Goal: Task Accomplishment & Management: Complete application form

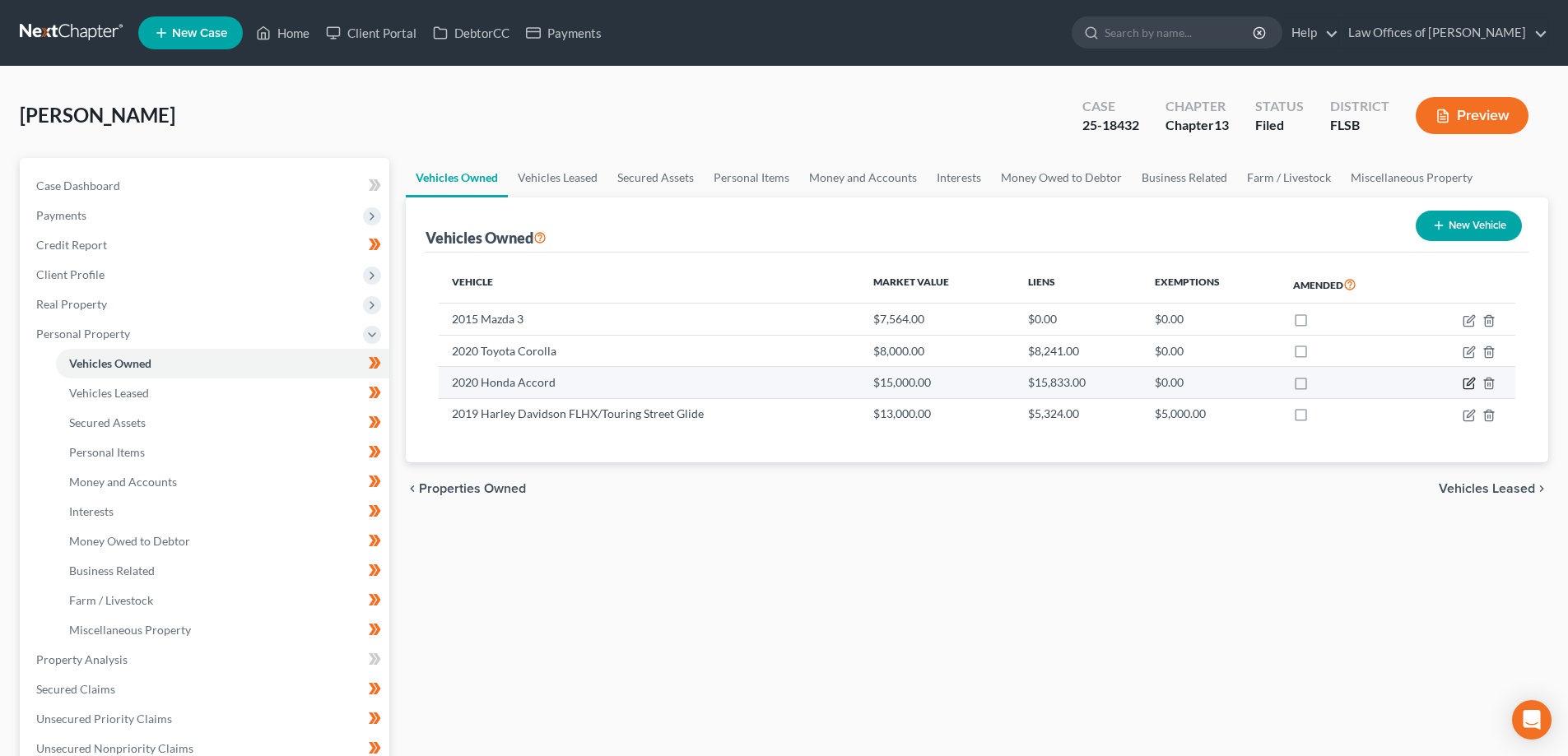
click at [1468, 385] on icon "button" at bounding box center [1469, 384] width 14 height 14
select select "0"
select select "6"
select select "3"
select select "0"
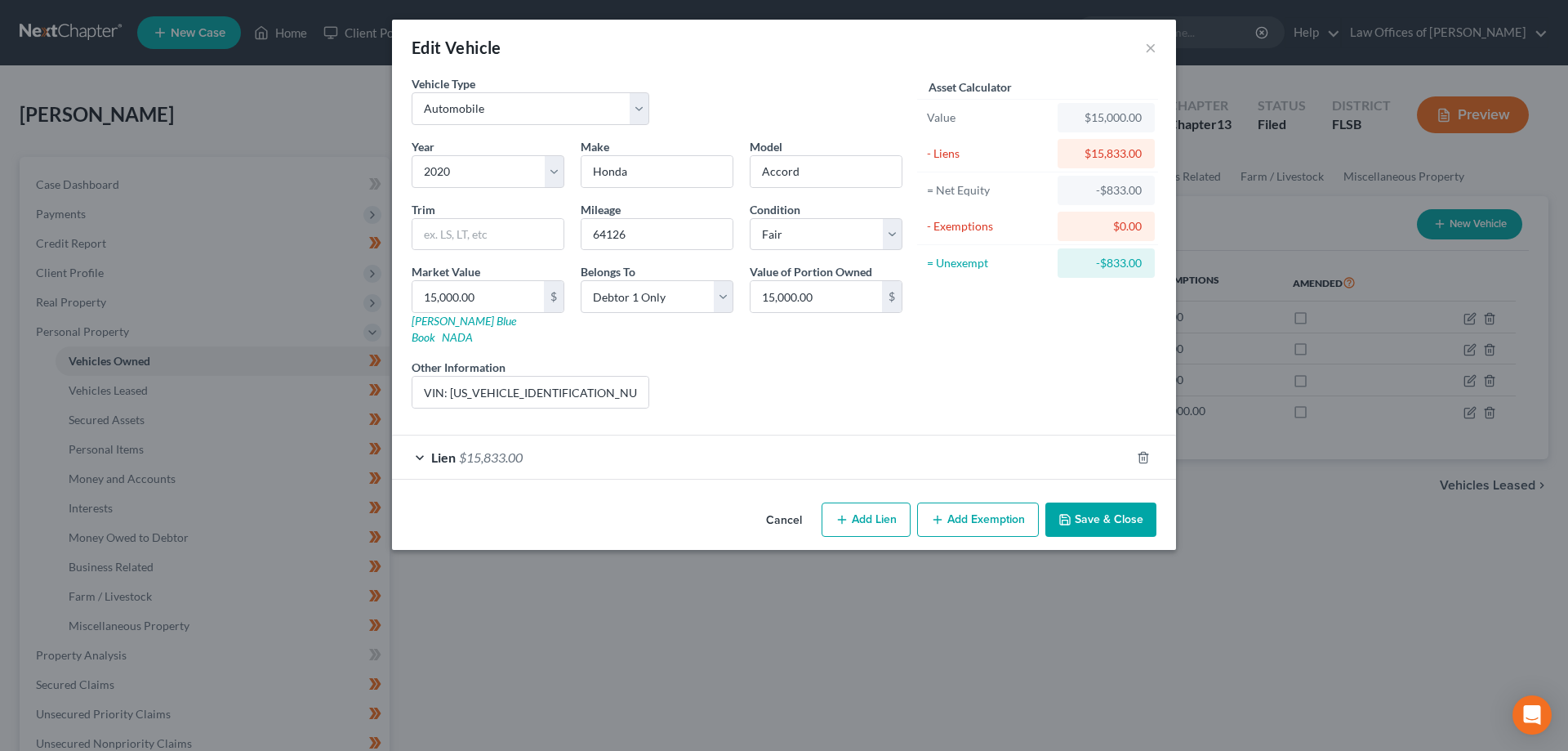
click at [554, 443] on div "Lien $15,833.00" at bounding box center [760, 456] width 738 height 43
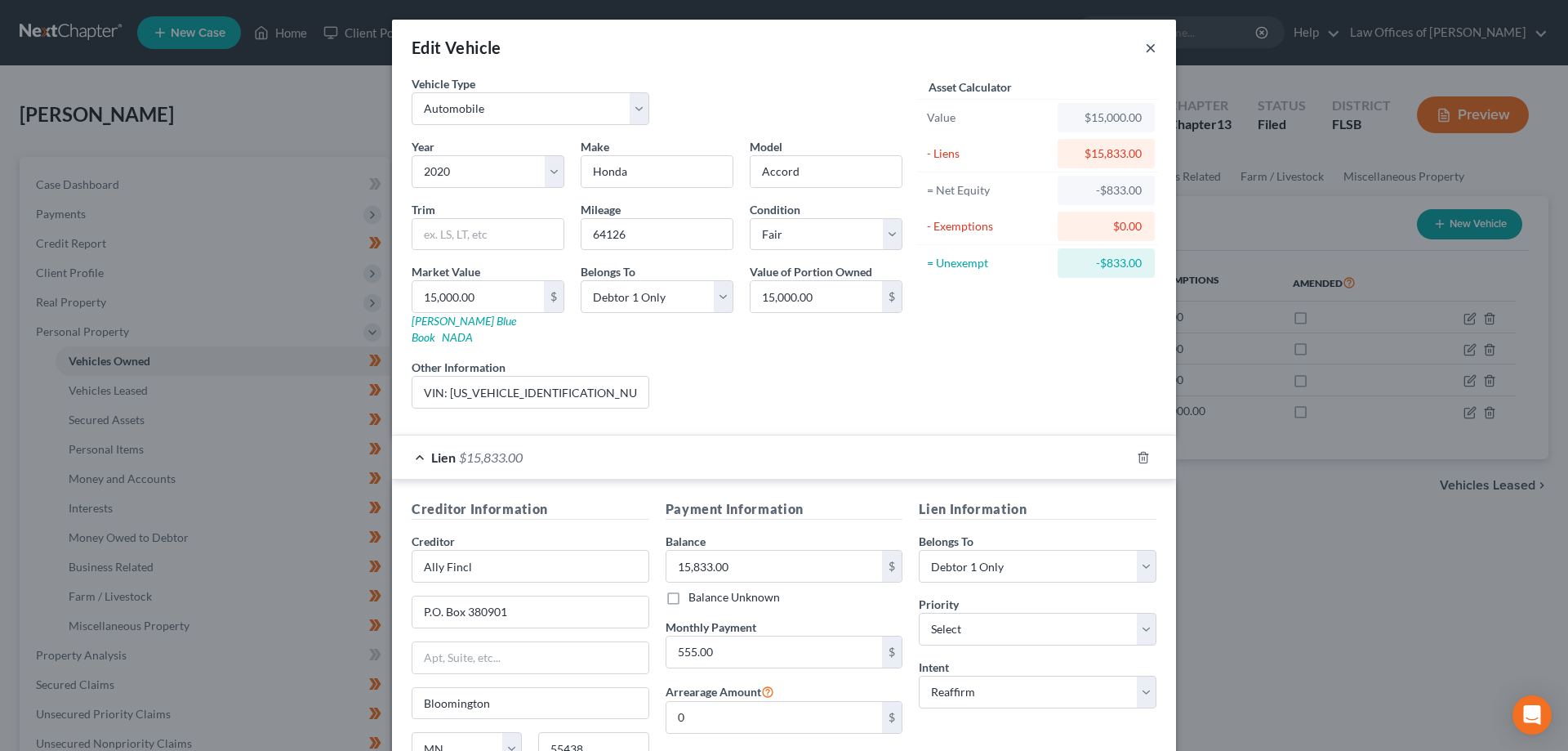
click at [1147, 53] on button "×" at bounding box center [1151, 47] width 12 height 19
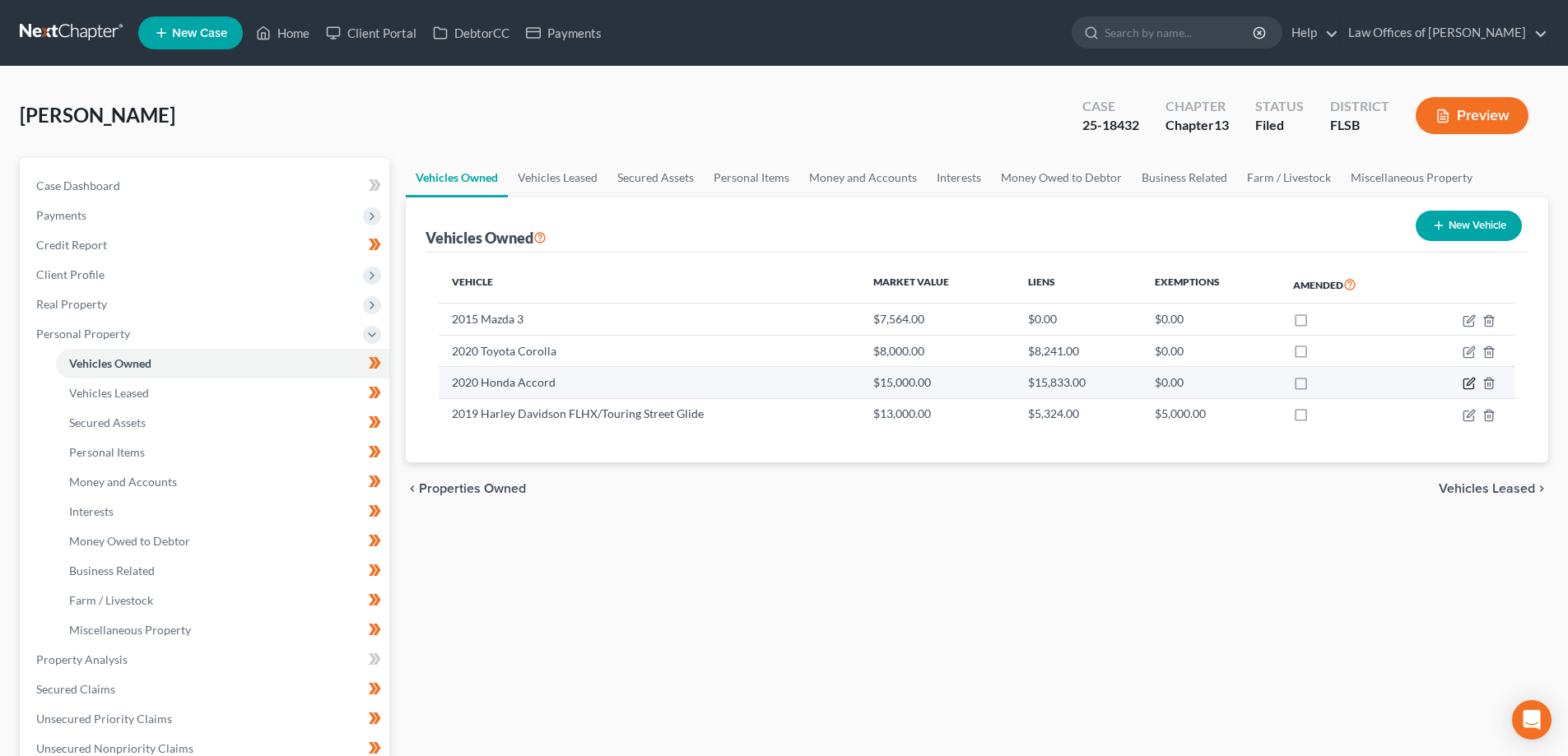
click at [1465, 382] on icon "button" at bounding box center [1469, 384] width 14 height 14
select select "0"
select select "6"
select select "3"
select select "0"
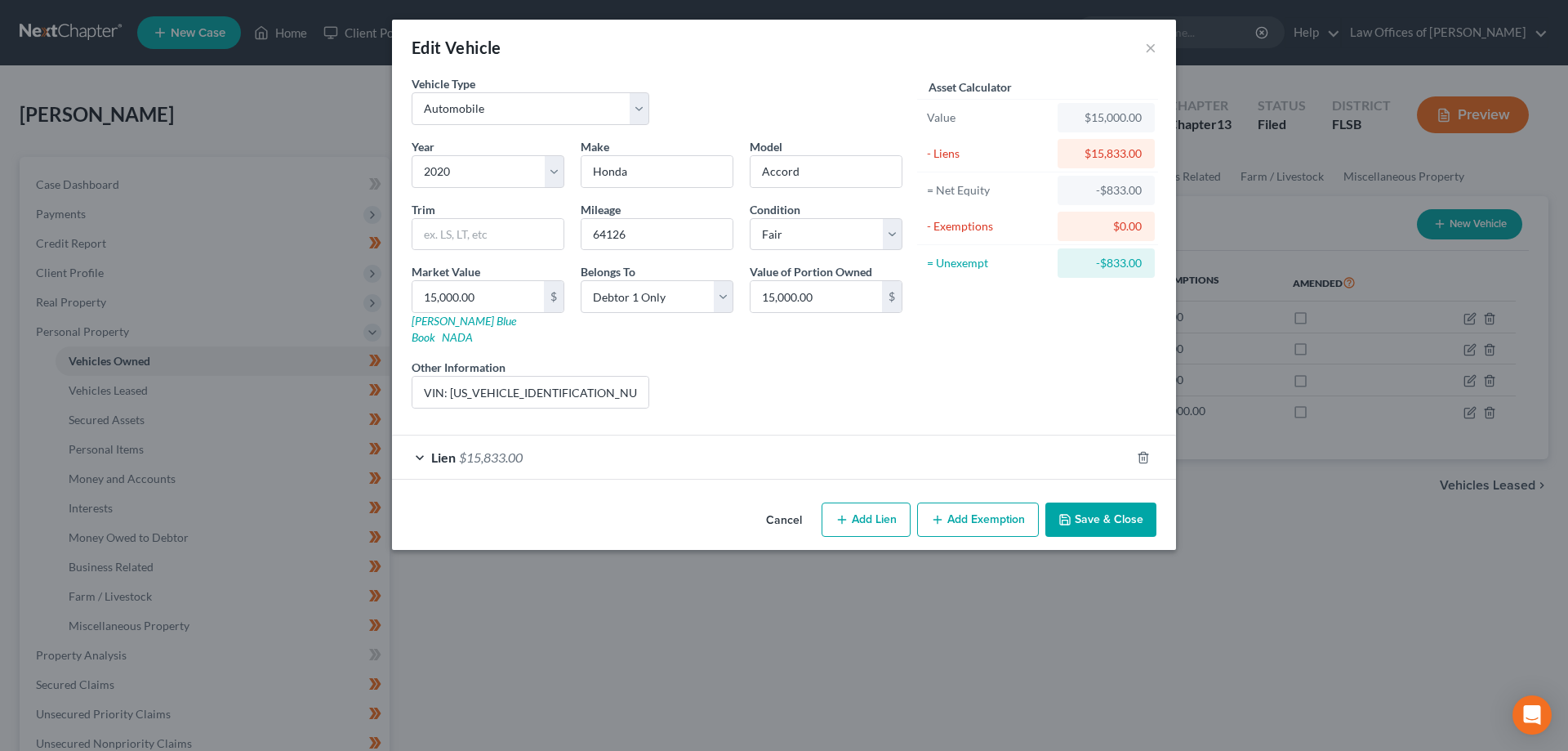
click at [784, 505] on button "Cancel" at bounding box center [784, 521] width 62 height 33
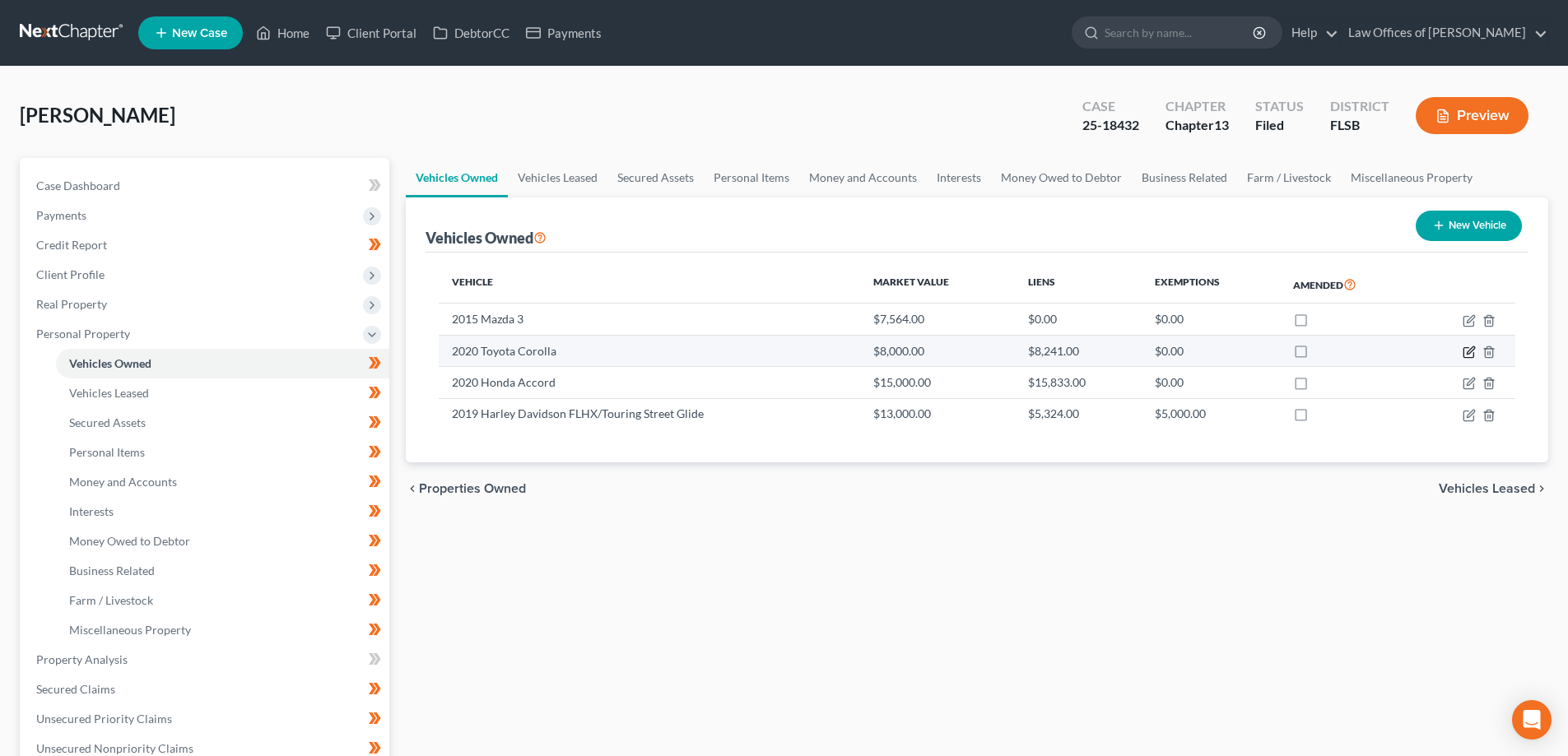
click at [1470, 351] on icon "button" at bounding box center [1469, 352] width 14 height 14
select select "0"
select select "6"
select select "4"
select select "3"
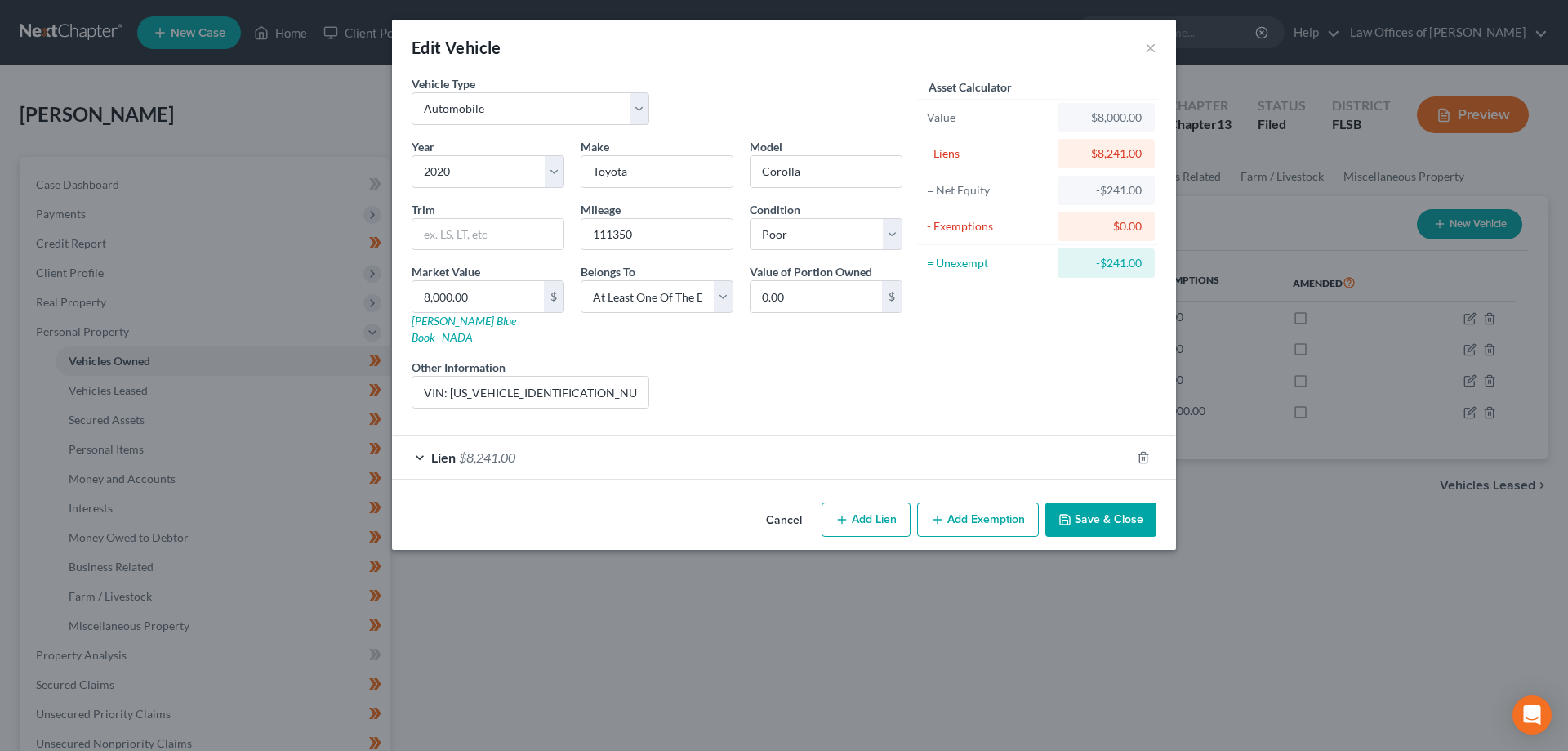
click at [746, 435] on div "Lien $8,241.00" at bounding box center [760, 456] width 738 height 43
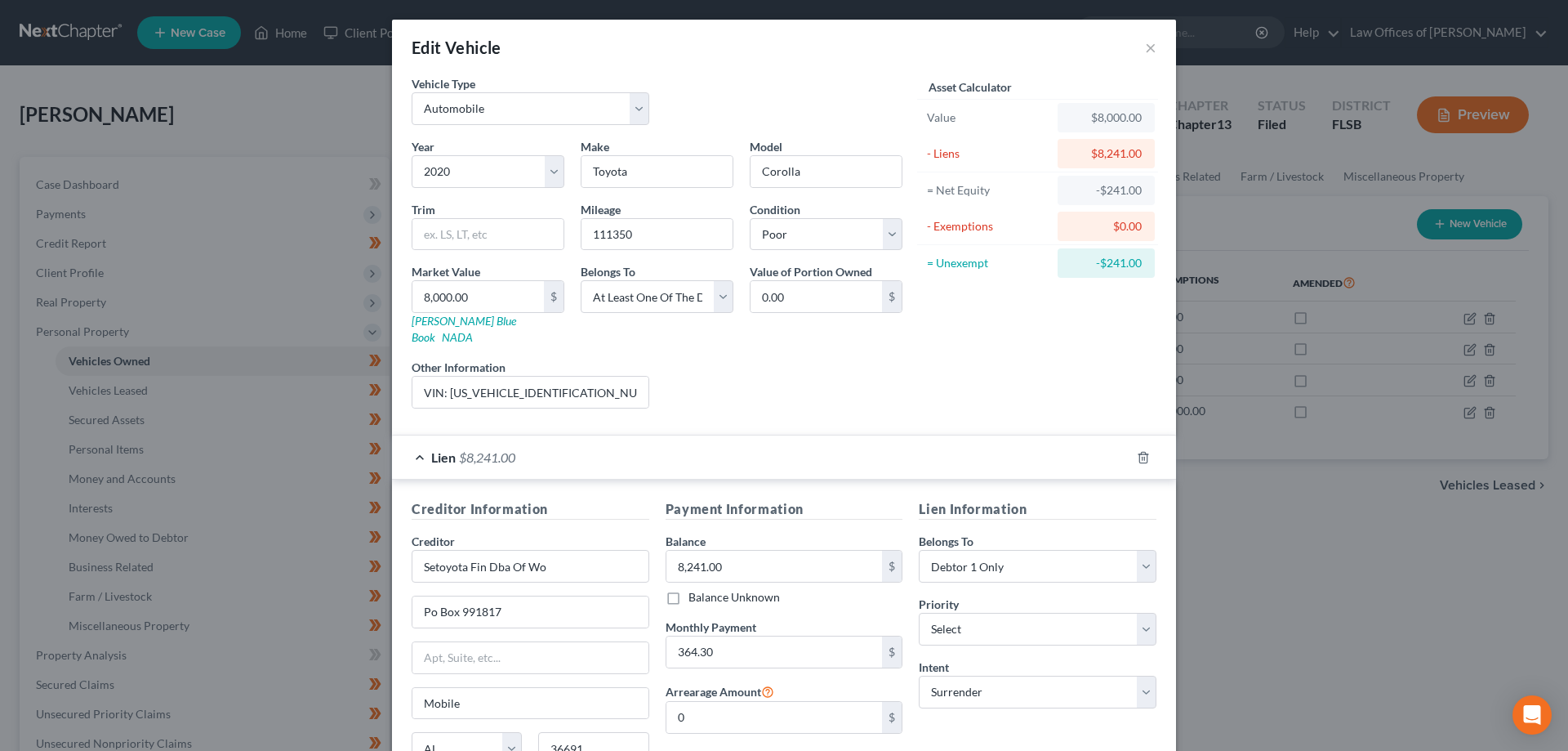
click at [1151, 46] on div "Edit Vehicle ×" at bounding box center [784, 47] width 784 height 56
click at [1148, 46] on button "×" at bounding box center [1151, 47] width 12 height 19
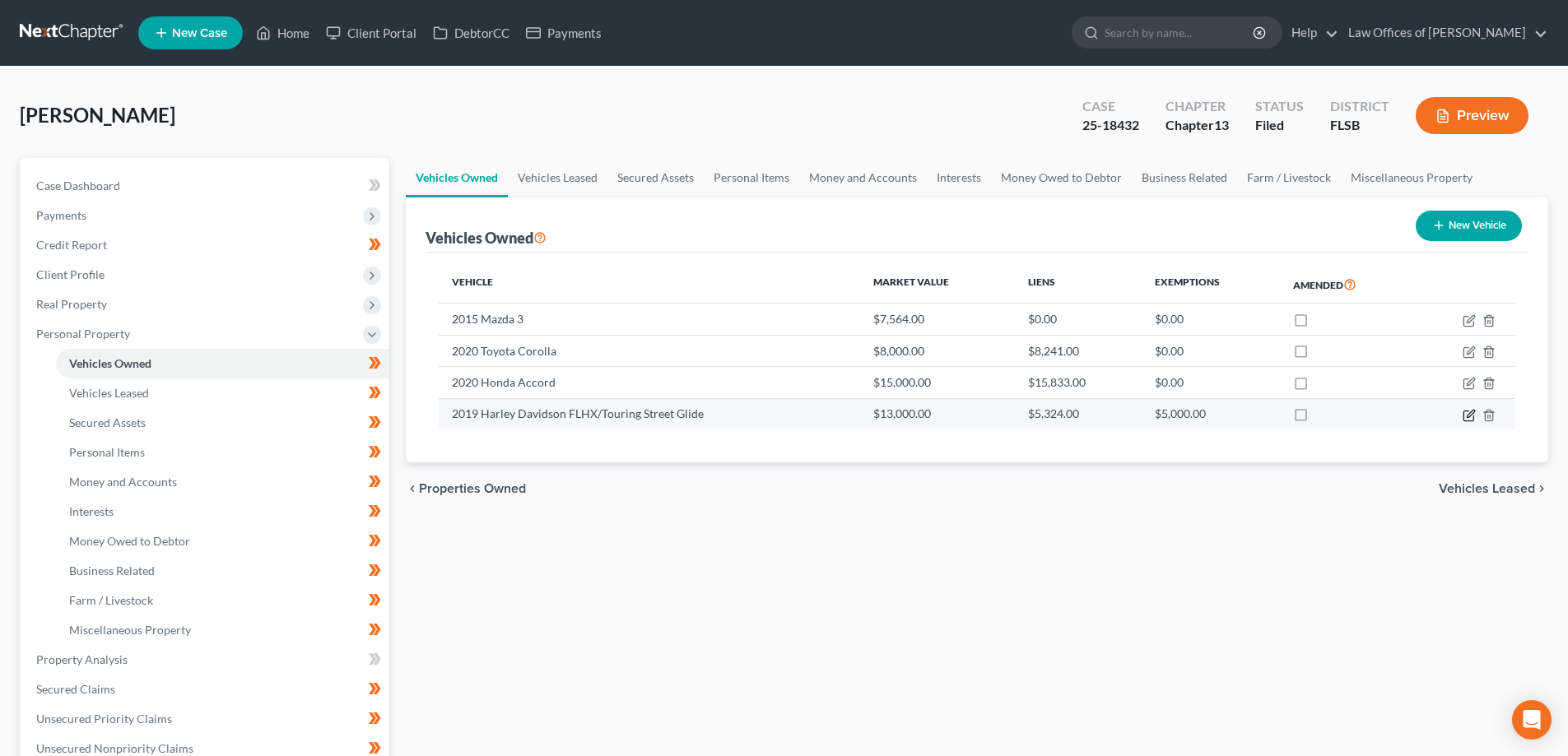
click at [1466, 414] on icon "button" at bounding box center [1469, 416] width 14 height 14
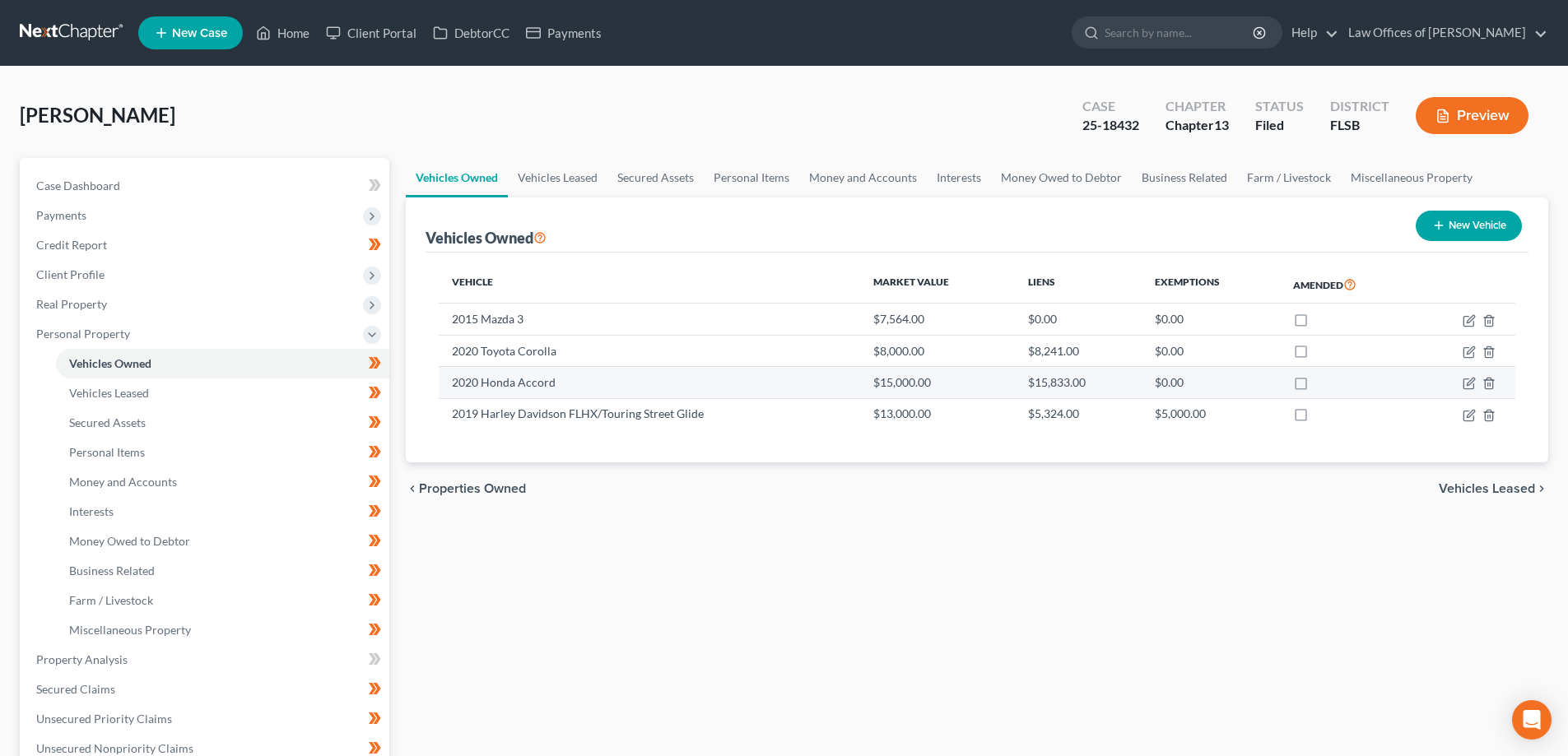
select select "7"
select select "2"
select select "0"
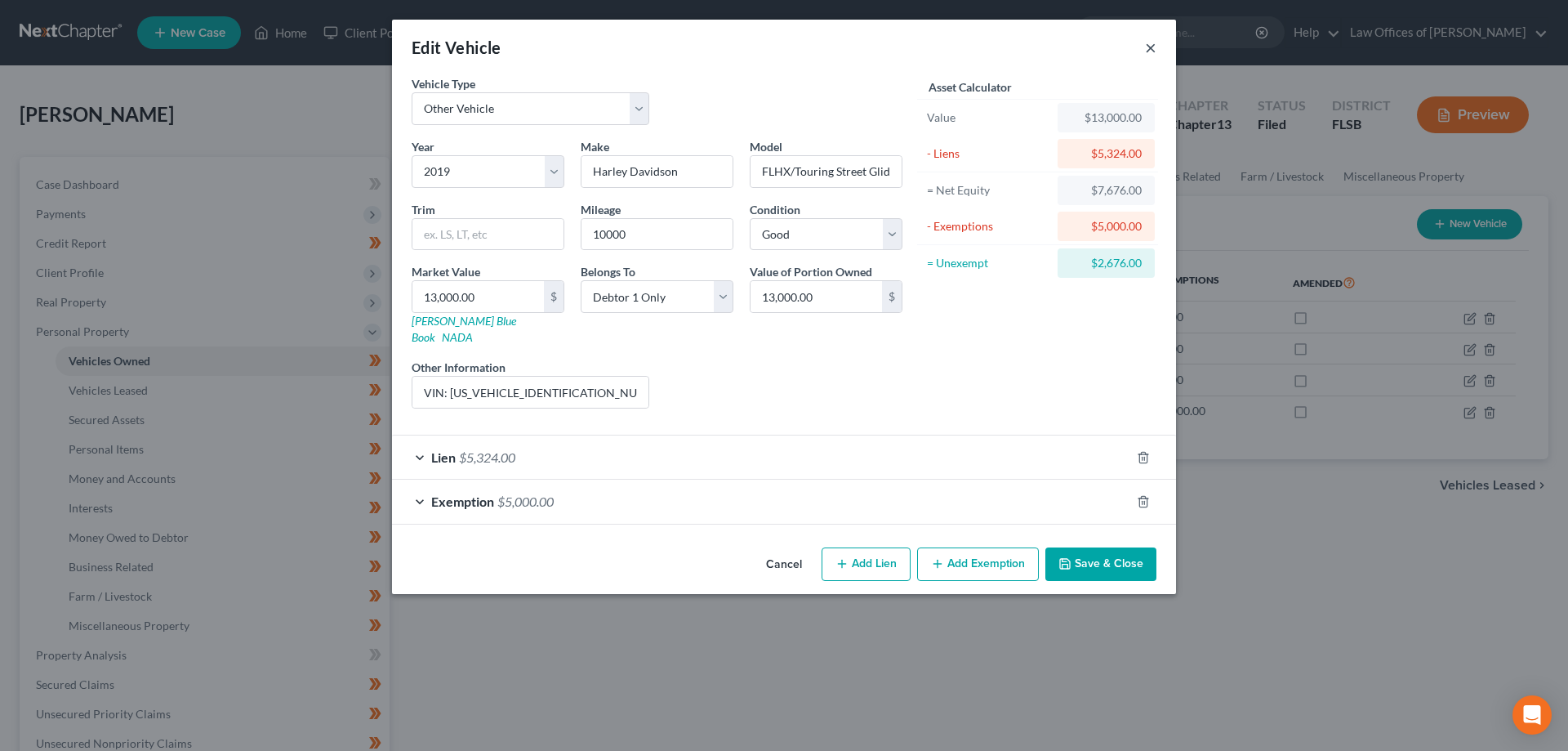
click at [1146, 50] on button "×" at bounding box center [1151, 47] width 12 height 19
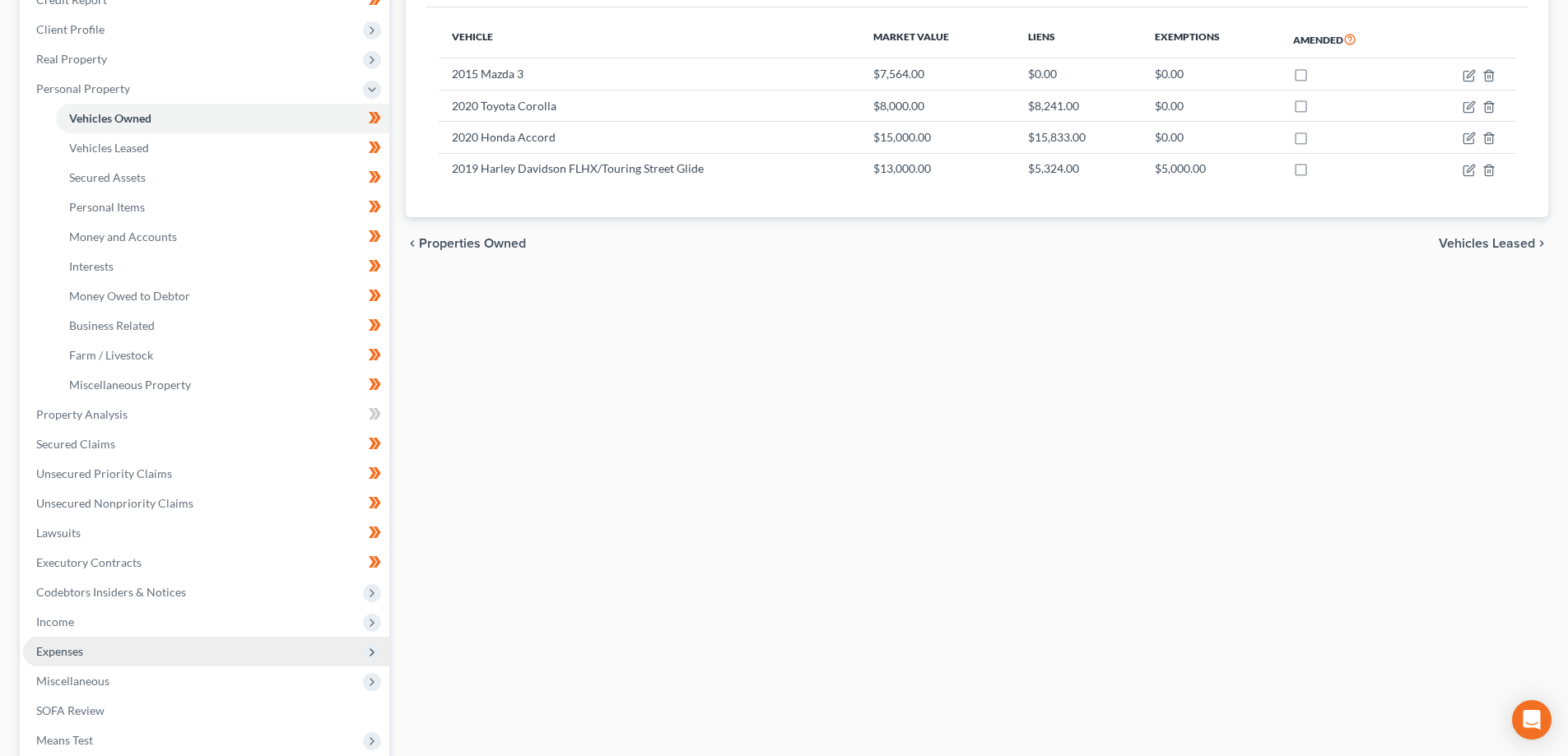
scroll to position [247, 0]
click at [79, 648] on span "Expenses" at bounding box center [59, 649] width 47 height 14
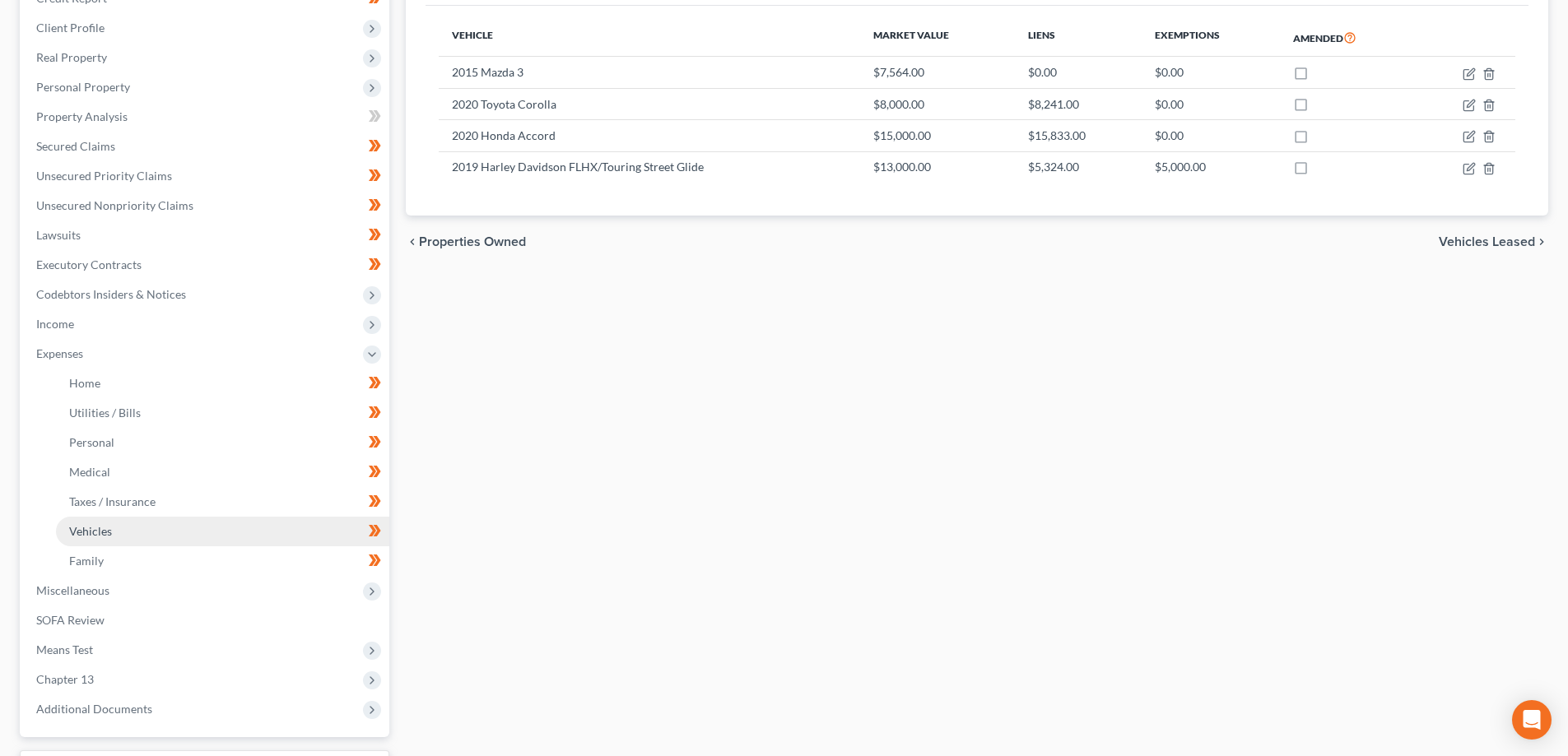
click at [167, 528] on link "Vehicles" at bounding box center [223, 531] width 334 height 30
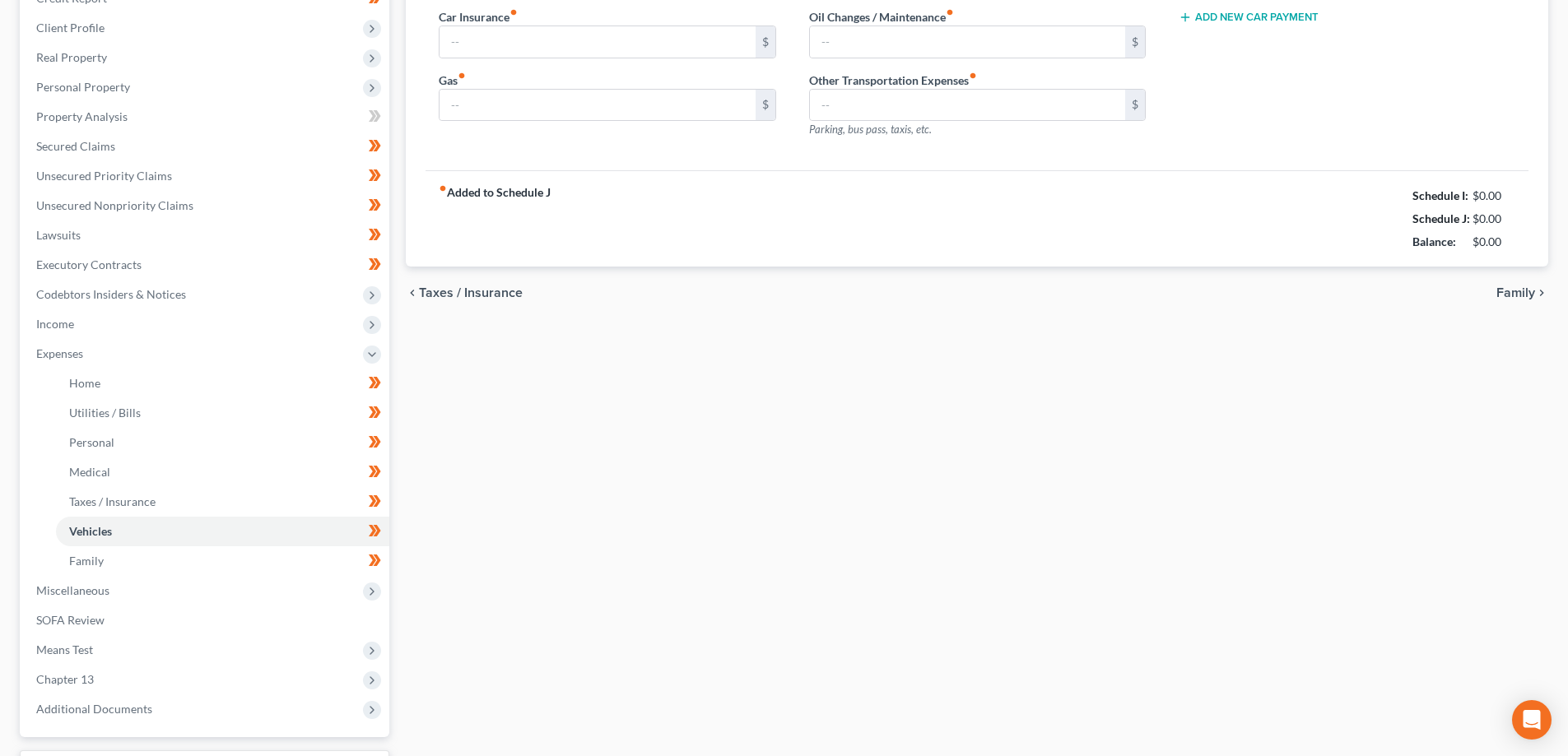
type input "507.32"
type input "200.00"
type input "16.50"
type input "30.00"
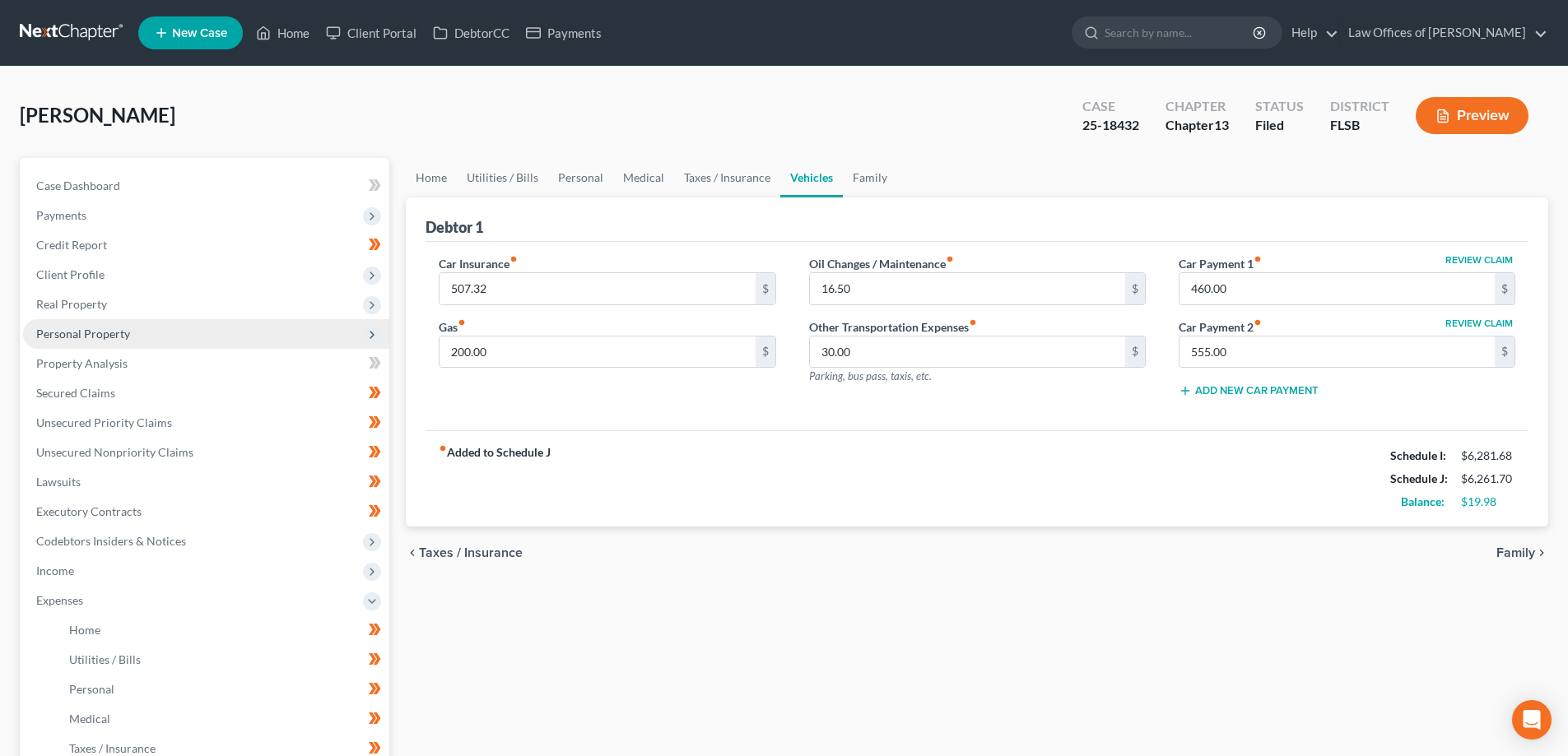
click at [128, 329] on span "Personal Property" at bounding box center [82, 333] width 94 height 14
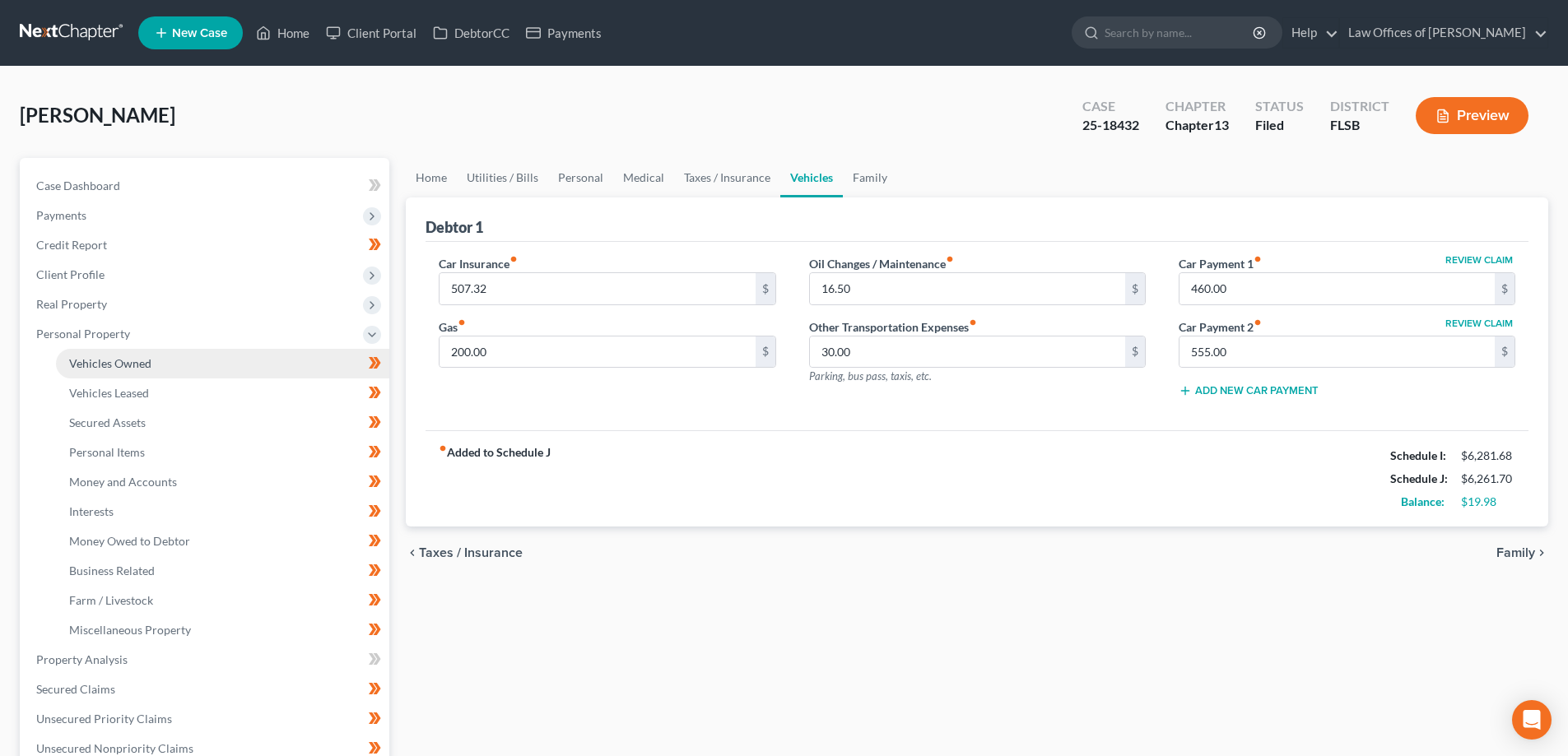
click at [147, 366] on span "Vehicles Owned" at bounding box center [110, 362] width 82 height 14
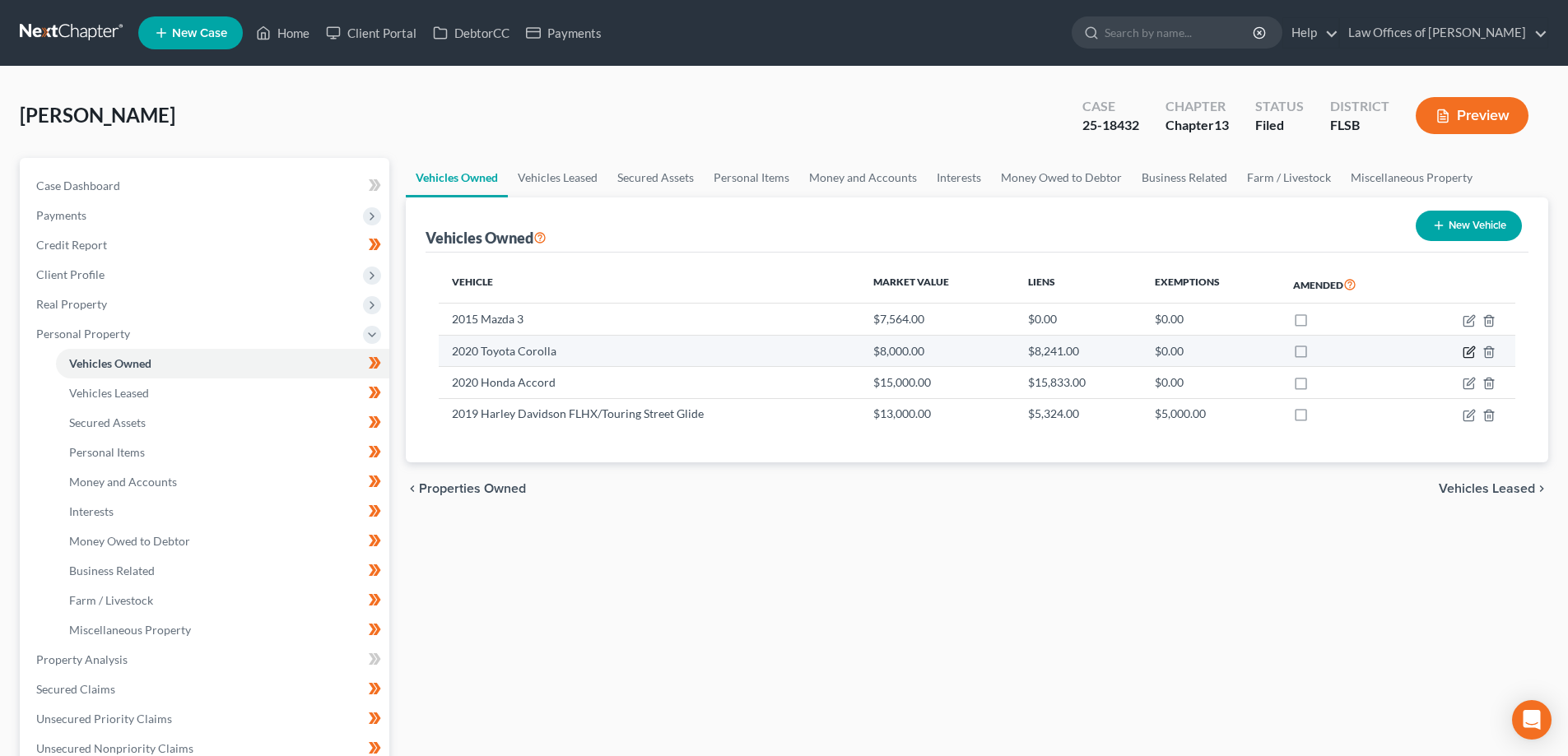
click at [1472, 350] on icon "button" at bounding box center [1469, 352] width 14 height 14
select select "0"
select select "6"
select select "4"
select select "3"
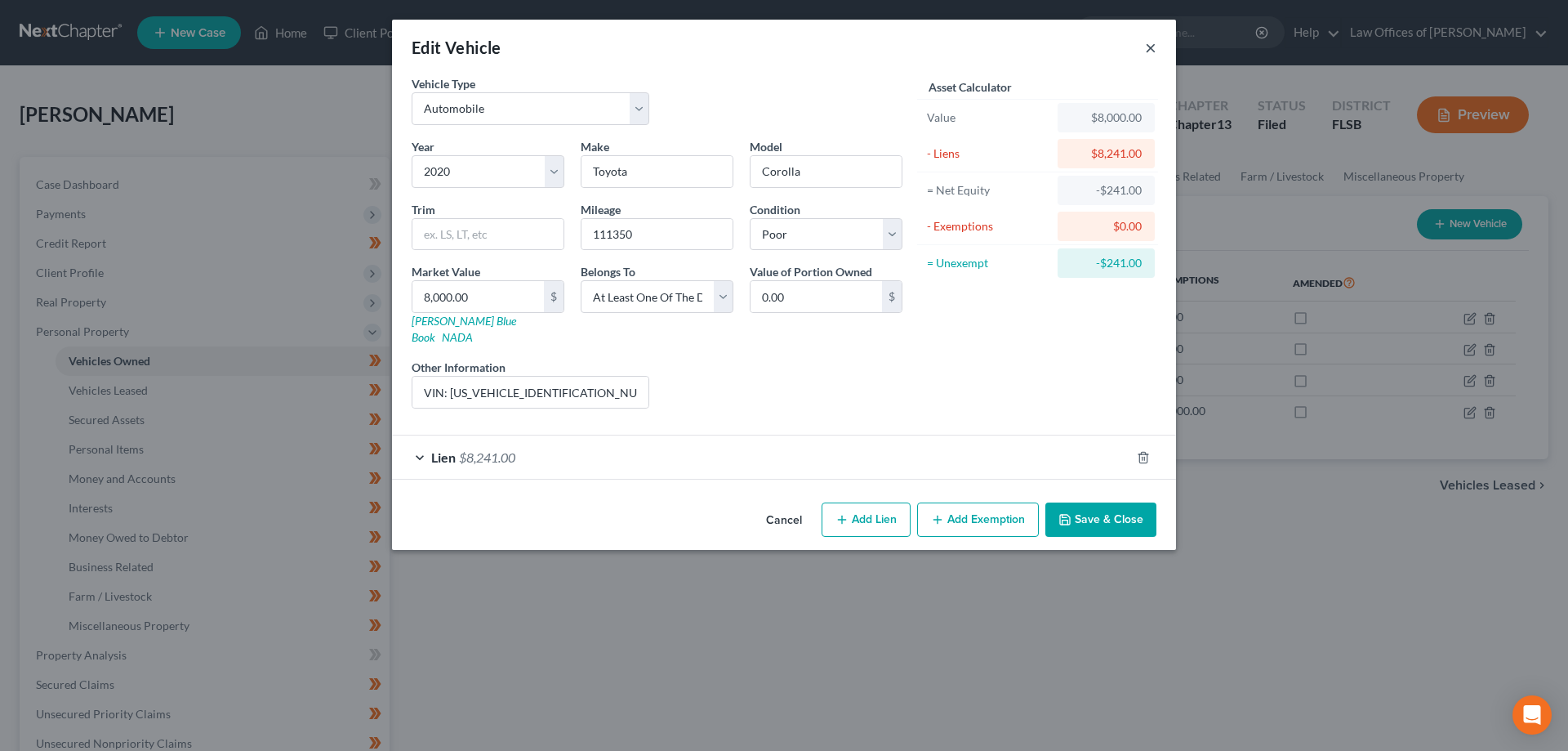
click at [1152, 53] on button "×" at bounding box center [1151, 47] width 12 height 19
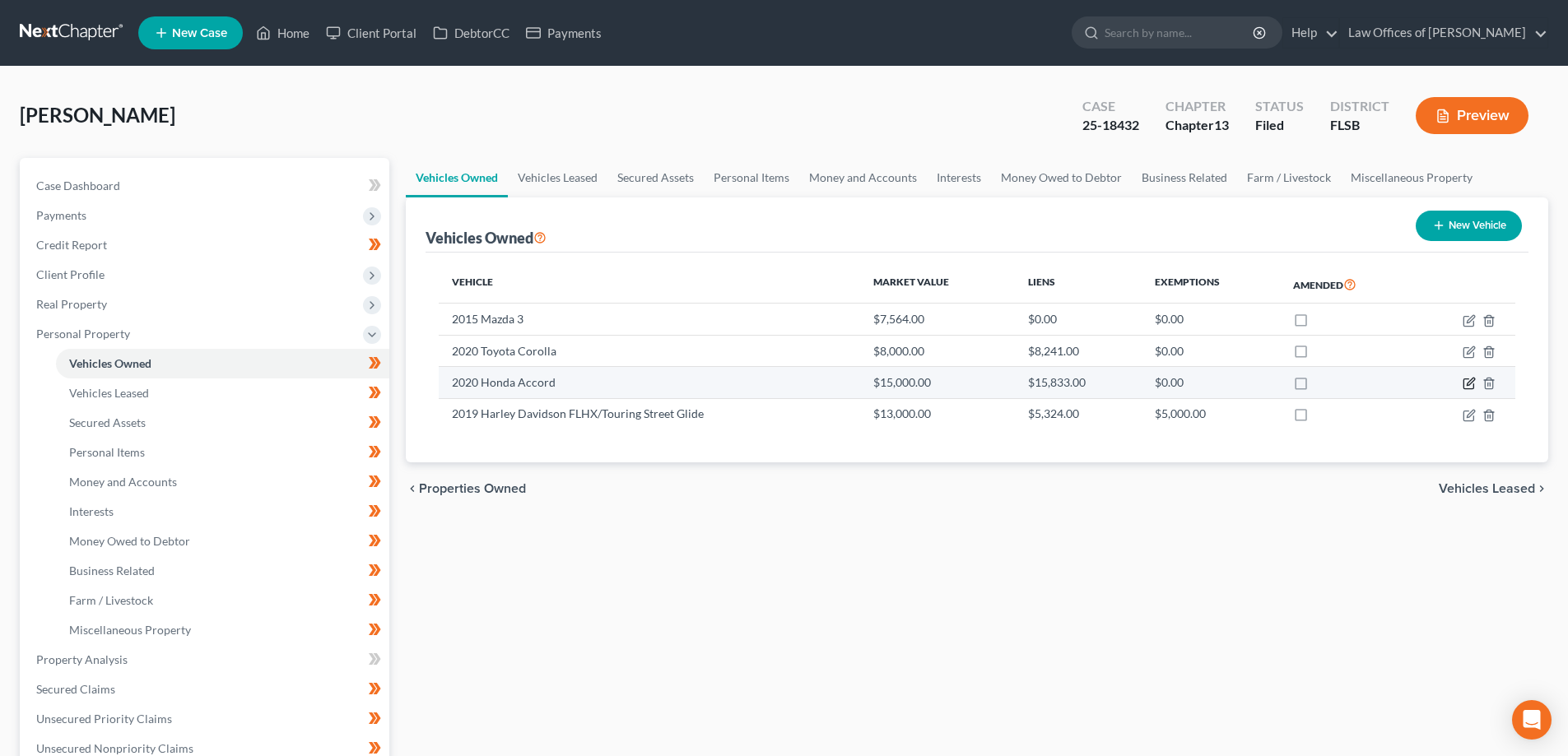
click at [1468, 381] on icon "button" at bounding box center [1469, 384] width 14 height 14
select select "0"
select select "6"
select select "3"
select select "0"
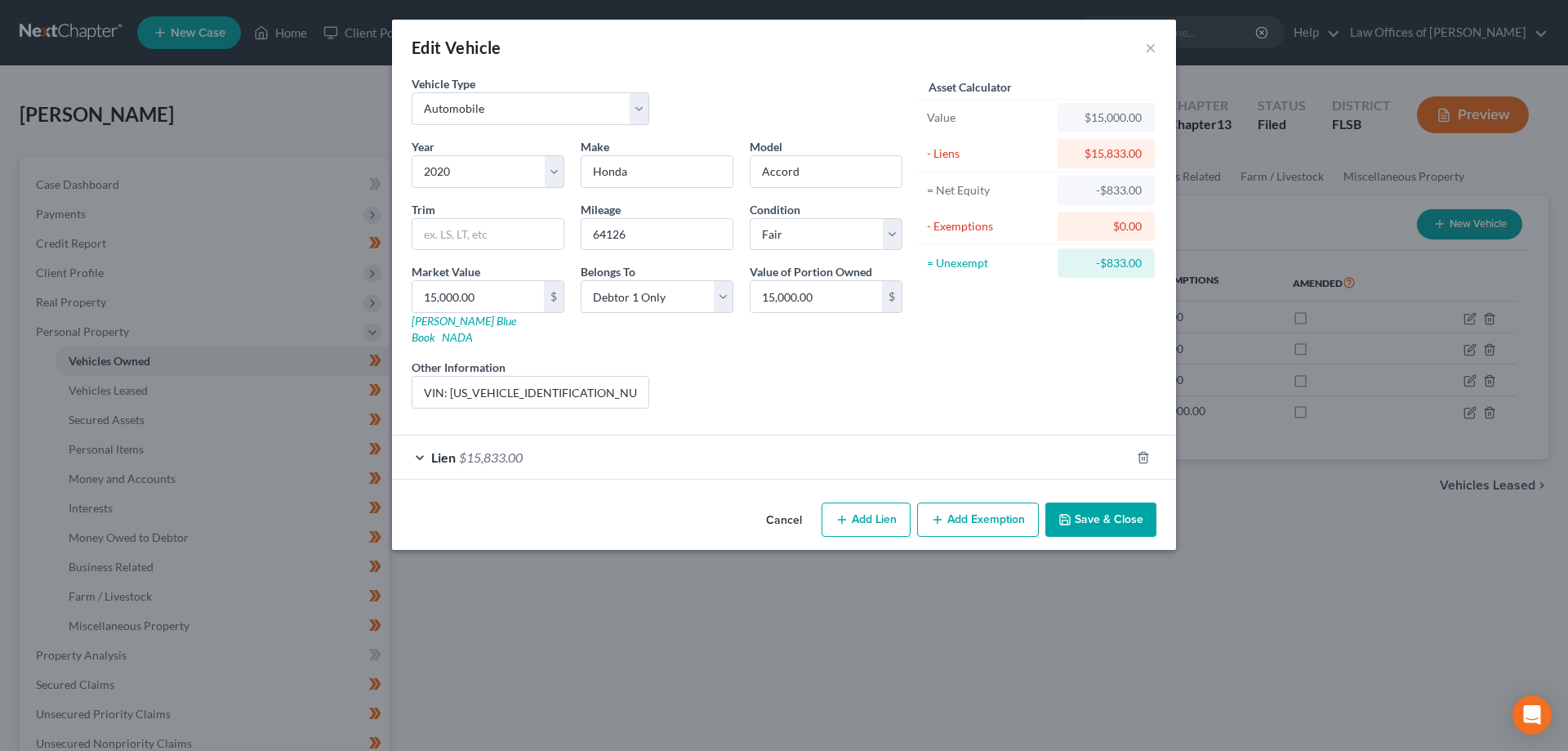
click at [690, 443] on div "Lien $15,833.00" at bounding box center [760, 456] width 738 height 43
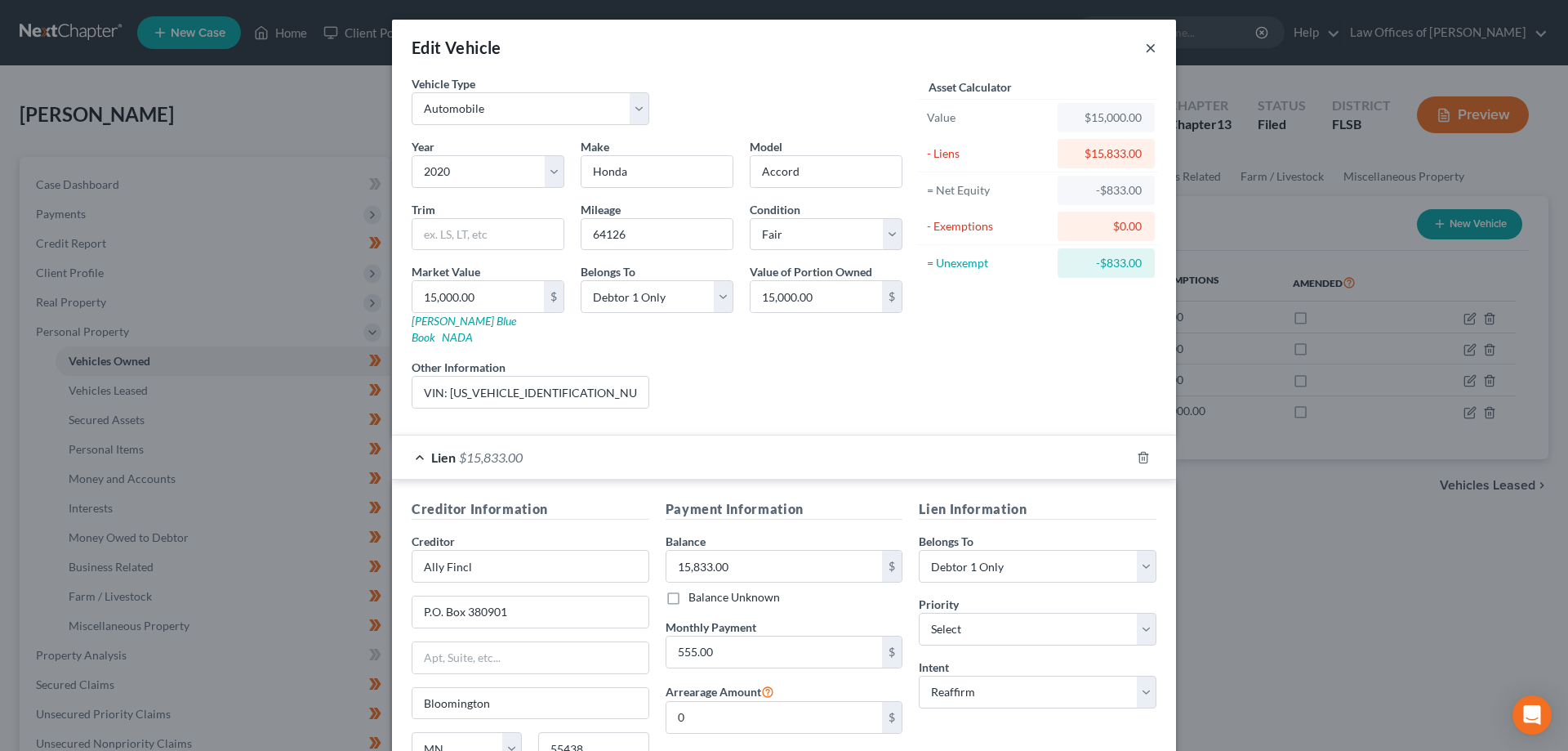
click at [1146, 48] on button "×" at bounding box center [1151, 47] width 12 height 19
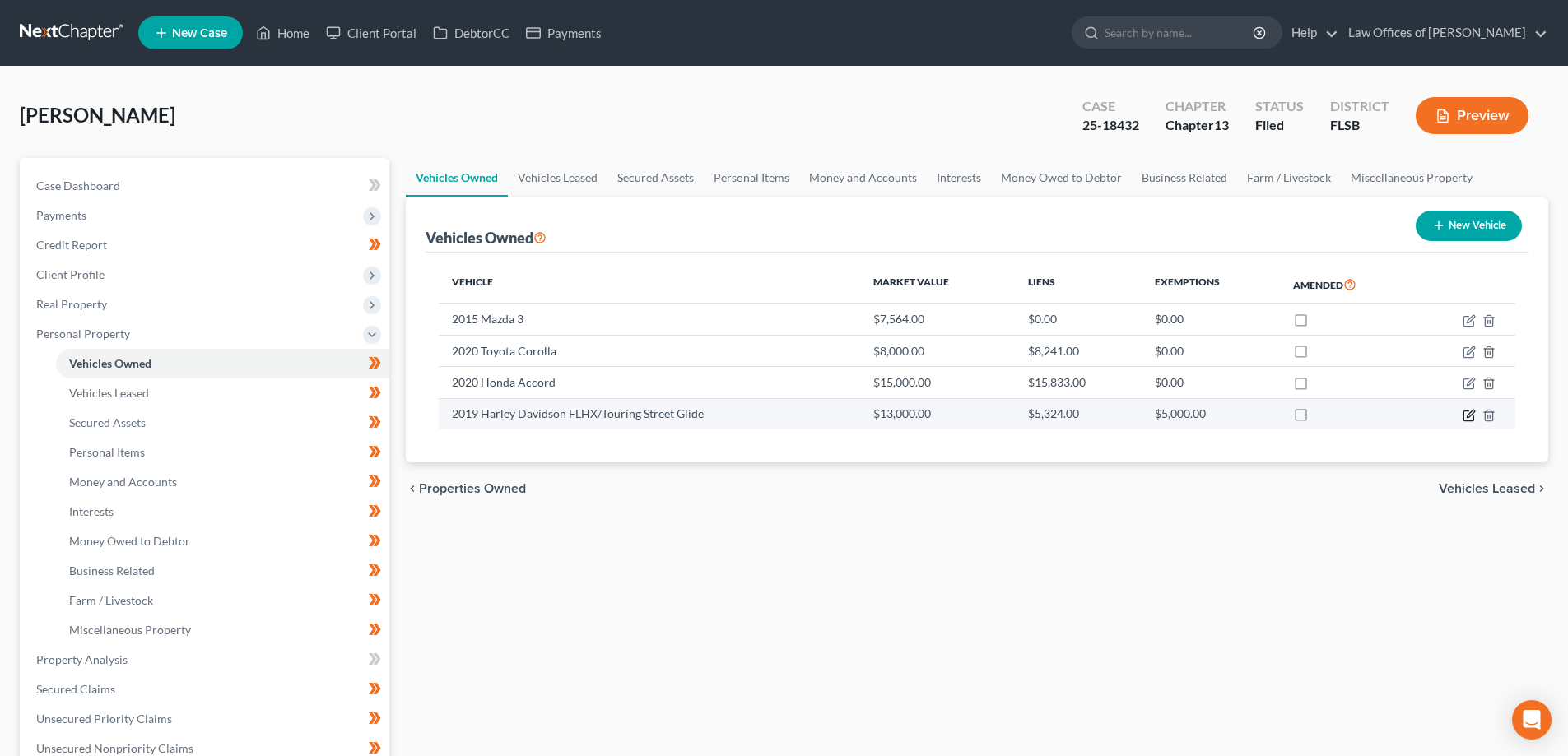
click at [1467, 419] on icon "button" at bounding box center [1469, 416] width 14 height 14
select select "7"
select select "2"
select select "0"
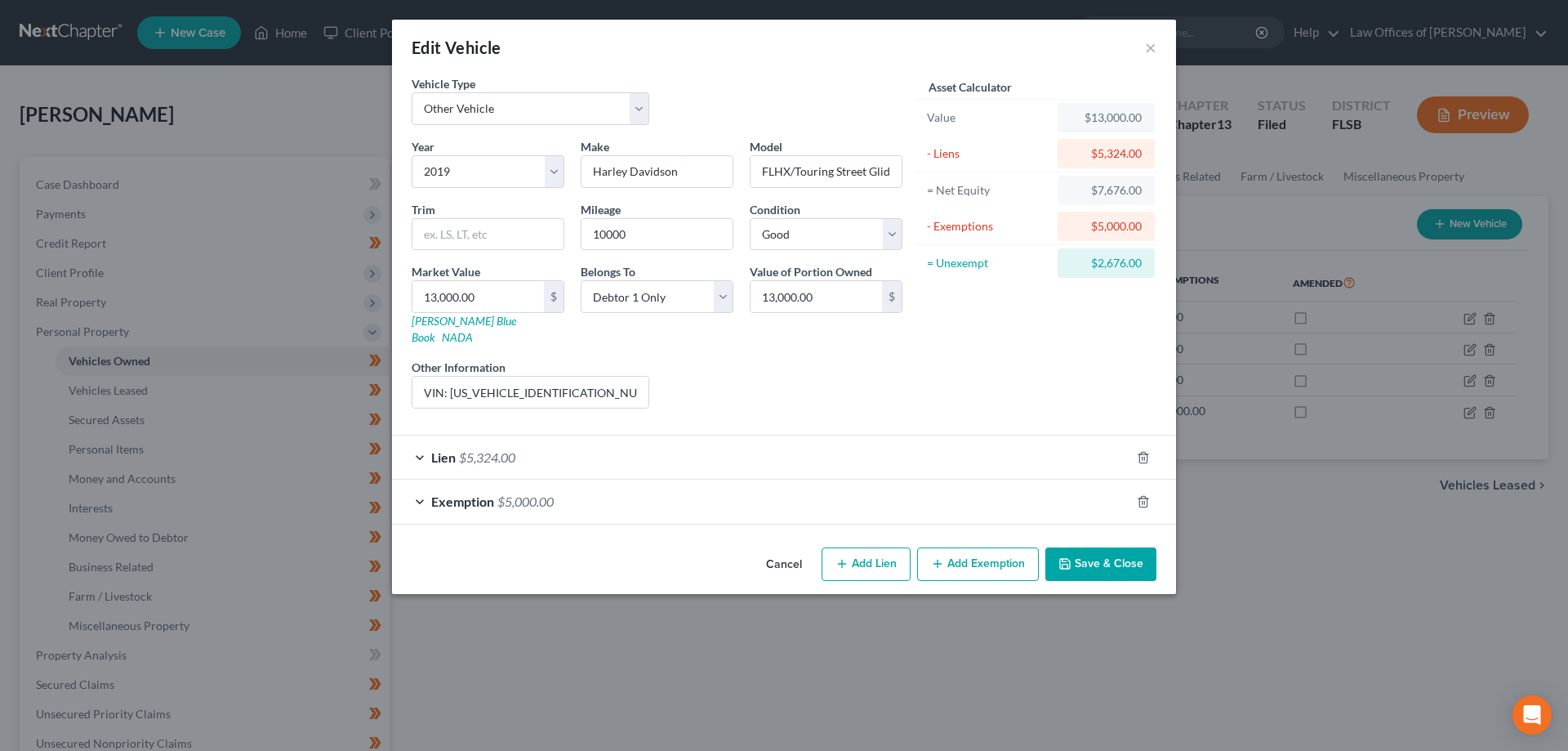
click at [614, 445] on div "Lien $5,324.00" at bounding box center [760, 456] width 738 height 43
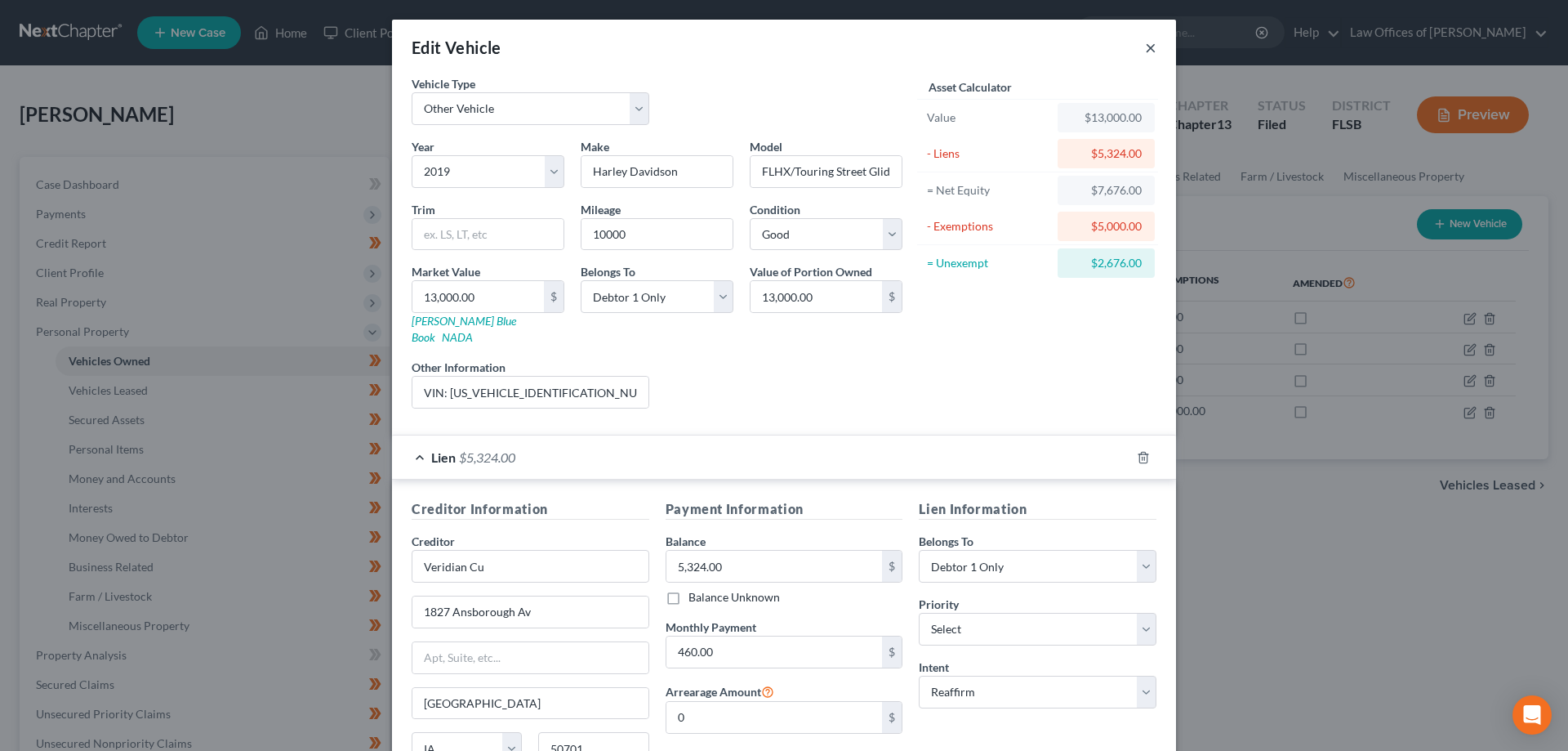
click at [1147, 51] on button "×" at bounding box center [1151, 47] width 12 height 19
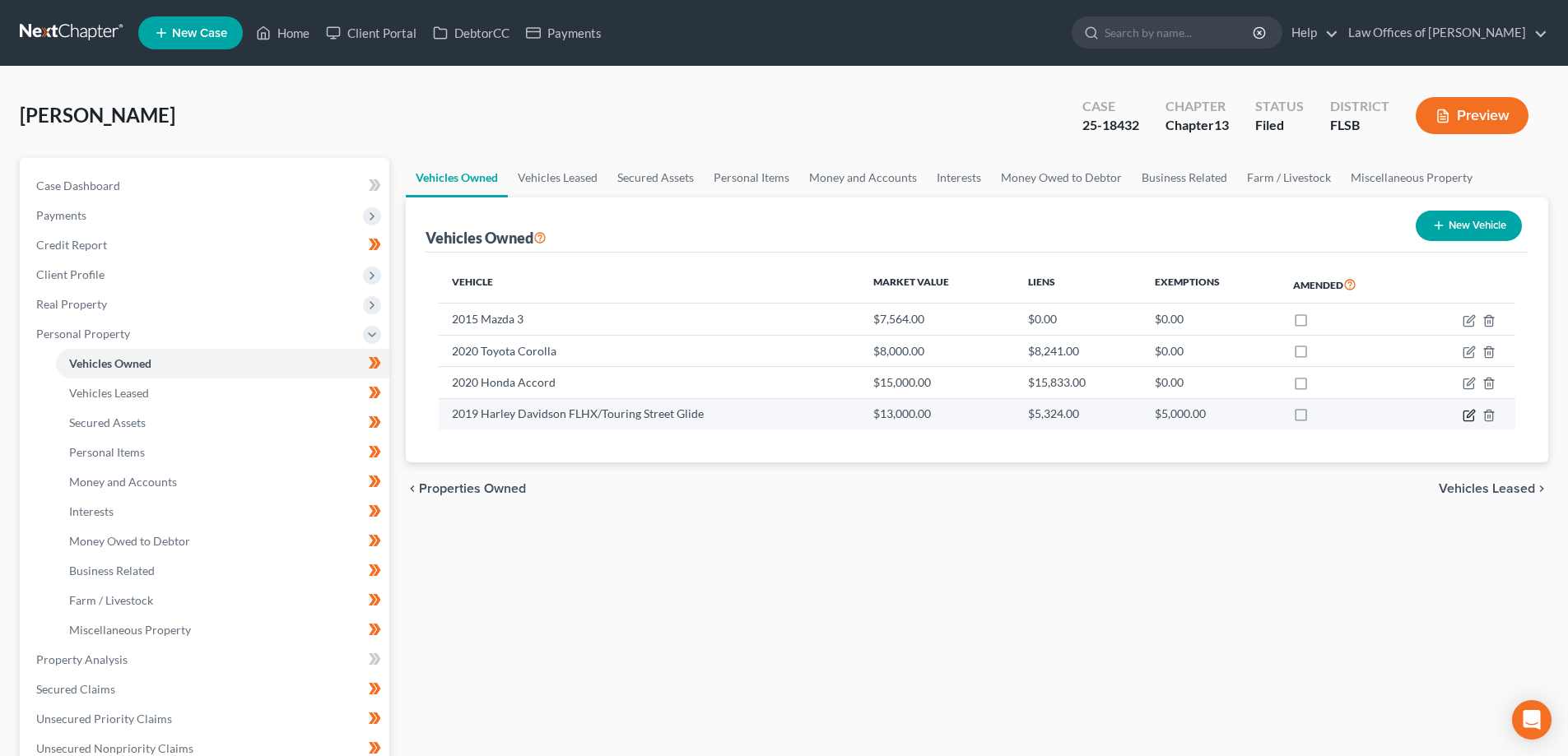
click at [1465, 418] on icon "button" at bounding box center [1469, 416] width 14 height 14
select select "7"
select select "2"
select select "0"
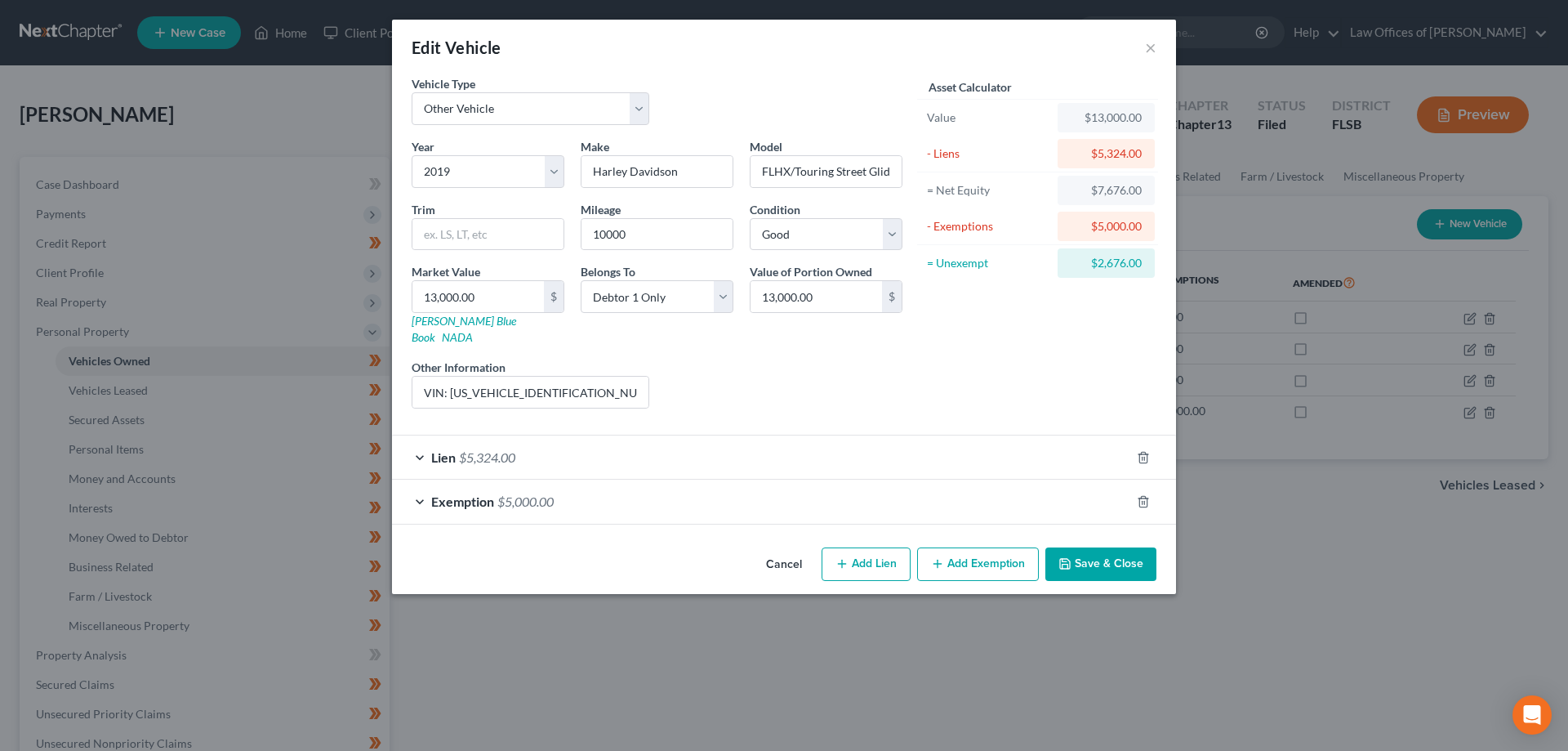
click at [607, 449] on div "Lien $5,324.00" at bounding box center [760, 456] width 738 height 43
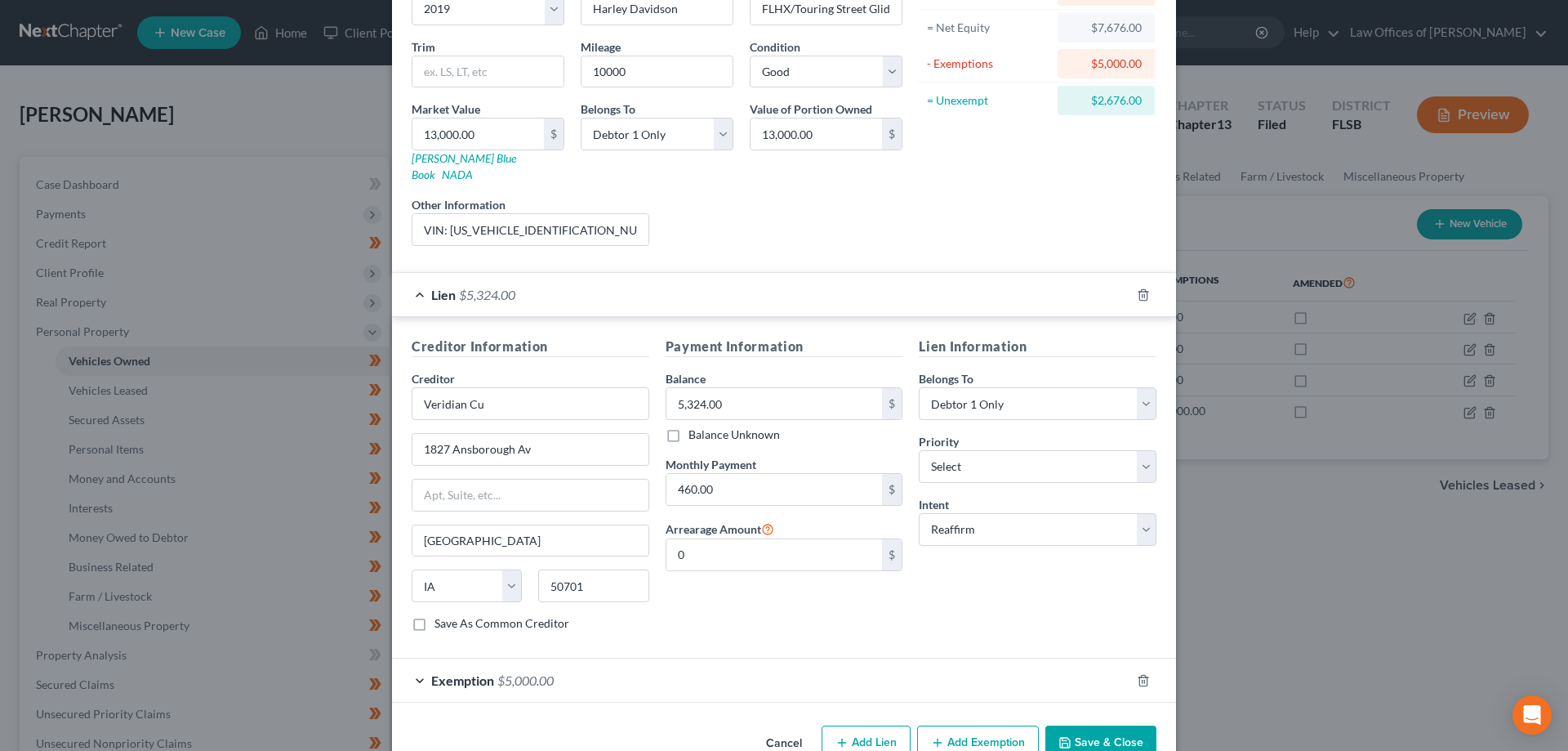
scroll to position [188, 0]
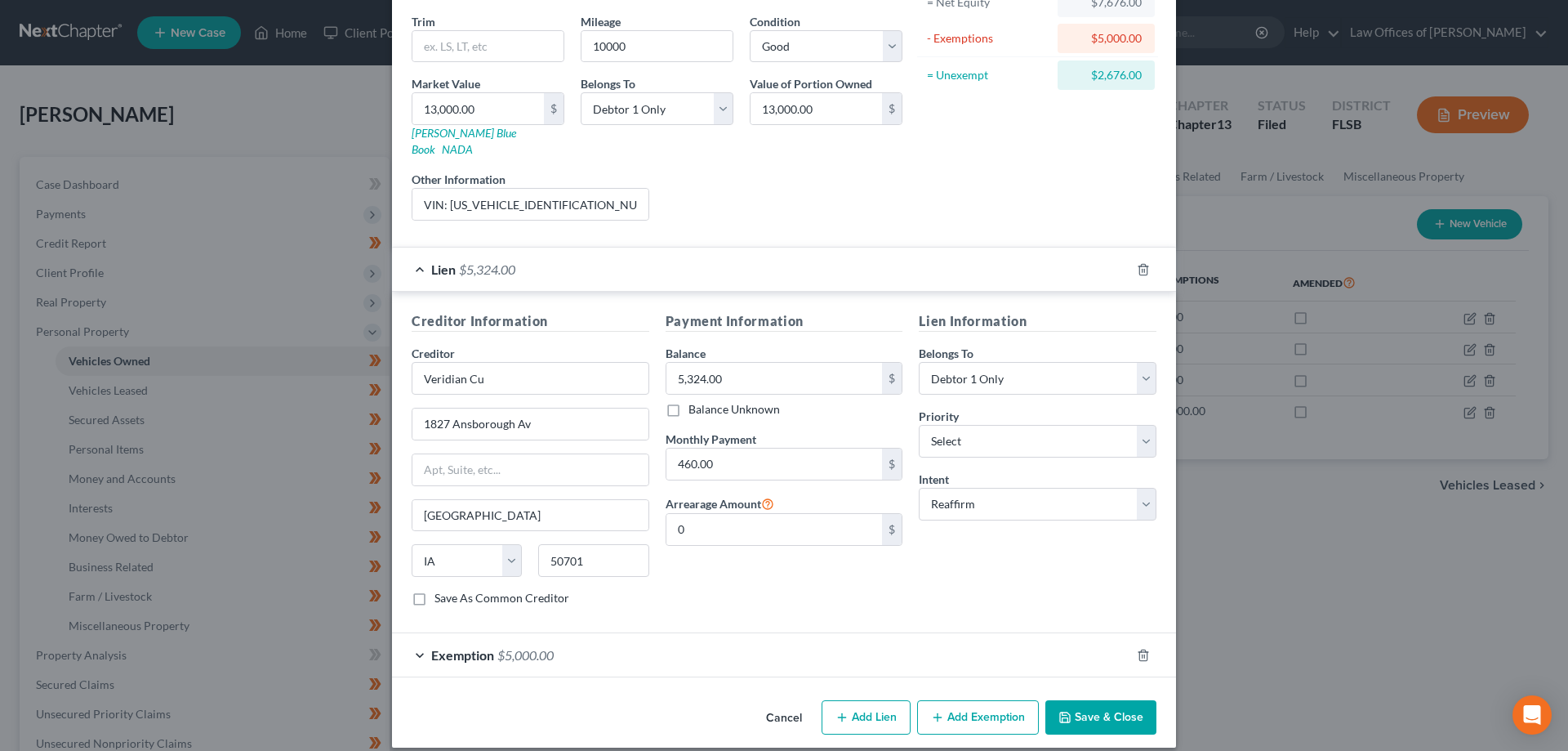
click at [247, 512] on div "Edit Vehicle × Vehicle Type Select Automobile Truck Trailer Watercraft Aircraft…" at bounding box center [784, 376] width 1568 height 751
click at [123, 142] on div "Edit Vehicle × Vehicle Type Select Automobile Truck Trailer Watercraft Aircraft…" at bounding box center [784, 376] width 1568 height 751
click at [316, 122] on div "Edit Vehicle × Vehicle Type Select Automobile Truck Trailer Watercraft Aircraft…" at bounding box center [784, 376] width 1568 height 751
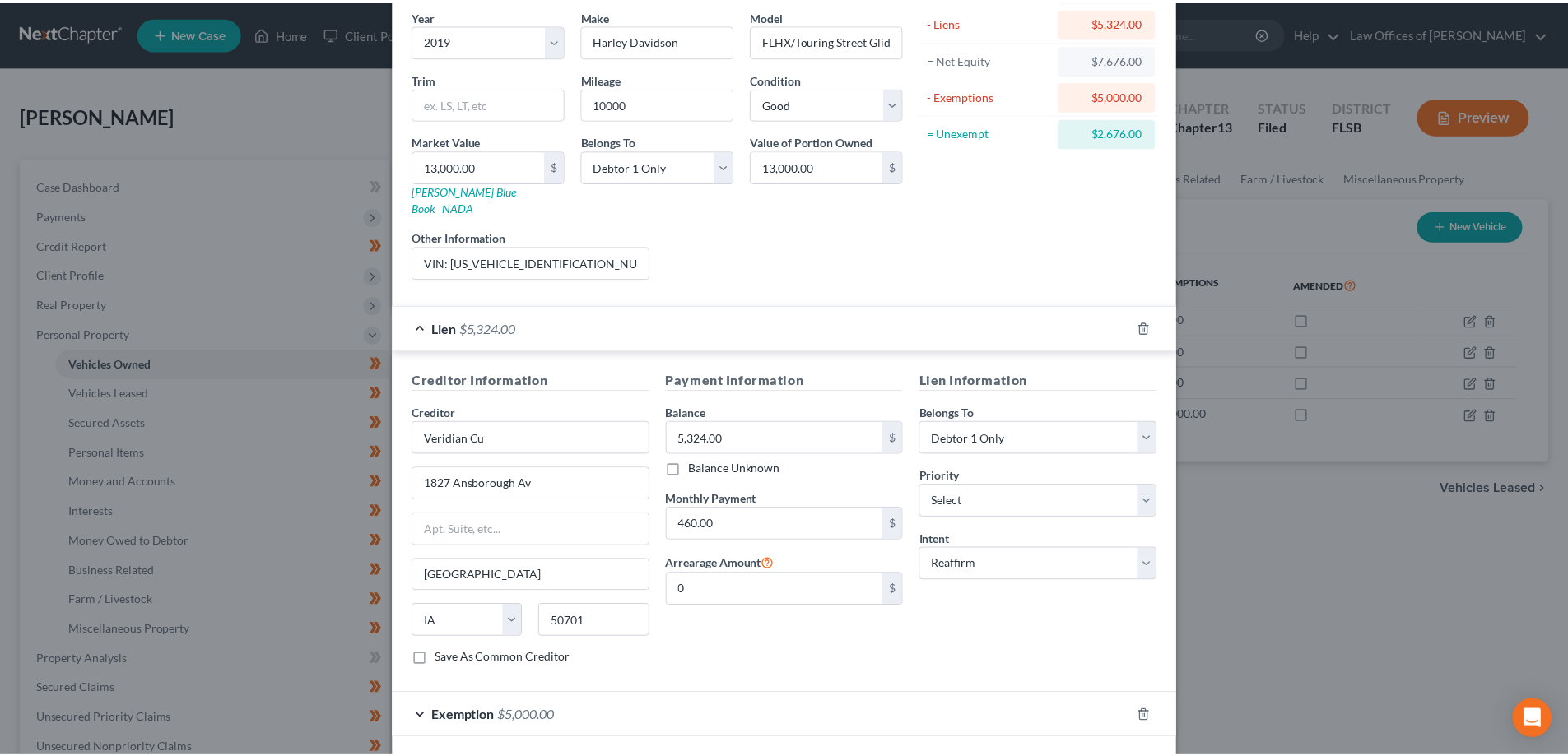
scroll to position [0, 0]
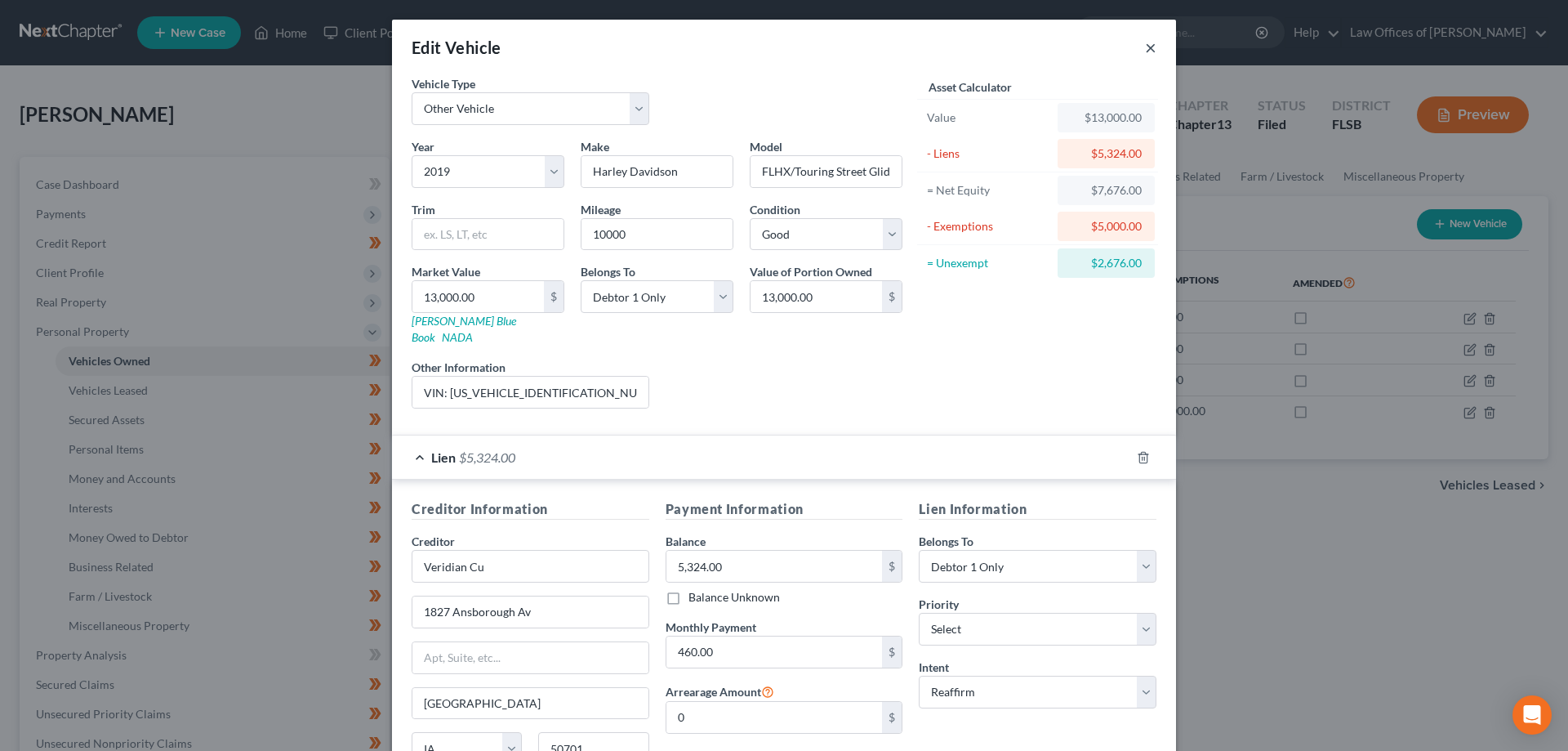
click at [1146, 49] on button "×" at bounding box center [1151, 47] width 12 height 19
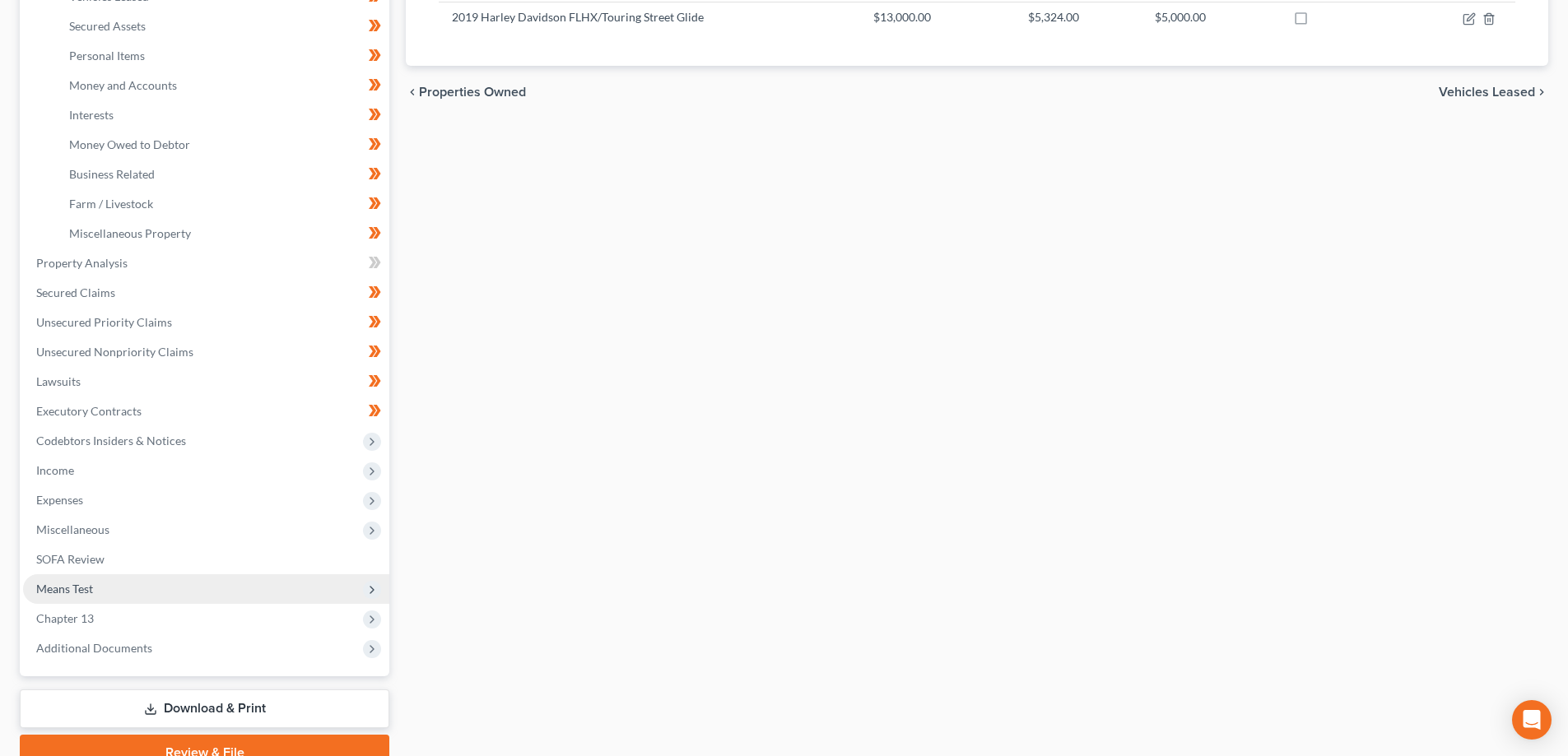
scroll to position [411, 0]
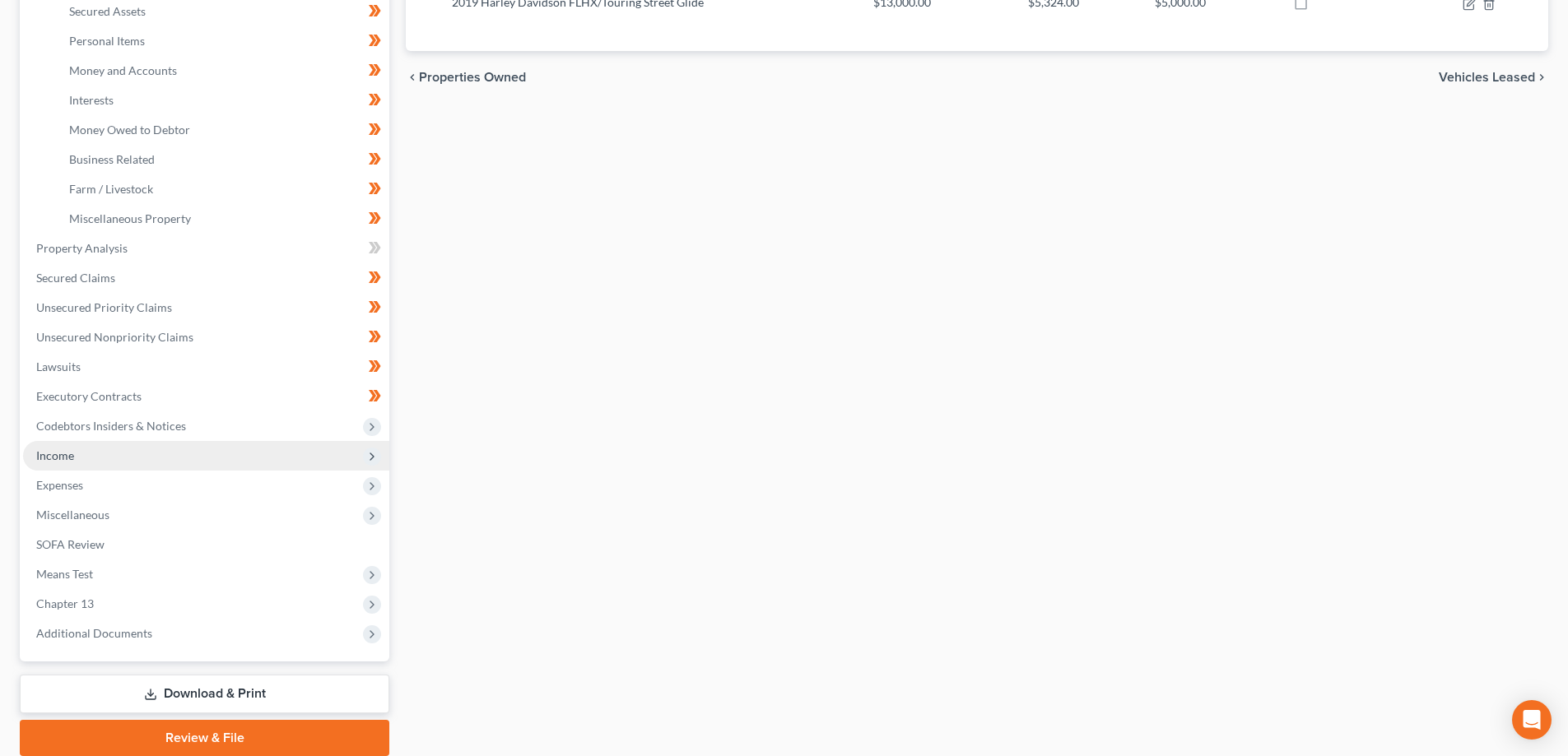
click at [112, 454] on span "Income" at bounding box center [207, 456] width 367 height 30
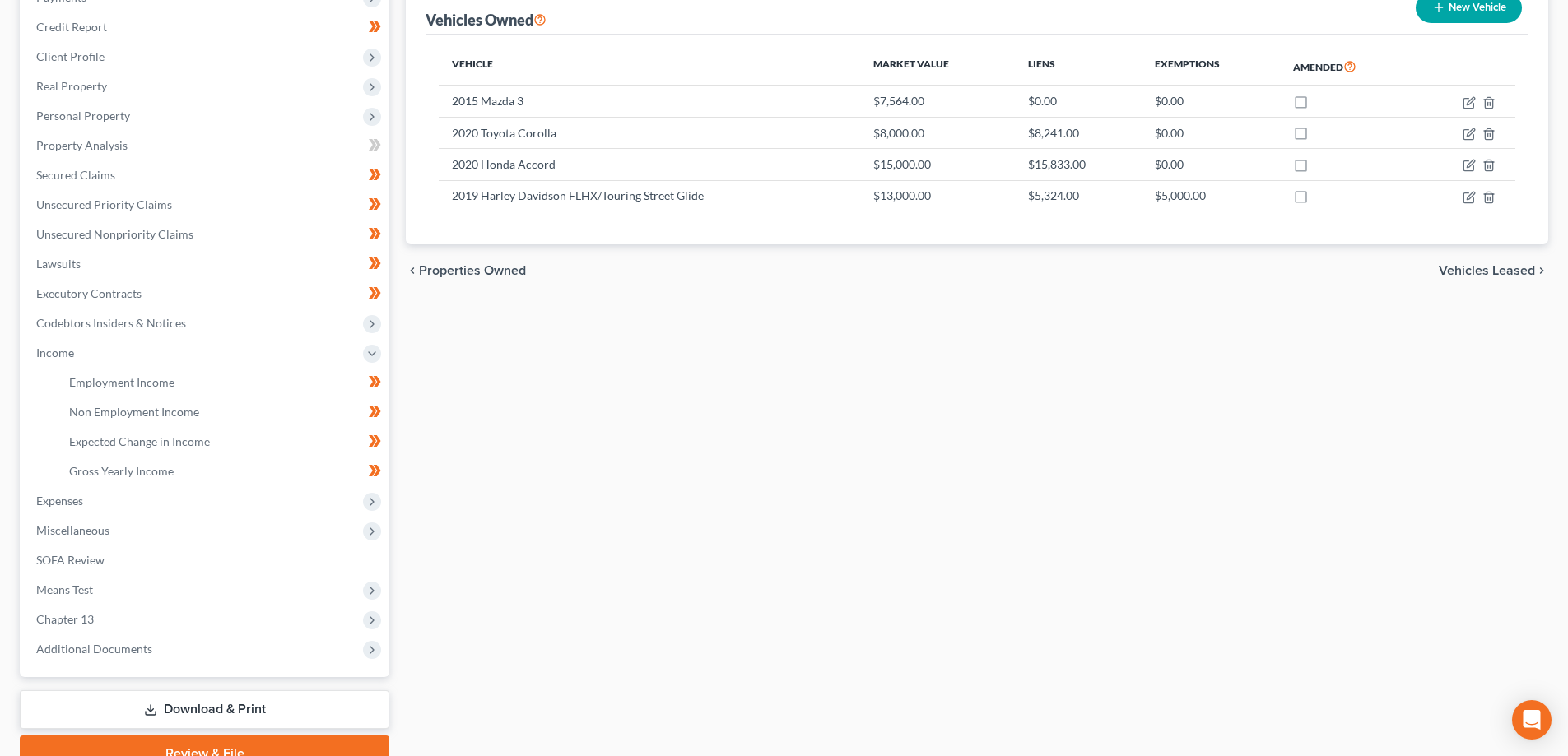
scroll to position [214, 0]
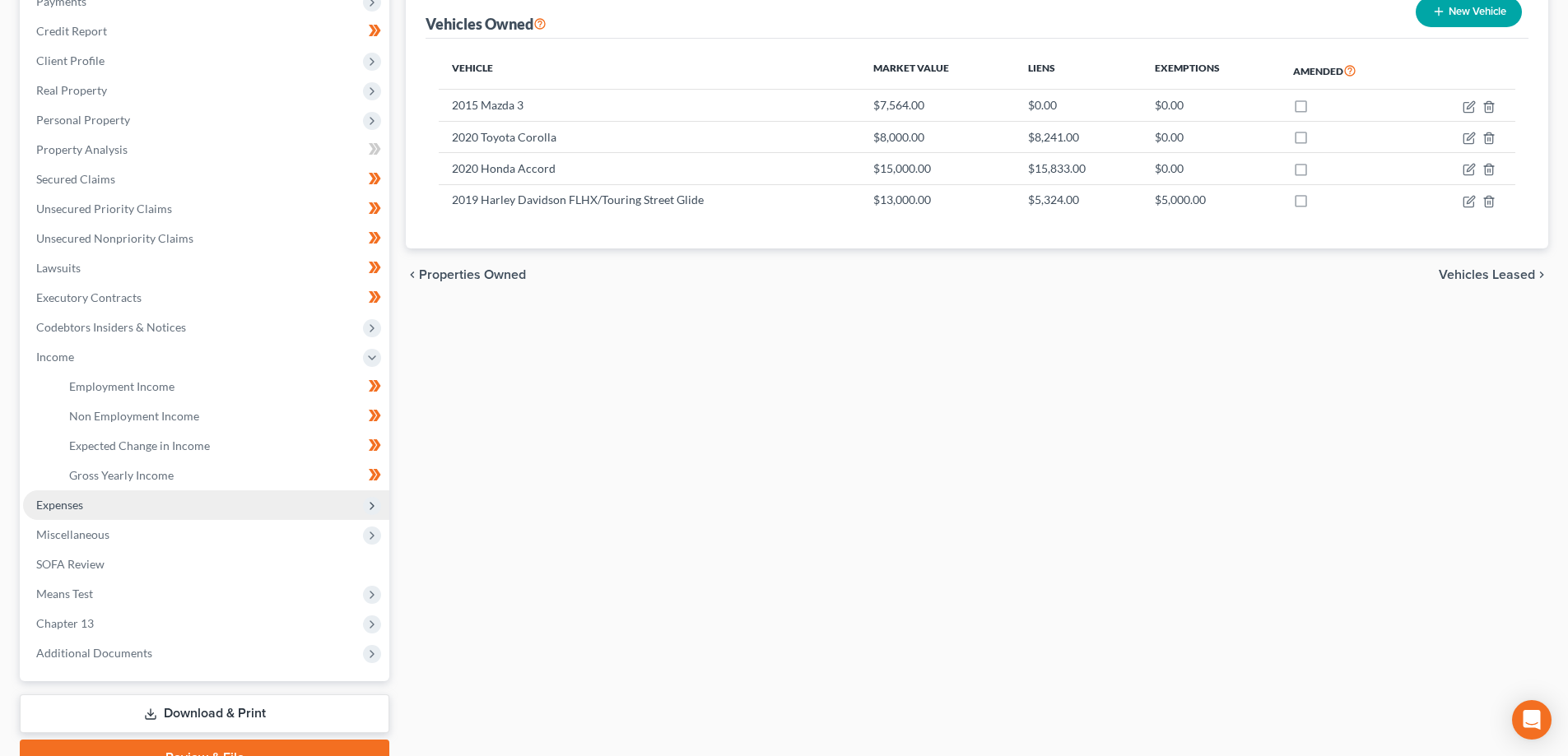
click at [83, 503] on span "Expenses" at bounding box center [59, 504] width 47 height 14
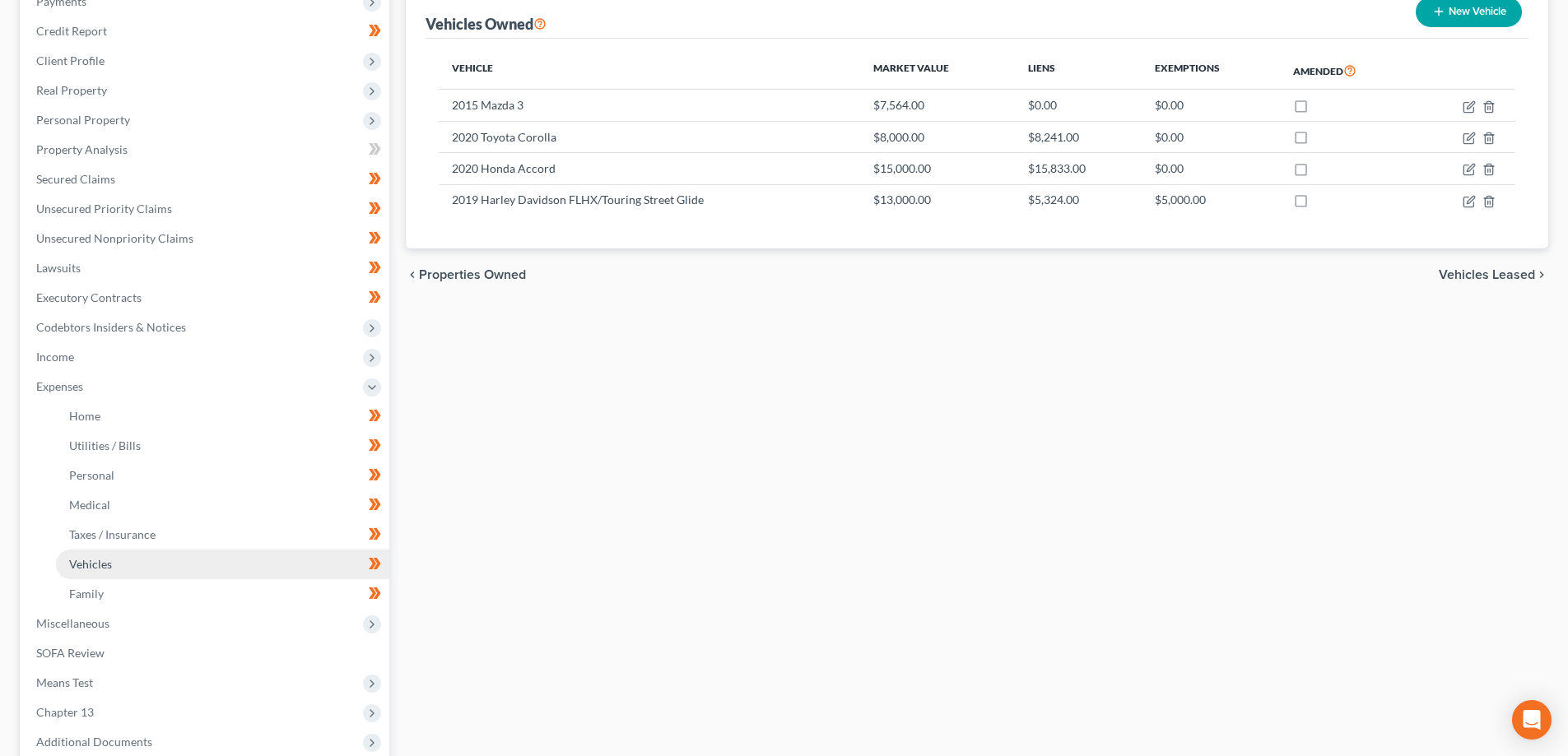
click at [123, 565] on link "Vehicles" at bounding box center [223, 564] width 334 height 30
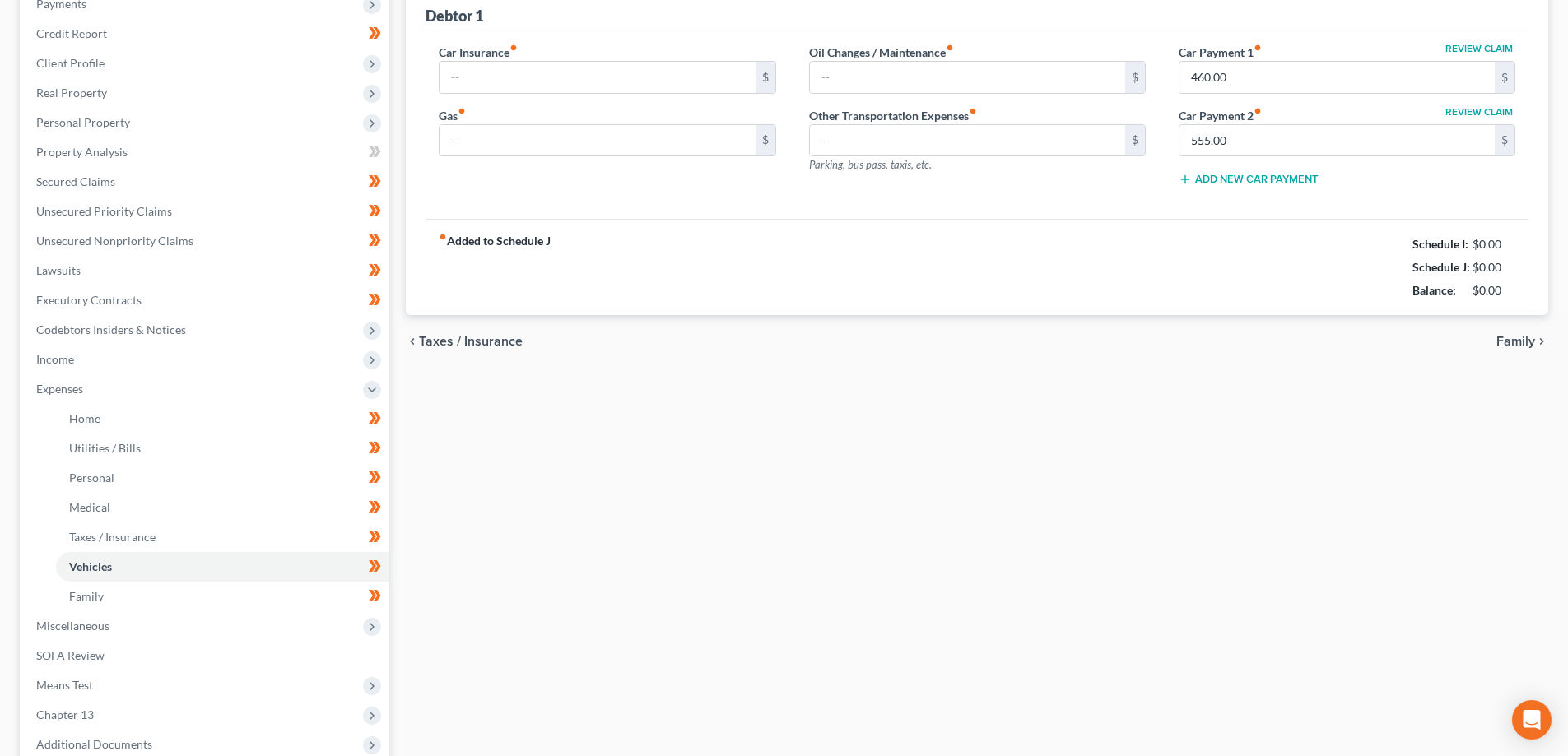
type input "507.32"
type input "200.00"
type input "16.50"
type input "30.00"
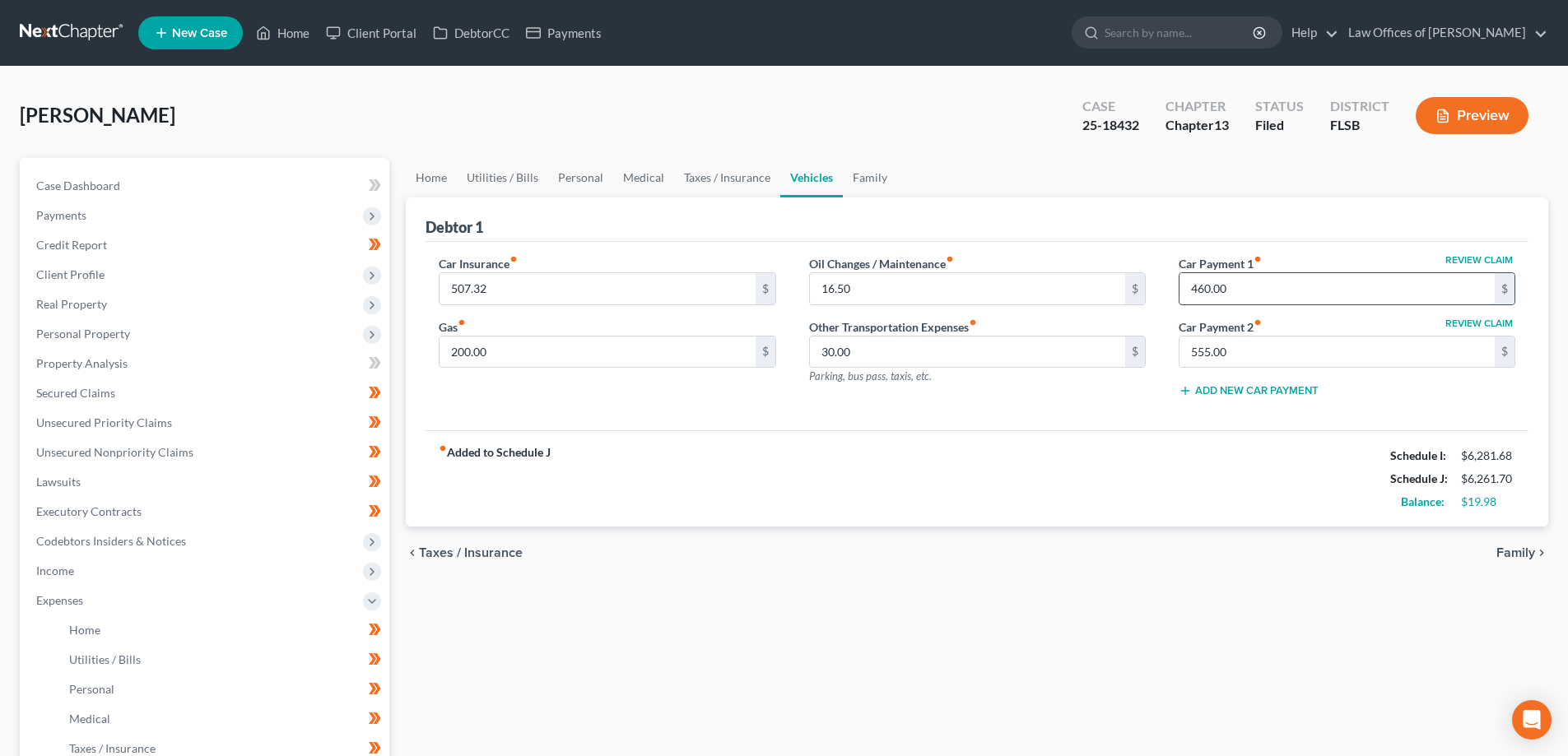
click at [1264, 292] on input "460.00" at bounding box center [1336, 289] width 315 height 31
click at [1071, 454] on div "fiber_manual_record Added to Schedule J Schedule I: $6,281.68 Schedule J: $5,80…" at bounding box center [976, 478] width 1103 height 96
click at [1025, 464] on div "fiber_manual_record Added to Schedule J Schedule I: $6,281.68 Schedule J: $5,80…" at bounding box center [976, 478] width 1103 height 96
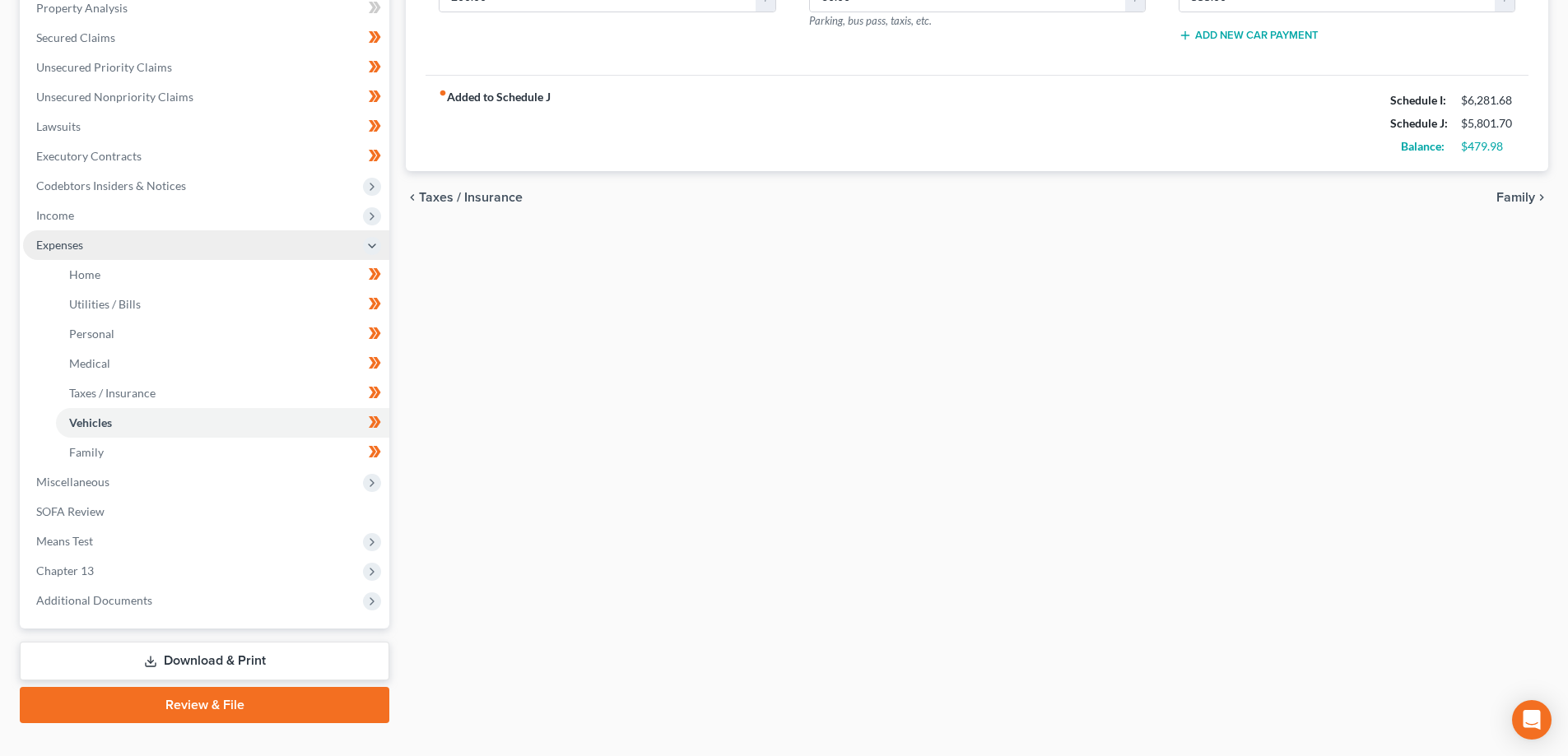
scroll to position [385, 0]
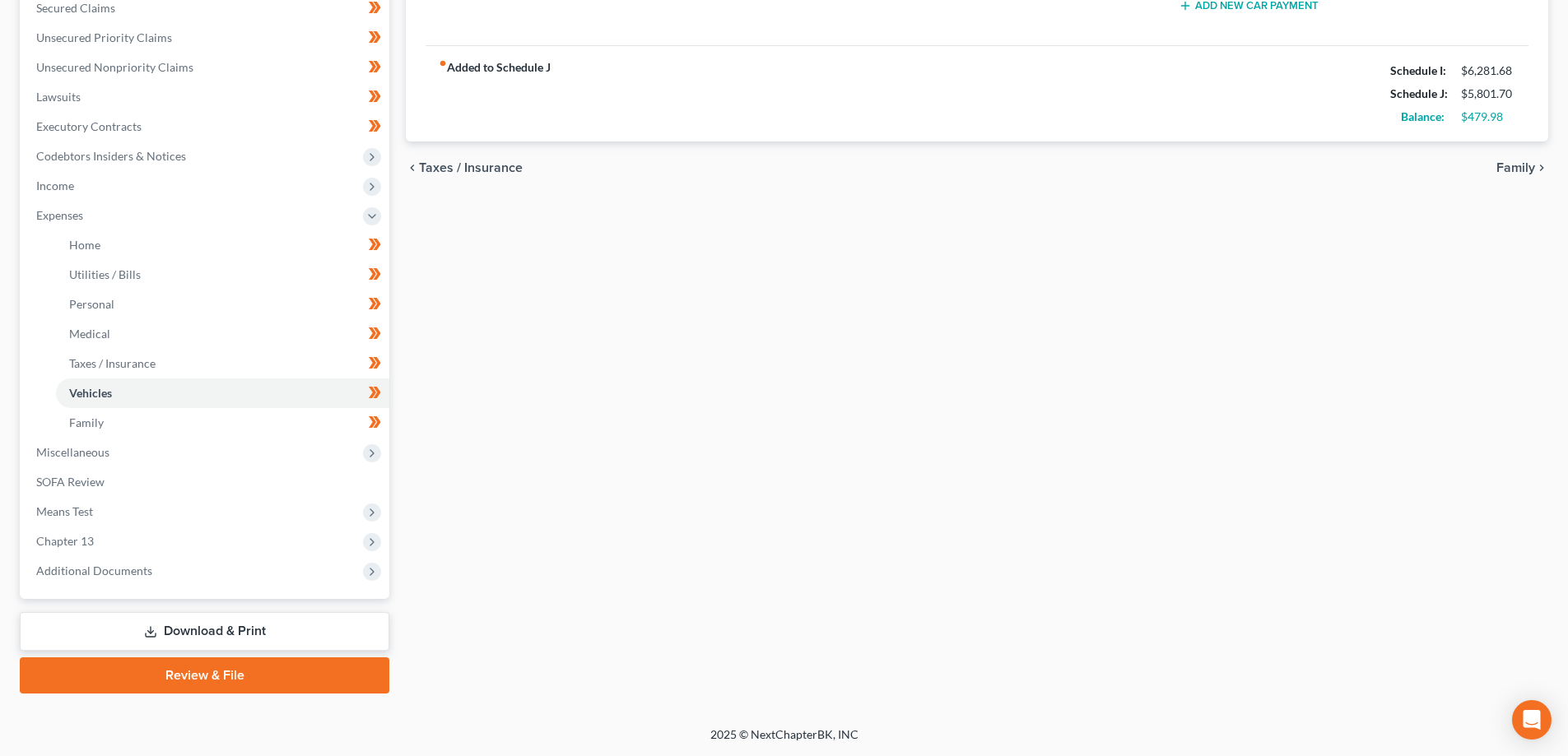
click at [258, 633] on link "Download & Print" at bounding box center [204, 631] width 369 height 39
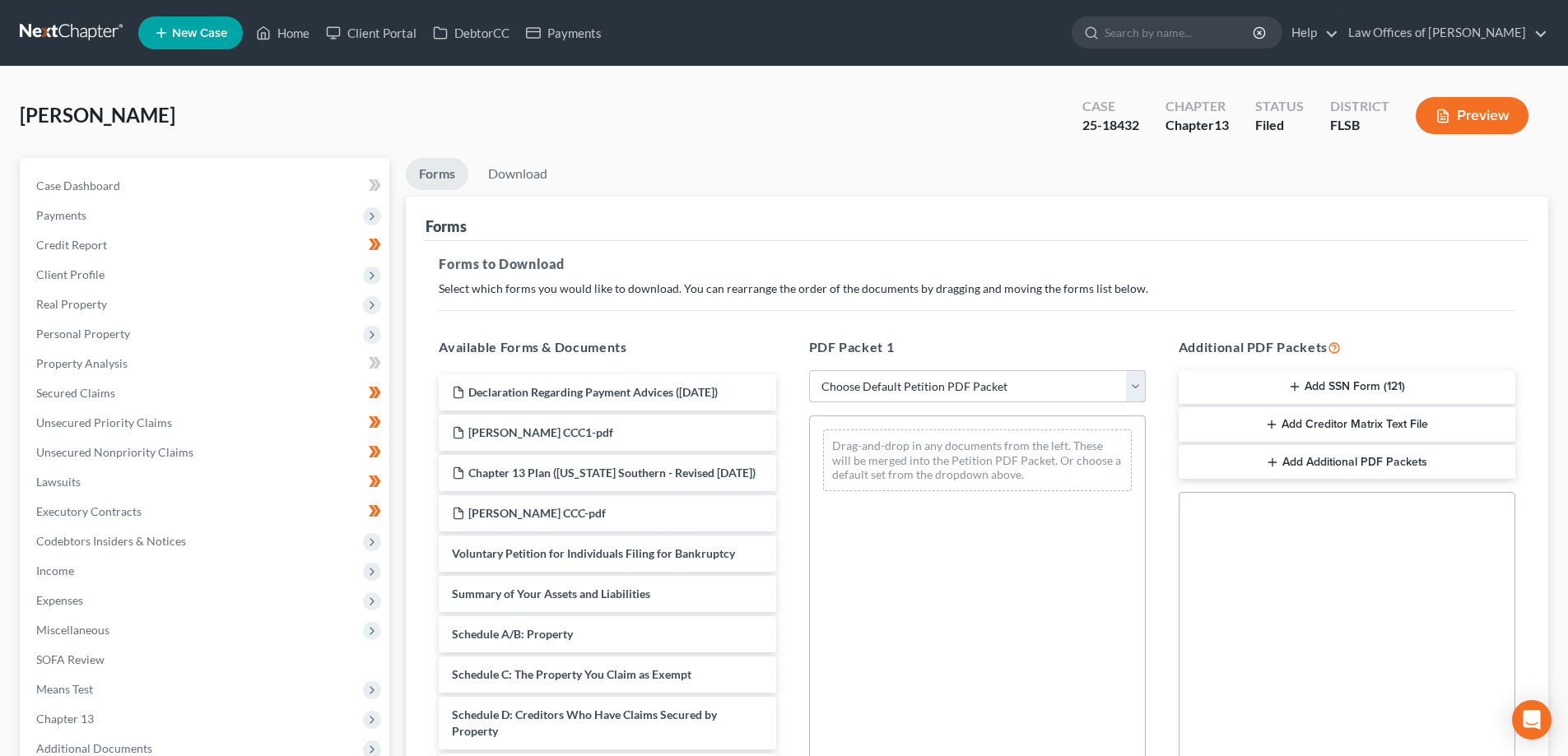
click at [958, 387] on select "Choose Default Petition PDF Packet Complete Bankruptcy Petition (all forms and …" at bounding box center [976, 387] width 336 height 33
select select "2"
click at [809, 370] on select "Choose Default Petition PDF Packet Complete Bankruptcy Petition (all forms and …" at bounding box center [976, 387] width 336 height 33
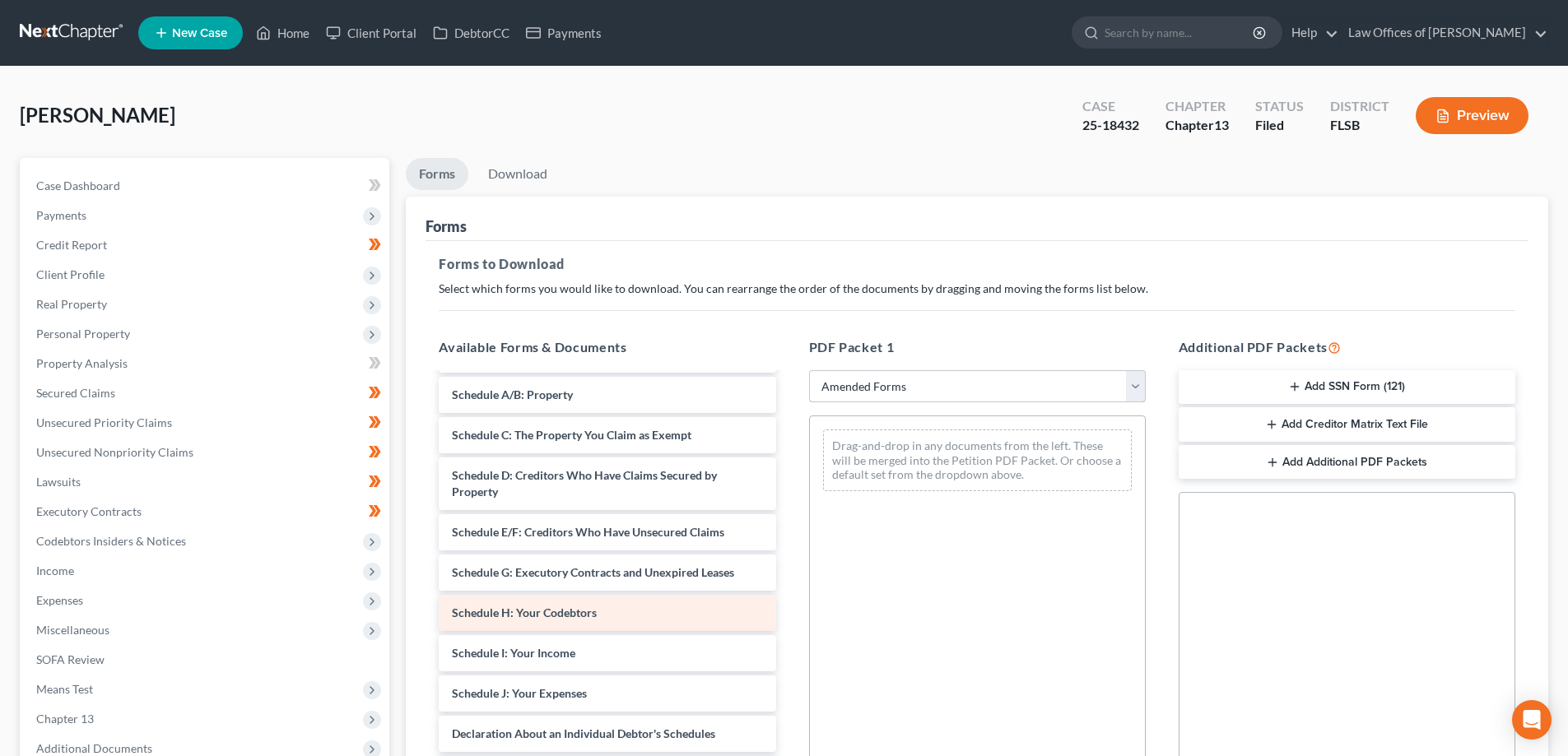
scroll to position [82, 0]
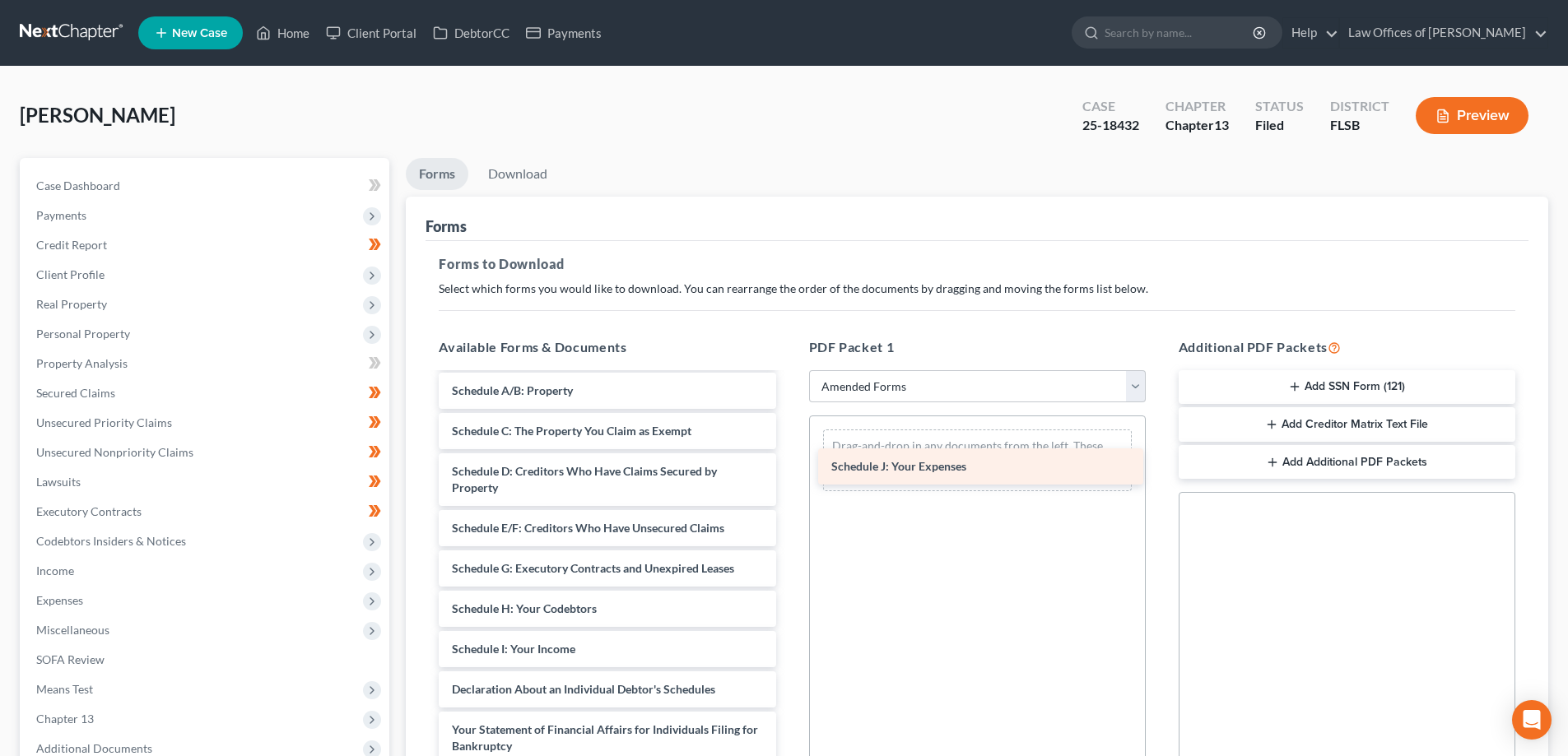
drag, startPoint x: 516, startPoint y: 691, endPoint x: 894, endPoint y: 468, distance: 438.9
click at [788, 468] on div "Schedule J: Your Expenses Voluntary Petition for Individuals Filing for Bankrup…" at bounding box center [607, 657] width 363 height 731
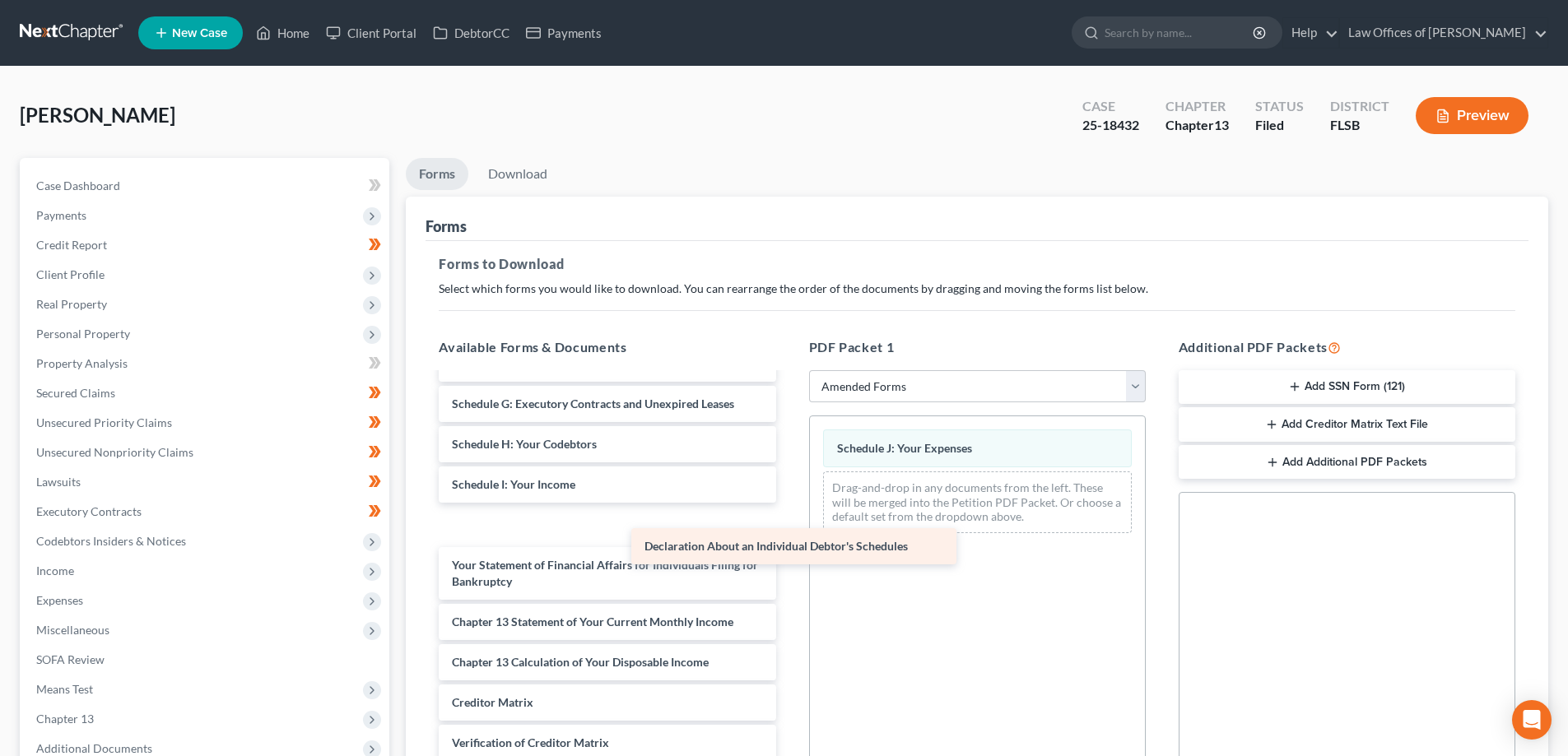
scroll to position [246, 0]
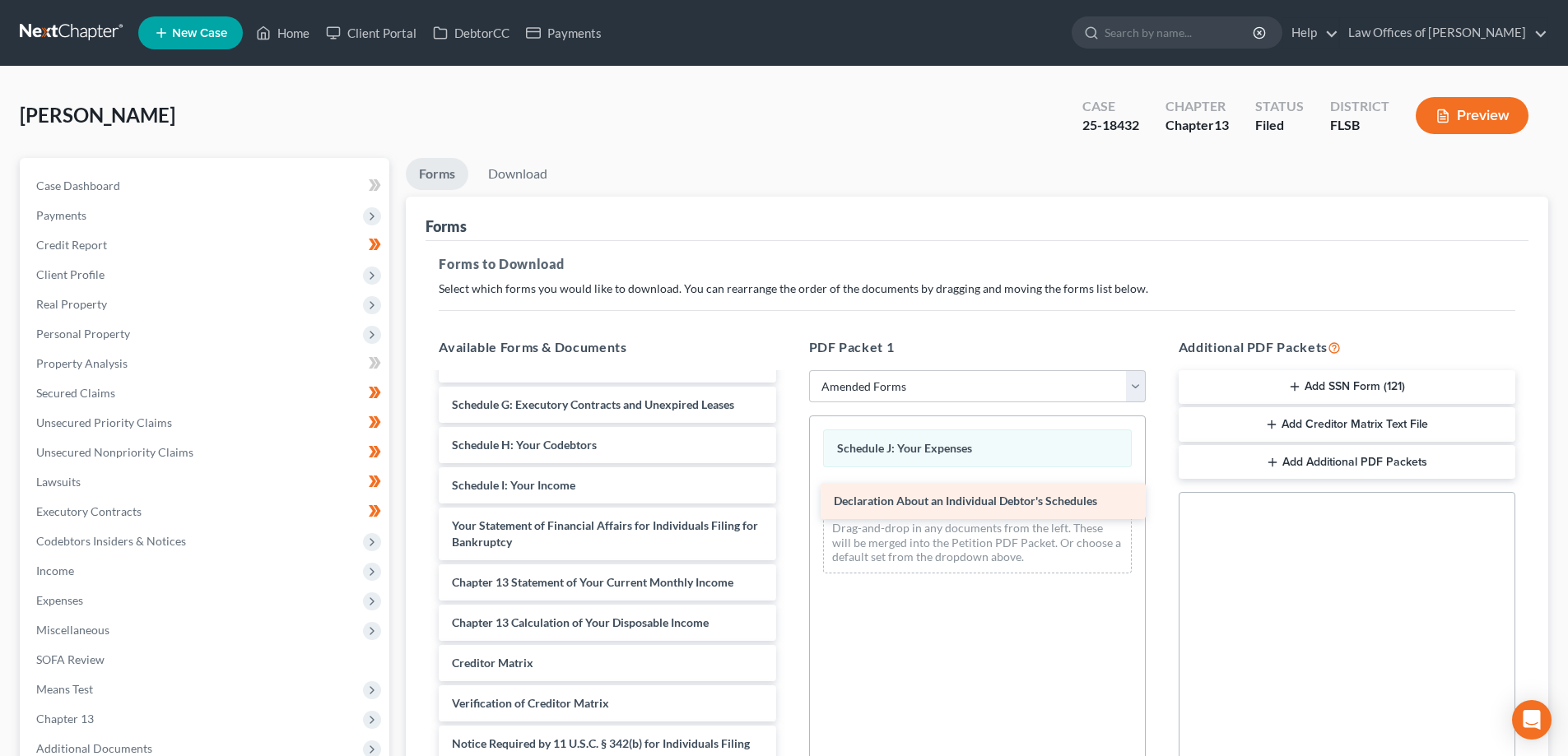
drag, startPoint x: 535, startPoint y: 521, endPoint x: 917, endPoint y: 497, distance: 382.8
click at [788, 497] on div "Declaration About an Individual Debtor's Schedules Voluntary Petition for Indiv…" at bounding box center [607, 473] width 363 height 690
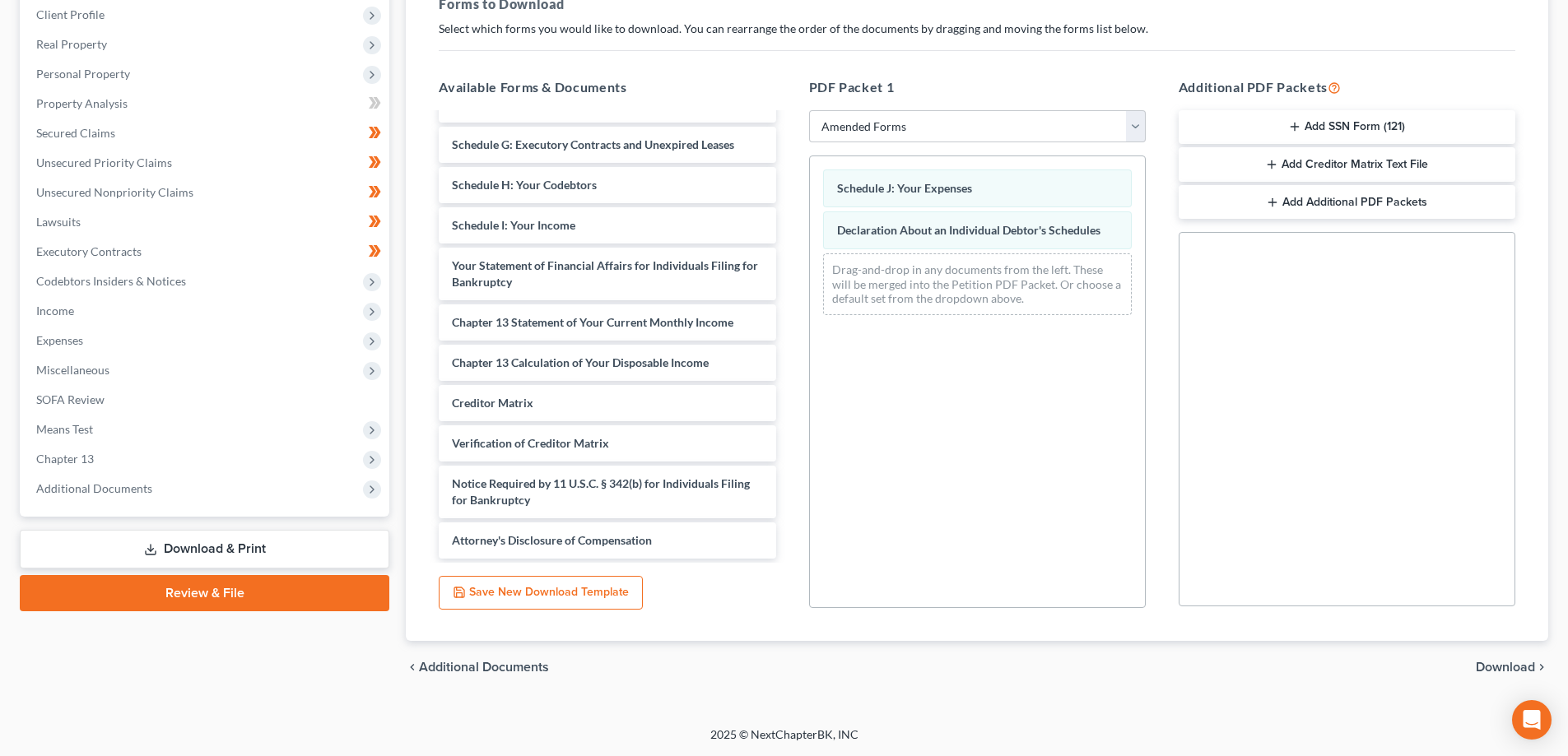
click at [1523, 668] on span "Download" at bounding box center [1505, 667] width 59 height 14
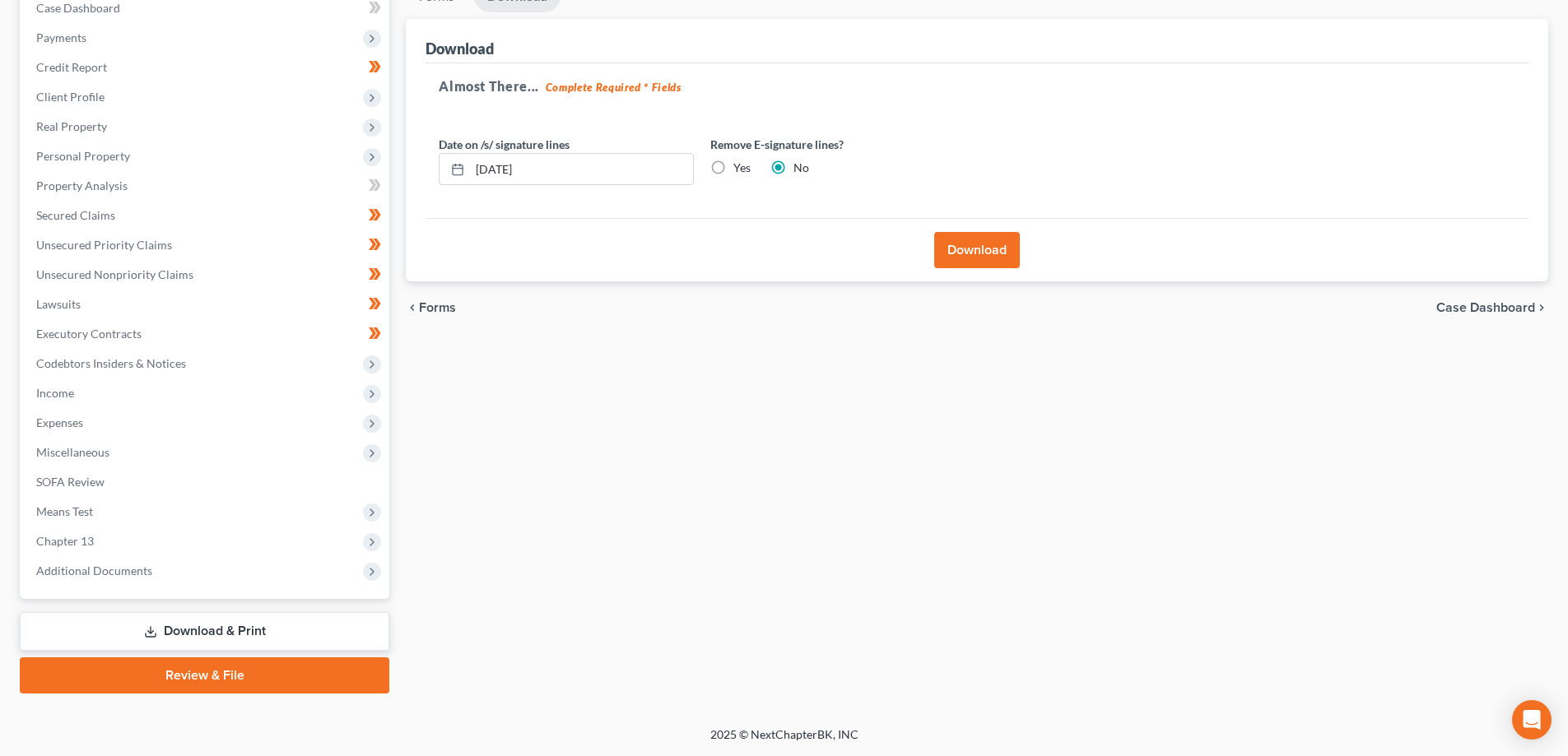
click at [991, 251] on button "Download" at bounding box center [976, 249] width 85 height 36
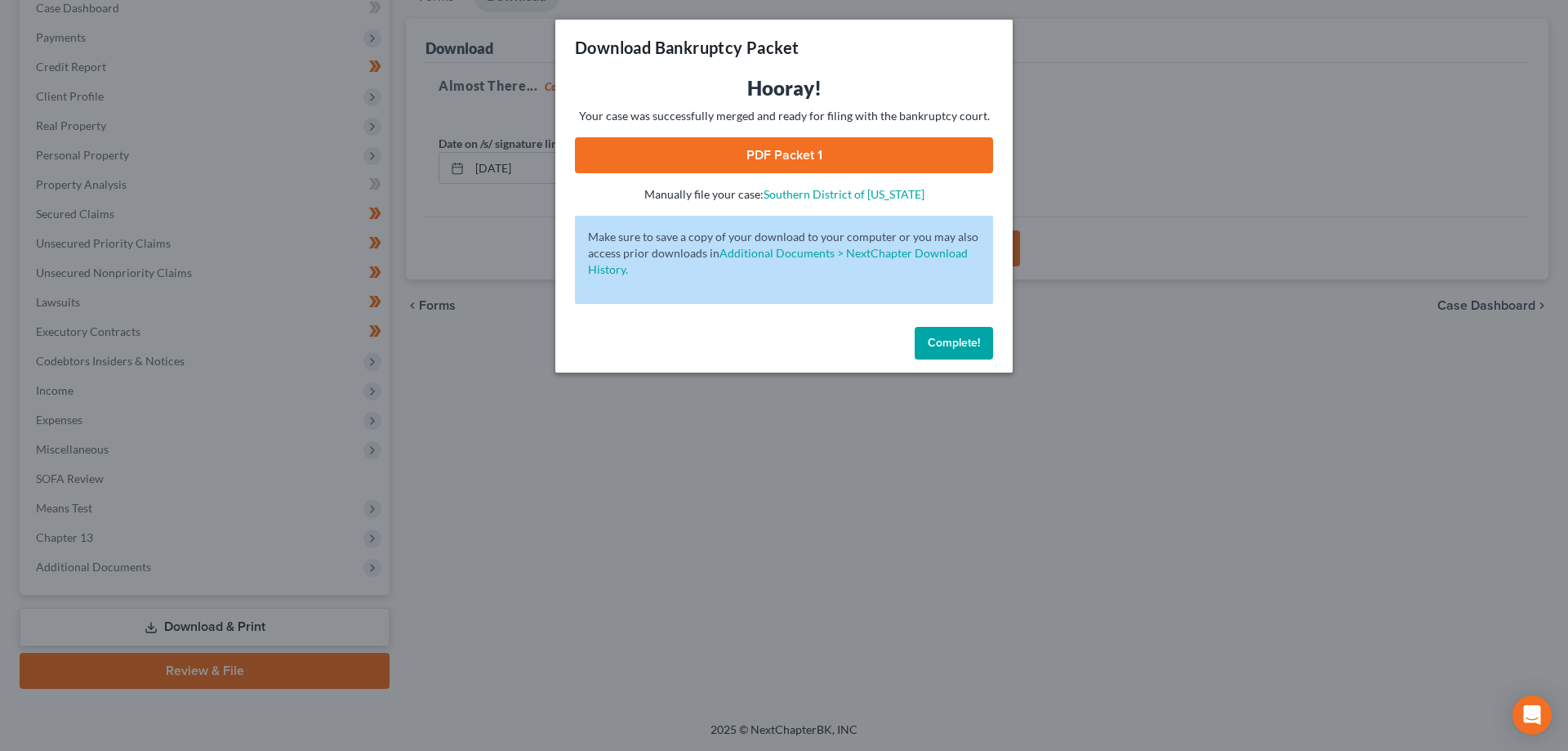
click at [823, 148] on link "PDF Packet 1" at bounding box center [784, 155] width 418 height 36
click at [952, 353] on button "Complete!" at bounding box center [953, 343] width 78 height 33
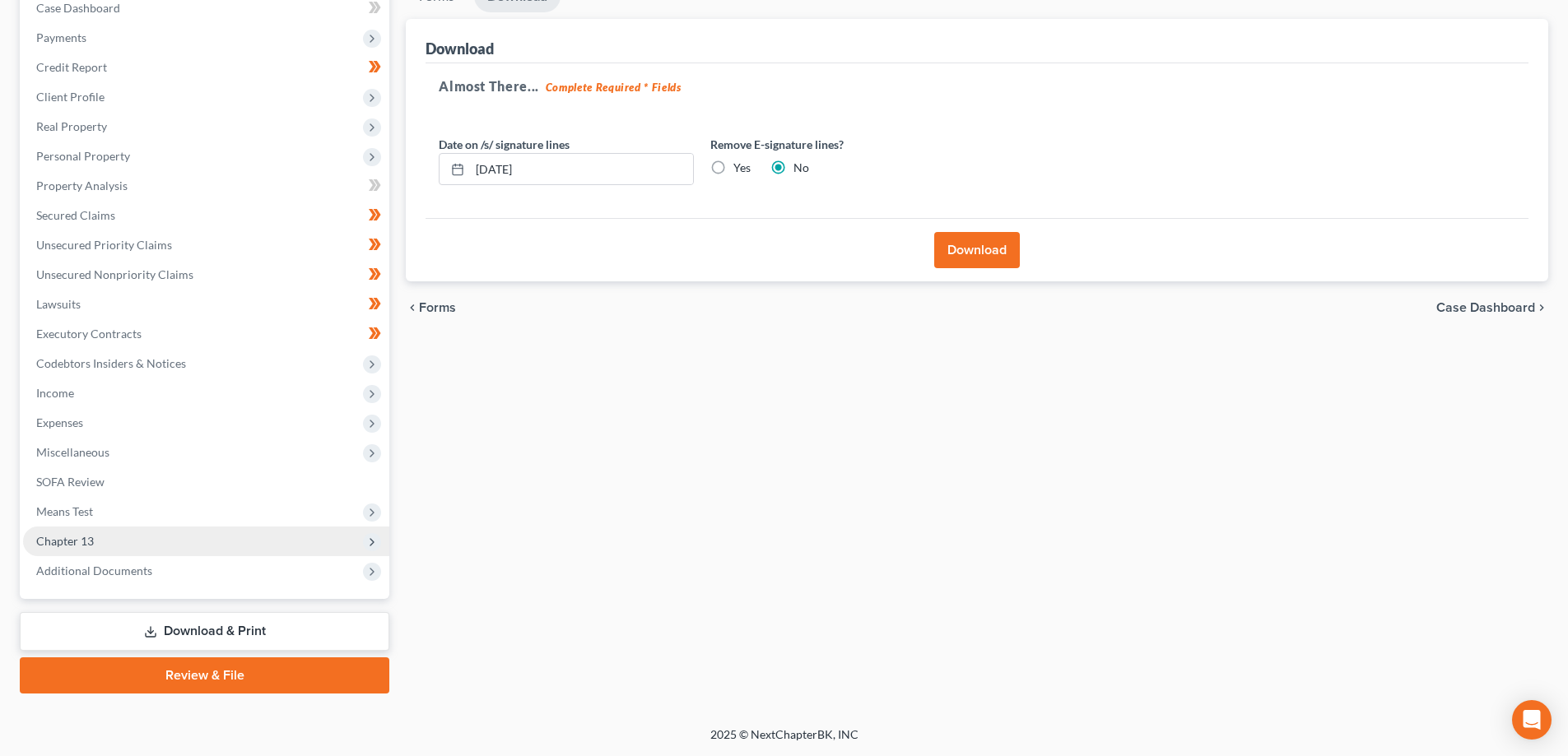
click at [233, 539] on span "Chapter 13" at bounding box center [207, 541] width 367 height 30
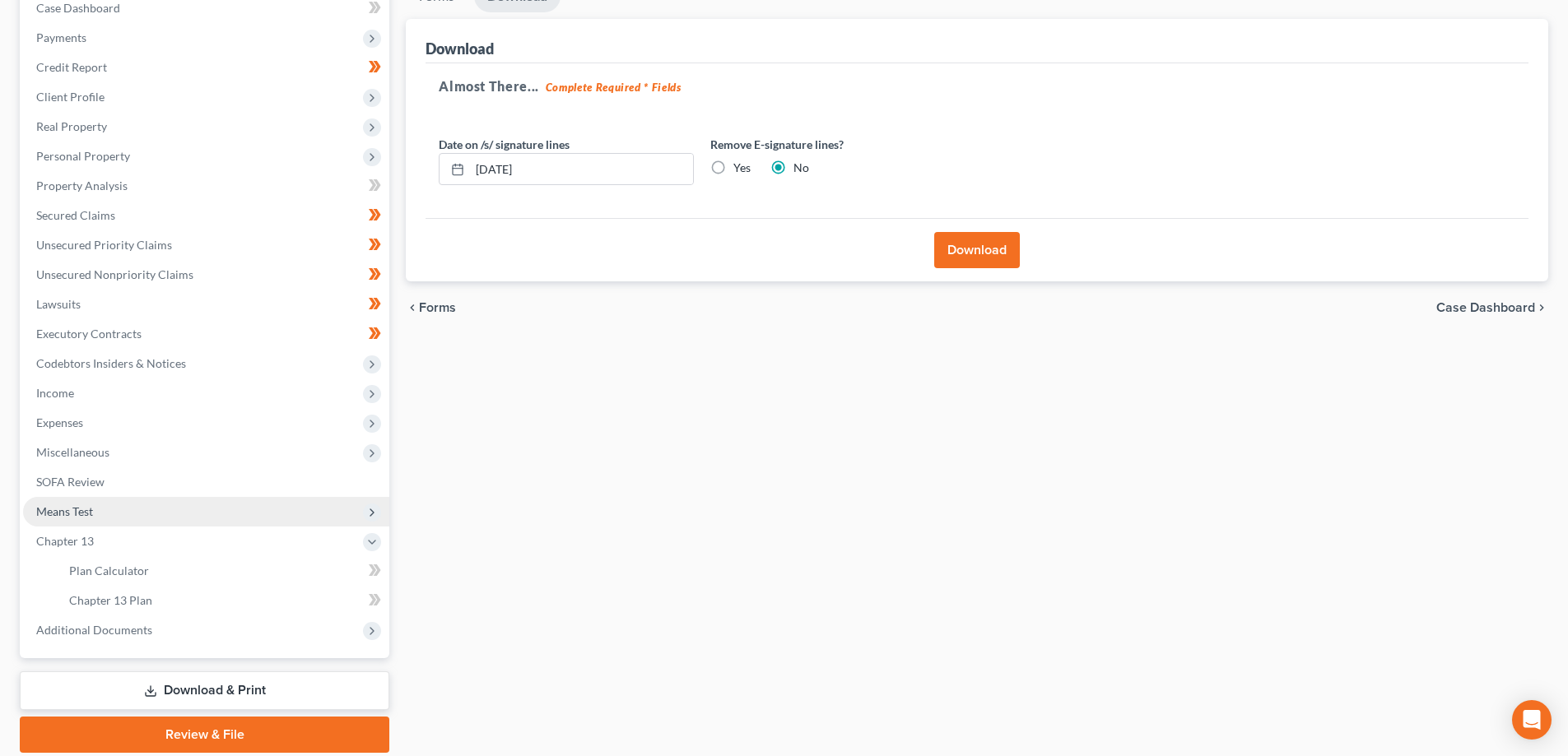
click at [130, 519] on span "Means Test" at bounding box center [207, 512] width 367 height 30
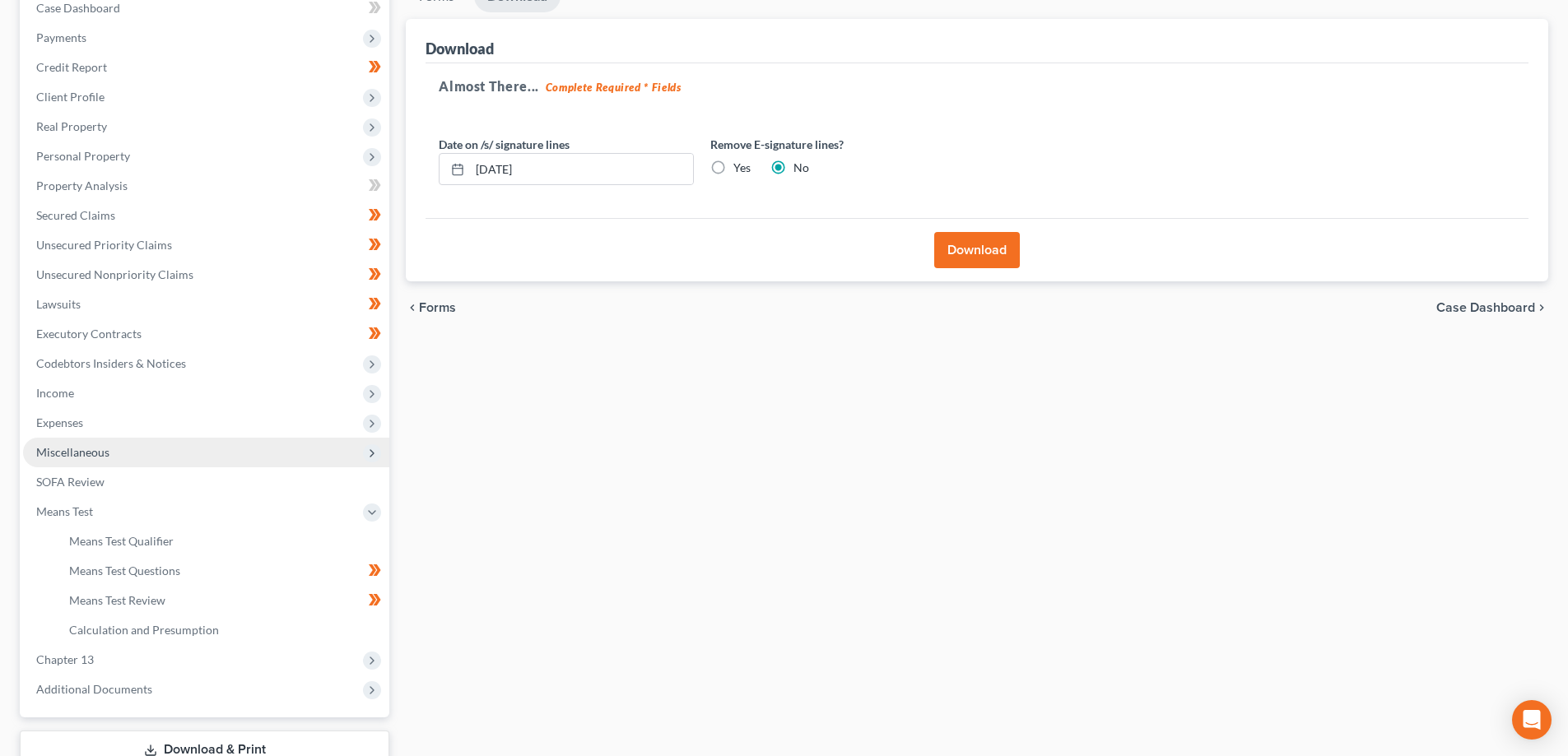
click at [160, 458] on span "Miscellaneous" at bounding box center [207, 452] width 367 height 30
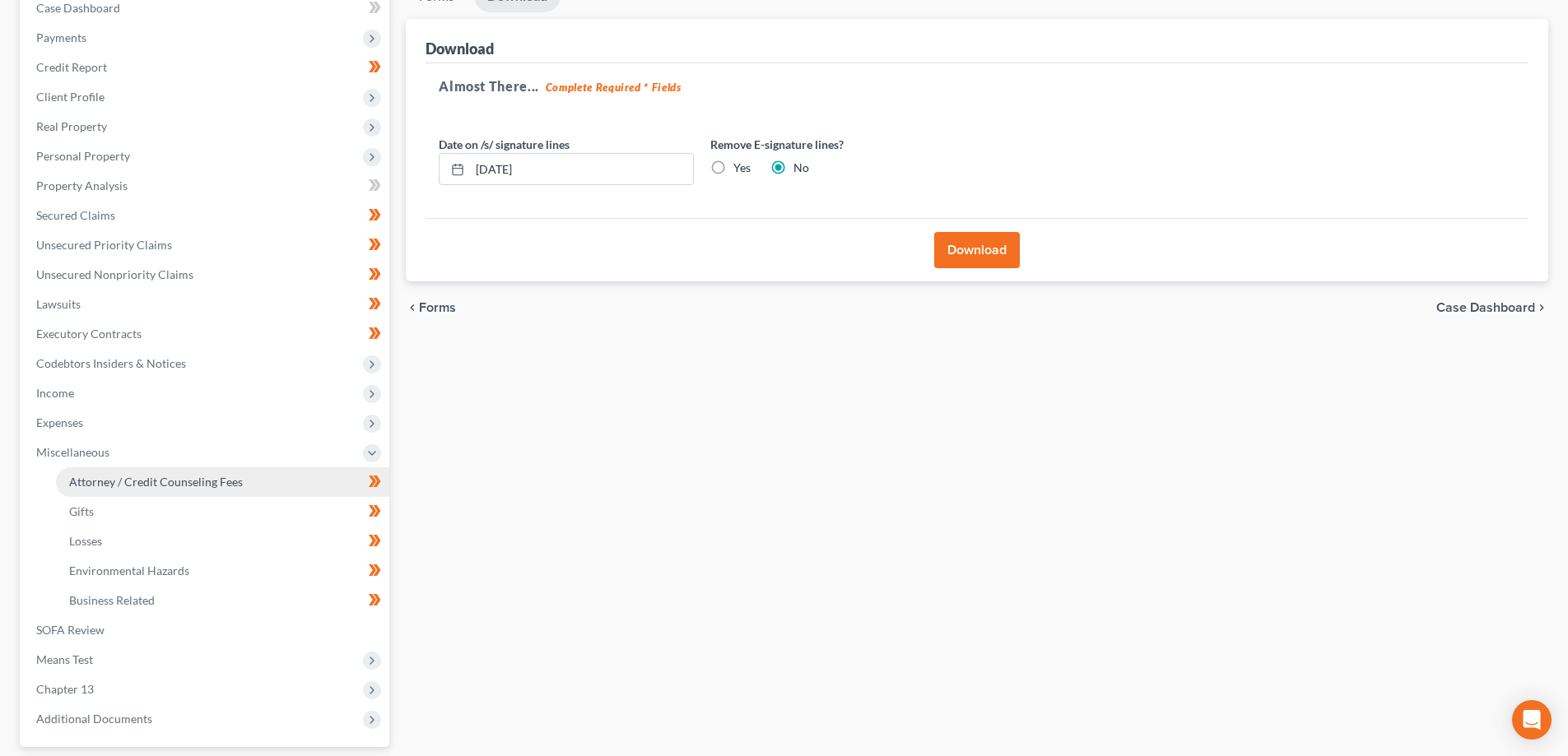
click at [252, 476] on link "Attorney / Credit Counseling Fees" at bounding box center [223, 482] width 334 height 30
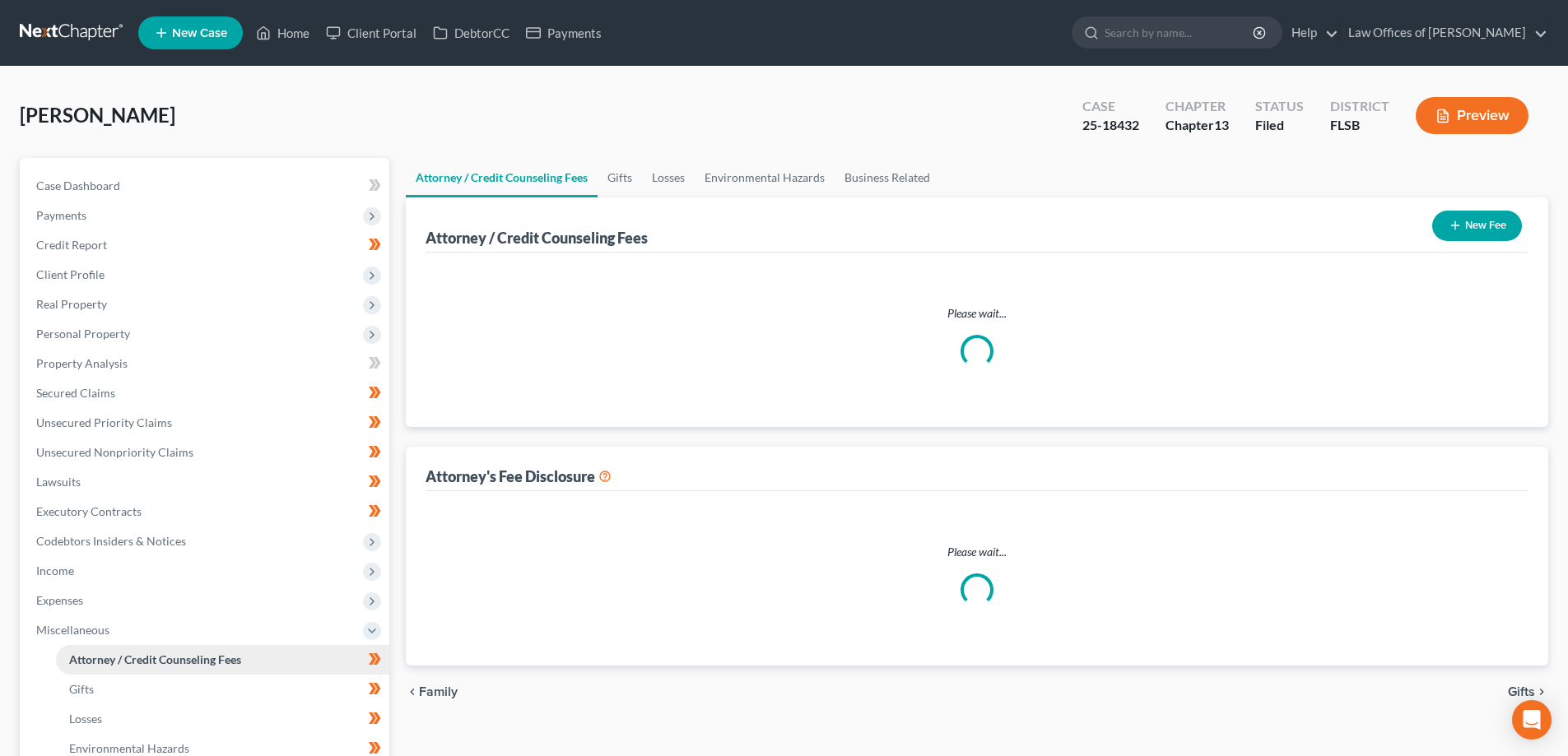
select select "0"
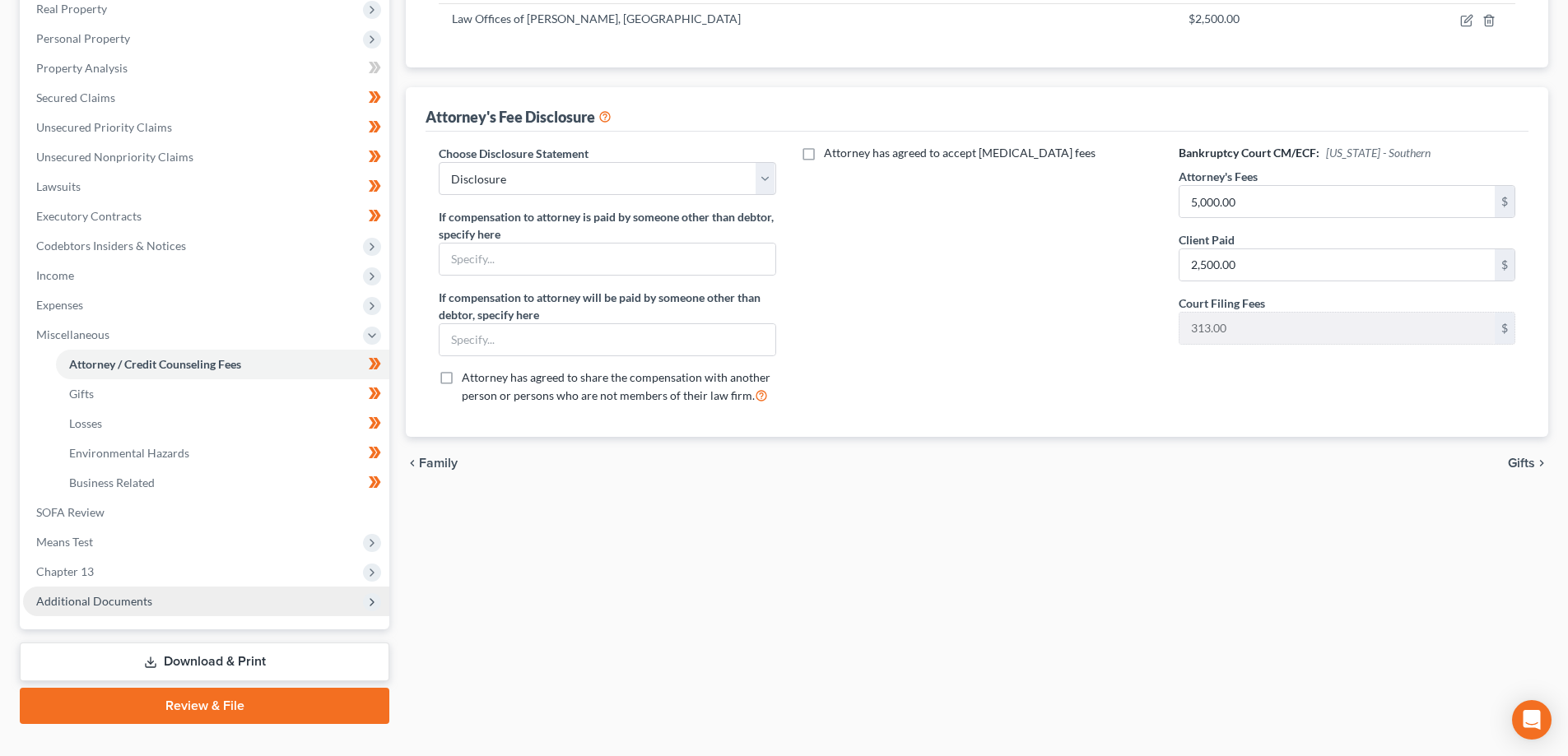
scroll to position [326, 0]
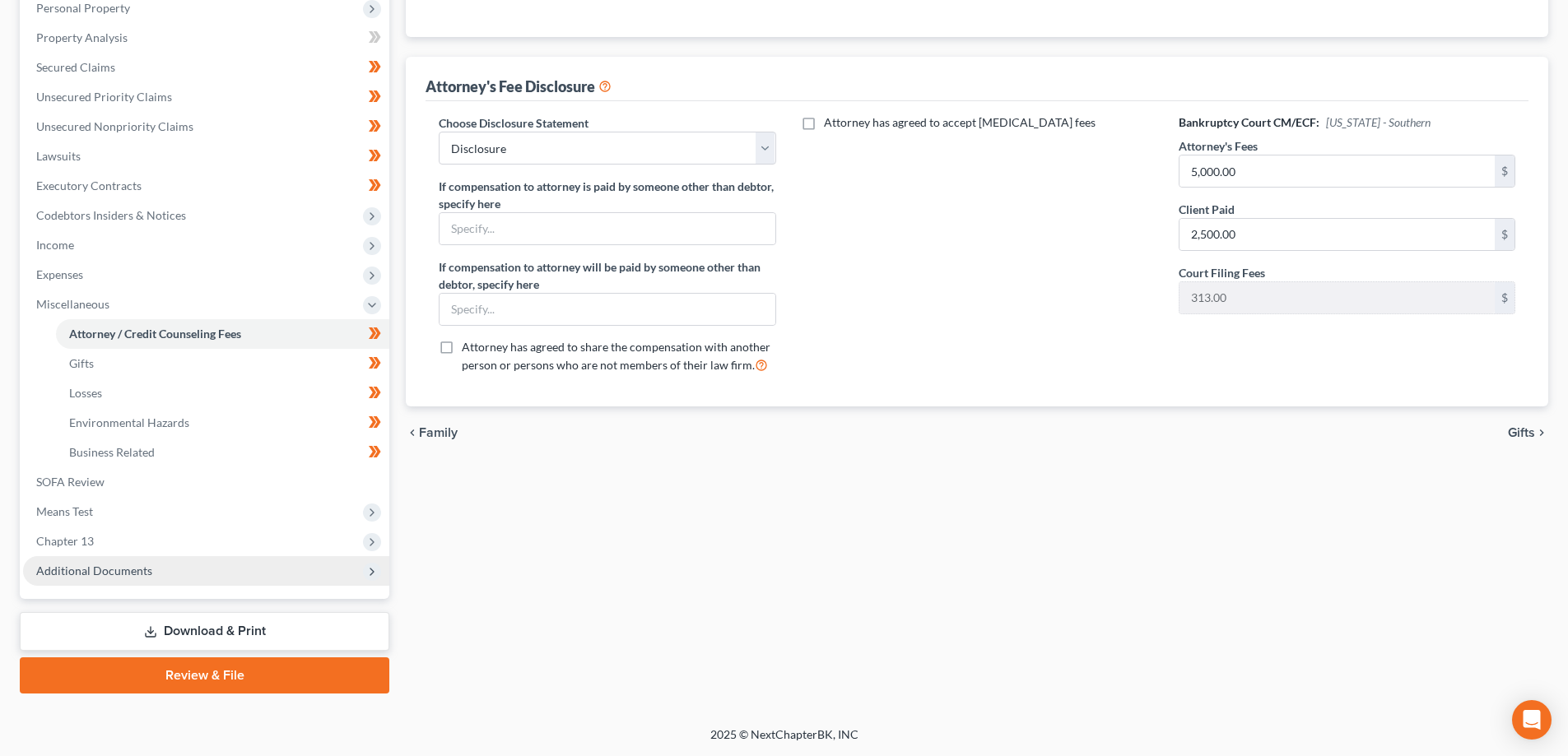
click at [74, 563] on span "Additional Documents" at bounding box center [94, 570] width 116 height 14
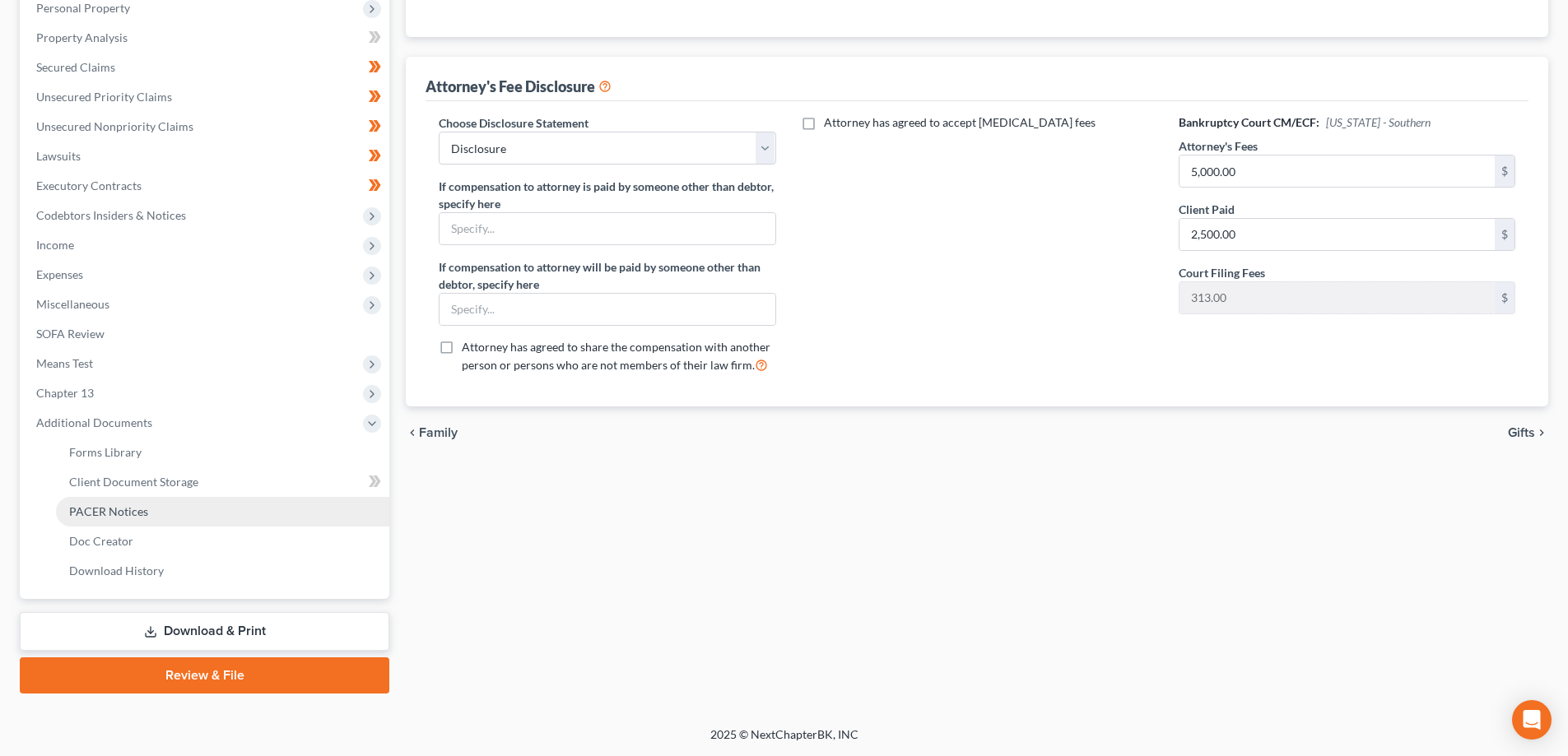
click at [109, 504] on span "PACER Notices" at bounding box center [108, 511] width 79 height 14
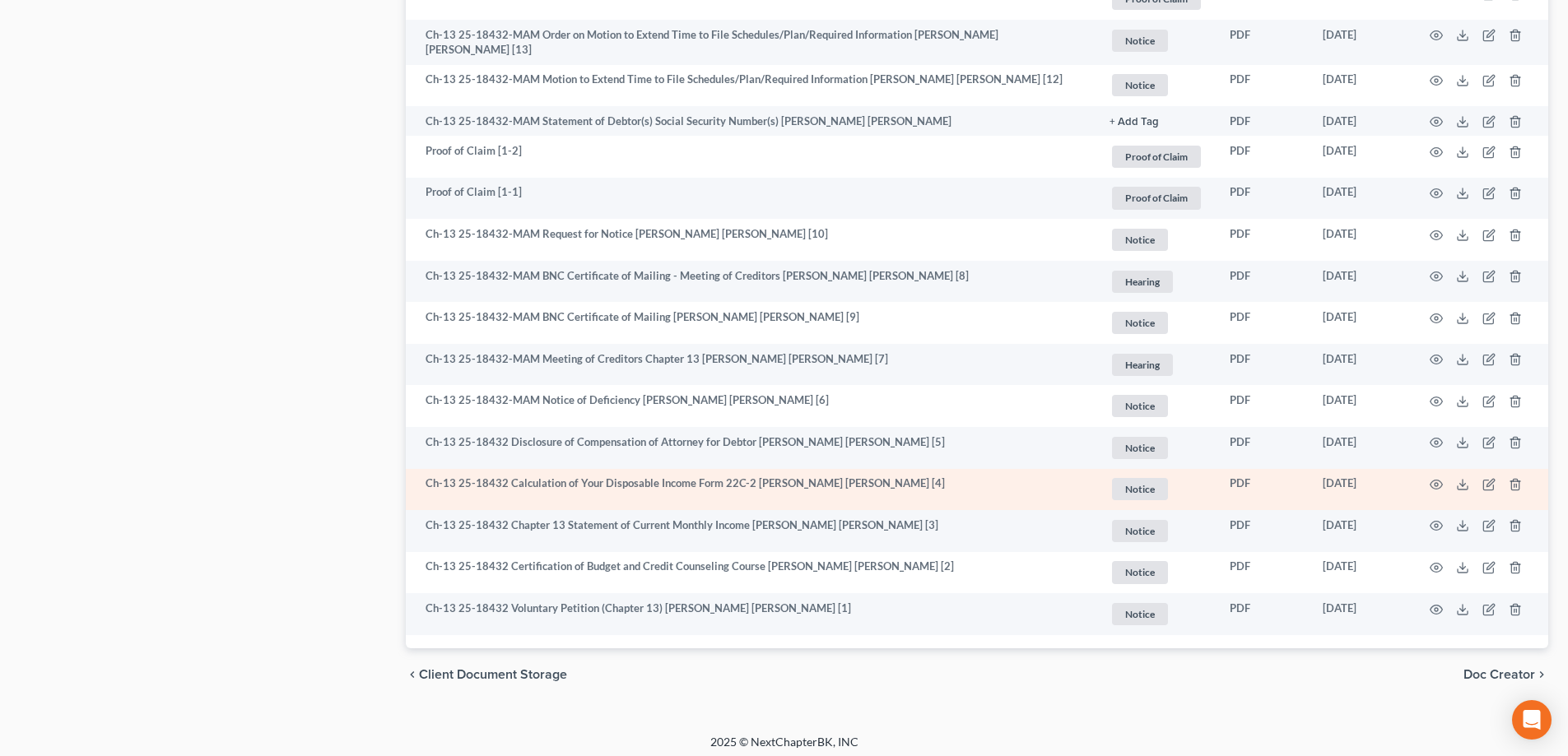
scroll to position [1902, 0]
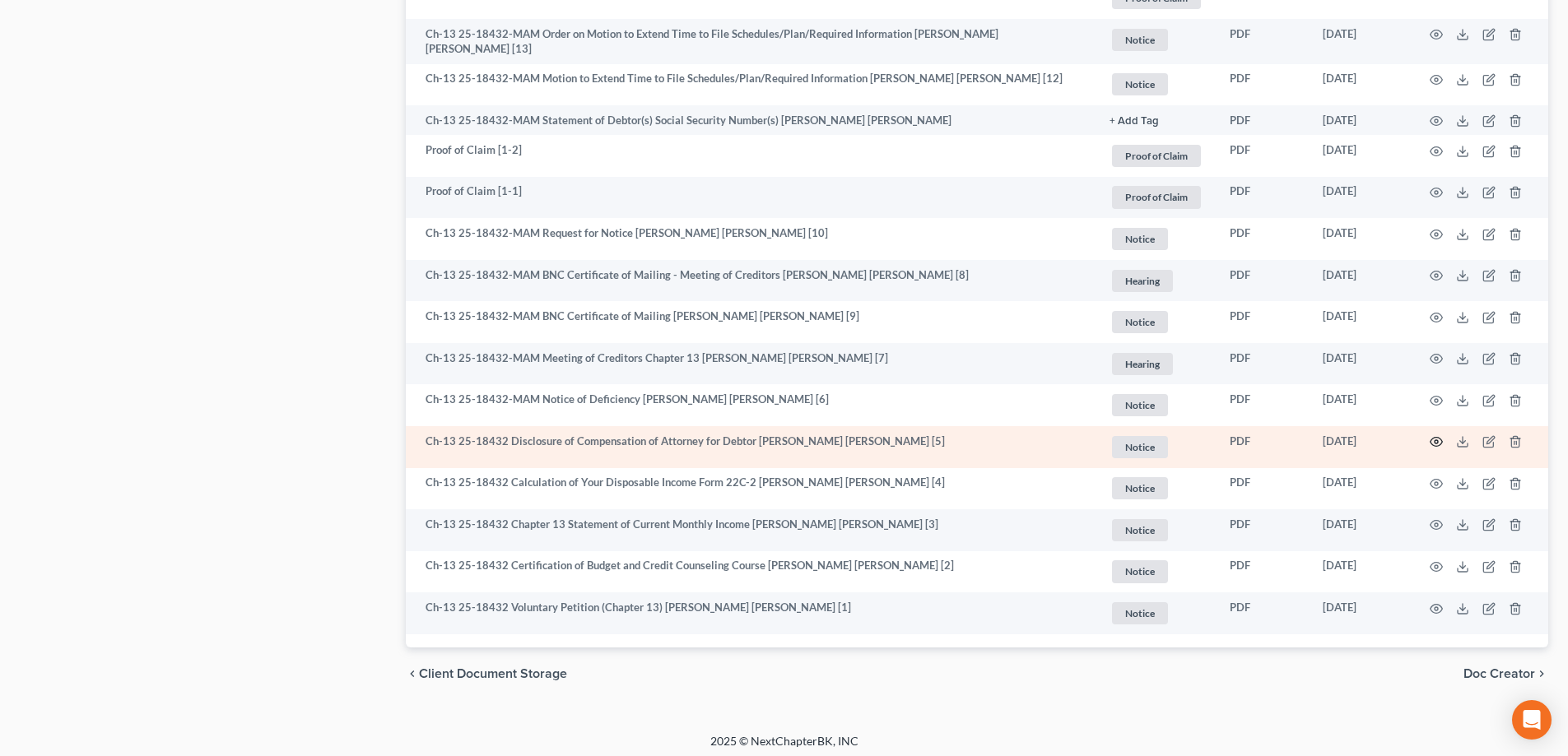
click at [1438, 436] on icon "button" at bounding box center [1436, 442] width 14 height 14
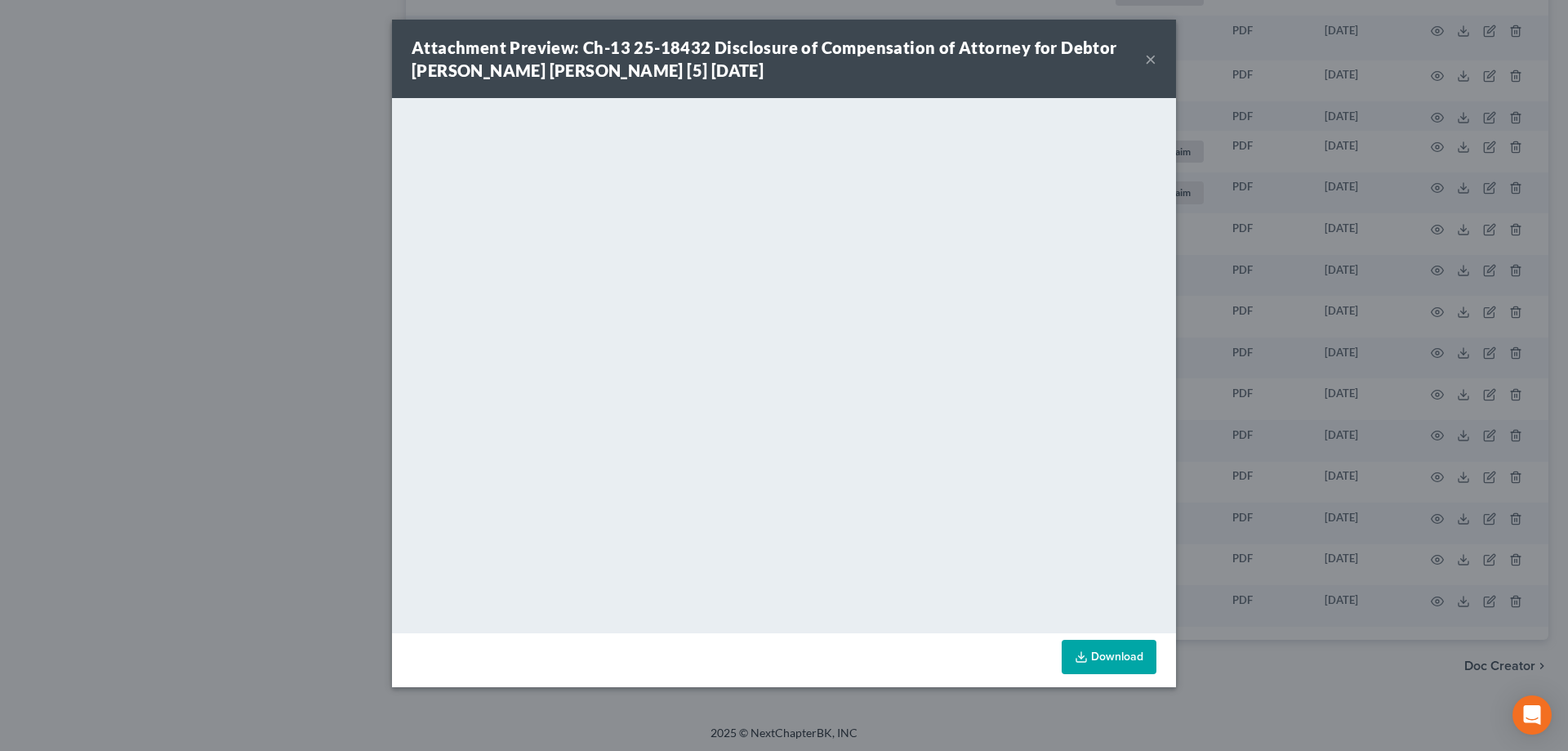
click at [1146, 60] on button "×" at bounding box center [1151, 59] width 12 height 19
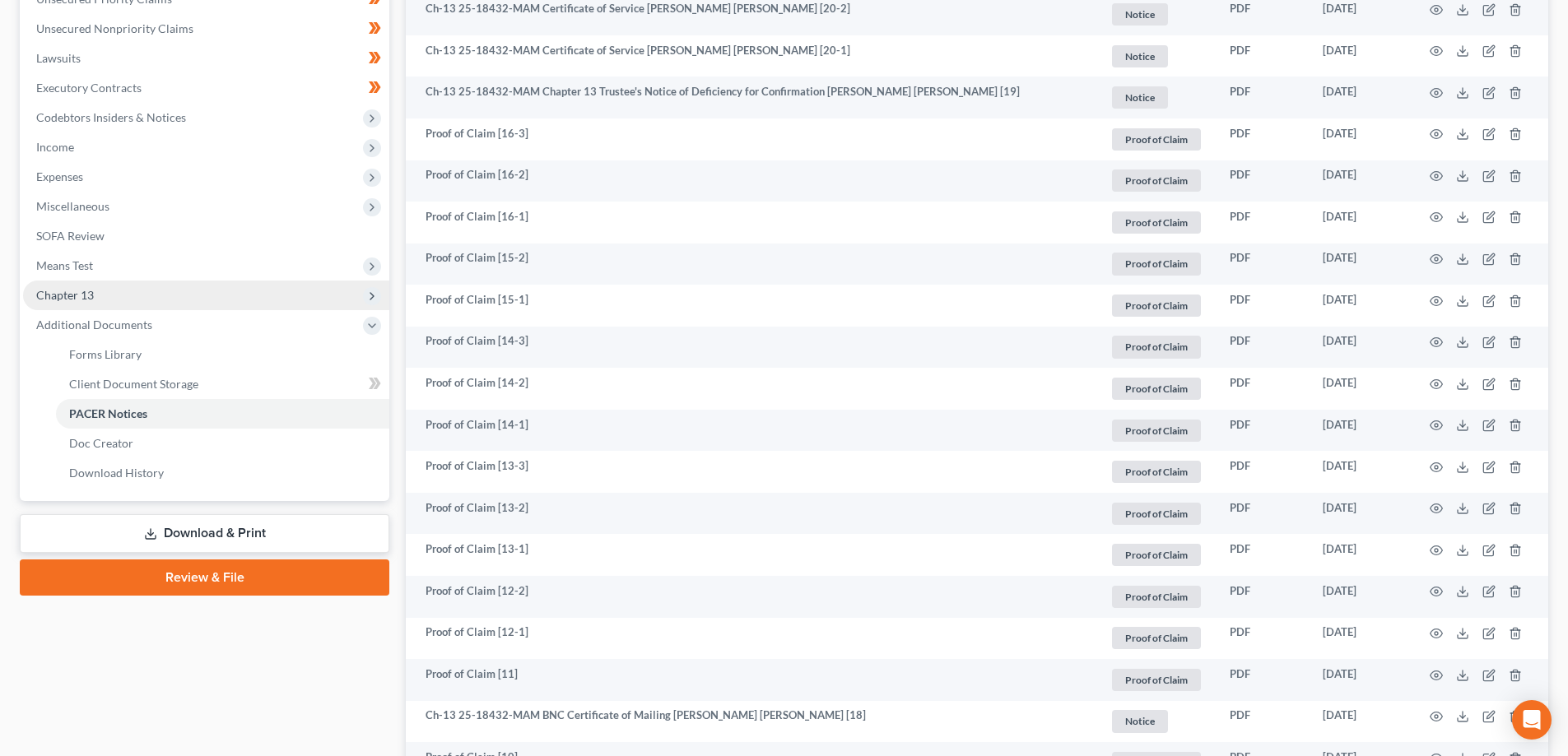
scroll to position [421, 0]
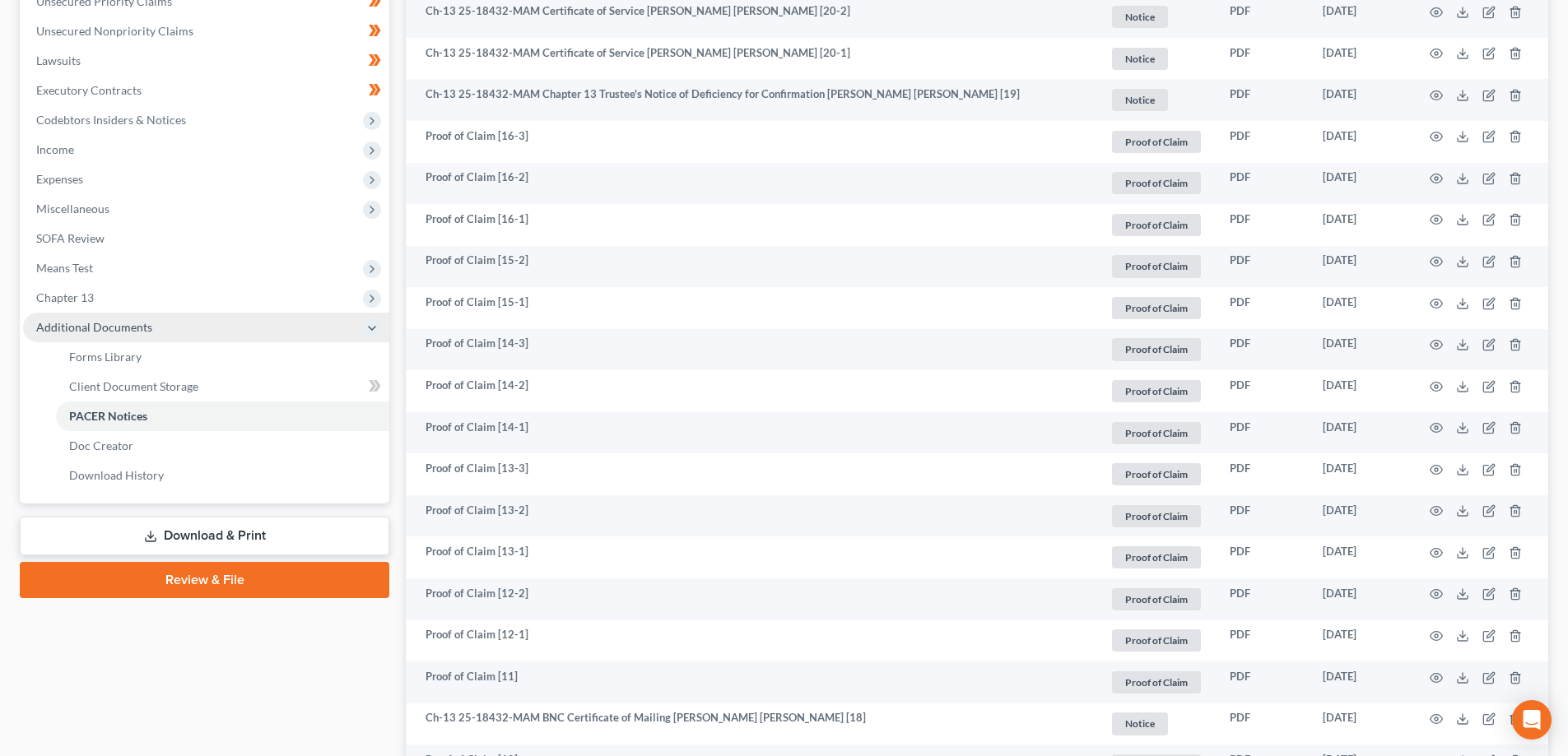
click at [101, 325] on span "Additional Documents" at bounding box center [94, 327] width 116 height 14
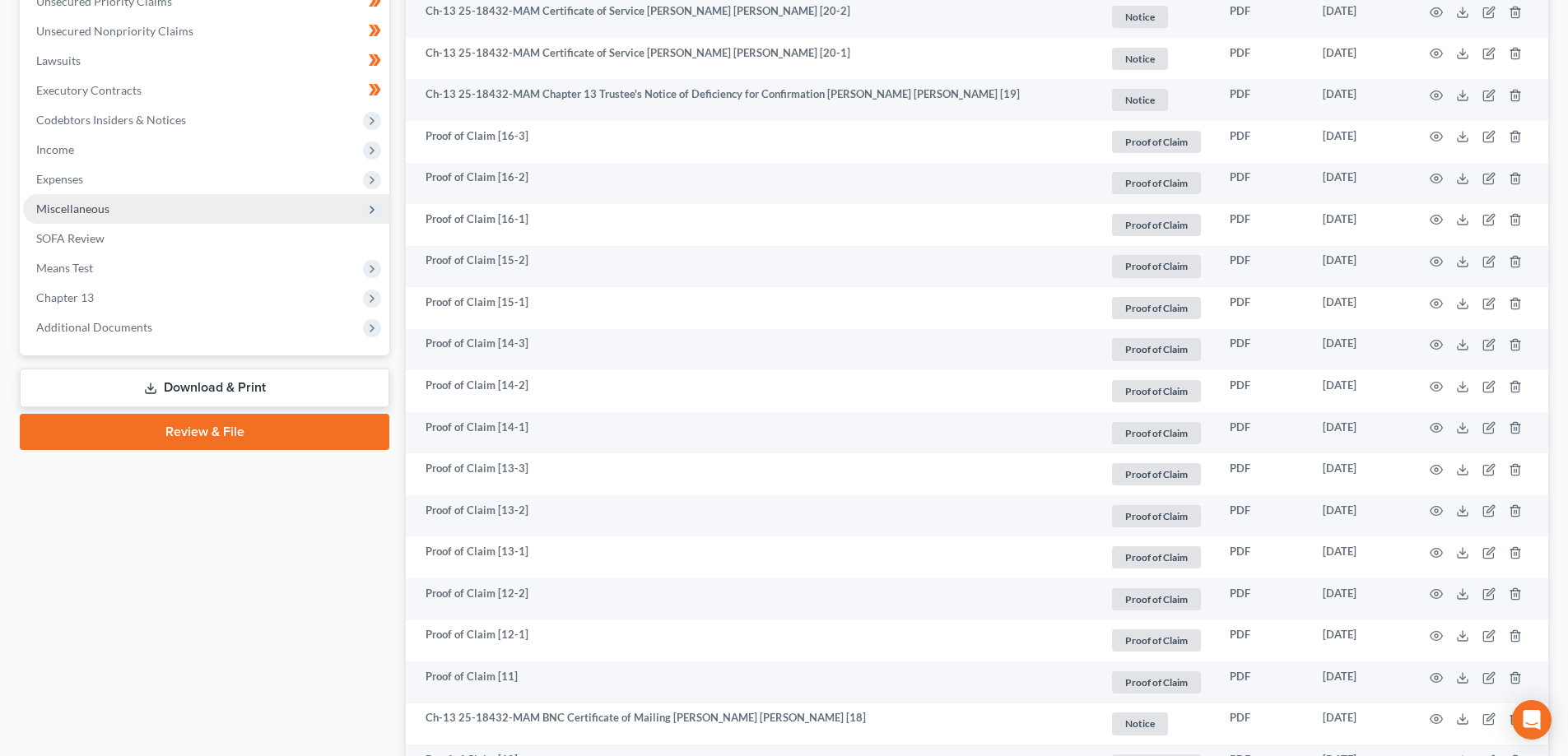
click at [98, 208] on span "Miscellaneous" at bounding box center [73, 208] width 74 height 14
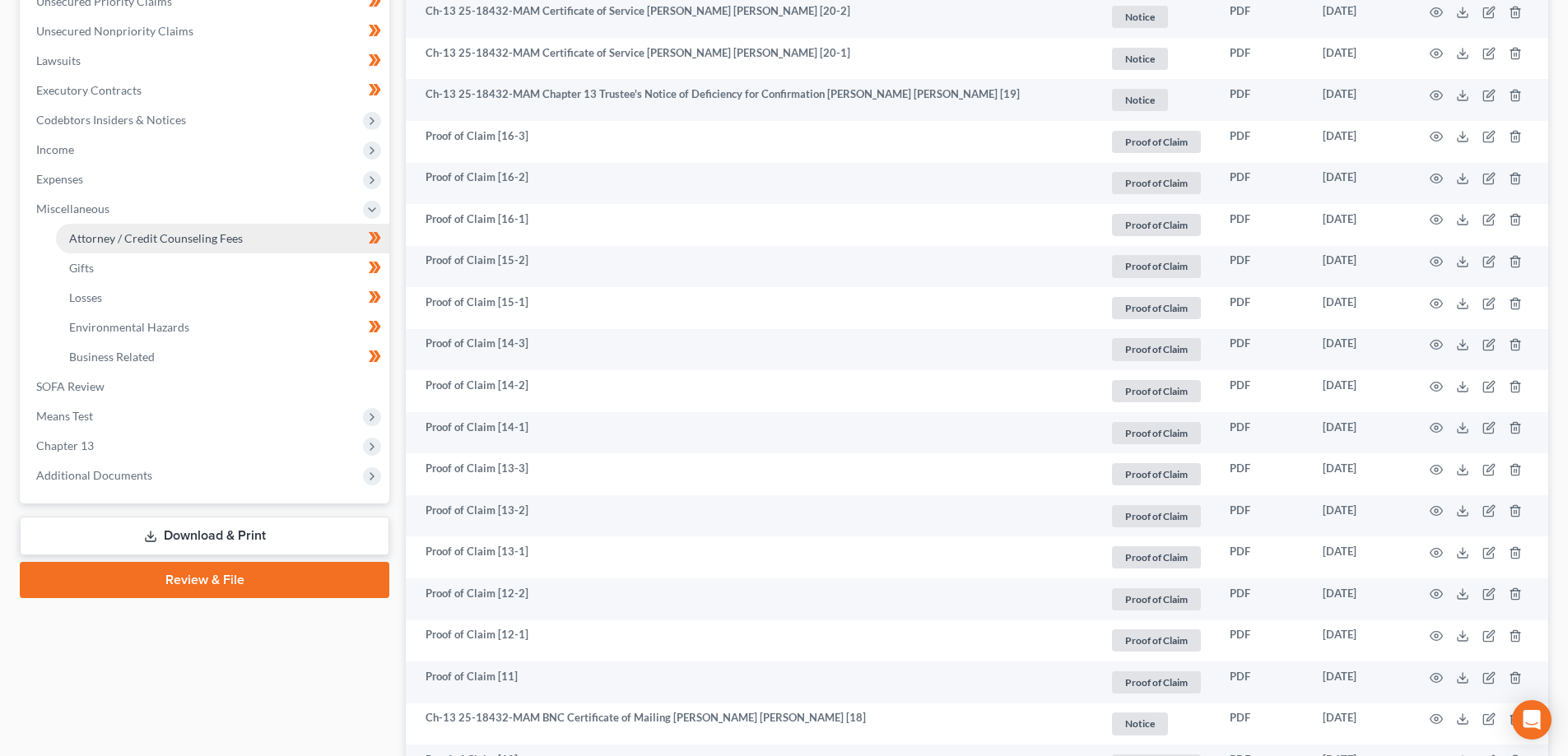
click at [144, 236] on span "Attorney / Credit Counseling Fees" at bounding box center [155, 237] width 174 height 14
select select "0"
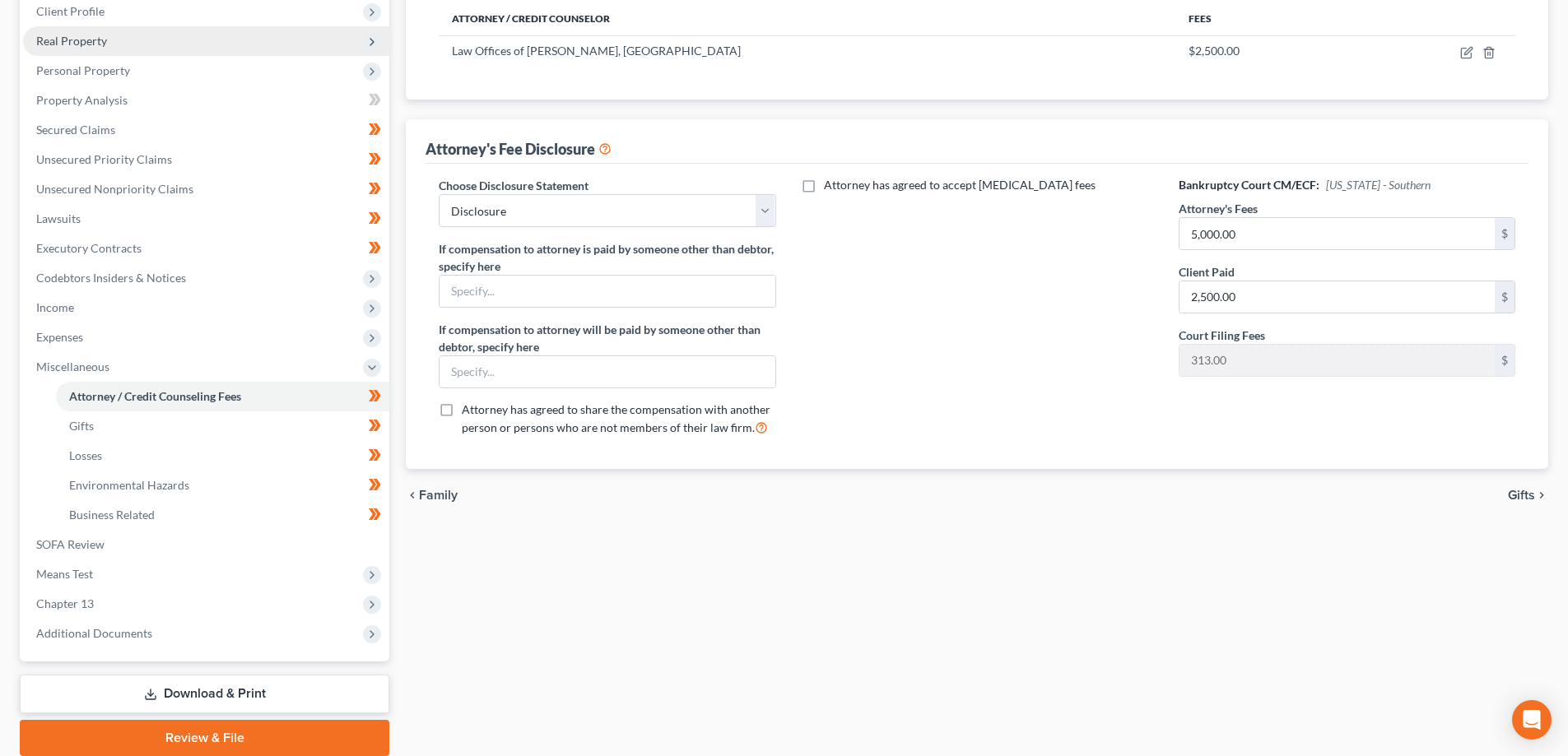
scroll to position [326, 0]
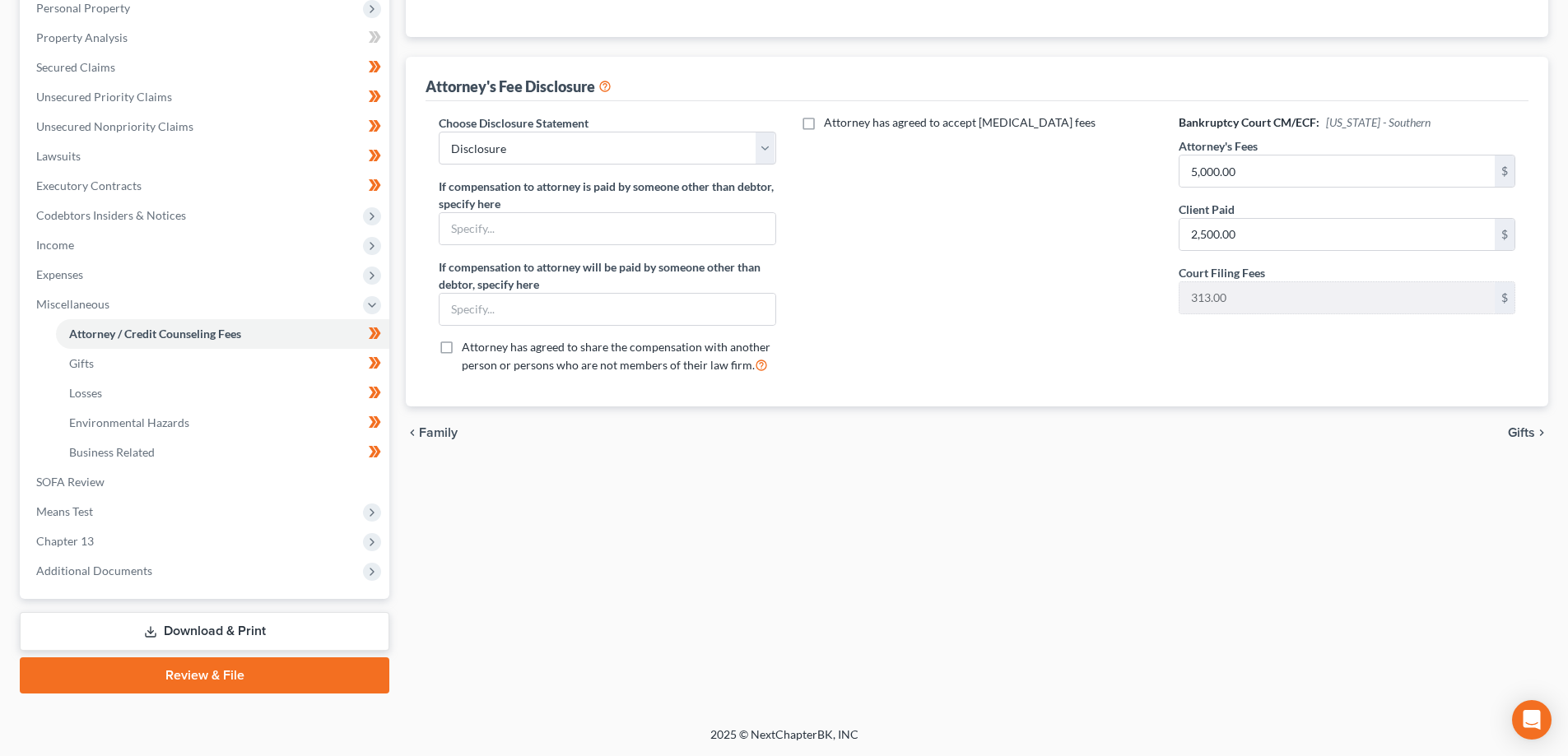
click at [199, 639] on link "Download & Print" at bounding box center [204, 631] width 369 height 39
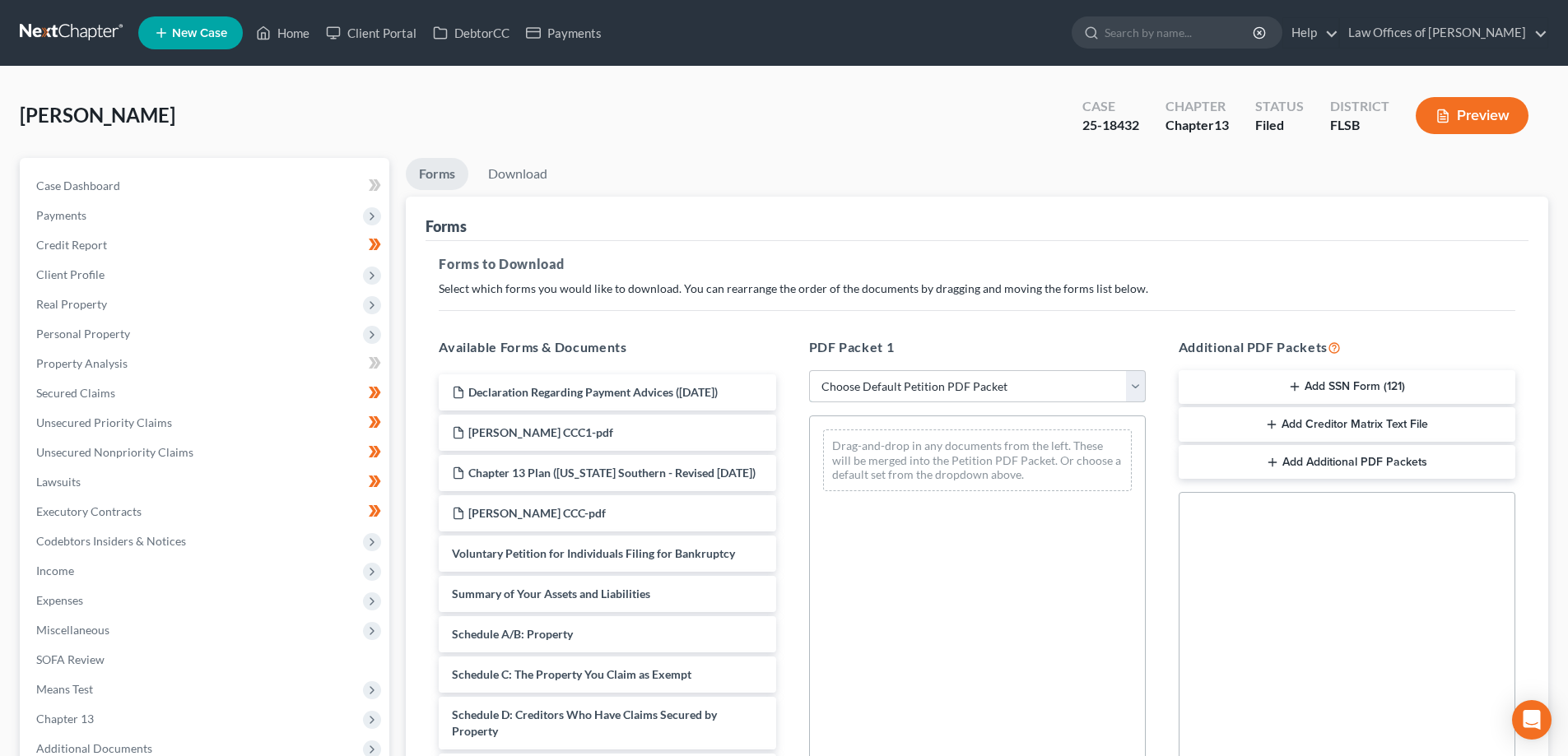
click at [931, 386] on select "Choose Default Petition PDF Packet Complete Bankruptcy Petition (all forms and …" at bounding box center [976, 387] width 336 height 33
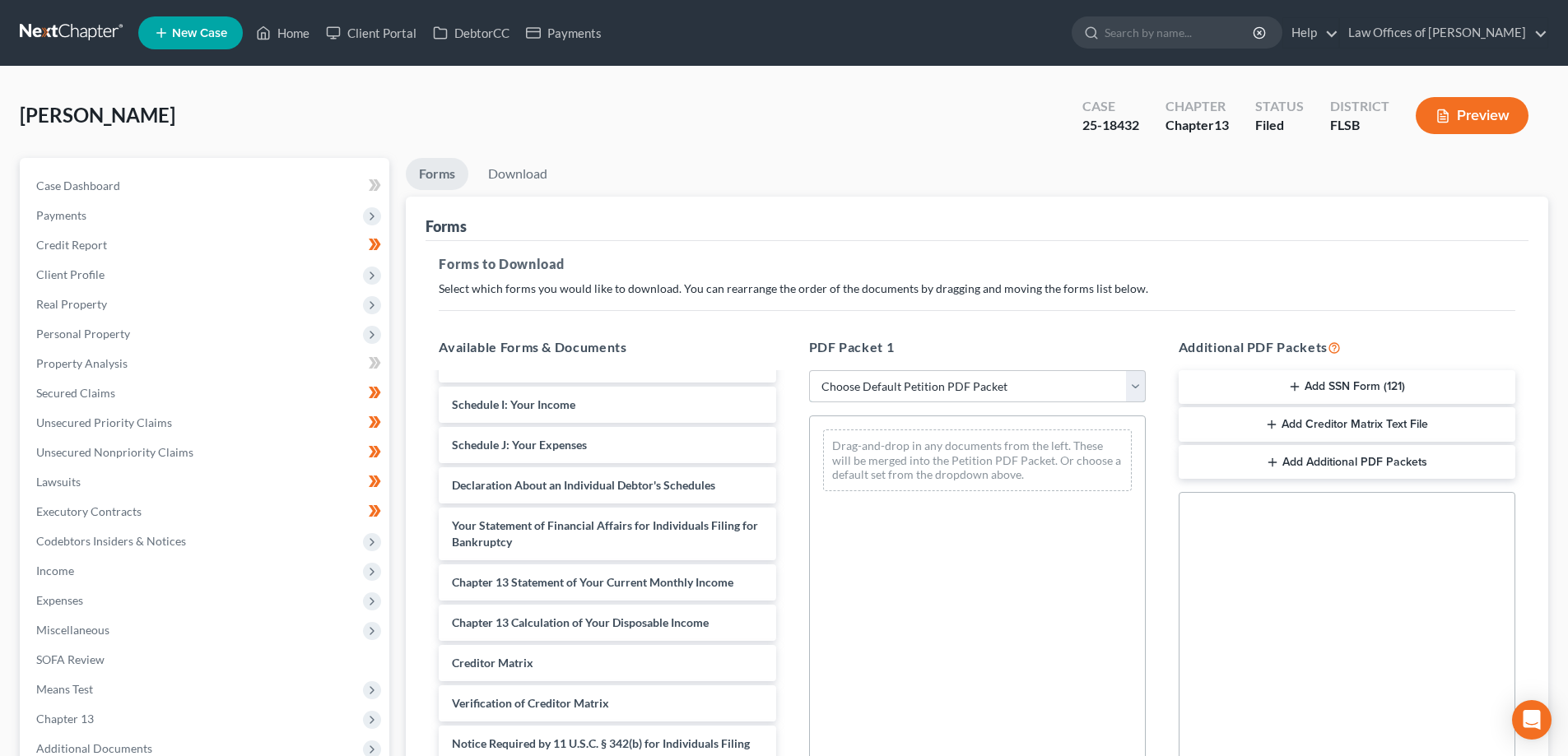
click at [1020, 400] on select "Choose Default Petition PDF Packet Complete Bankruptcy Petition (all forms and …" at bounding box center [976, 387] width 336 height 33
select select "2"
click at [809, 370] on select "Choose Default Petition PDF Packet Complete Bankruptcy Petition (all forms and …" at bounding box center [976, 387] width 336 height 33
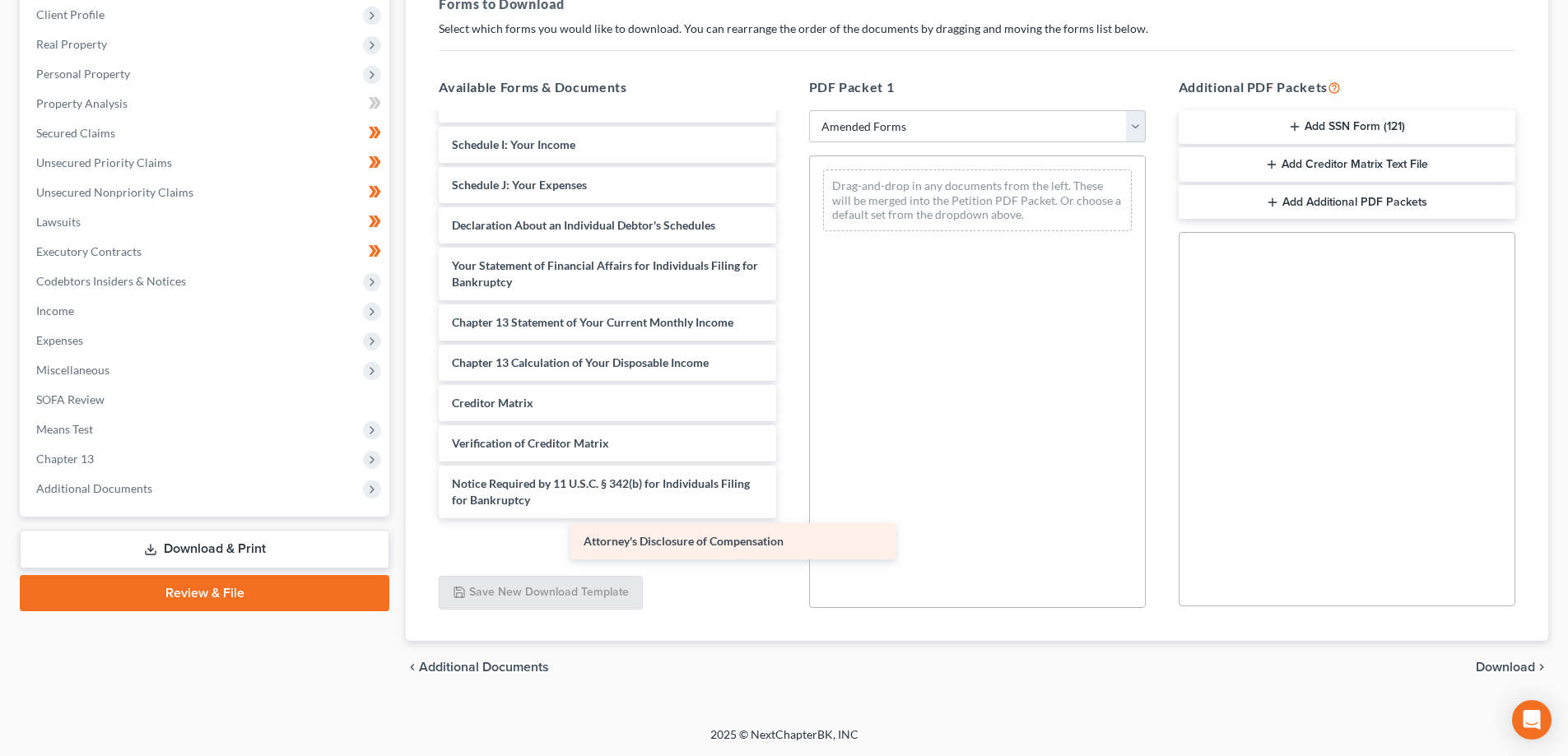
scroll to position [286, 0]
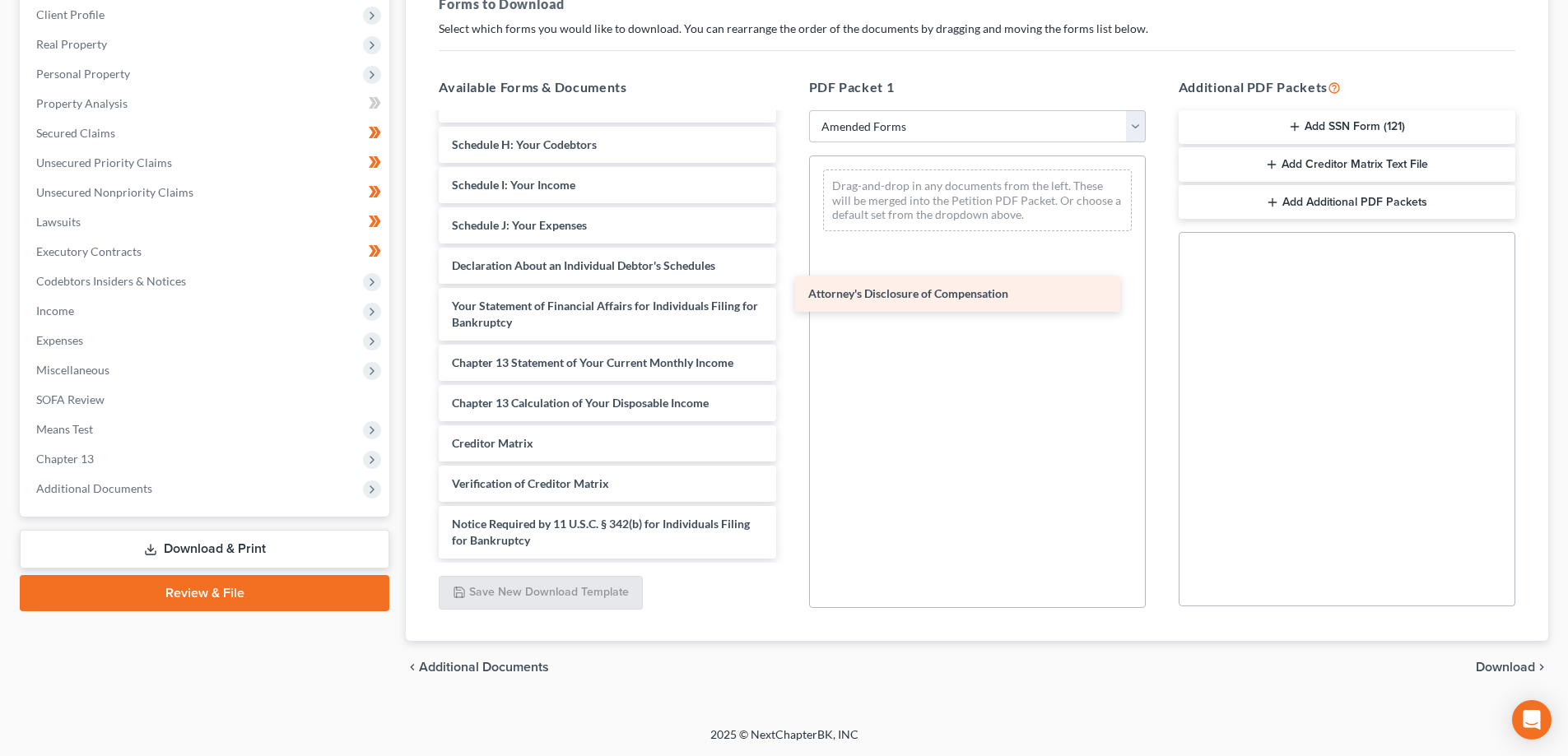
drag, startPoint x: 575, startPoint y: 542, endPoint x: 932, endPoint y: 296, distance: 433.5
click at [788, 296] on div "Attorney's Disclosure of Compensation Voluntary Petition for Individuals Filing…" at bounding box center [607, 194] width 363 height 731
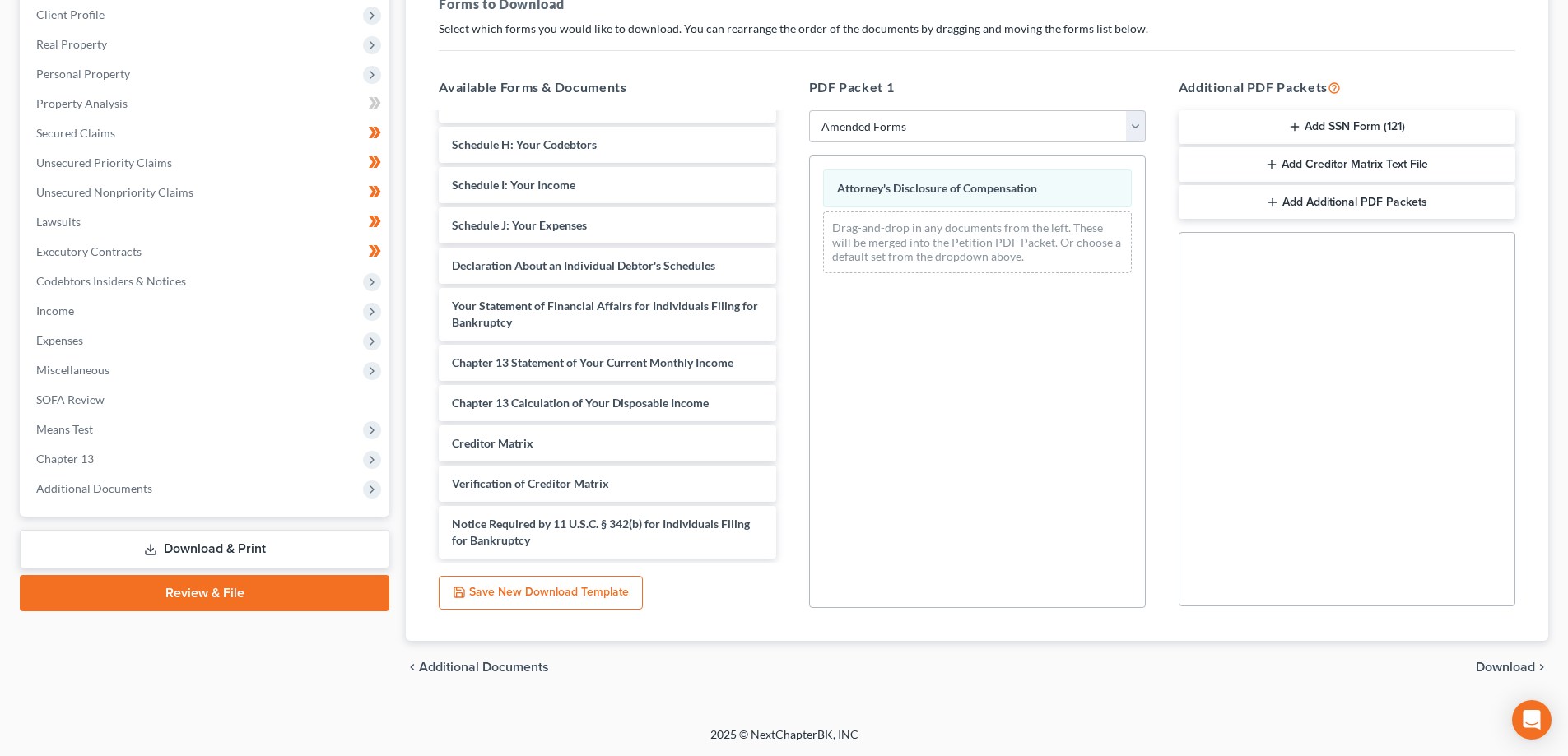
click at [1525, 669] on span "Download" at bounding box center [1505, 667] width 59 height 14
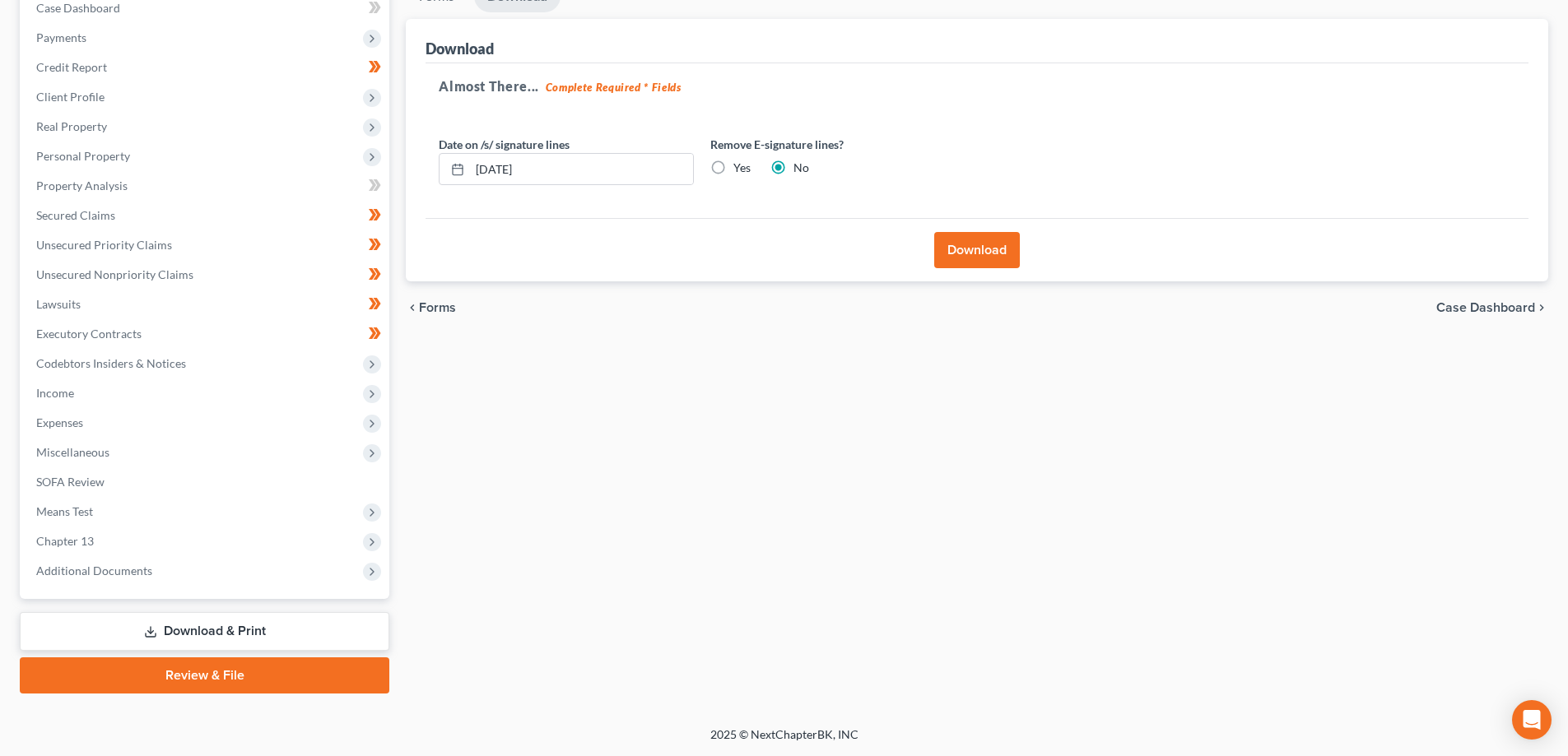
click at [976, 243] on button "Download" at bounding box center [976, 249] width 85 height 36
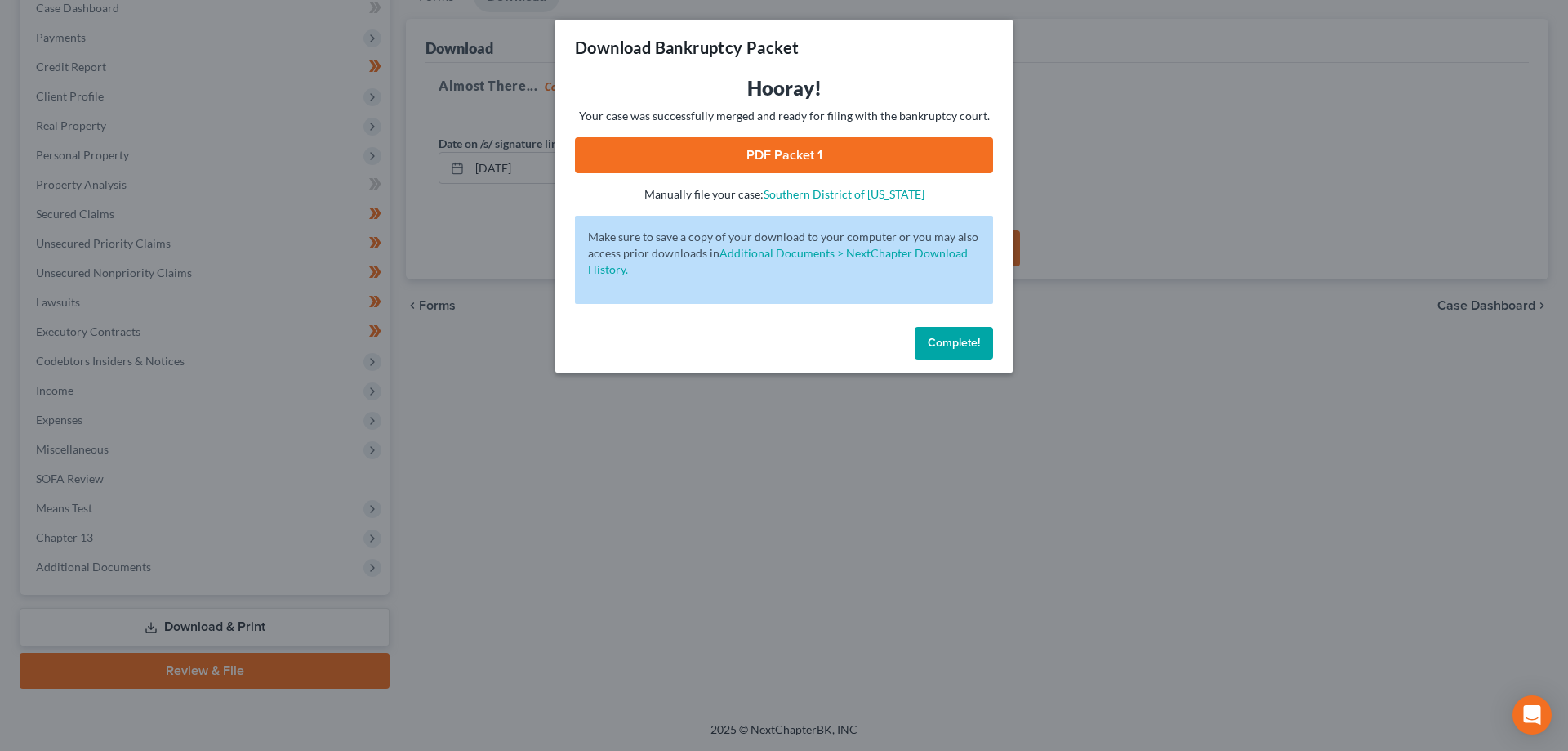
click at [830, 157] on link "PDF Packet 1" at bounding box center [784, 155] width 418 height 36
click at [966, 341] on span "Complete!" at bounding box center [954, 343] width 52 height 13
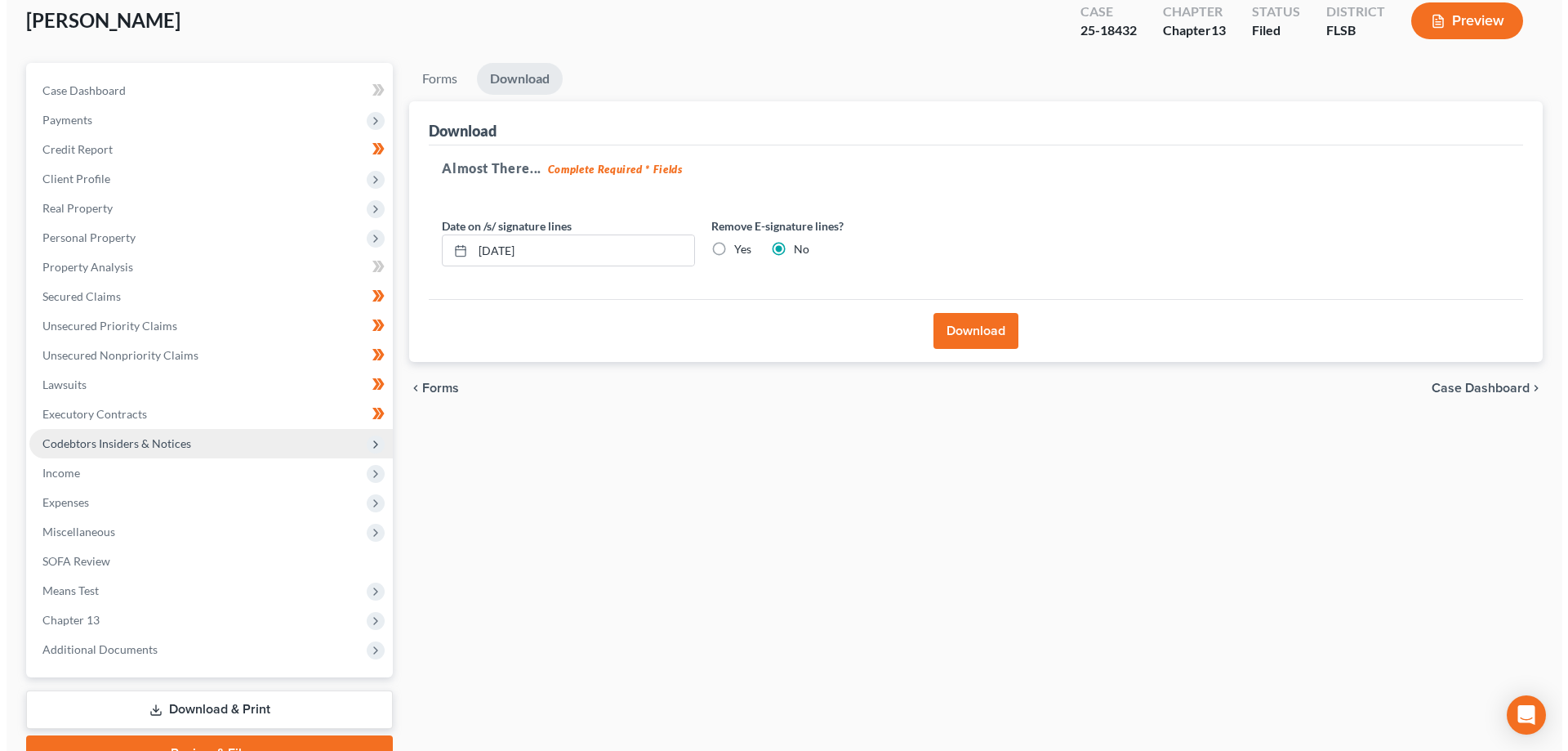
scroll to position [94, 0]
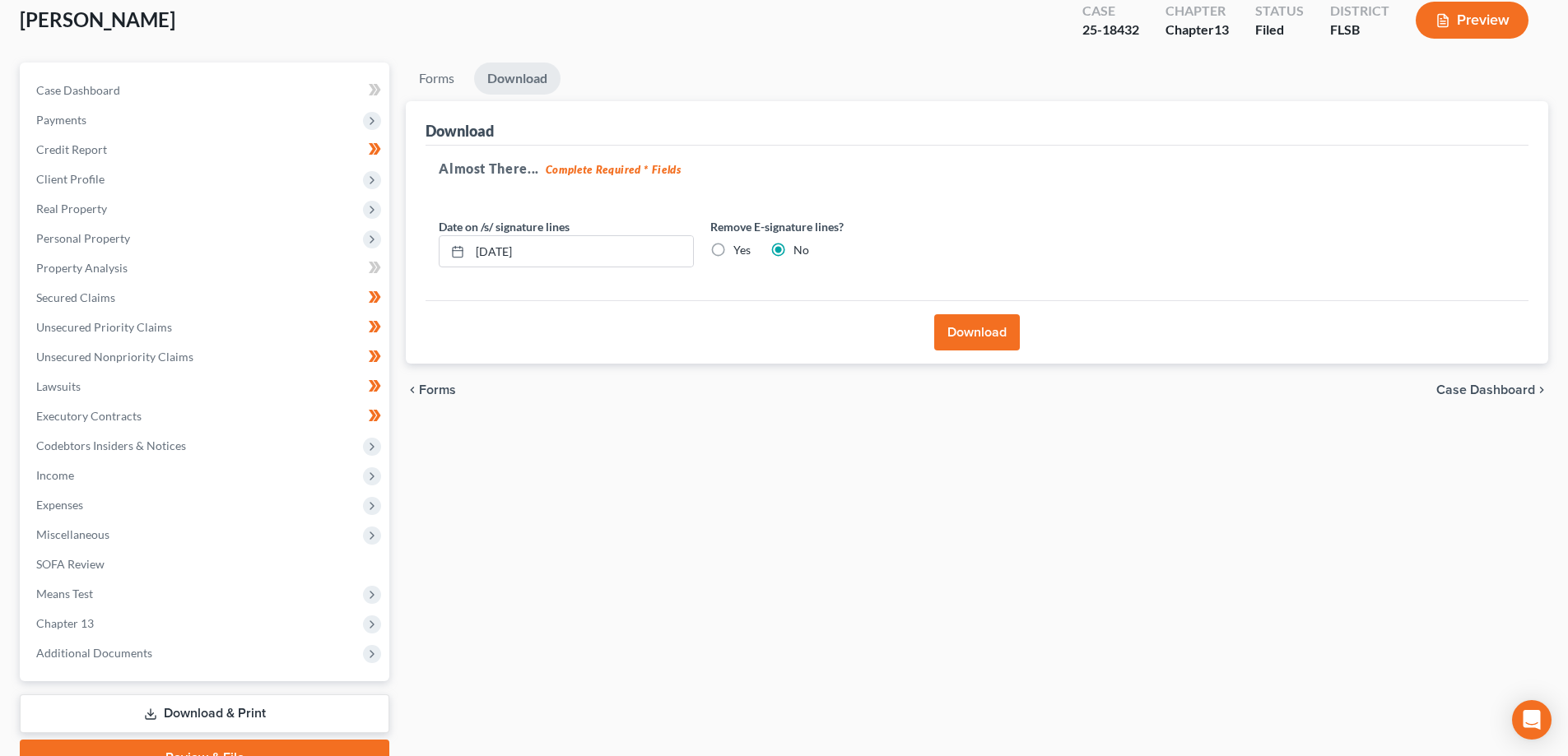
click at [1502, 20] on button "Preview" at bounding box center [1472, 20] width 112 height 37
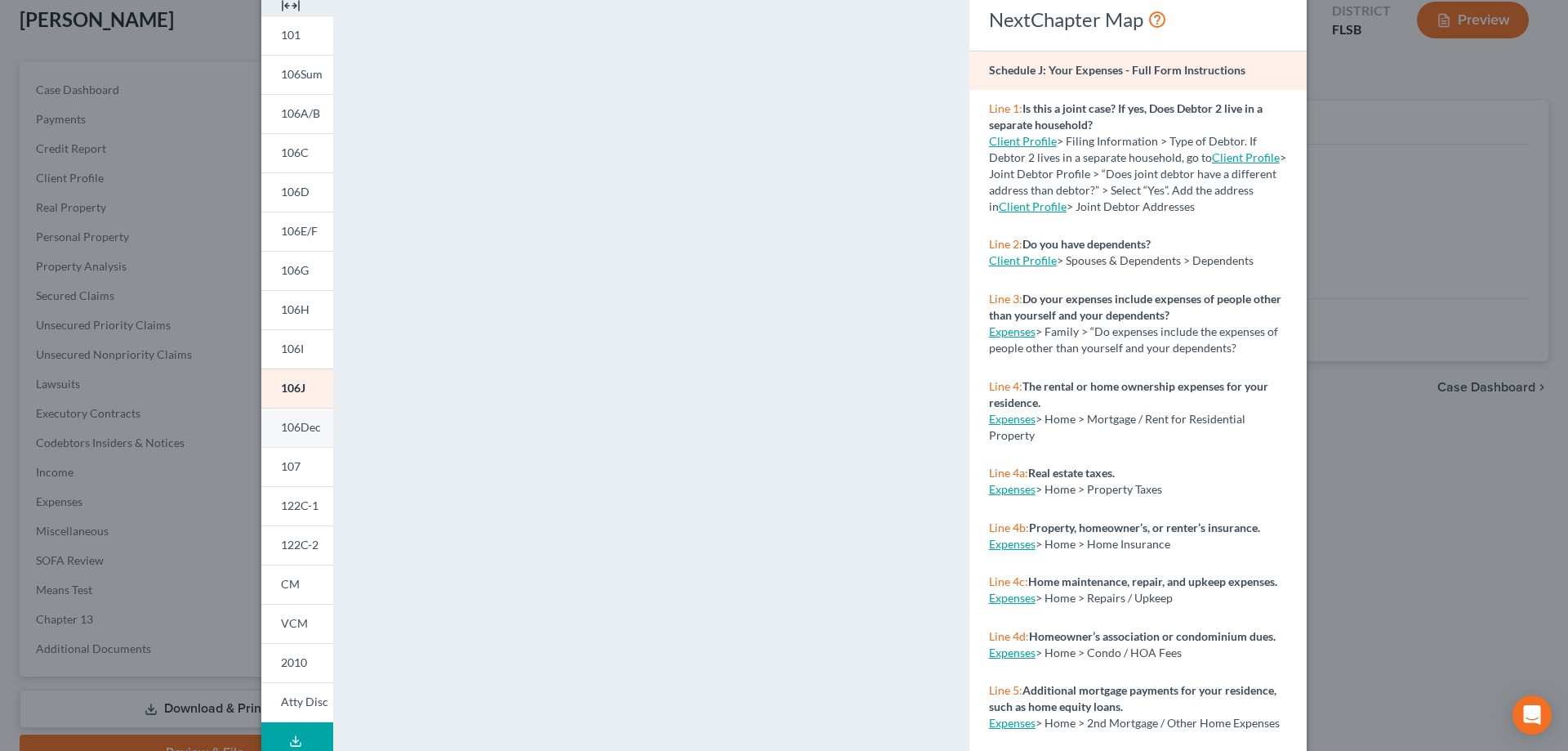
scroll to position [82, 0]
click at [281, 578] on span "CM" at bounding box center [291, 582] width 19 height 13
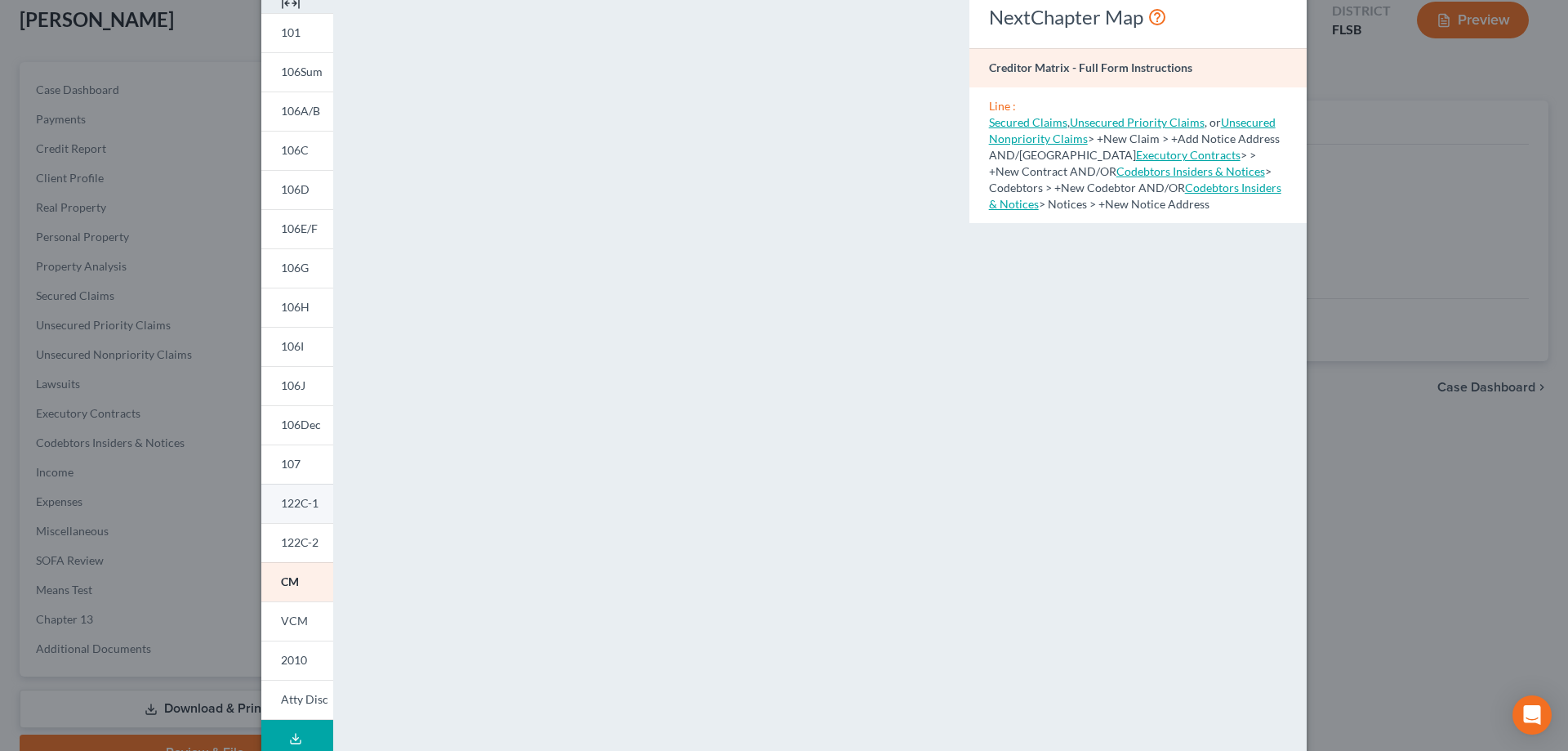
click at [296, 505] on span "122C-1" at bounding box center [299, 503] width 38 height 13
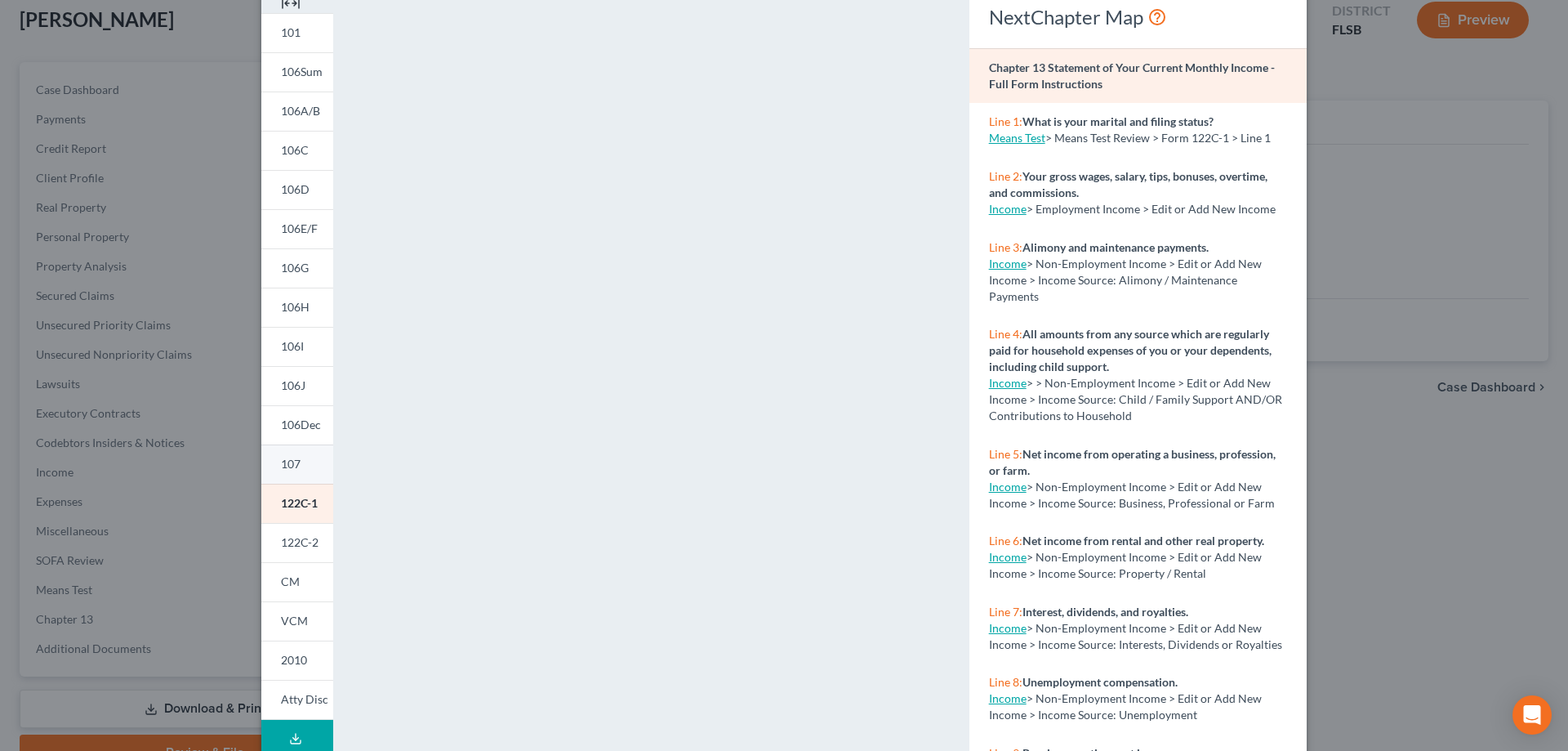
click at [286, 459] on span "107" at bounding box center [291, 463] width 19 height 13
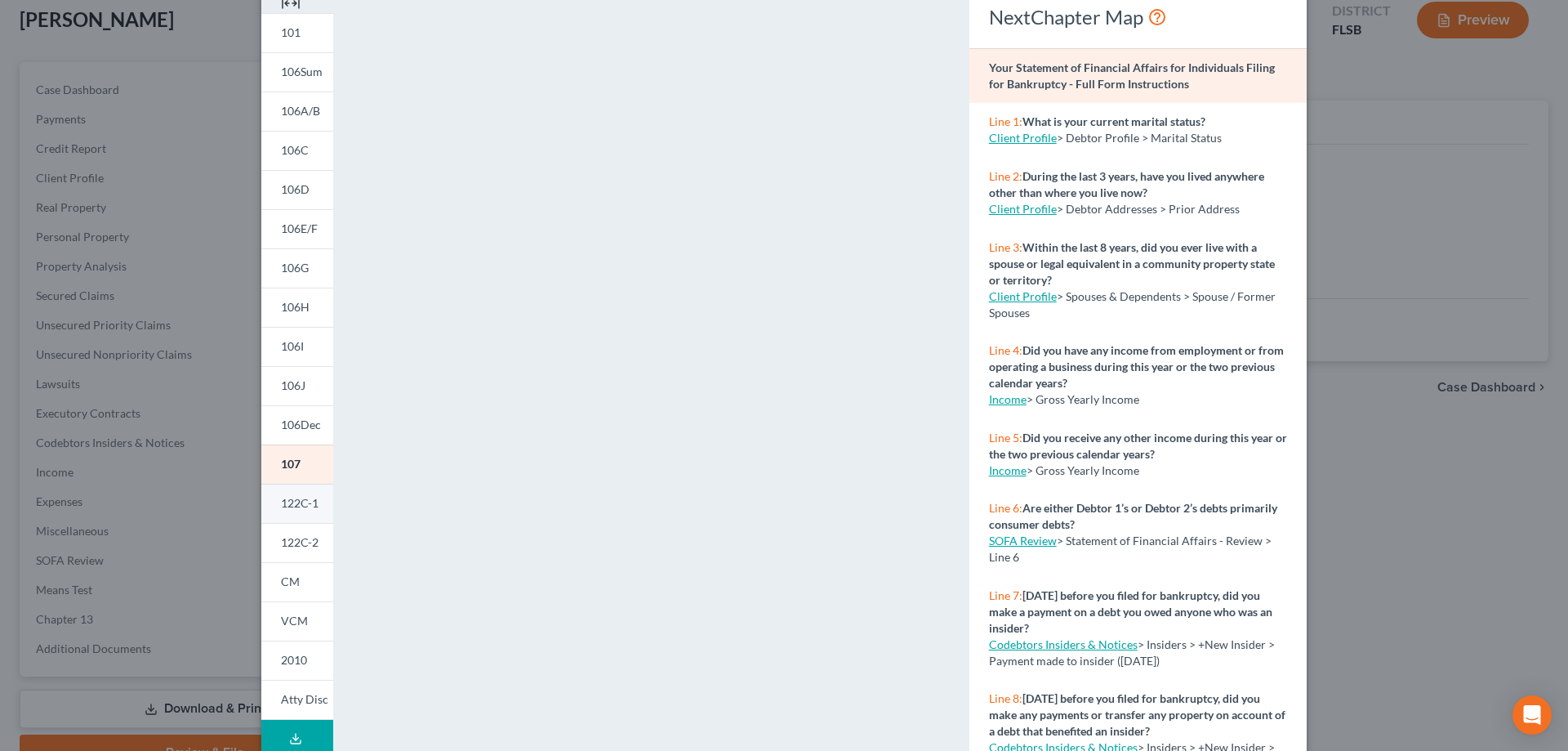
click at [296, 505] on span "122C-1" at bounding box center [299, 503] width 38 height 13
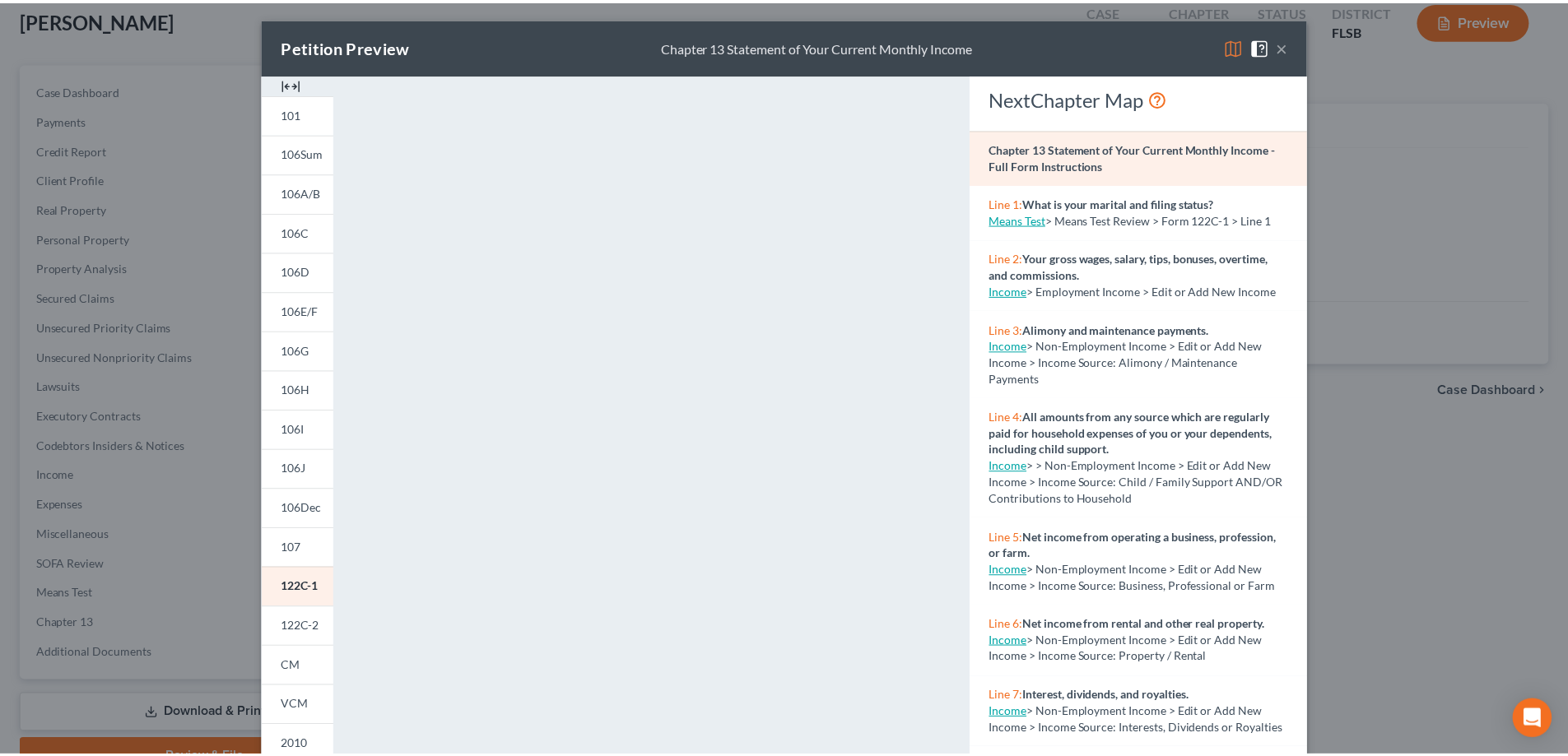
scroll to position [0, 0]
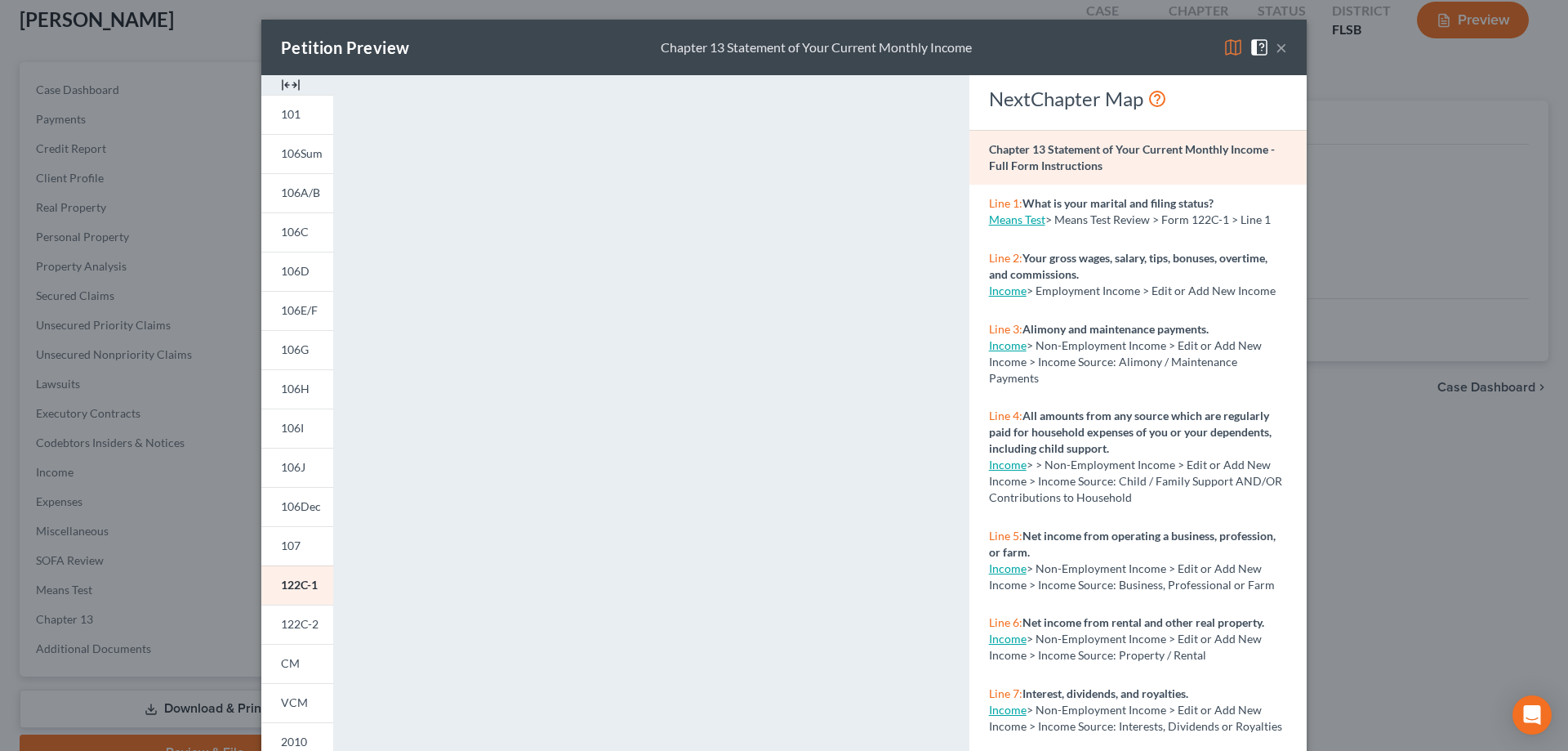
click at [1276, 48] on button "×" at bounding box center [1282, 47] width 12 height 19
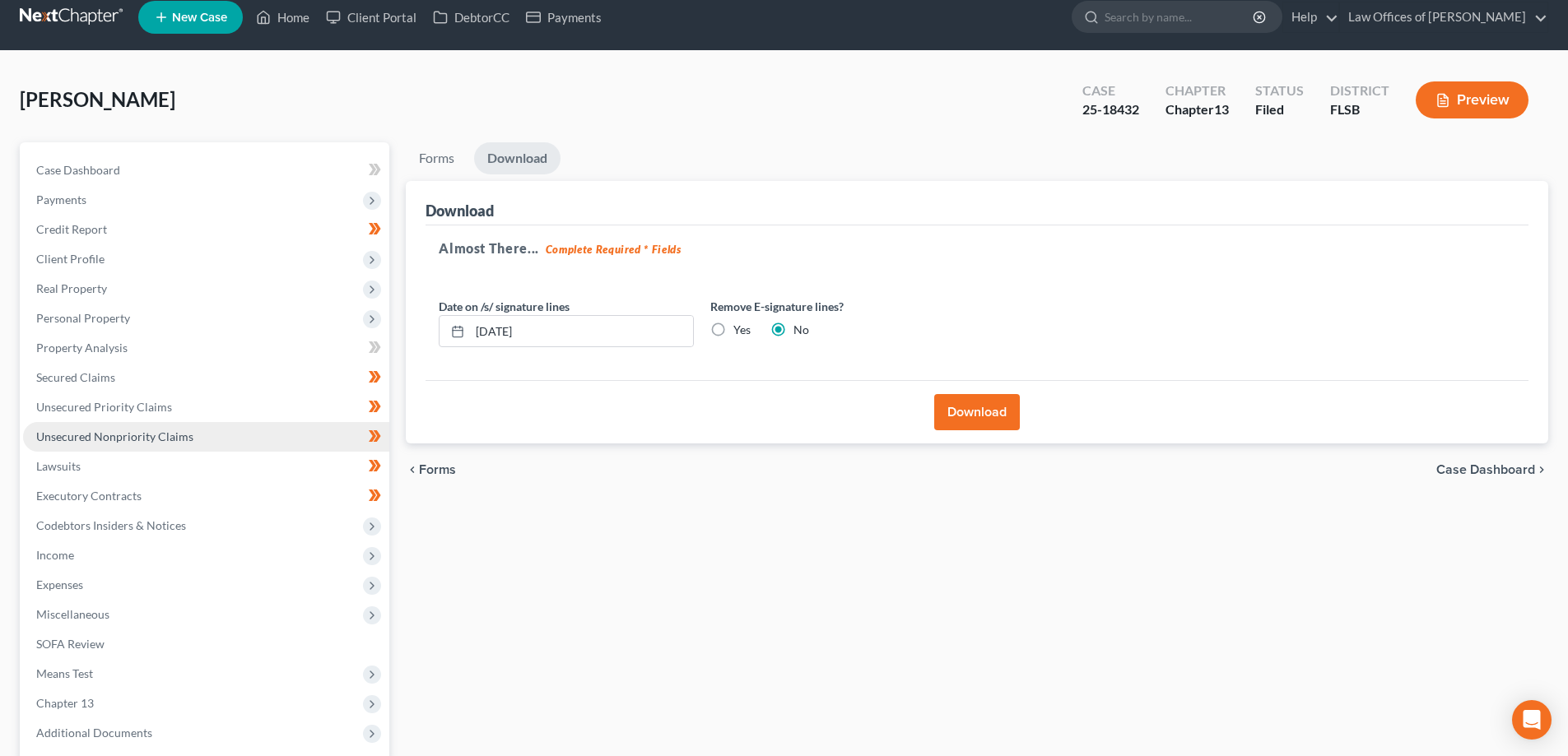
scroll to position [14, 0]
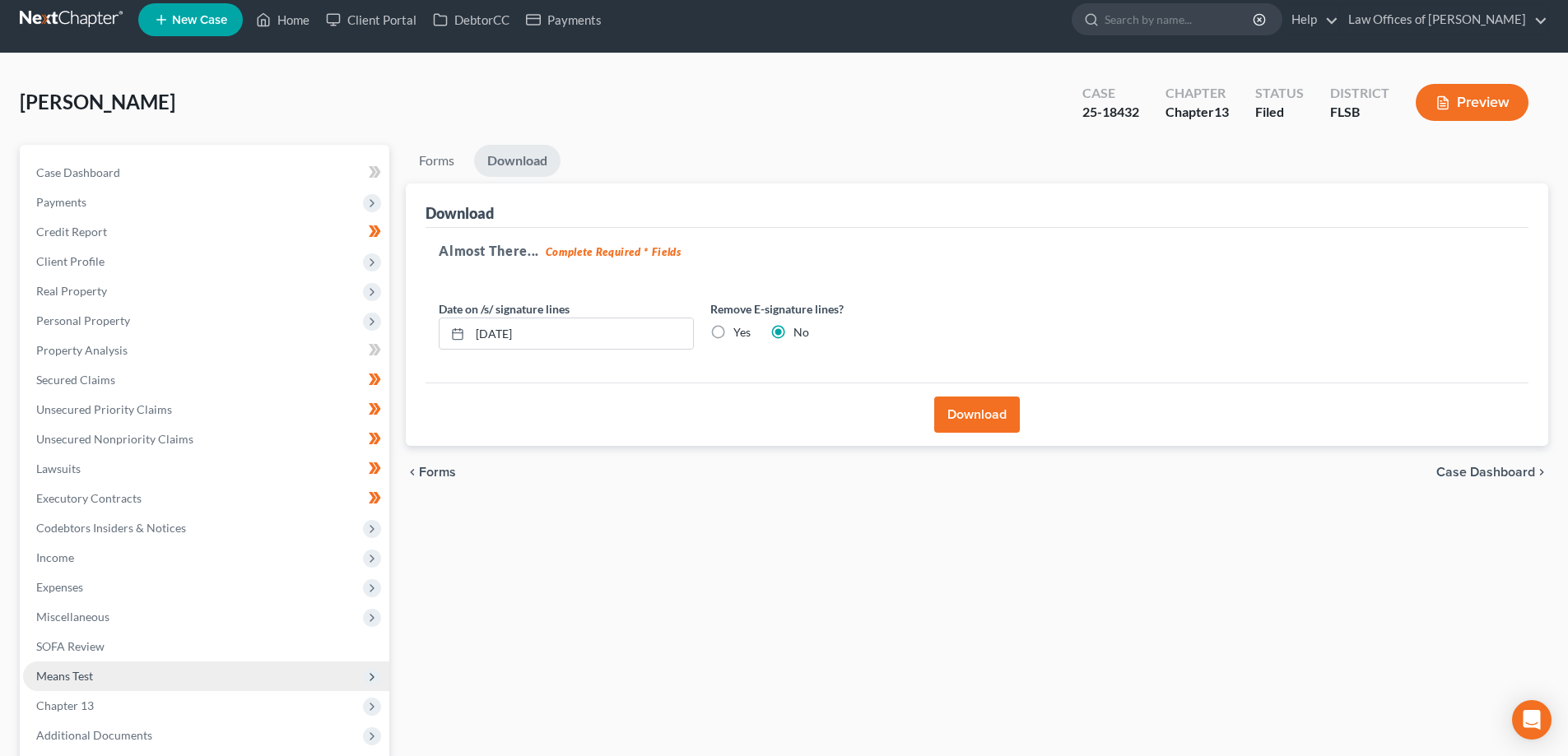
click at [74, 675] on span "Means Test" at bounding box center [64, 676] width 57 height 14
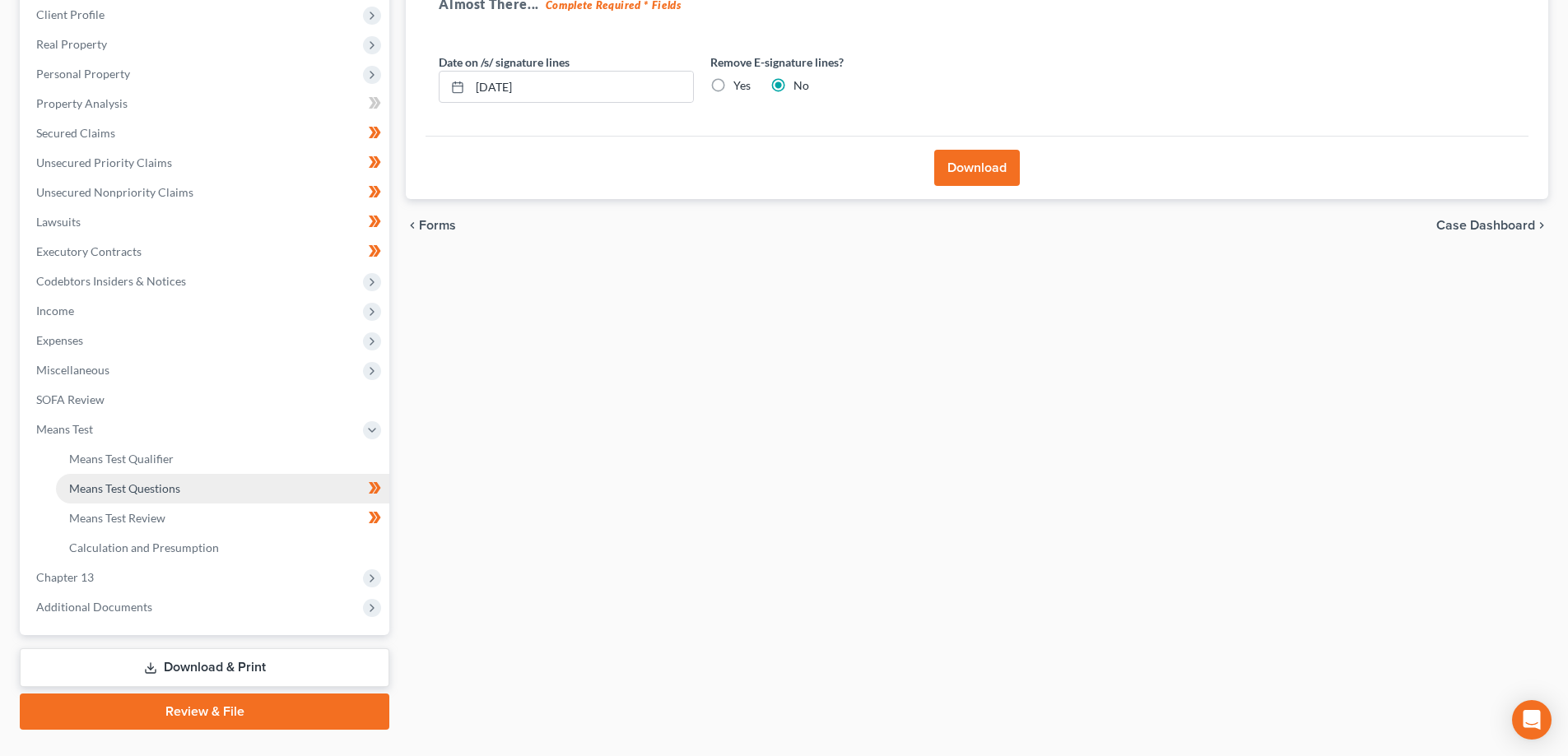
click at [145, 485] on span "Means Test Questions" at bounding box center [124, 488] width 112 height 14
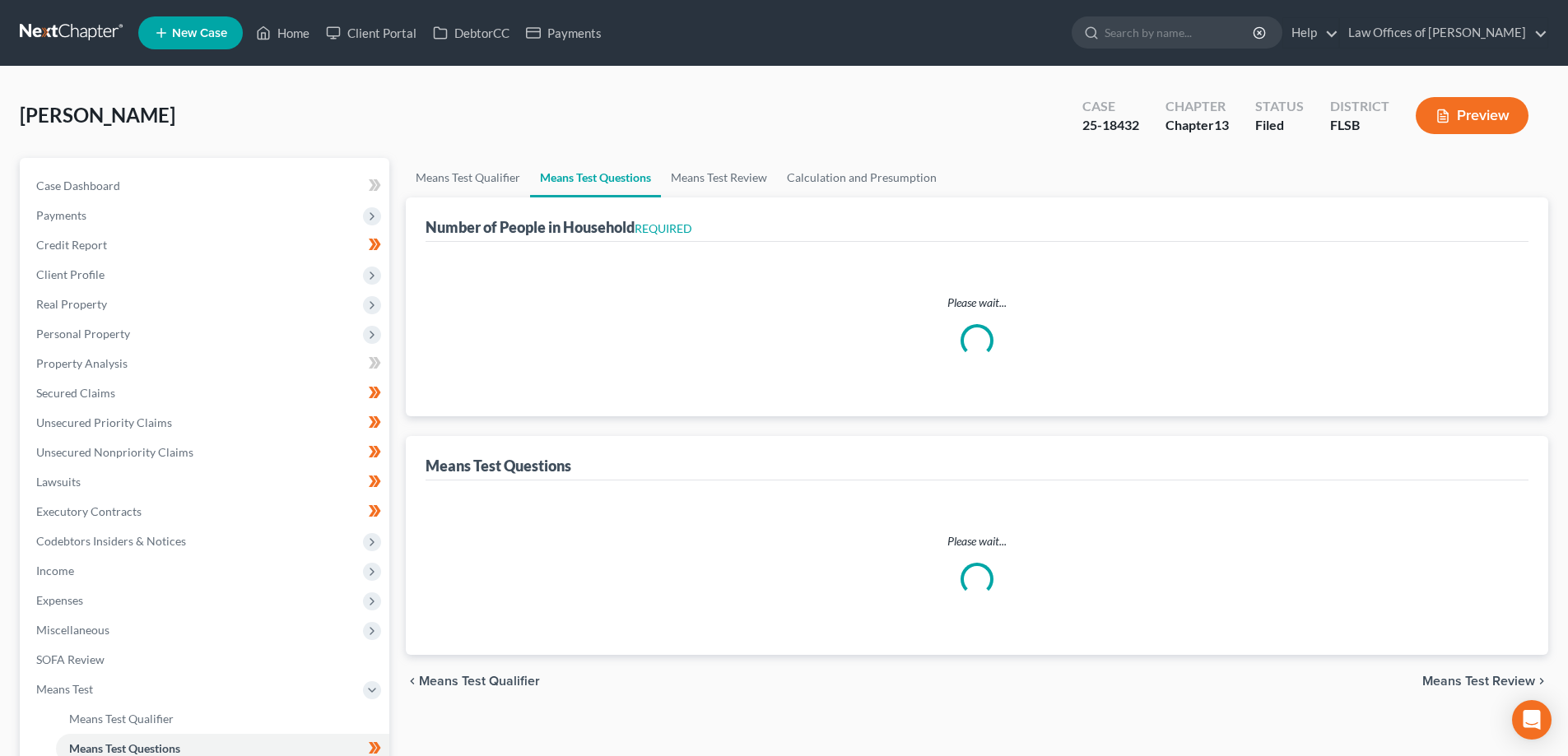
select select "0"
select select "60"
select select "1"
select select "60"
select select "1"
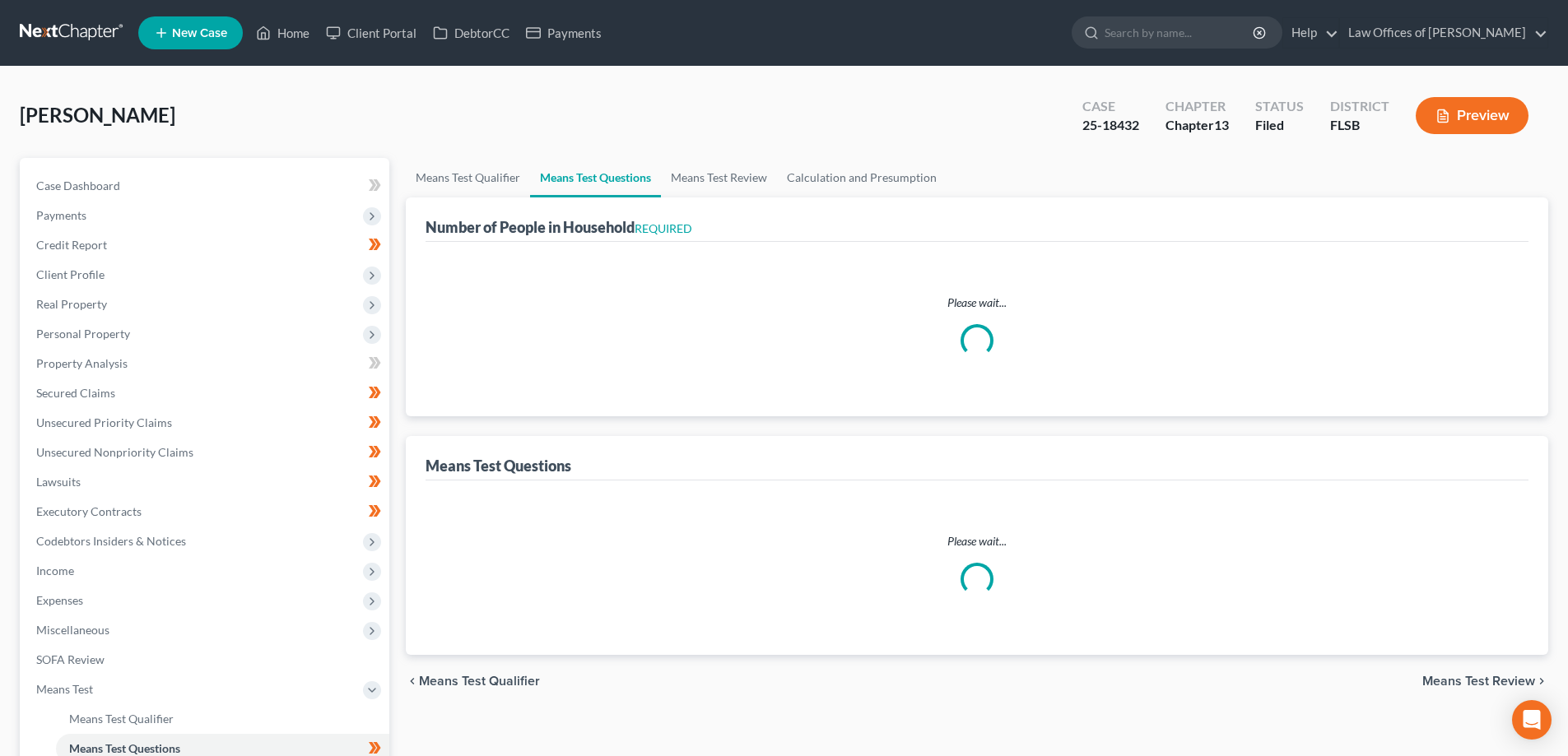
select select "60"
select select "4"
select select "1"
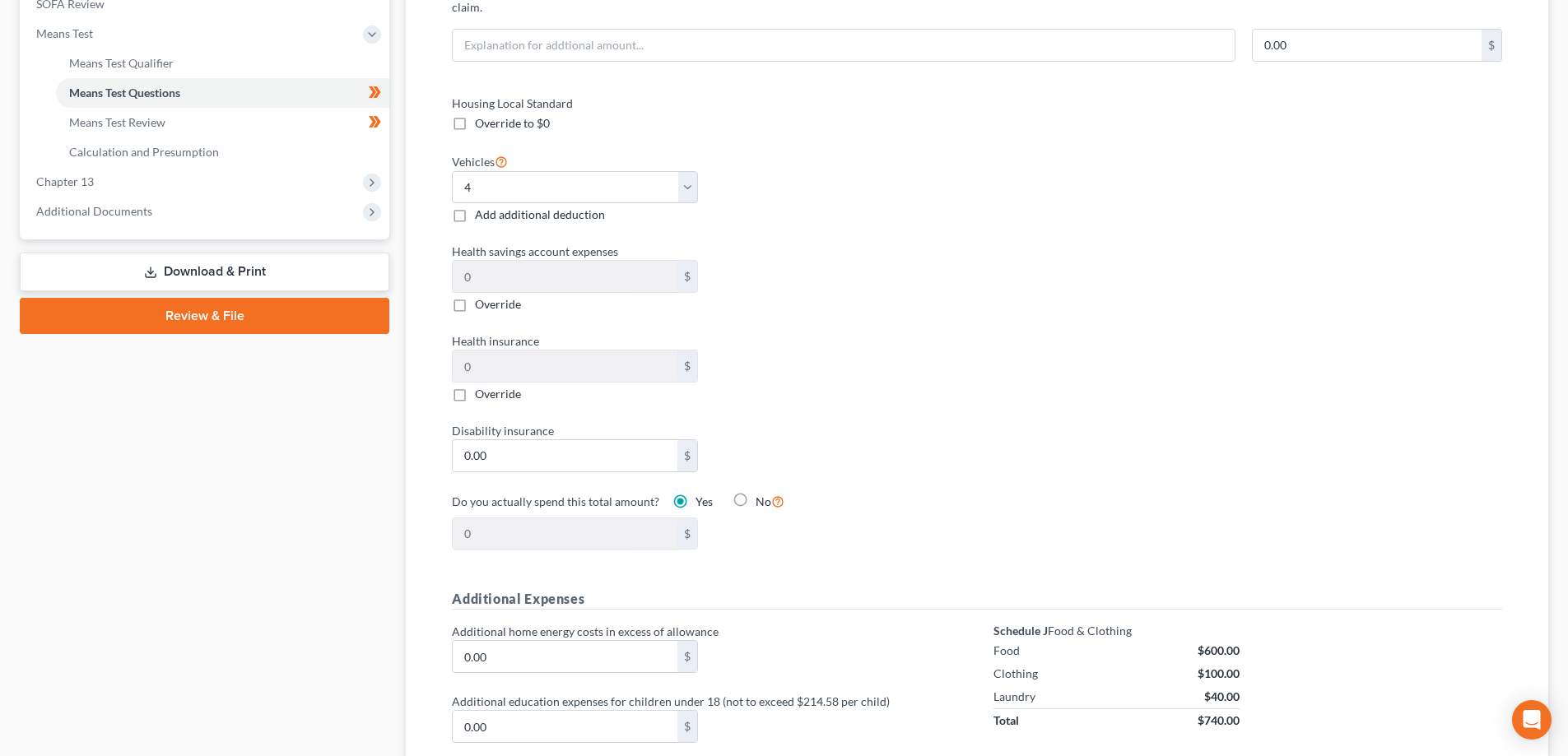
scroll to position [658, 0]
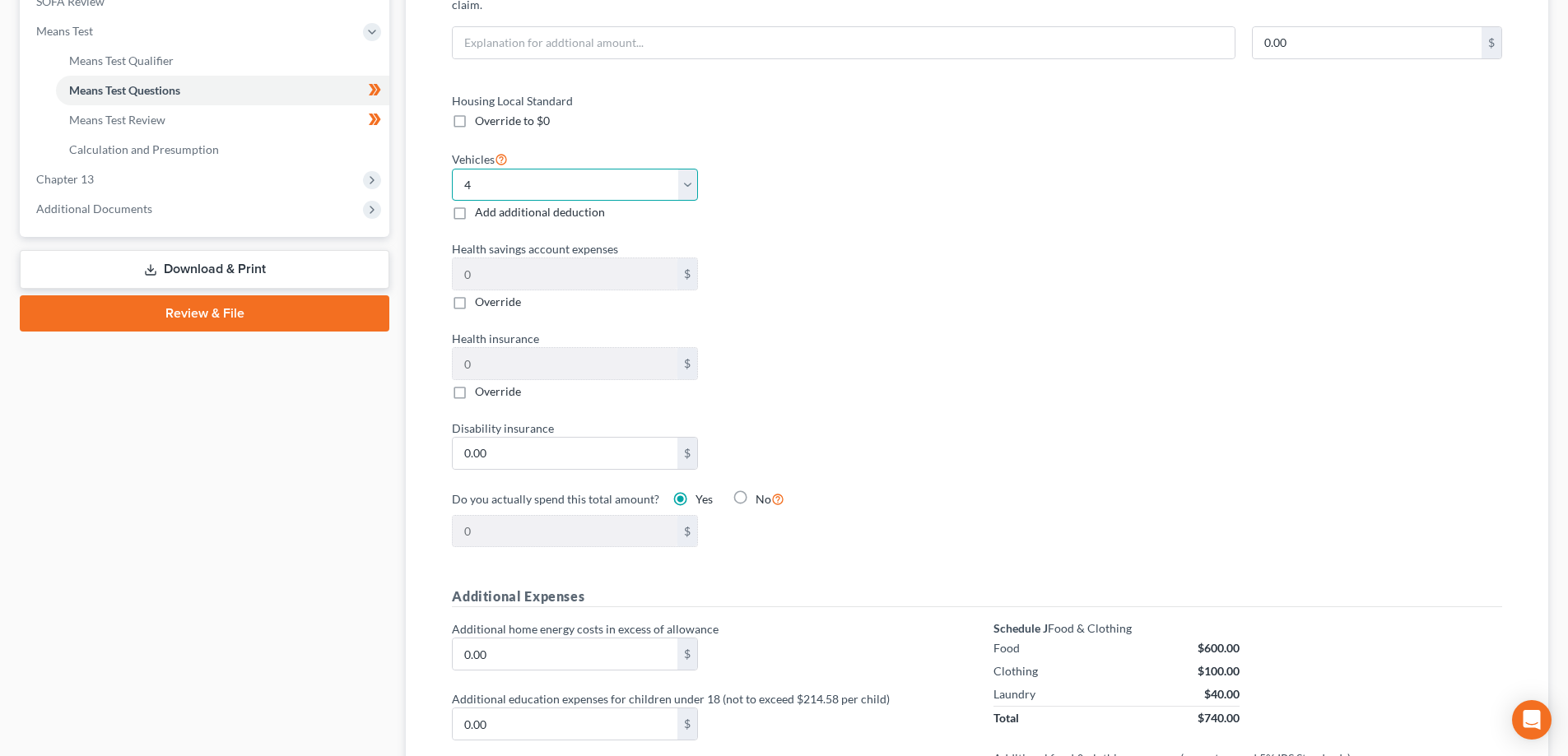
click at [683, 169] on select "Select 0 1 2 3 4 5" at bounding box center [575, 185] width 246 height 33
select select "2"
click at [452, 169] on select "Select 0 1 2 3 4 5" at bounding box center [575, 185] width 246 height 33
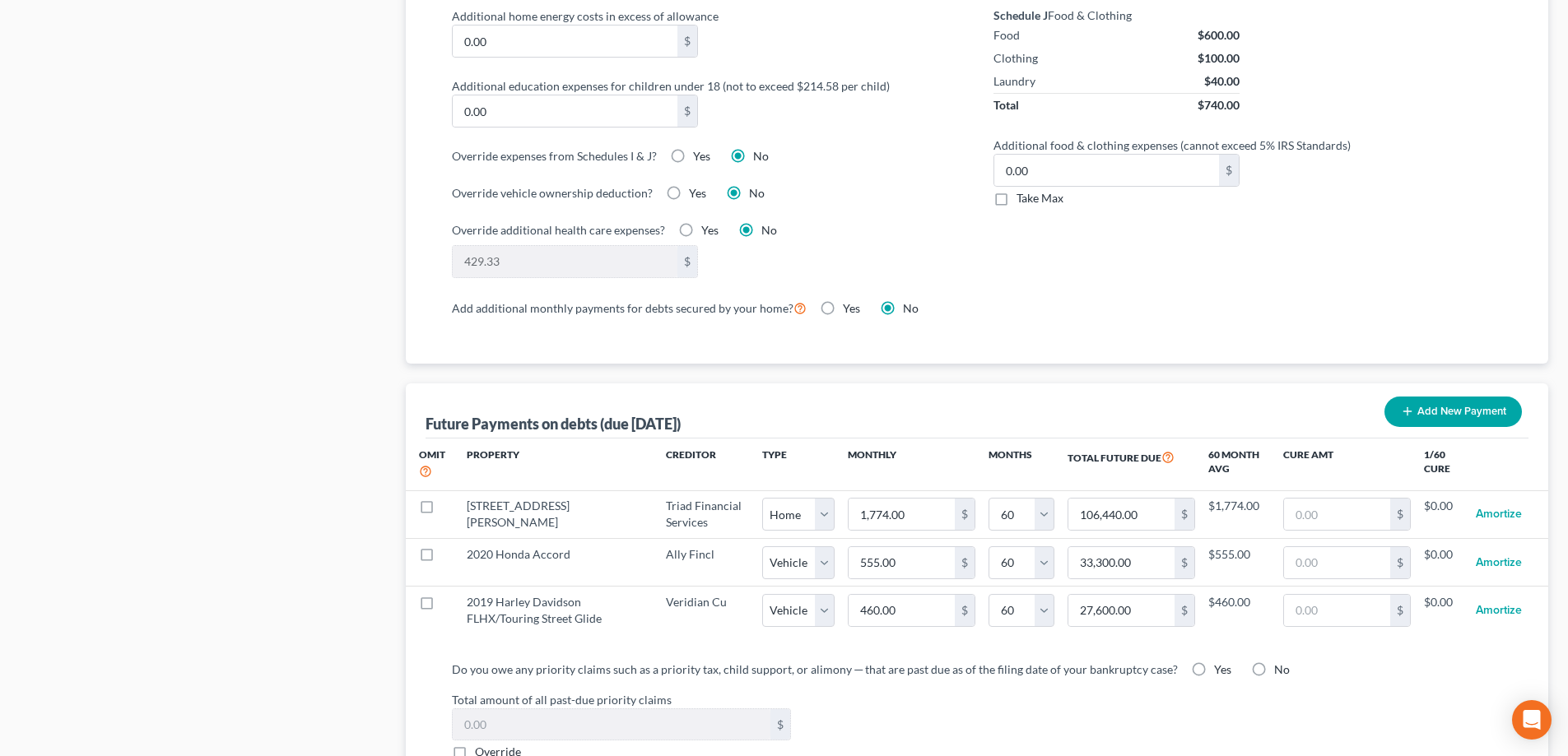
scroll to position [1316, 0]
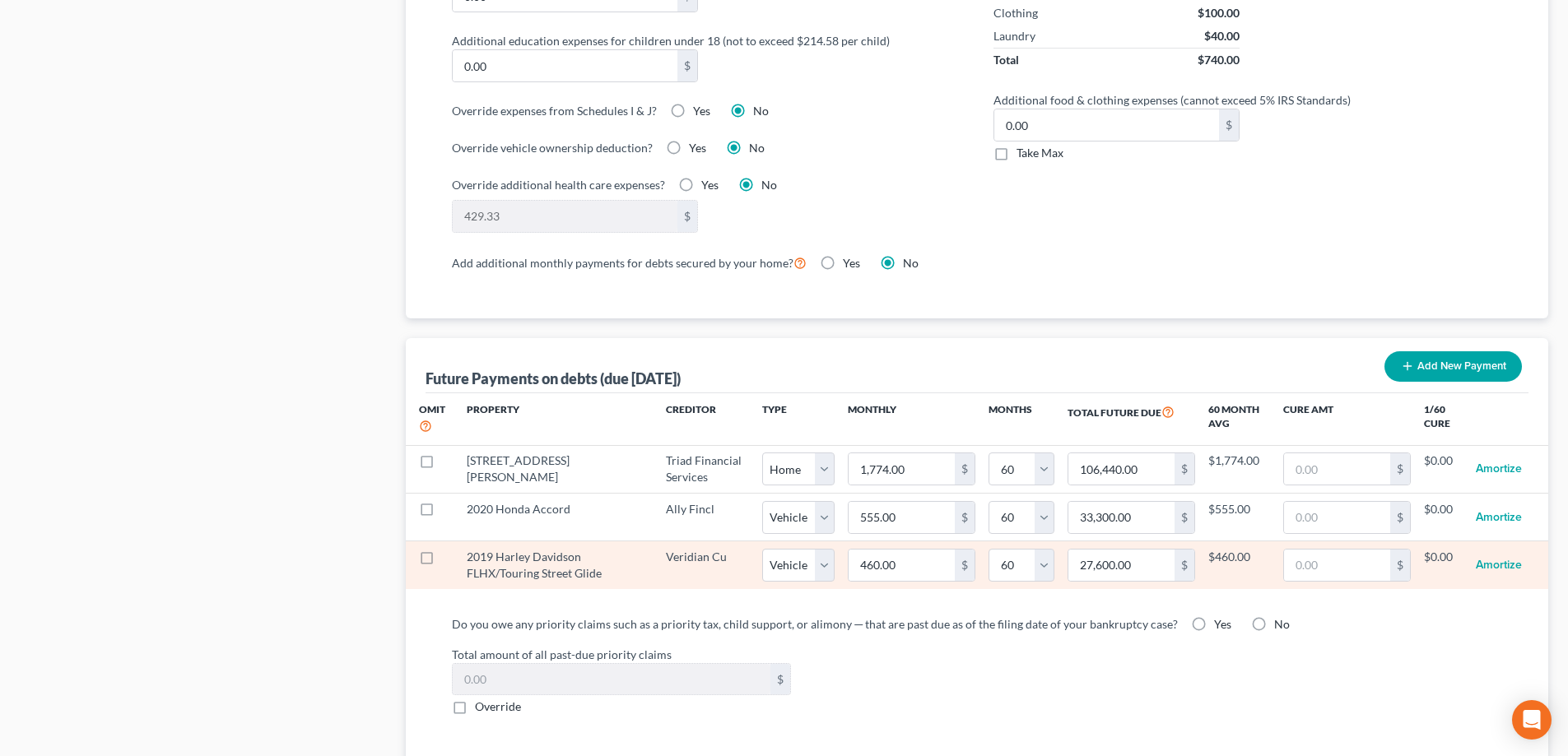
click at [442, 561] on label at bounding box center [442, 561] width 0 height 0
click at [448, 549] on input "checkbox" at bounding box center [453, 553] width 11 height 11
checkbox input "true"
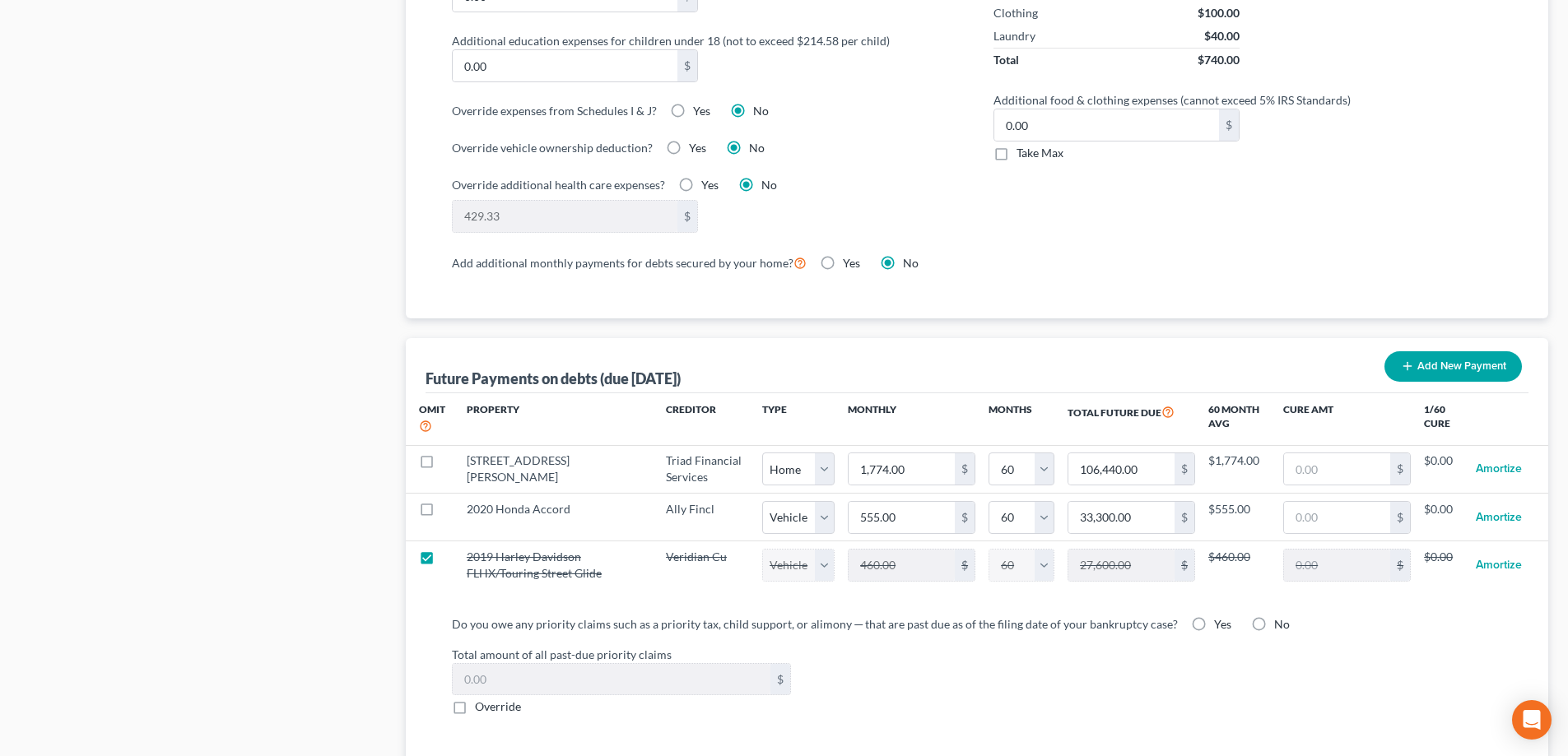
select select "1"
select select "60"
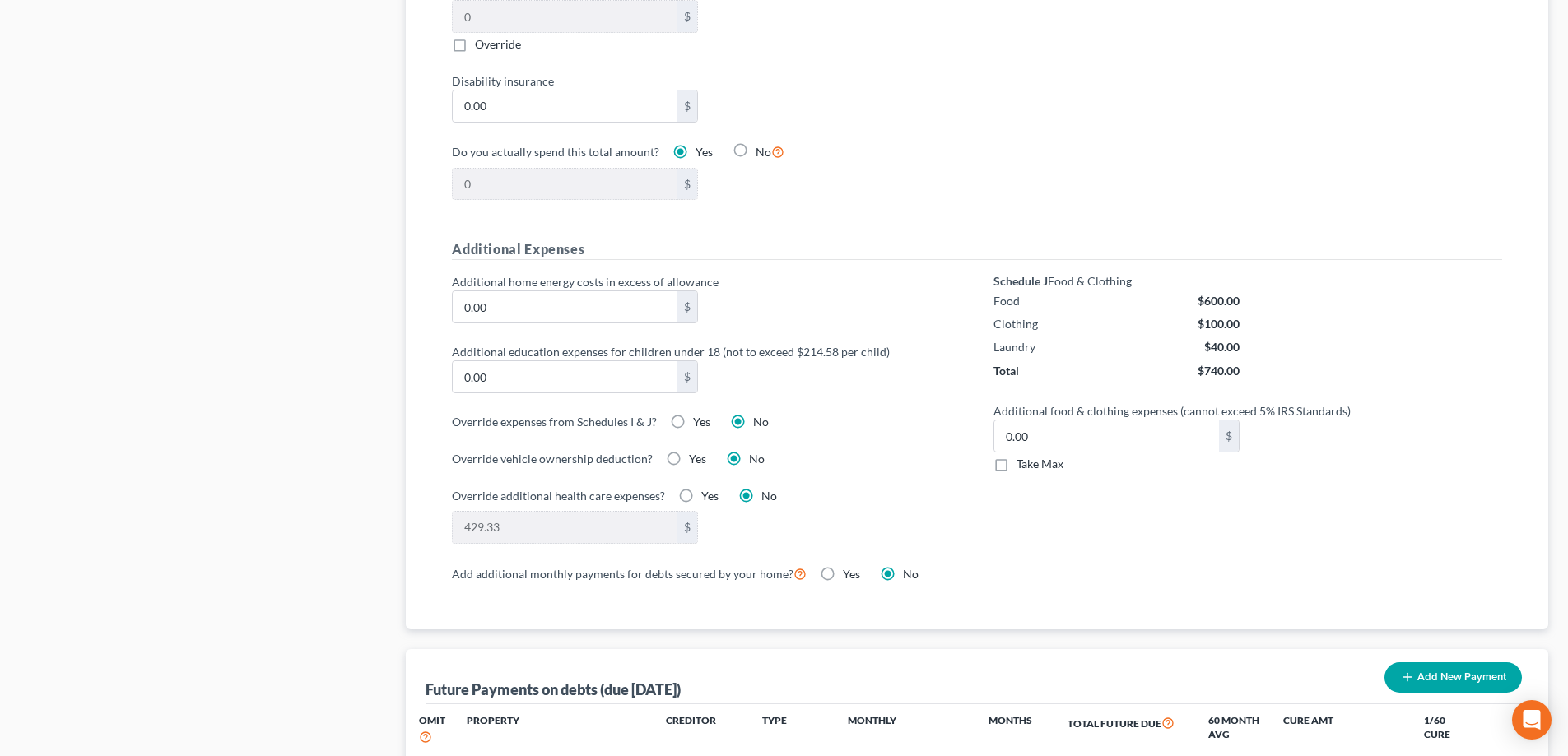
scroll to position [1051, 0]
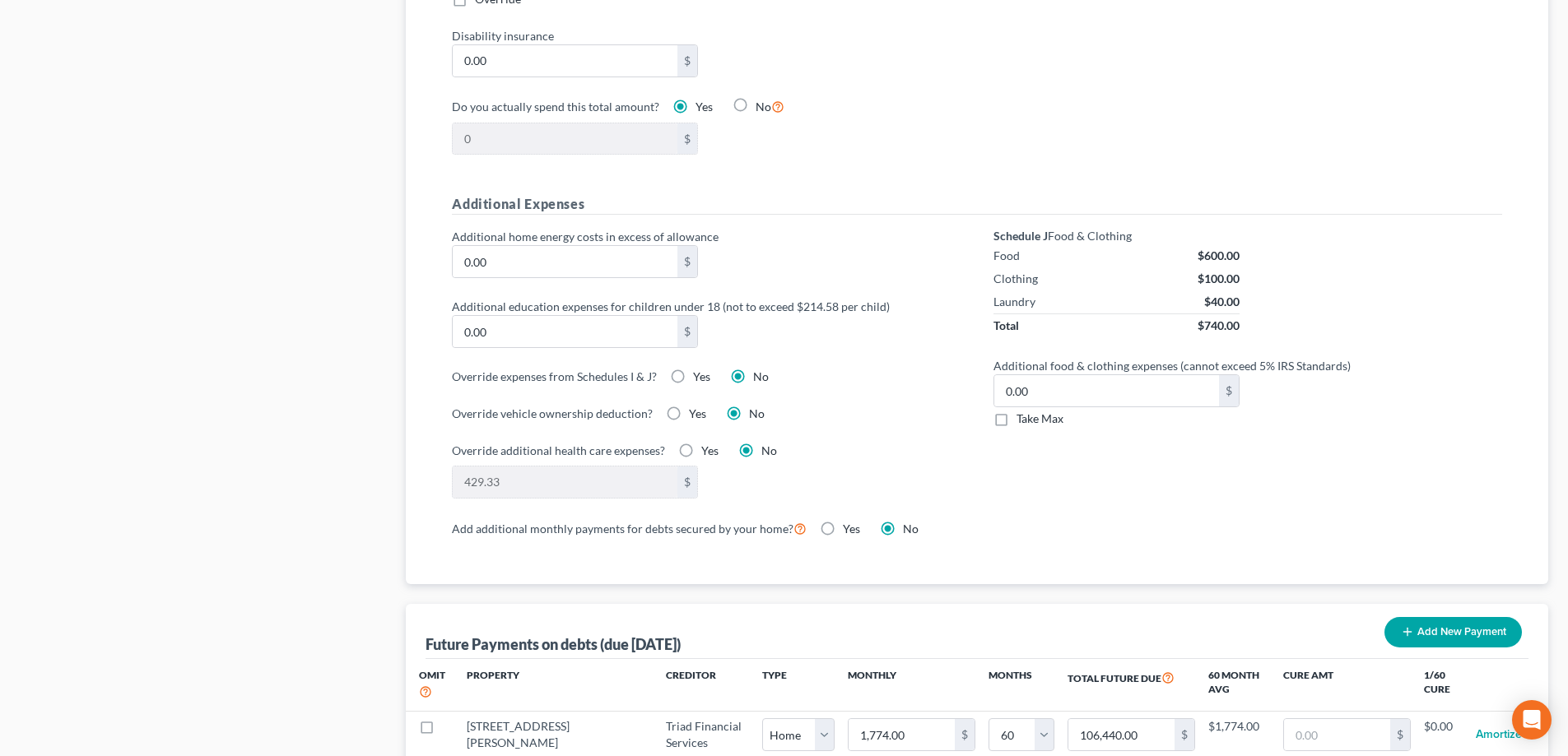
click at [1016, 410] on label "Take Max" at bounding box center [1040, 418] width 47 height 16
click at [1023, 410] on input "Take Max" at bounding box center [1028, 415] width 11 height 11
checkbox input "true"
type input "30.00"
click at [1016, 410] on label "Take Max" at bounding box center [1040, 418] width 47 height 16
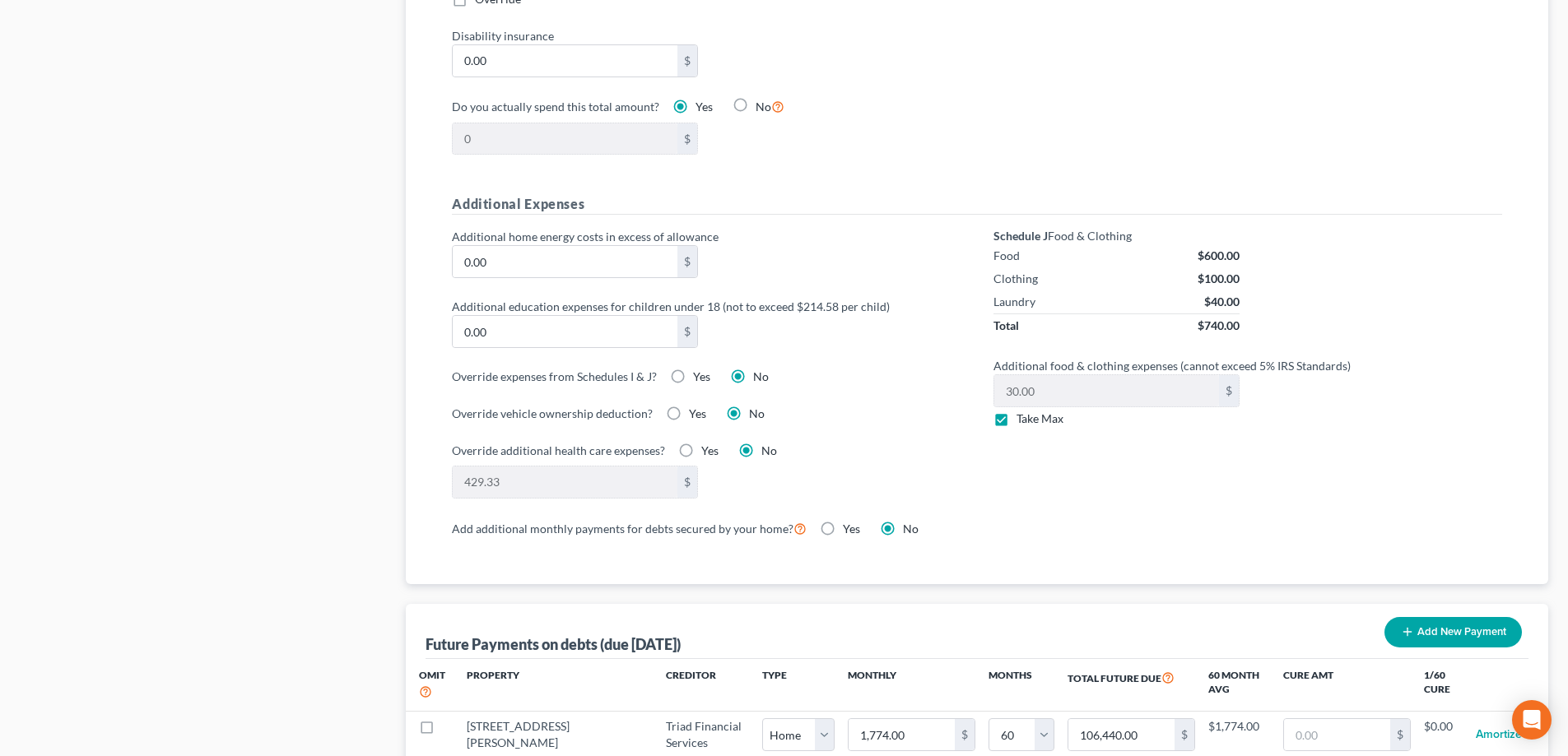
click at [1023, 410] on input "Take Max" at bounding box center [1028, 415] width 11 height 11
checkbox input "false"
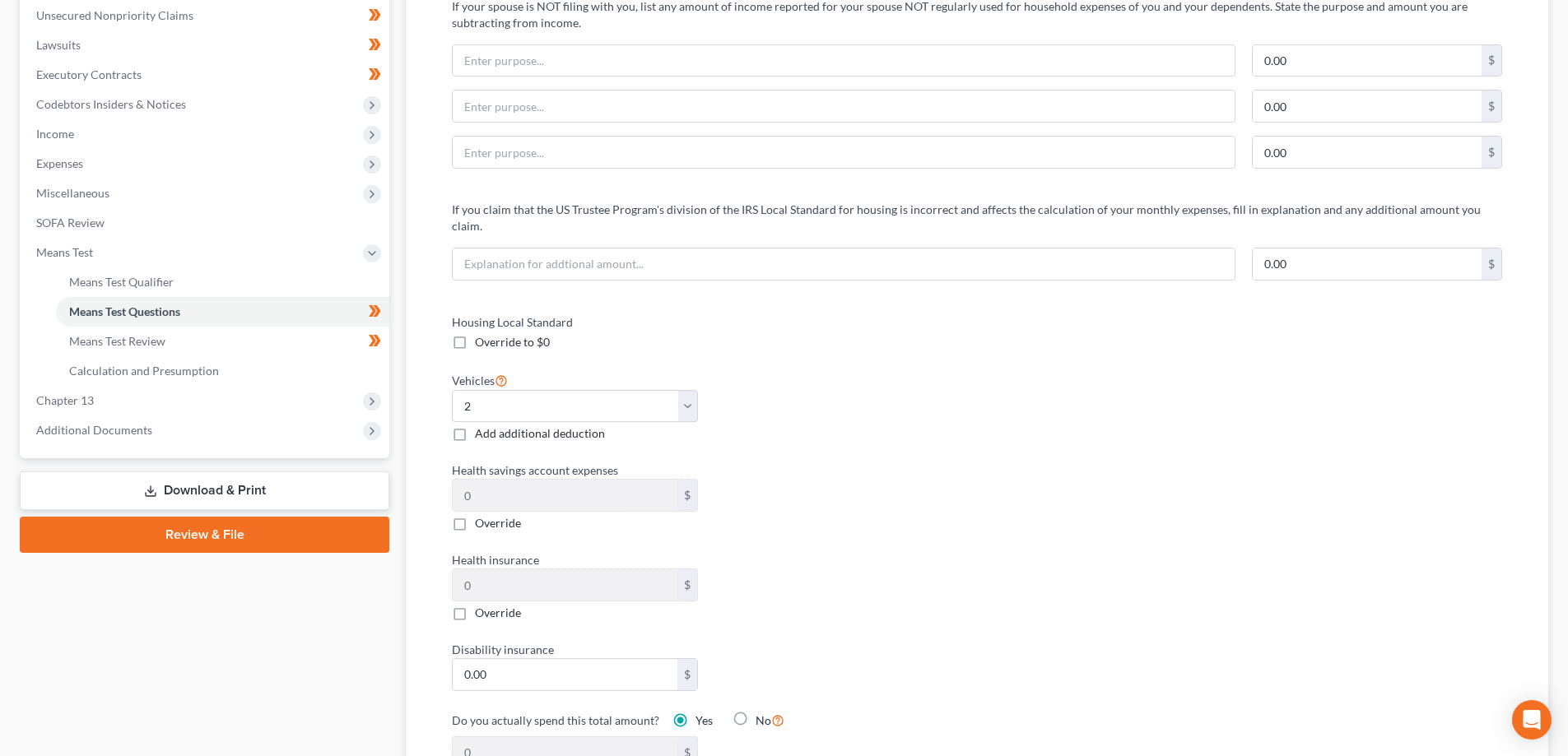
scroll to position [393, 0]
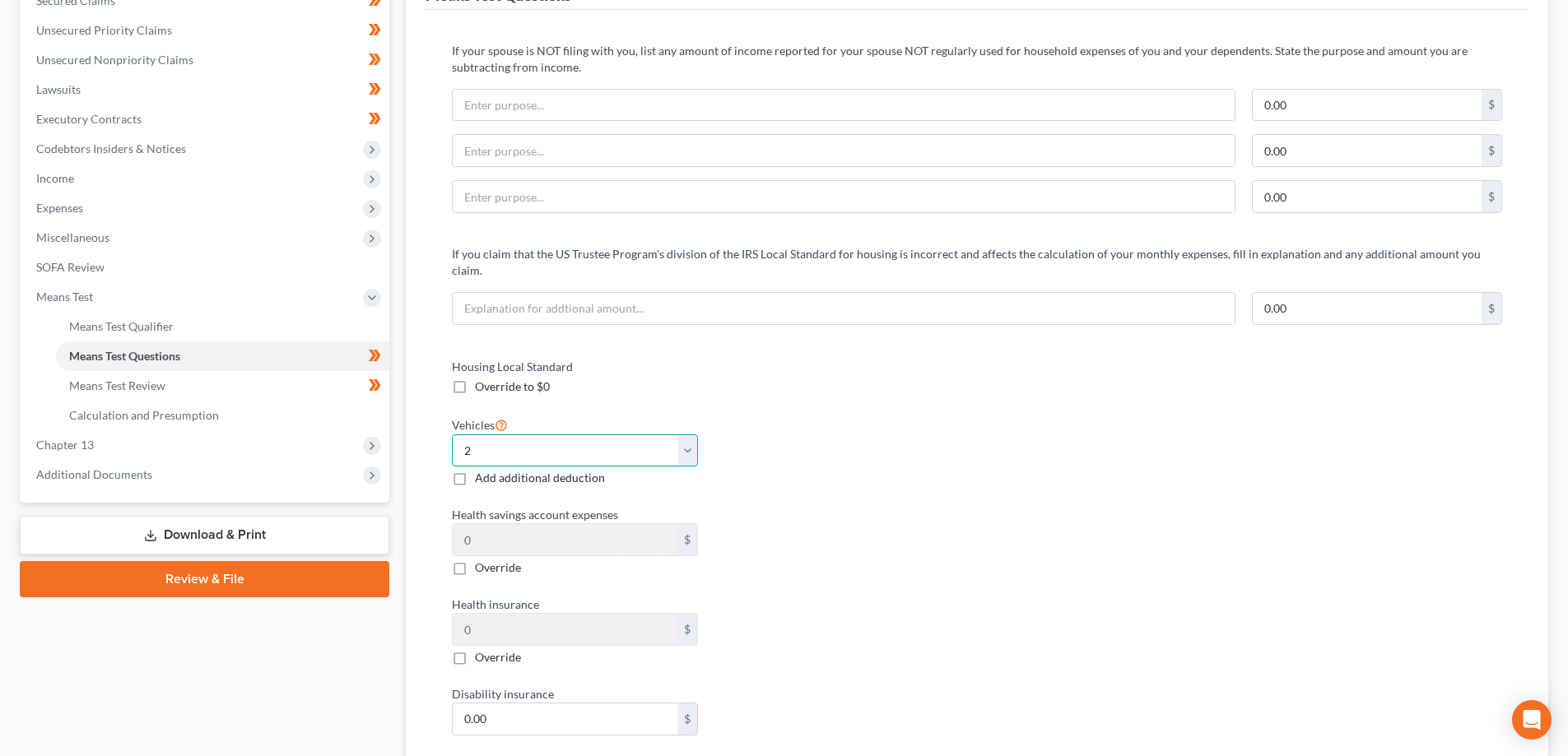
click at [496, 434] on select "Select 0 1 2 3 4 5" at bounding box center [575, 451] width 246 height 33
select select "1"
click at [452, 434] on select "Select 0 1 2 3 4 5" at bounding box center [575, 451] width 246 height 33
click at [846, 437] on div "Vehicles Select 0 1 2 3 4 5 Add additional deduction" at bounding box center [705, 451] width 525 height 73
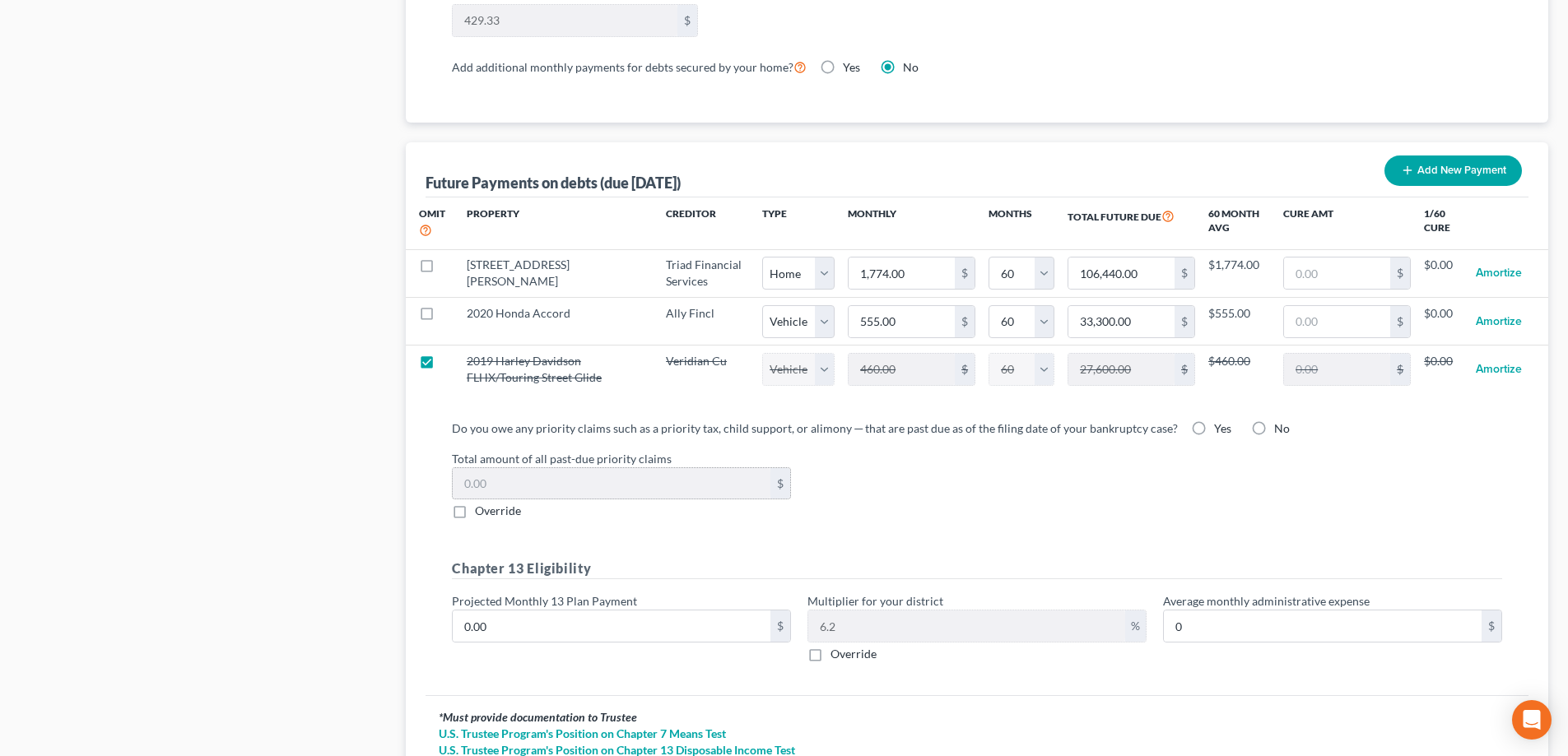
scroll to position [1626, 0]
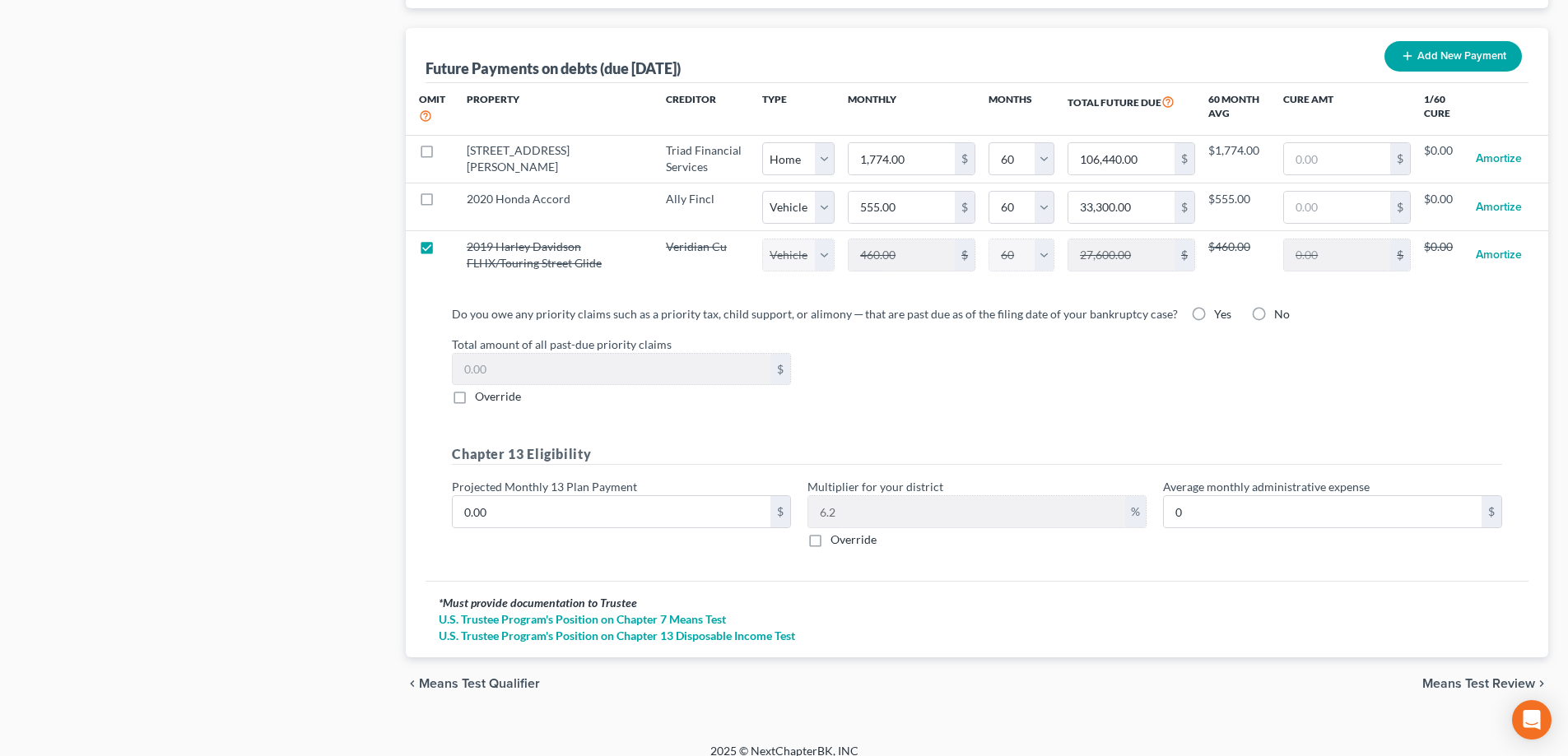
click at [500, 677] on span "Means Test Qualifier" at bounding box center [479, 683] width 121 height 14
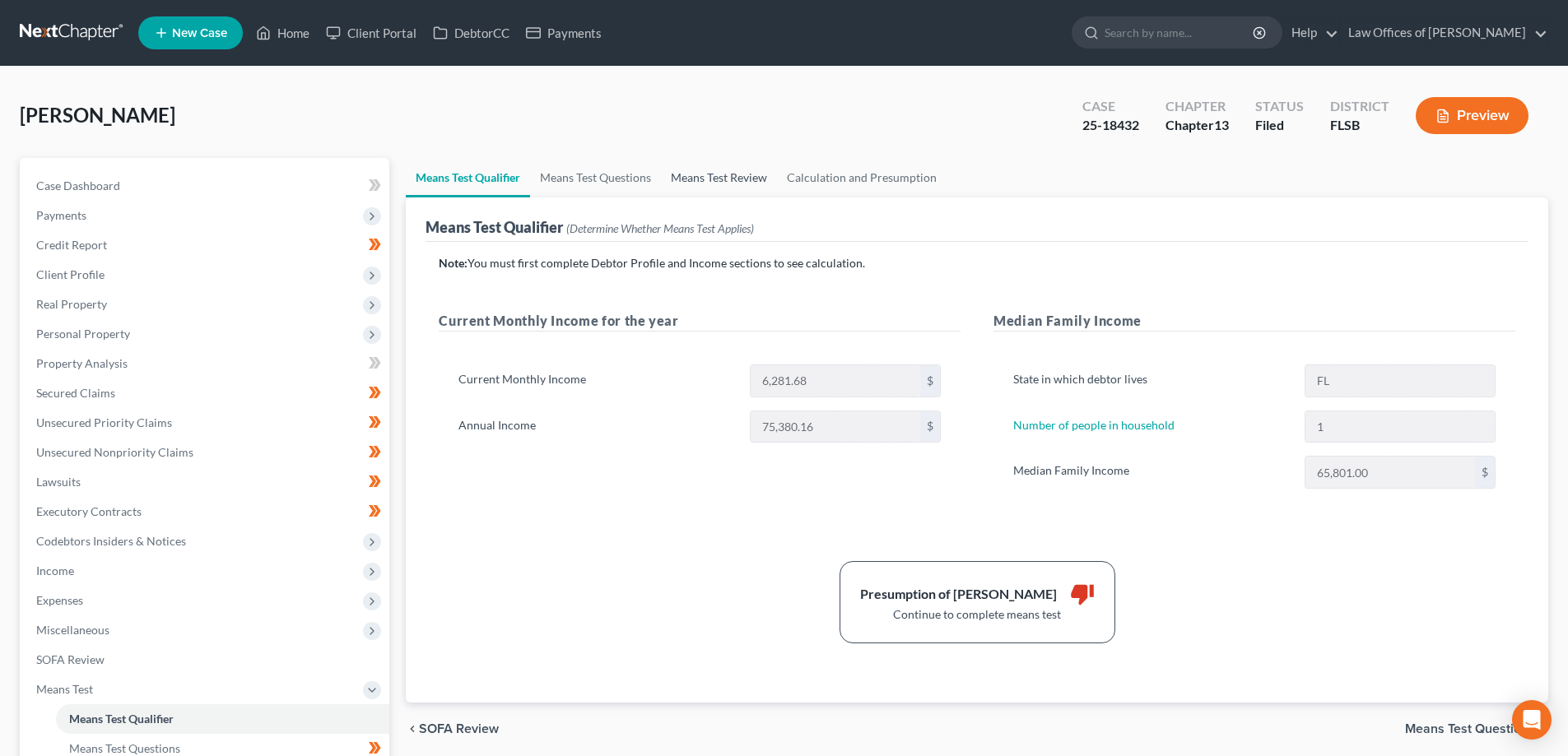
click at [700, 179] on link "Means Test Review" at bounding box center [719, 177] width 116 height 40
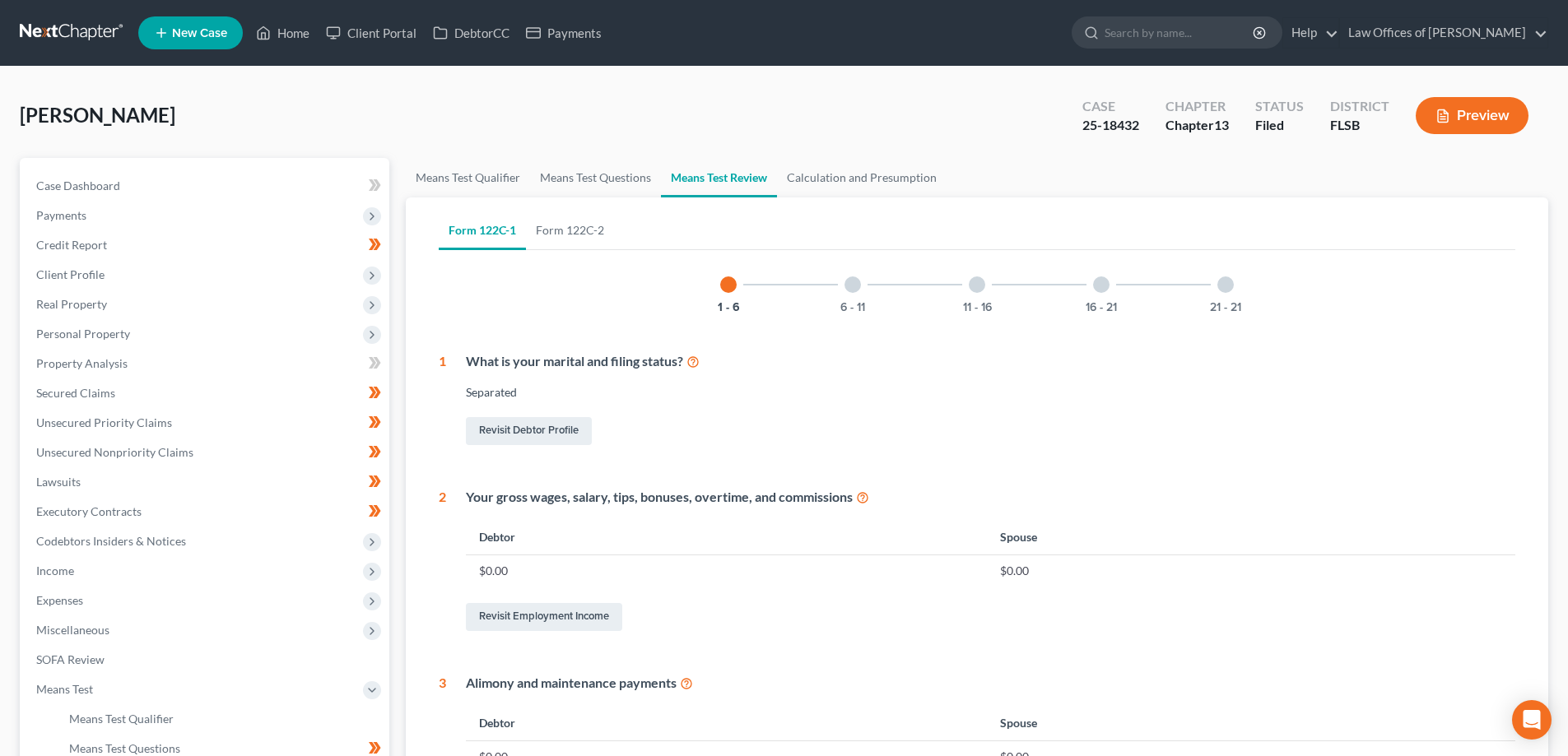
click at [856, 285] on div at bounding box center [852, 284] width 16 height 16
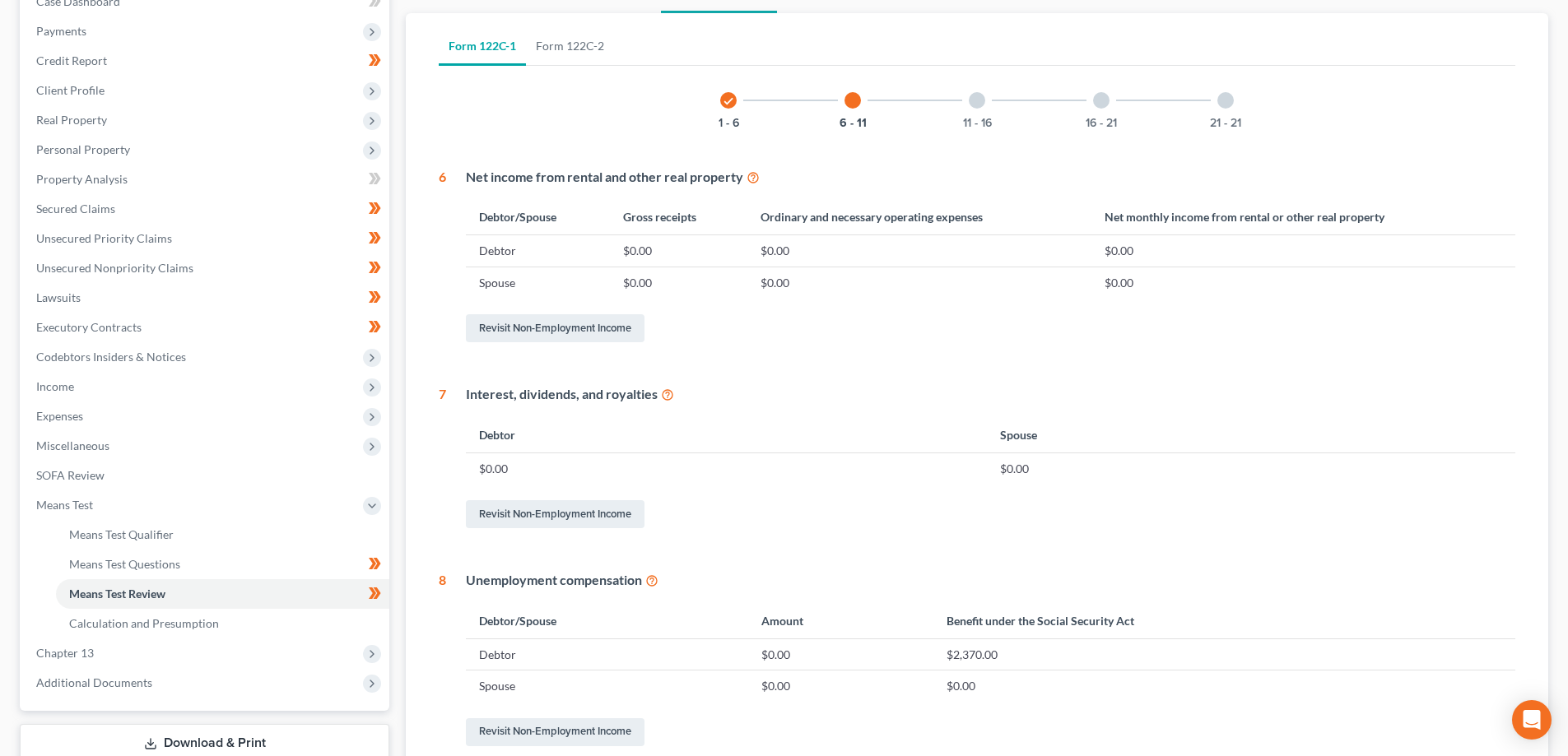
scroll to position [98, 0]
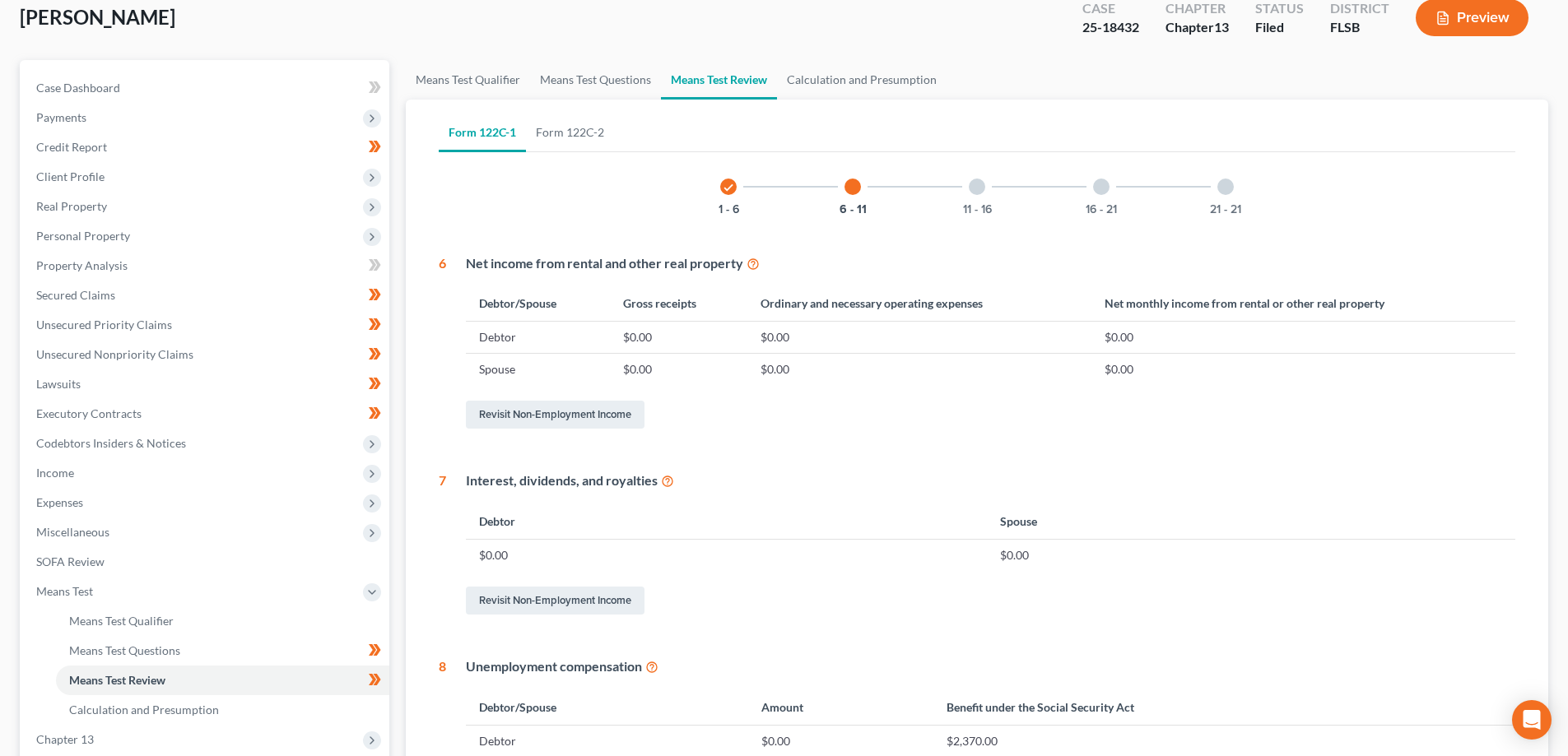
click at [981, 193] on div at bounding box center [976, 186] width 16 height 16
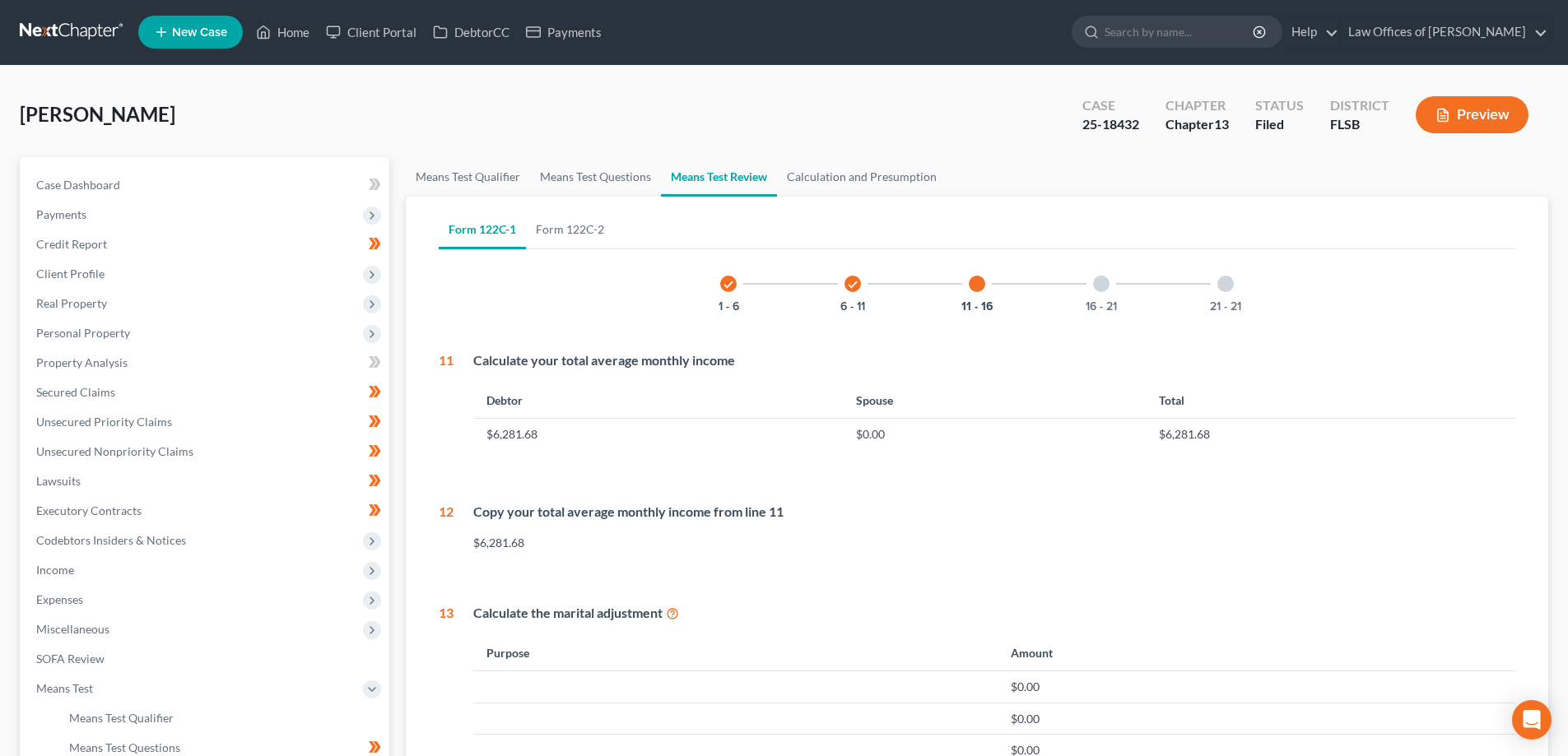
scroll to position [0, 0]
click at [1102, 294] on div "16 - 21" at bounding box center [1102, 285] width 56 height 56
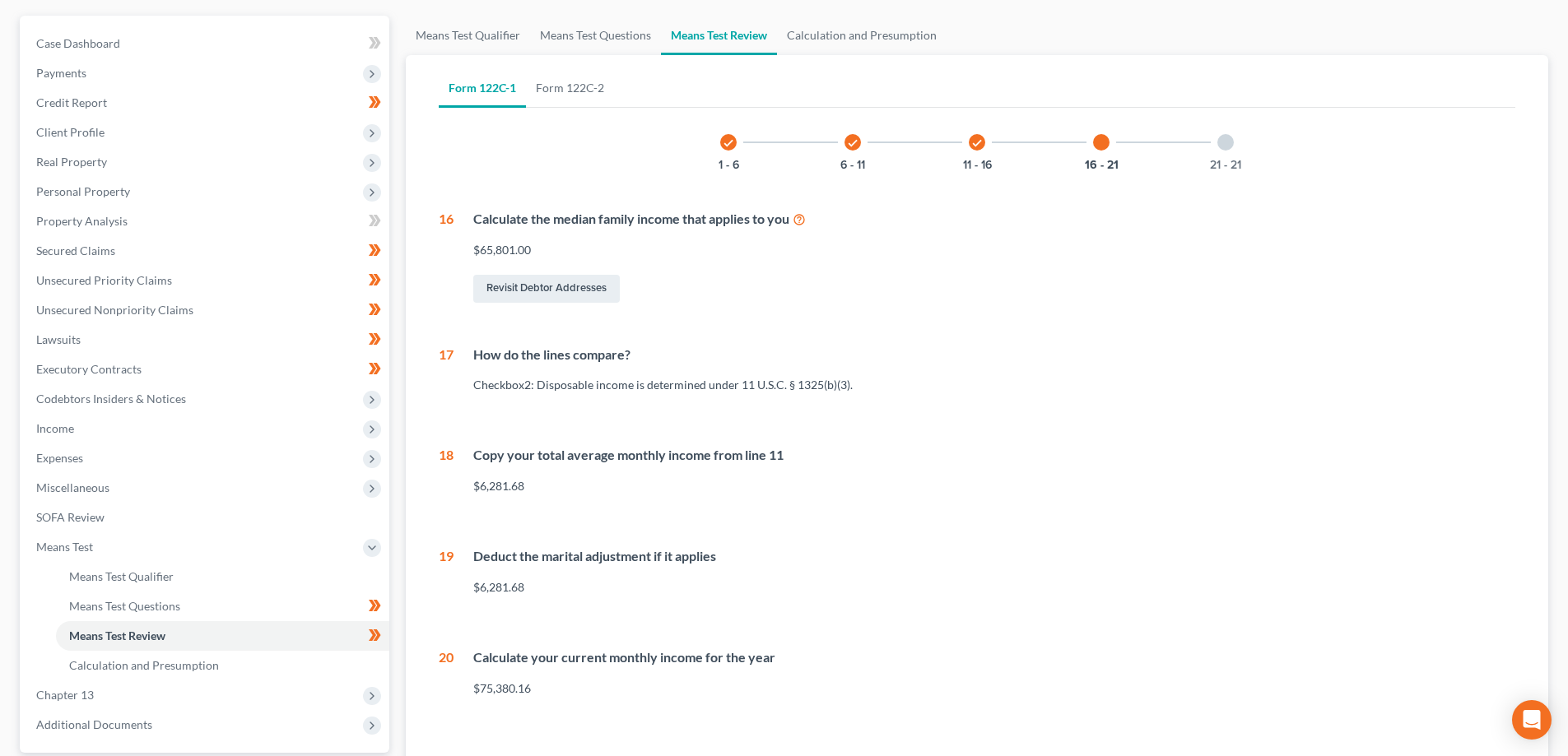
scroll to position [132, 0]
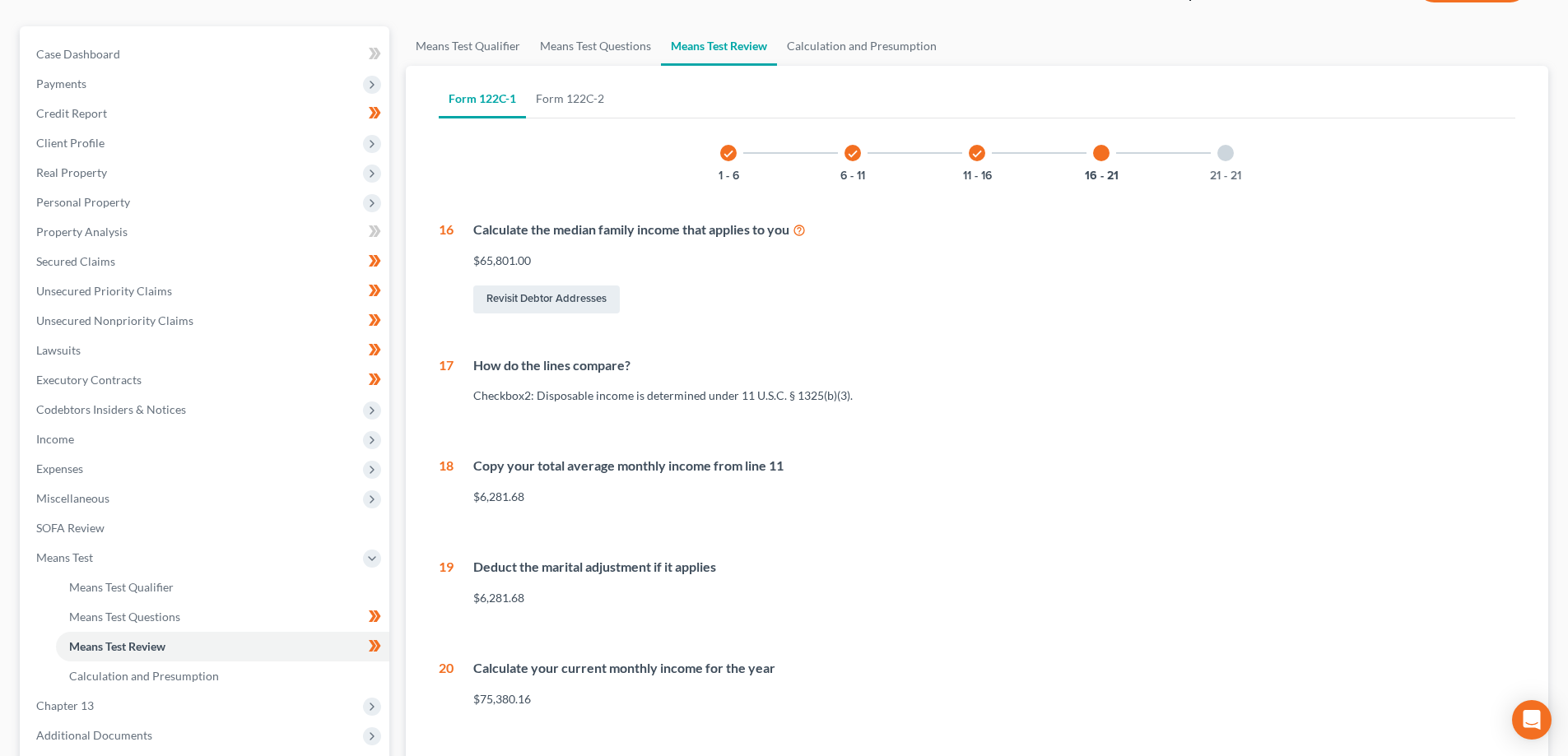
click at [1223, 144] on div "21 - 21" at bounding box center [1226, 153] width 56 height 56
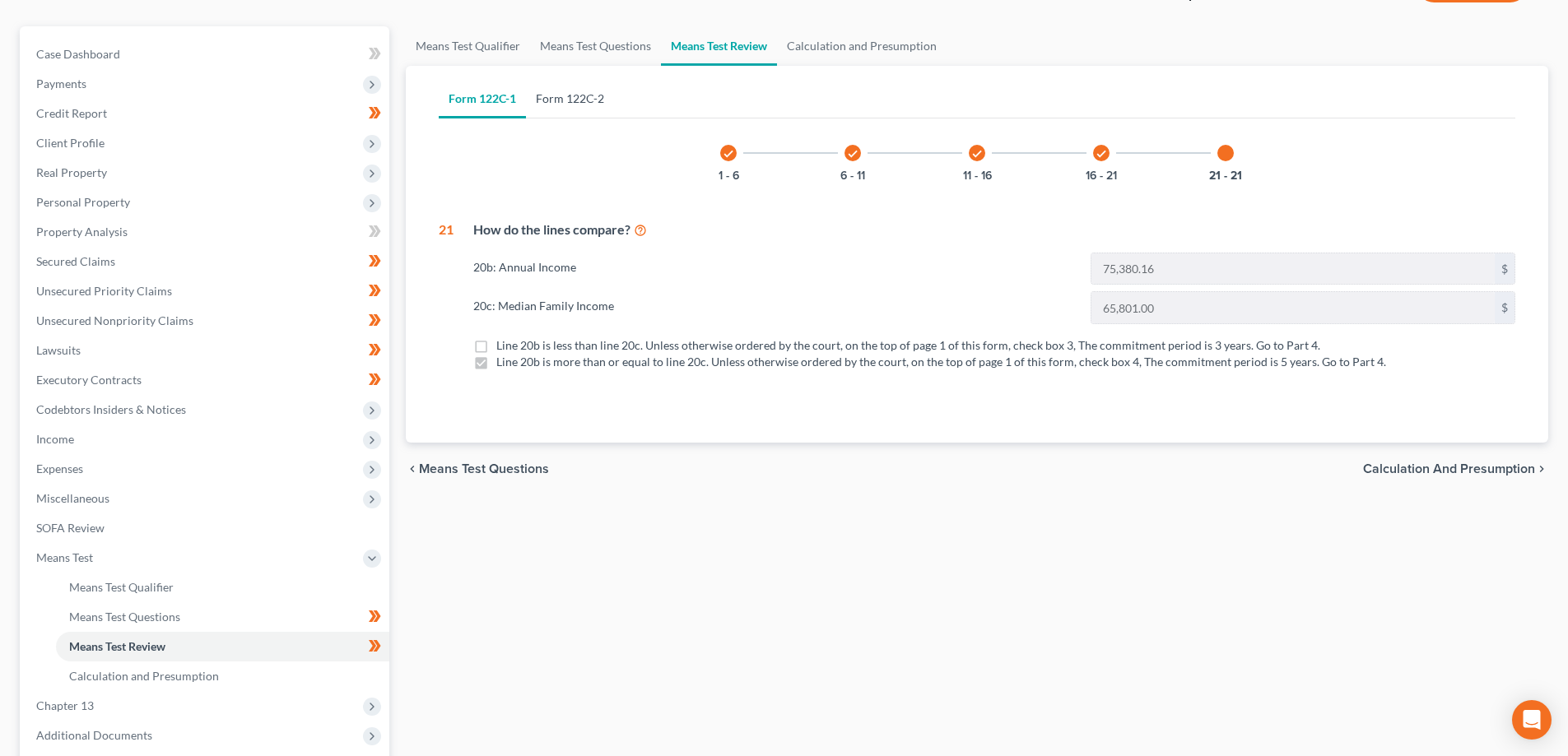
click at [577, 98] on link "Form 122C-2" at bounding box center [569, 98] width 88 height 40
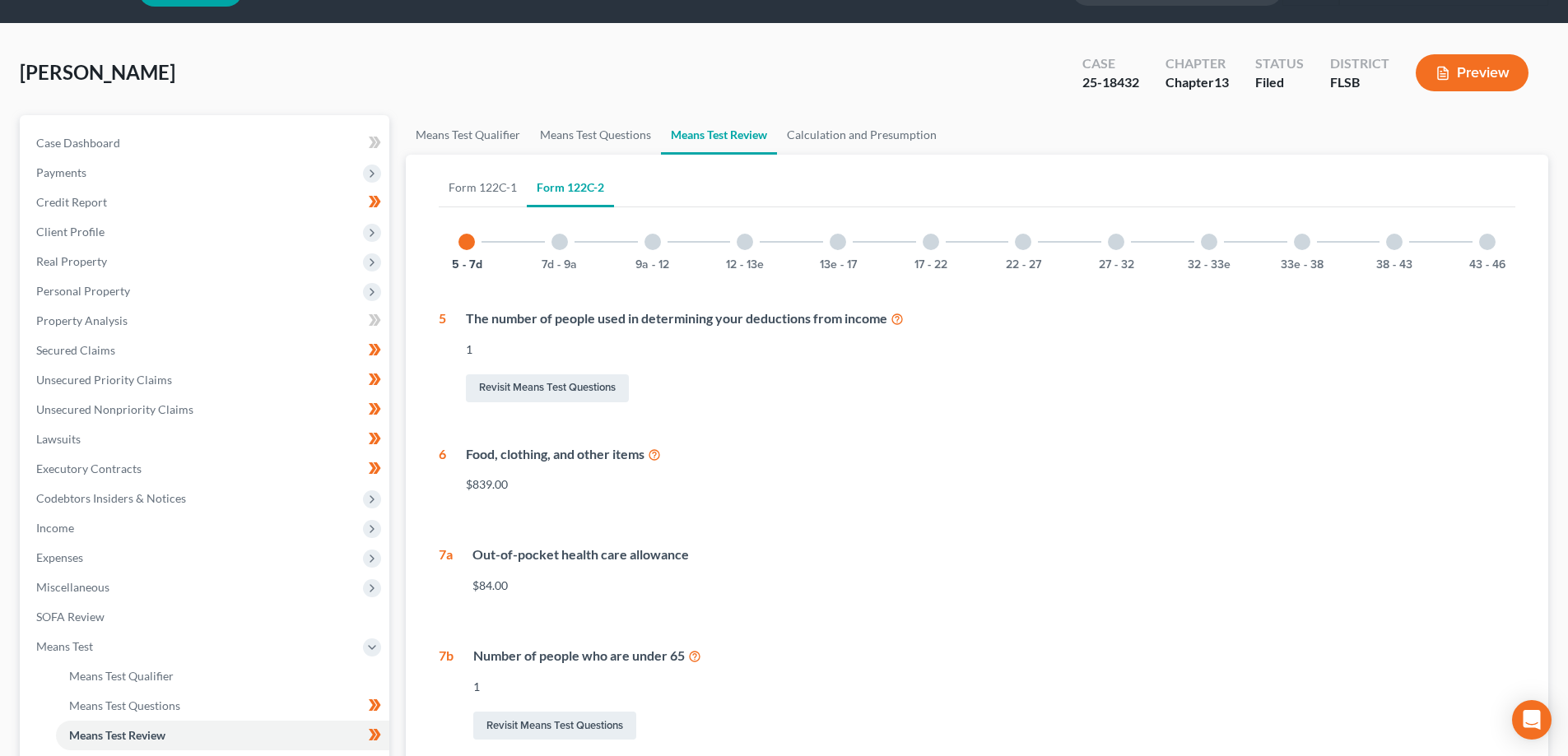
scroll to position [0, 0]
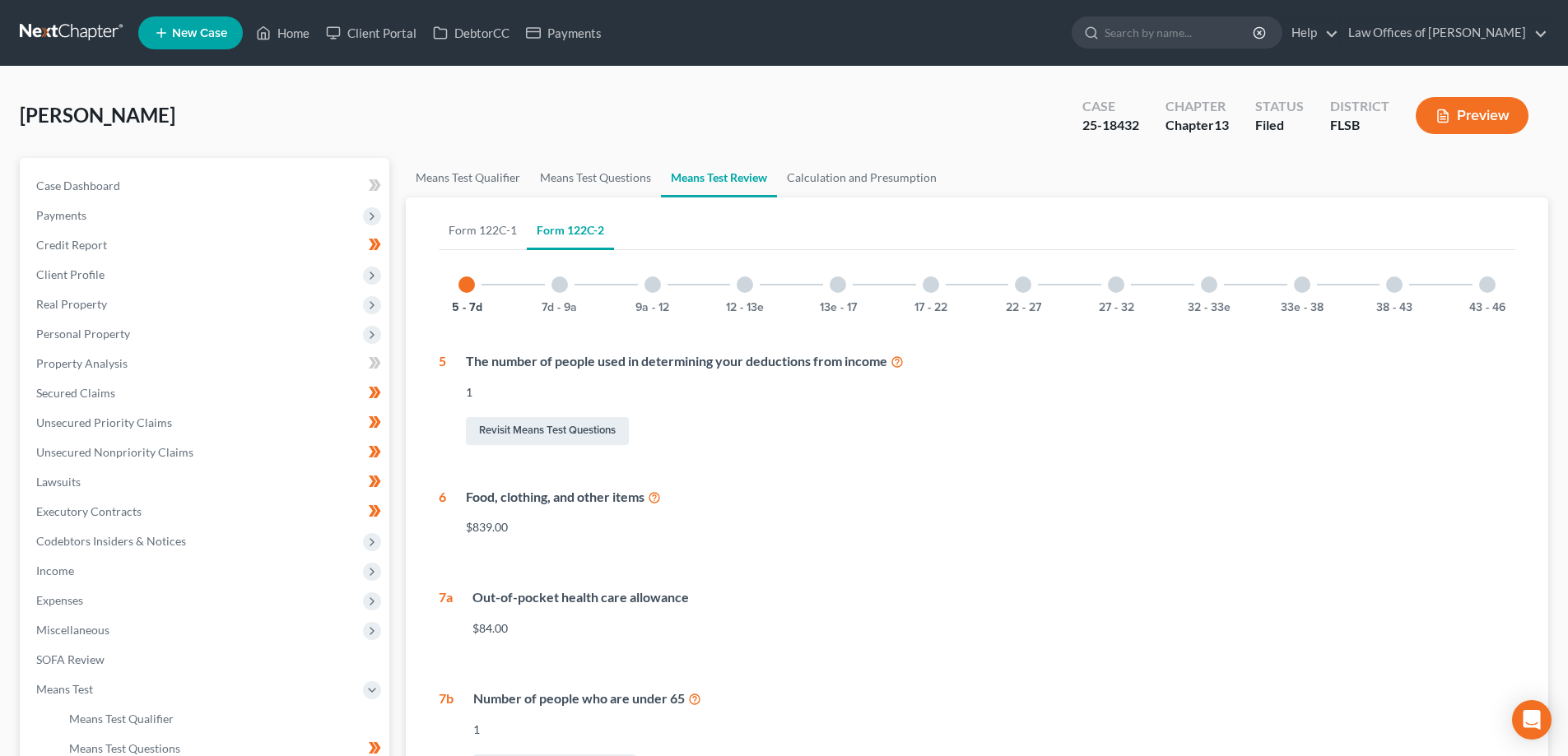
click at [563, 289] on div at bounding box center [560, 284] width 16 height 16
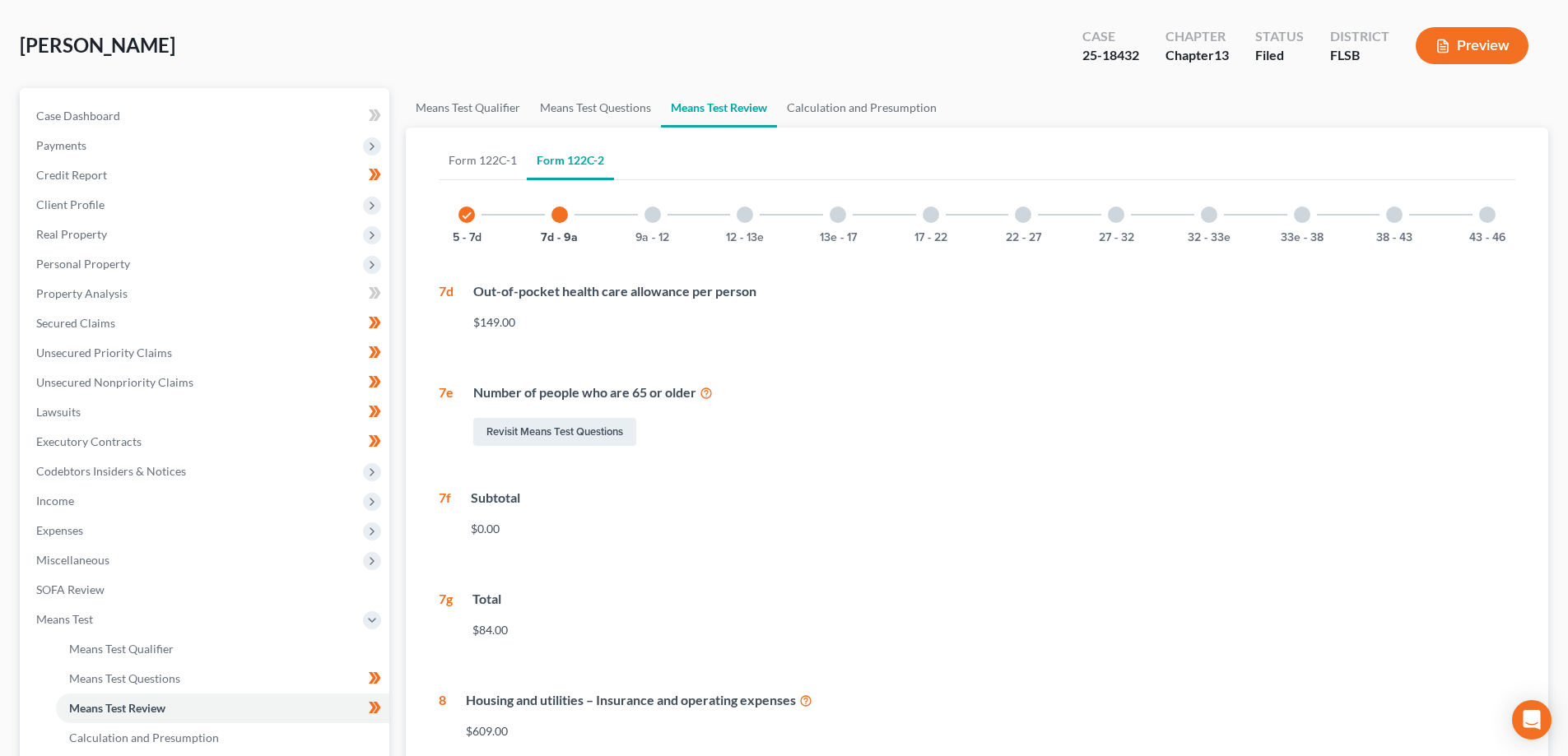
scroll to position [165, 0]
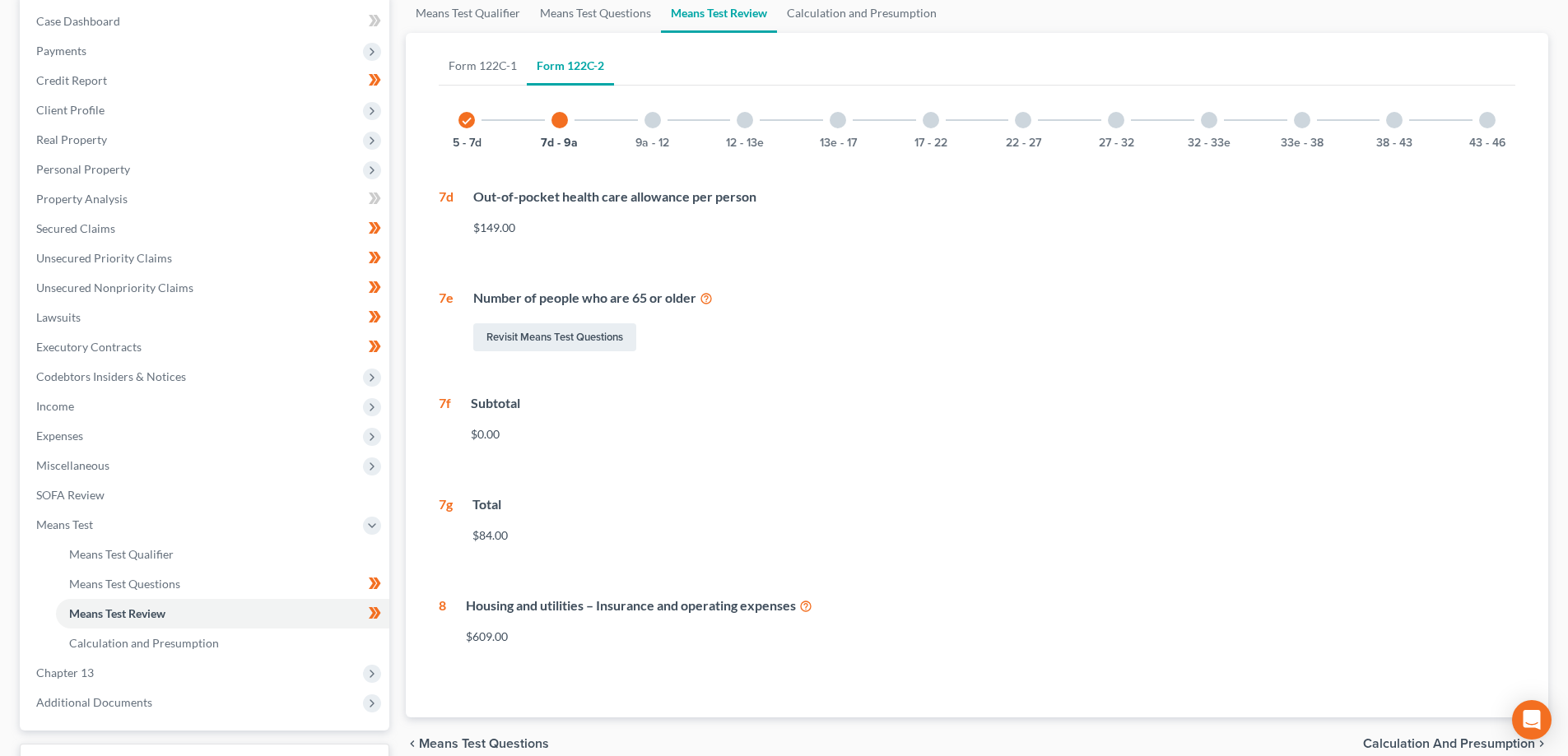
click at [655, 121] on div at bounding box center [652, 119] width 16 height 16
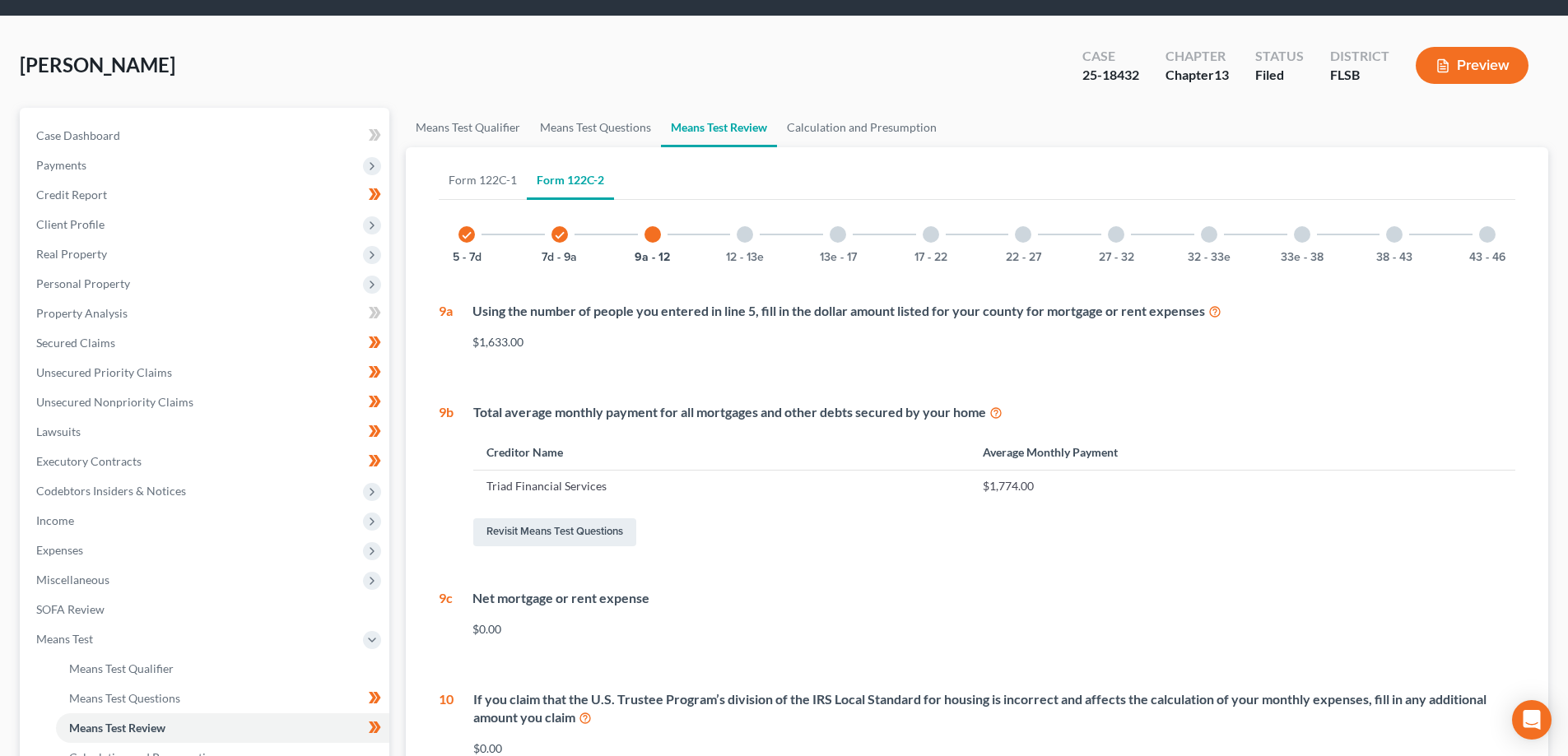
scroll to position [0, 0]
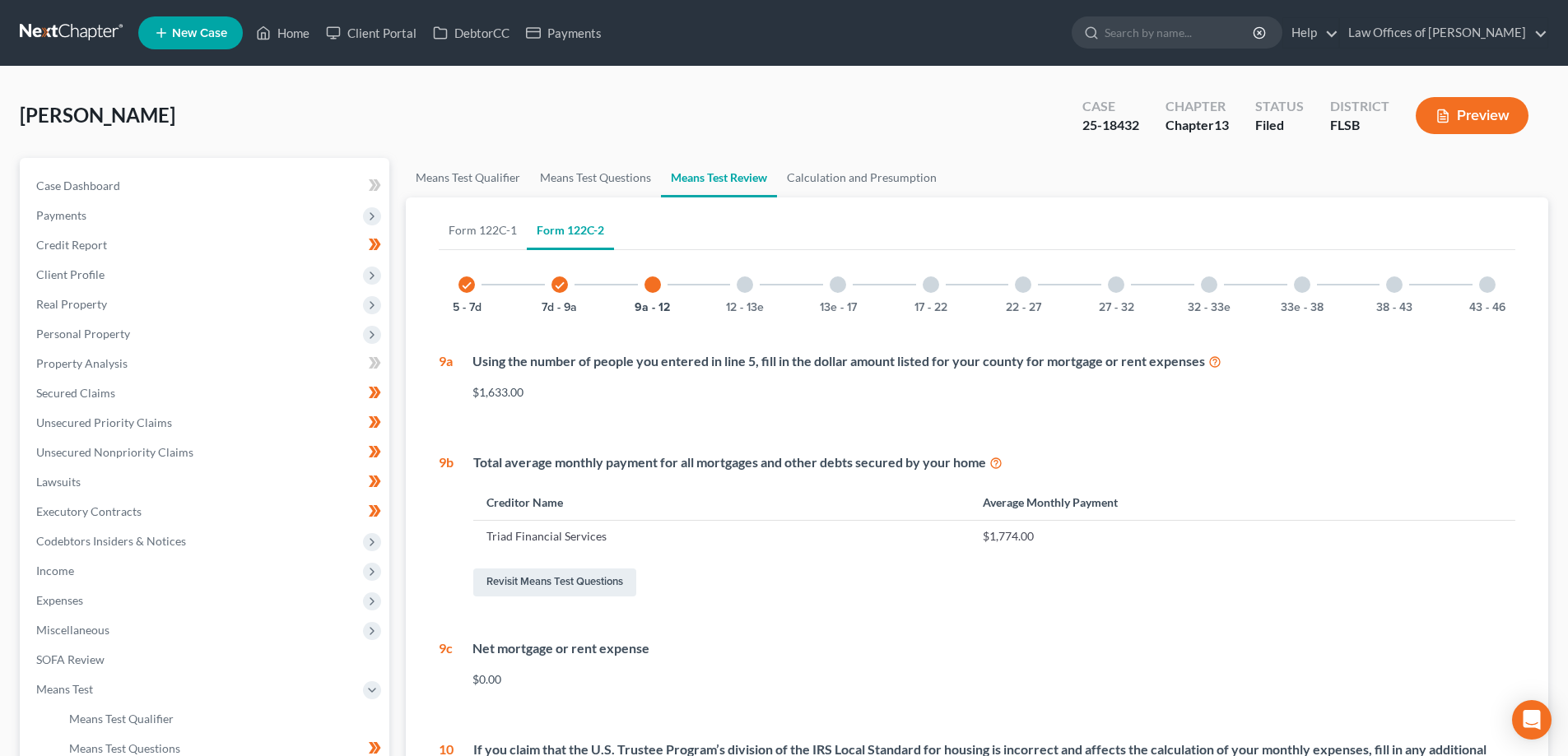
click at [745, 282] on div at bounding box center [745, 284] width 16 height 16
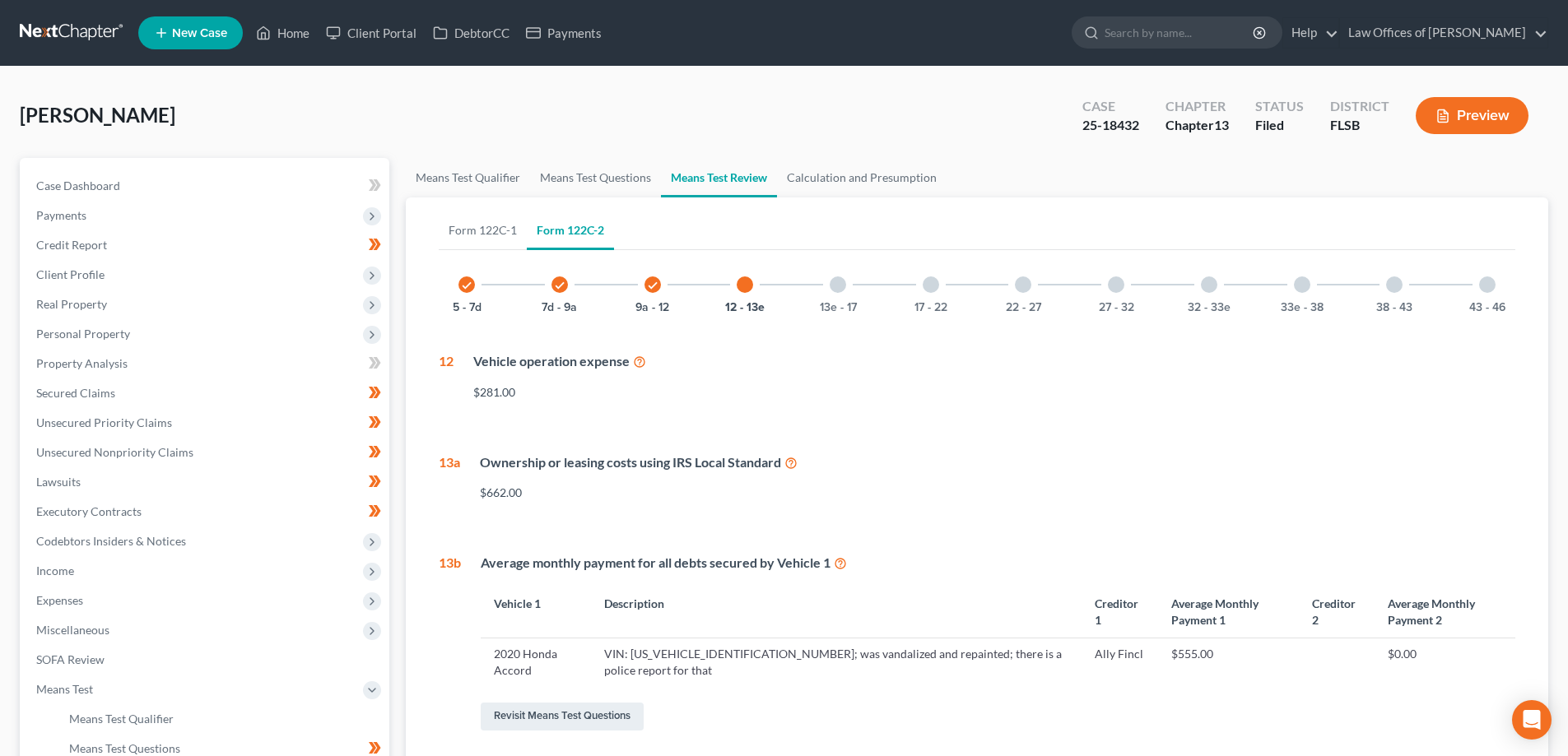
click at [831, 289] on div at bounding box center [837, 284] width 16 height 16
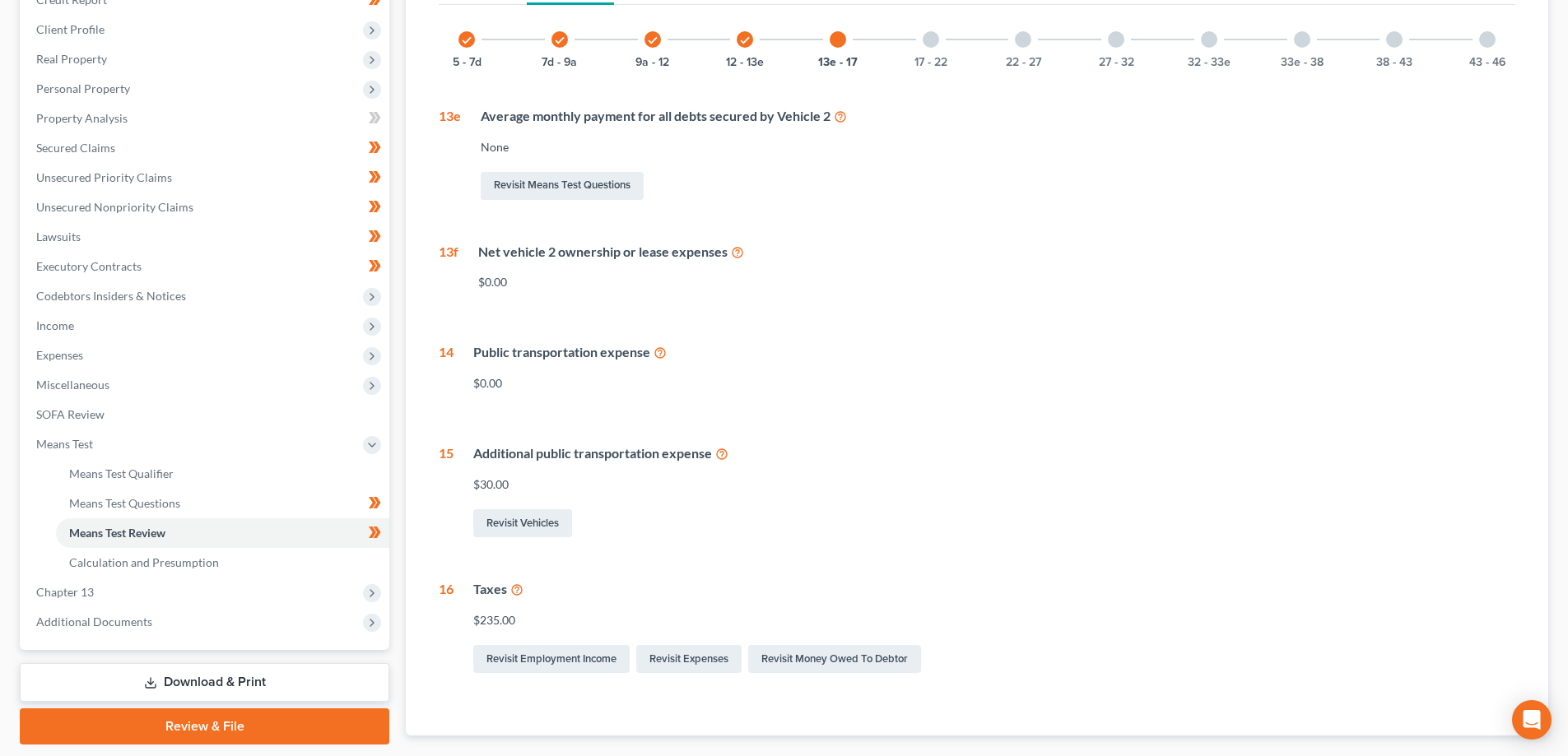
scroll to position [247, 0]
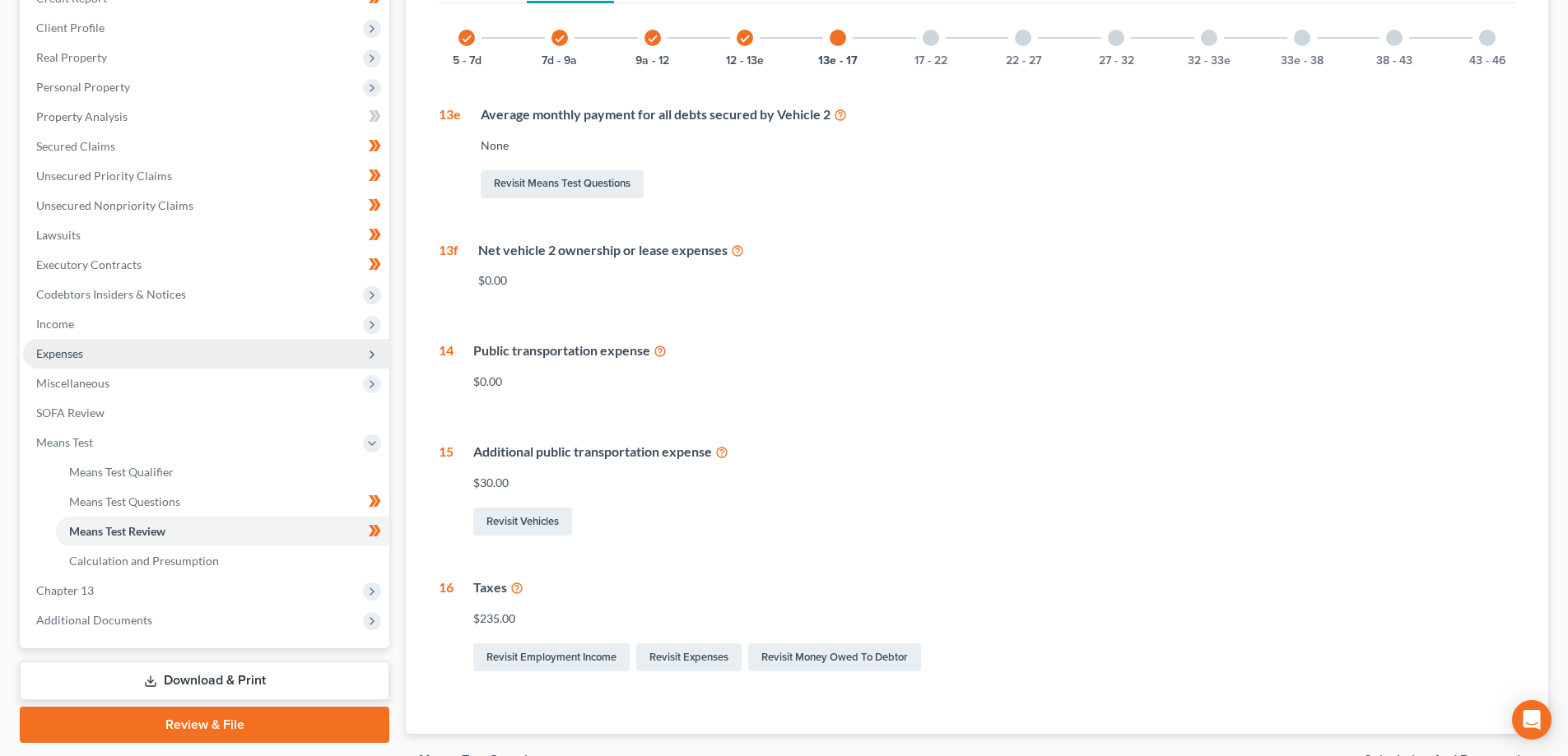
click at [194, 351] on span "Expenses" at bounding box center [207, 354] width 367 height 30
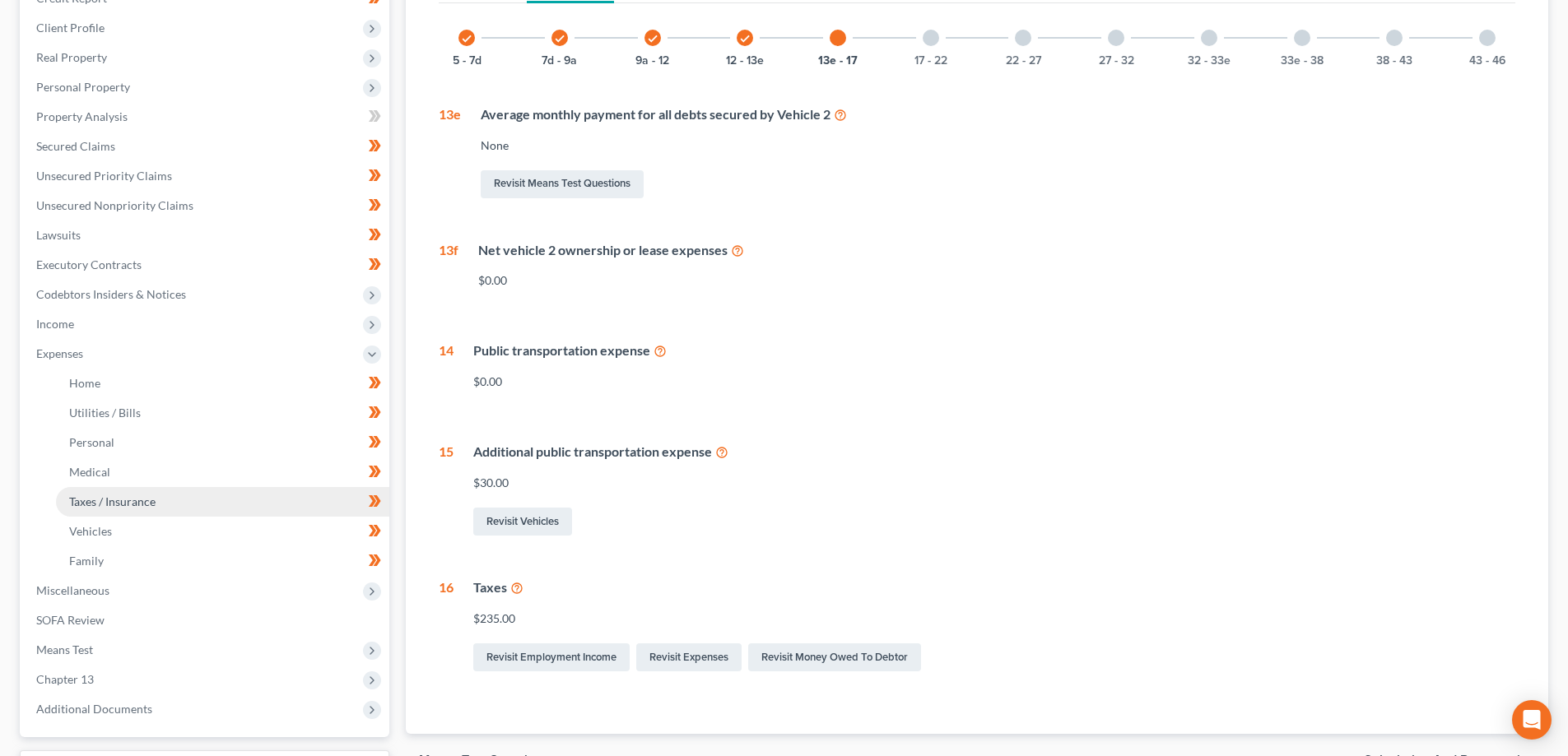
click at [136, 500] on span "Taxes / Insurance" at bounding box center [112, 501] width 86 height 14
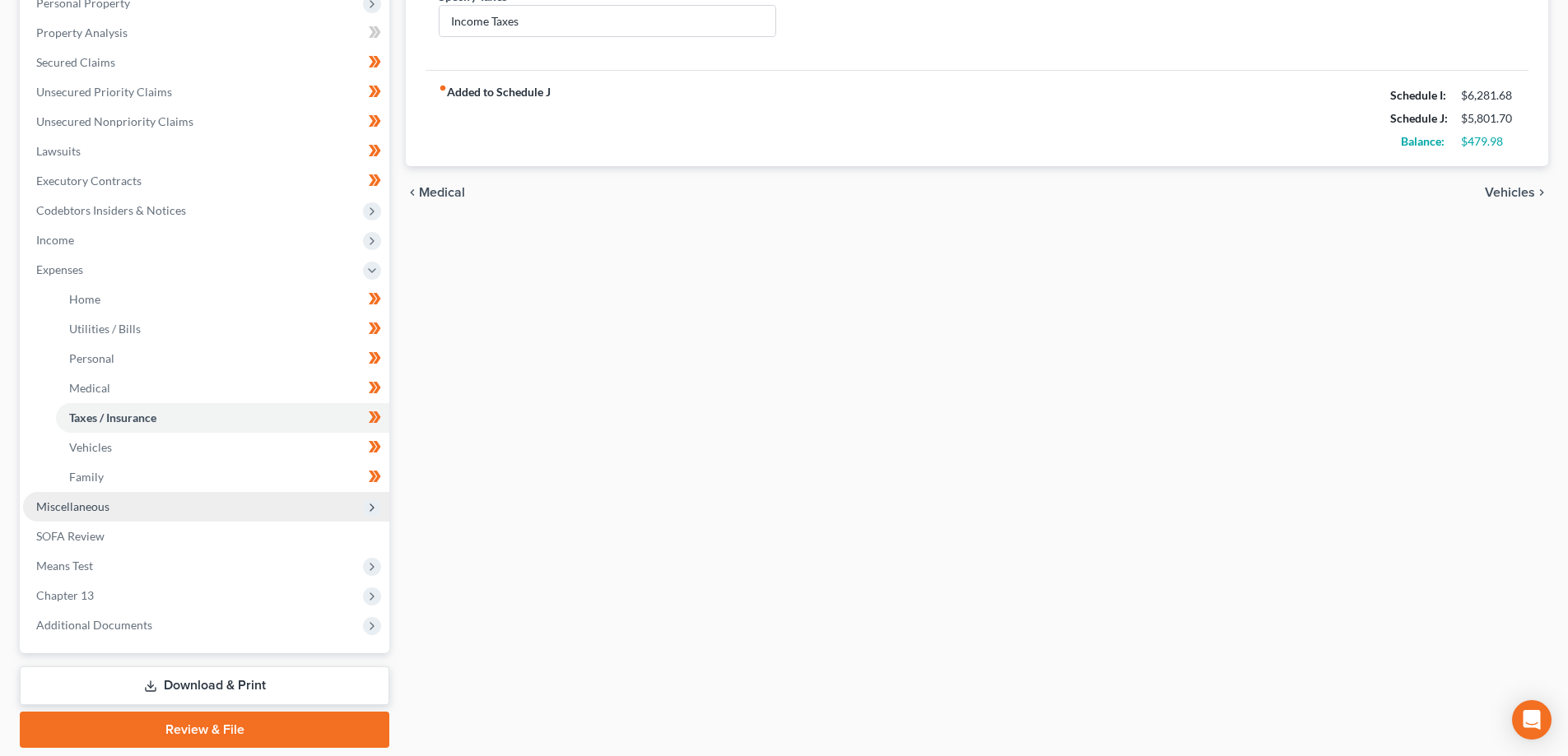
scroll to position [385, 0]
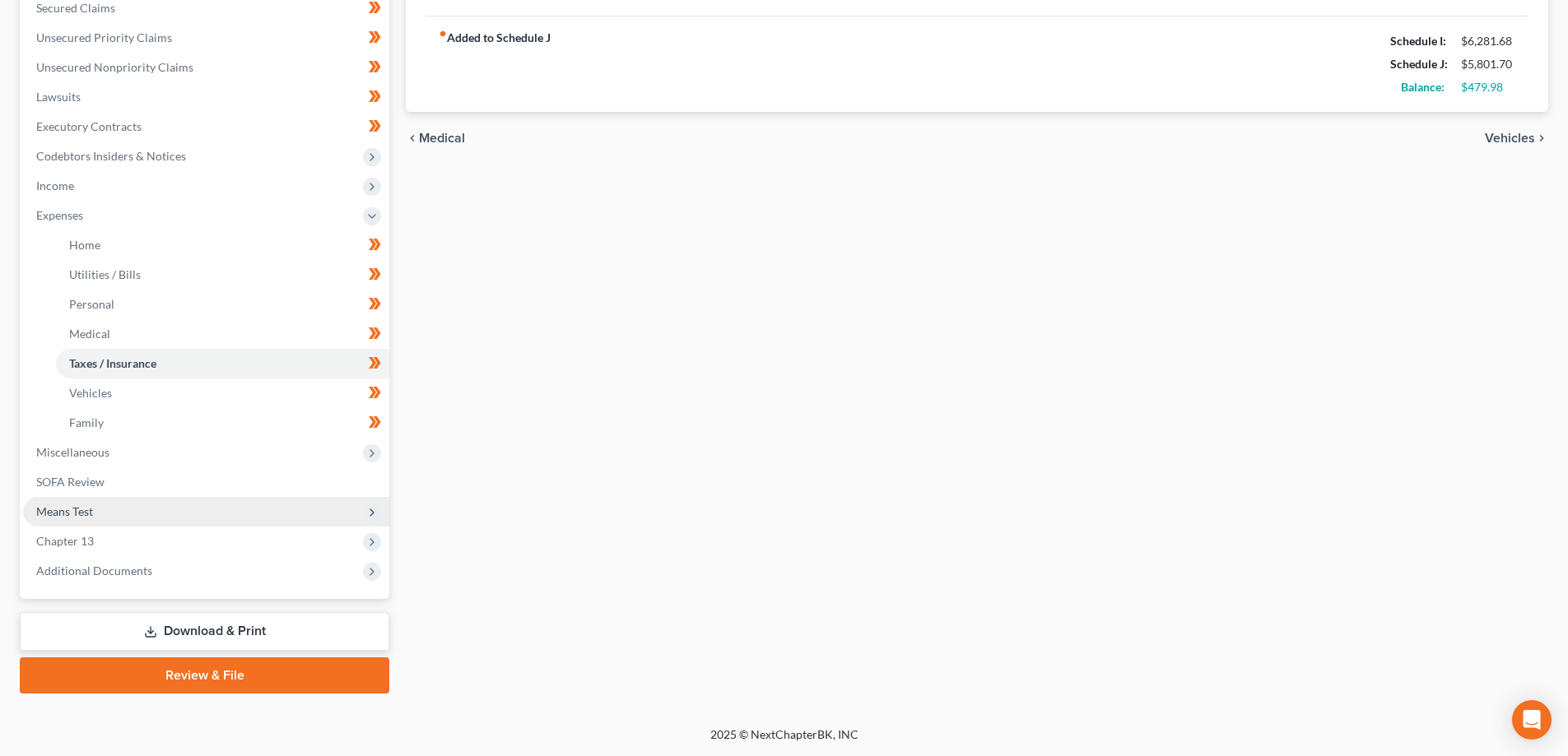
click at [117, 506] on span "Means Test" at bounding box center [207, 512] width 367 height 30
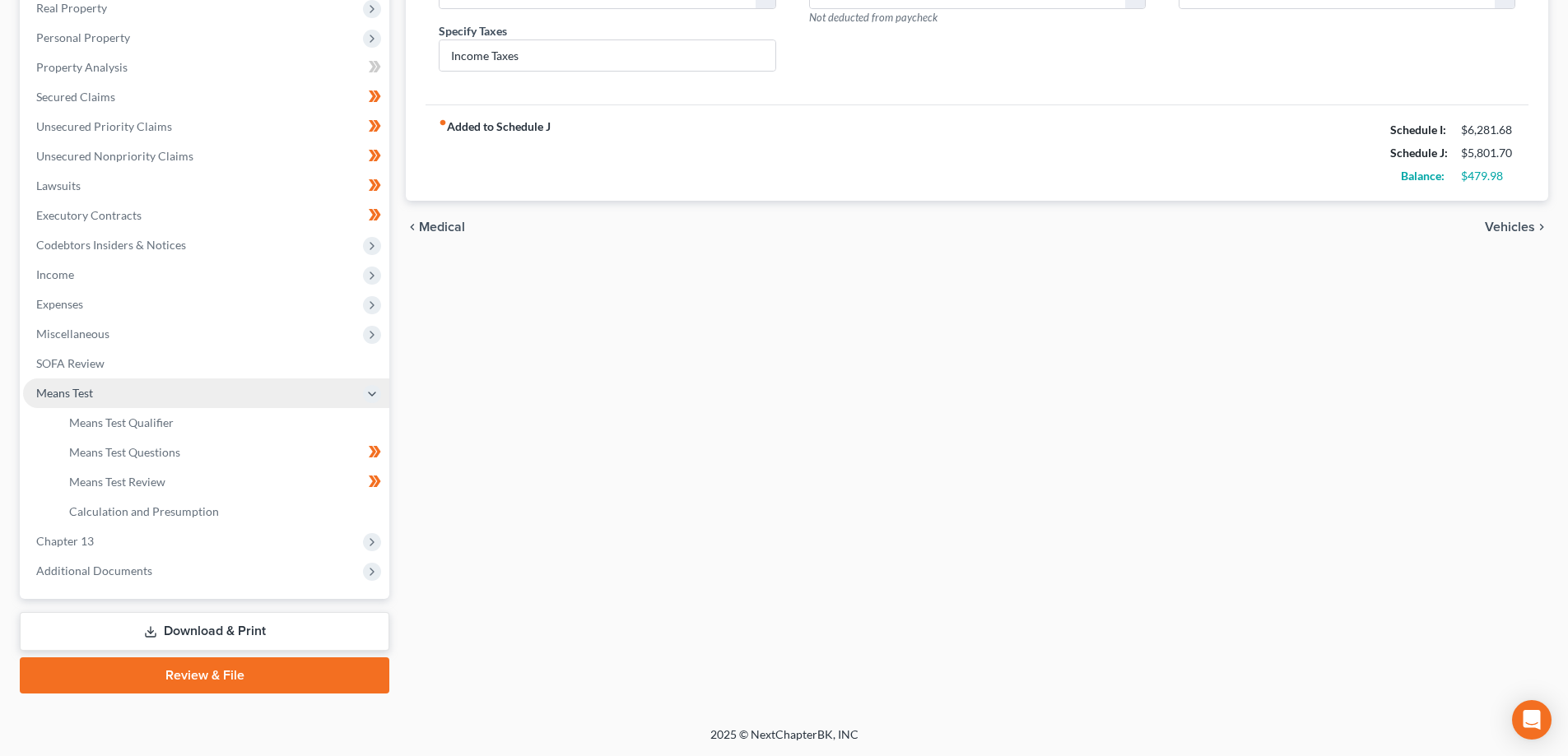
scroll to position [297, 0]
click at [146, 448] on span "Means Test Questions" at bounding box center [124, 452] width 112 height 14
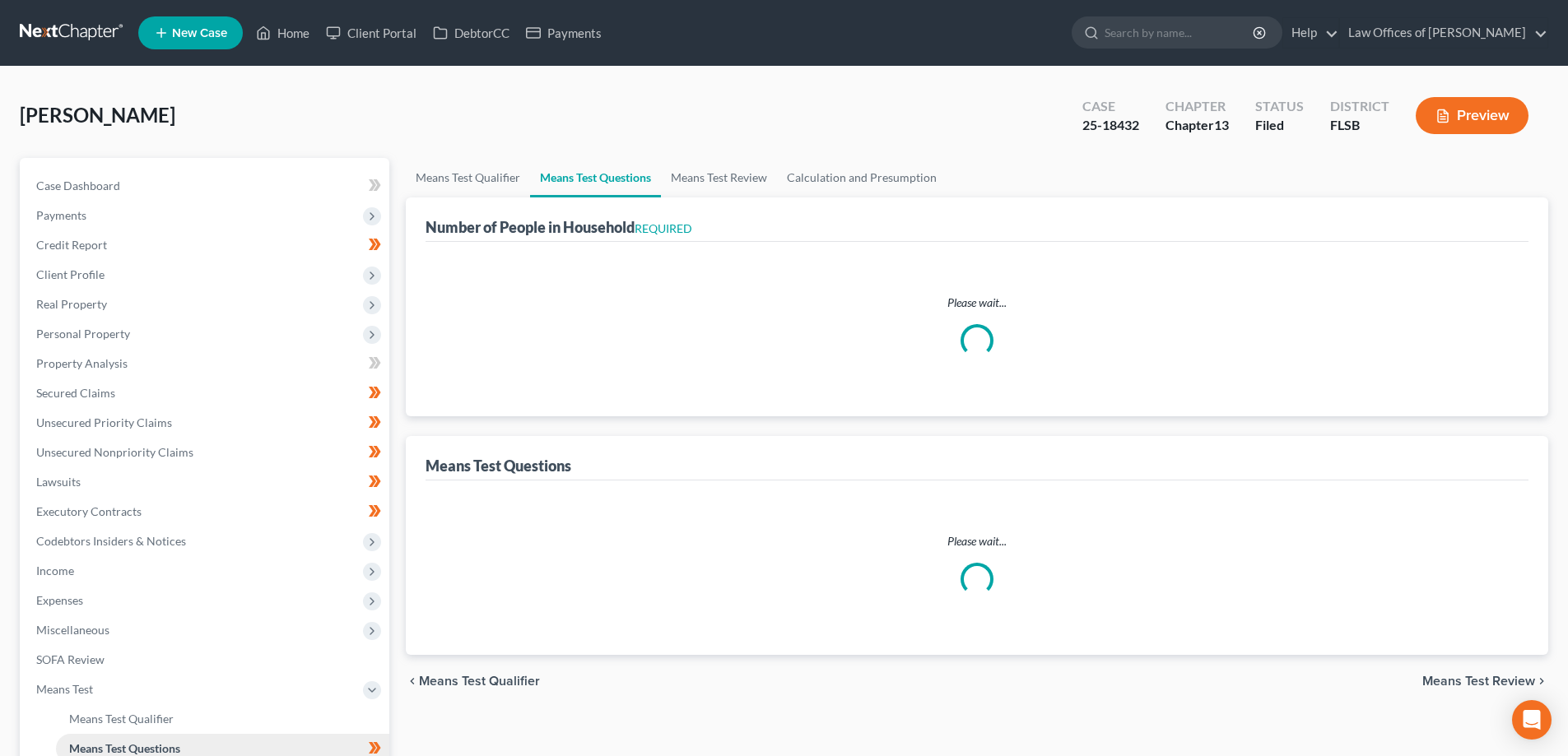
select select "0"
select select "60"
select select "1"
select select "60"
select select "1"
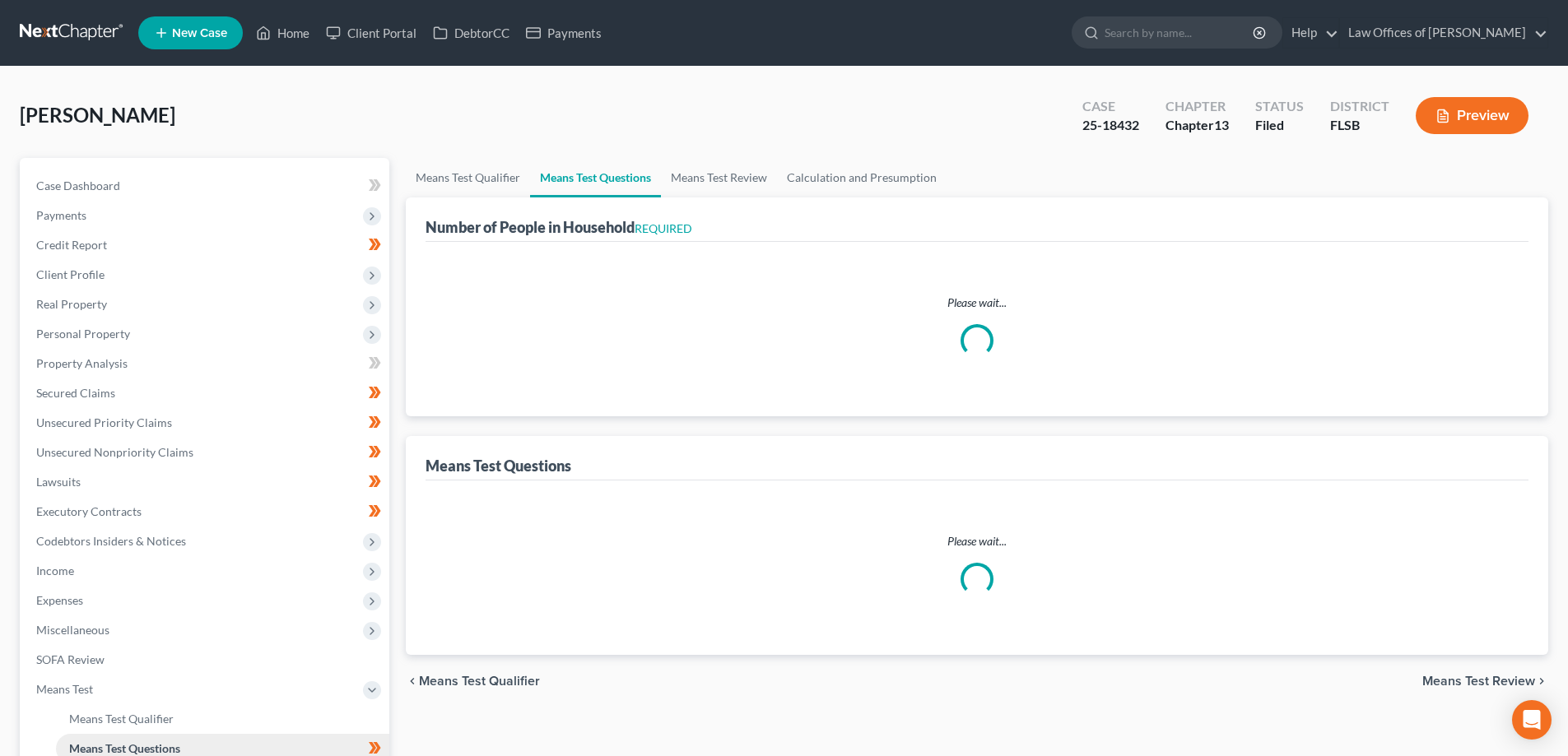
select select "60"
select select "1"
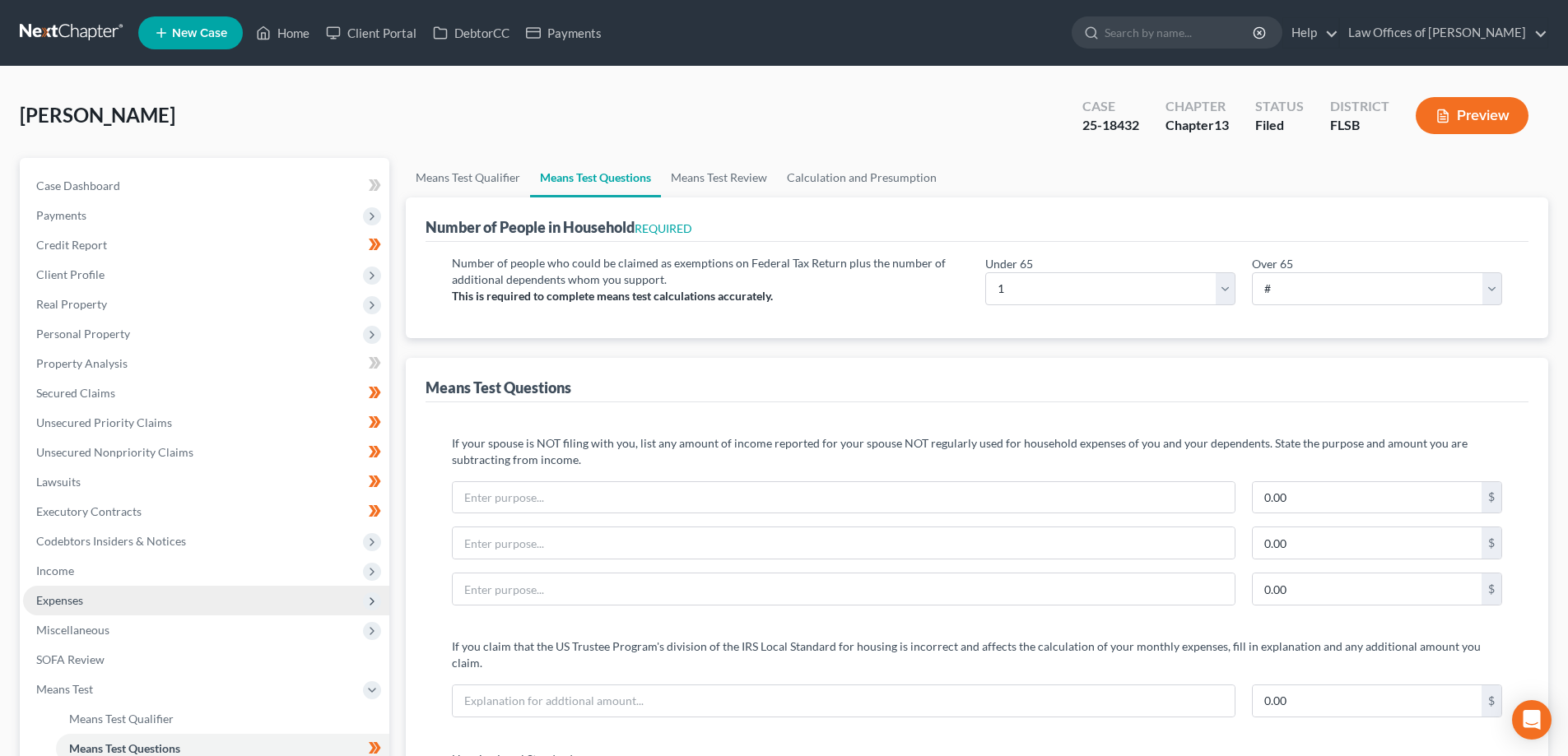
click at [122, 608] on span "Expenses" at bounding box center [207, 600] width 367 height 30
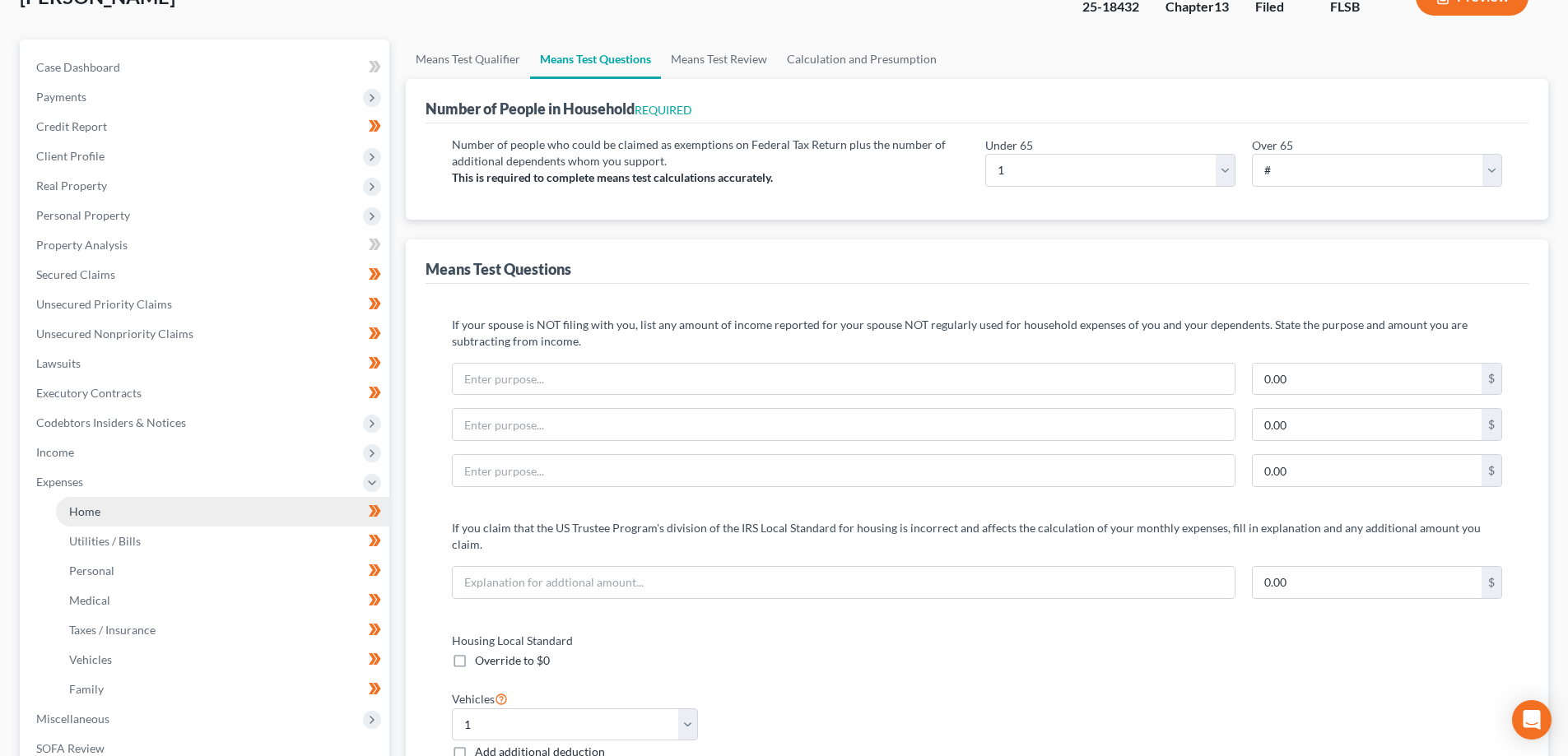
scroll to position [165, 0]
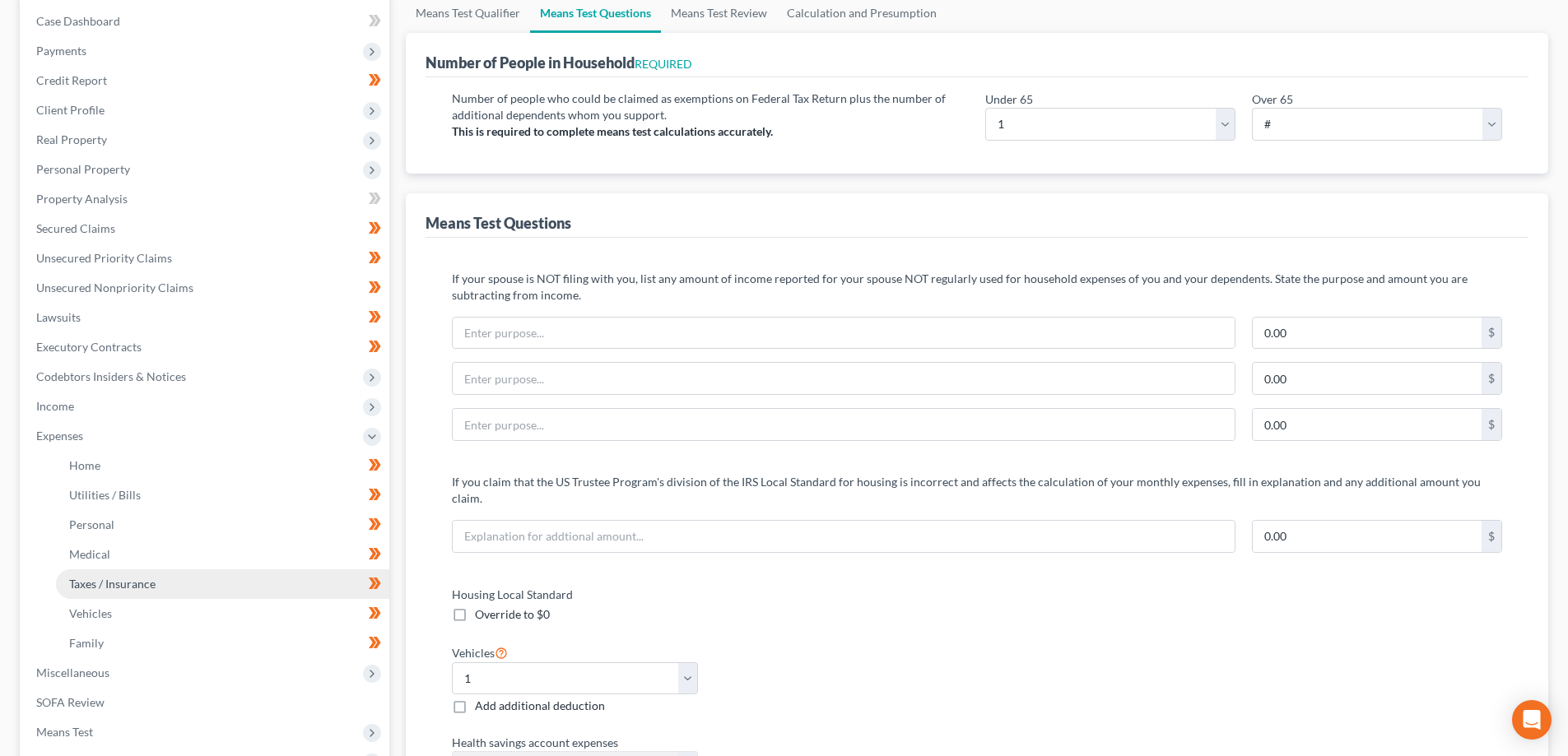
click at [128, 579] on span "Taxes / Insurance" at bounding box center [112, 583] width 86 height 14
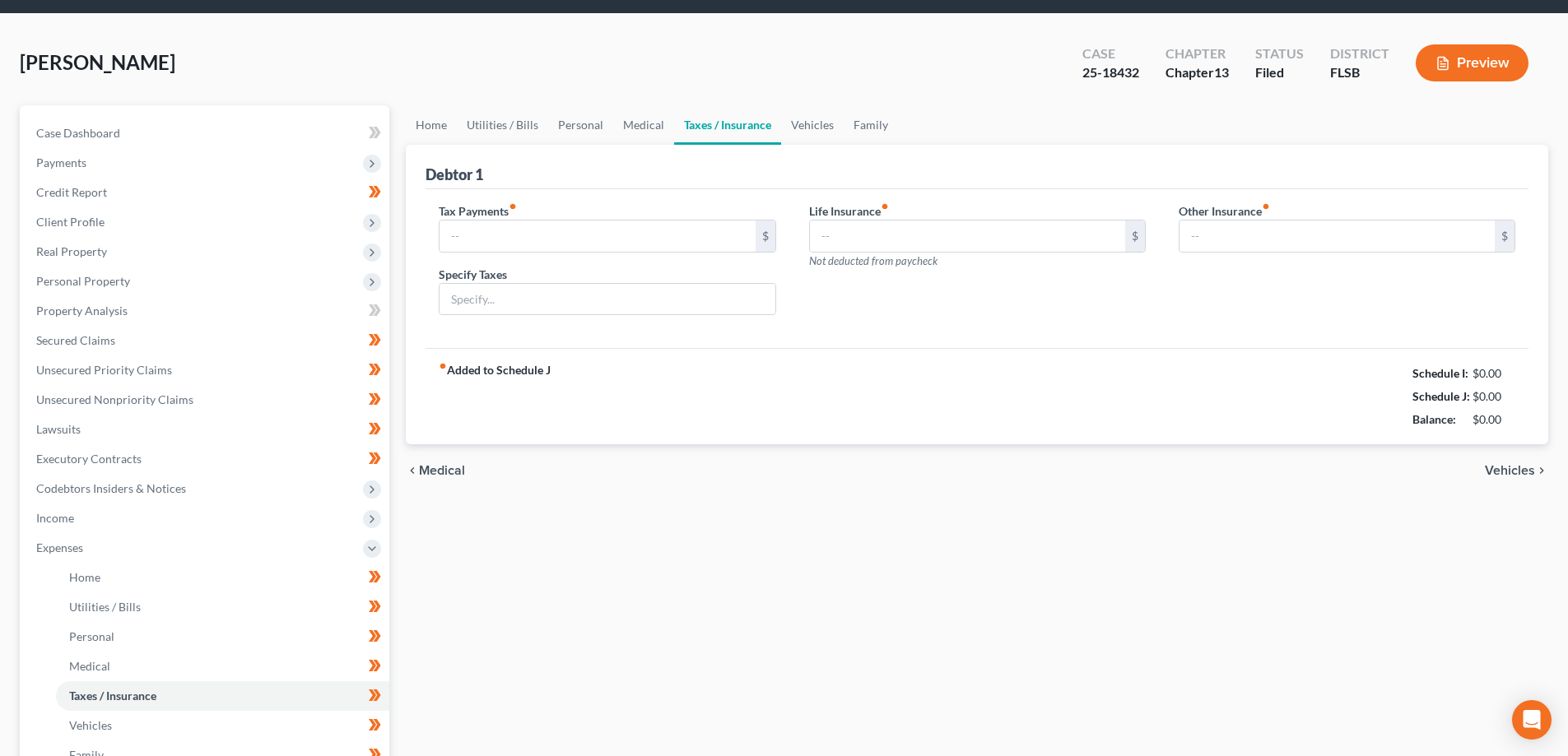
type input "235.00"
type input "Income Taxes"
type input "0.00"
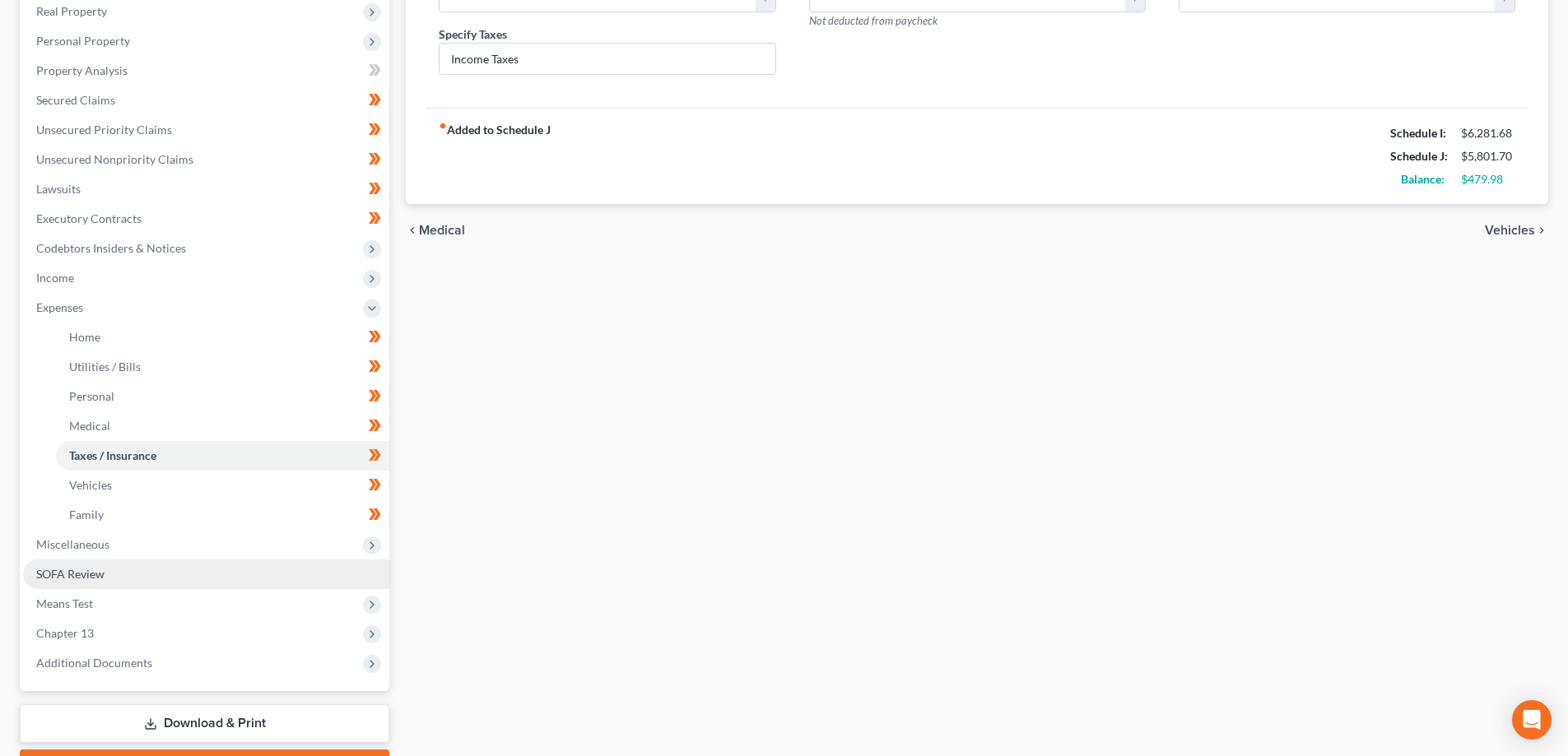
scroll to position [329, 0]
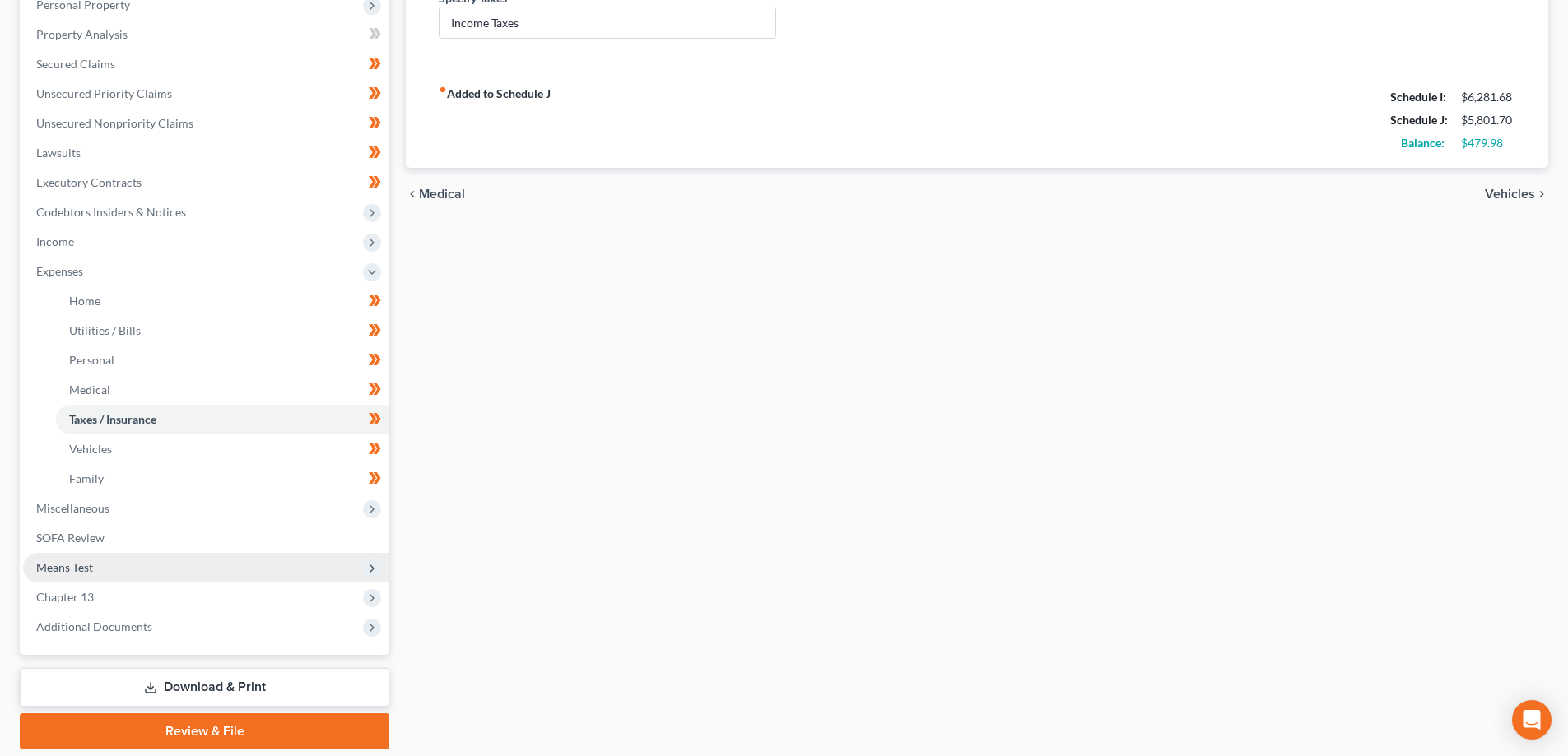
click at [105, 559] on span "Means Test" at bounding box center [207, 567] width 367 height 30
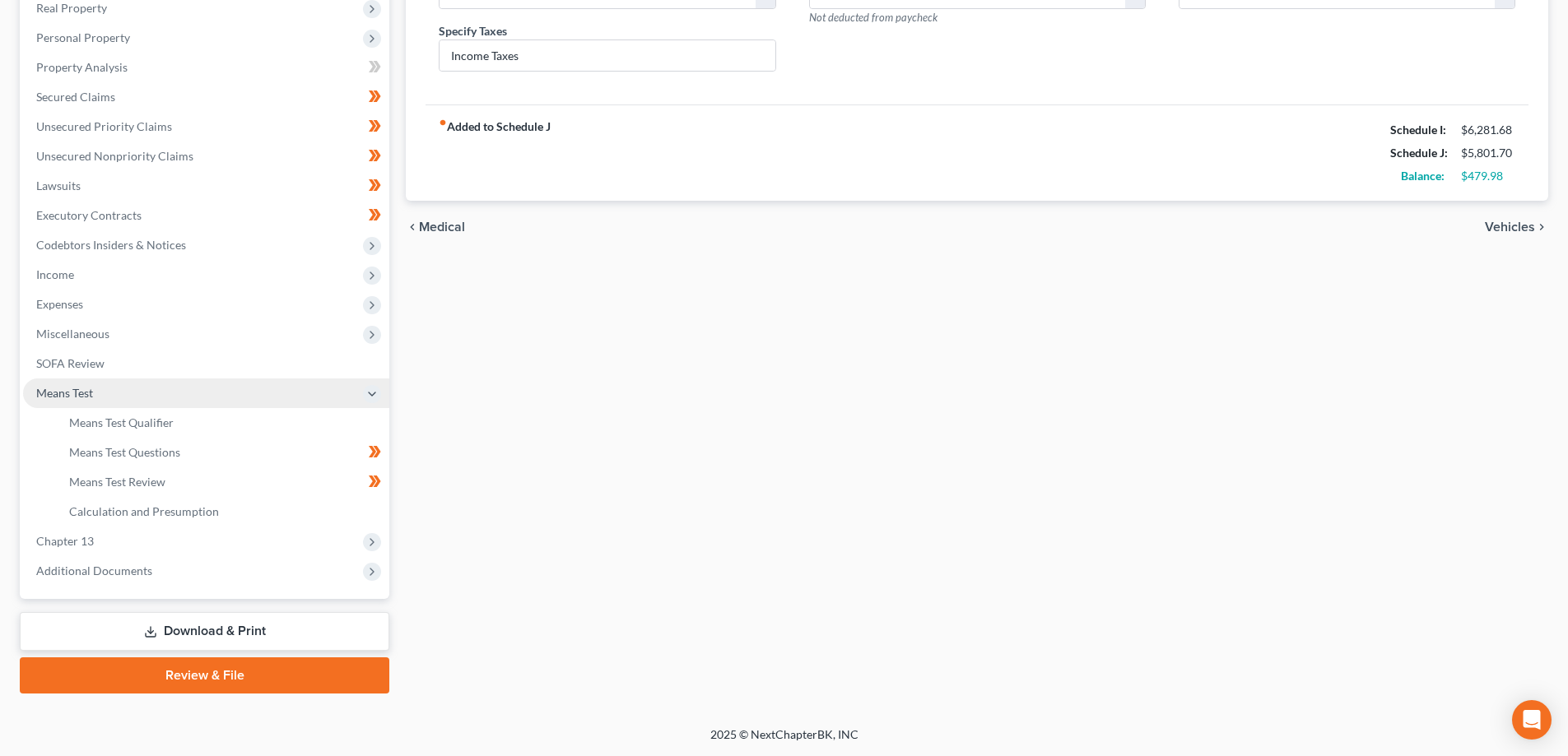
scroll to position [297, 0]
click at [145, 454] on span "Means Test Questions" at bounding box center [124, 452] width 112 height 14
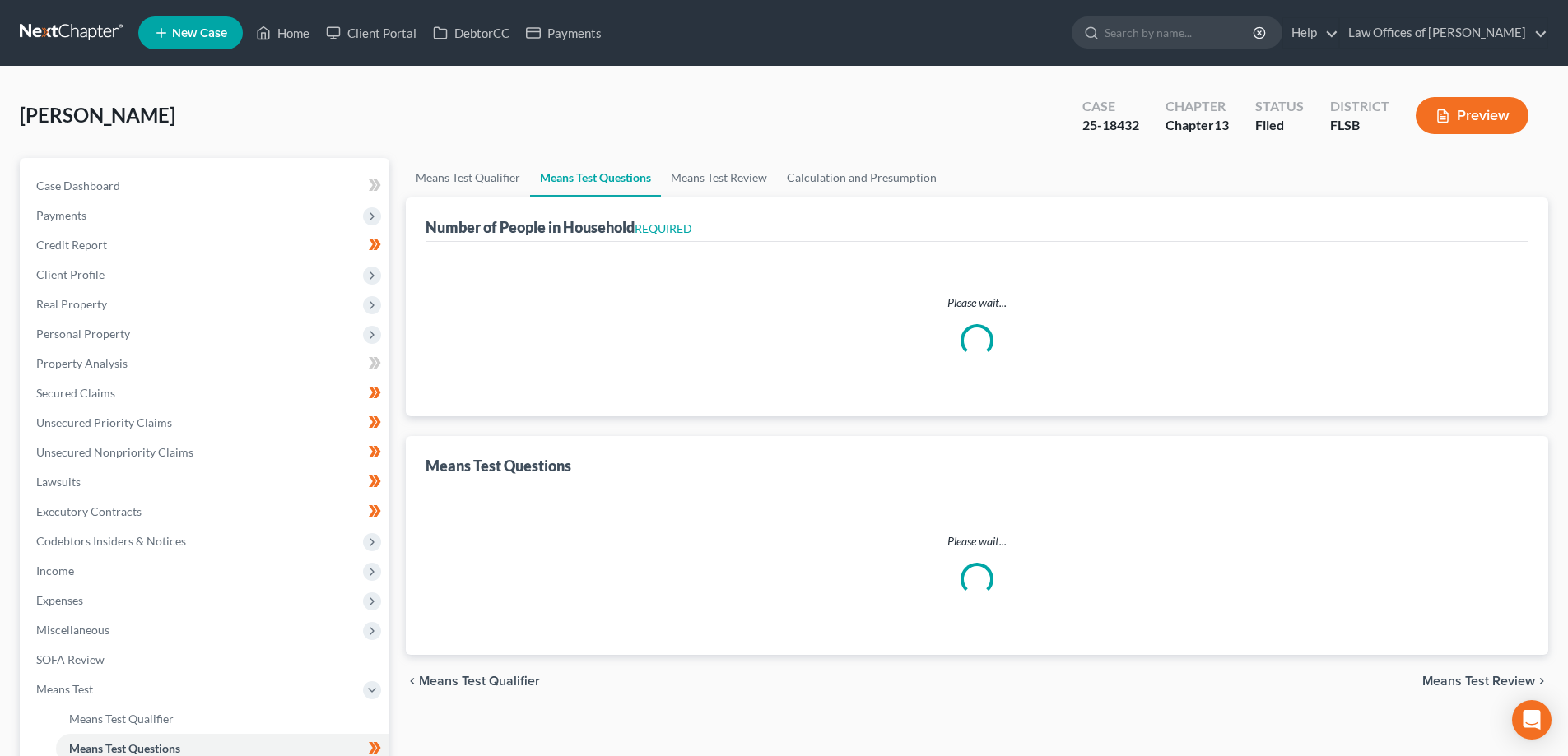
select select "0"
select select "60"
select select "1"
select select "60"
select select "1"
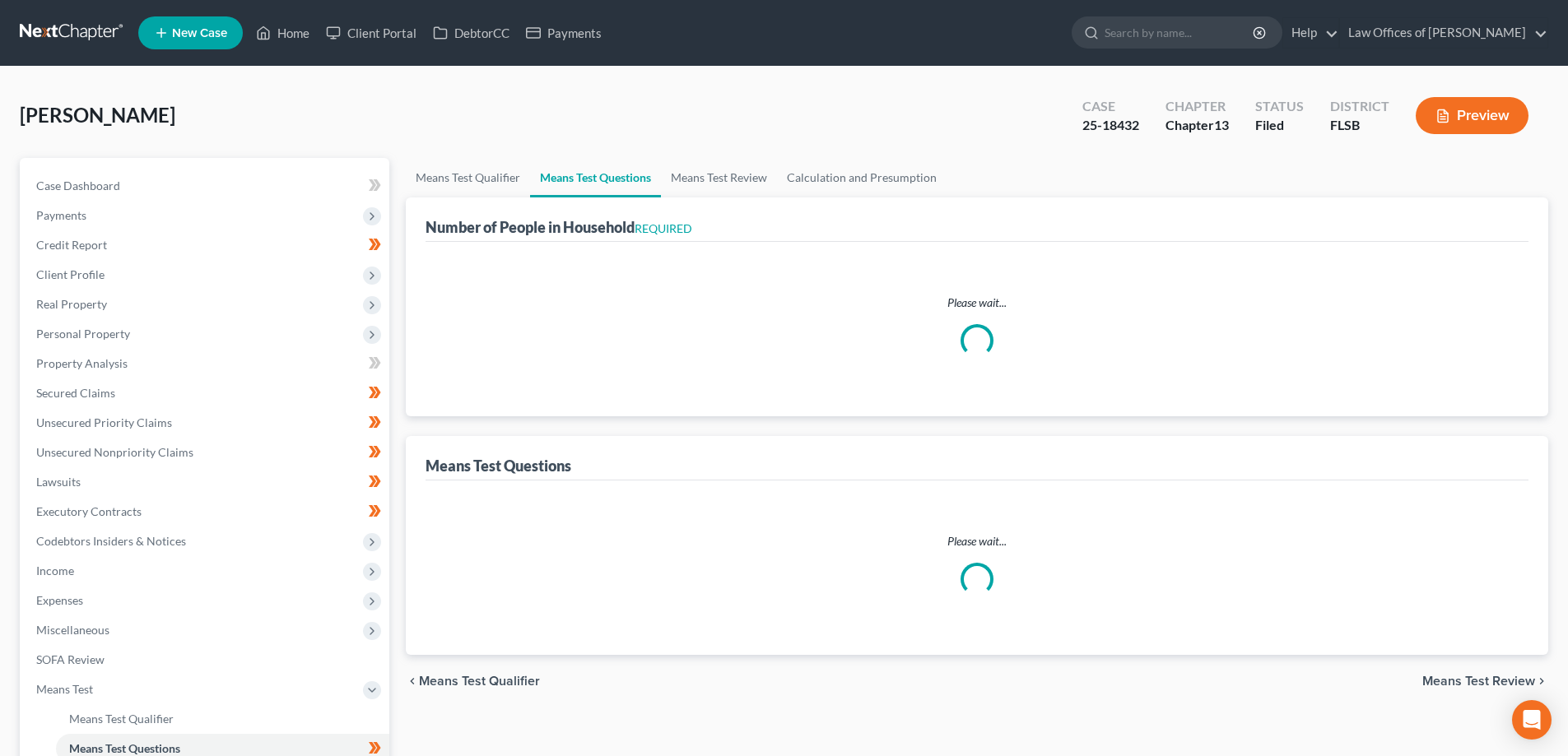
select select "60"
select select "1"
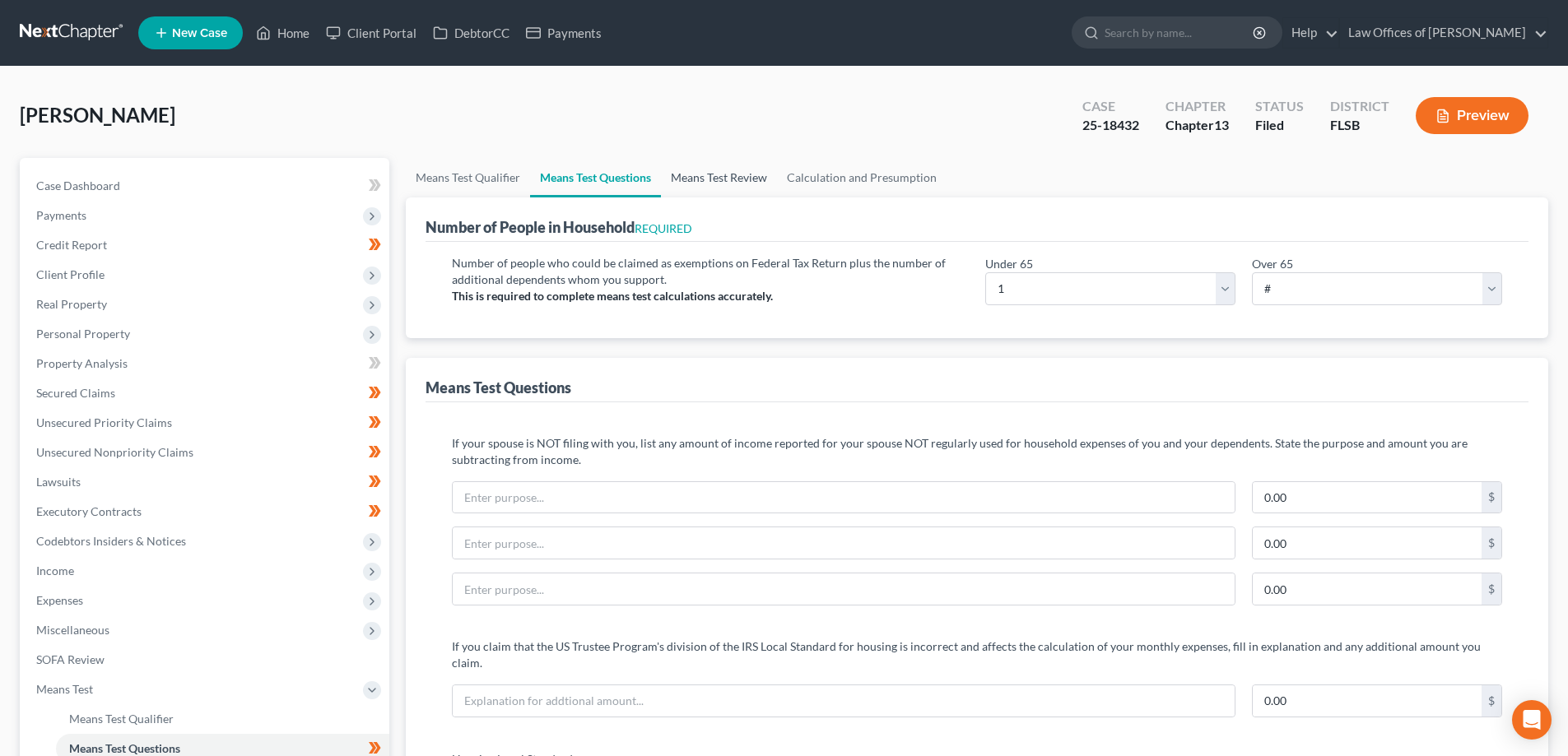
click at [731, 176] on link "Means Test Review" at bounding box center [719, 177] width 116 height 40
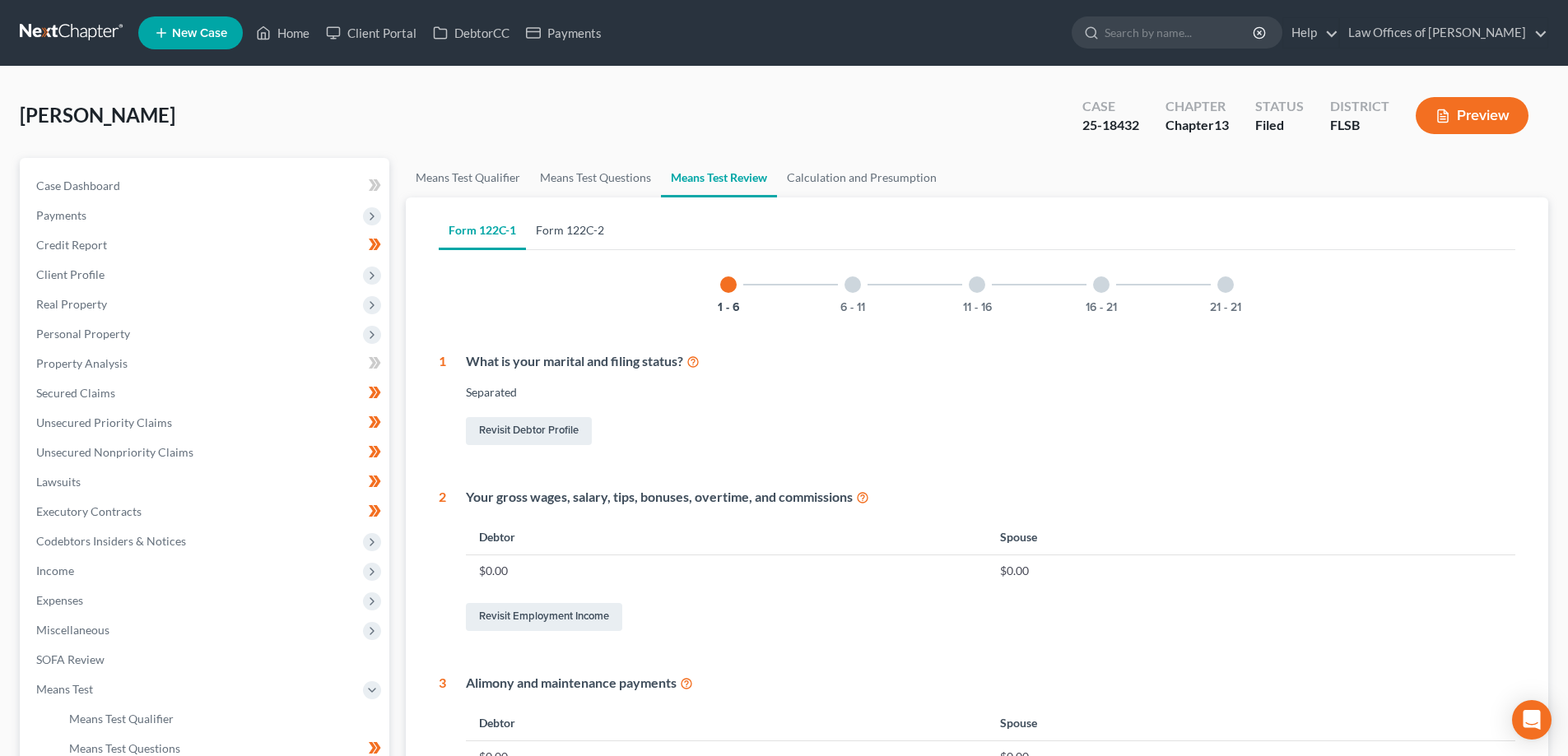
click at [568, 232] on link "Form 122C-2" at bounding box center [569, 230] width 88 height 40
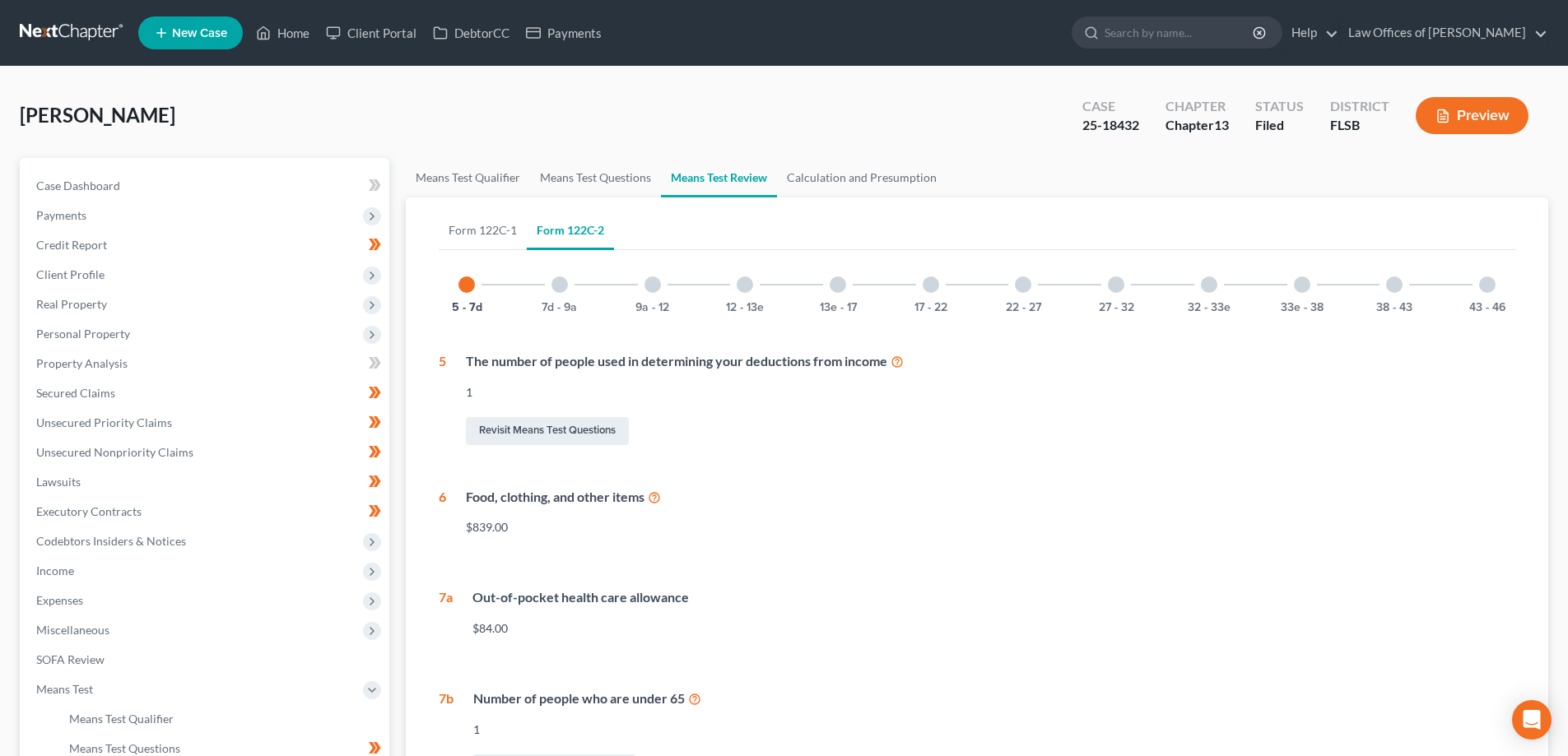
click at [823, 282] on div "13e - 17" at bounding box center [838, 285] width 56 height 56
click at [934, 286] on div at bounding box center [930, 284] width 16 height 16
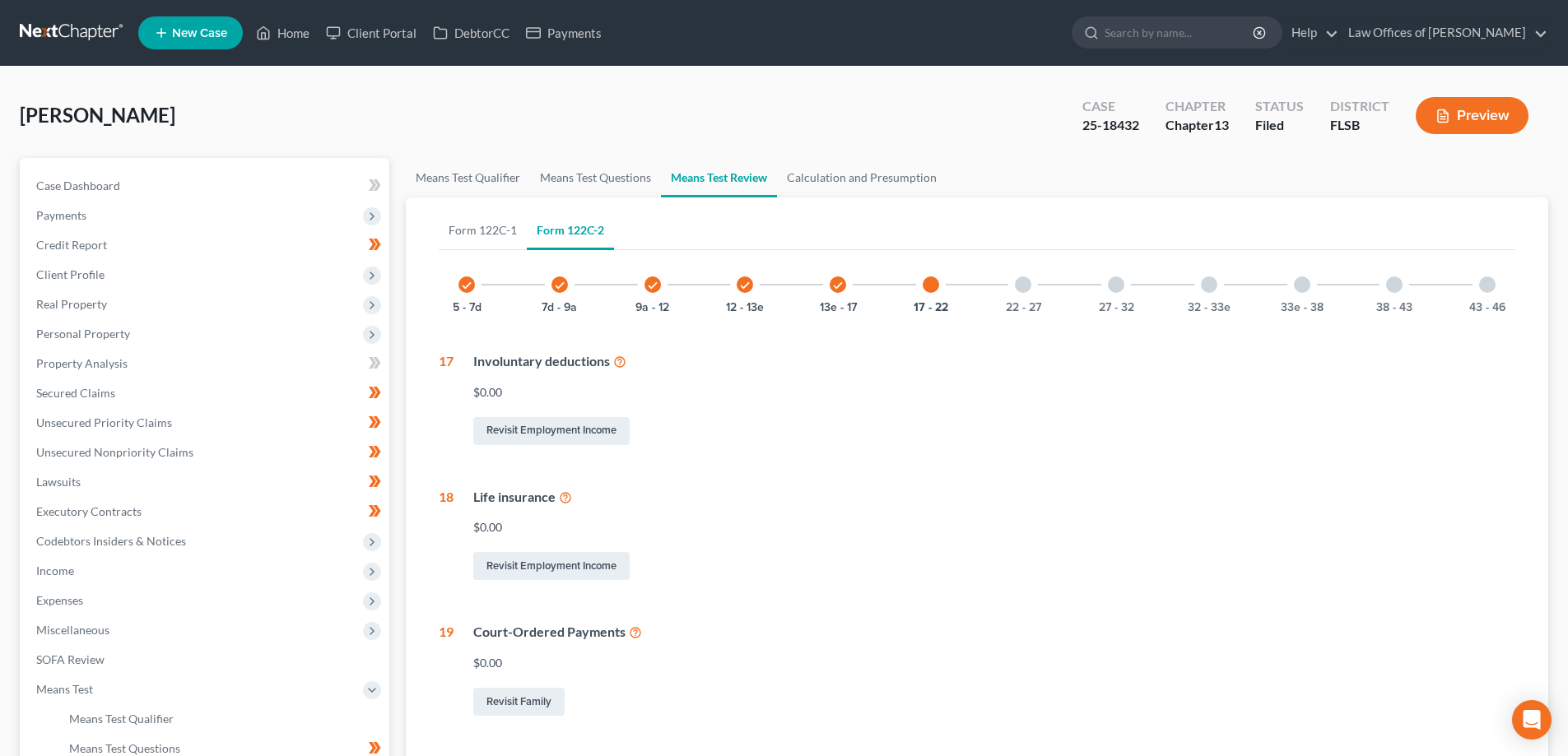
click at [1025, 289] on div at bounding box center [1022, 284] width 16 height 16
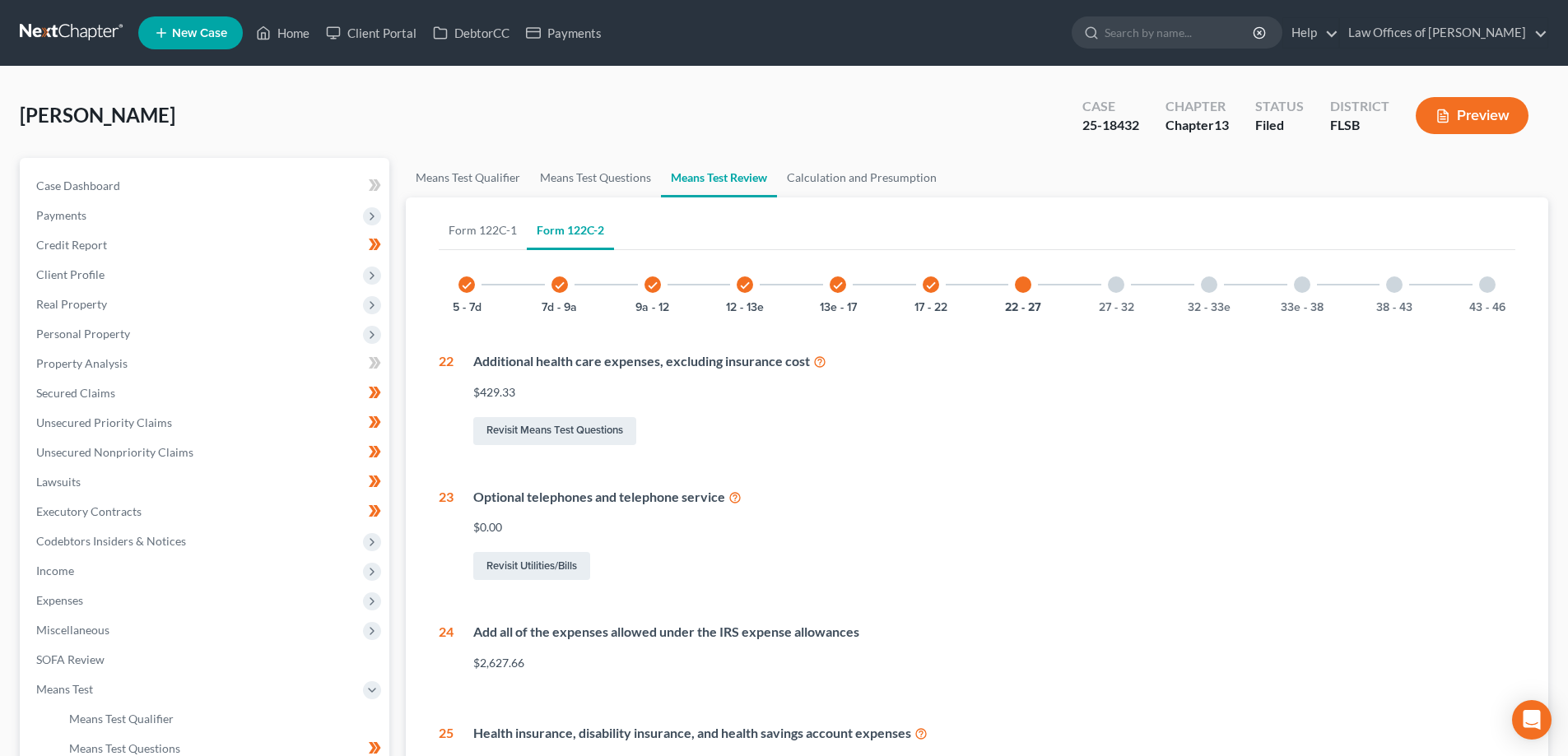
click at [1111, 290] on div at bounding box center [1115, 284] width 16 height 16
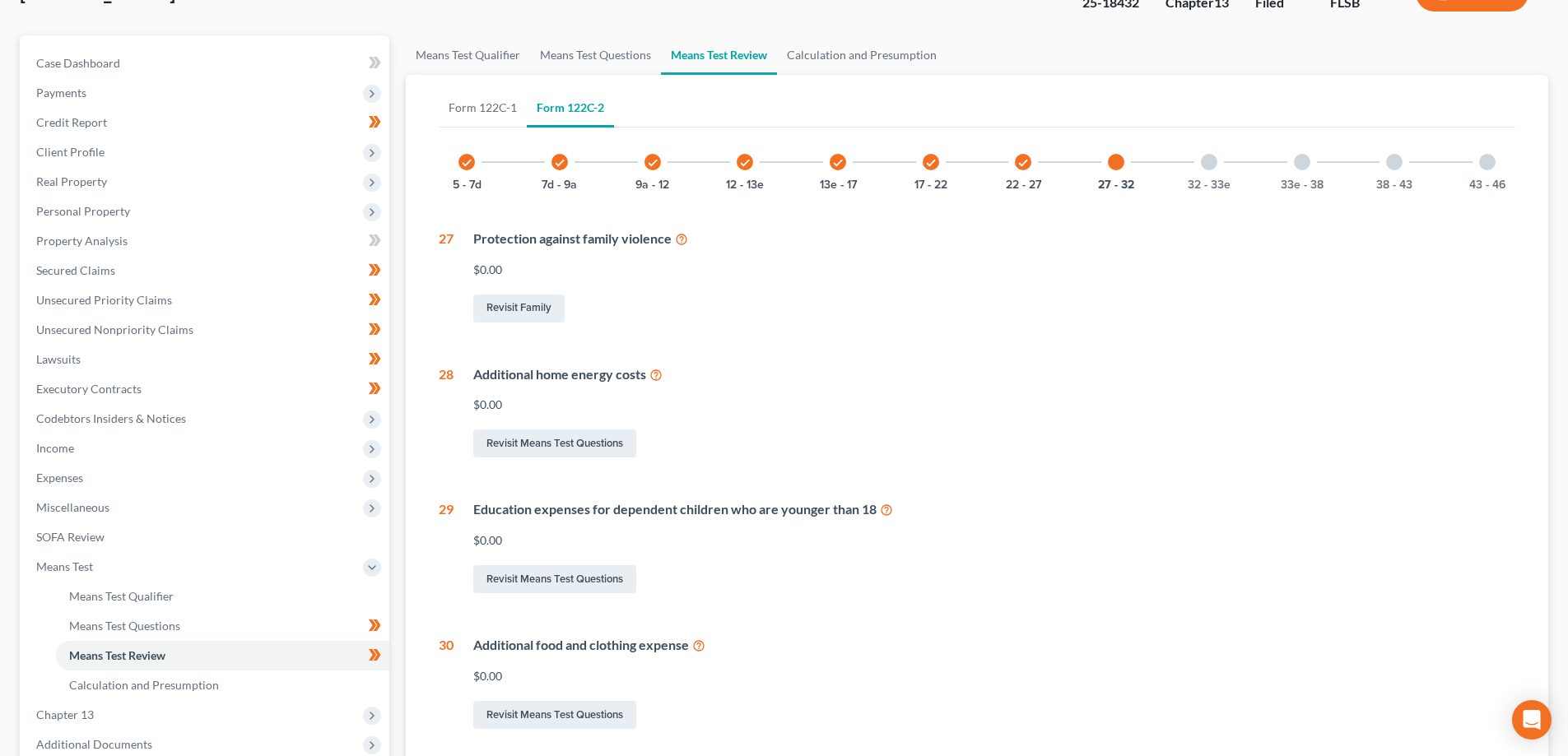
scroll to position [79, 0]
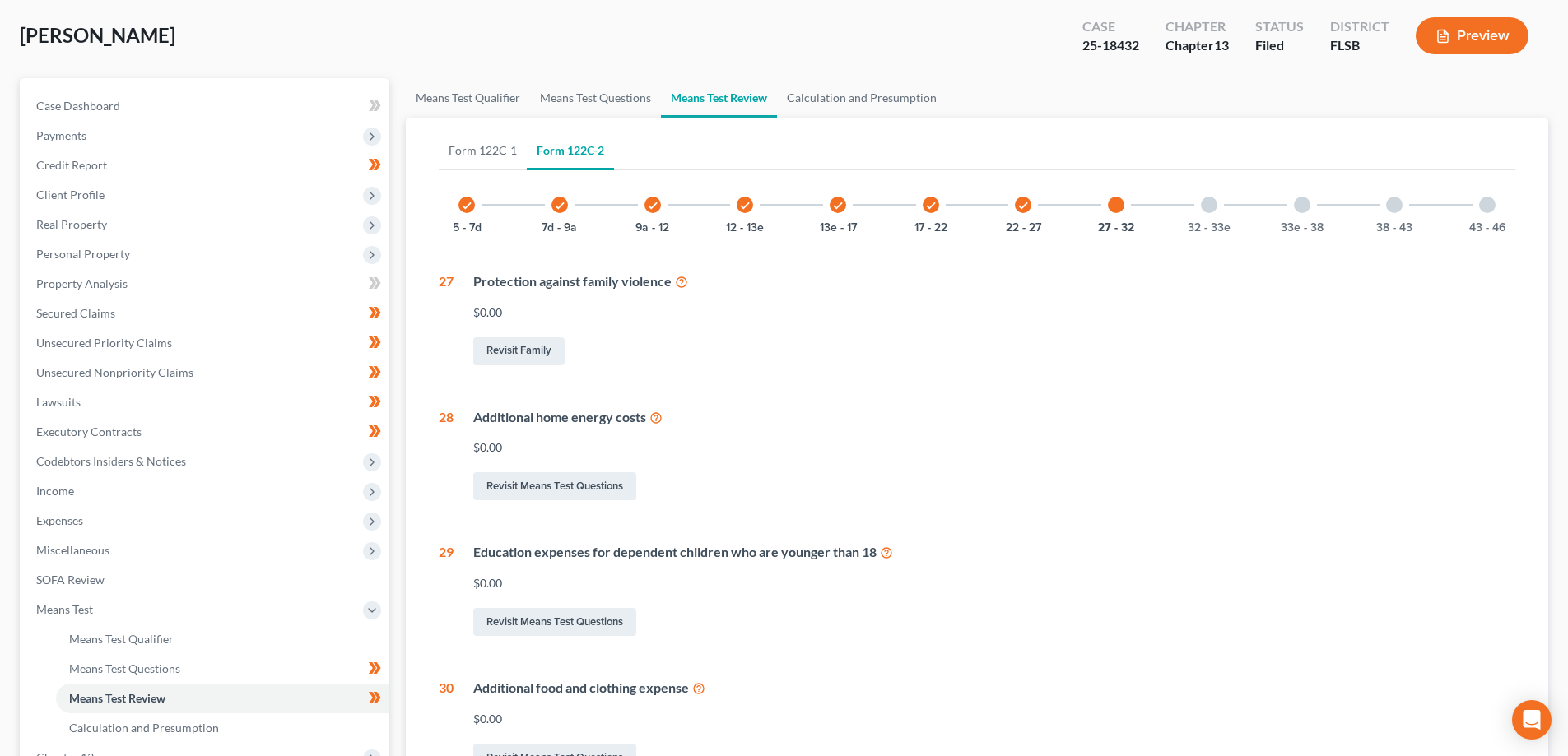
click at [1214, 205] on div at bounding box center [1208, 205] width 16 height 16
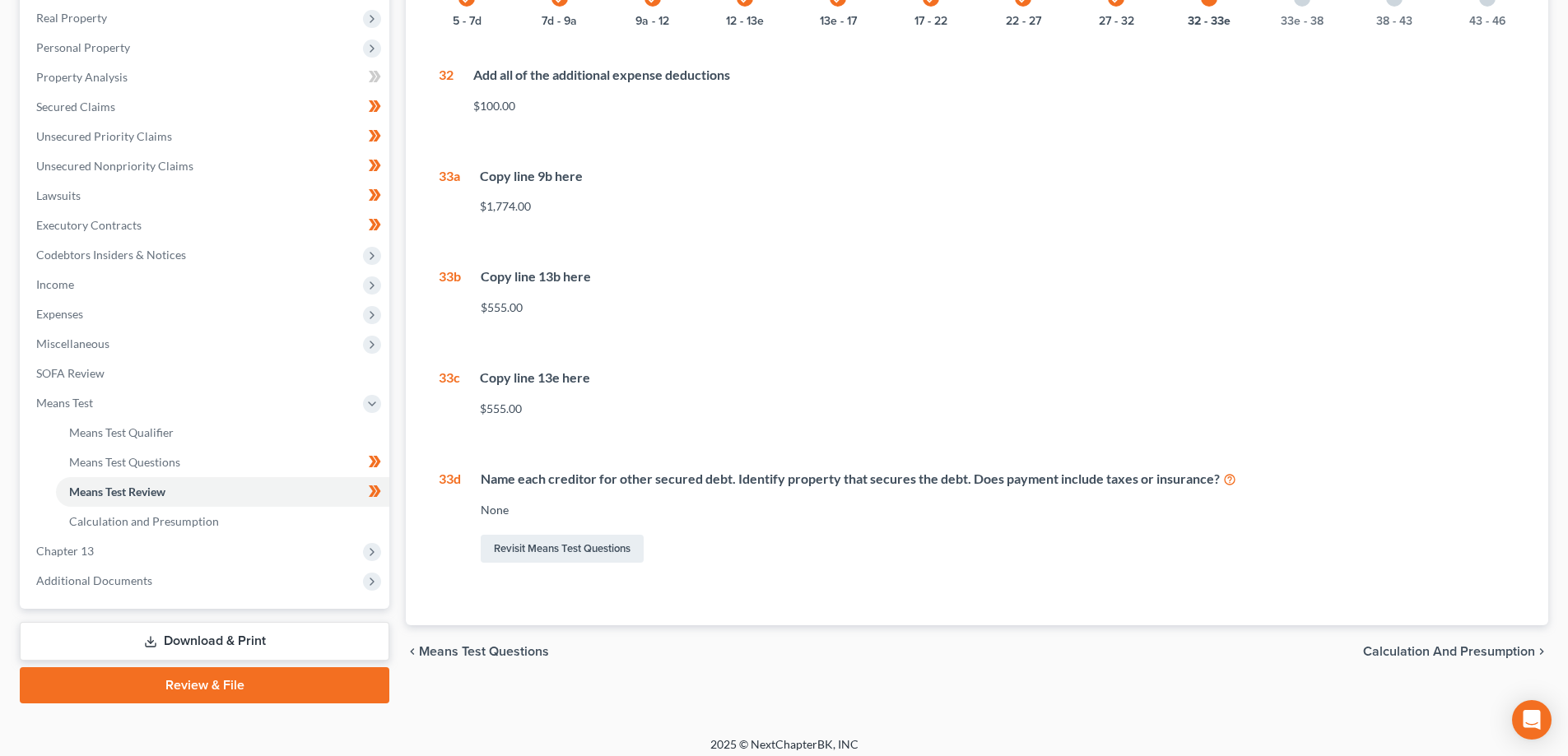
scroll to position [297, 0]
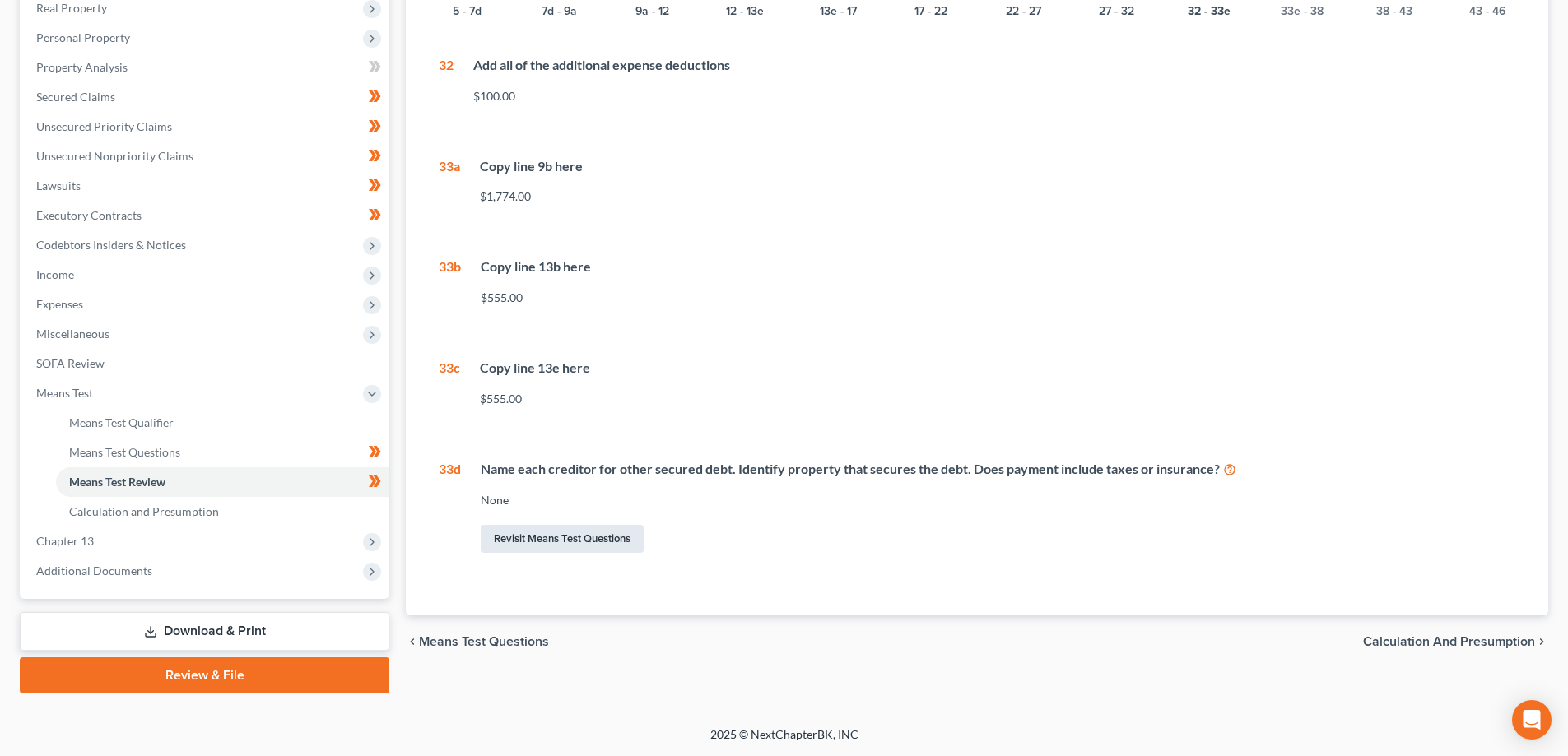
click at [595, 540] on link "Revisit Means Test Questions" at bounding box center [562, 538] width 163 height 28
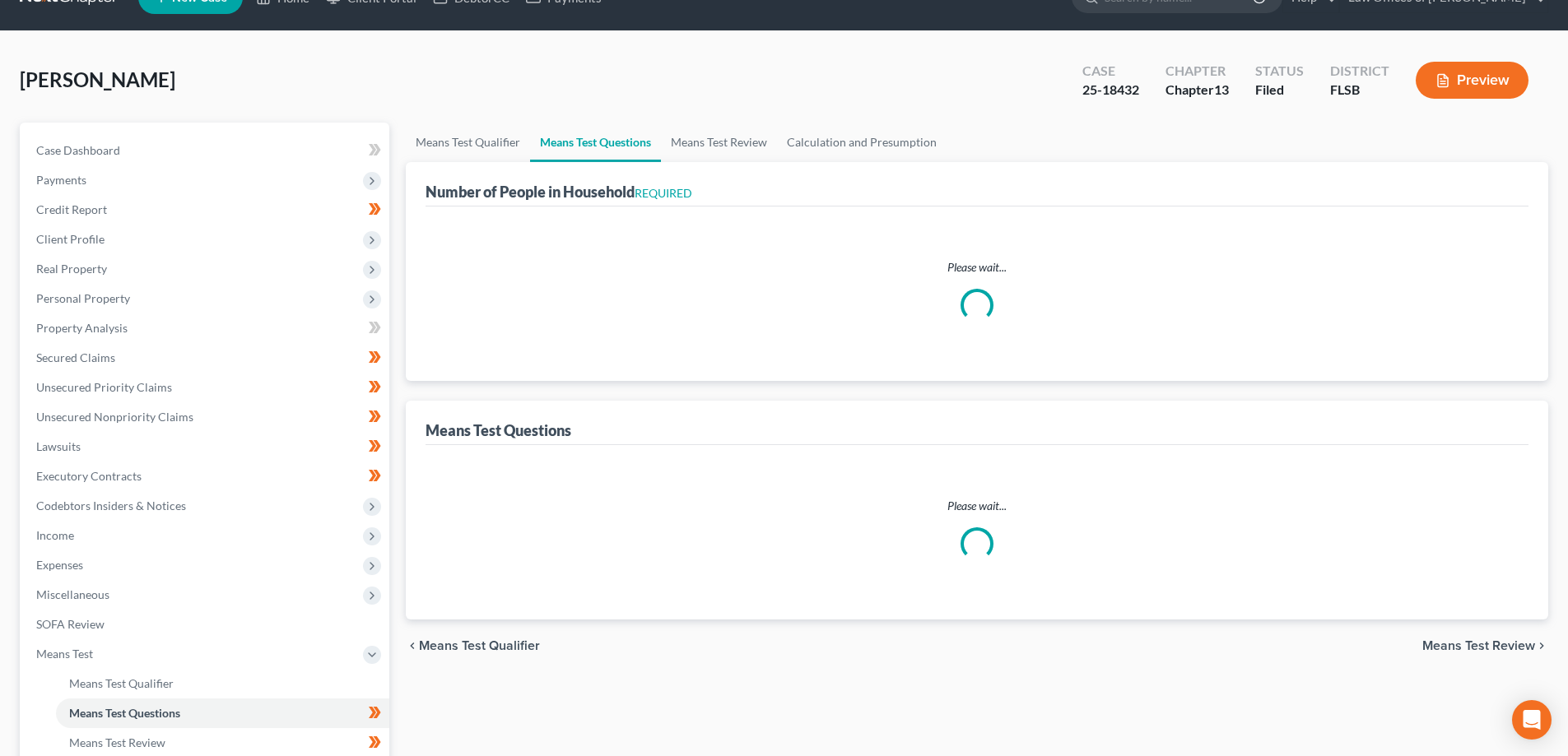
scroll to position [4, 0]
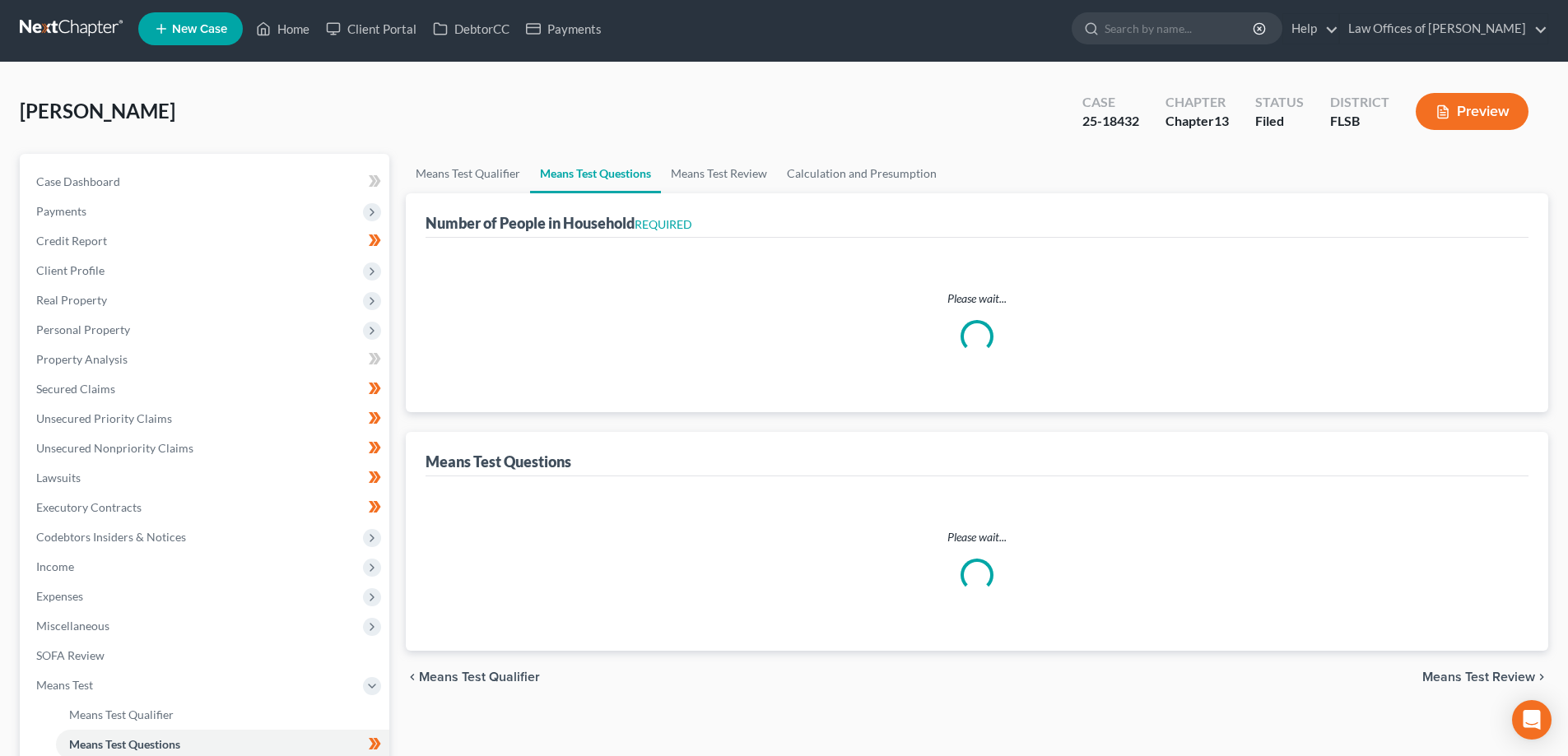
select select "0"
select select "60"
select select "1"
select select "60"
select select "1"
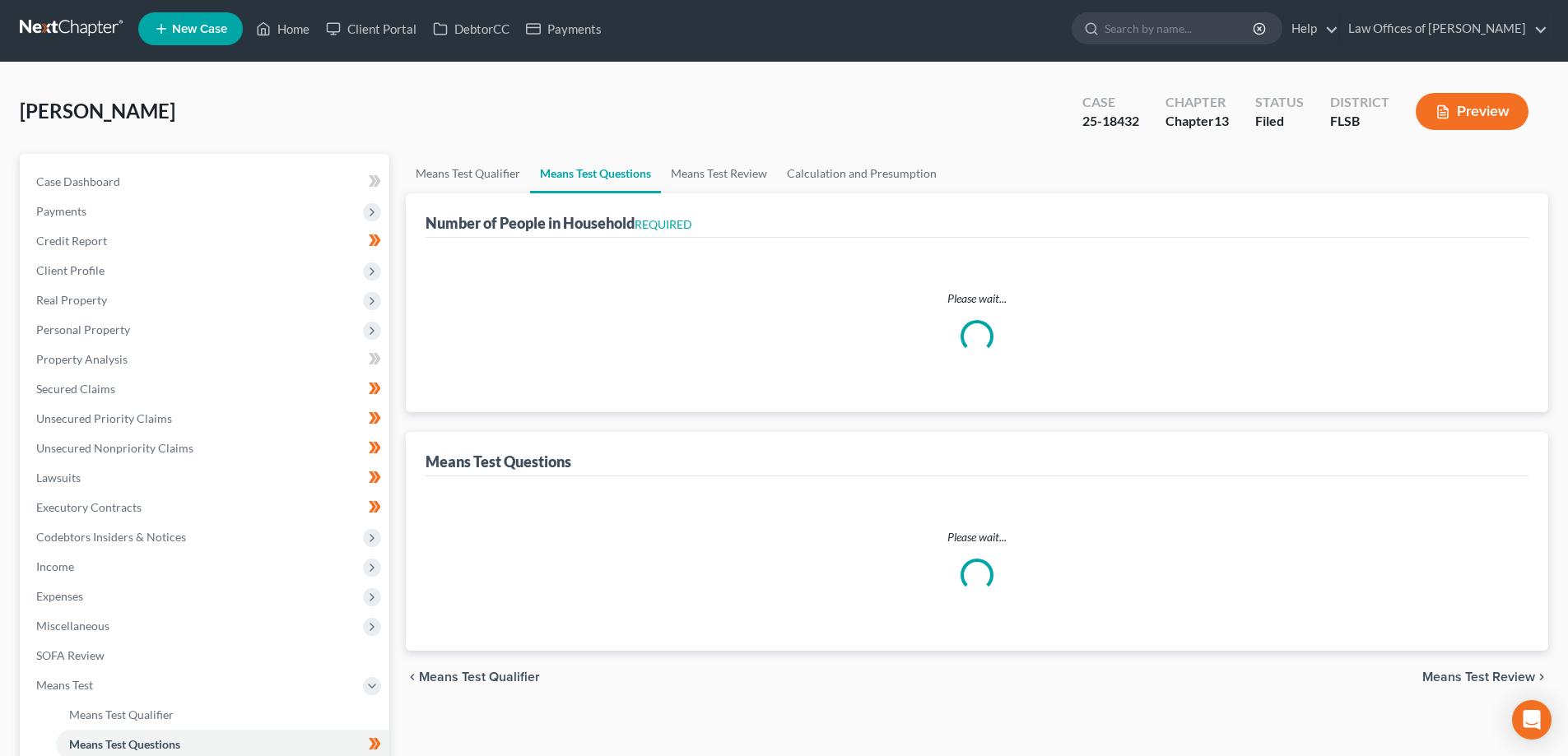
select select "60"
select select "1"
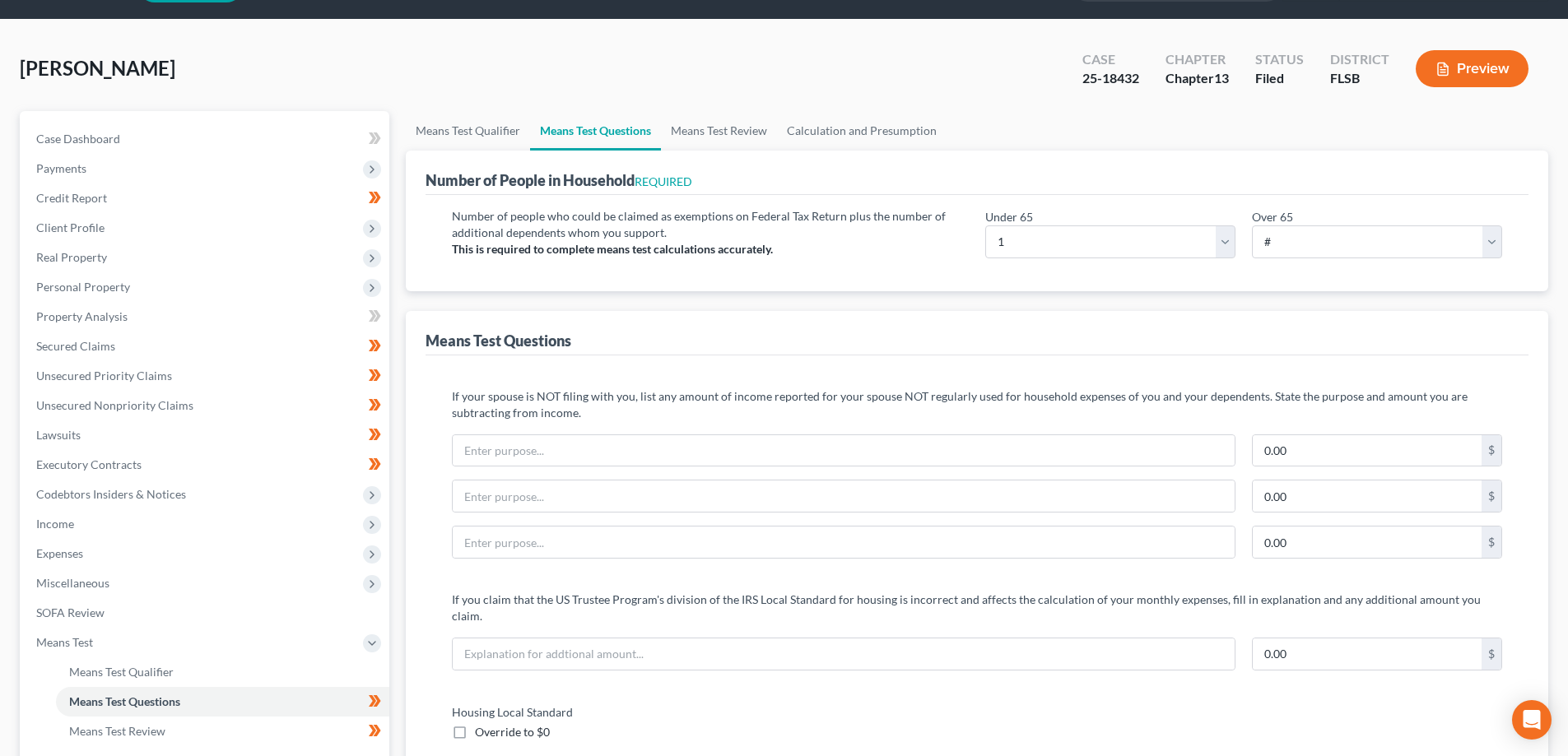
scroll to position [0, 0]
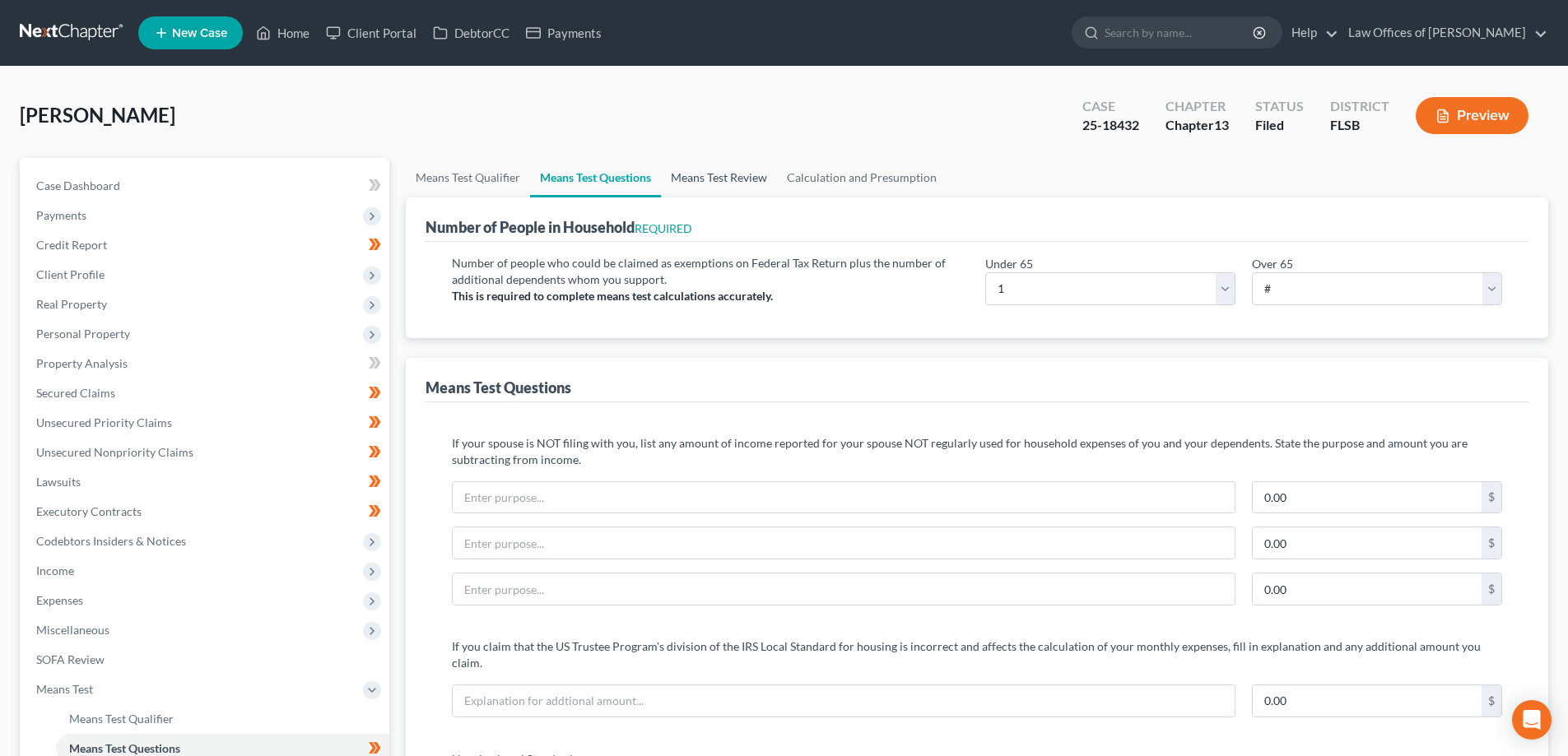
click at [709, 179] on link "Means Test Review" at bounding box center [719, 177] width 116 height 40
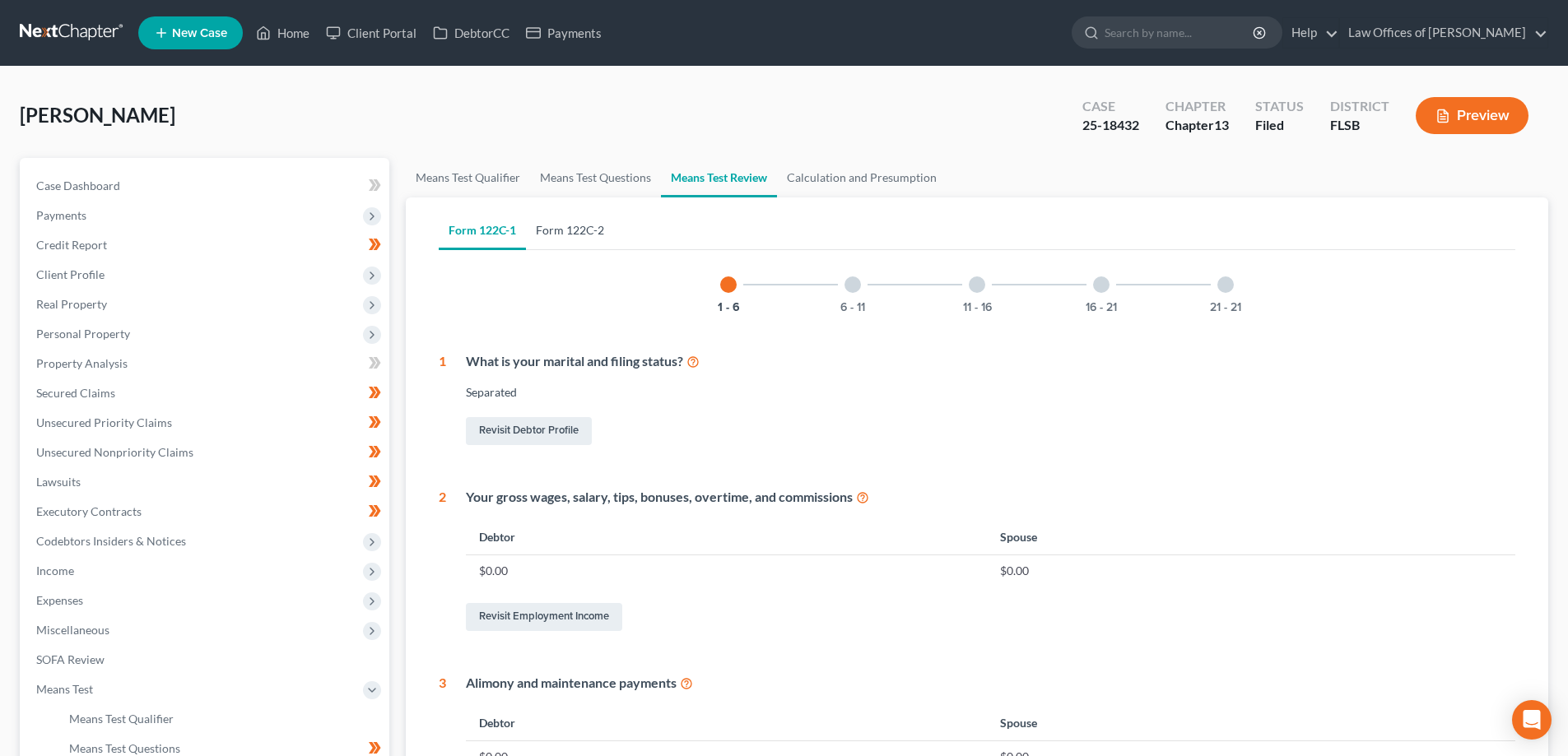
click at [594, 230] on link "Form 122C-2" at bounding box center [569, 230] width 88 height 40
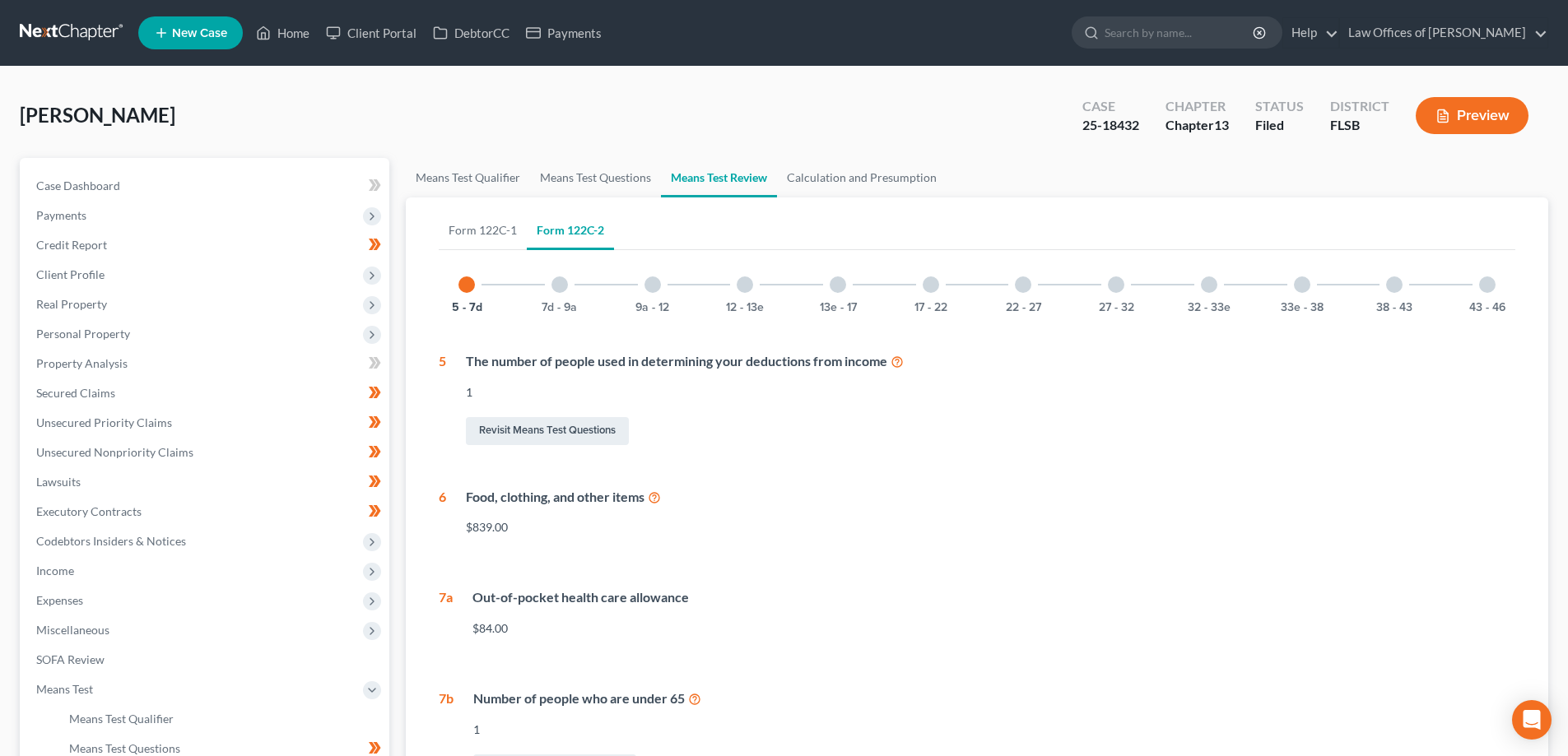
click at [931, 284] on div at bounding box center [930, 284] width 16 height 16
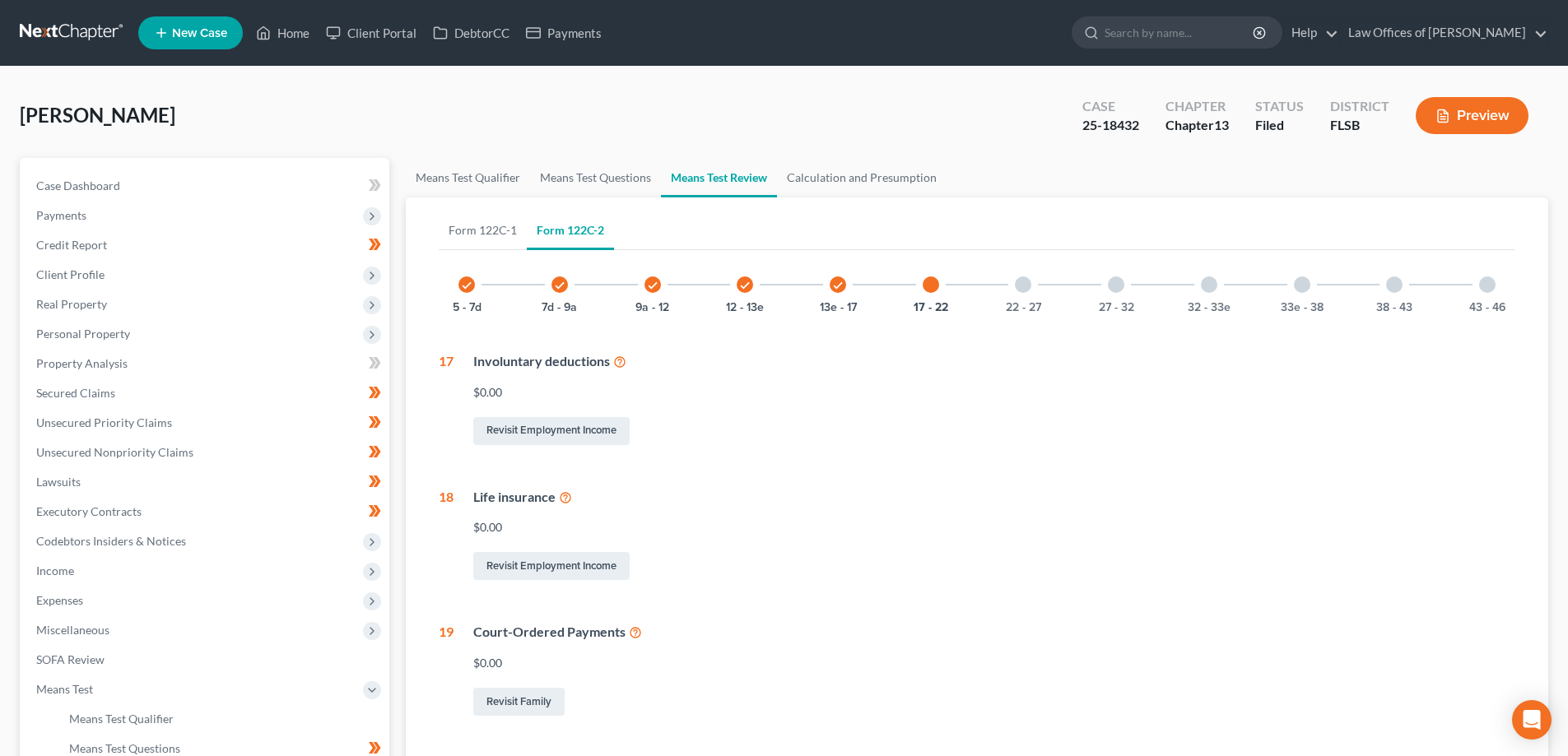
click at [1032, 280] on div "22 - 27" at bounding box center [1023, 285] width 56 height 56
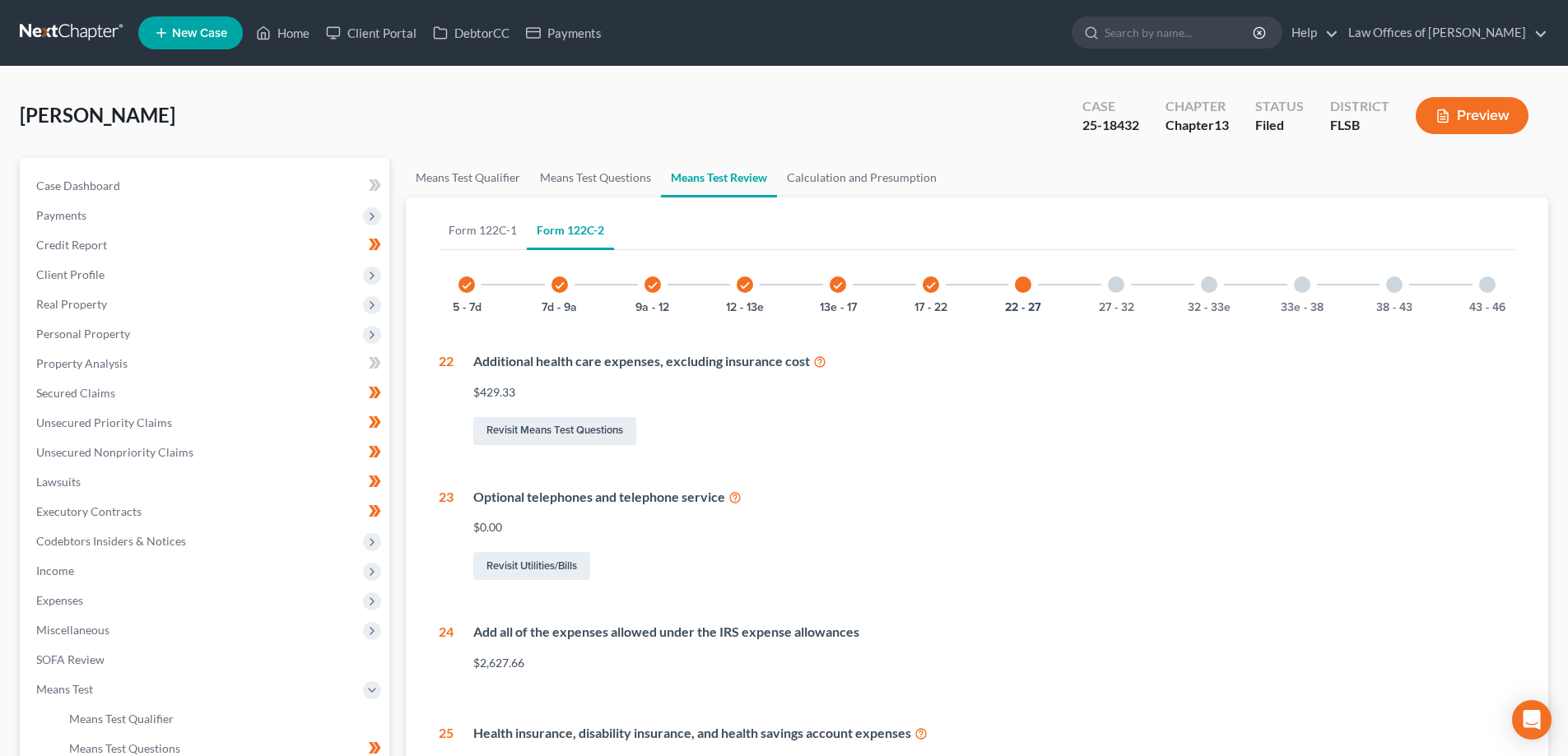
click at [1116, 291] on div at bounding box center [1115, 284] width 16 height 16
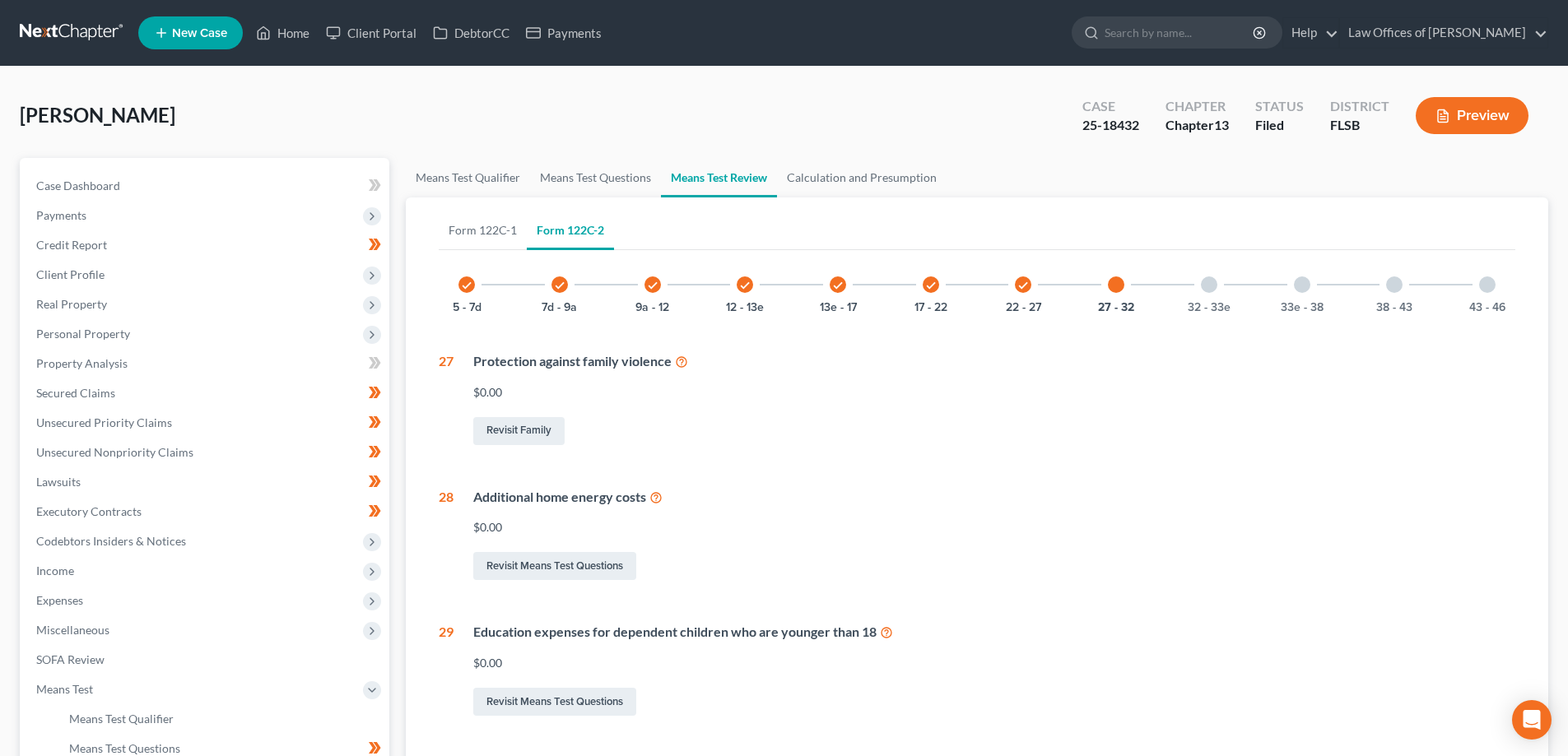
click at [1213, 280] on div at bounding box center [1208, 284] width 16 height 16
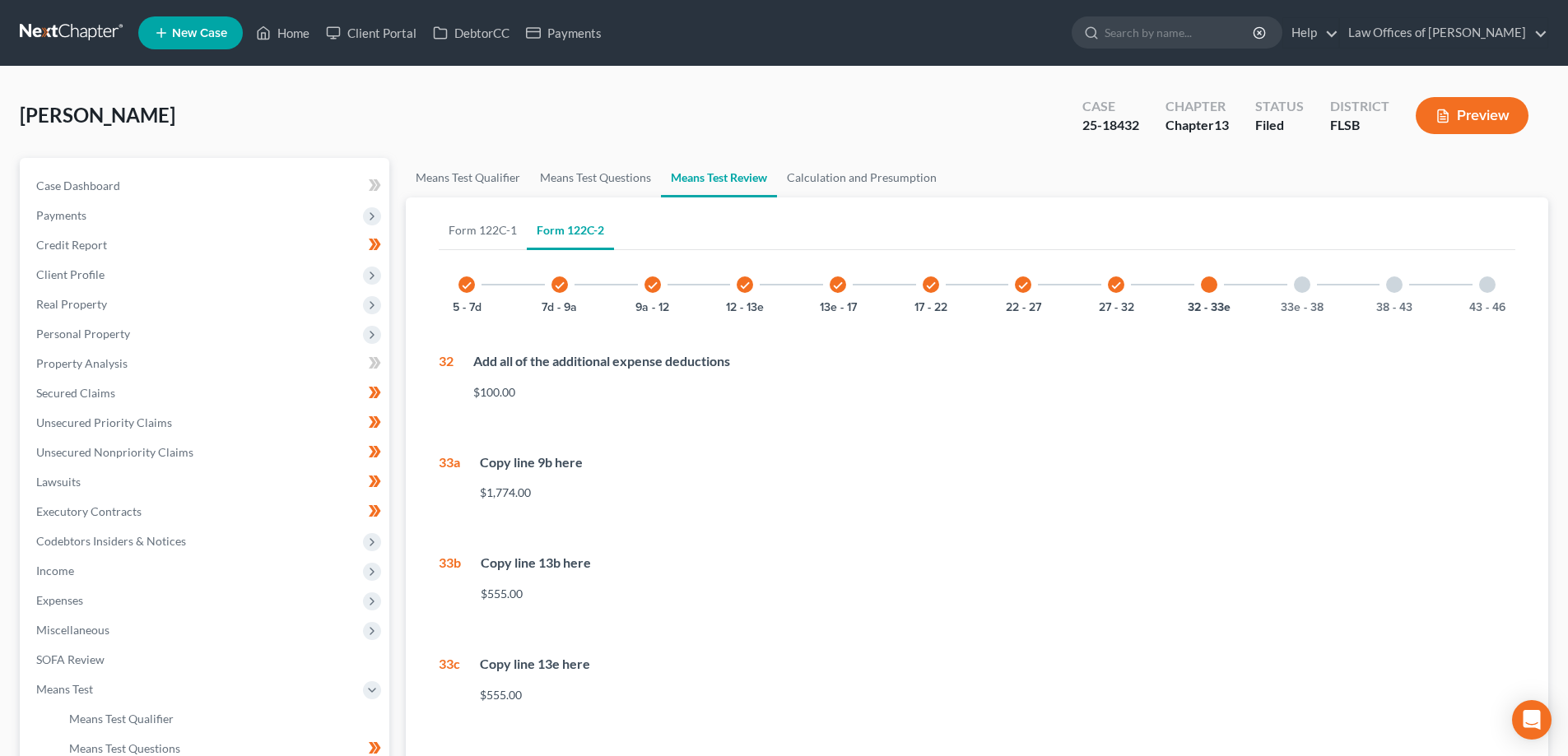
click at [1307, 292] on div "33e - 38" at bounding box center [1302, 285] width 56 height 56
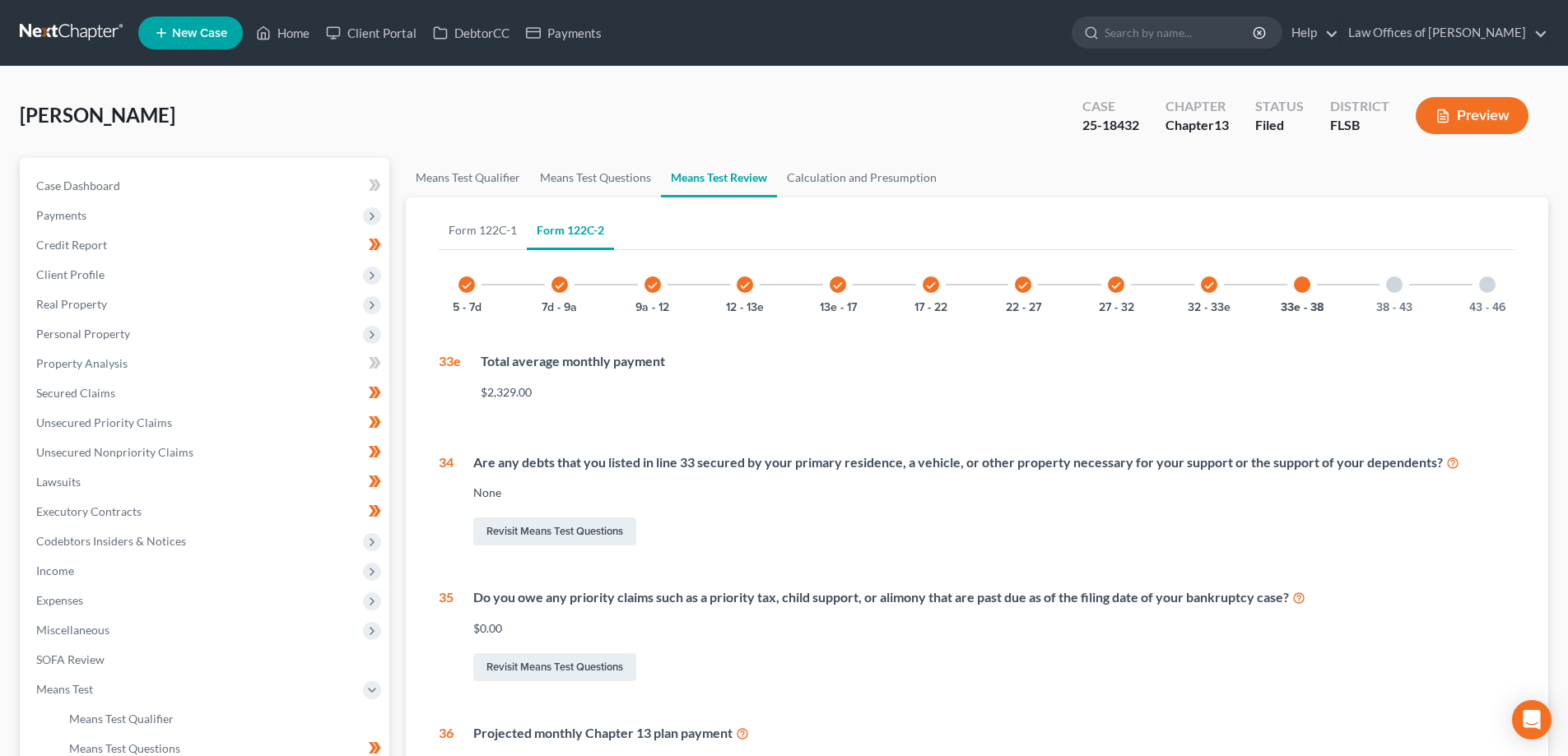
click at [1403, 282] on div "38 - 43" at bounding box center [1394, 285] width 56 height 56
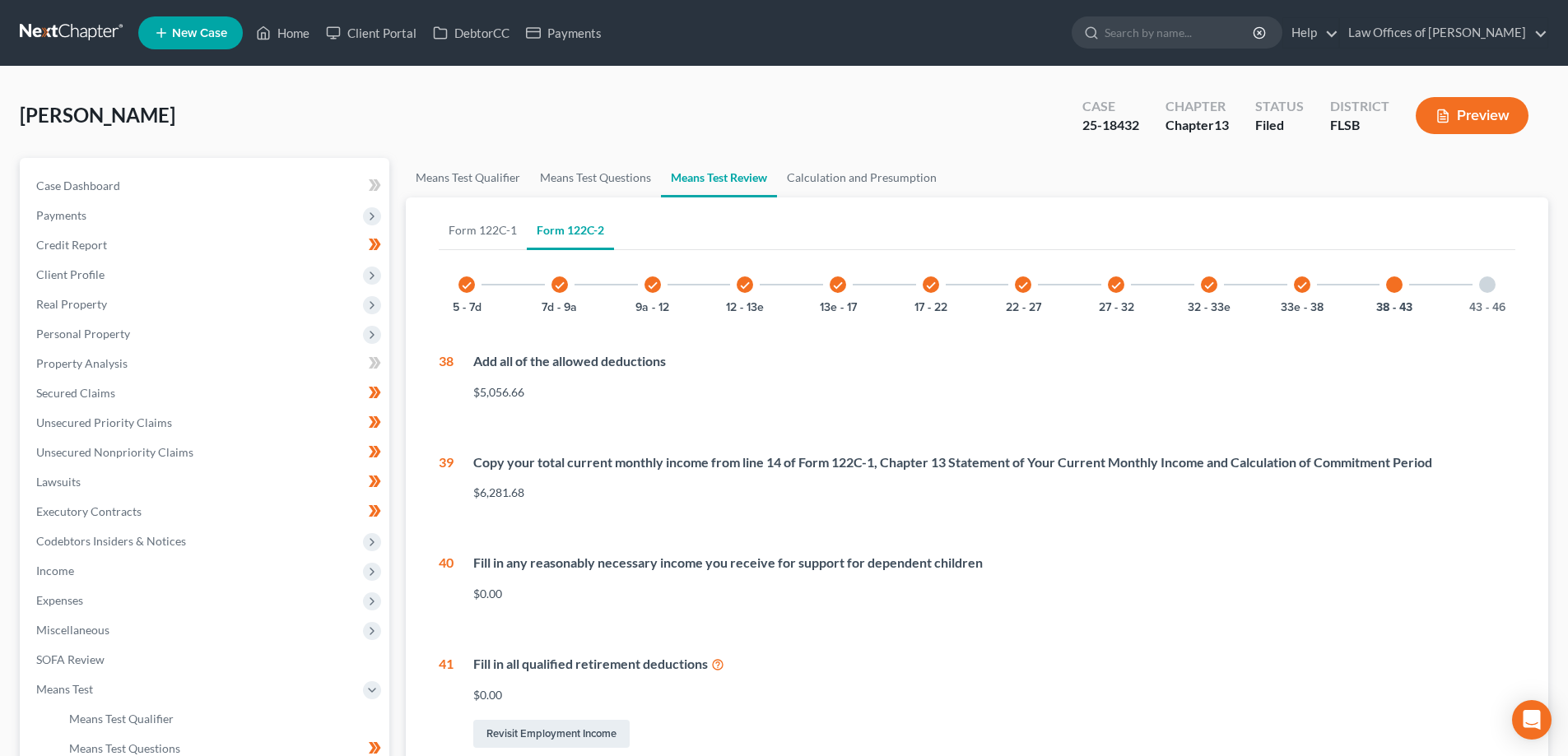
click at [1492, 285] on div at bounding box center [1487, 284] width 16 height 16
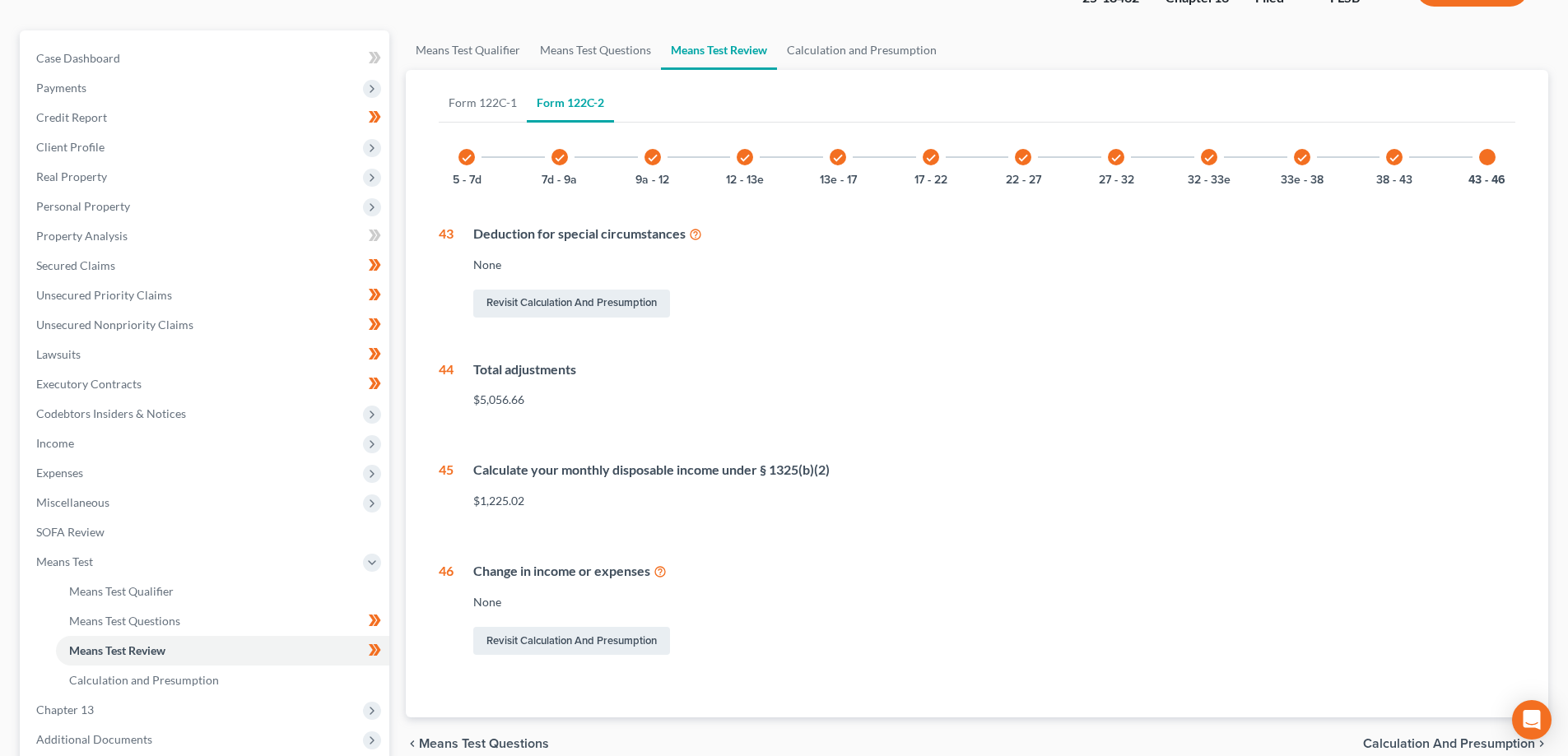
scroll to position [165, 0]
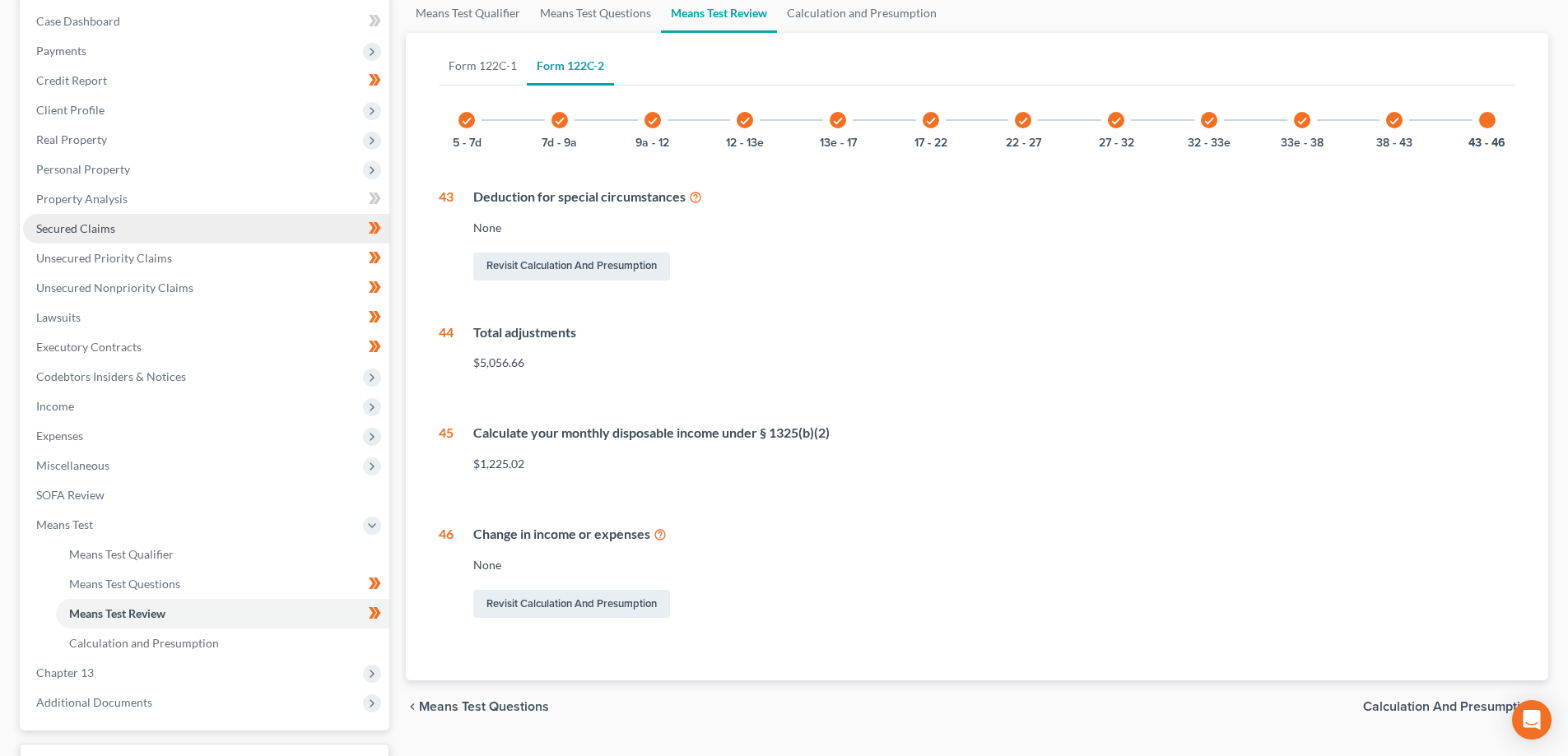
click at [84, 231] on span "Secured Claims" at bounding box center [75, 228] width 79 height 14
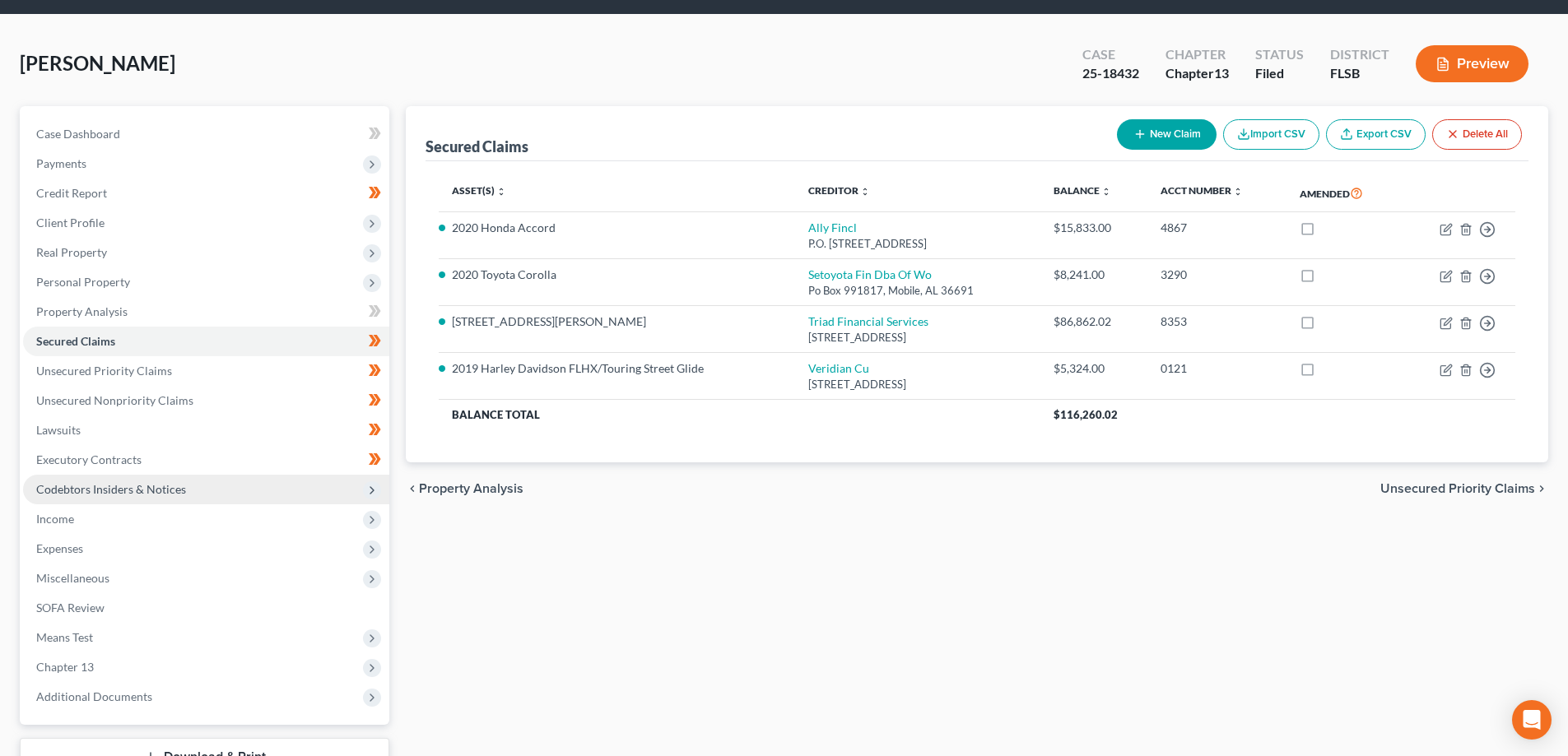
scroll to position [165, 0]
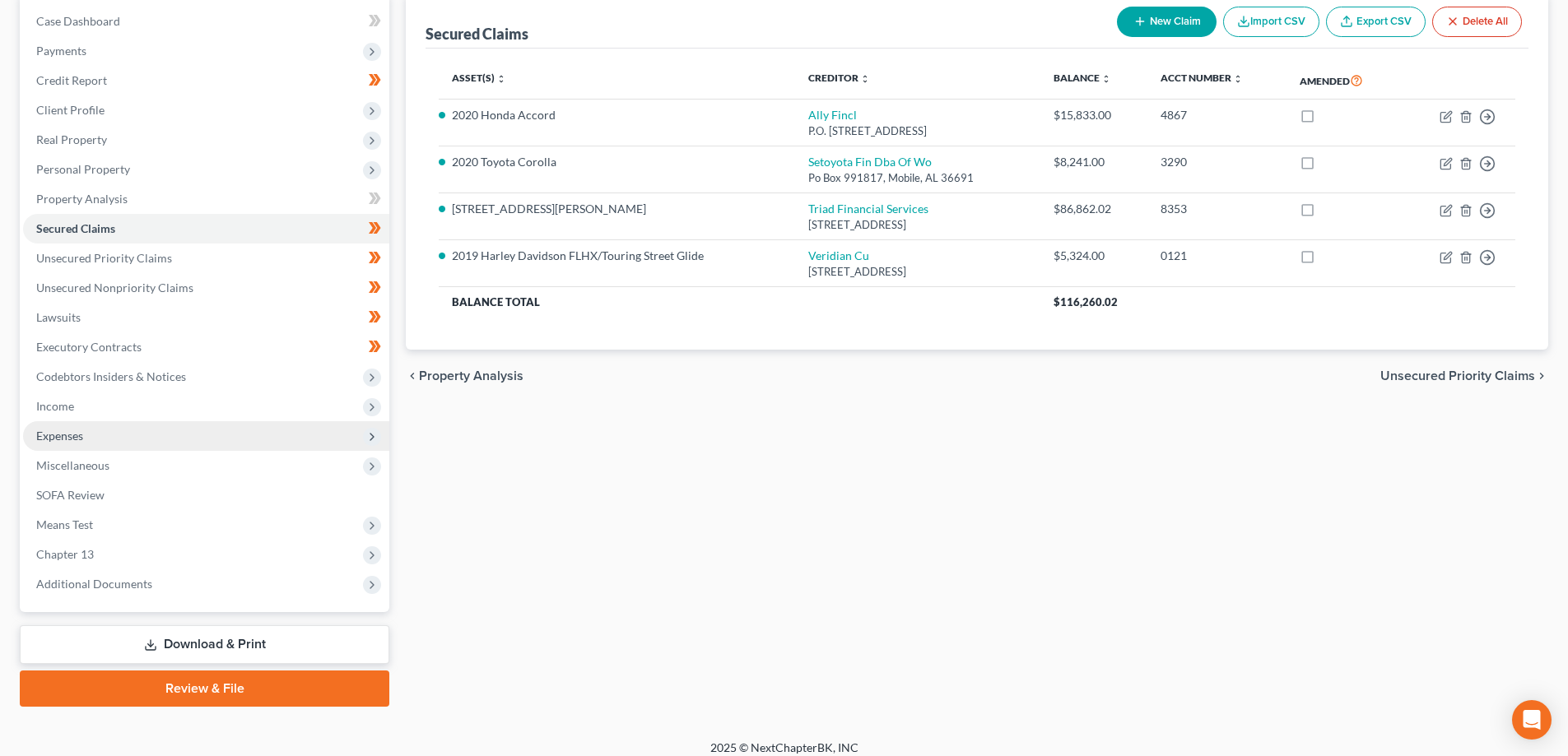
click at [62, 439] on span "Expenses" at bounding box center [59, 435] width 47 height 14
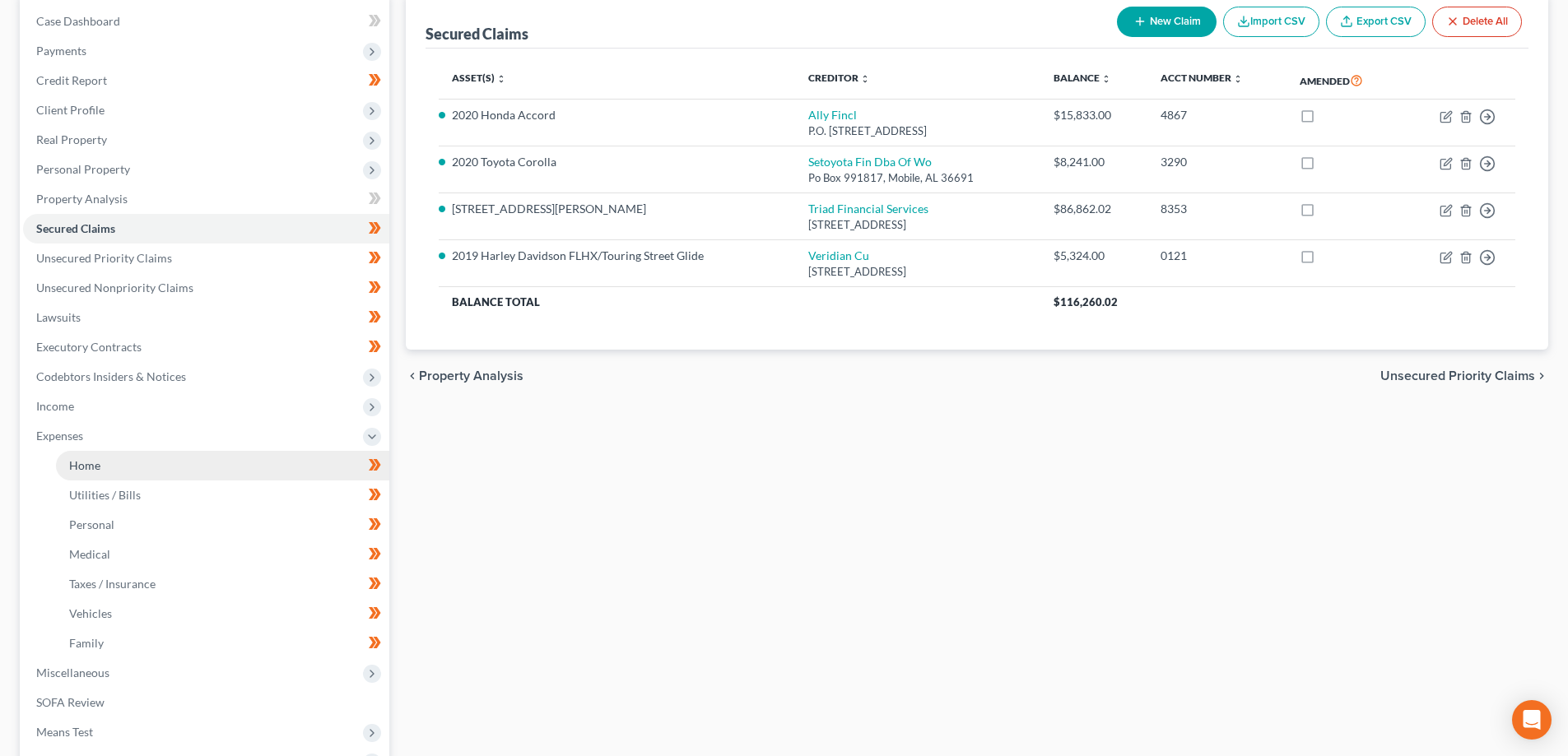
click at [84, 472] on link "Home" at bounding box center [223, 465] width 334 height 30
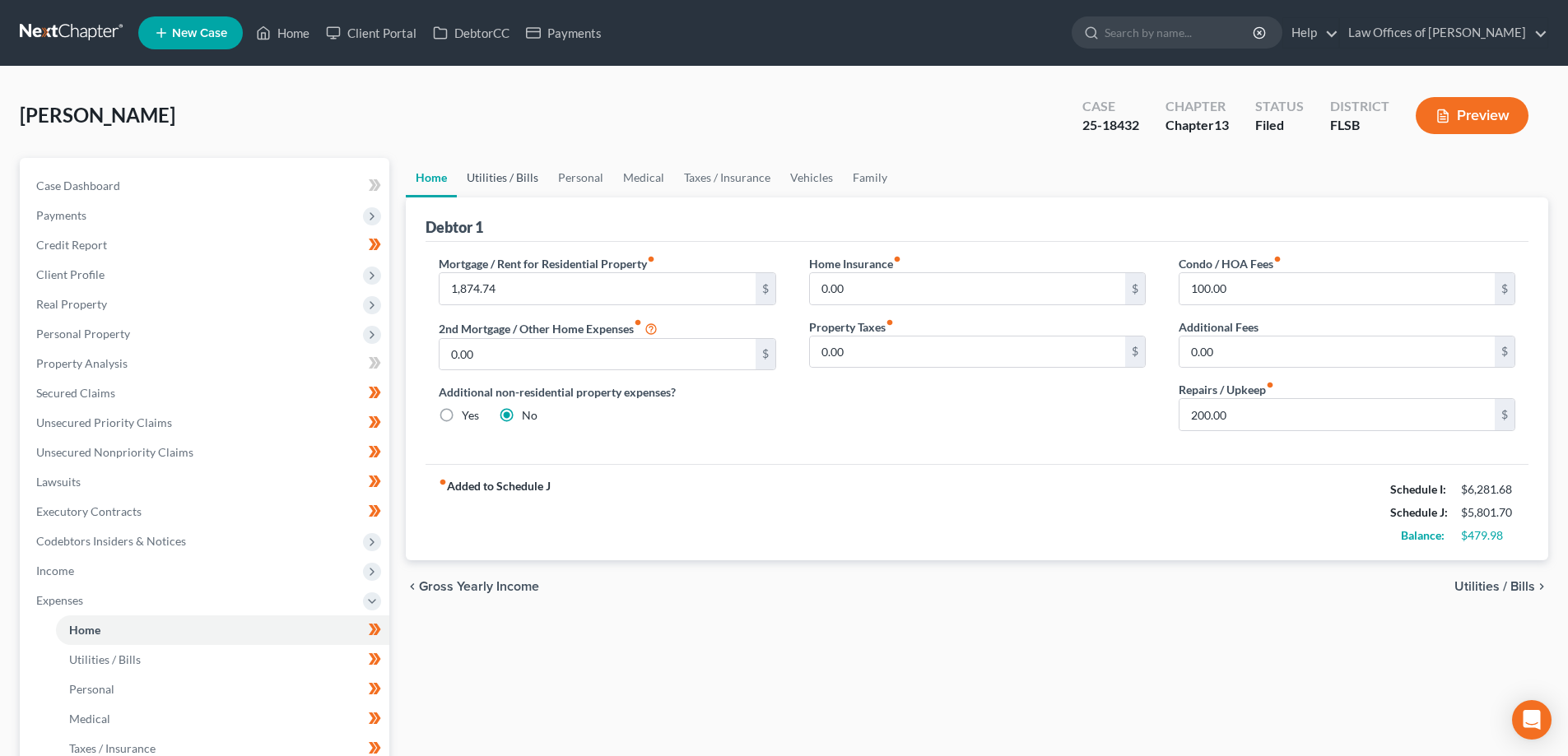
click at [511, 178] on link "Utilities / Bills" at bounding box center [502, 177] width 91 height 40
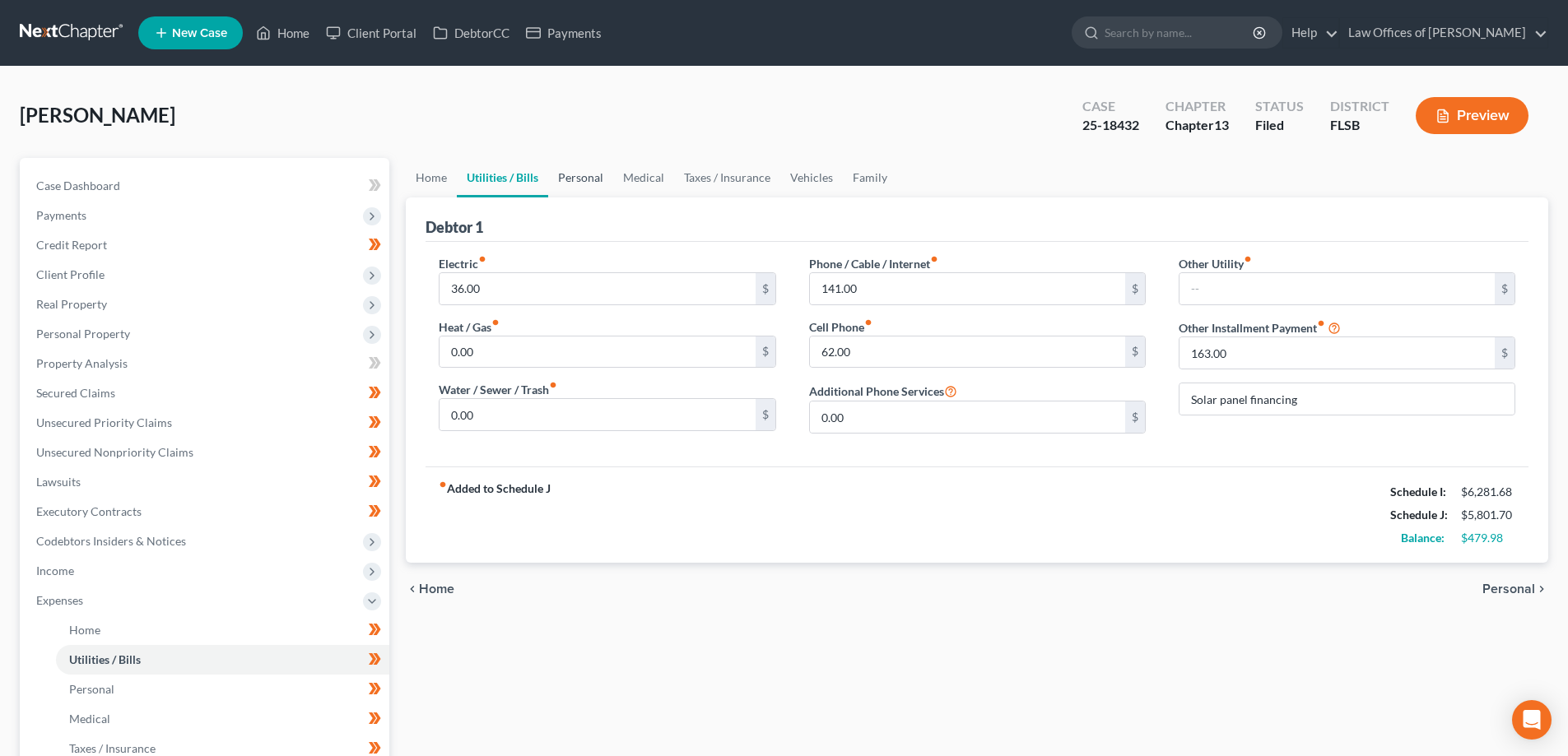
click at [594, 189] on link "Personal" at bounding box center [580, 177] width 65 height 40
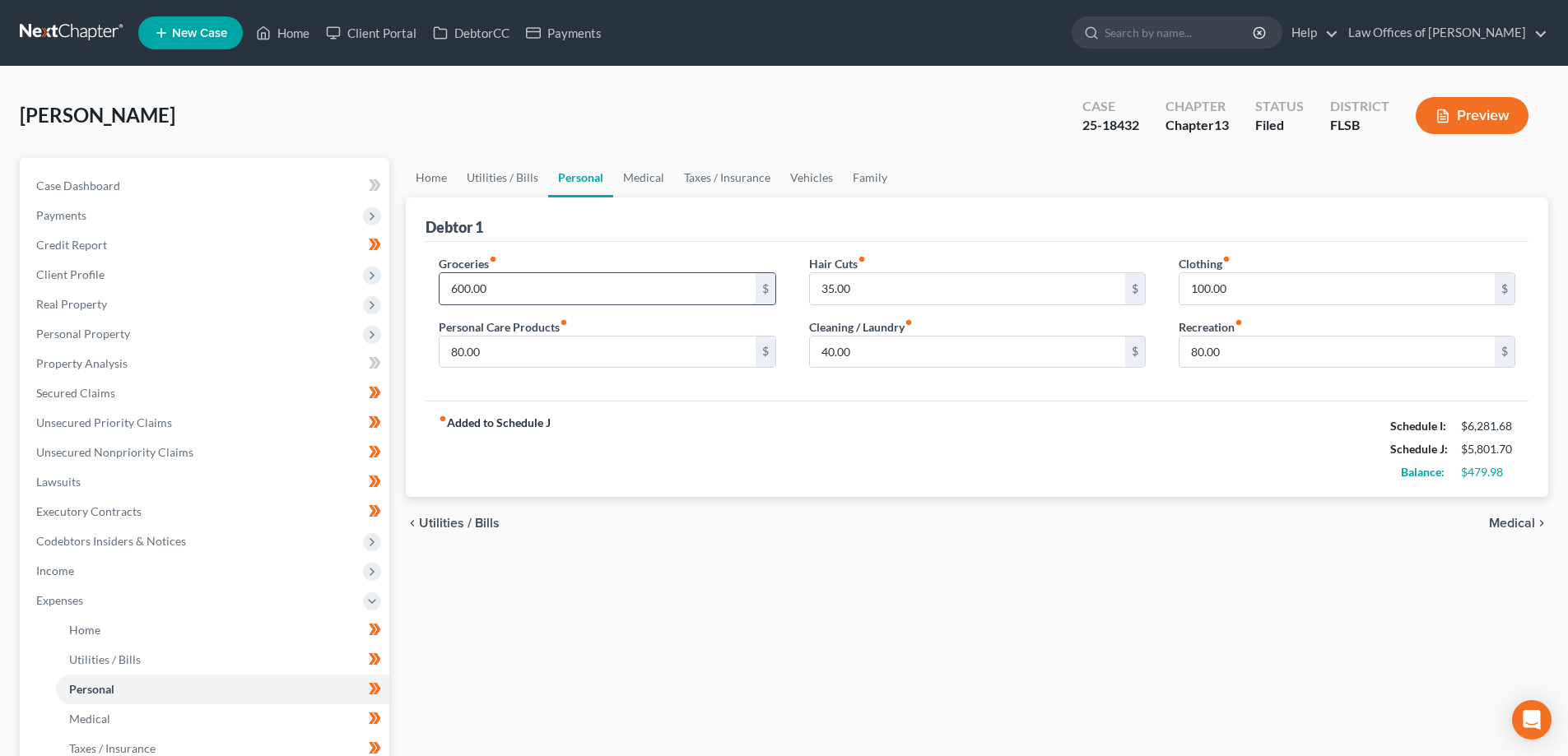
click at [500, 288] on input "600.00" at bounding box center [596, 289] width 315 height 31
type input "750.00"
click at [924, 405] on div "fiber_manual_record Added to Schedule J Schedule I: $6,281.68 Schedule J: $5,95…" at bounding box center [976, 448] width 1103 height 96
click at [639, 178] on link "Medical" at bounding box center [643, 177] width 61 height 40
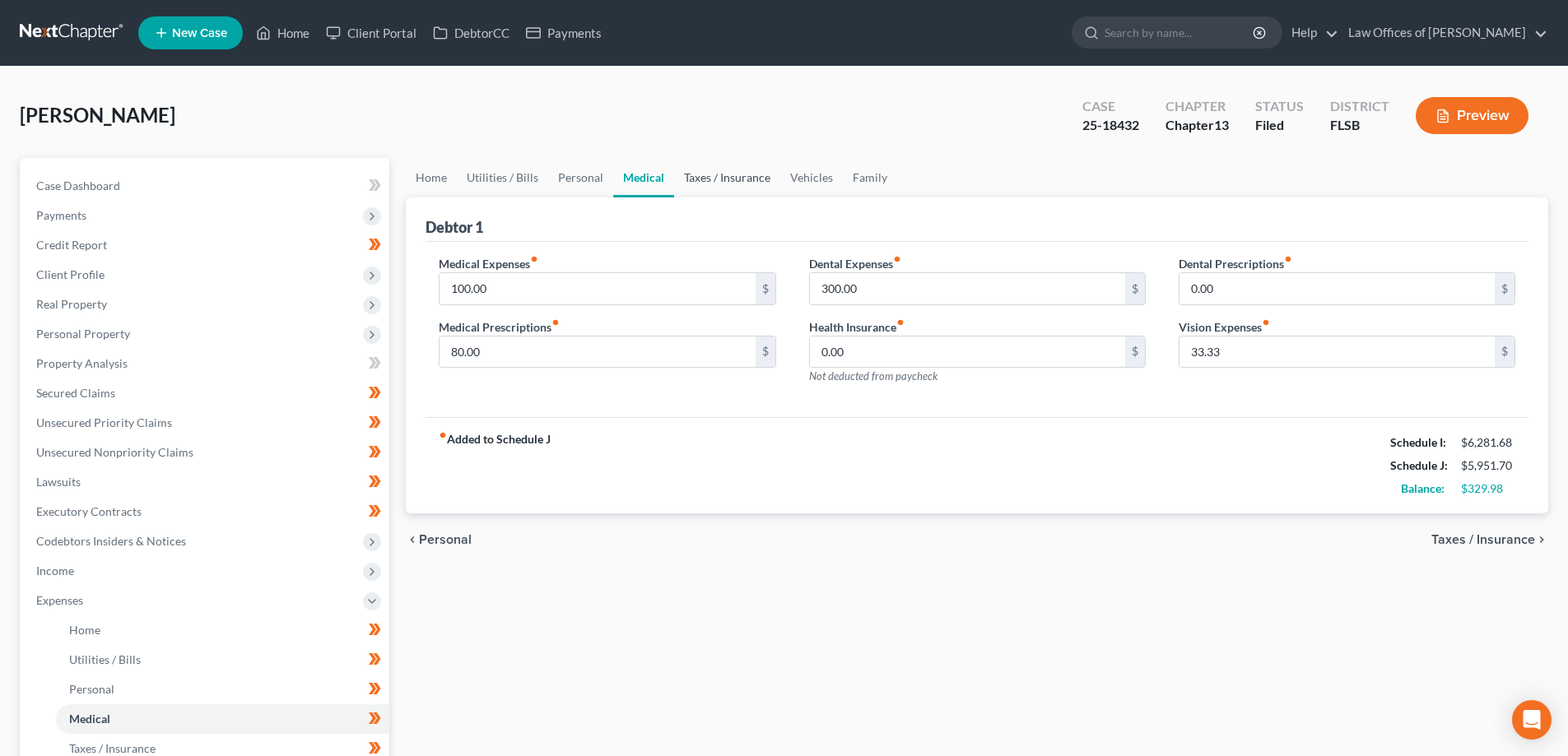
click at [712, 172] on link "Taxes / Insurance" at bounding box center [726, 177] width 106 height 40
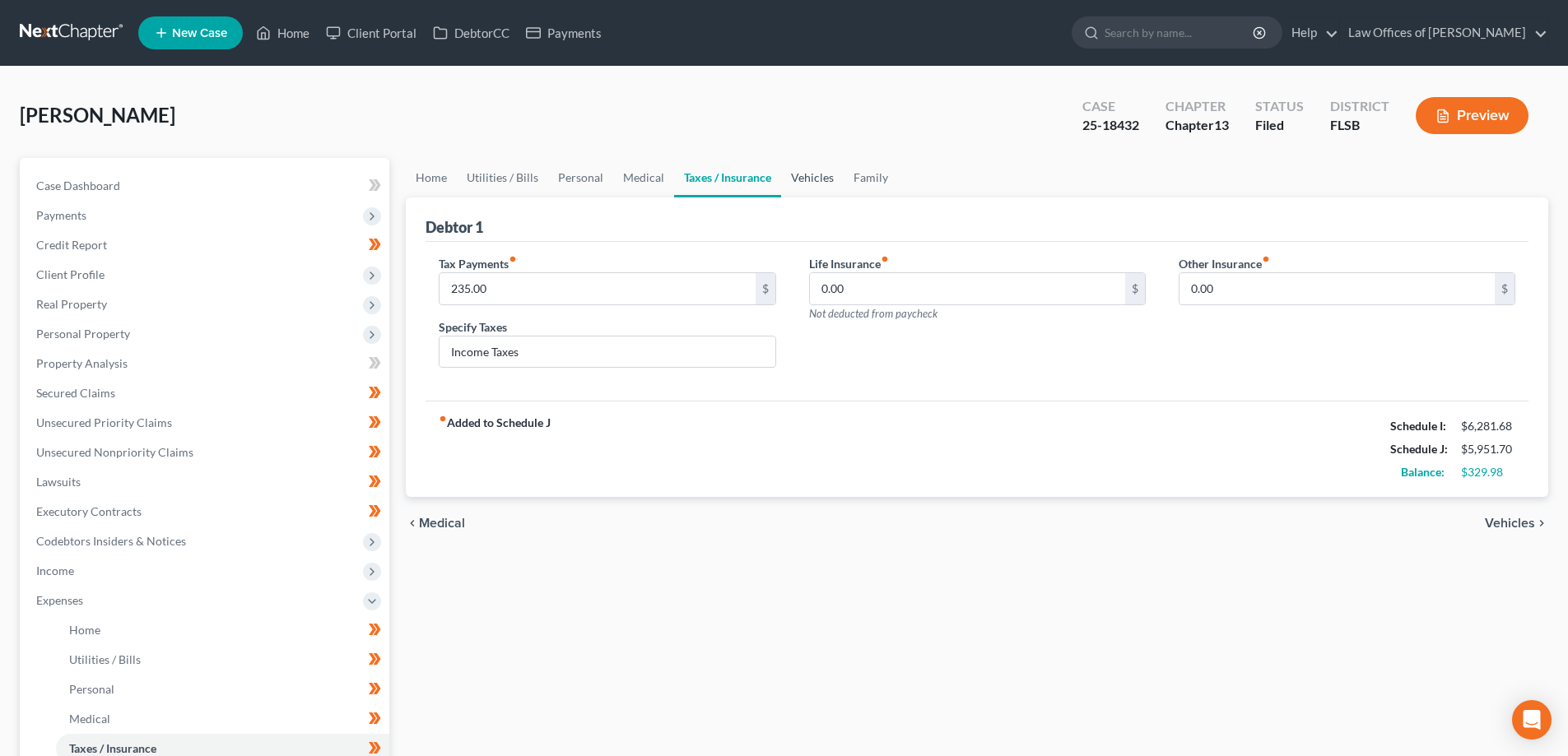
click at [801, 180] on link "Vehicles" at bounding box center [812, 177] width 62 height 40
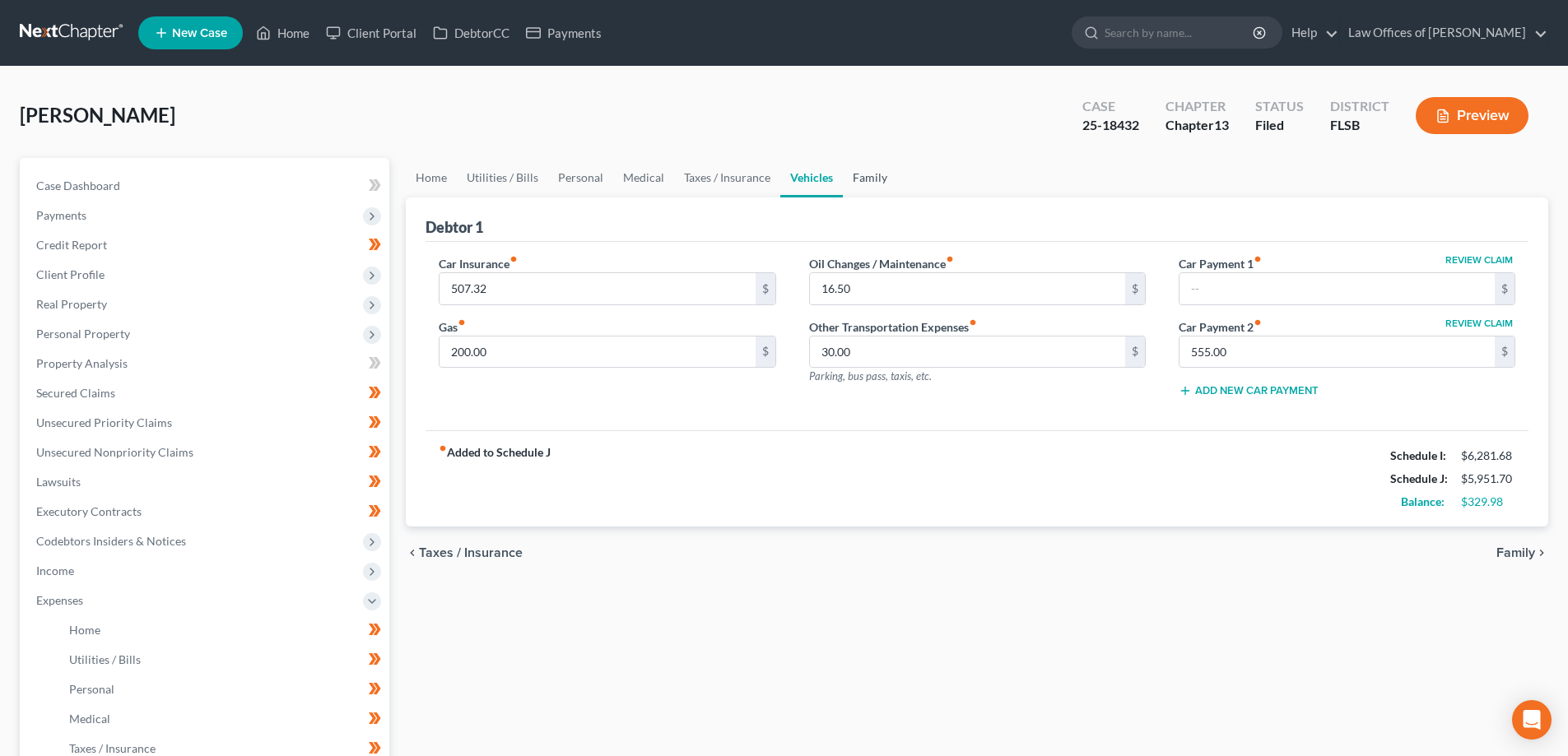
click at [862, 180] on link "Family" at bounding box center [870, 177] width 54 height 40
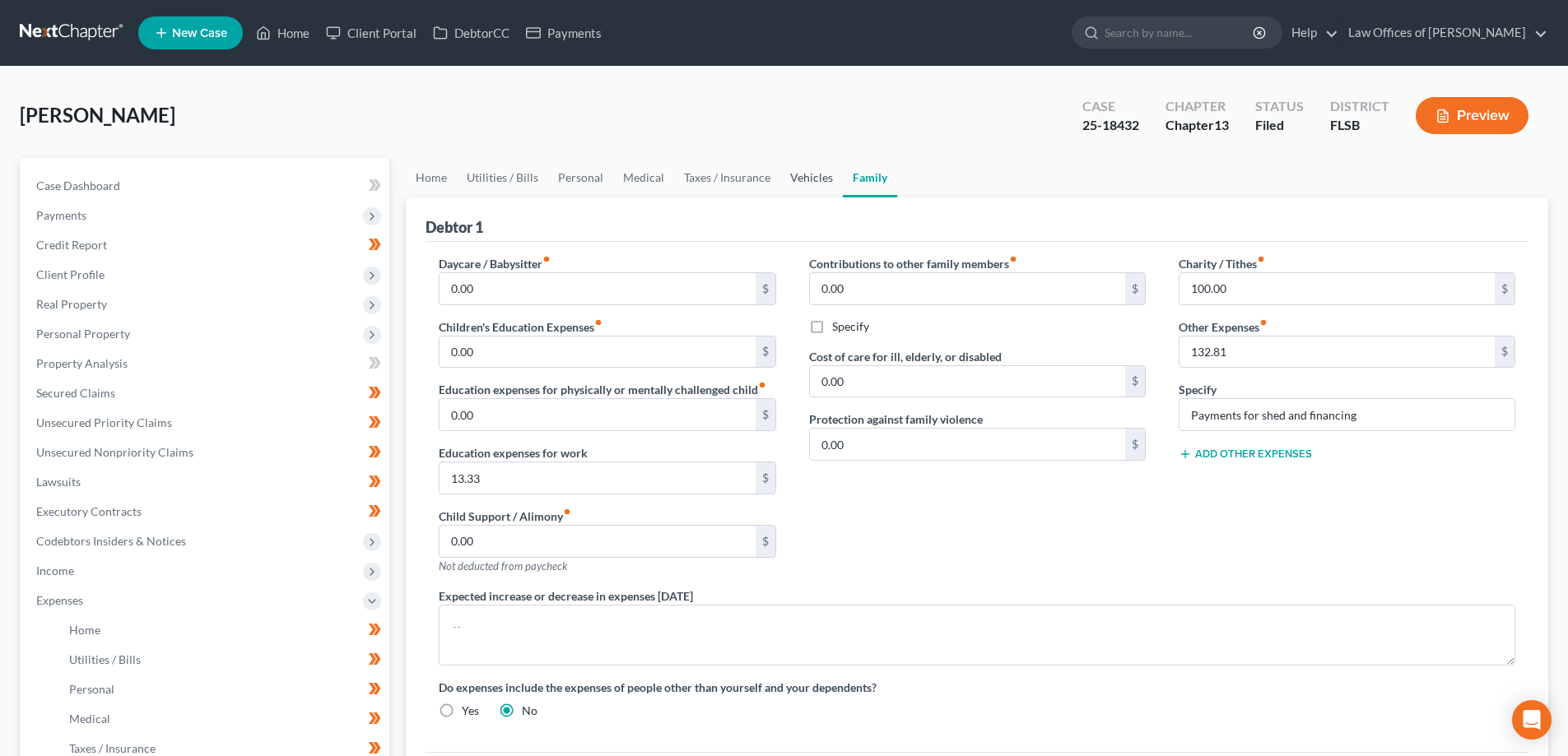
click at [803, 175] on link "Vehicles" at bounding box center [811, 177] width 62 height 40
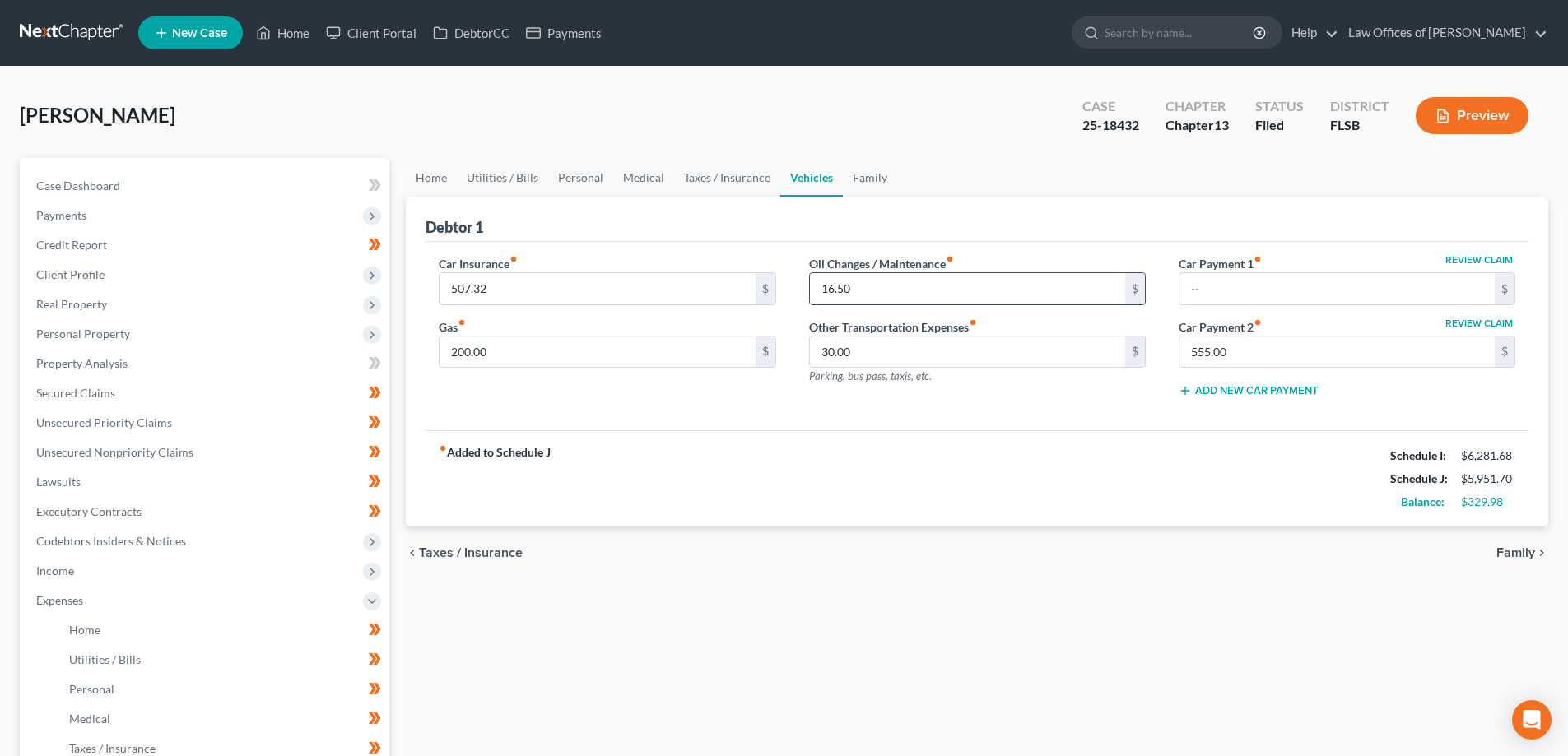
click at [880, 288] on input "16.50" at bounding box center [967, 289] width 315 height 31
type input "50.00"
click at [671, 394] on div "Car Insurance fiber_manual_record 507.32 $ Gas fiber_manual_record 200.00 $" at bounding box center [606, 332] width 369 height 156
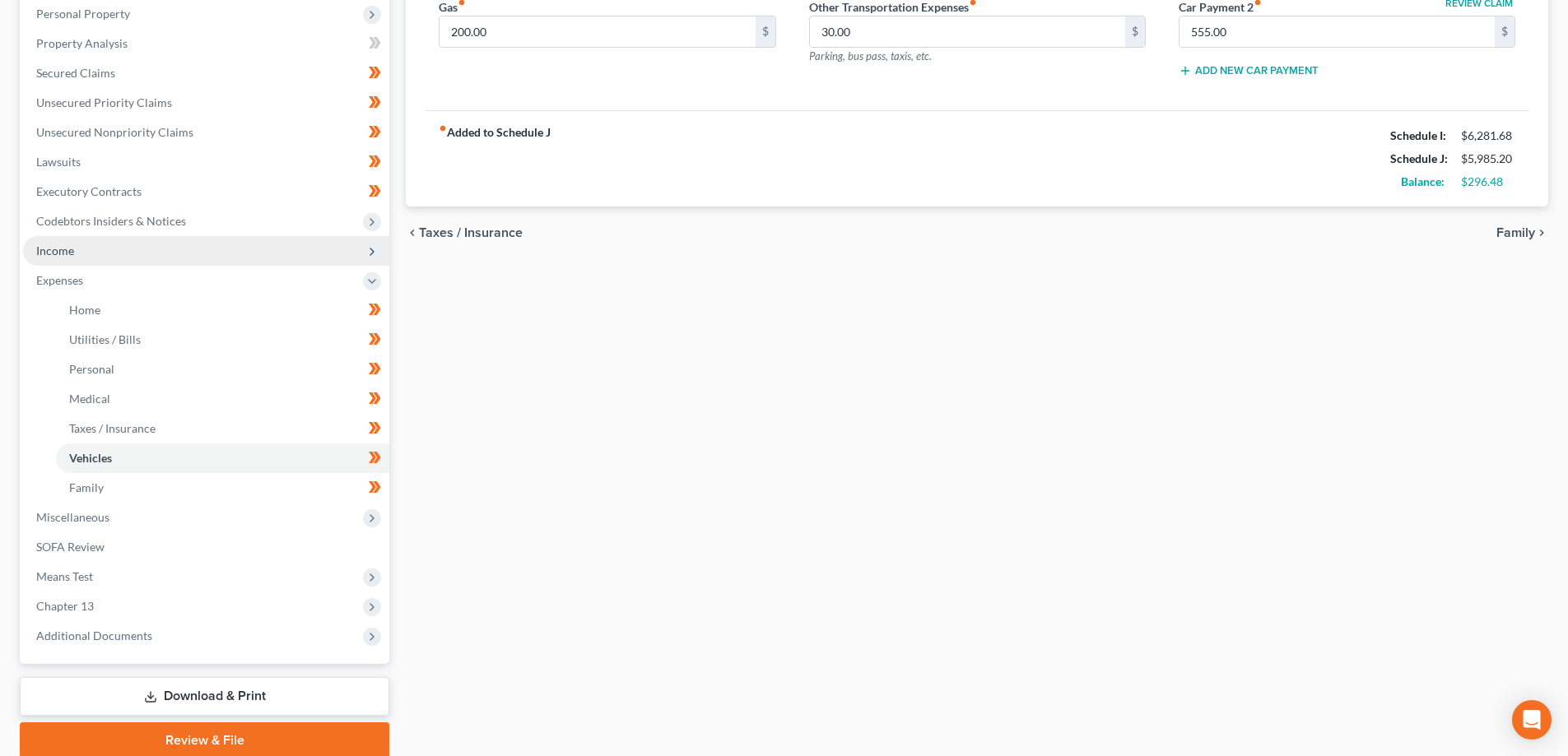
scroll to position [385, 0]
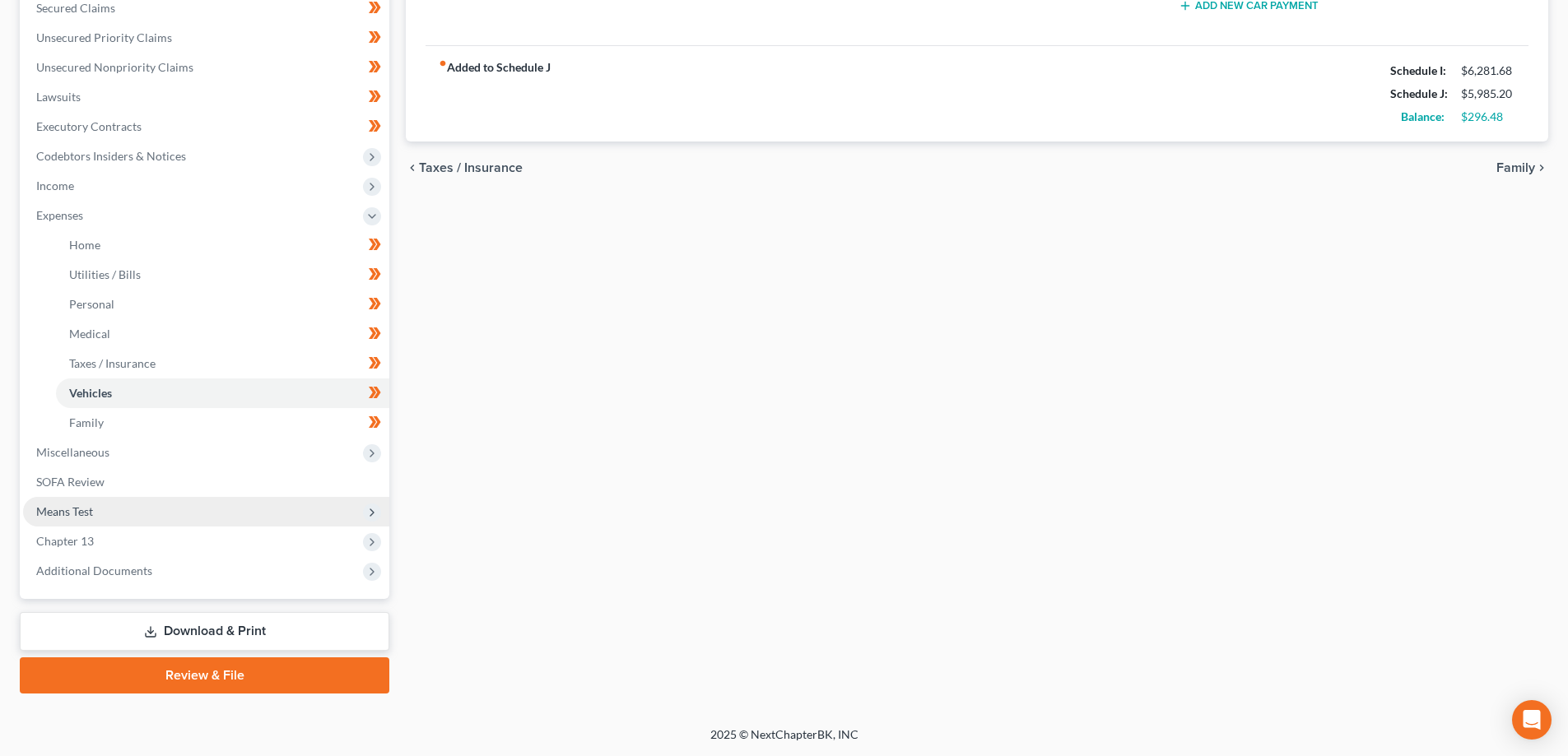
click at [73, 510] on span "Means Test" at bounding box center [64, 511] width 57 height 14
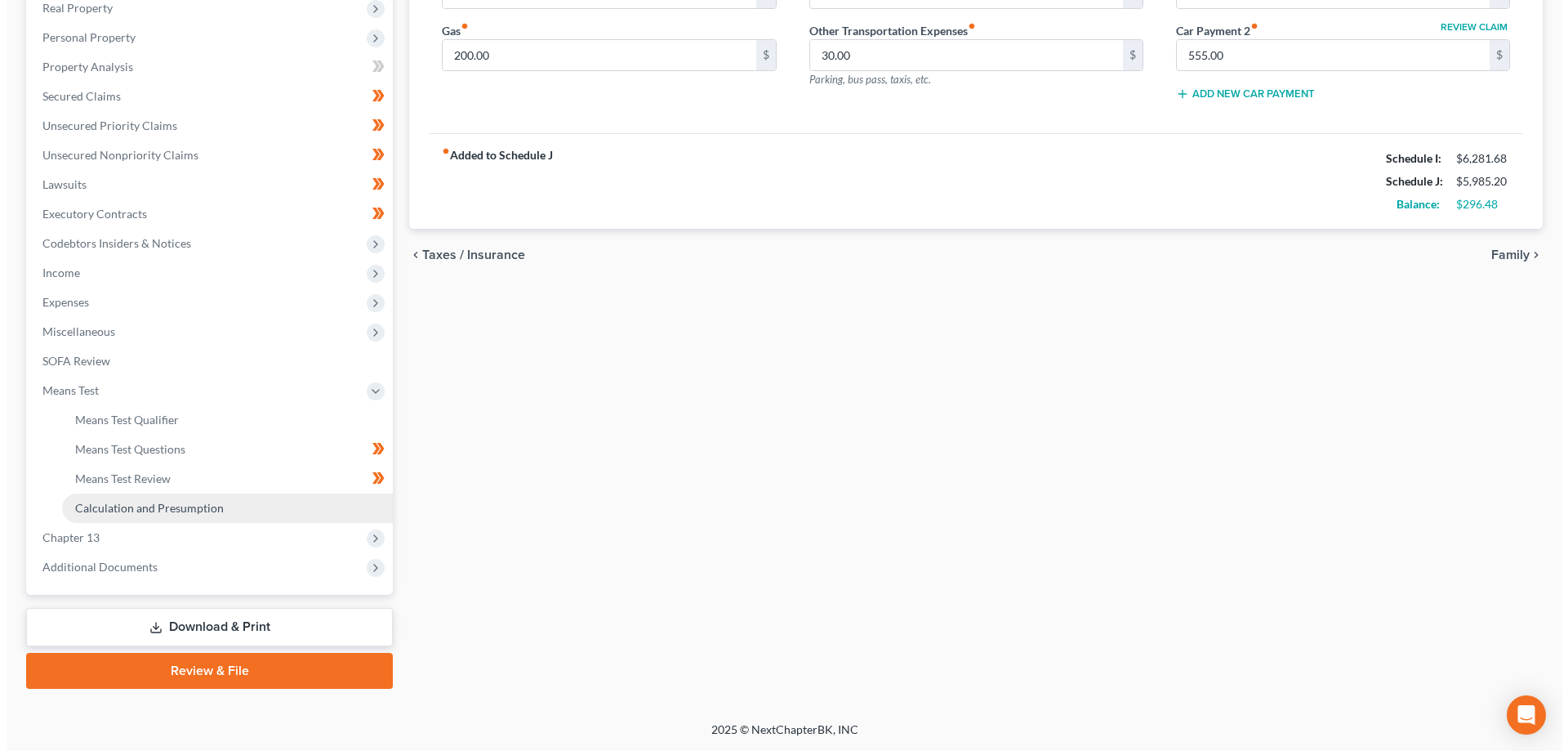
scroll to position [295, 0]
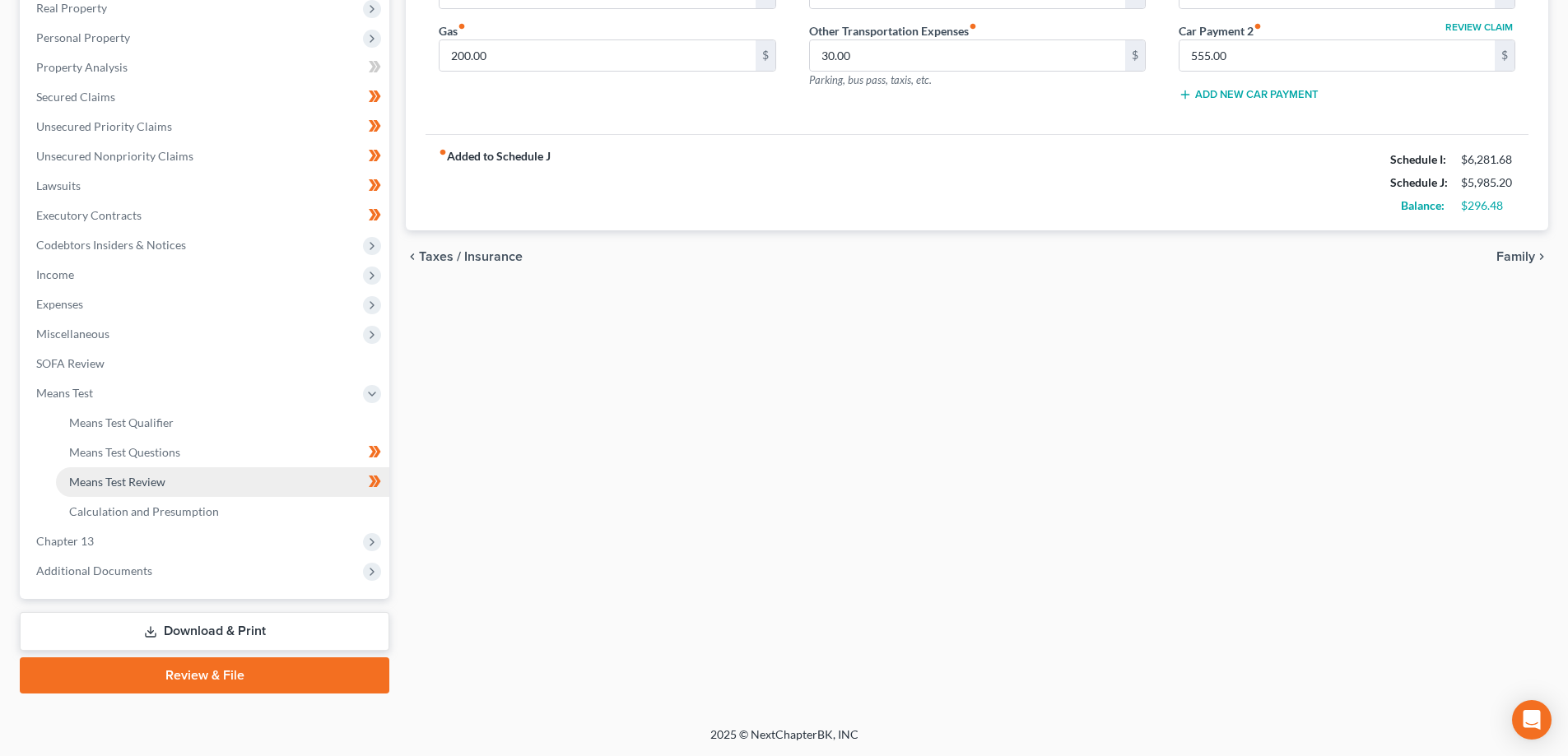
click at [151, 485] on span "Means Test Review" at bounding box center [116, 482] width 96 height 14
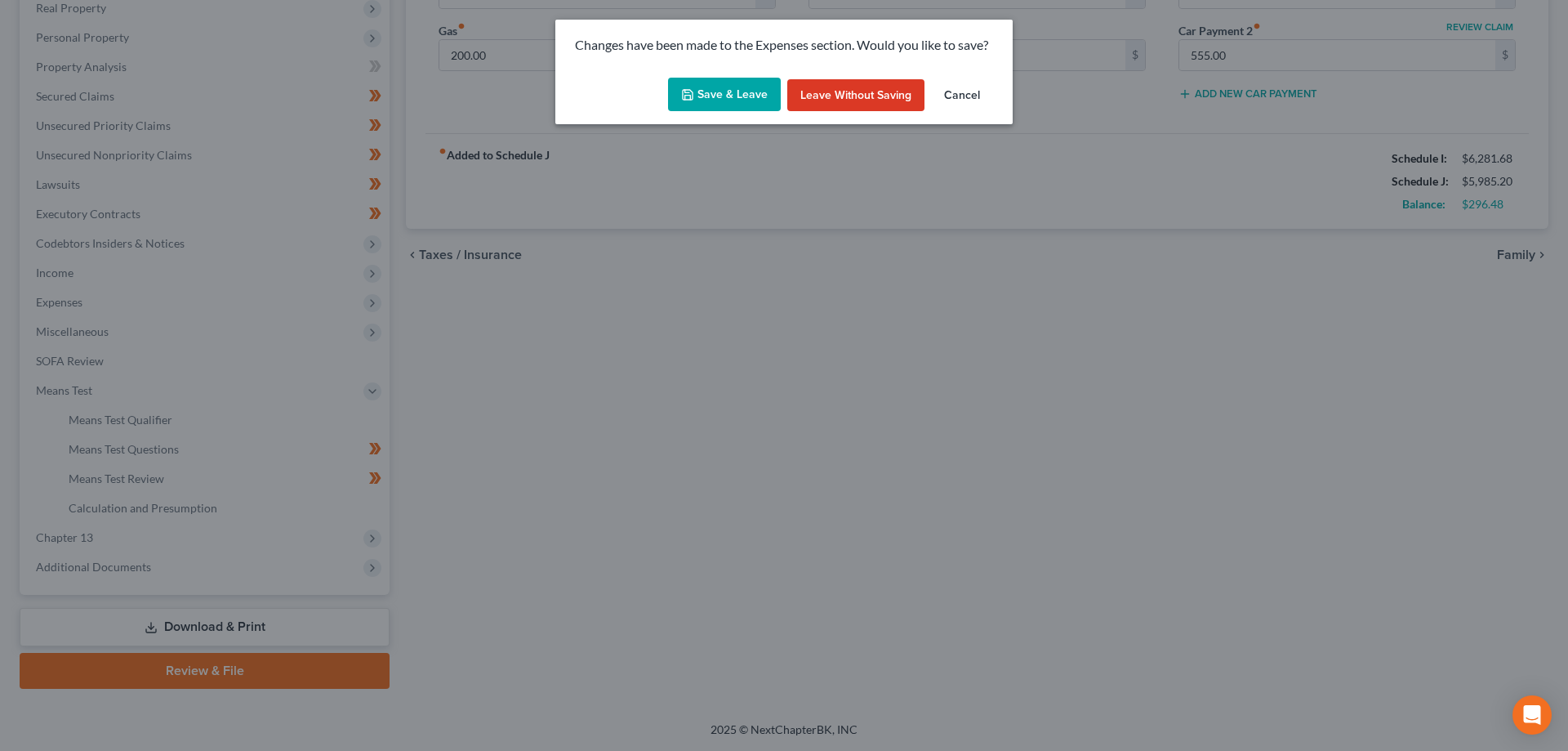
click at [738, 104] on button "Save & Leave" at bounding box center [724, 95] width 113 height 35
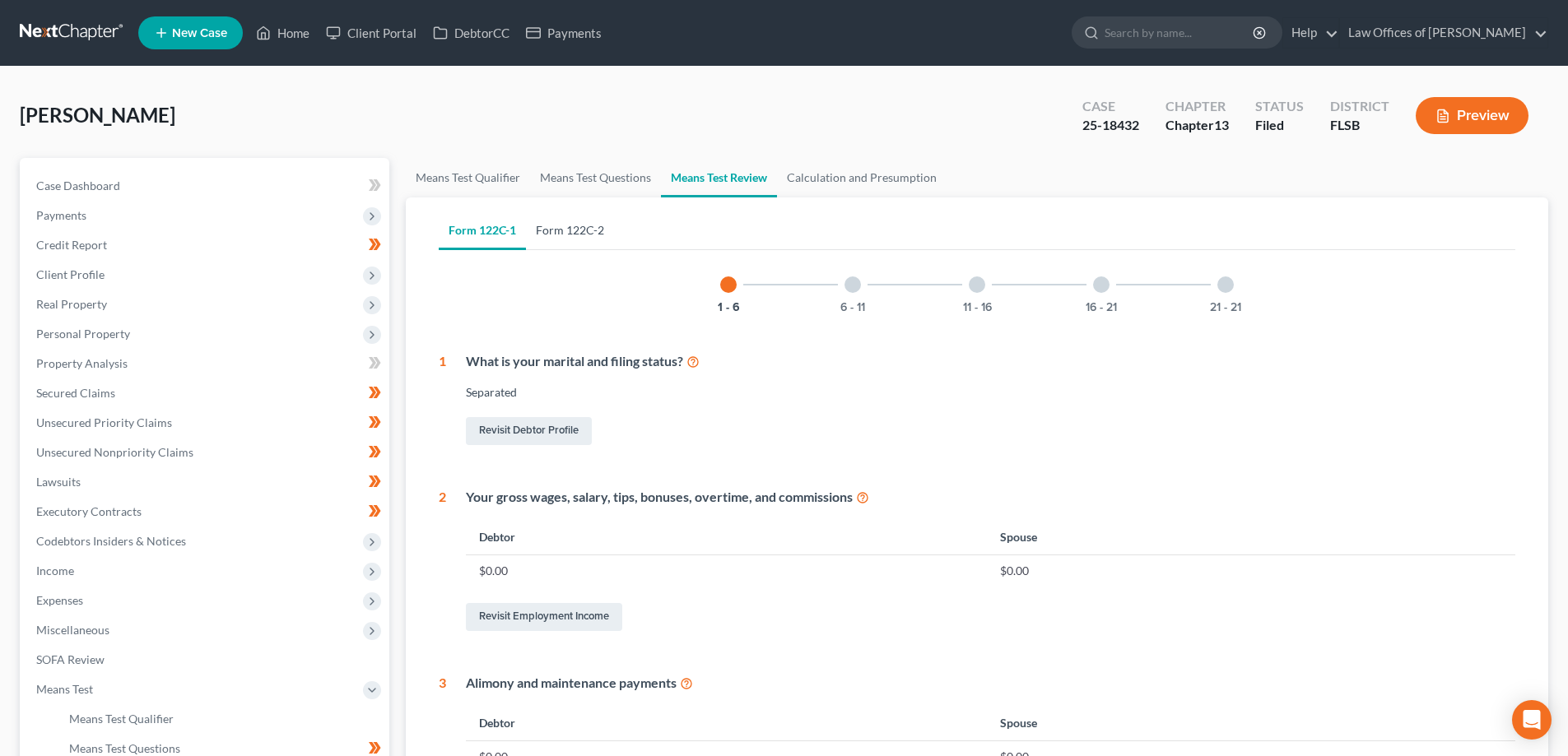
click at [553, 236] on link "Form 122C-2" at bounding box center [569, 230] width 88 height 40
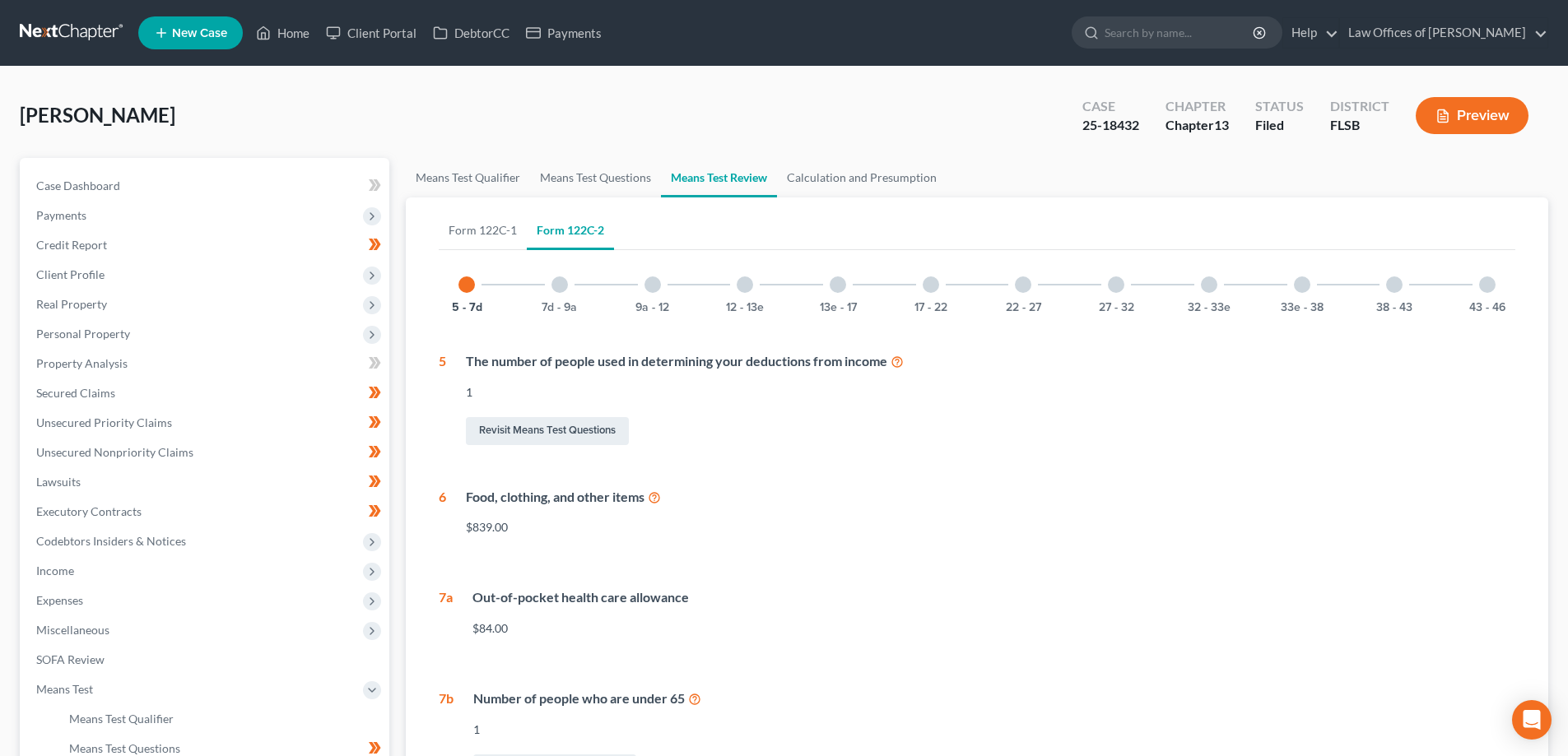
click at [1312, 288] on div "33e - 38" at bounding box center [1302, 285] width 56 height 56
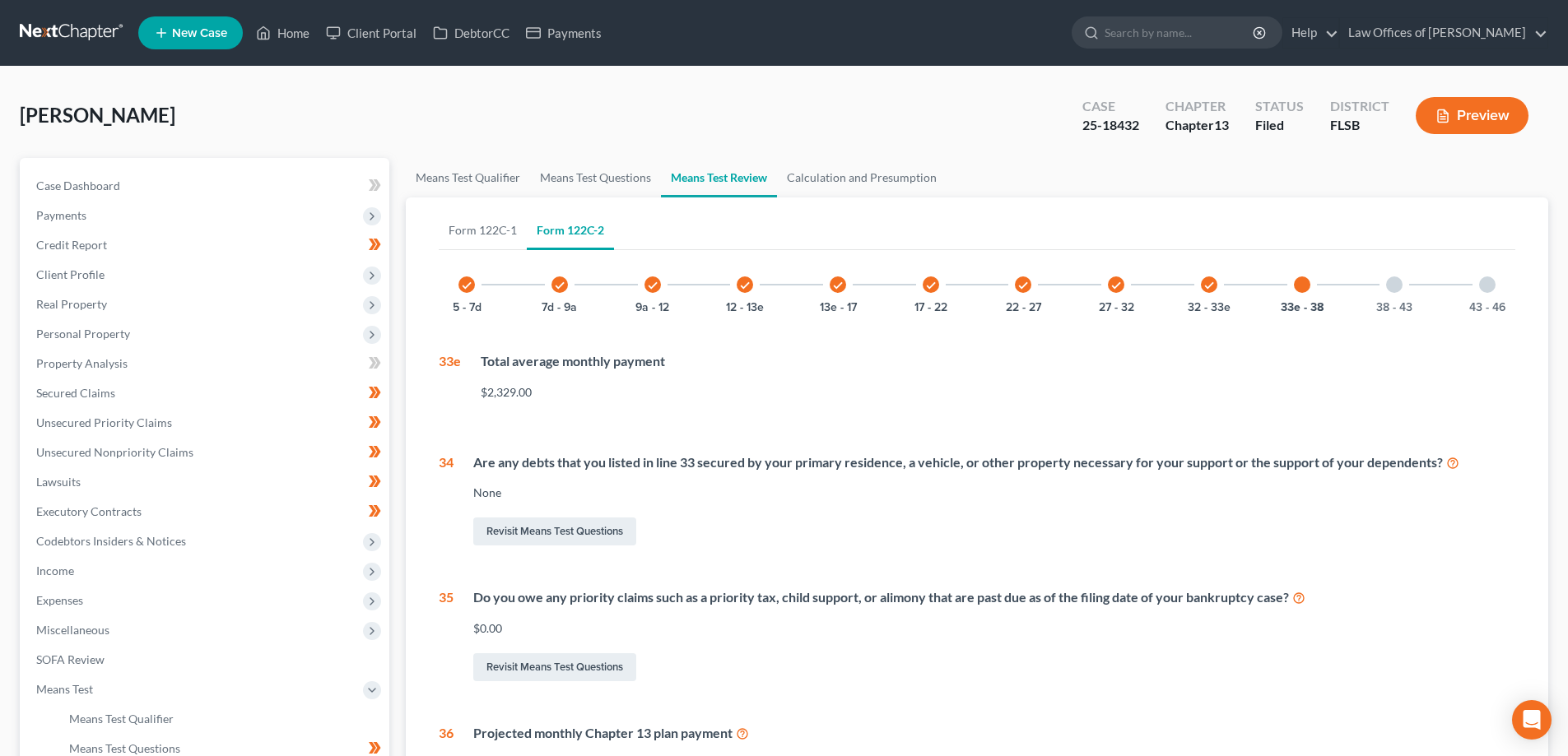
click at [1390, 292] on div at bounding box center [1393, 284] width 16 height 16
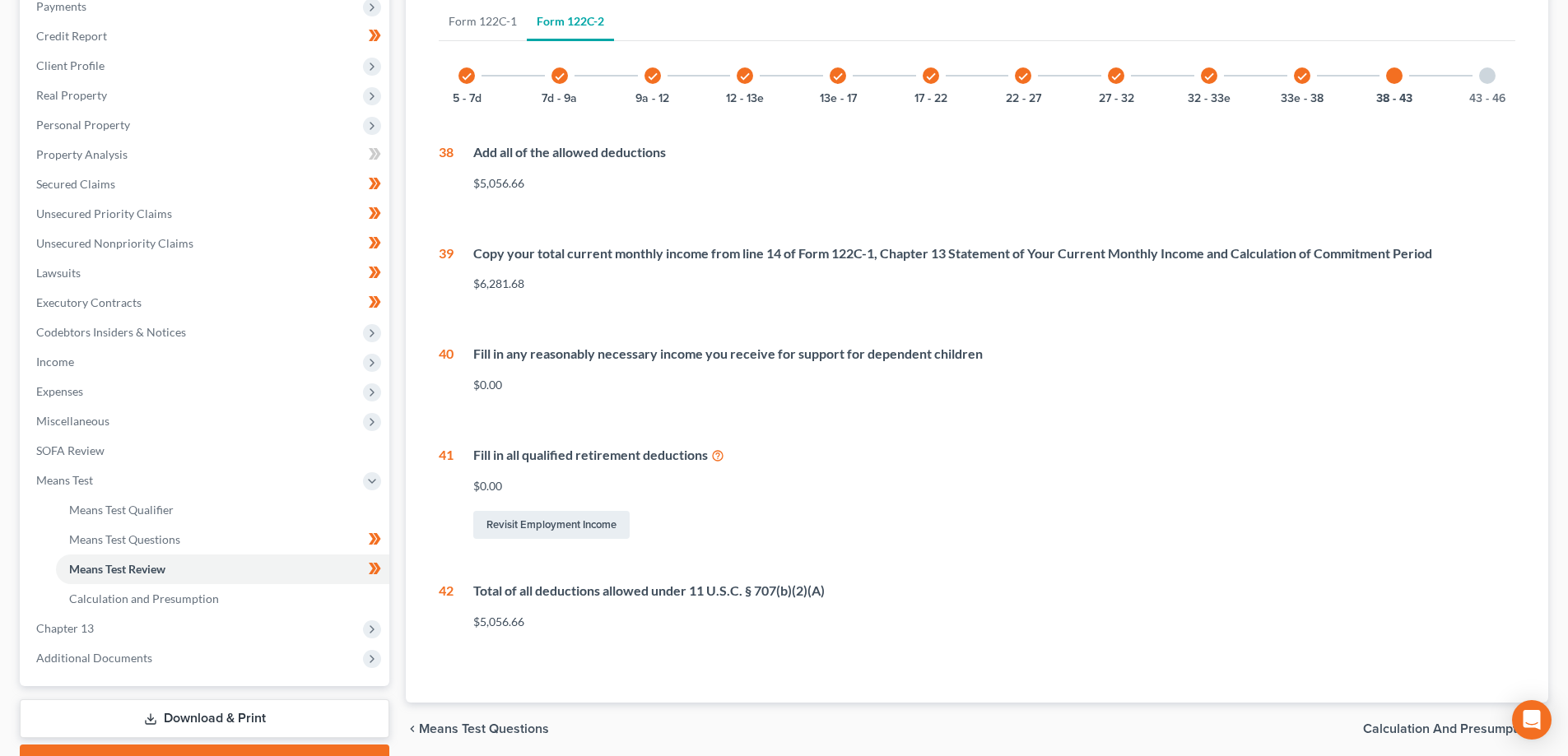
scroll to position [132, 0]
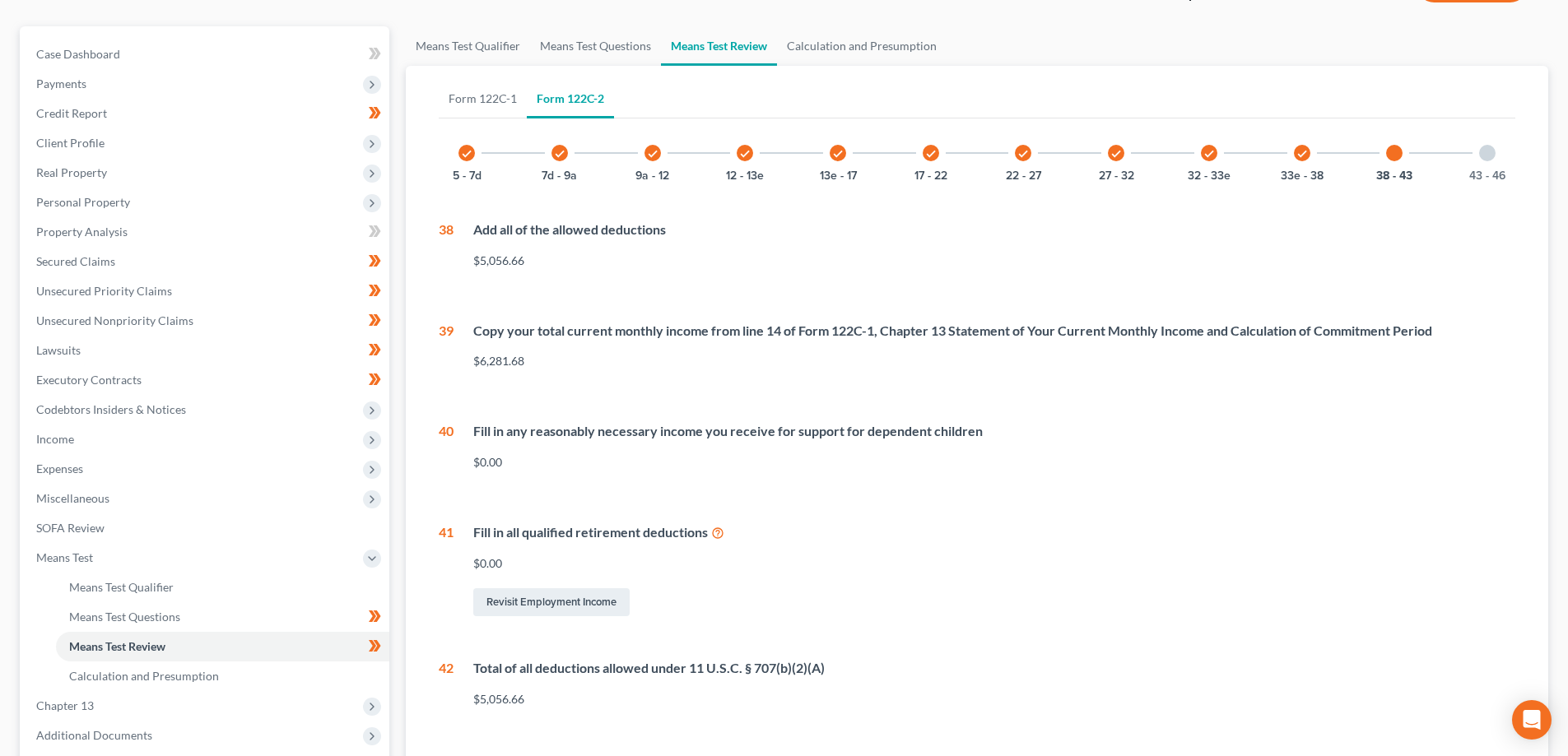
click at [1488, 148] on div at bounding box center [1487, 152] width 16 height 16
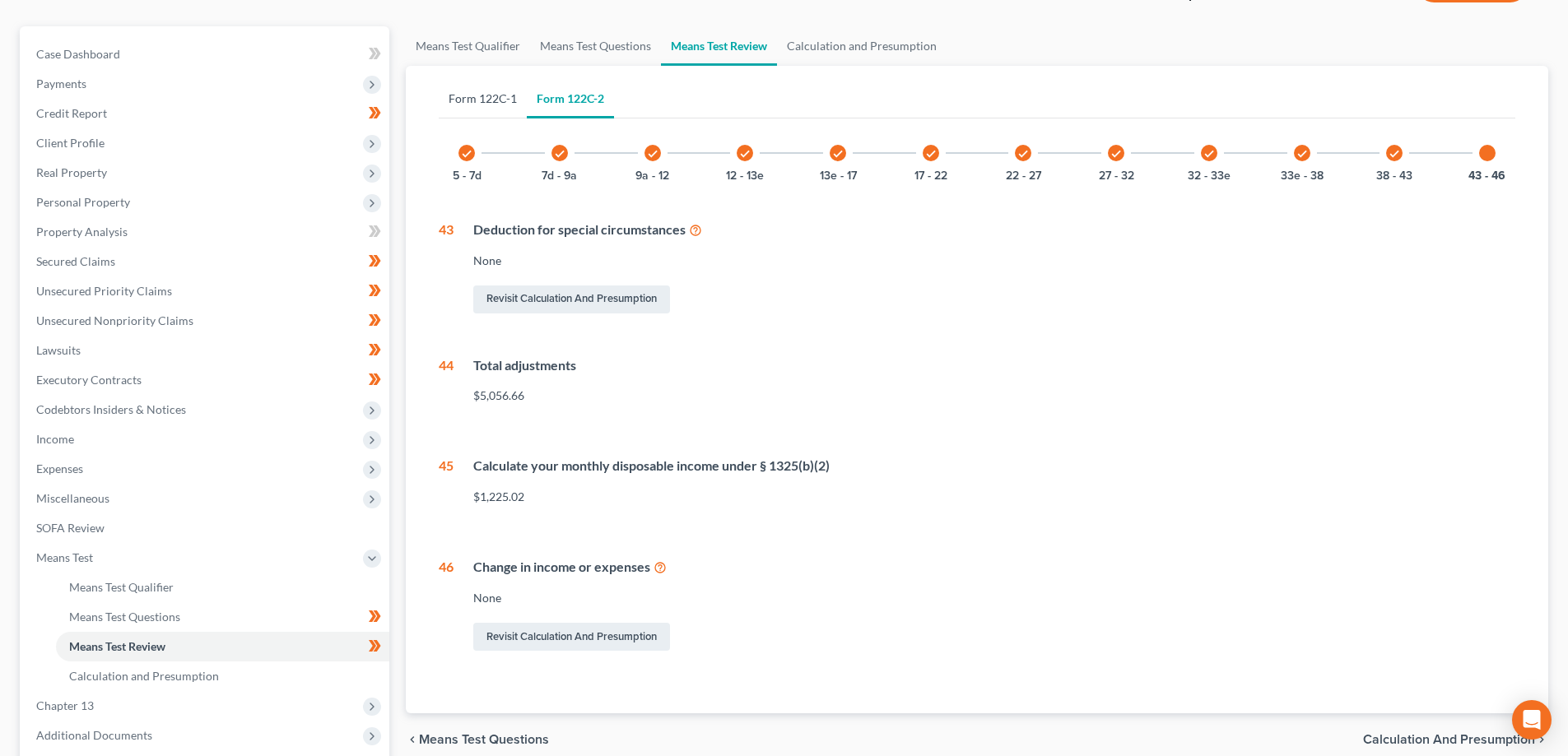
click at [476, 98] on link "Form 122C-1" at bounding box center [482, 98] width 88 height 40
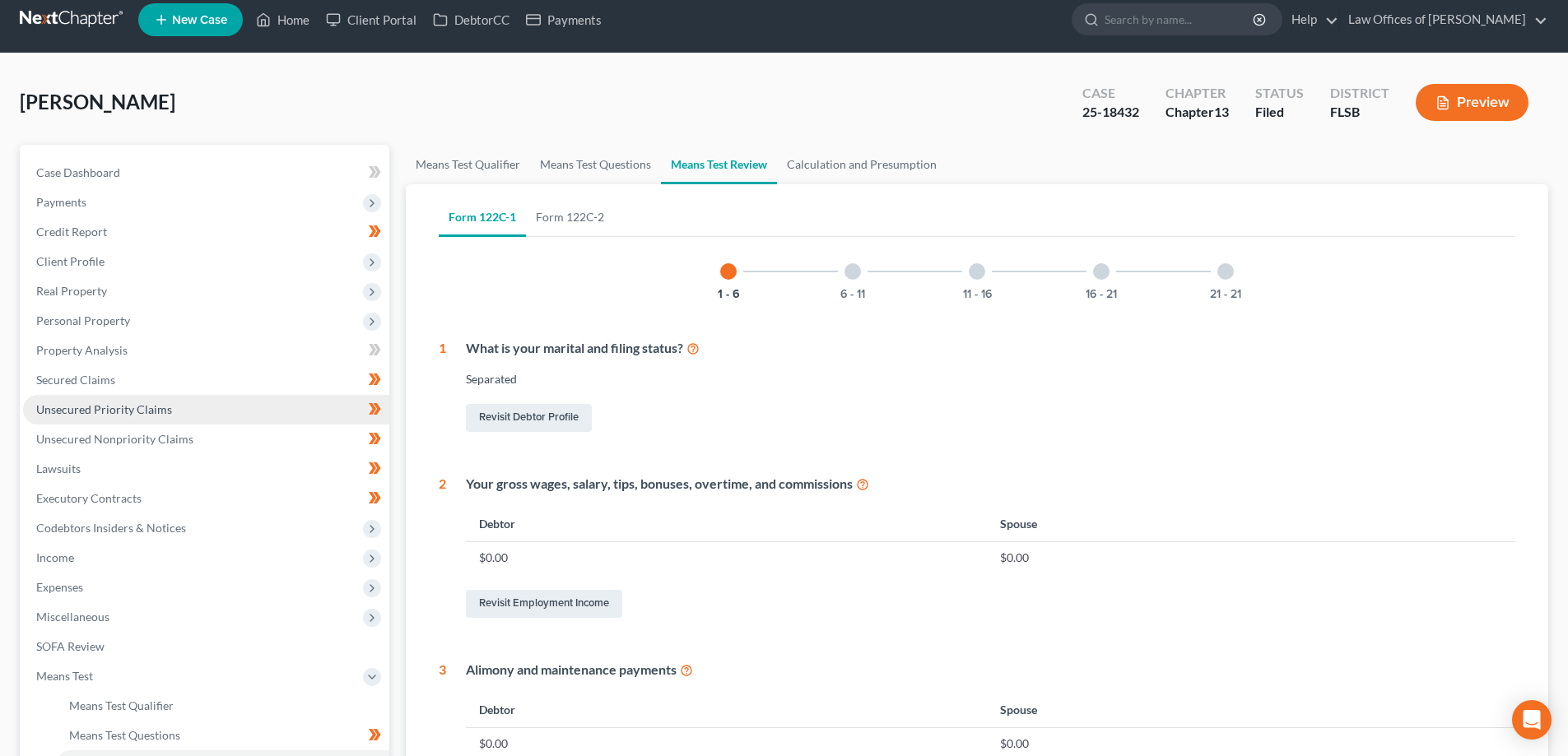
scroll to position [0, 0]
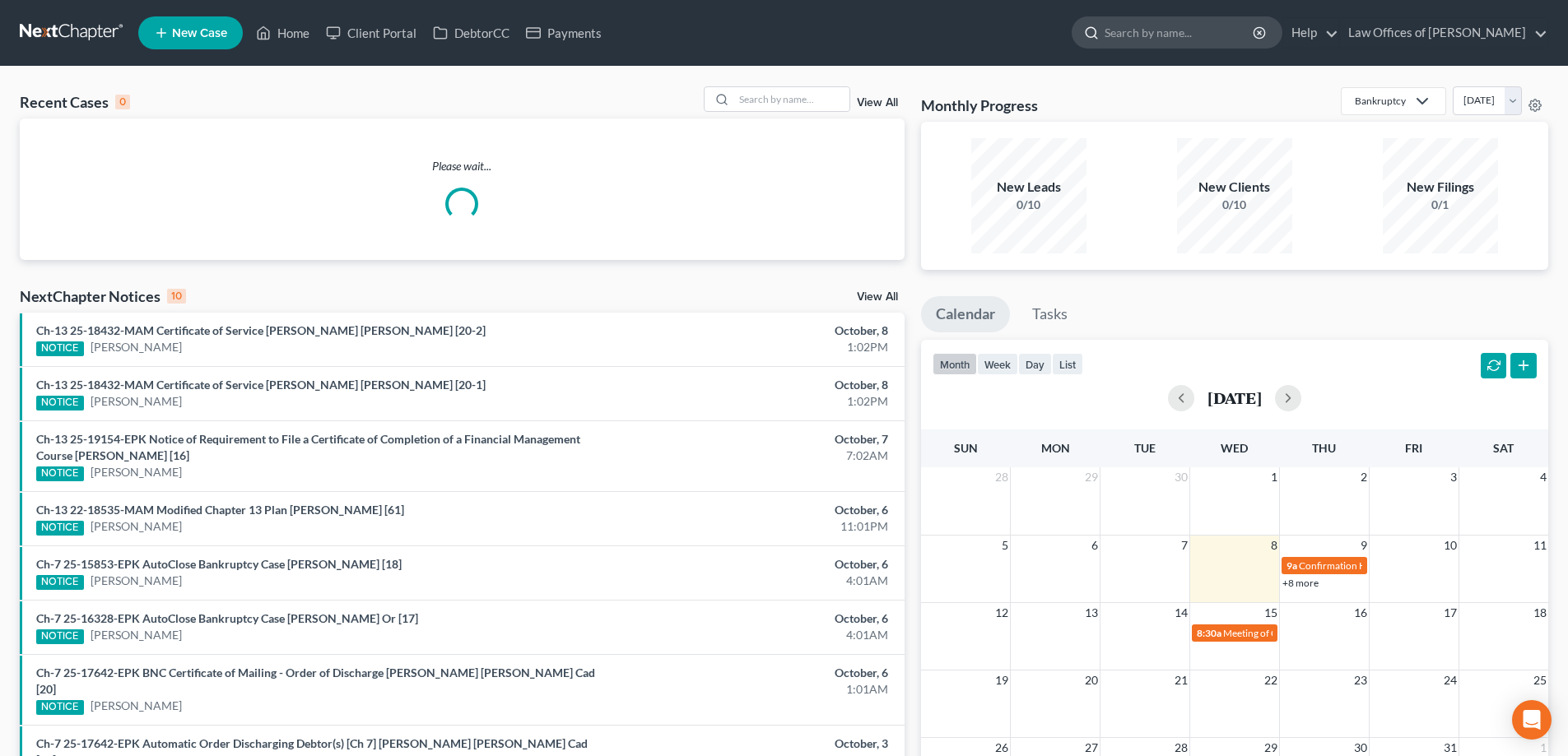
click at [1205, 35] on input "search" at bounding box center [1179, 32] width 150 height 30
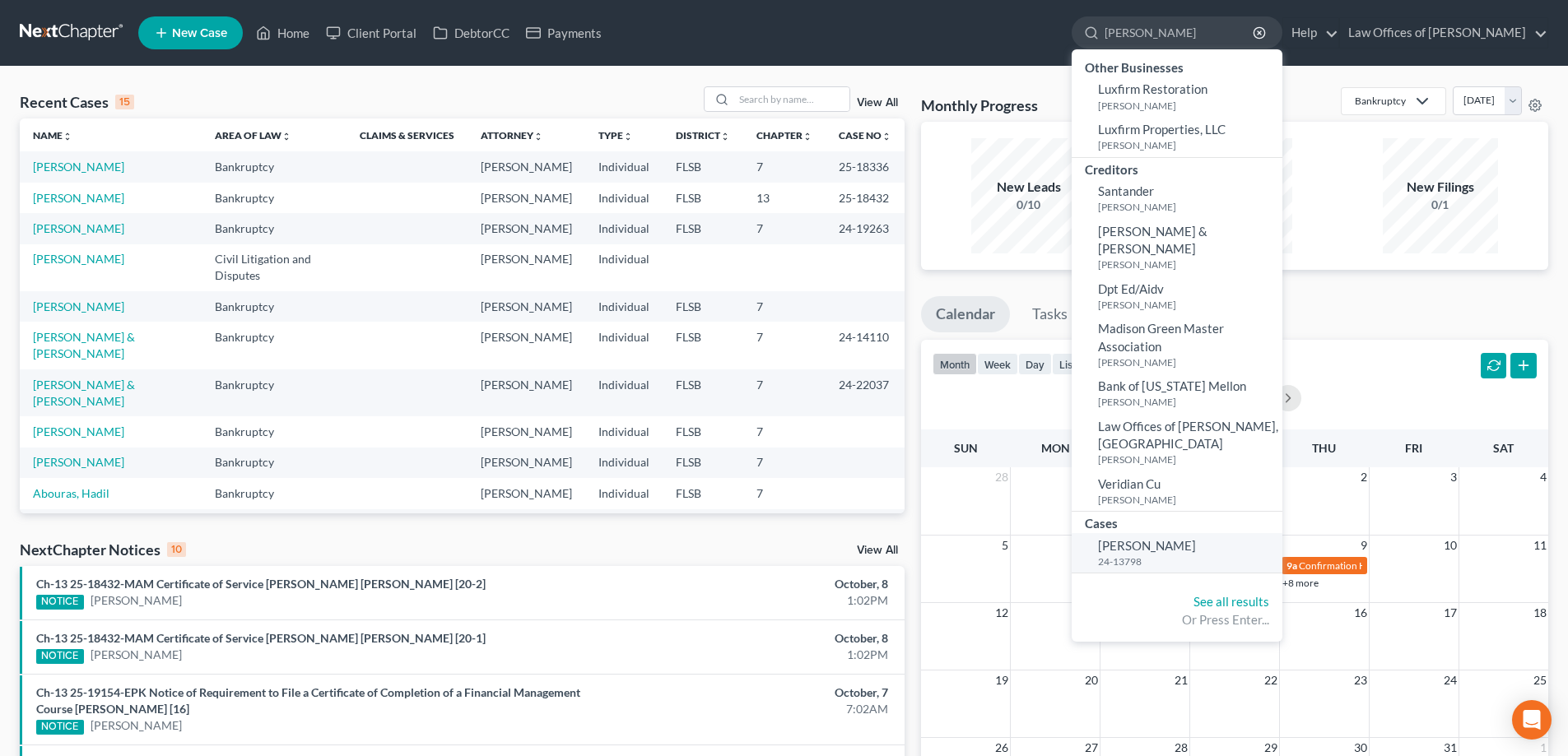
type input "vera"
click at [1177, 554] on small "24-13798" at bounding box center [1188, 561] width 180 height 14
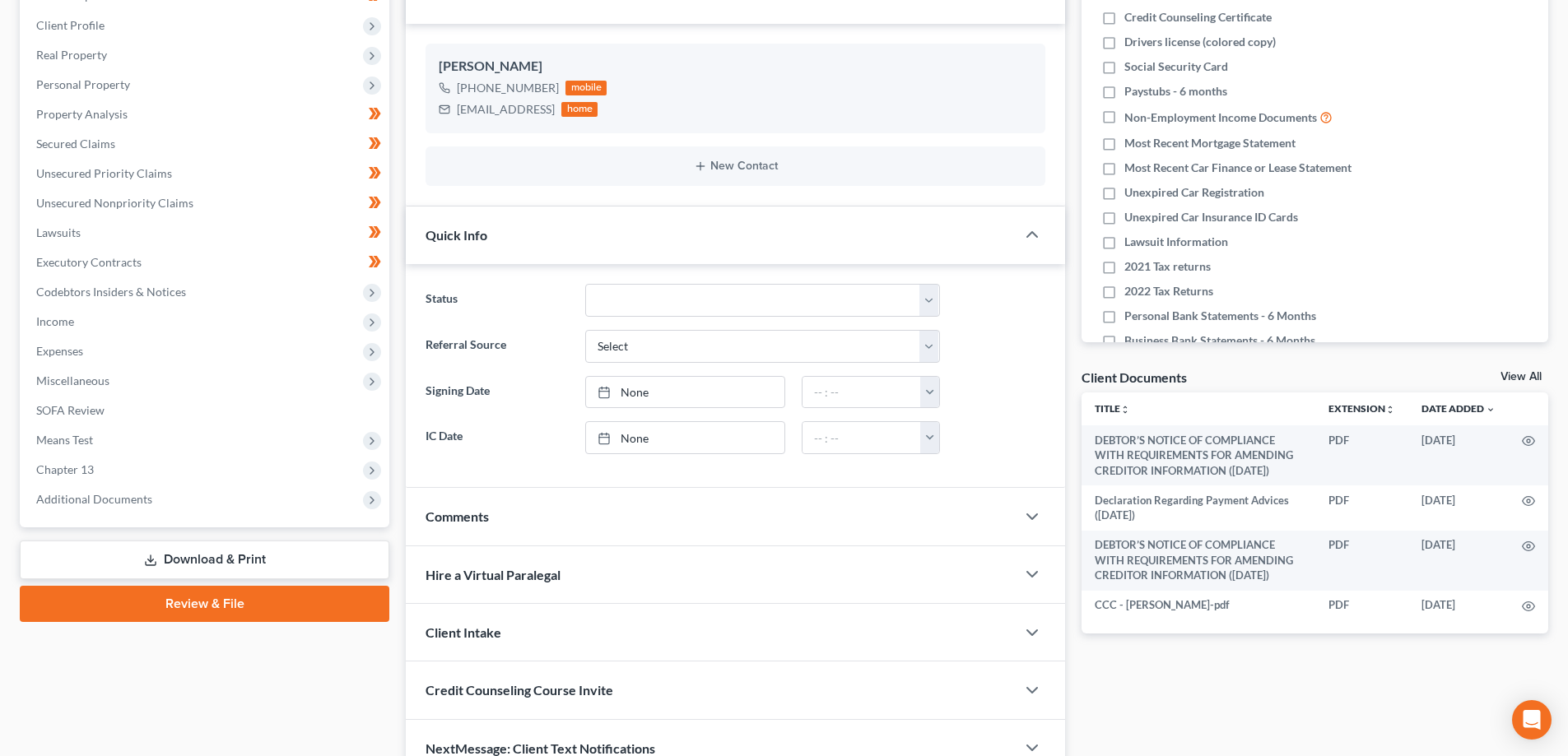
scroll to position [247, 0]
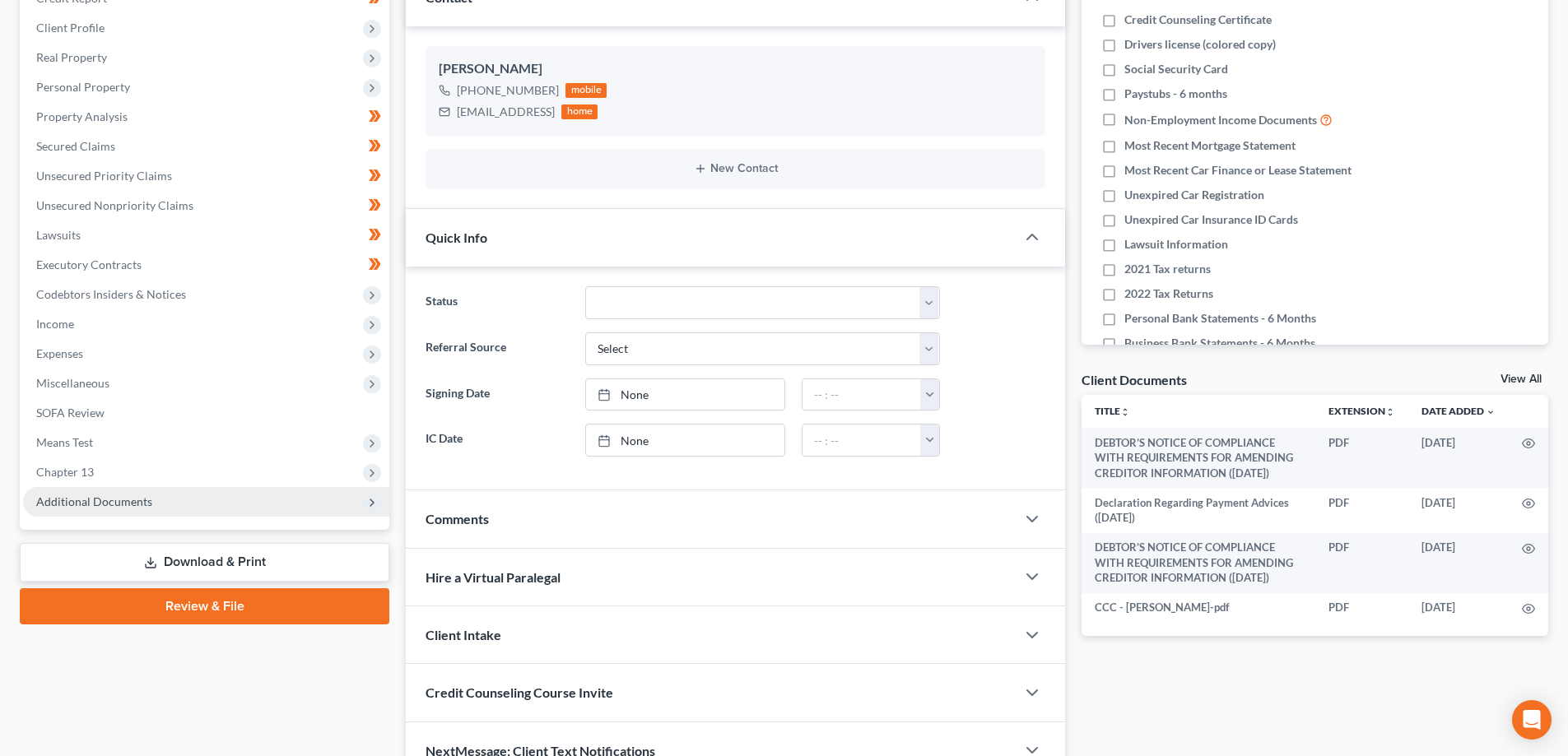
click at [117, 509] on span "Additional Documents" at bounding box center [207, 501] width 367 height 30
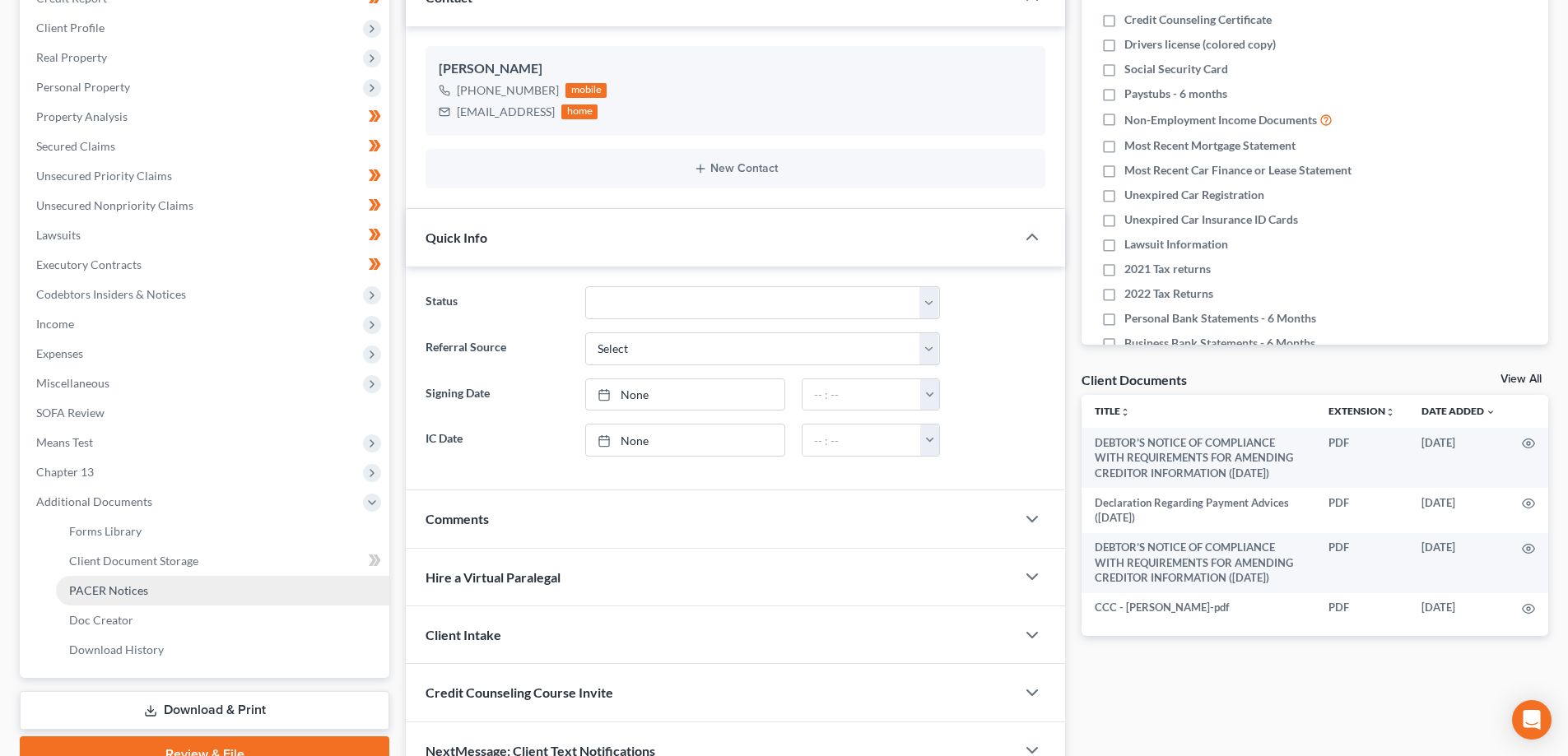
click at [110, 586] on span "PACER Notices" at bounding box center [108, 590] width 79 height 14
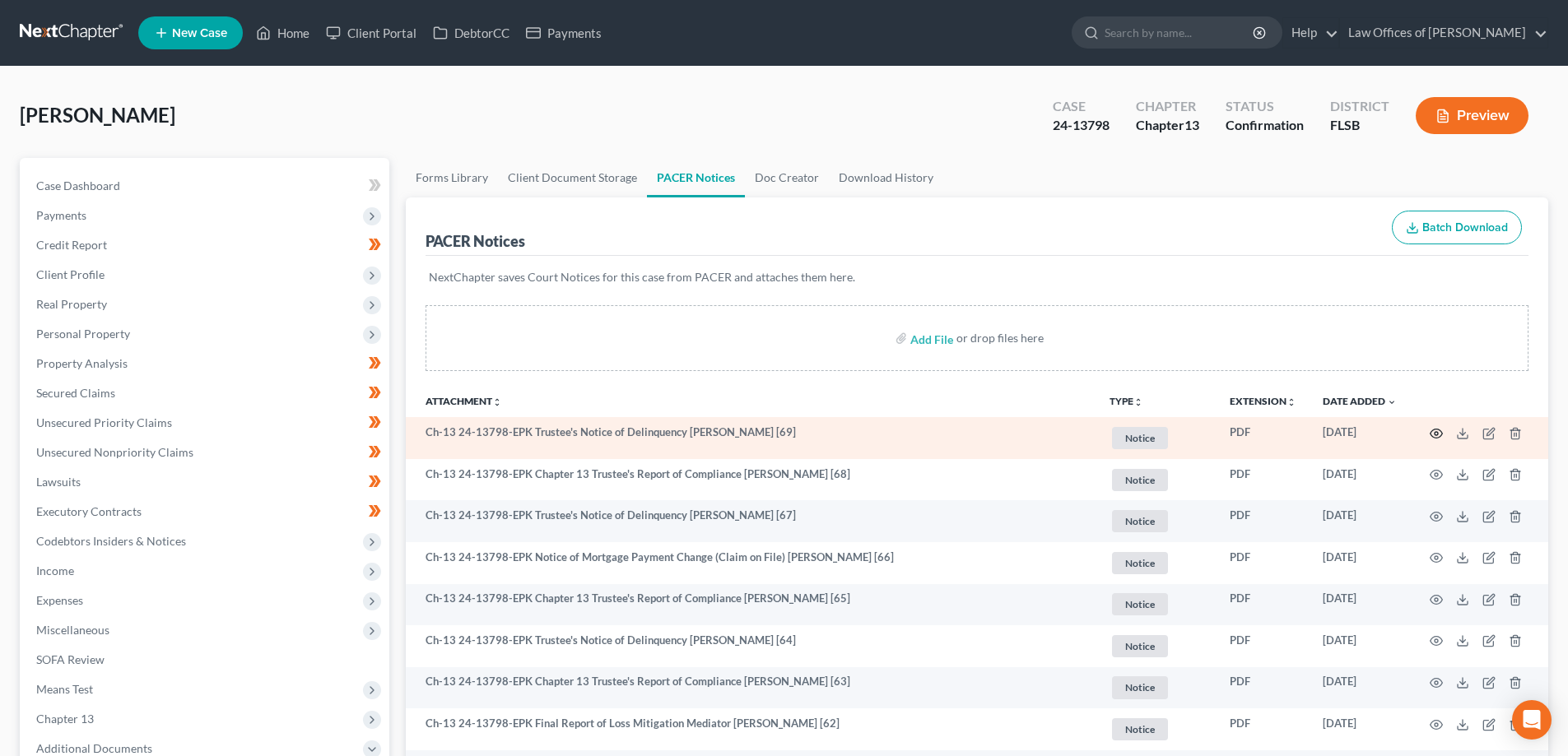
click at [1438, 435] on icon "button" at bounding box center [1436, 433] width 14 height 14
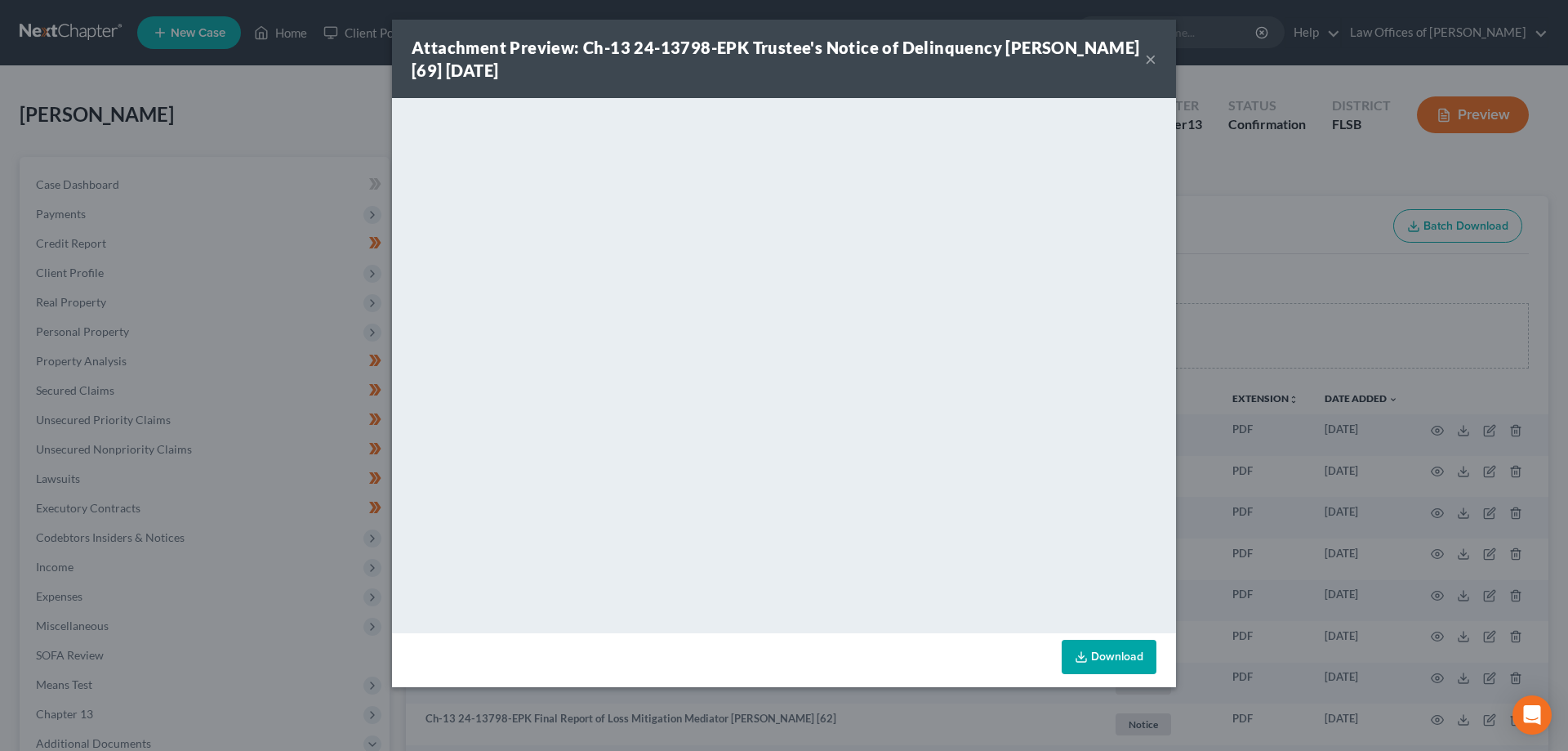
drag, startPoint x: 1165, startPoint y: 57, endPoint x: 1148, endPoint y: 58, distance: 17.0
click at [1163, 57] on div "Attachment Preview: Ch-13 24-13798-EPK Trustee's Notice of Delinquency Richard …" at bounding box center [784, 58] width 784 height 78
click at [1148, 58] on button "×" at bounding box center [1151, 59] width 12 height 19
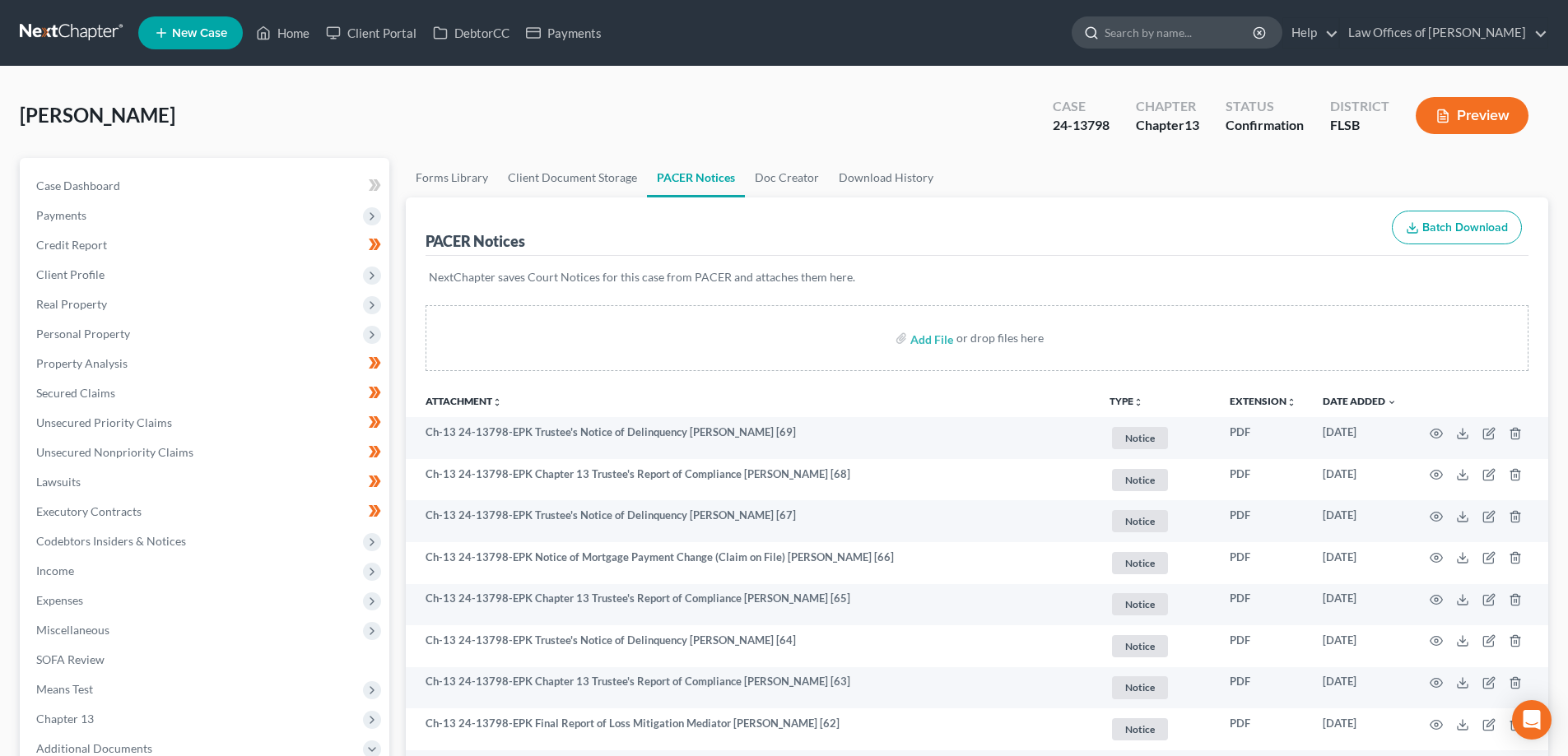
click at [1159, 40] on input "search" at bounding box center [1179, 32] width 150 height 30
click at [60, 35] on link at bounding box center [72, 33] width 106 height 30
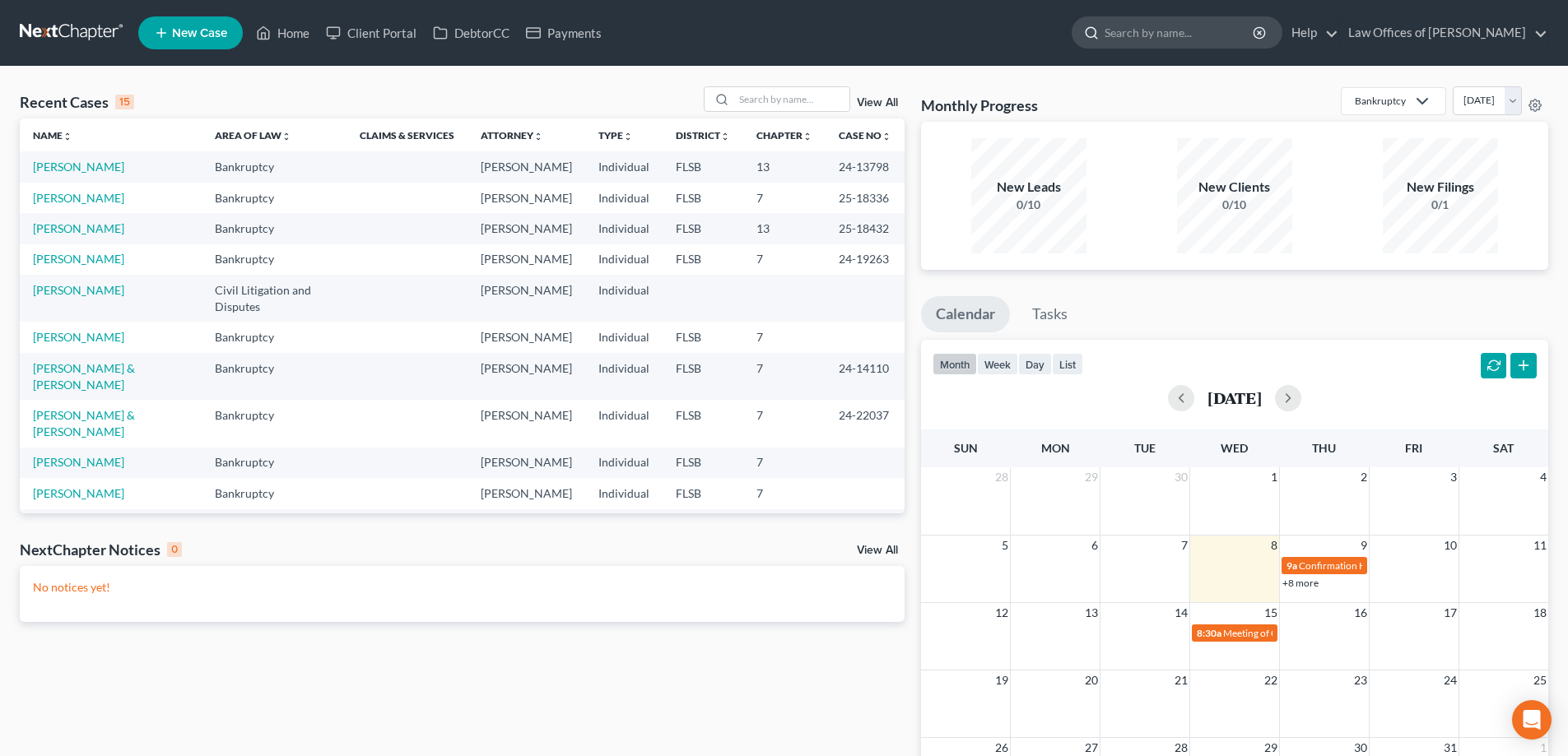
click at [1169, 38] on input "search" at bounding box center [1179, 32] width 150 height 30
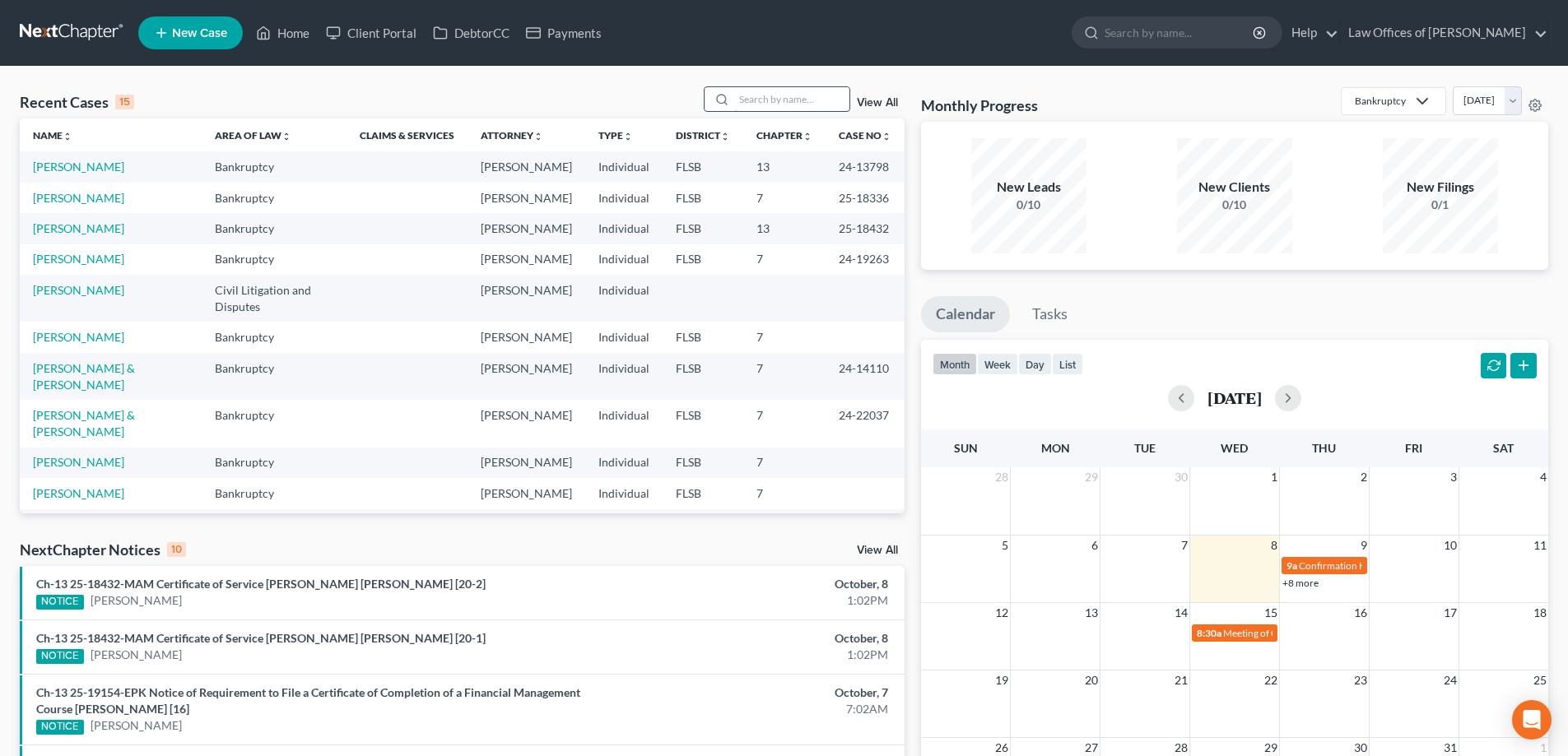
click at [761, 101] on input "search" at bounding box center [791, 99] width 115 height 24
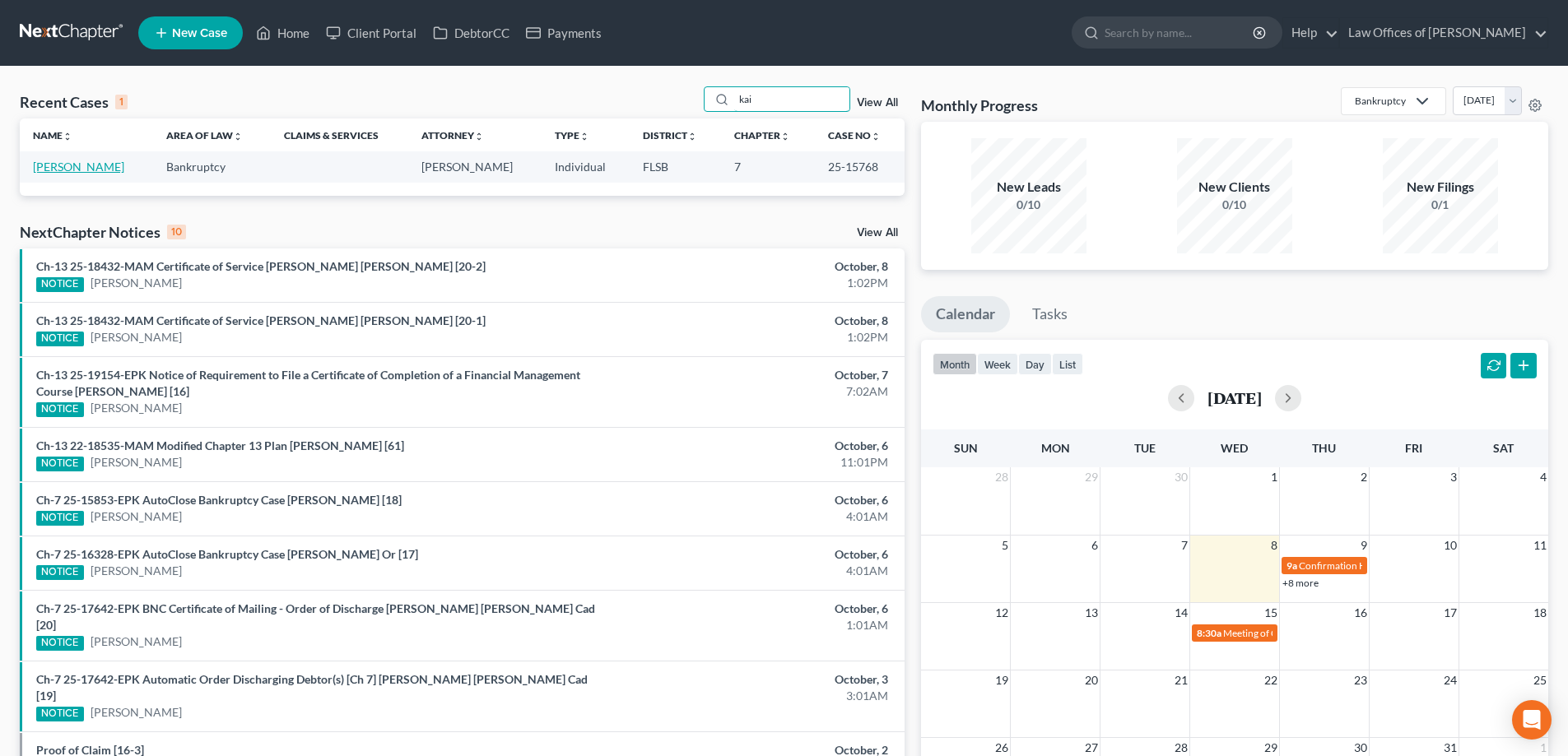
type input "kai"
click at [48, 168] on link "Ricks, Kai" at bounding box center [79, 167] width 91 height 14
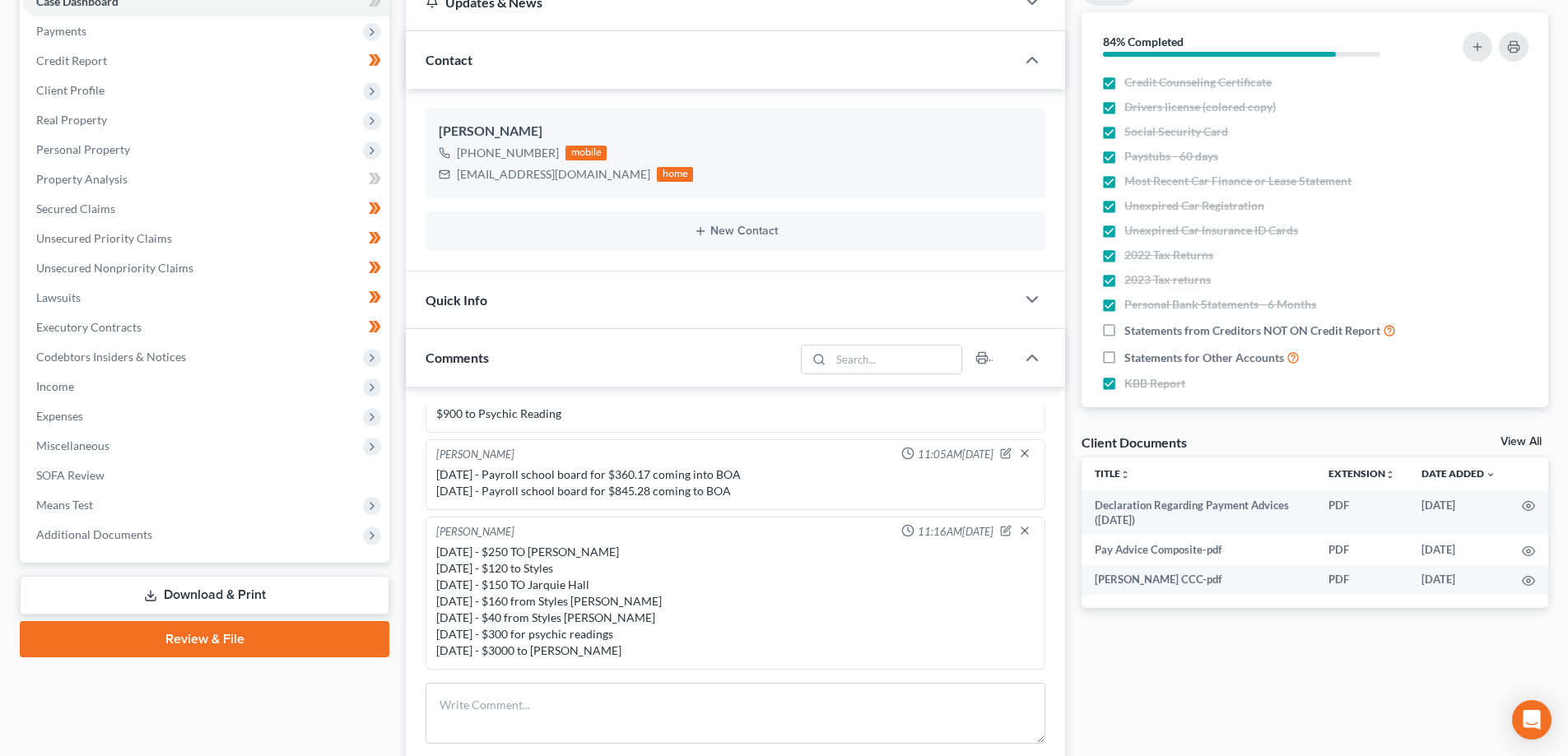
scroll to position [247, 0]
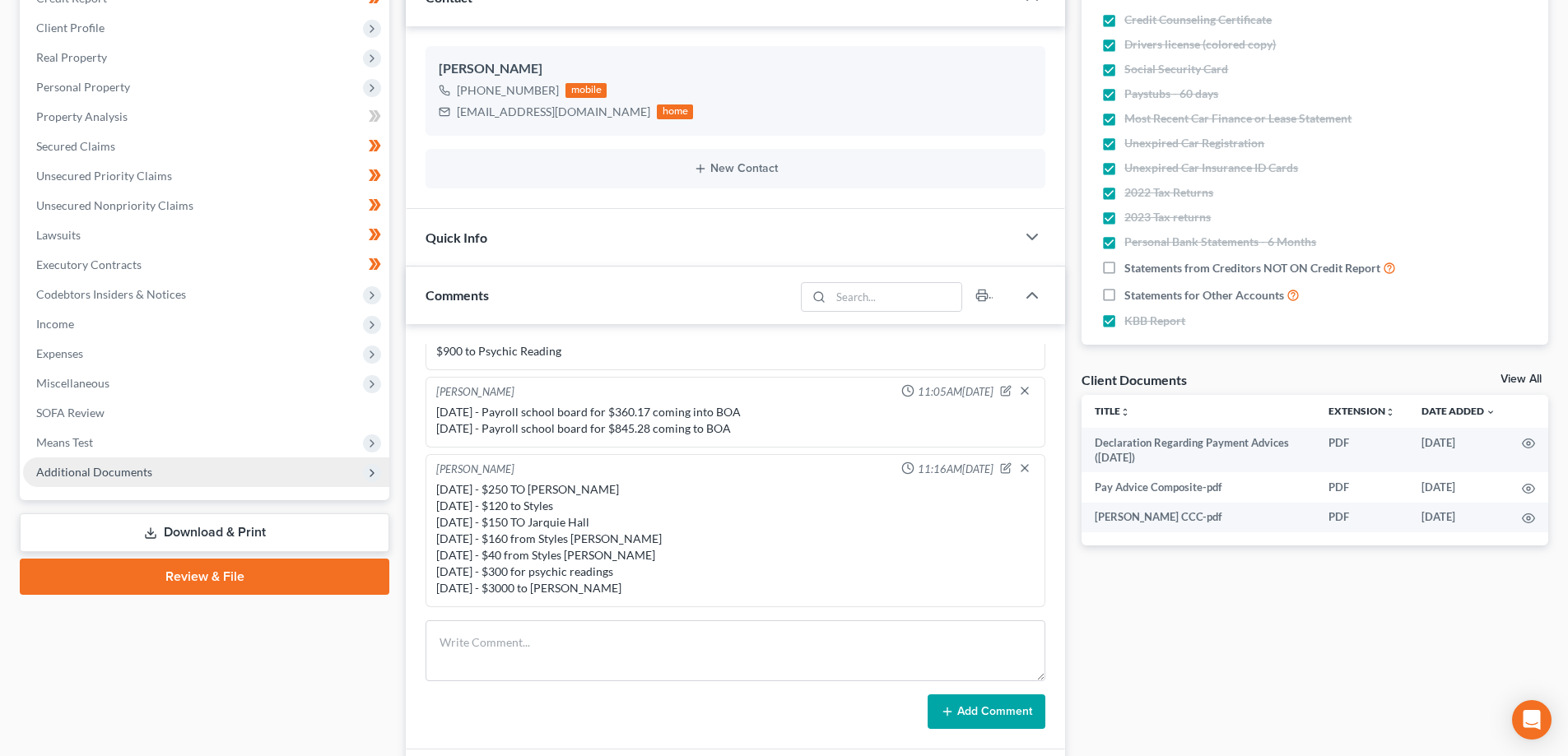
click at [99, 475] on span "Additional Documents" at bounding box center [94, 471] width 116 height 14
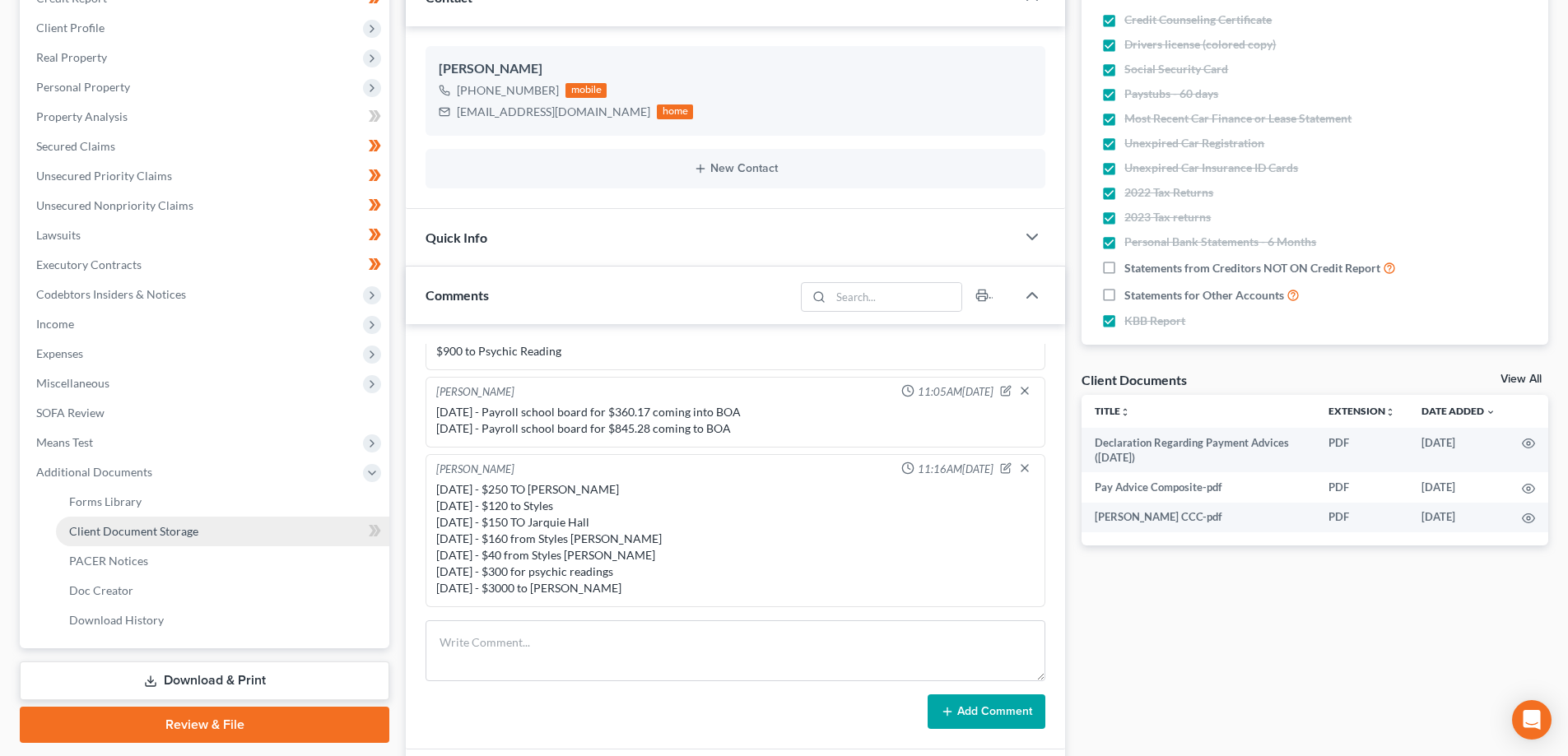
click at [126, 537] on span "Client Document Storage" at bounding box center [133, 531] width 129 height 14
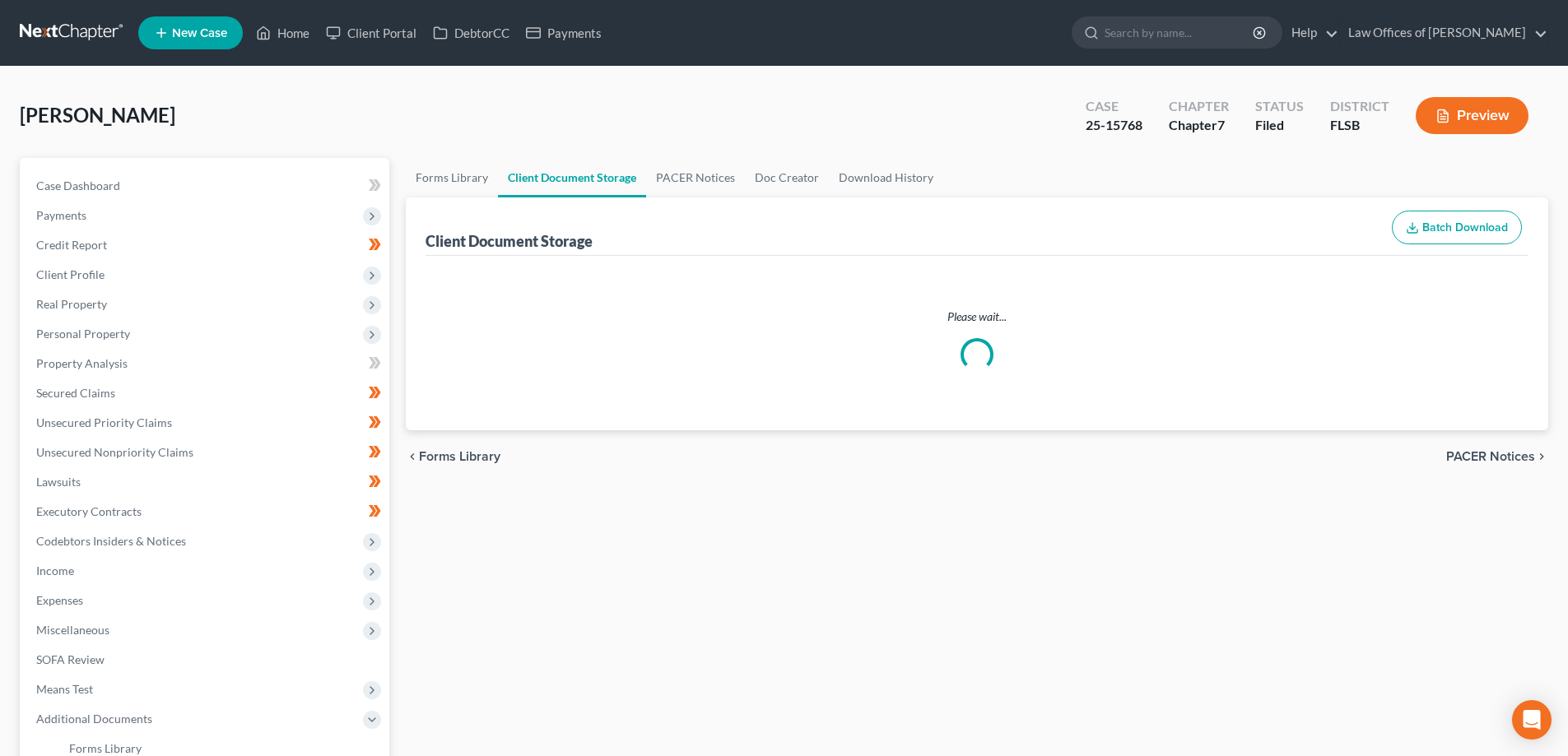
select select "9"
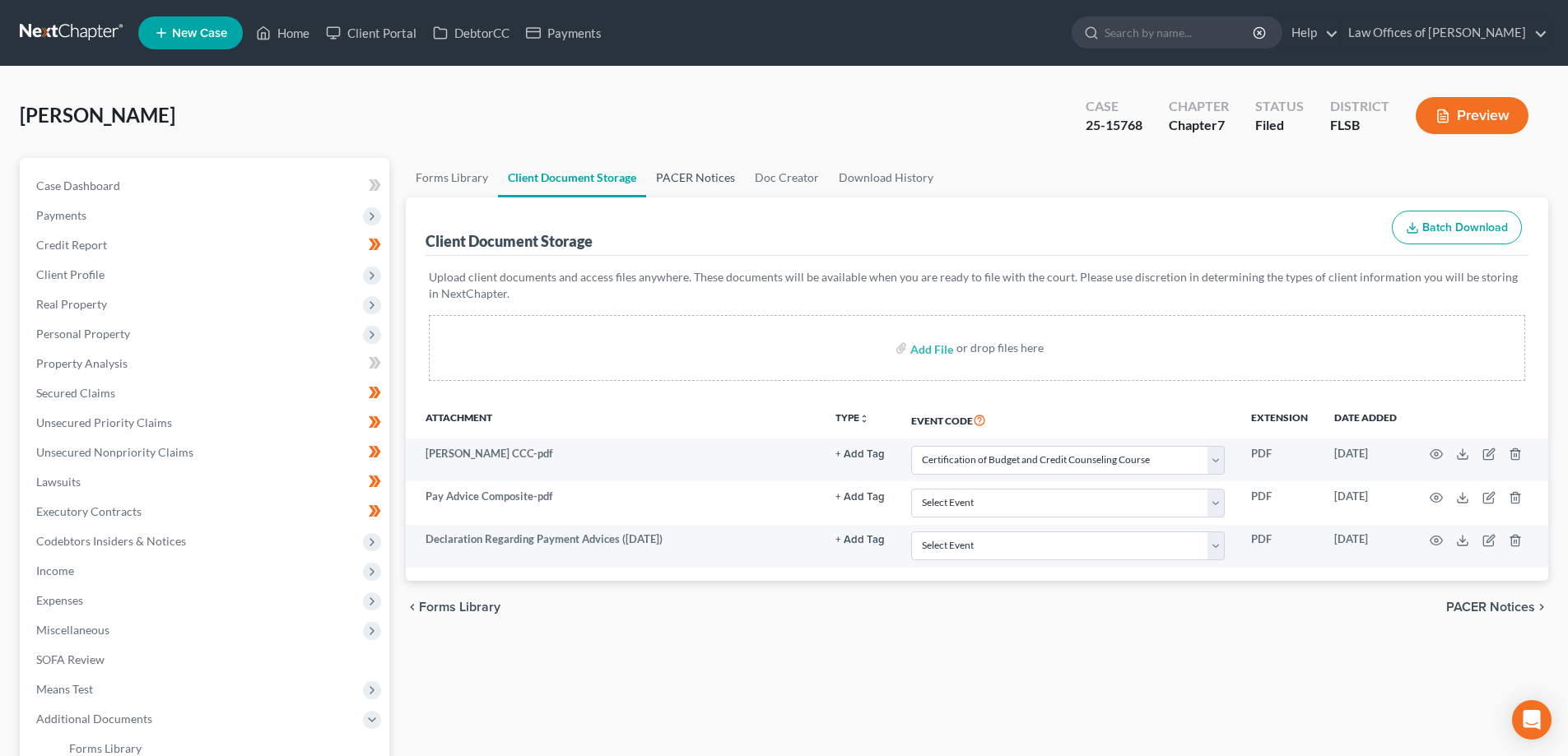
click at [697, 176] on link "PACER Notices" at bounding box center [695, 177] width 99 height 40
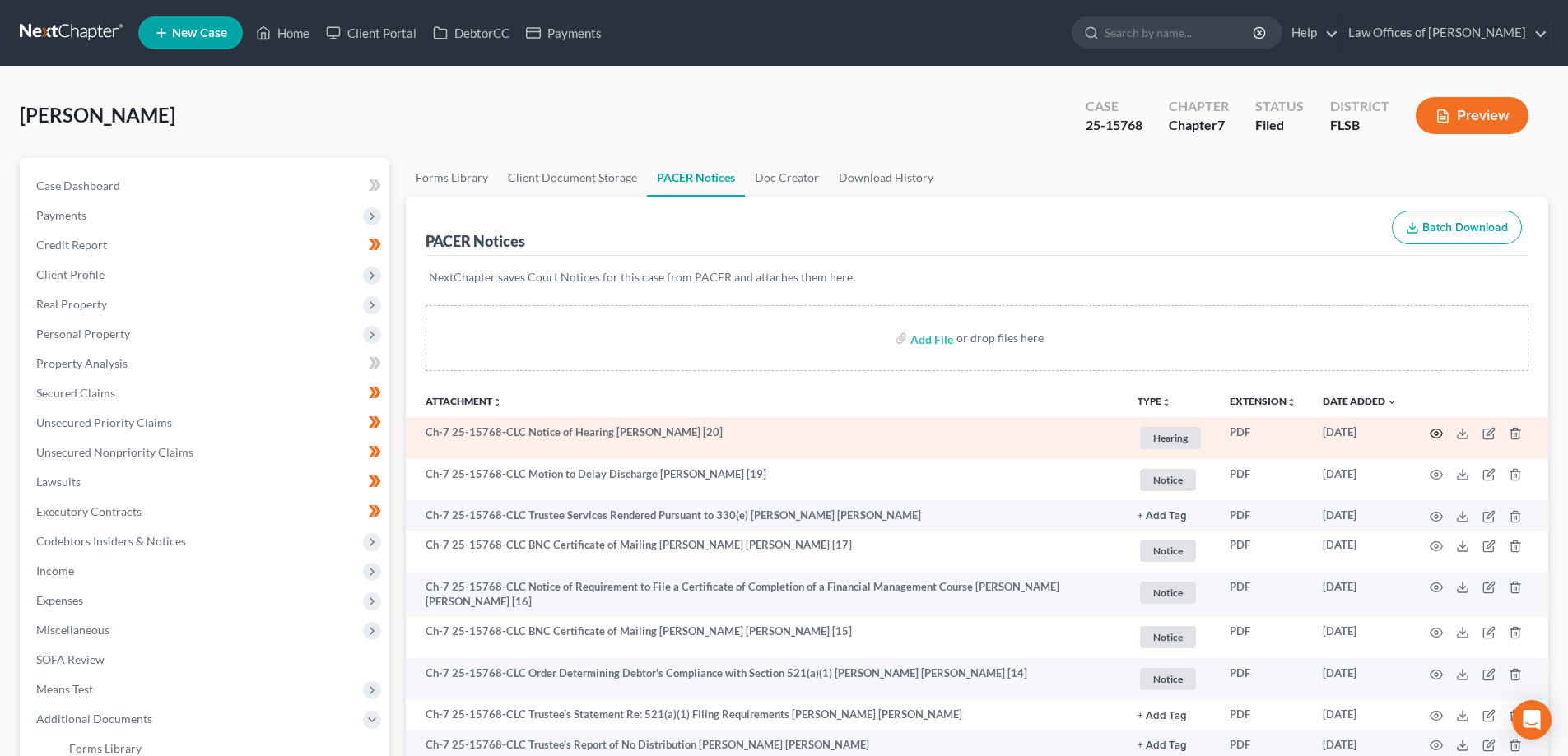
click at [1438, 428] on icon "button" at bounding box center [1436, 433] width 14 height 14
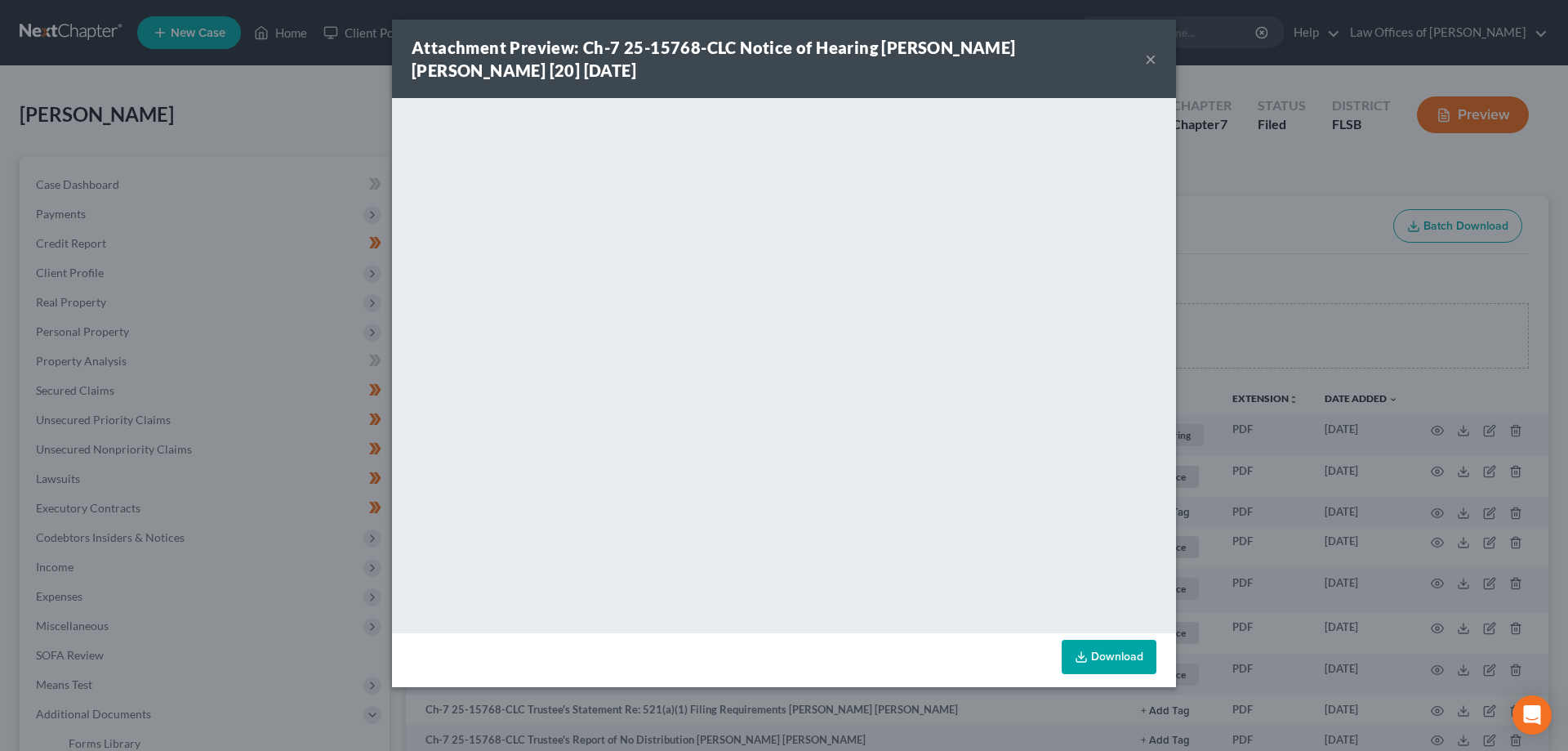
click at [1211, 289] on div "Attachment Preview: Ch-7 25-15768-CLC Notice of Hearing Kai Franquia Ricks [20]…" at bounding box center [784, 376] width 1568 height 751
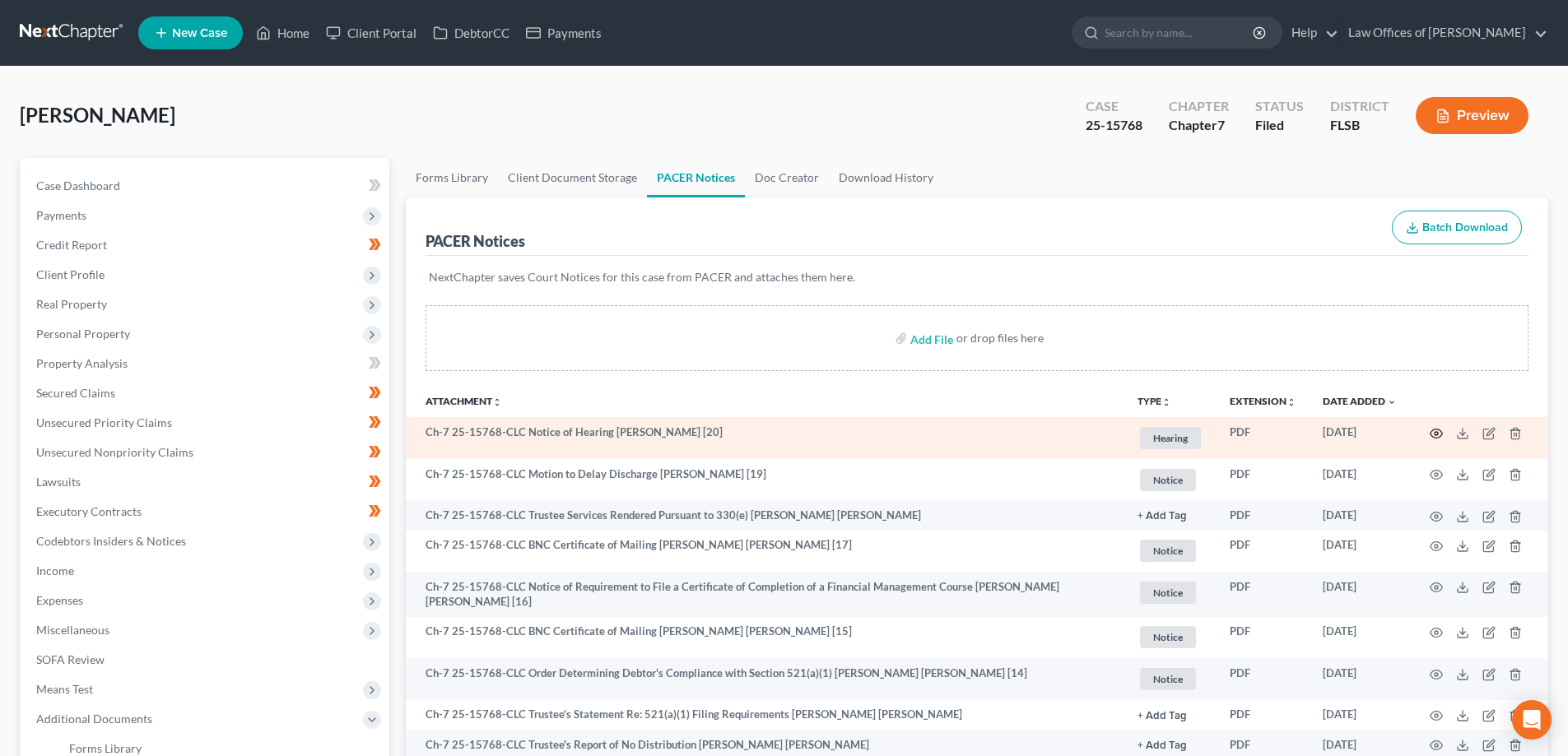
click at [1438, 431] on icon "button" at bounding box center [1436, 433] width 14 height 14
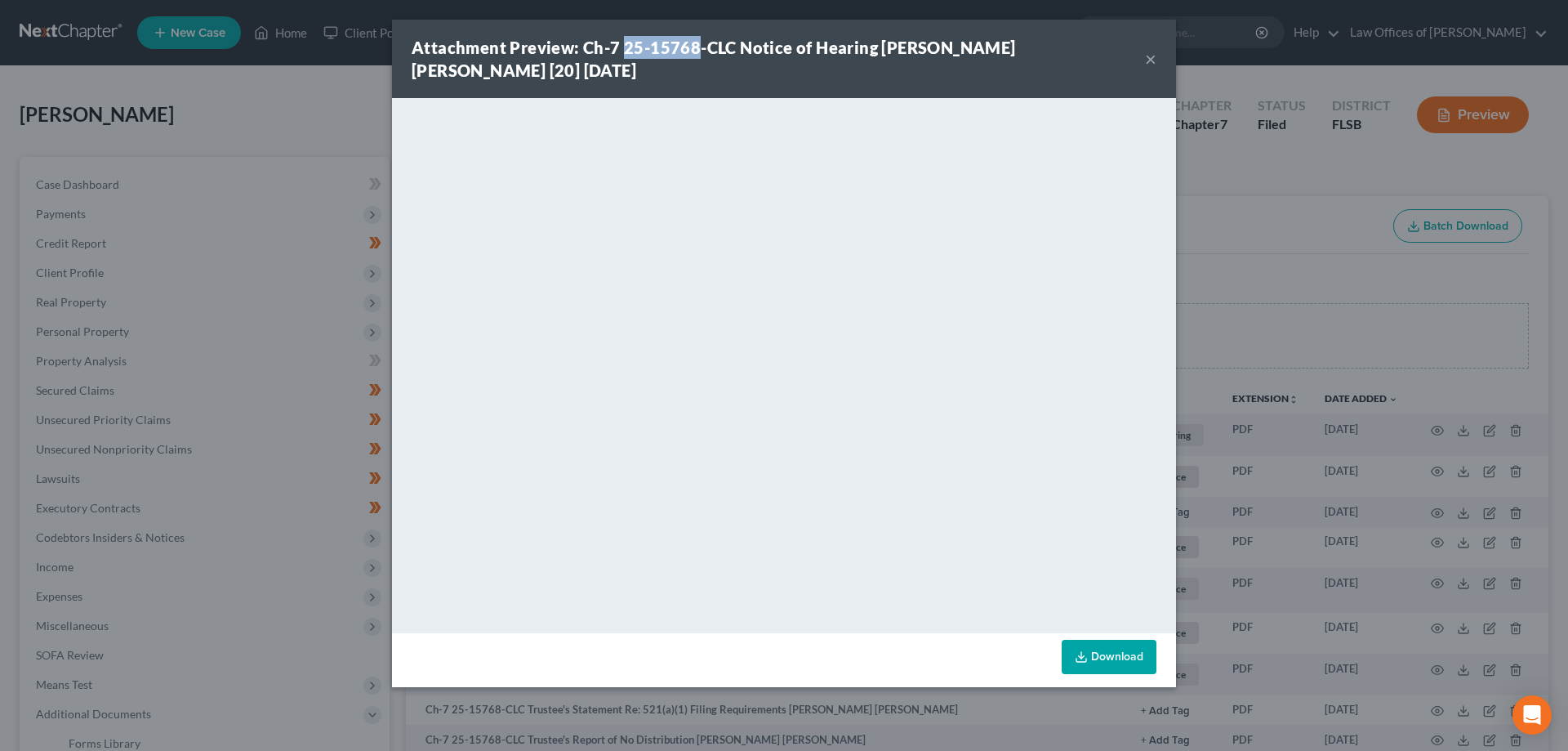
drag, startPoint x: 622, startPoint y: 48, endPoint x: 693, endPoint y: 50, distance: 71.0
click at [693, 50] on strong "Attachment Preview: Ch-7 25-15768-CLC Notice of Hearing Kai Franquia Ricks [20]…" at bounding box center [714, 59] width 604 height 42
copy strong "25-15768"
click at [1151, 61] on button "×" at bounding box center [1151, 59] width 12 height 19
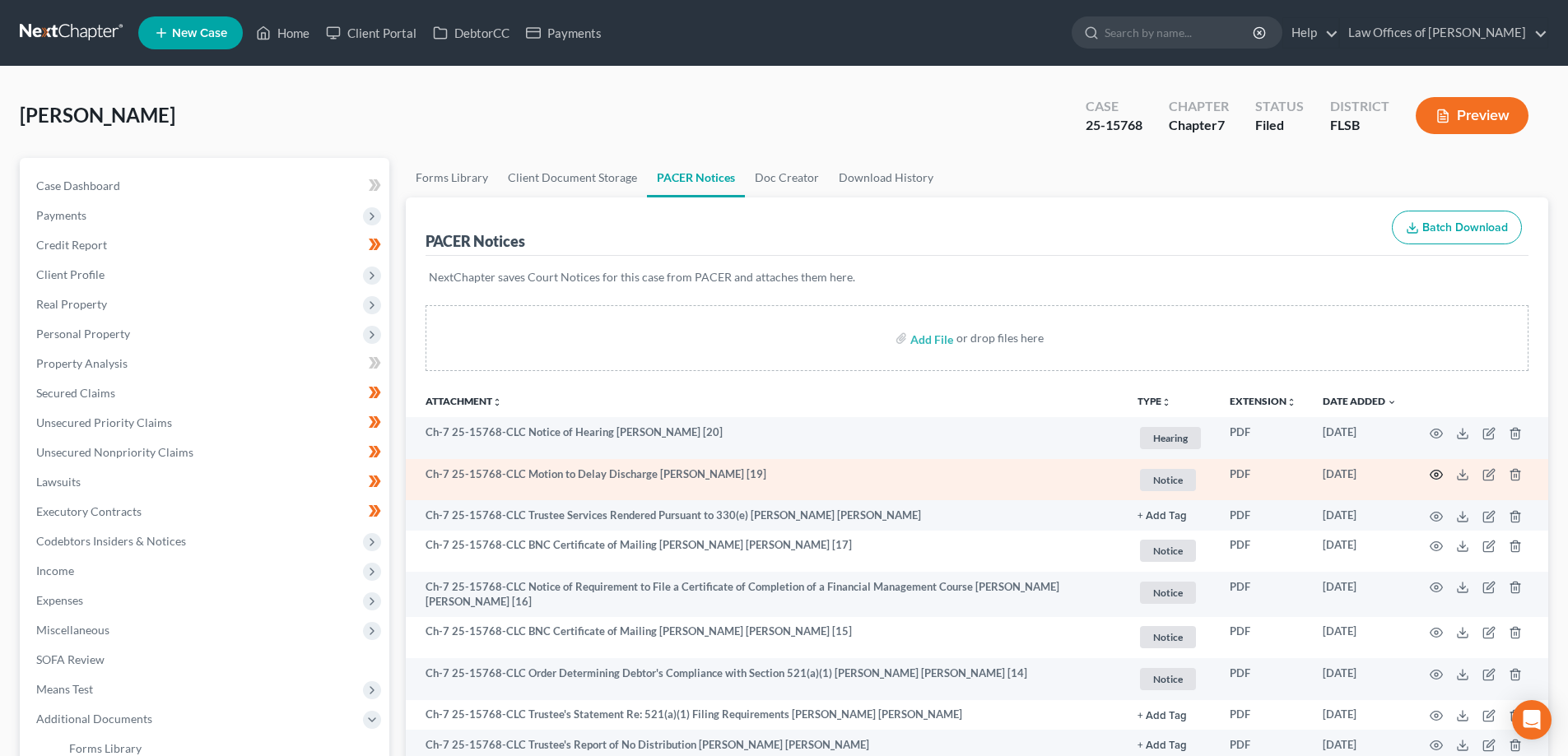
click at [1431, 475] on icon "button" at bounding box center [1436, 475] width 14 height 14
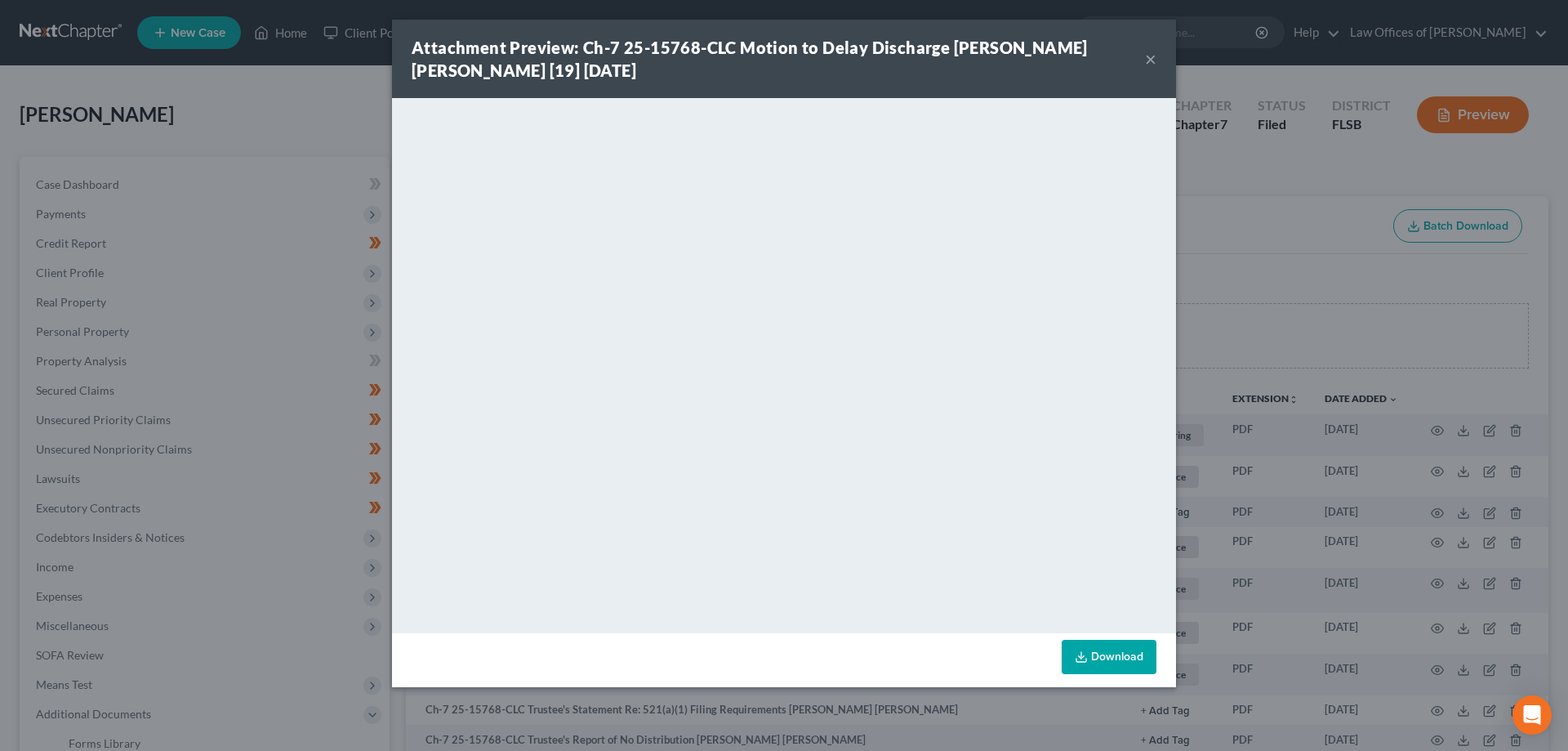
click at [1244, 240] on div "Attachment Preview: Ch-7 25-15768-CLC Motion to Delay Discharge Kai Franquia Ri…" at bounding box center [784, 376] width 1568 height 751
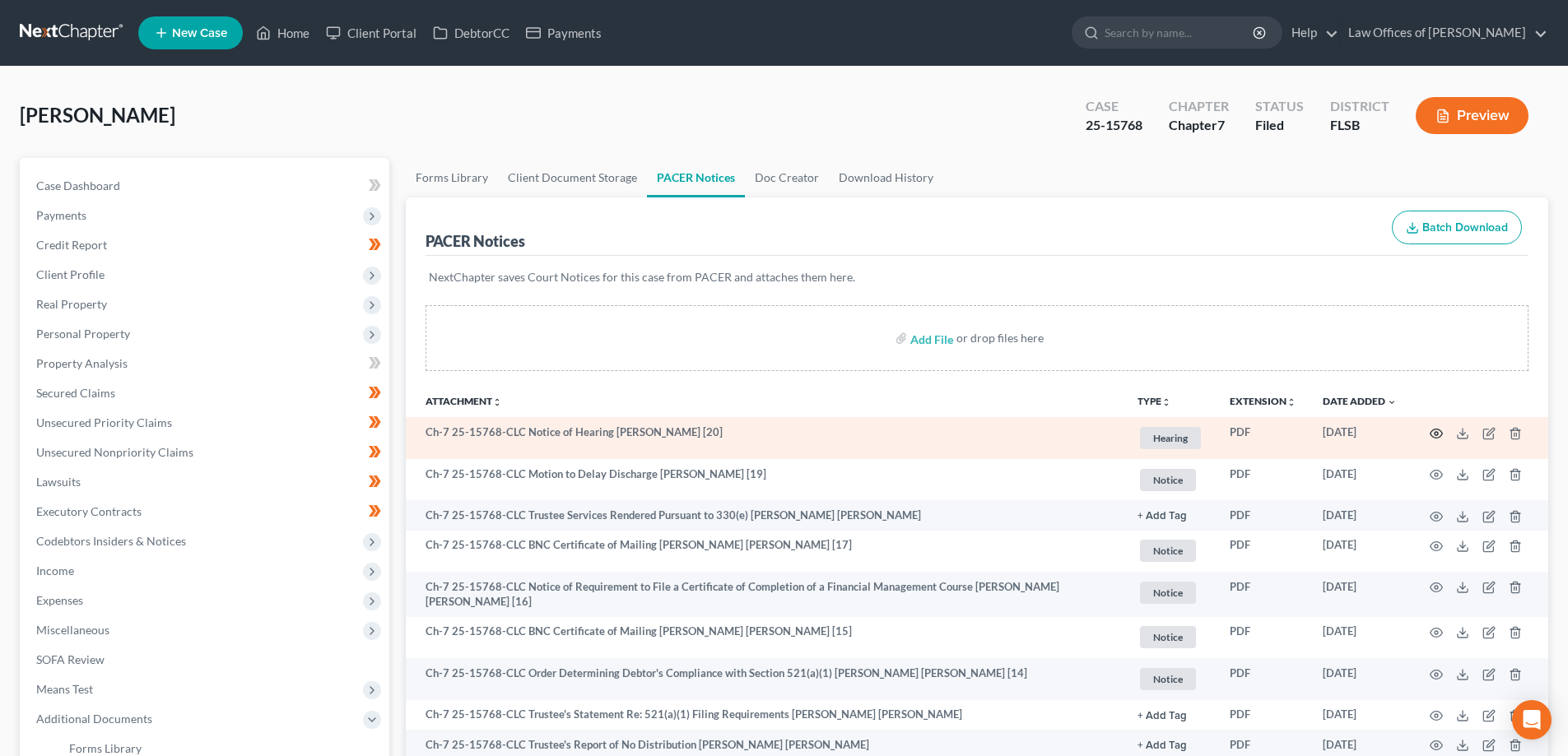
click at [1438, 430] on icon "button" at bounding box center [1436, 433] width 14 height 14
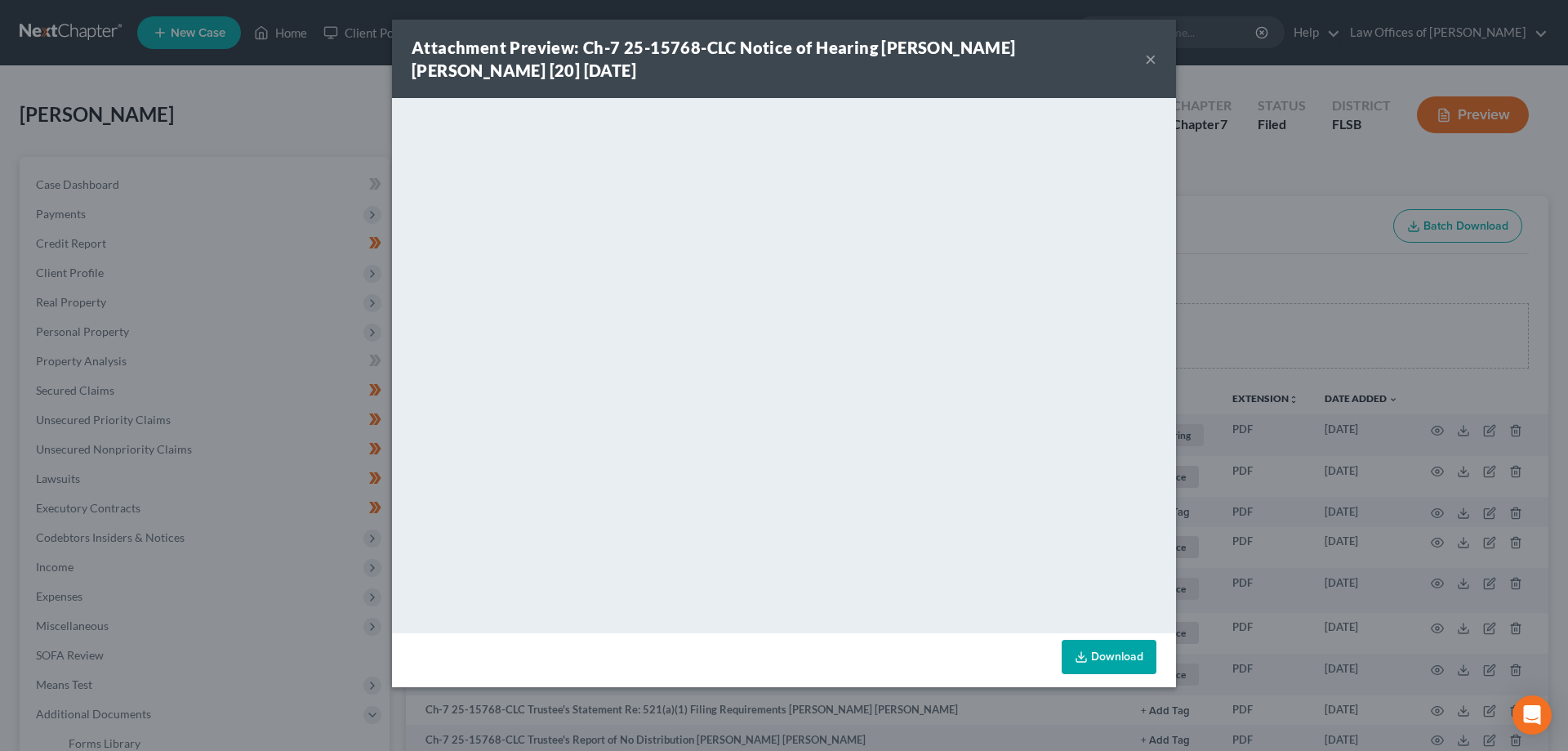
click at [1260, 301] on div "Attachment Preview: Ch-7 25-15768-CLC Notice of Hearing Kai Franquia Ricks [20]…" at bounding box center [784, 376] width 1568 height 751
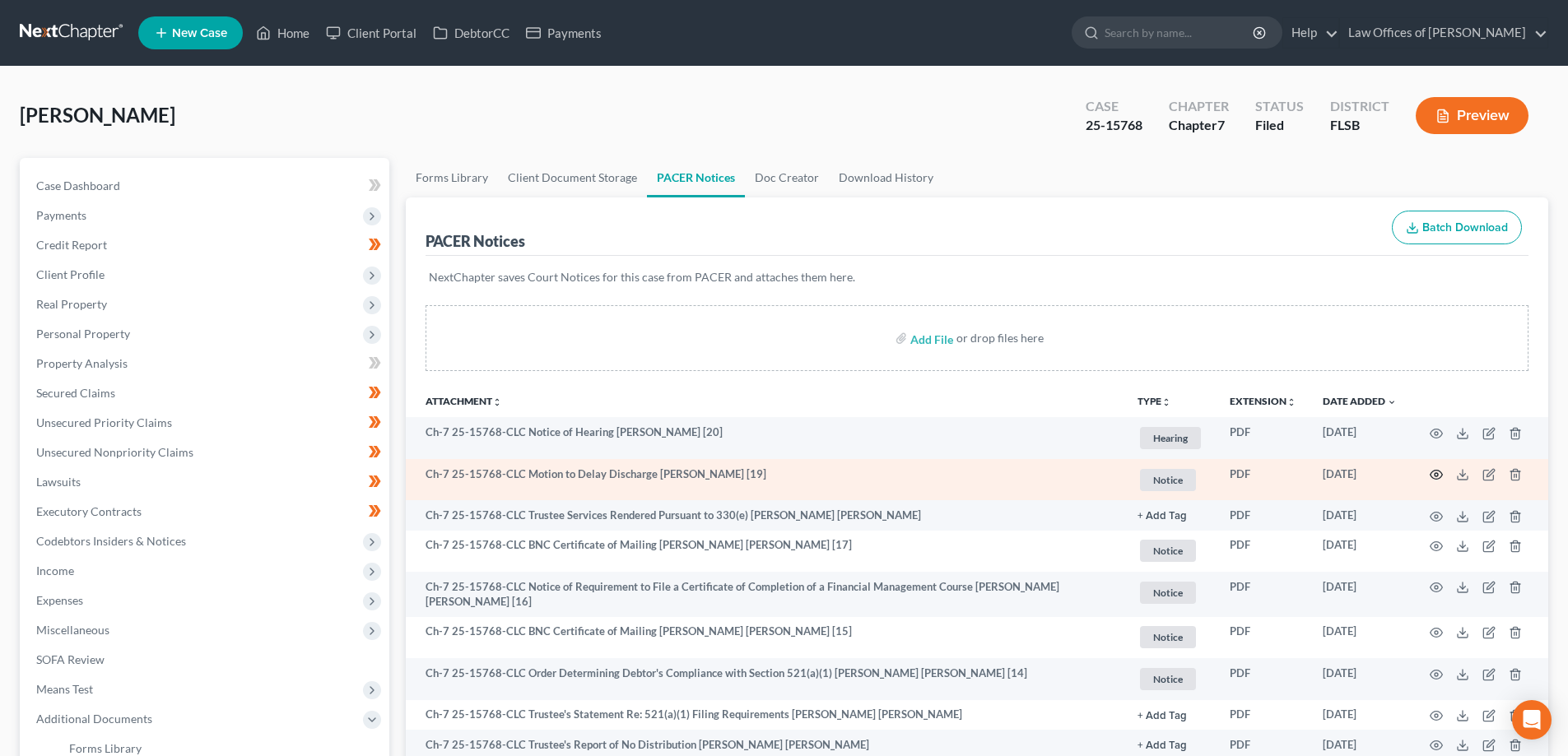
click at [1432, 472] on icon "button" at bounding box center [1436, 474] width 13 height 9
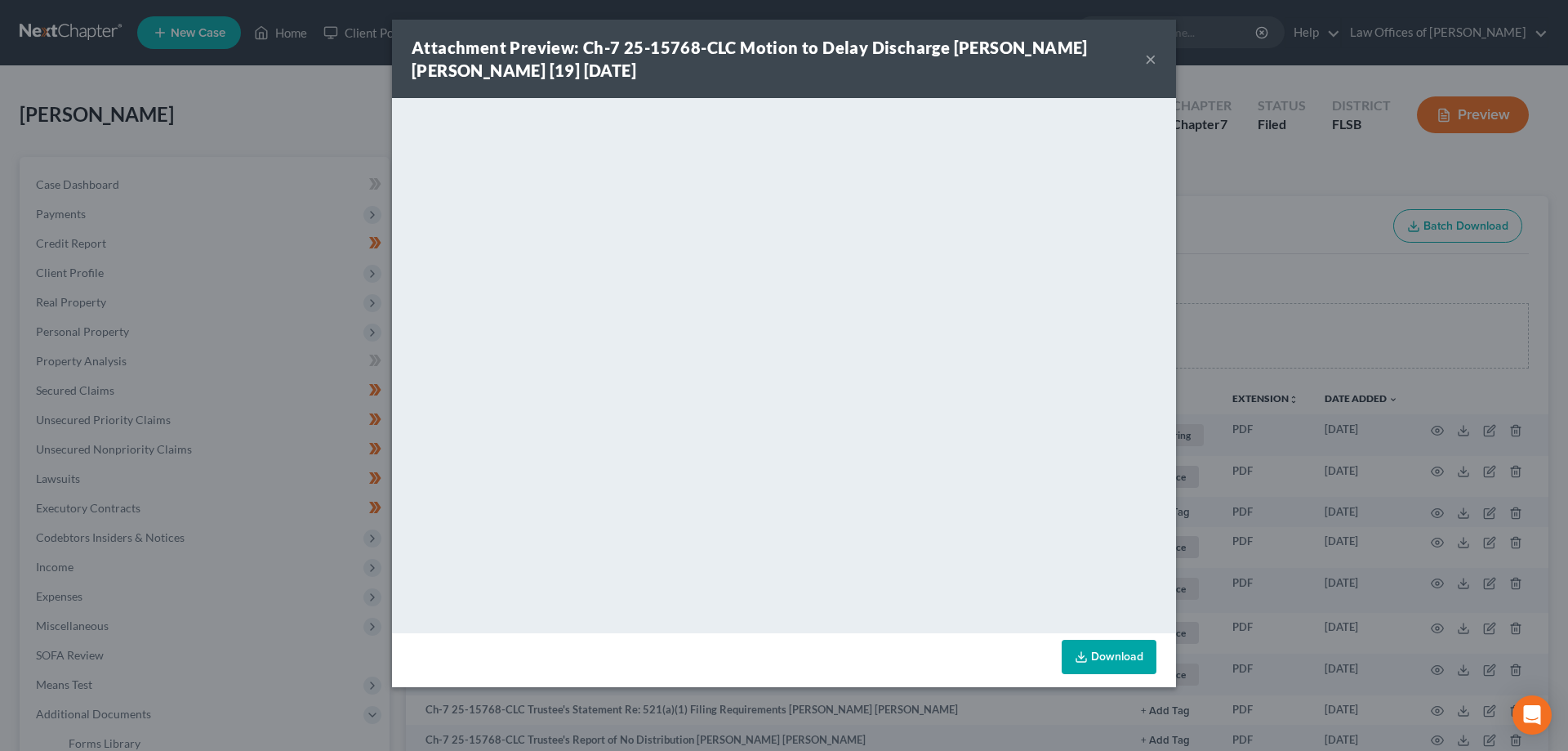
click at [1187, 213] on div "Attachment Preview: Ch-7 25-15768-CLC Motion to Delay Discharge Kai Franquia Ri…" at bounding box center [784, 376] width 1568 height 751
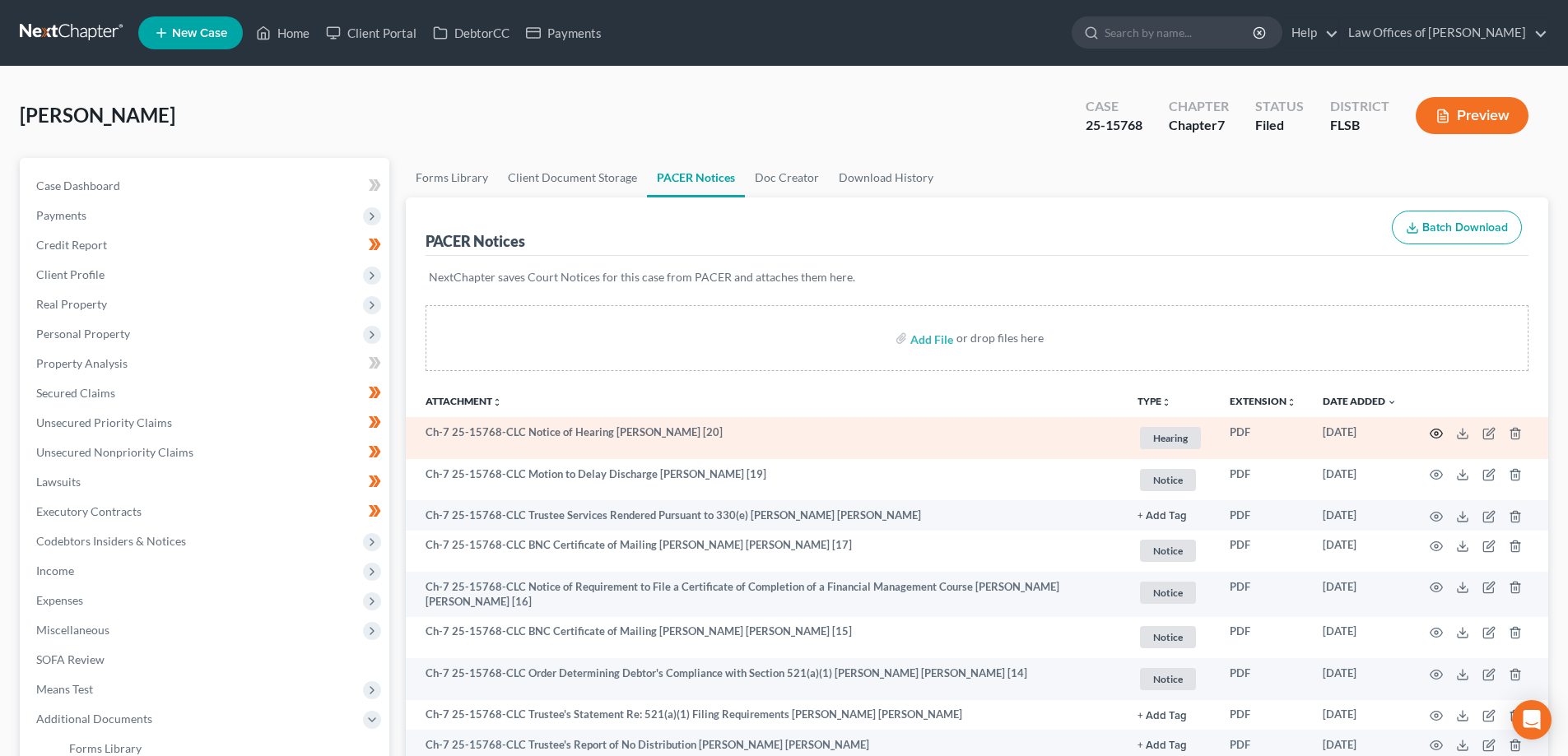
click at [1438, 434] on circle "button" at bounding box center [1435, 433] width 3 height 3
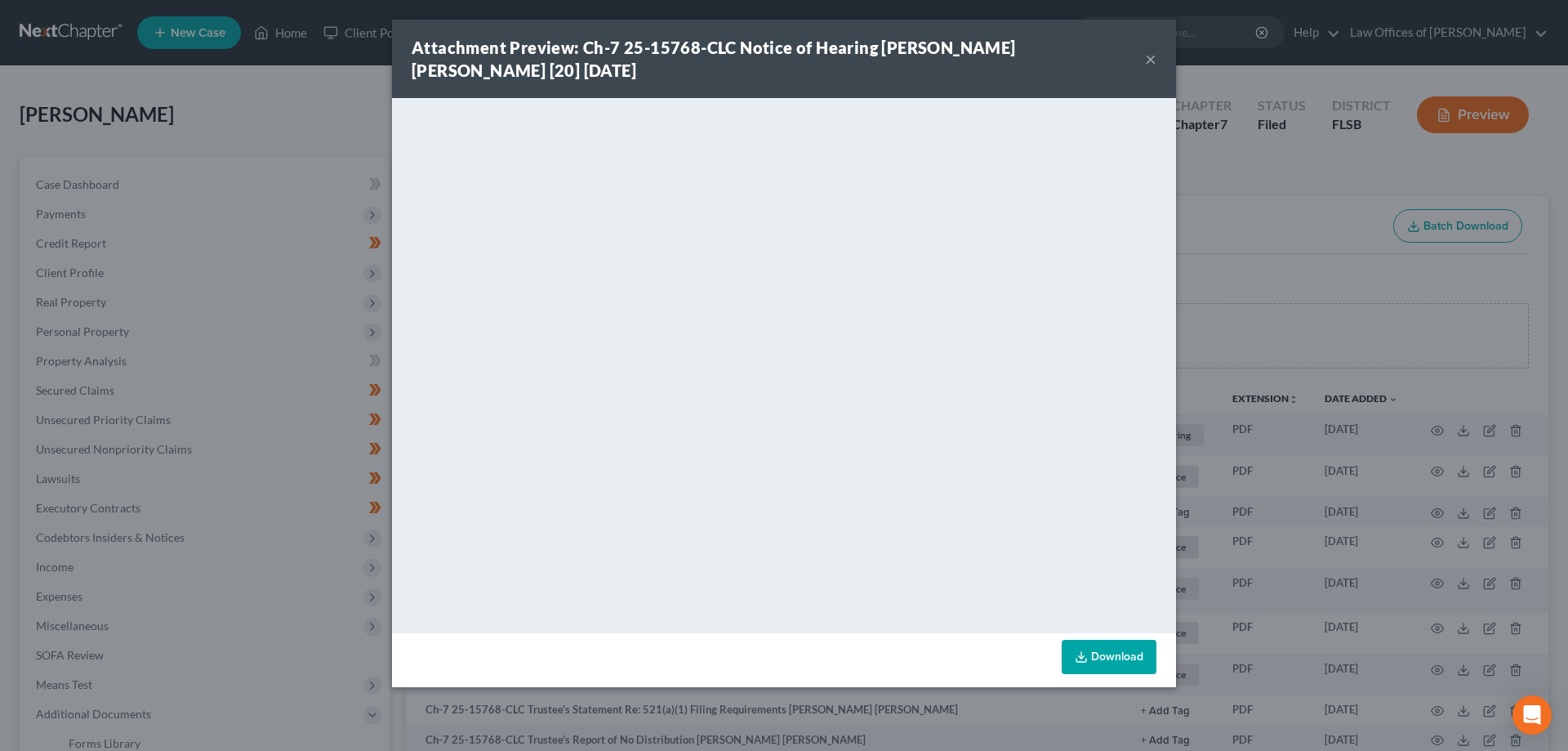
click at [1153, 60] on button "×" at bounding box center [1151, 59] width 12 height 19
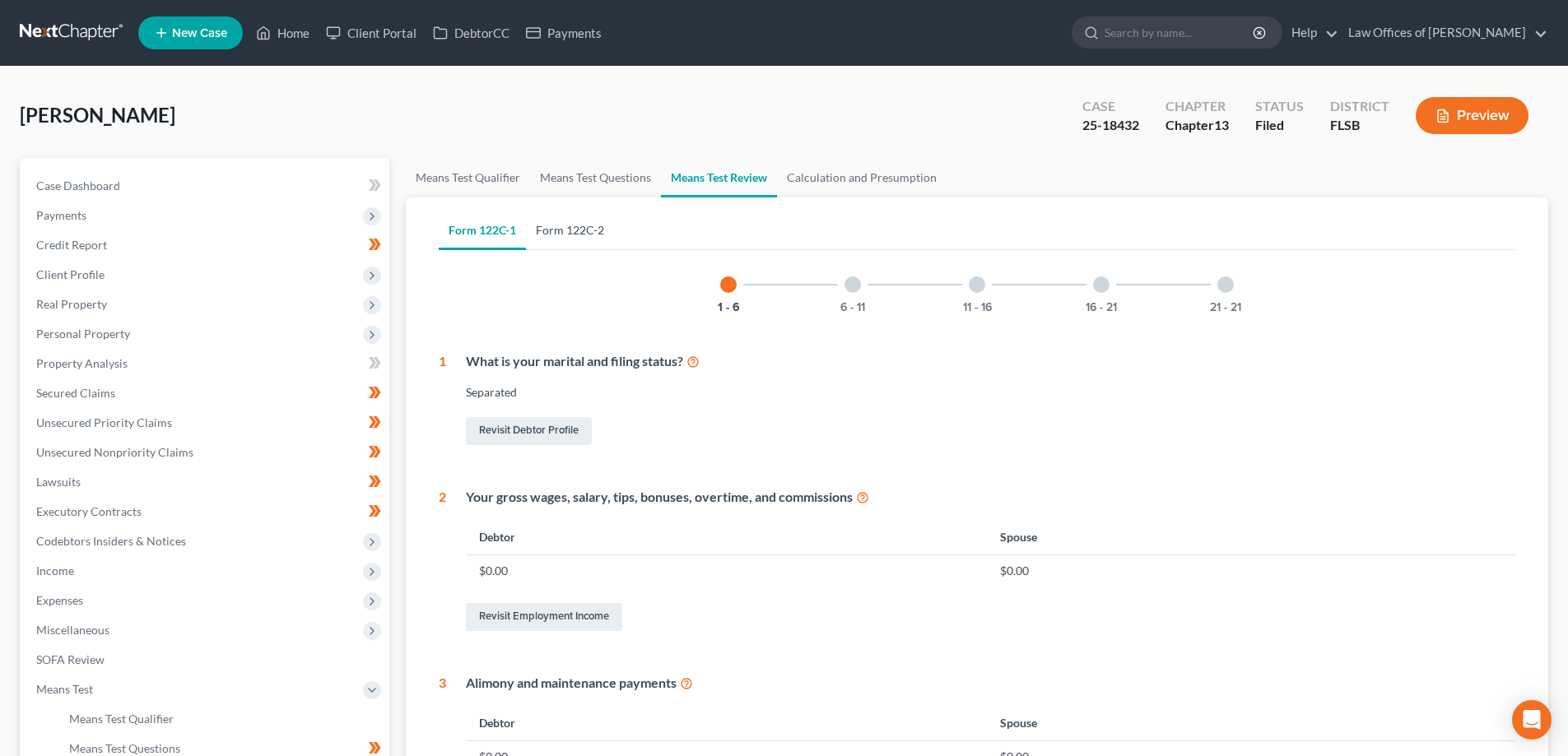
click at [565, 224] on link "Form 122C-2" at bounding box center [569, 230] width 88 height 40
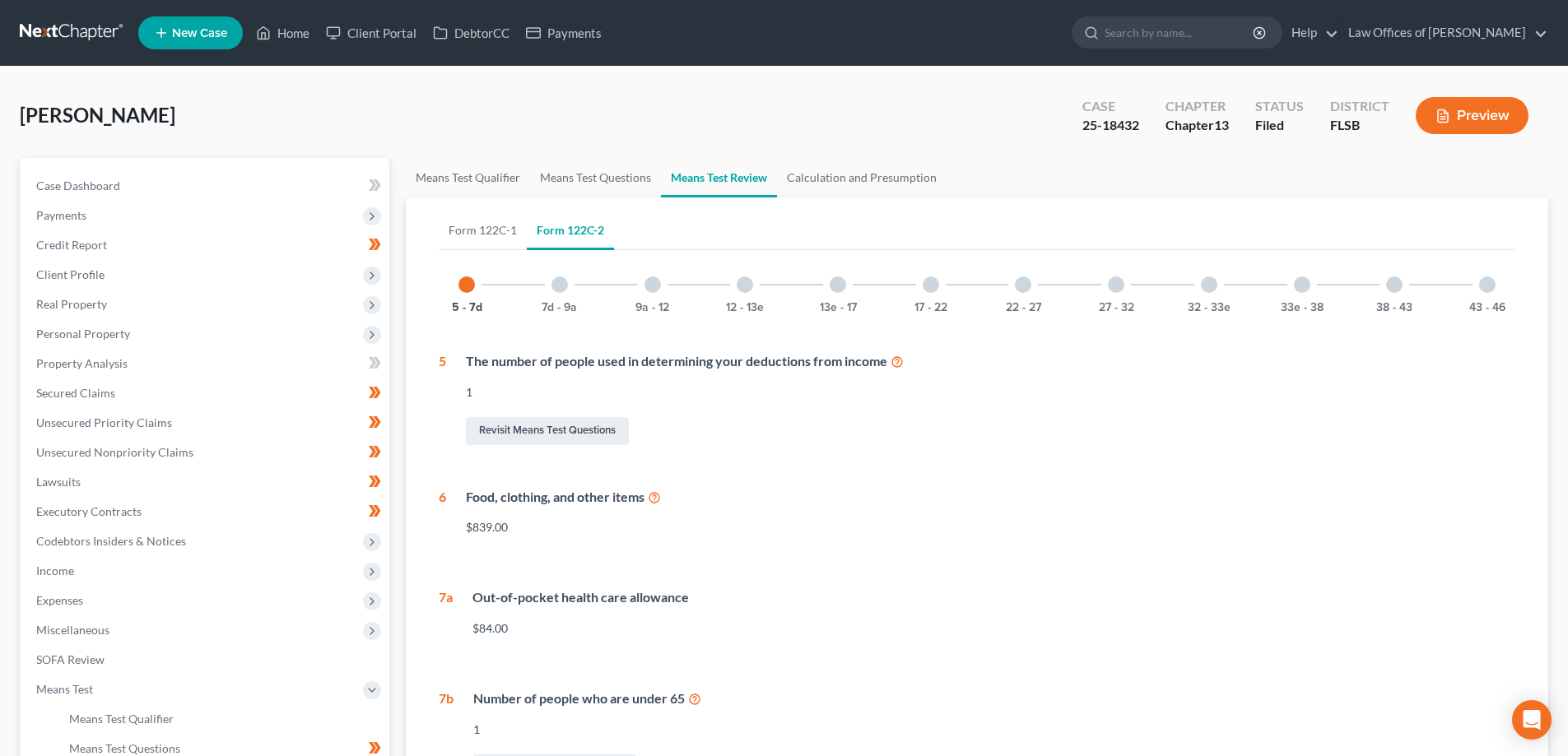
click at [1476, 284] on div "43 - 46" at bounding box center [1488, 285] width 56 height 56
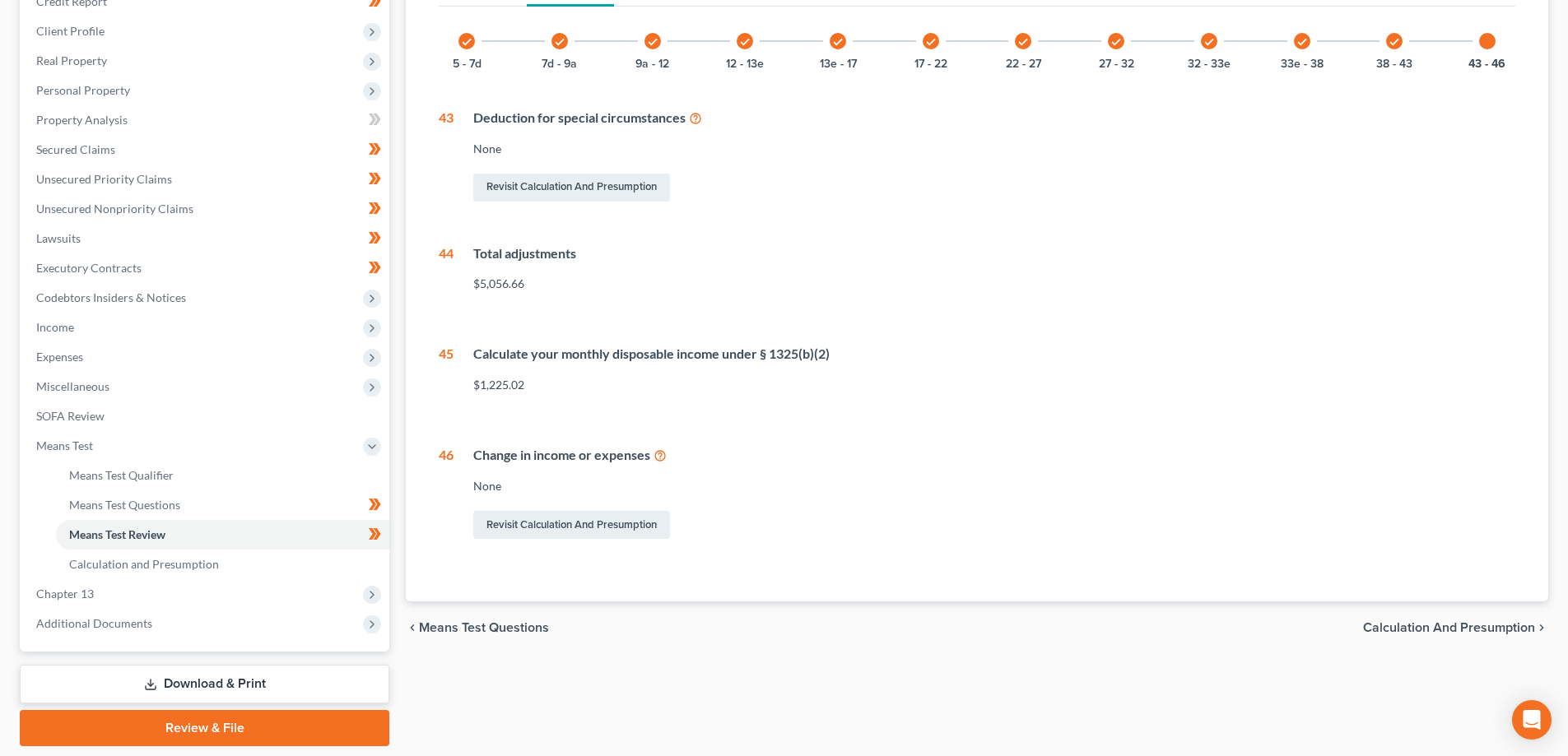
scroll to position [247, 0]
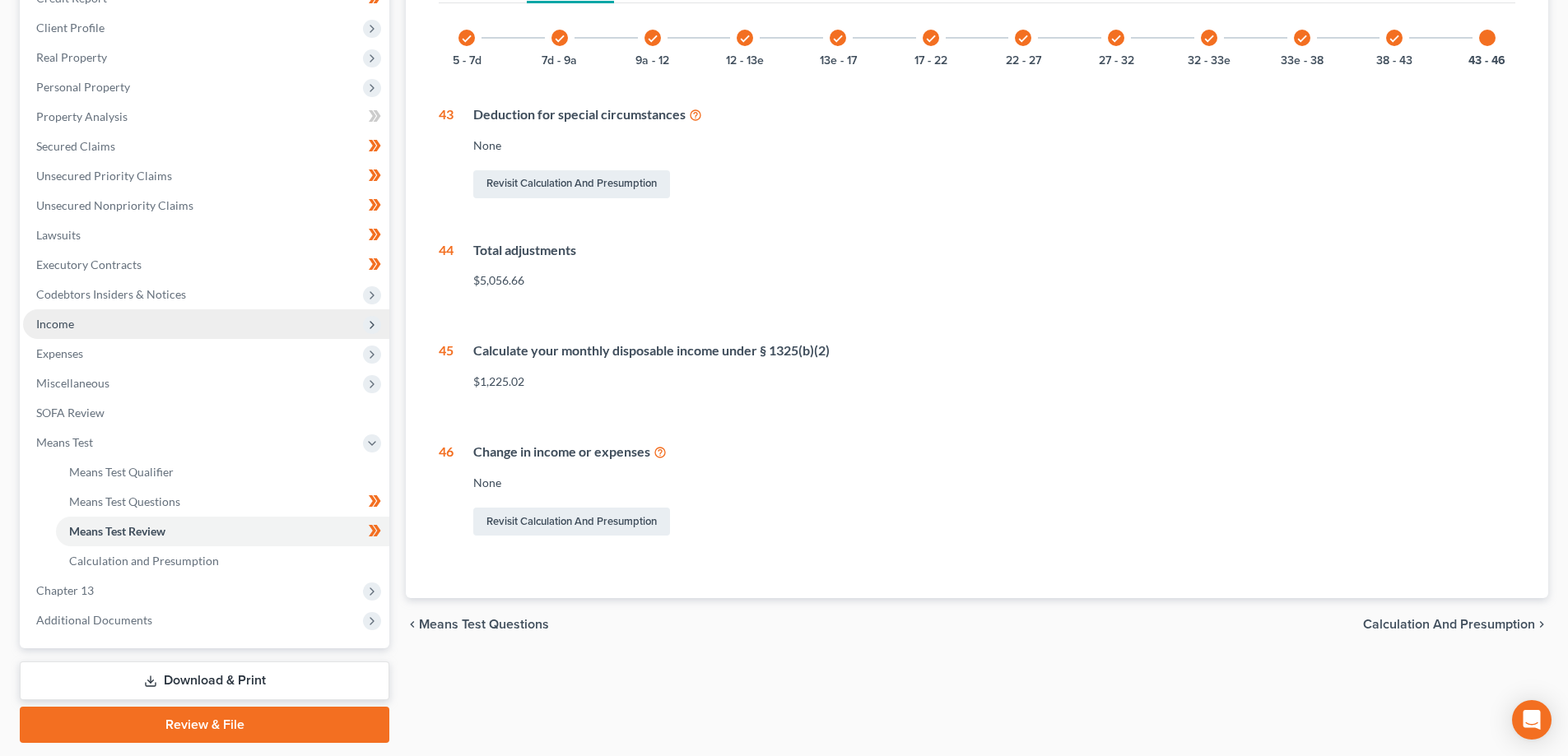
click at [78, 315] on span "Income" at bounding box center [207, 324] width 367 height 30
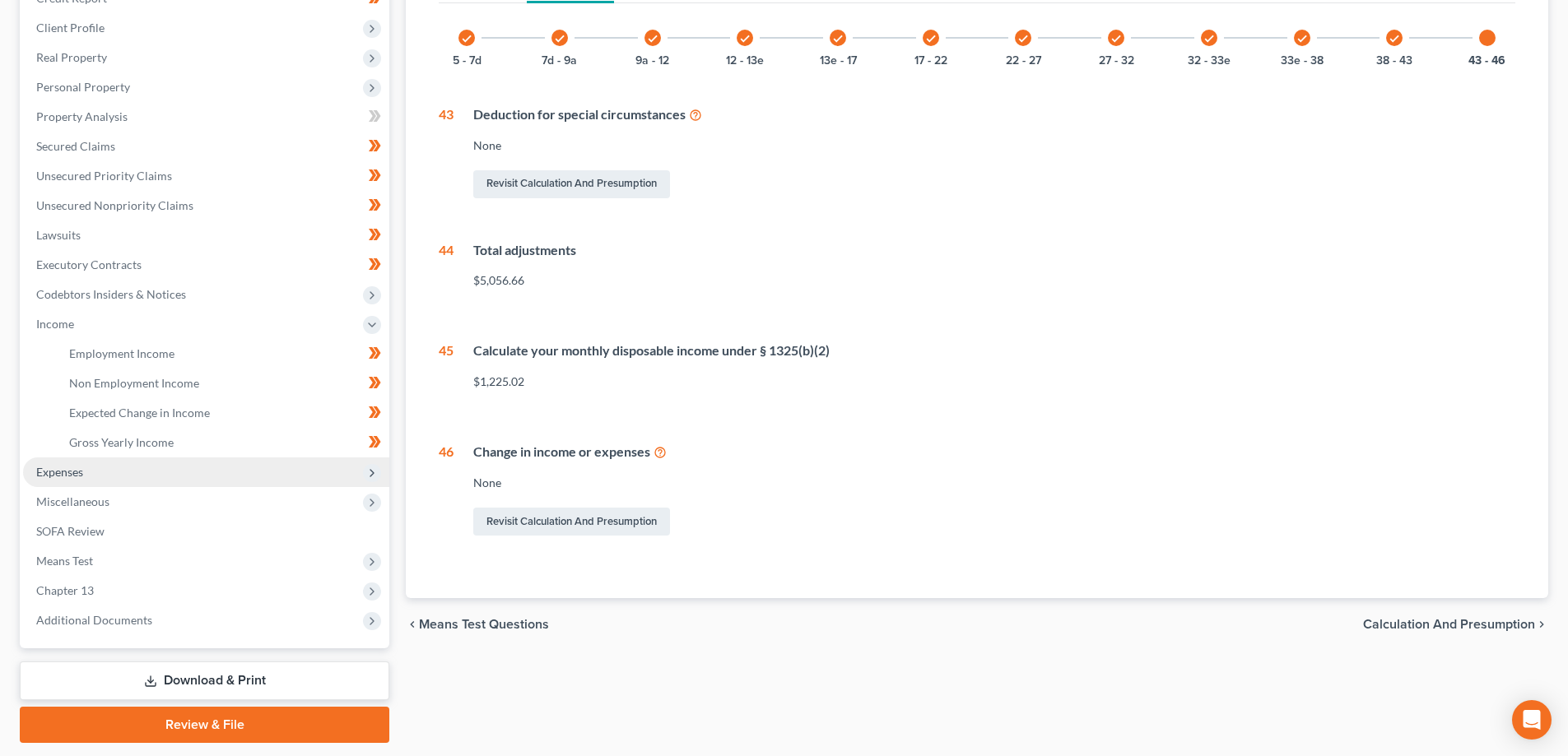
click at [68, 468] on span "Expenses" at bounding box center [59, 471] width 47 height 14
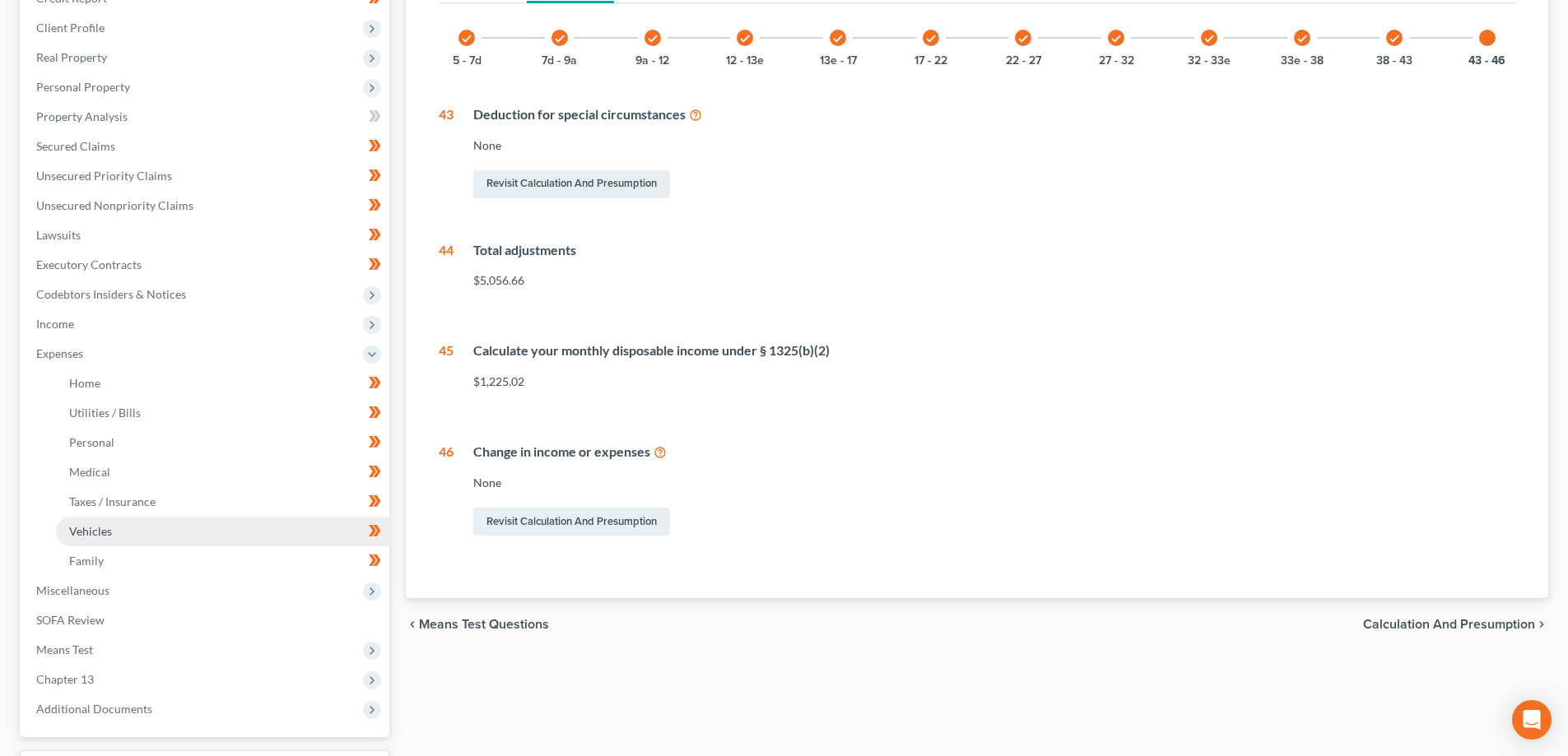
click at [144, 538] on link "Vehicles" at bounding box center [223, 531] width 334 height 30
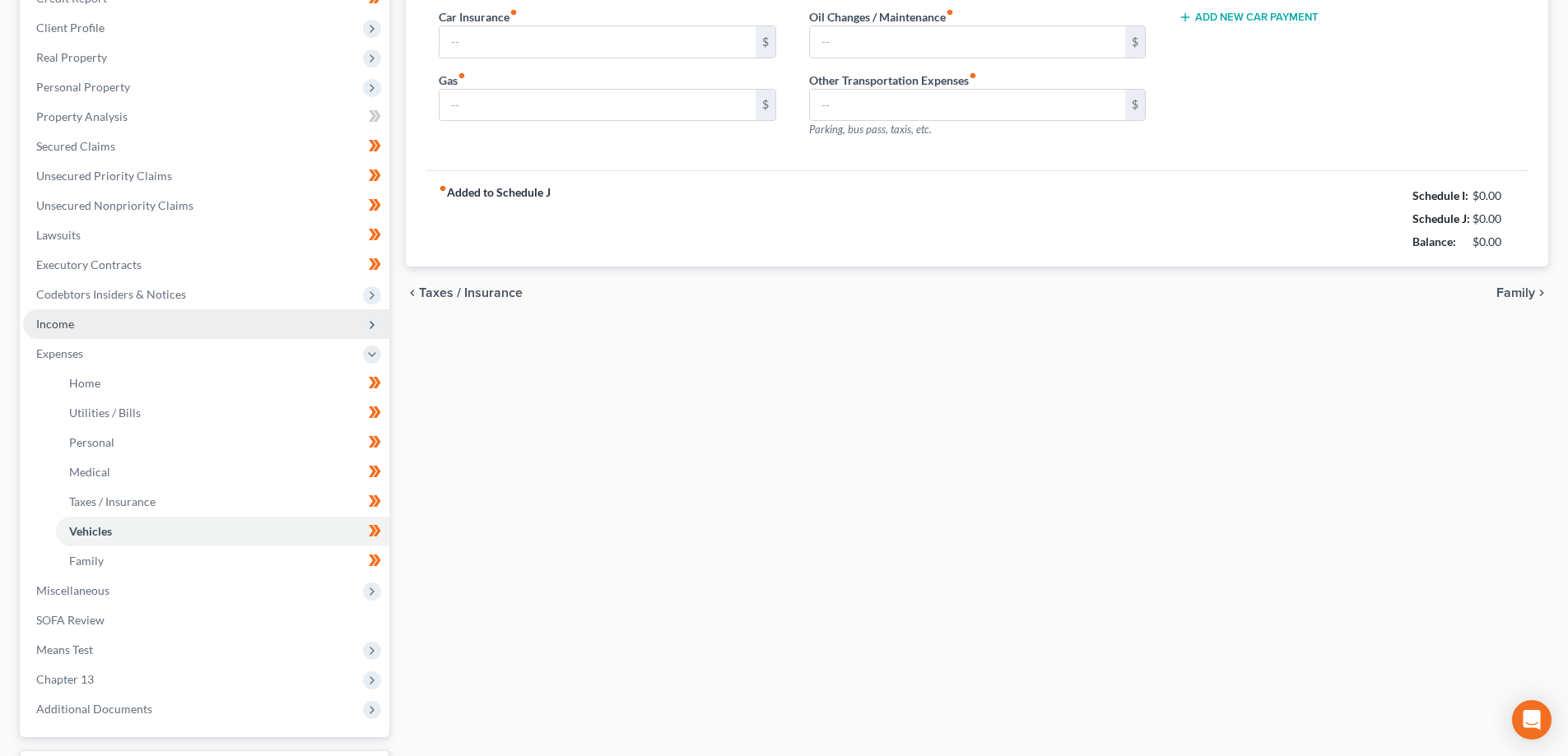
scroll to position [94, 0]
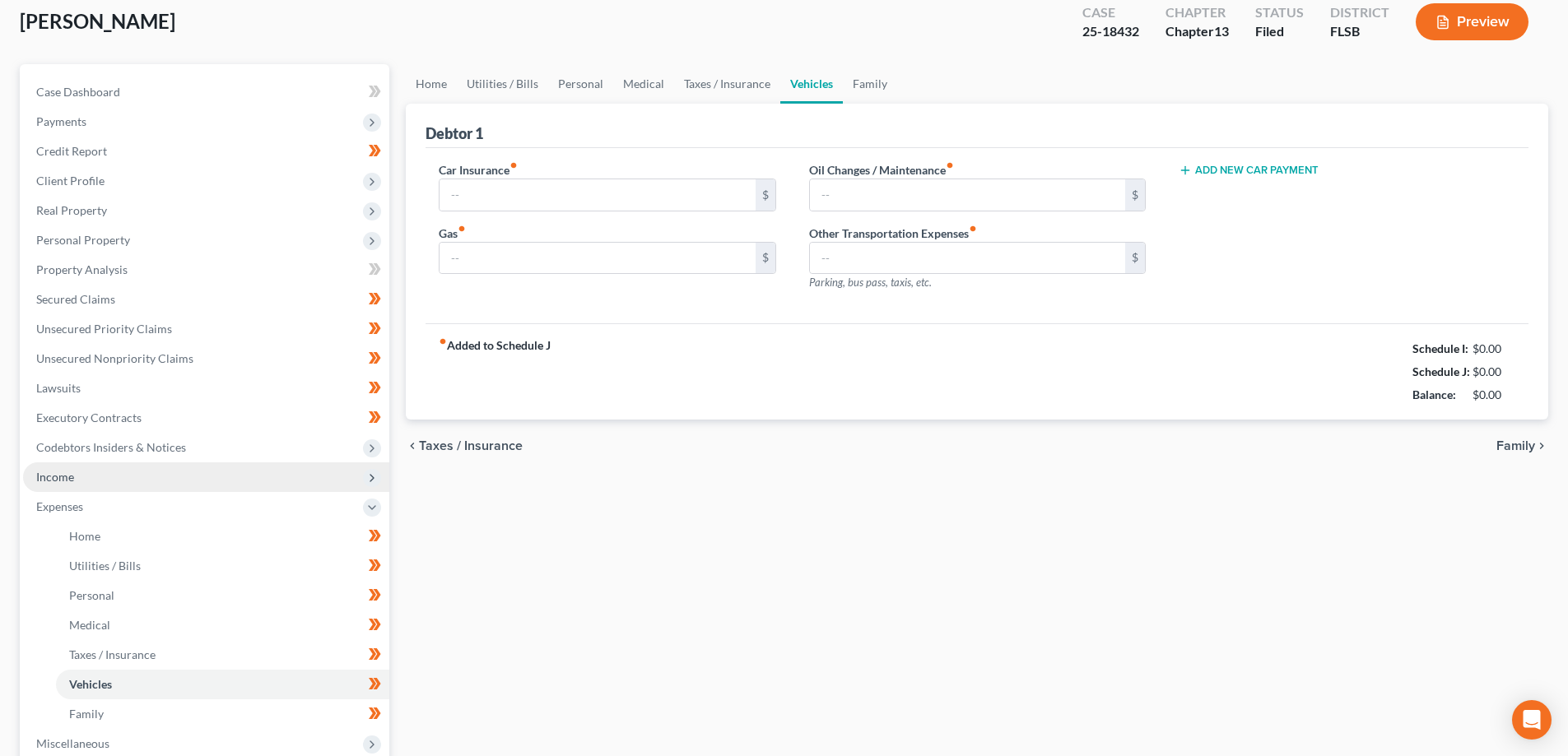
type input "507.32"
type input "200.00"
type input "50.00"
type input "30.00"
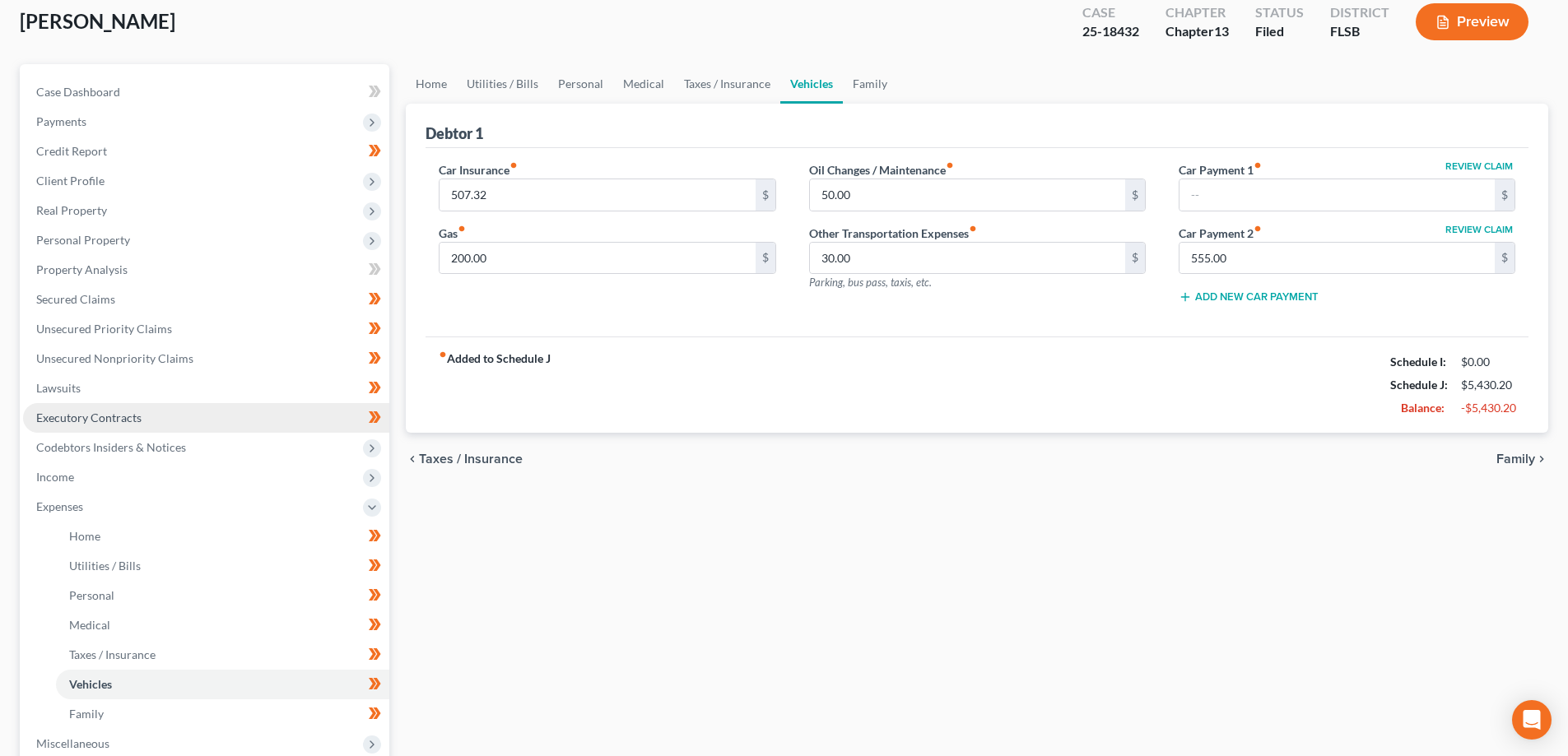
scroll to position [0, 0]
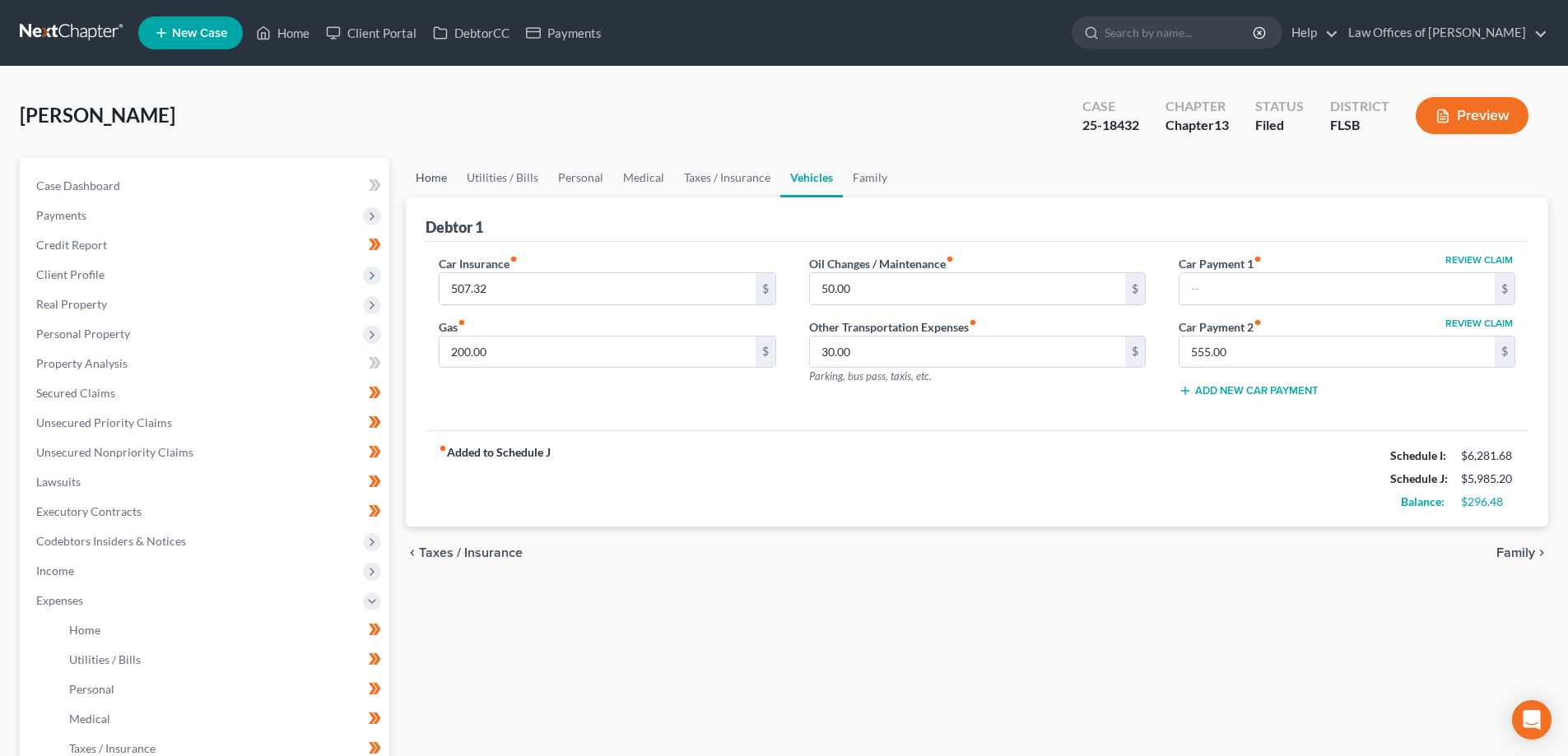
click at [432, 187] on link "Home" at bounding box center [431, 177] width 51 height 40
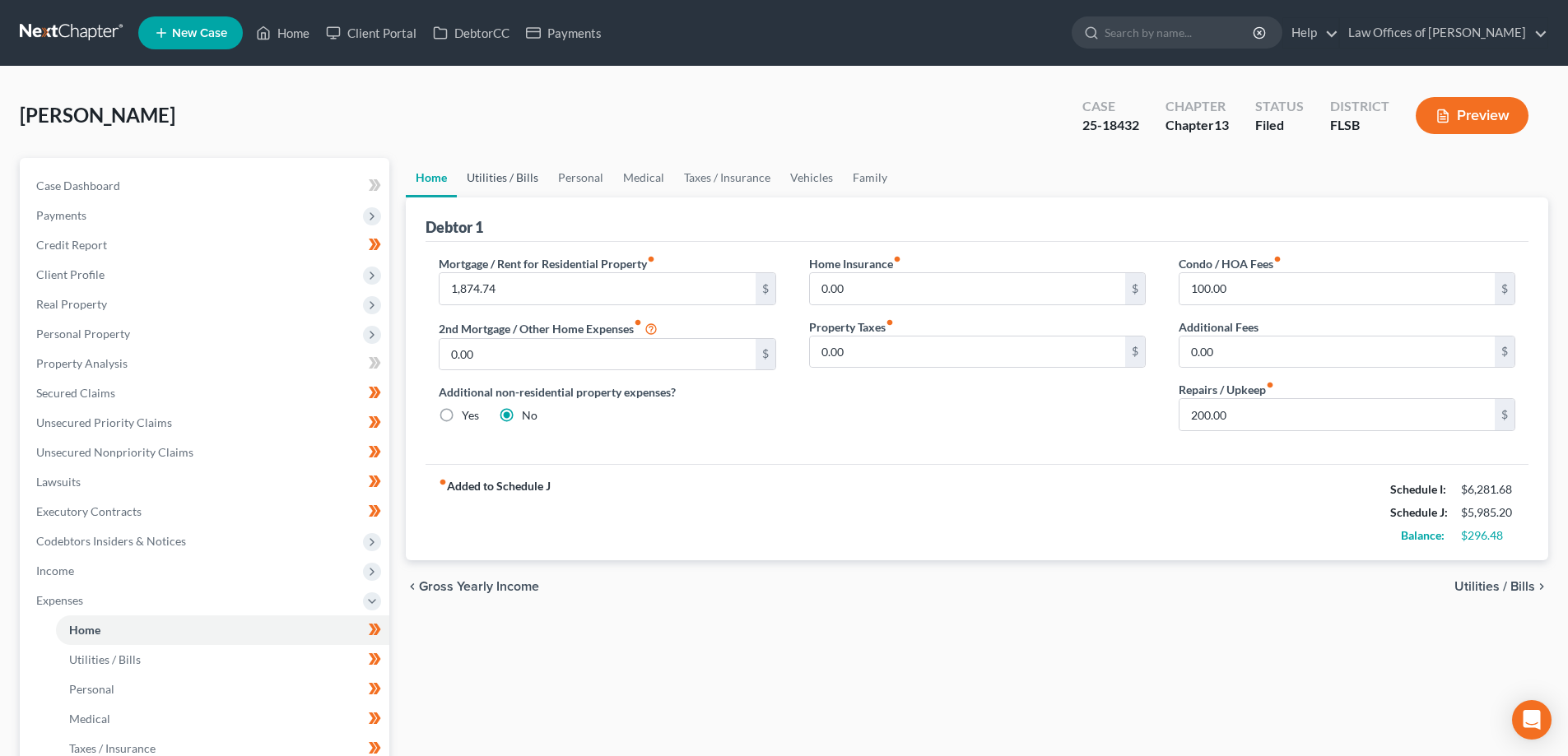
click at [491, 194] on link "Utilities / Bills" at bounding box center [502, 177] width 91 height 40
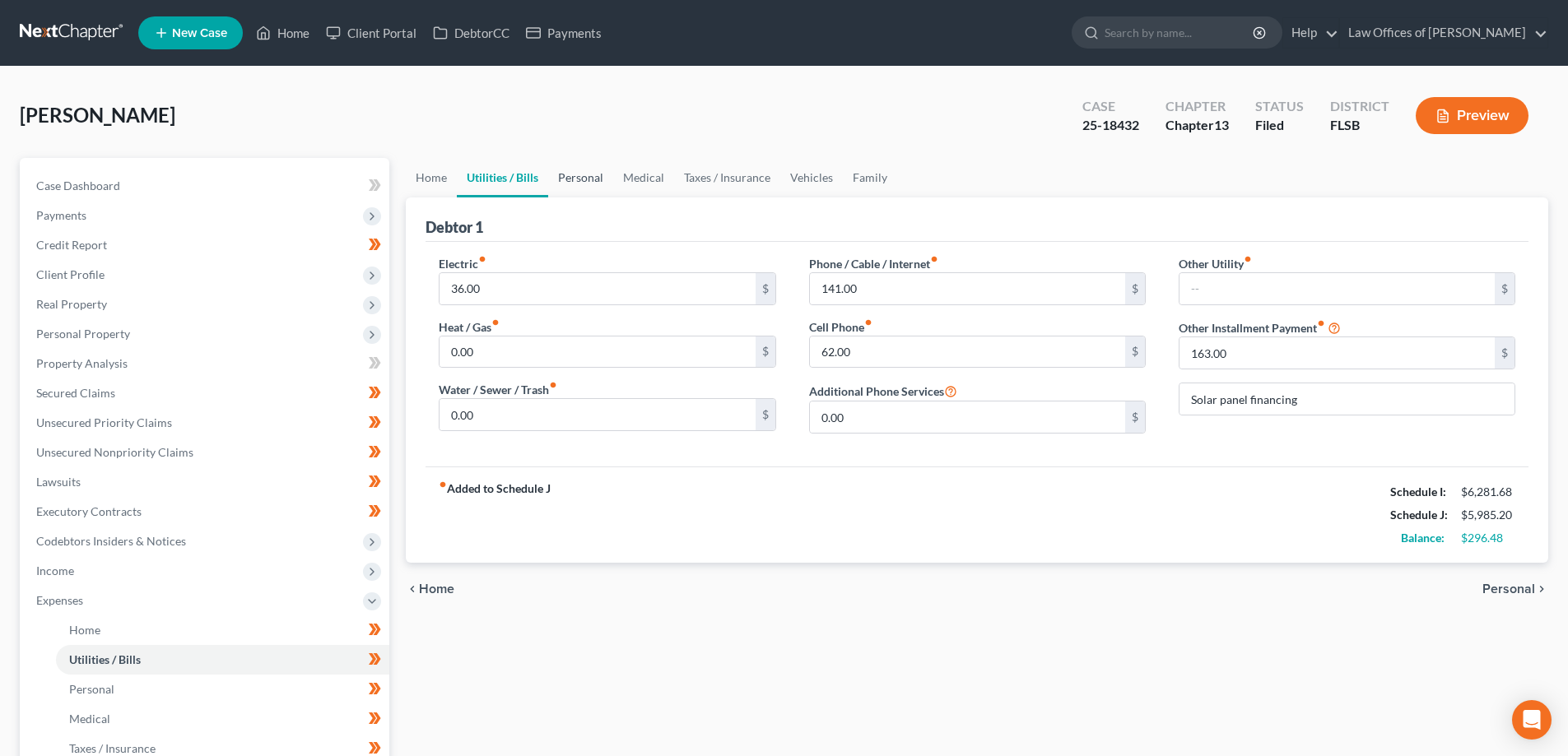
click at [581, 182] on link "Personal" at bounding box center [580, 177] width 65 height 40
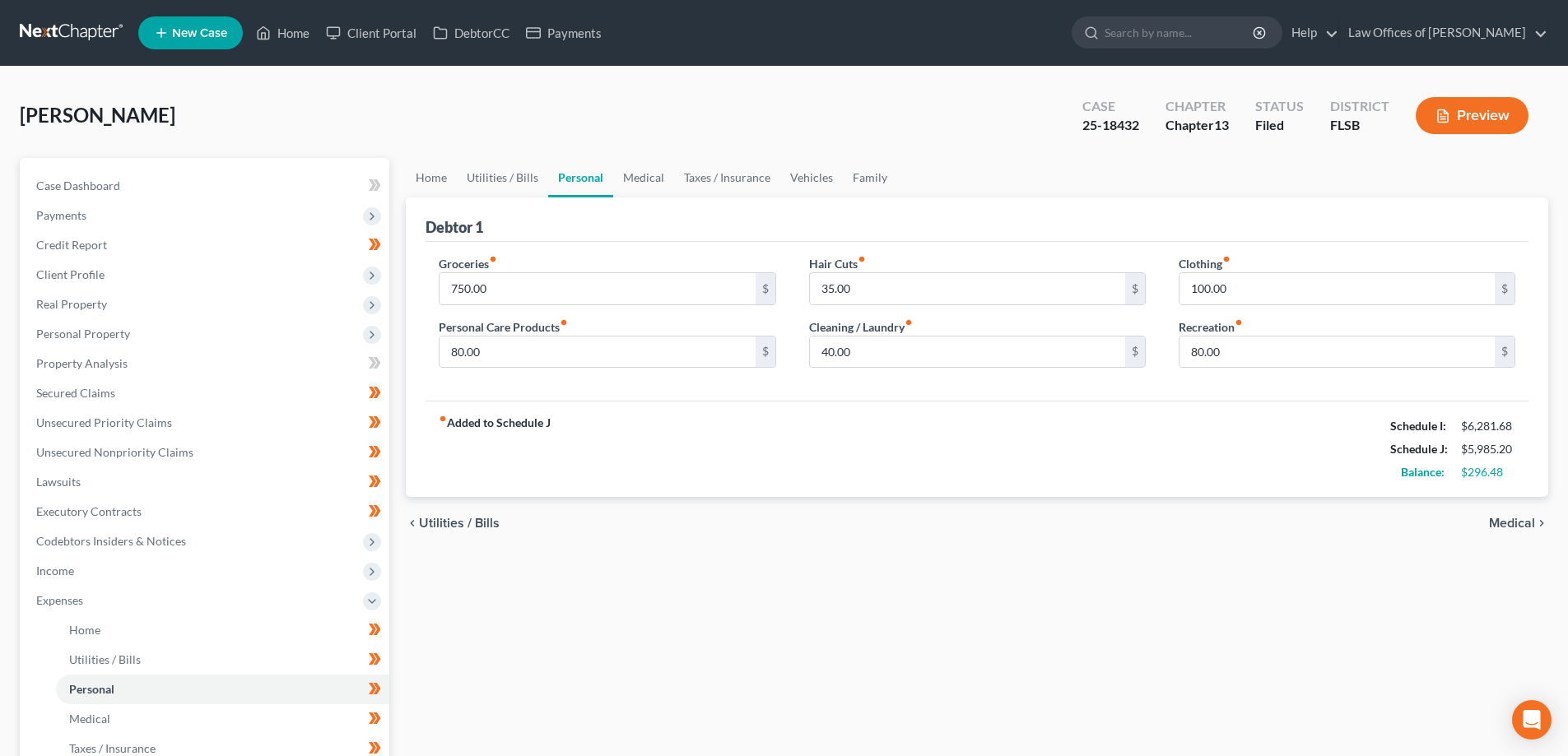
click at [827, 429] on div "fiber_manual_record Added to Schedule J Schedule I: $6,281.68 Schedule J: $5,98…" at bounding box center [976, 448] width 1103 height 96
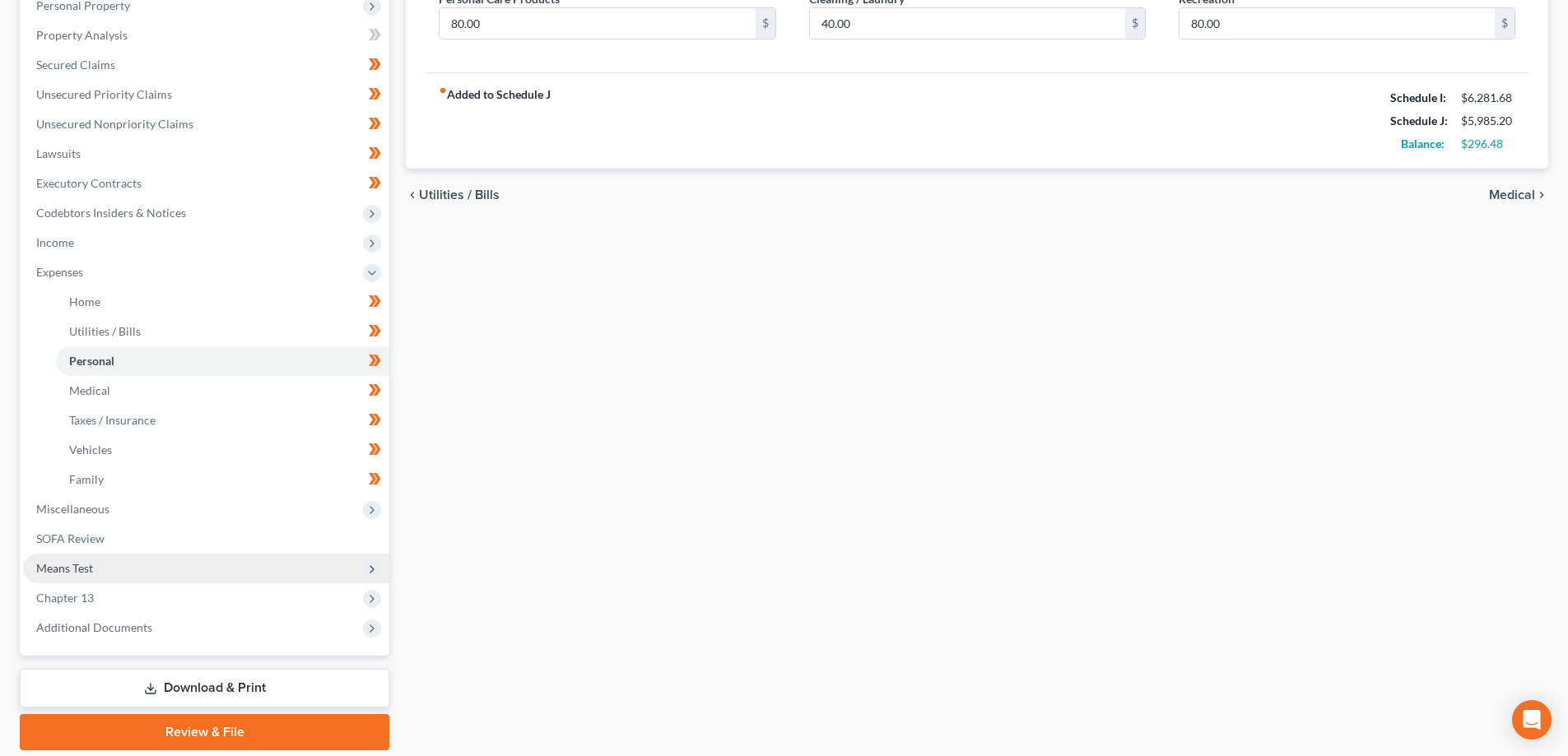
scroll to position [329, 0]
click at [79, 570] on span "Means Test" at bounding box center [64, 567] width 57 height 14
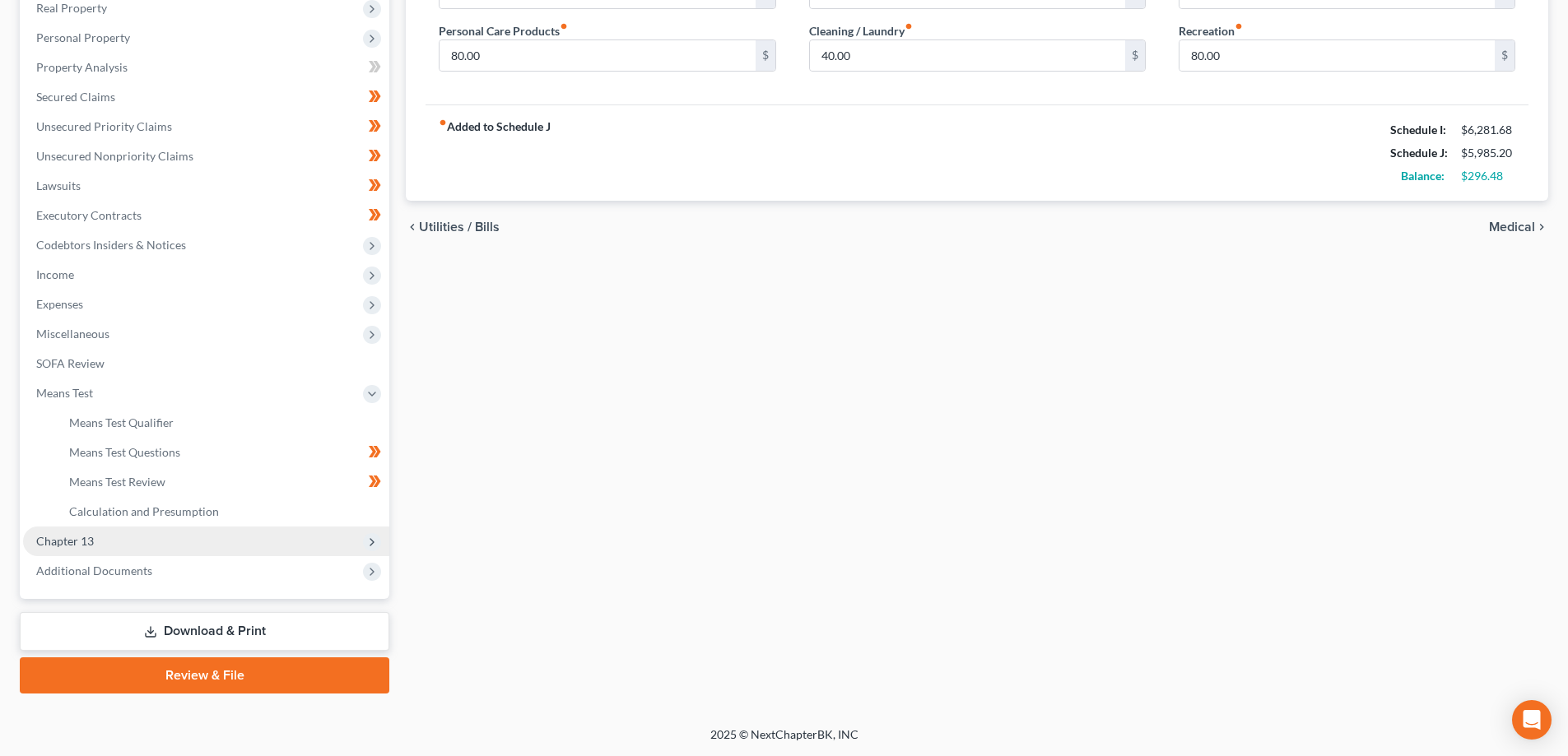
scroll to position [297, 0]
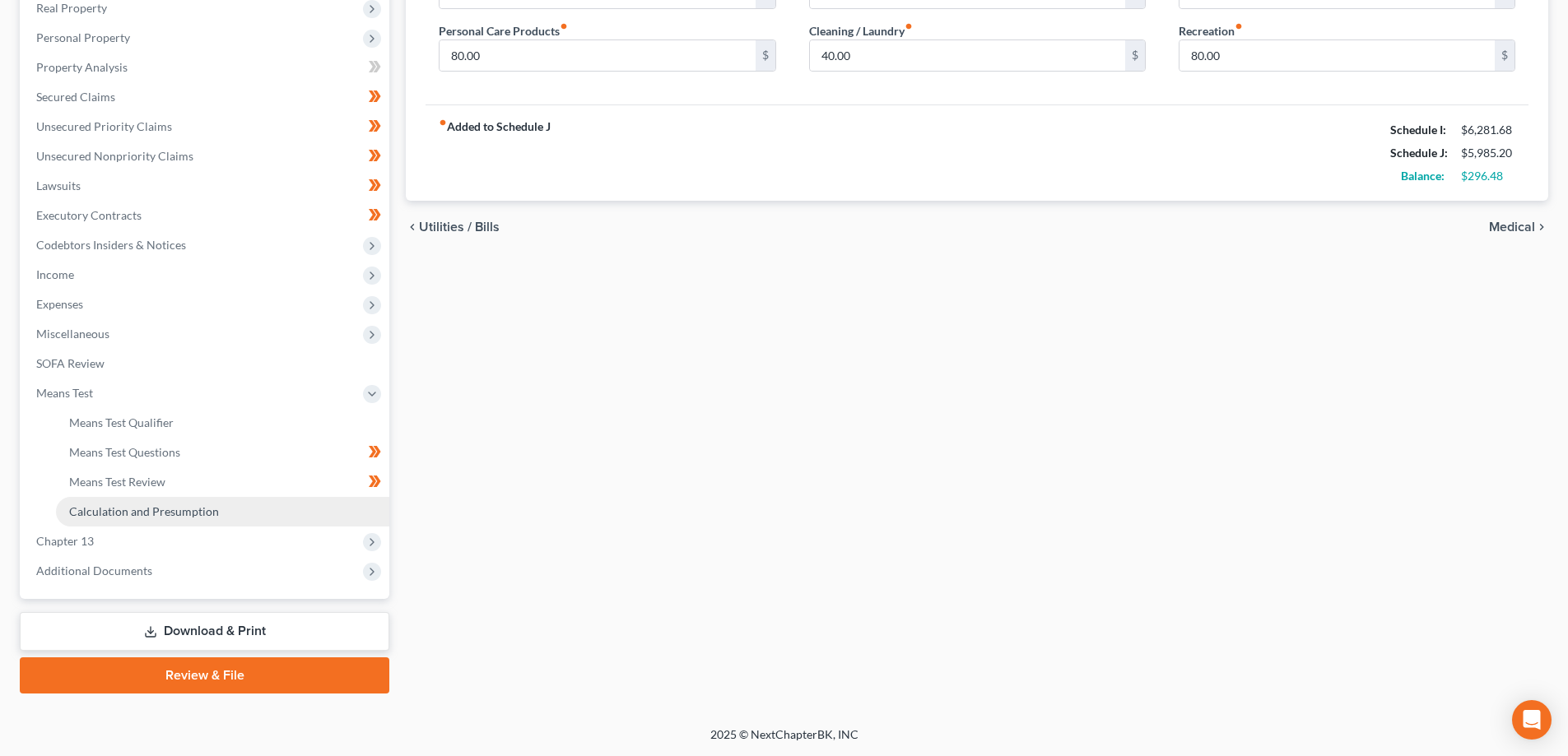
click at [139, 520] on link "Calculation and Presumption" at bounding box center [223, 512] width 334 height 30
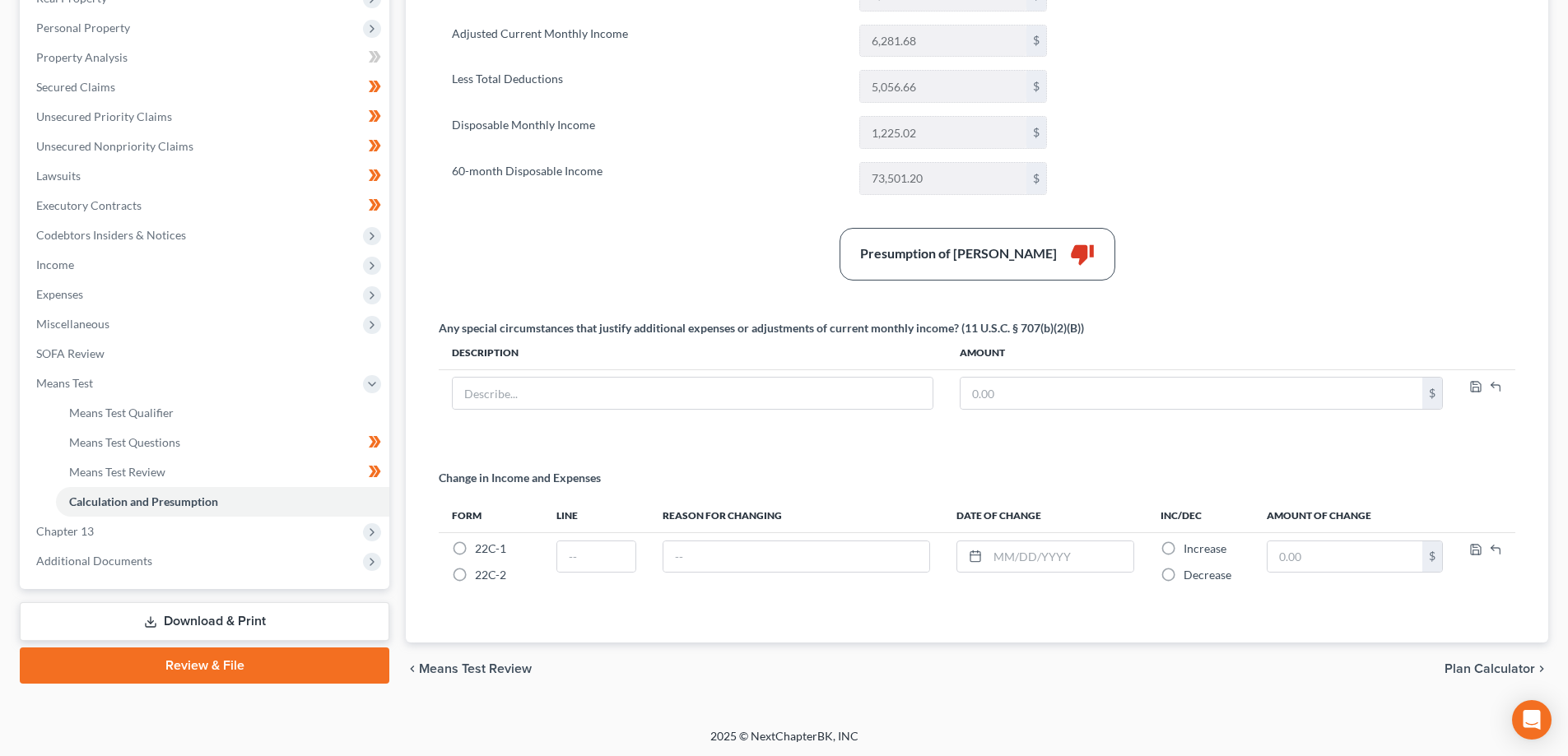
scroll to position [307, 0]
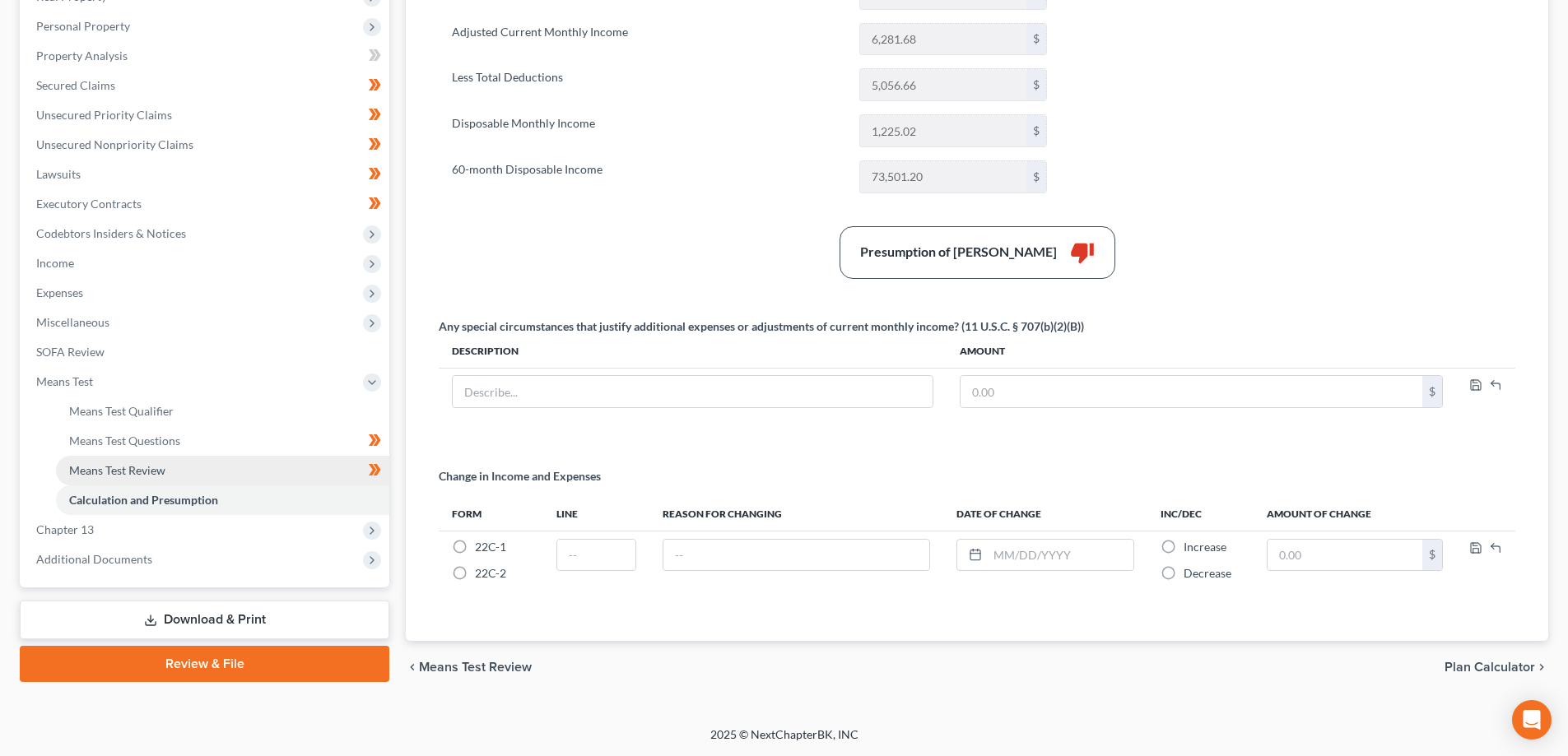
click at [208, 467] on link "Means Test Review" at bounding box center [223, 470] width 334 height 30
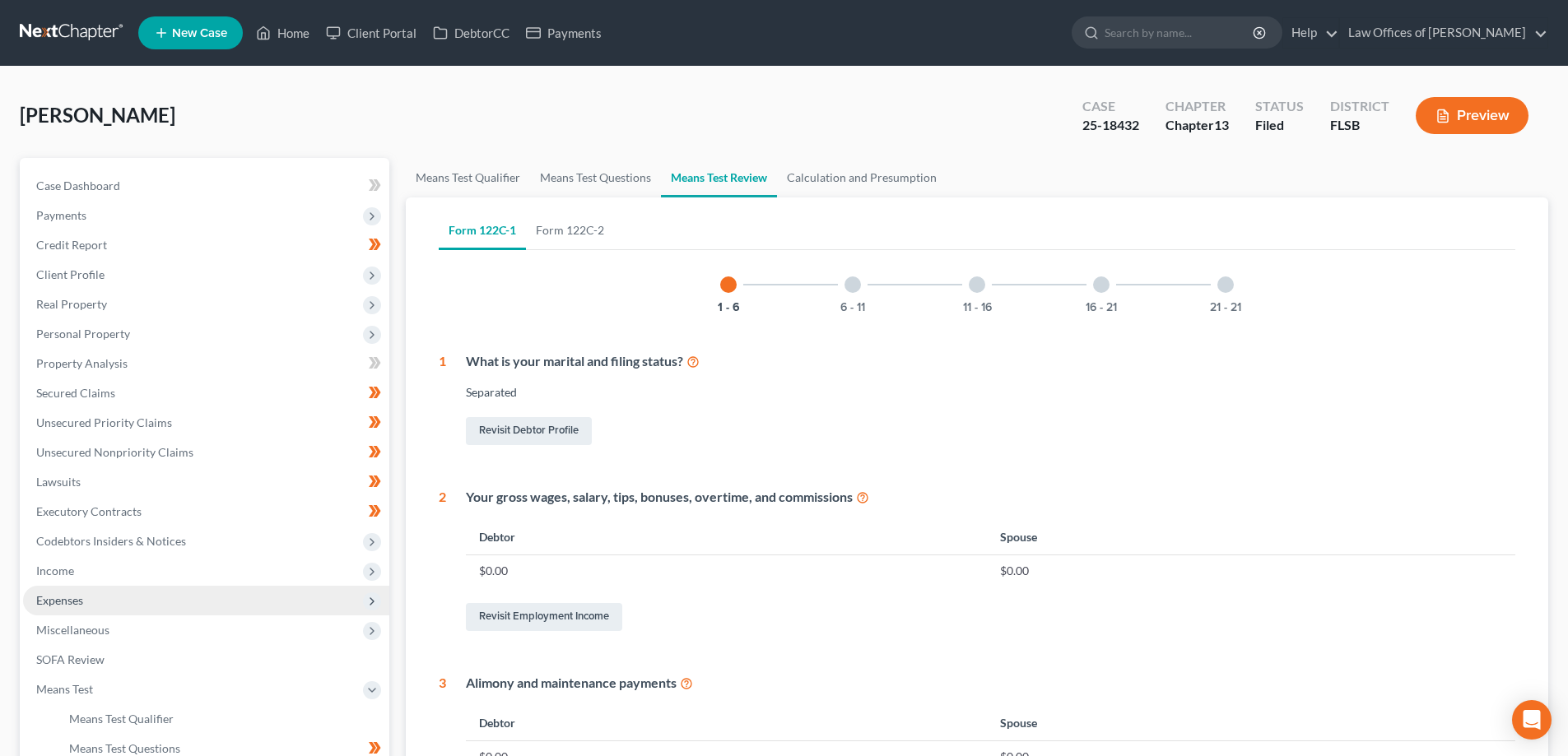
click at [74, 595] on span "Expenses" at bounding box center [59, 600] width 47 height 14
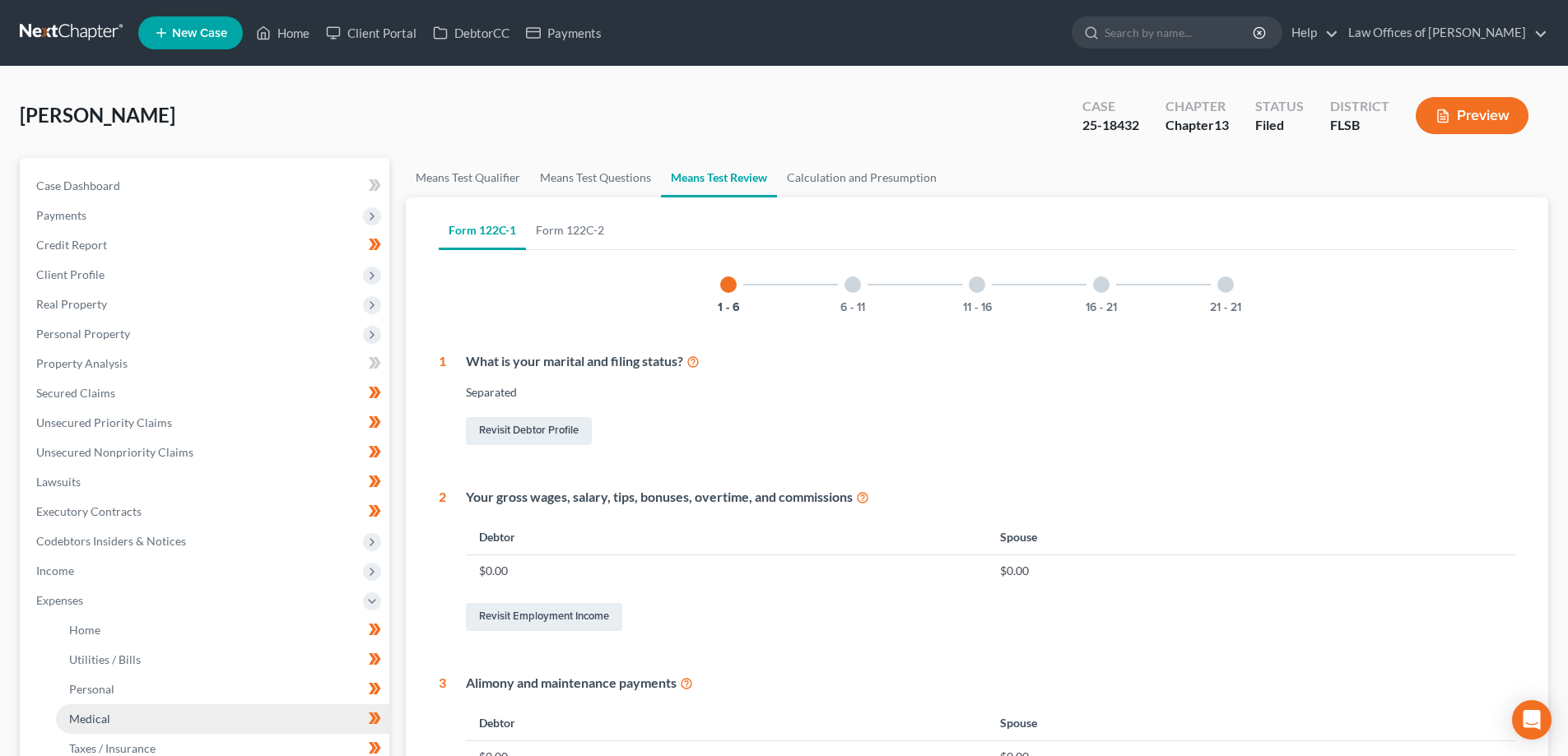
click at [105, 716] on span "Medical" at bounding box center [89, 718] width 41 height 14
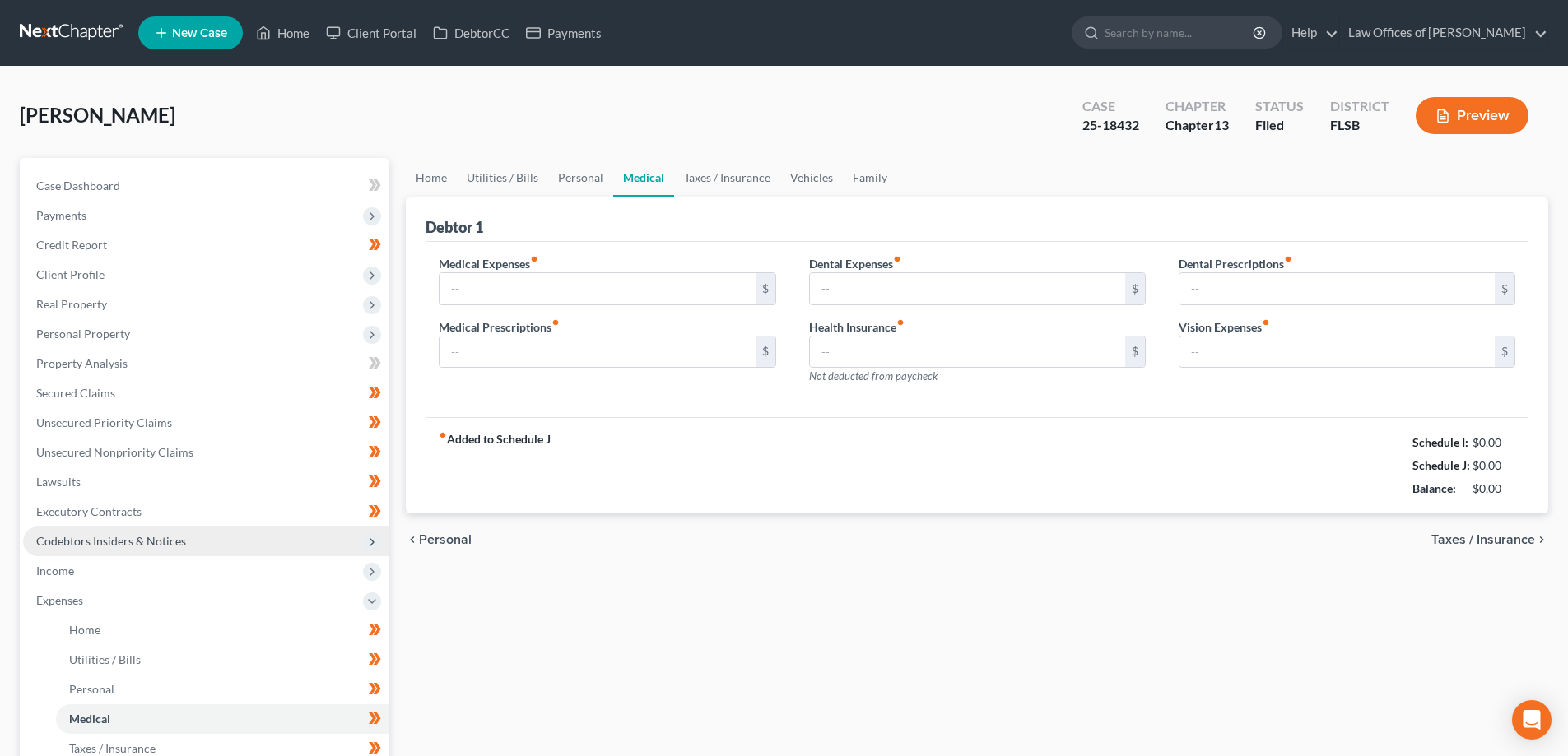
type input "100.00"
type input "80.00"
type input "300.00"
type input "0.00"
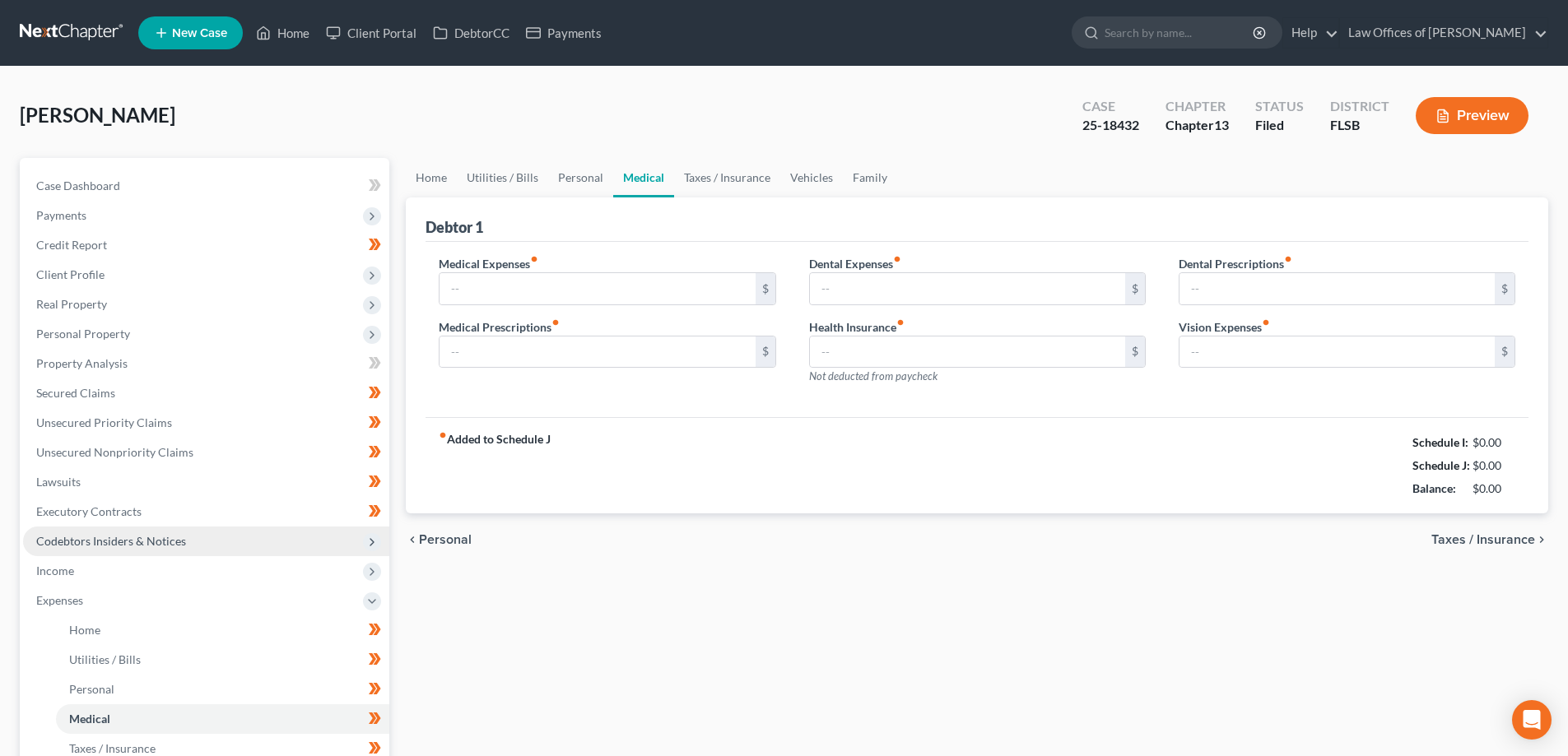
type input "33.33"
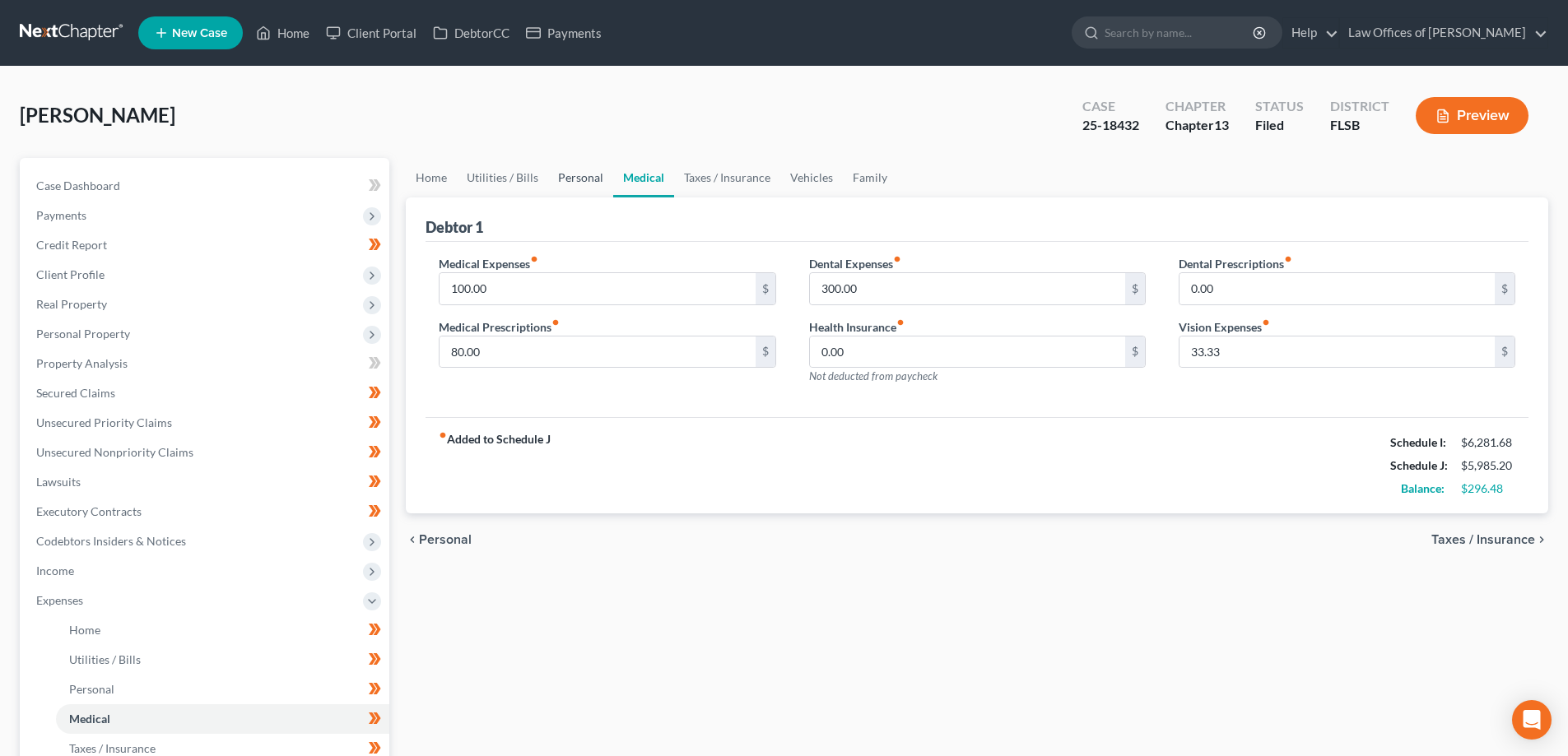
click at [579, 180] on link "Personal" at bounding box center [580, 177] width 65 height 40
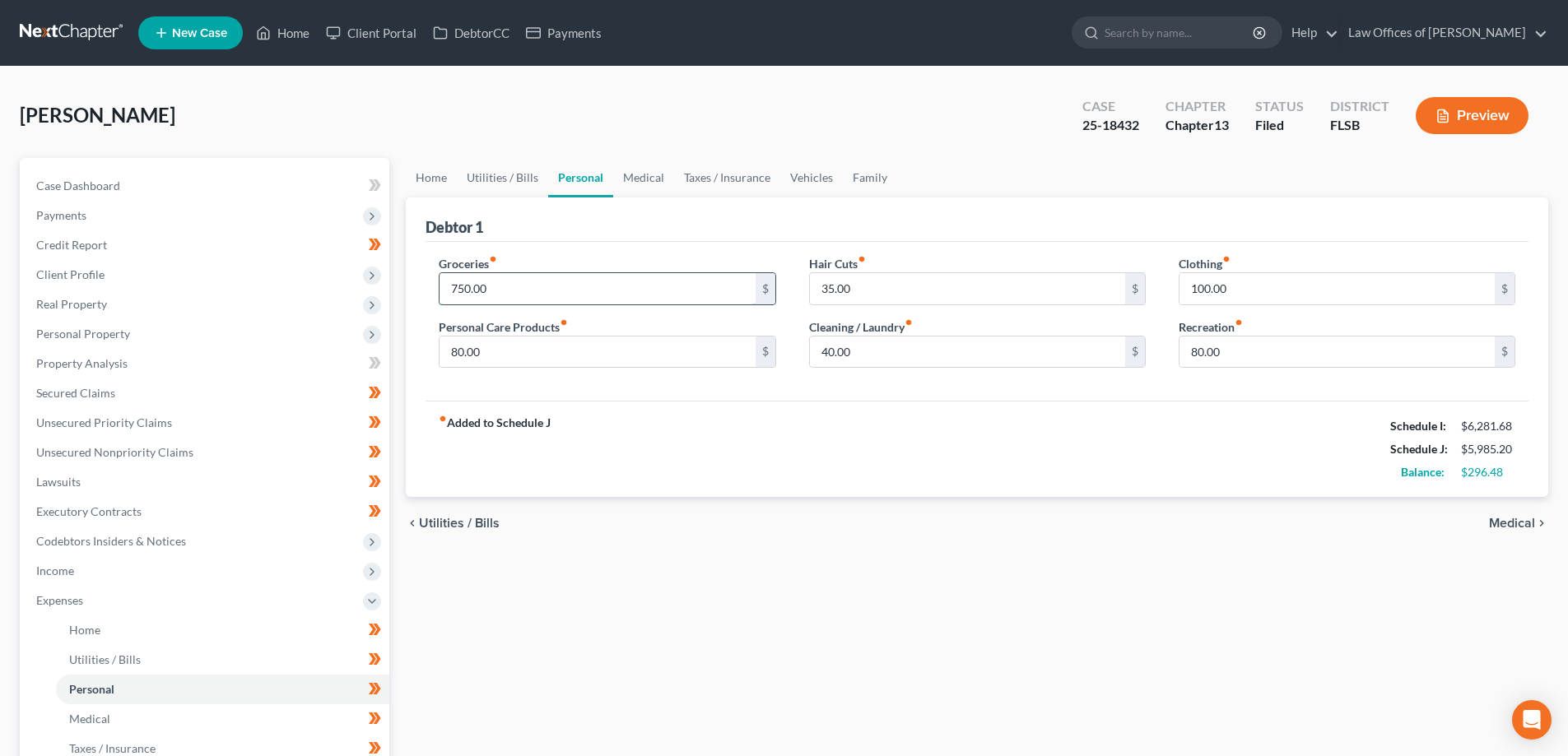
click at [509, 291] on input "750.00" at bounding box center [596, 289] width 315 height 31
type input "600.00"
click at [884, 417] on div "fiber_manual_record Added to Schedule J Schedule I: $6,281.68 Schedule J: $5,83…" at bounding box center [976, 448] width 1103 height 96
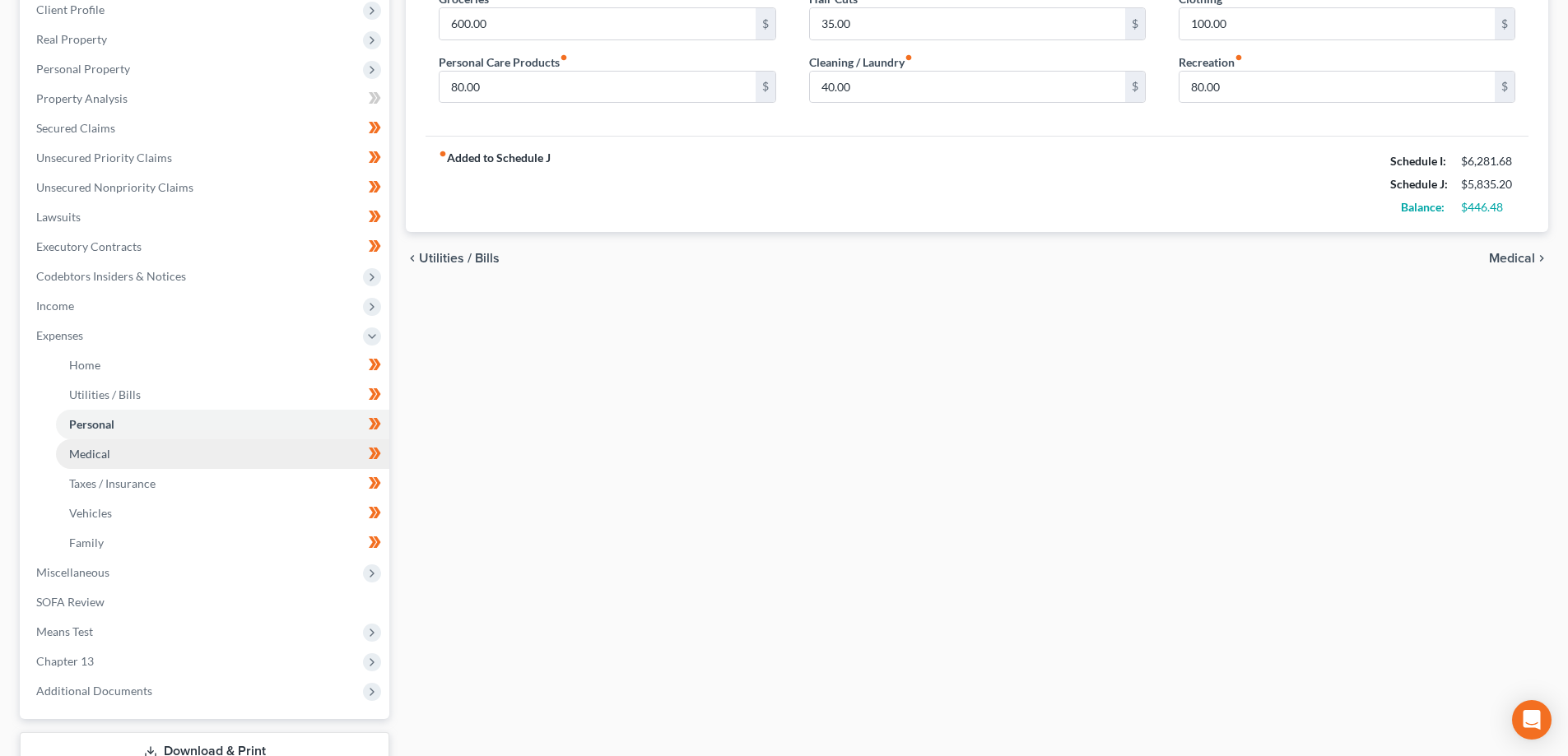
scroll to position [329, 0]
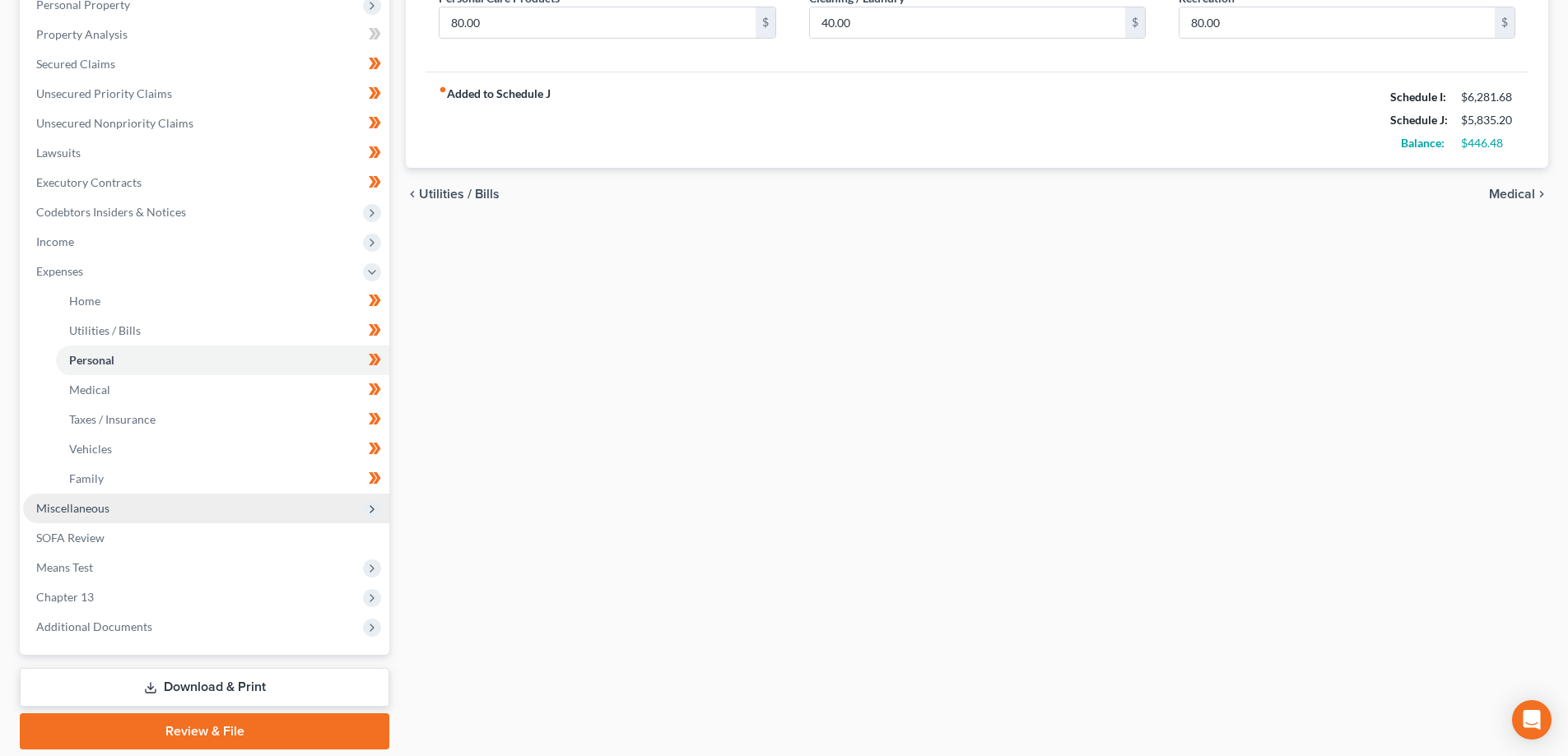
click at [144, 508] on span "Miscellaneous" at bounding box center [207, 508] width 367 height 30
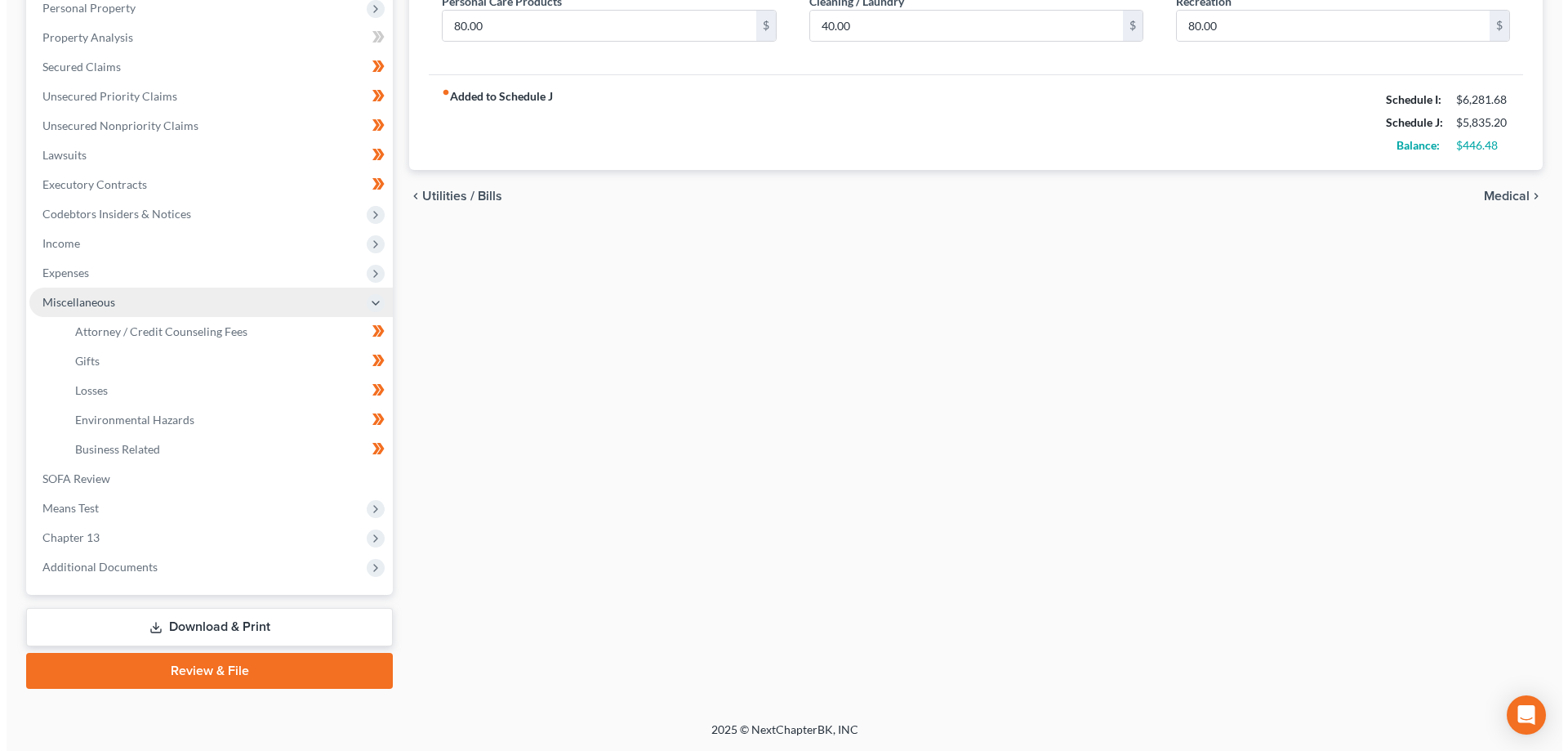
scroll to position [324, 0]
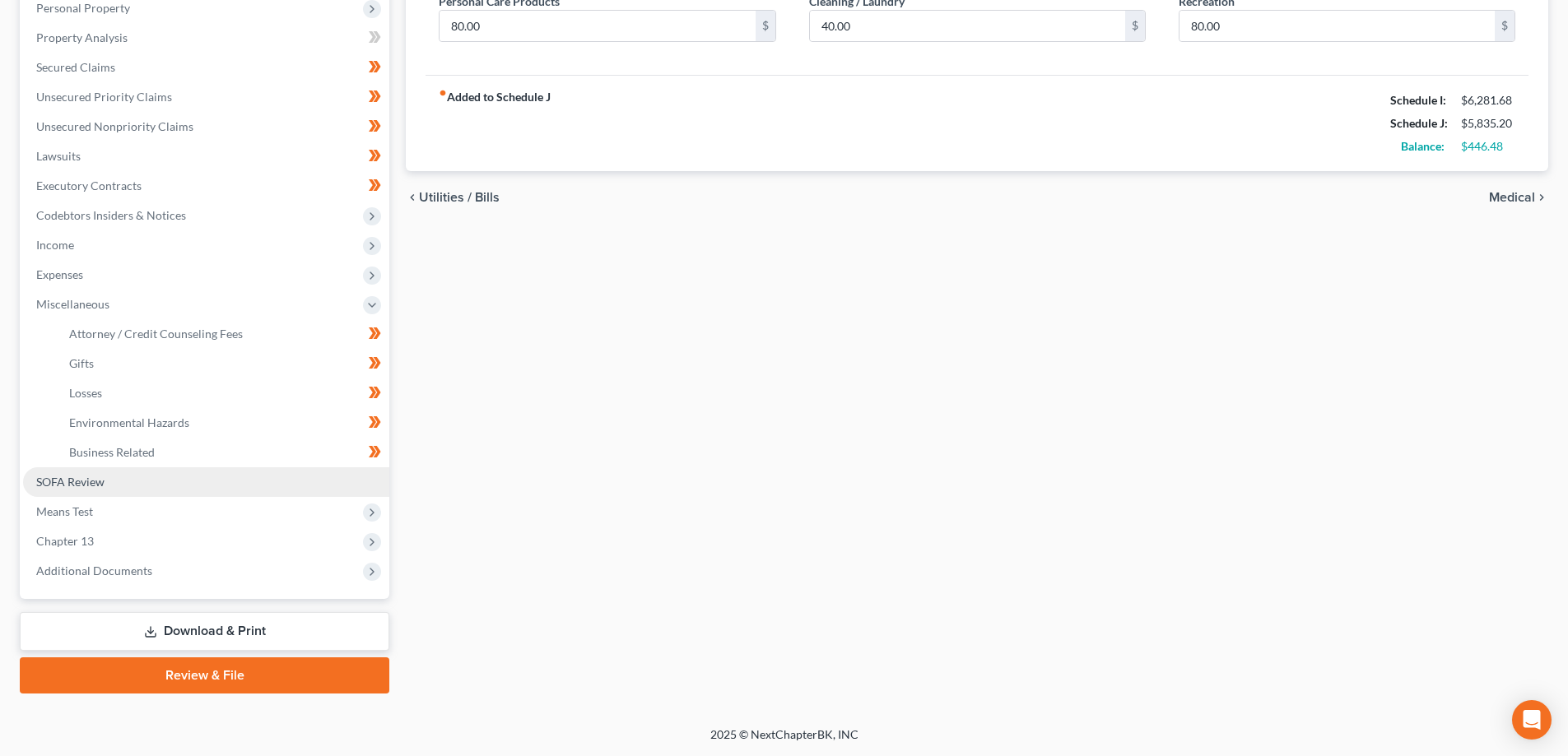
click at [78, 483] on span "SOFA Review" at bounding box center [70, 482] width 68 height 14
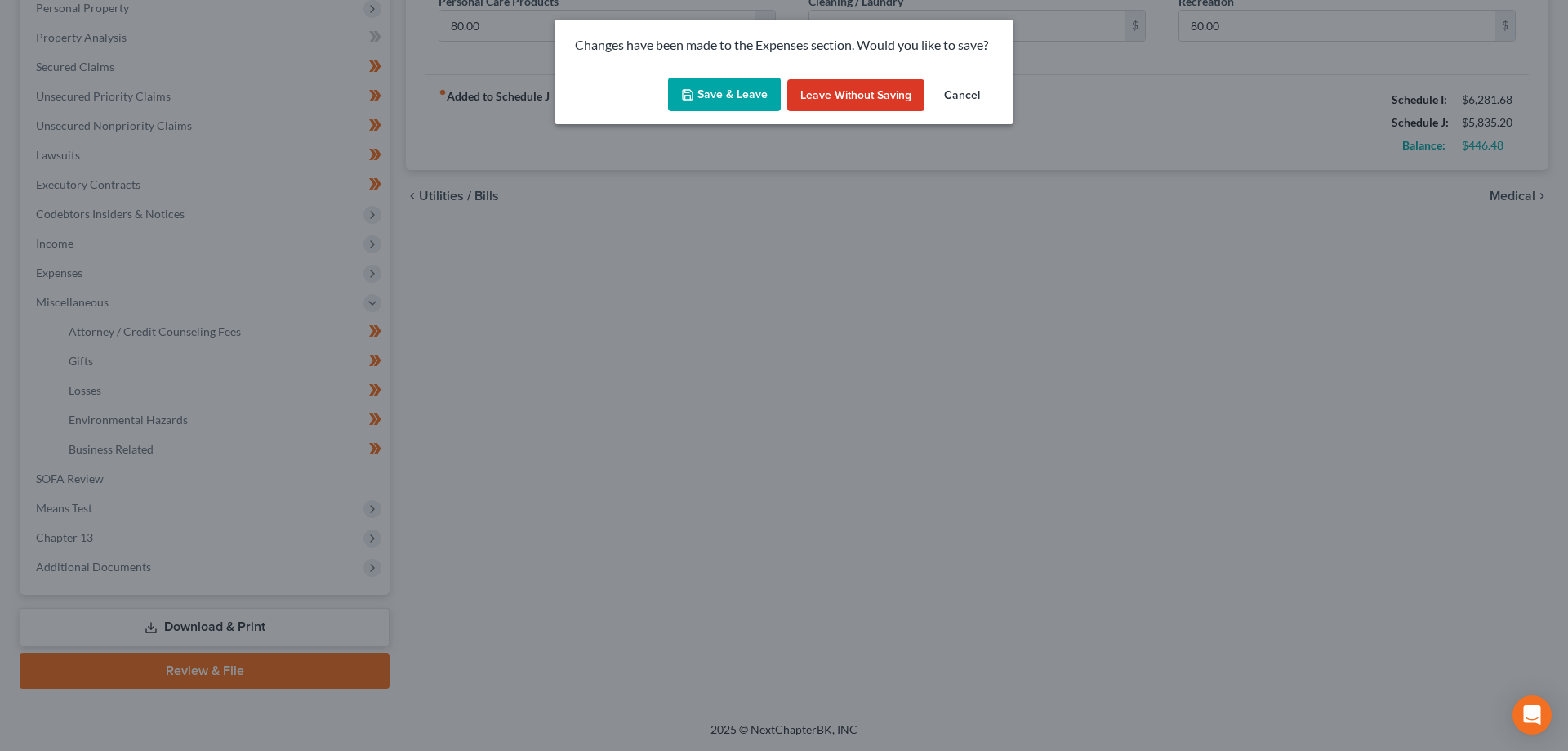
click at [708, 103] on button "Save & Leave" at bounding box center [724, 95] width 113 height 35
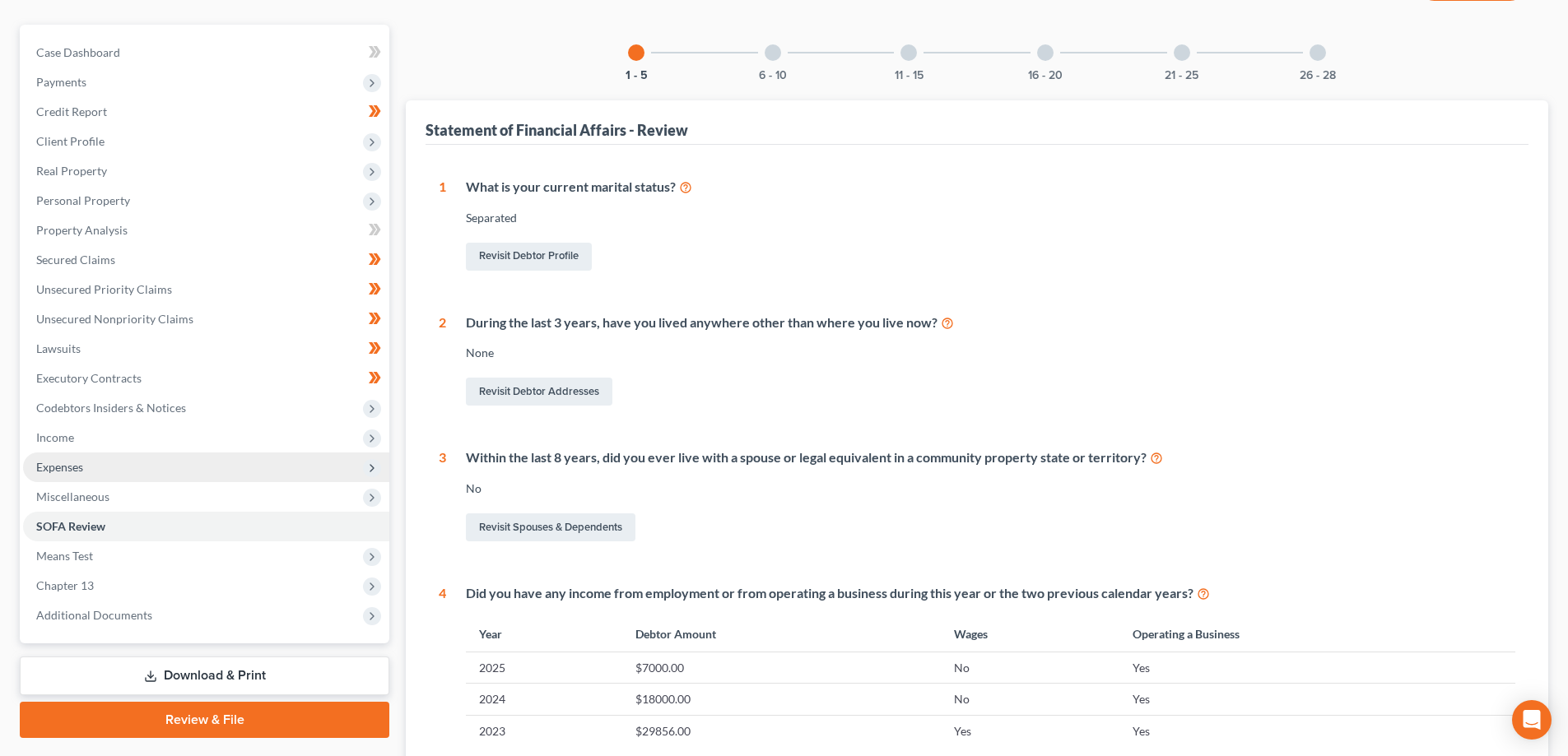
scroll to position [165, 0]
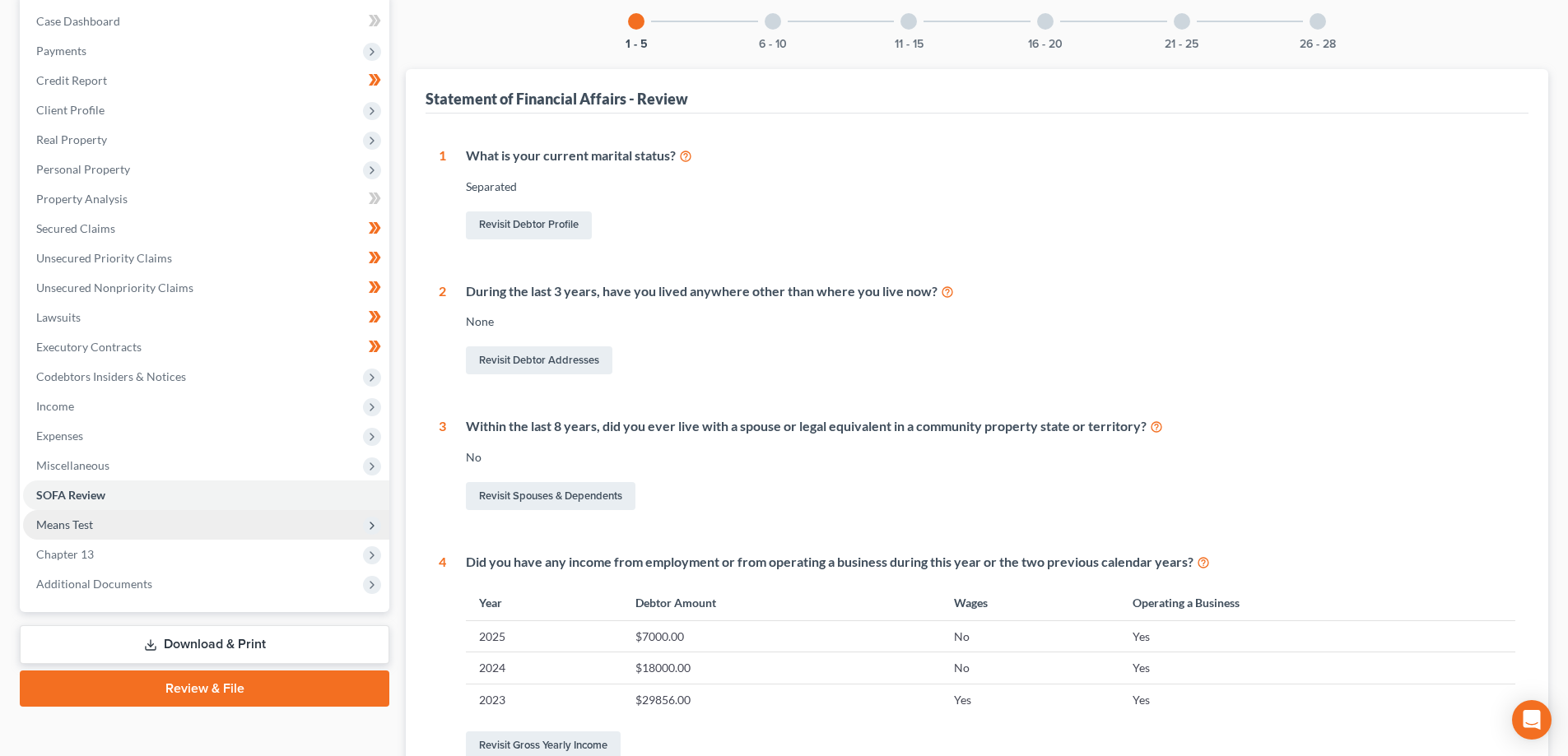
click at [98, 522] on span "Means Test" at bounding box center [207, 524] width 367 height 30
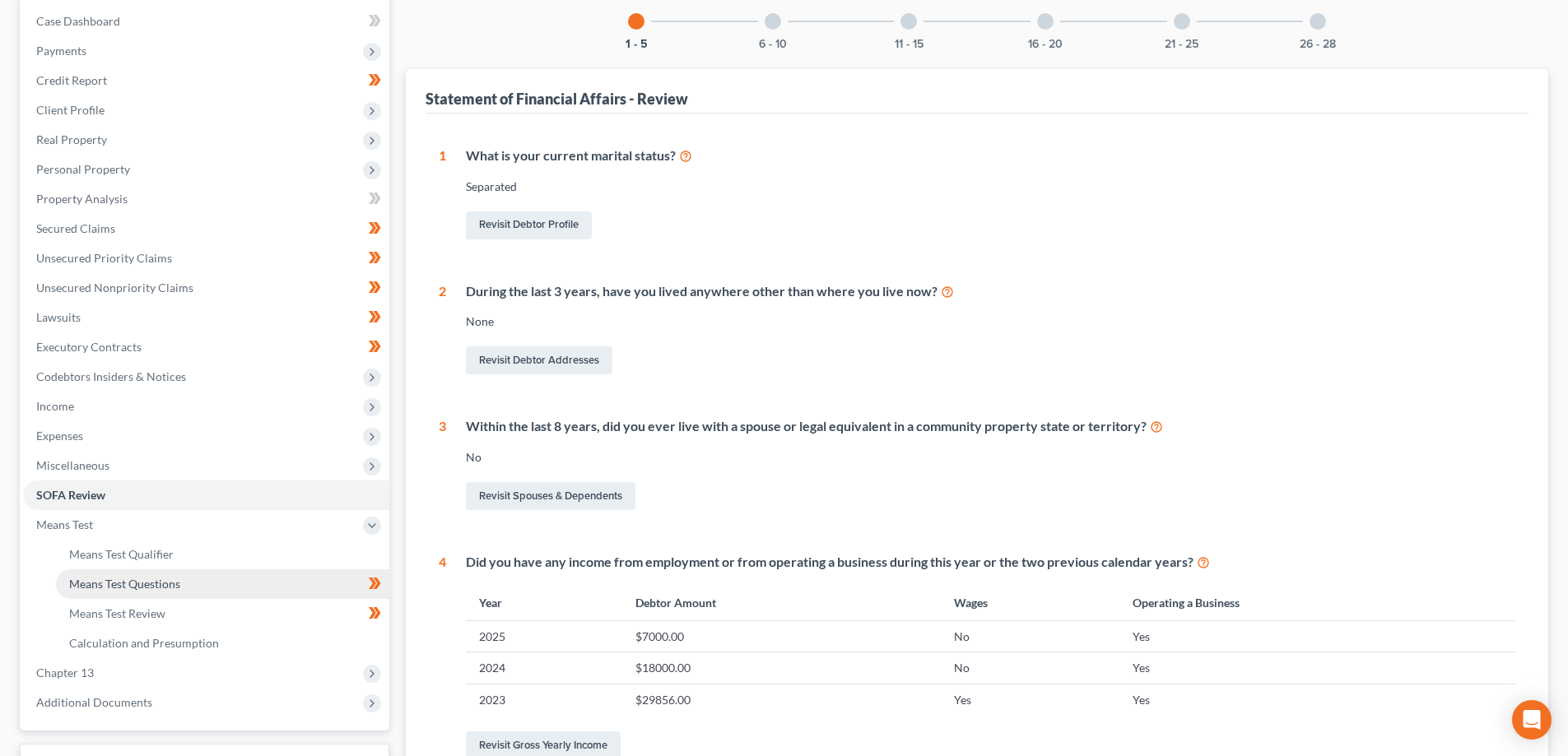
click at [165, 586] on span "Means Test Questions" at bounding box center [124, 583] width 112 height 14
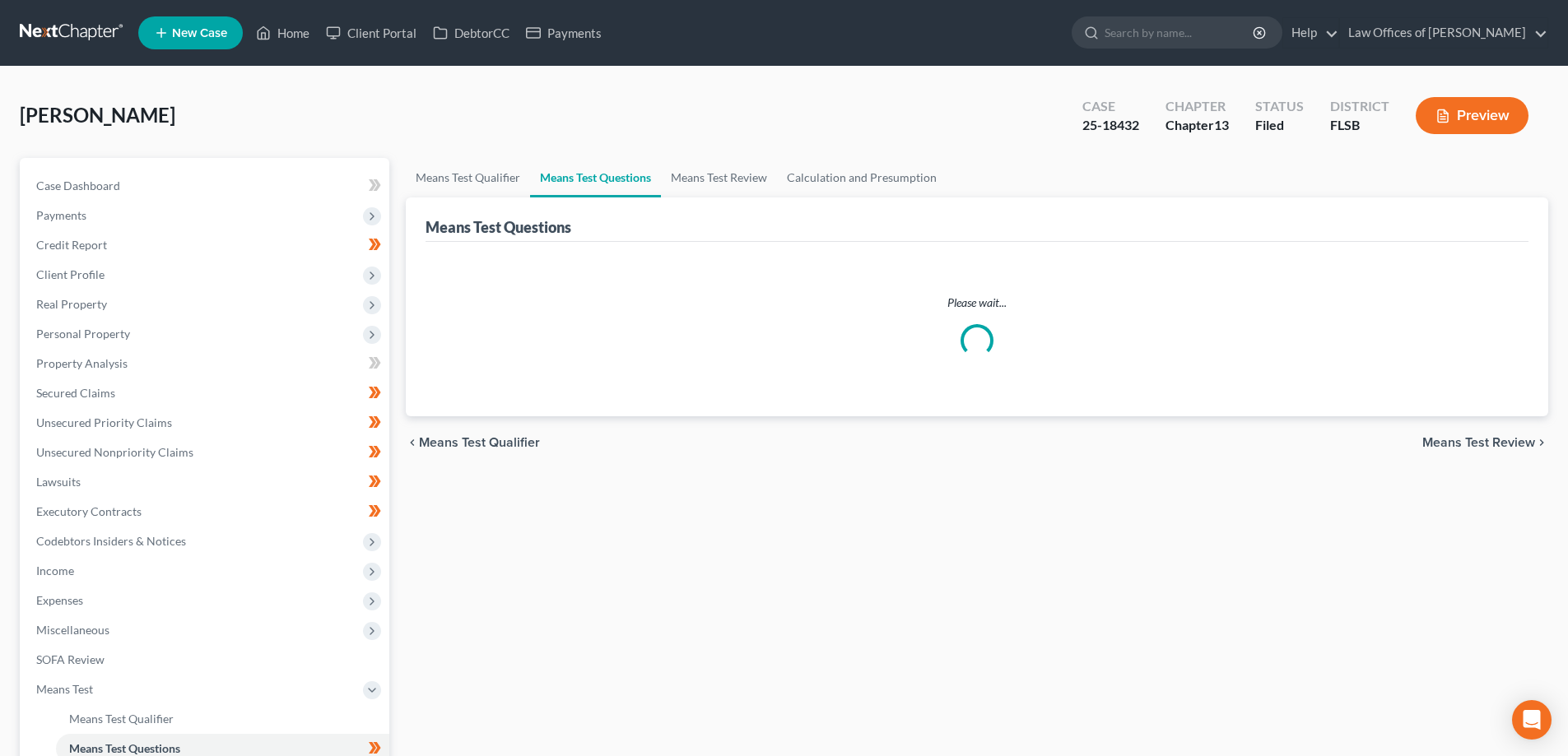
select select "1"
select select "0"
select select "60"
select select "1"
select select "60"
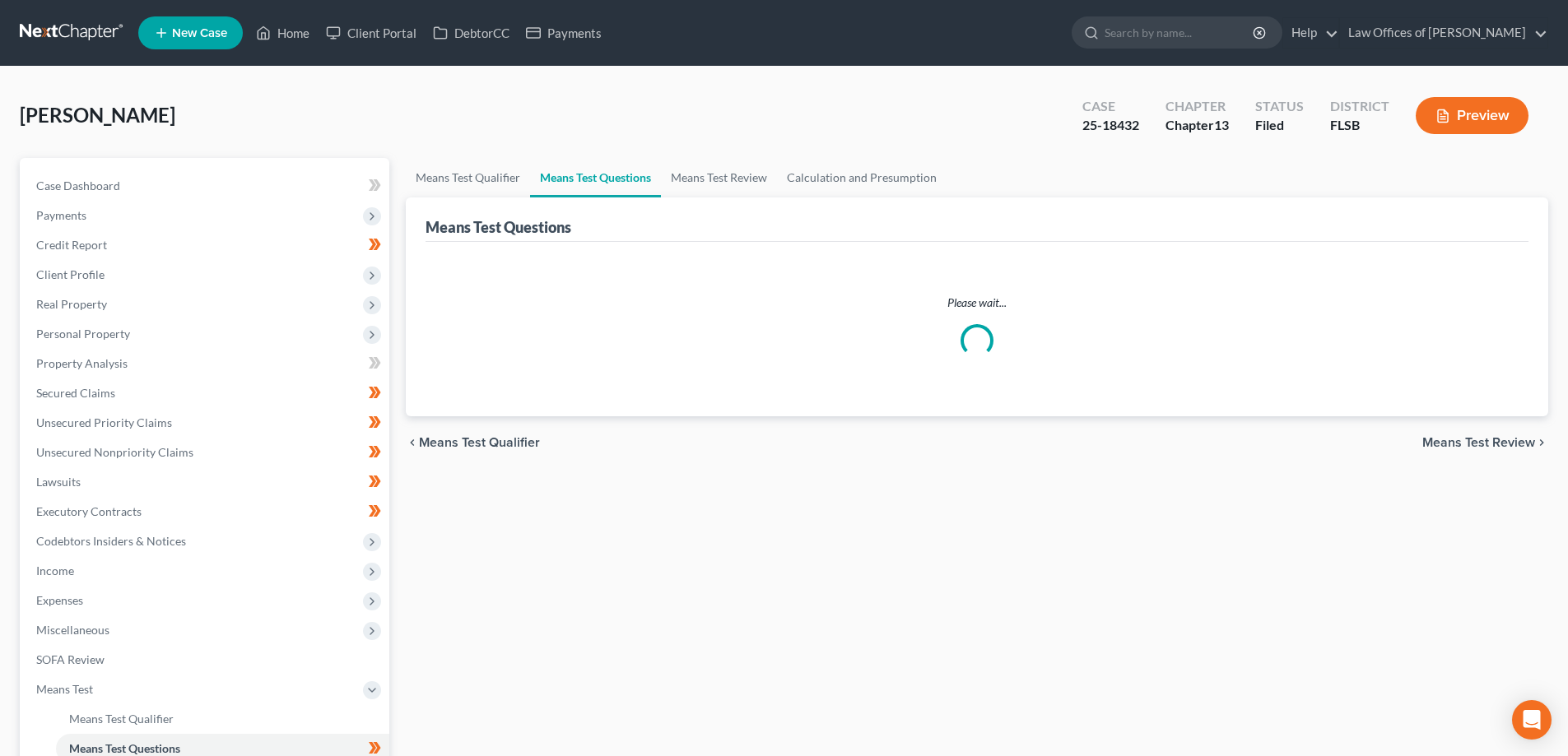
select select "1"
select select "60"
select select "1"
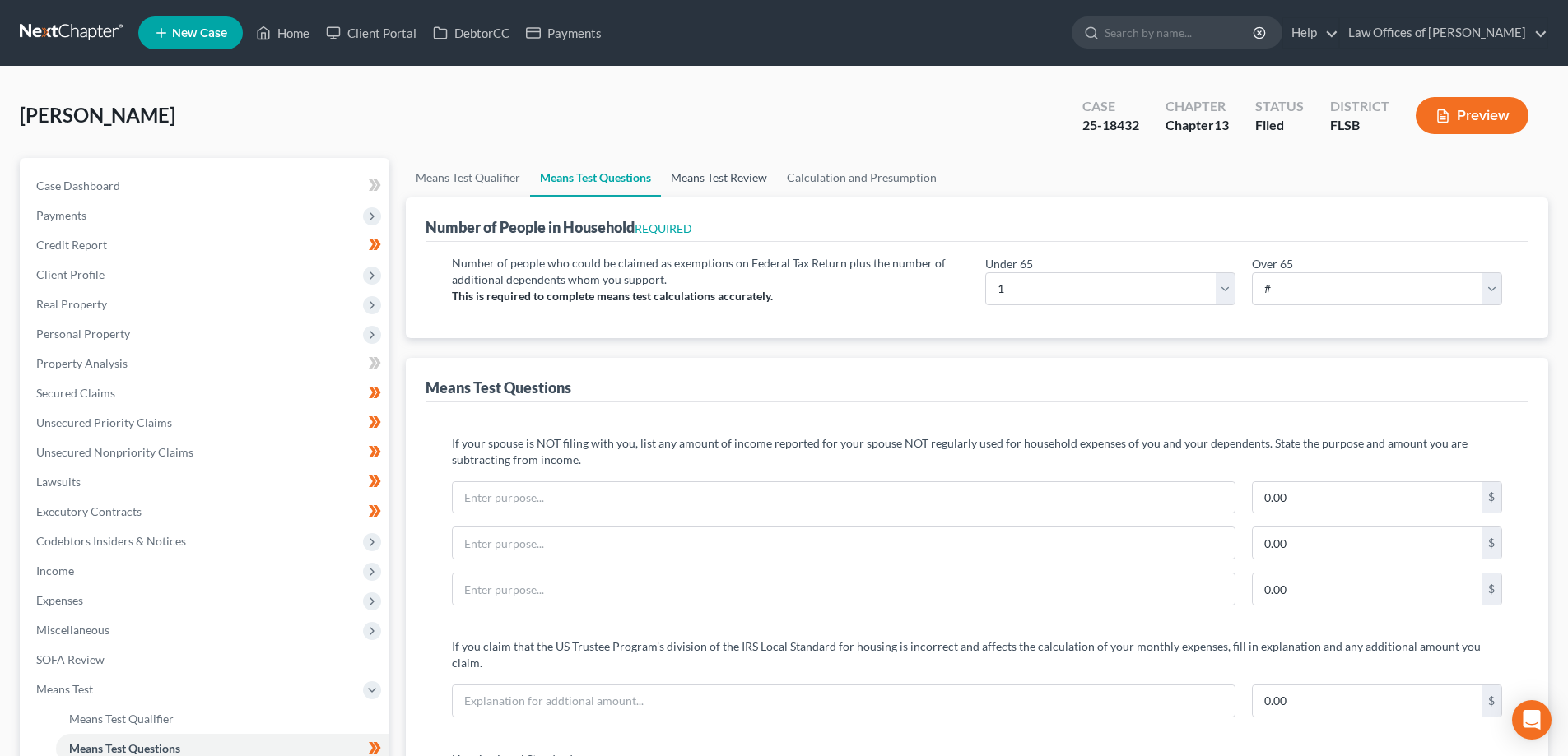
click at [715, 172] on link "Means Test Review" at bounding box center [719, 177] width 116 height 40
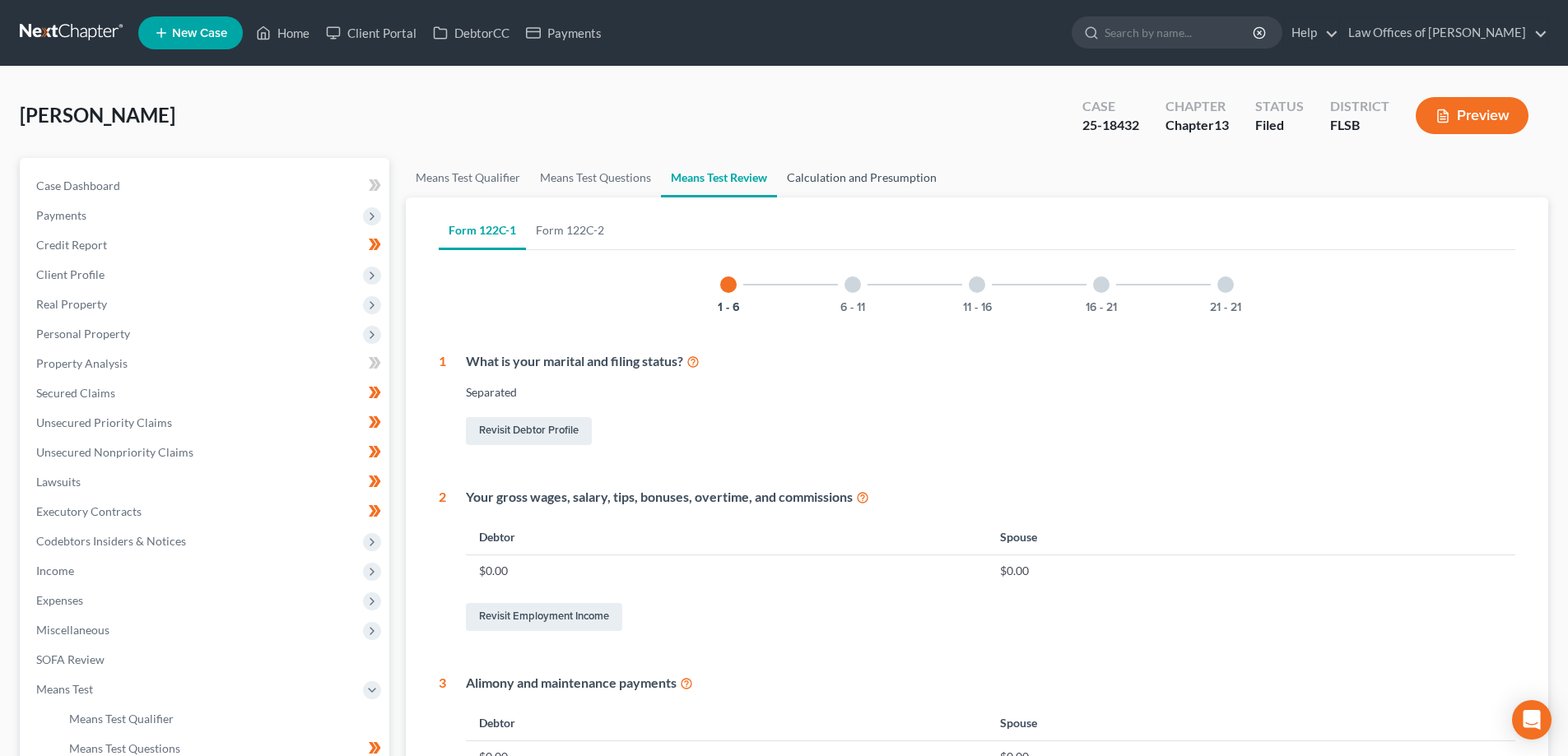
click at [897, 177] on link "Calculation and Presumption" at bounding box center [861, 177] width 170 height 40
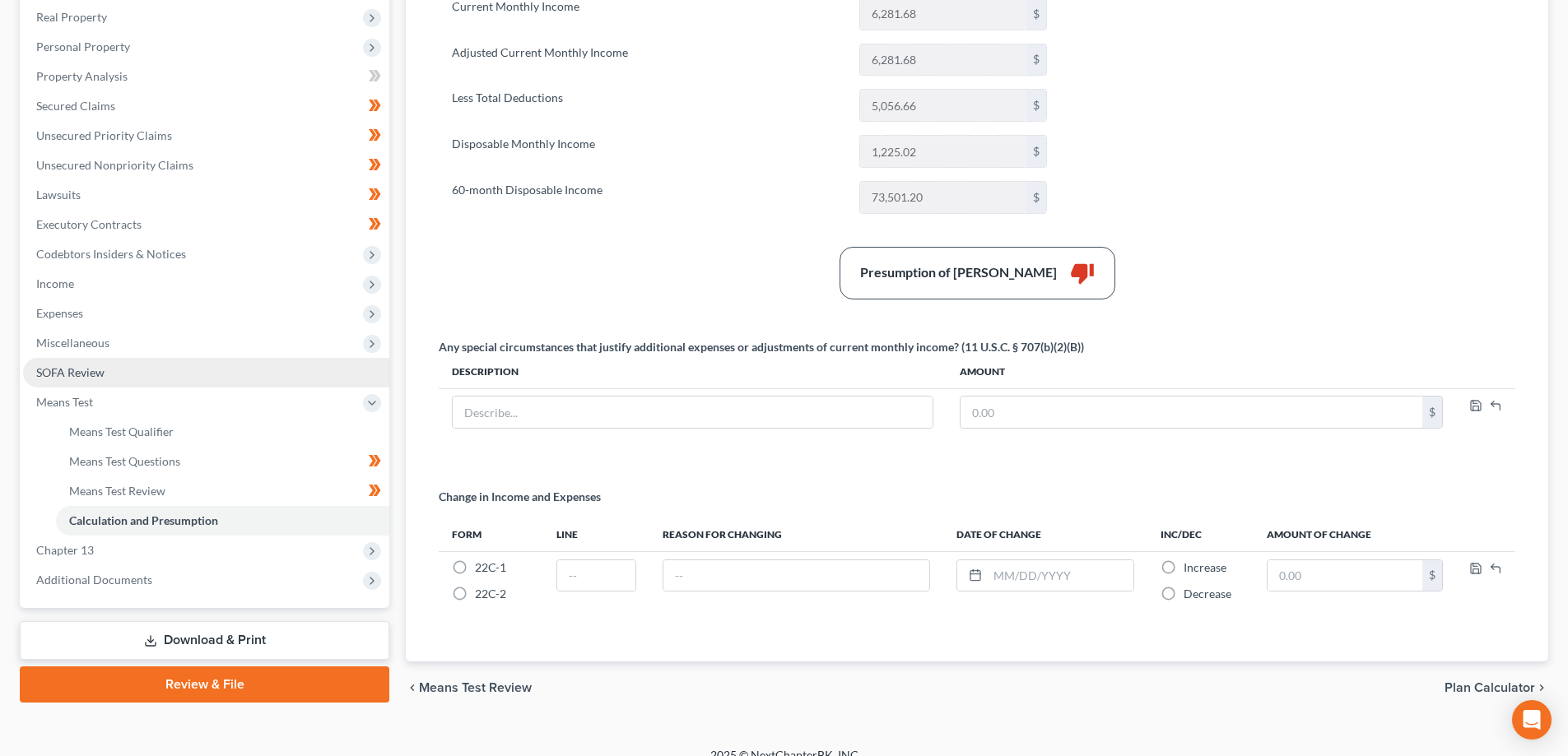
scroll to position [307, 0]
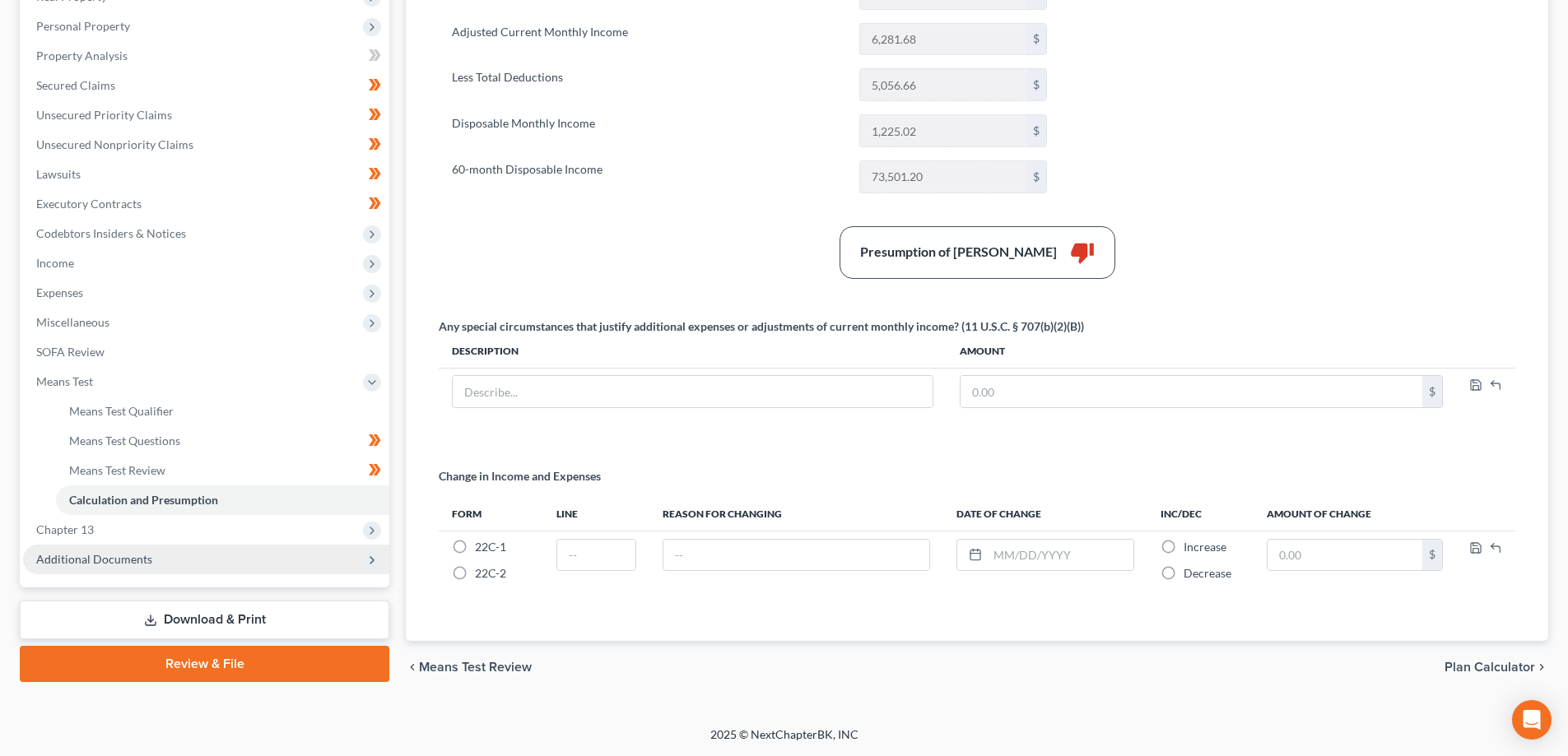
click at [176, 564] on span "Additional Documents" at bounding box center [207, 559] width 367 height 30
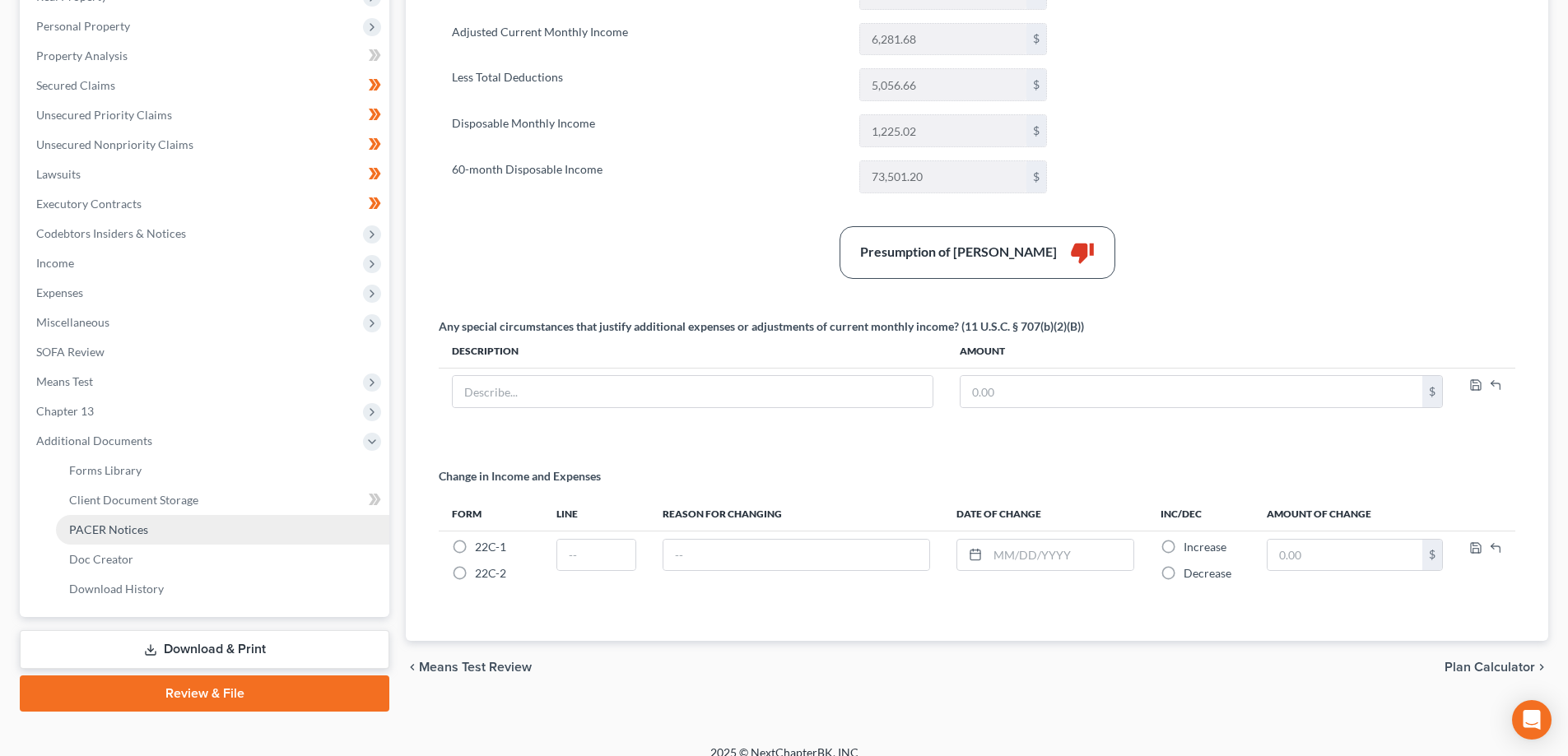
click at [119, 530] on span "PACER Notices" at bounding box center [108, 529] width 79 height 14
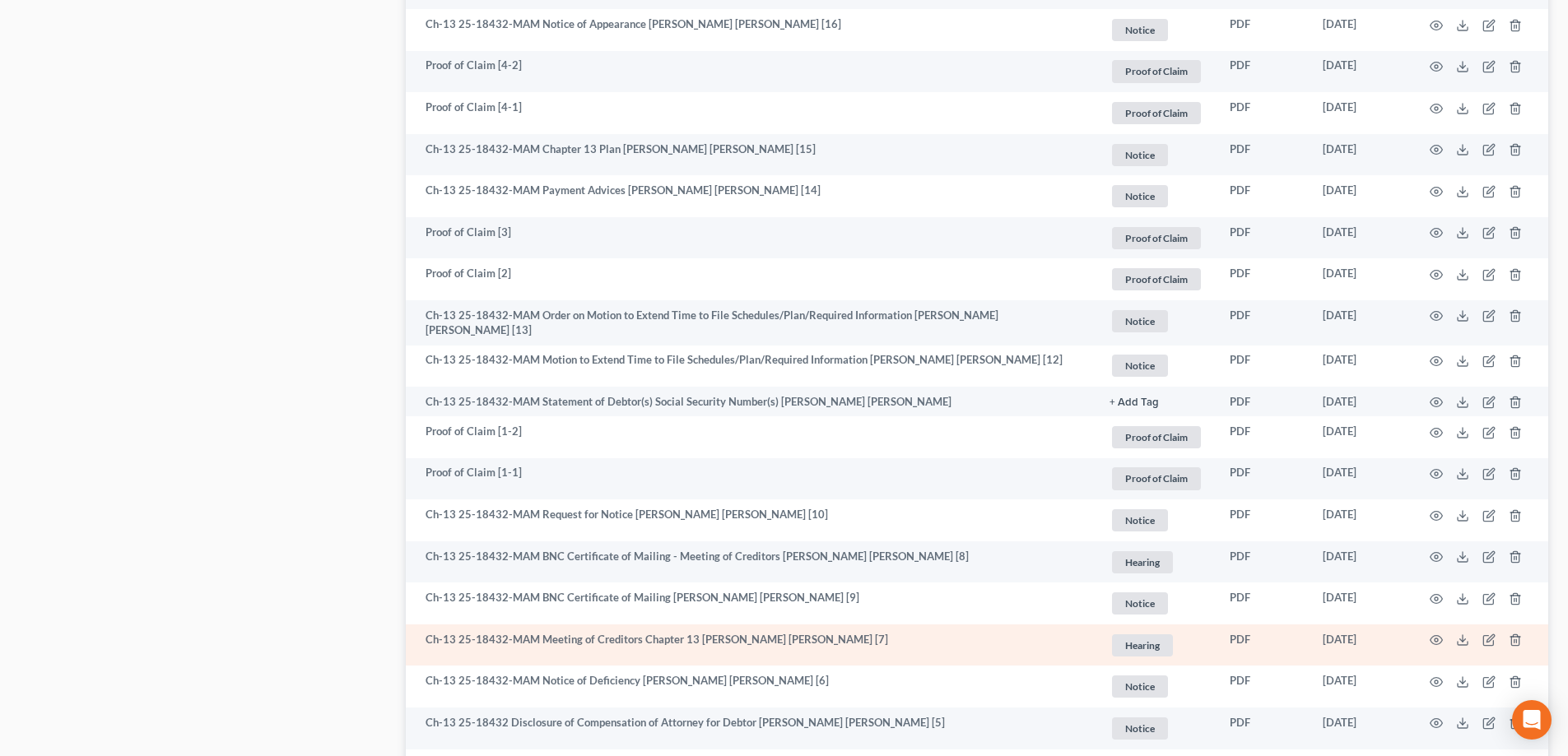
scroll to position [1902, 0]
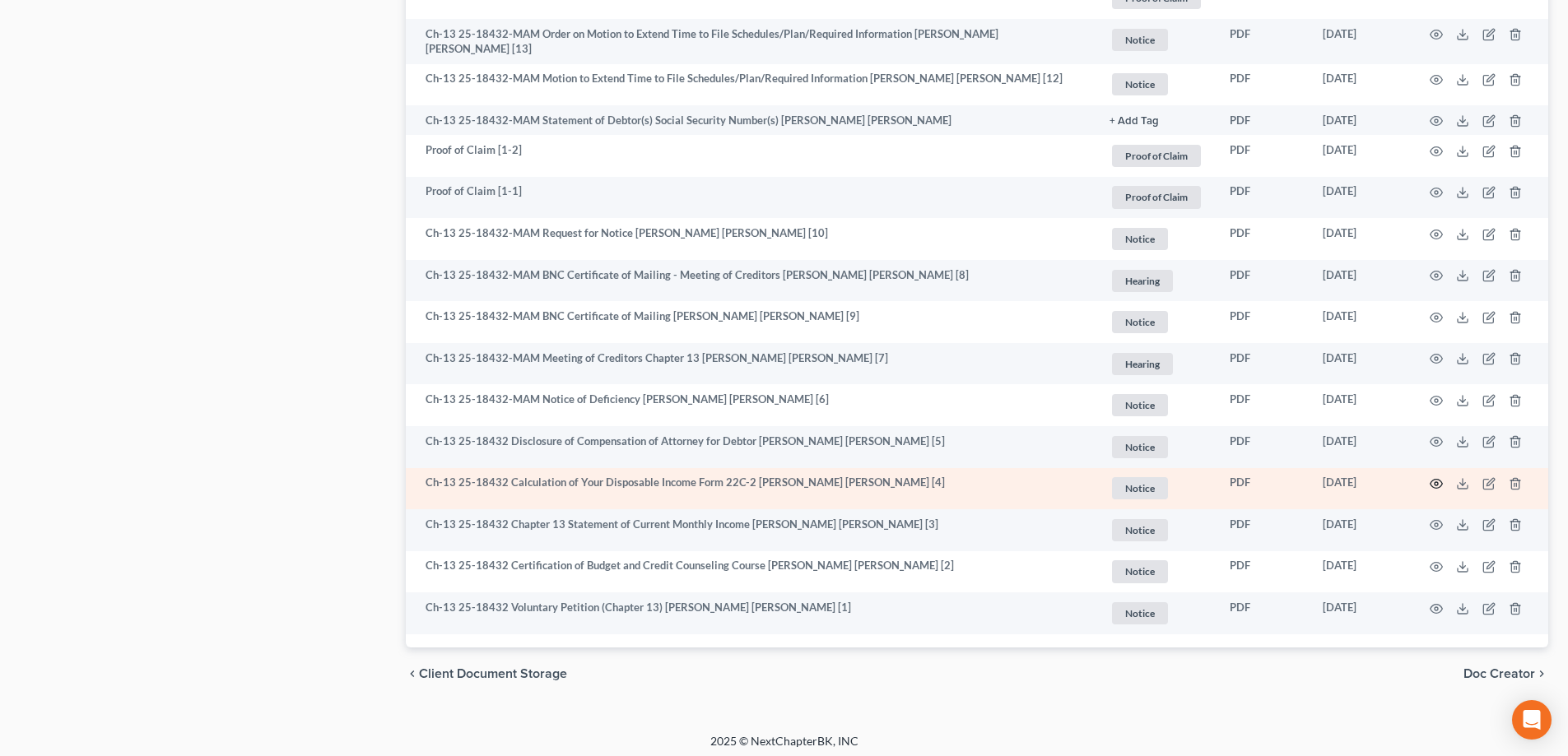
click at [1432, 479] on icon "button" at bounding box center [1436, 484] width 14 height 14
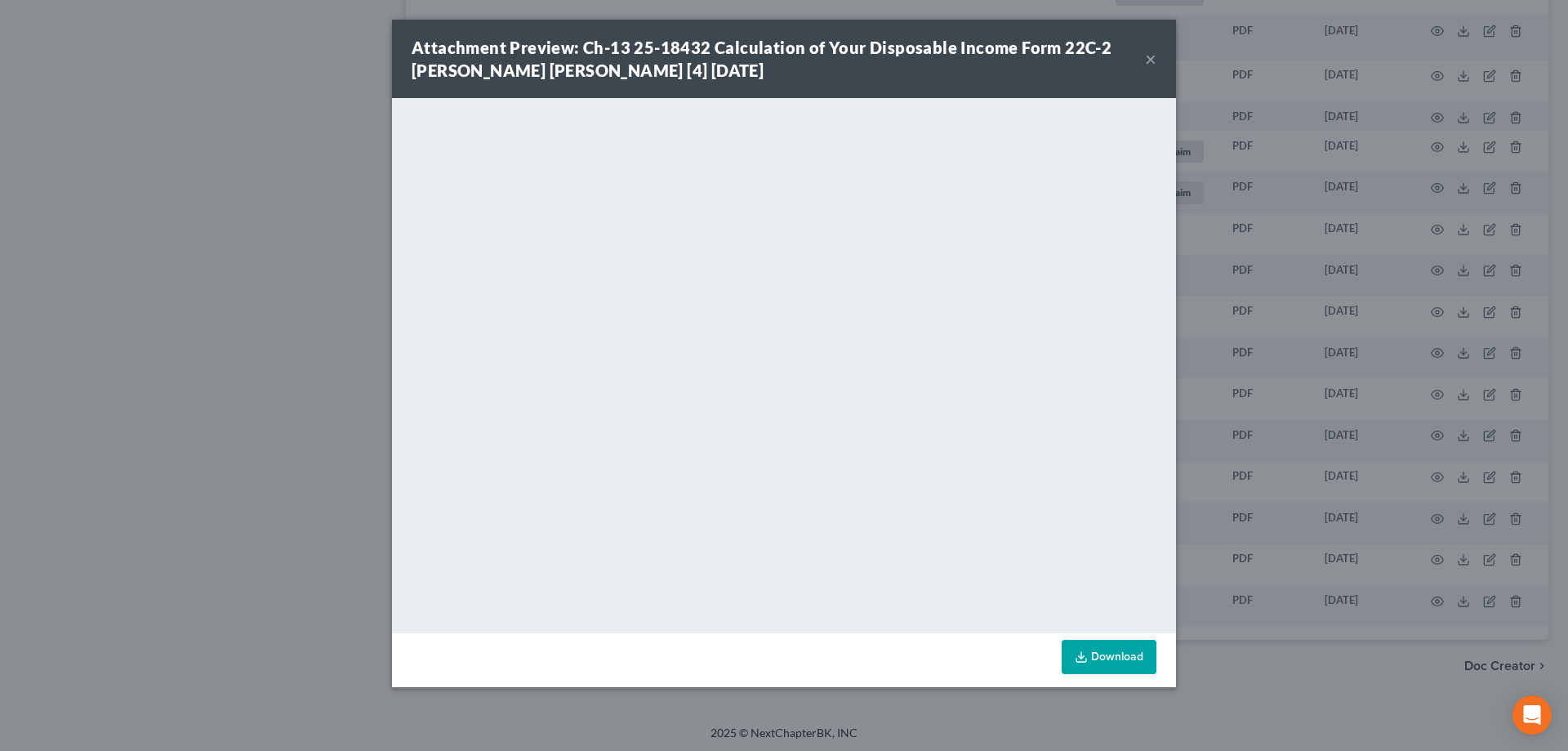
click at [1147, 62] on button "×" at bounding box center [1151, 59] width 12 height 19
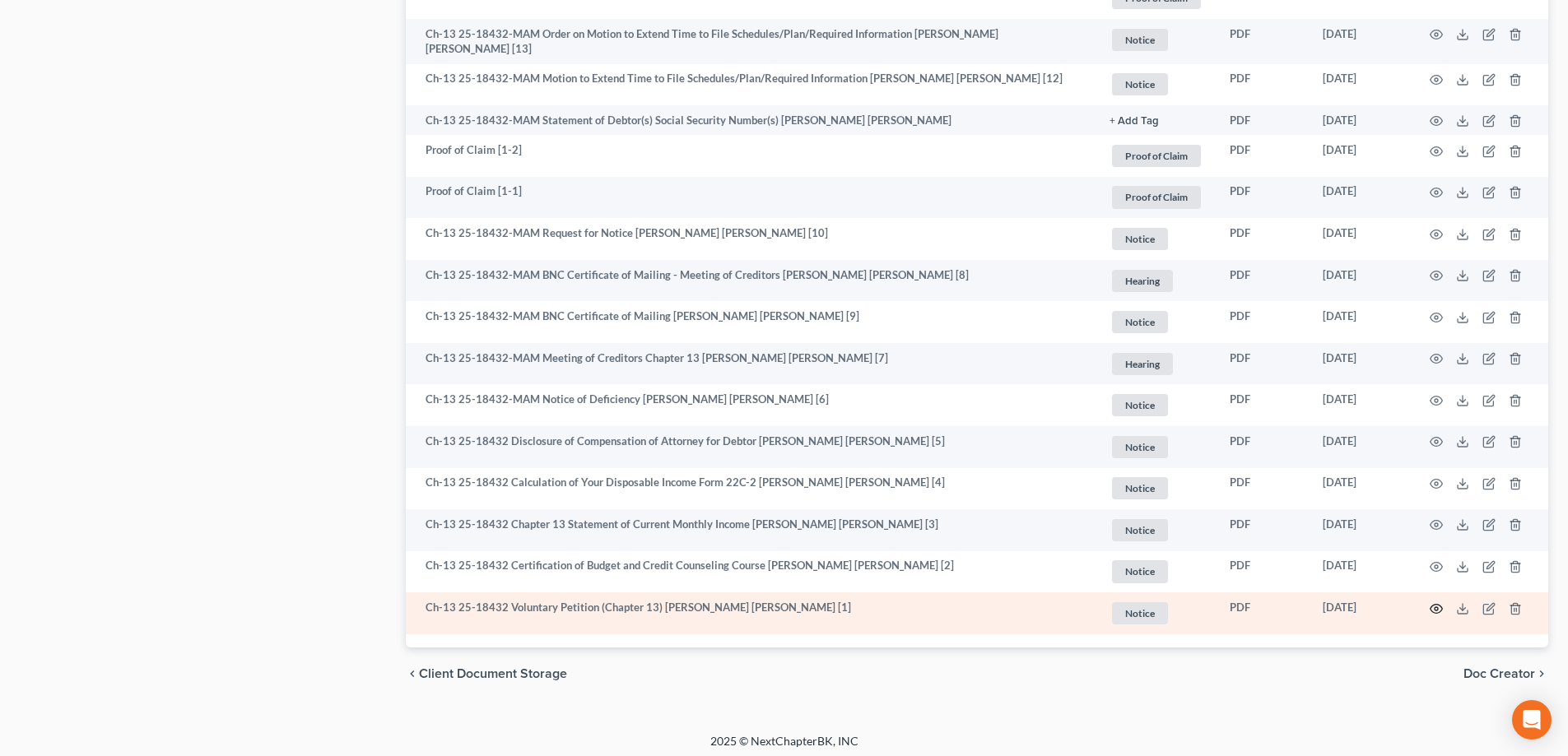
click at [1434, 604] on icon "button" at bounding box center [1436, 608] width 13 height 9
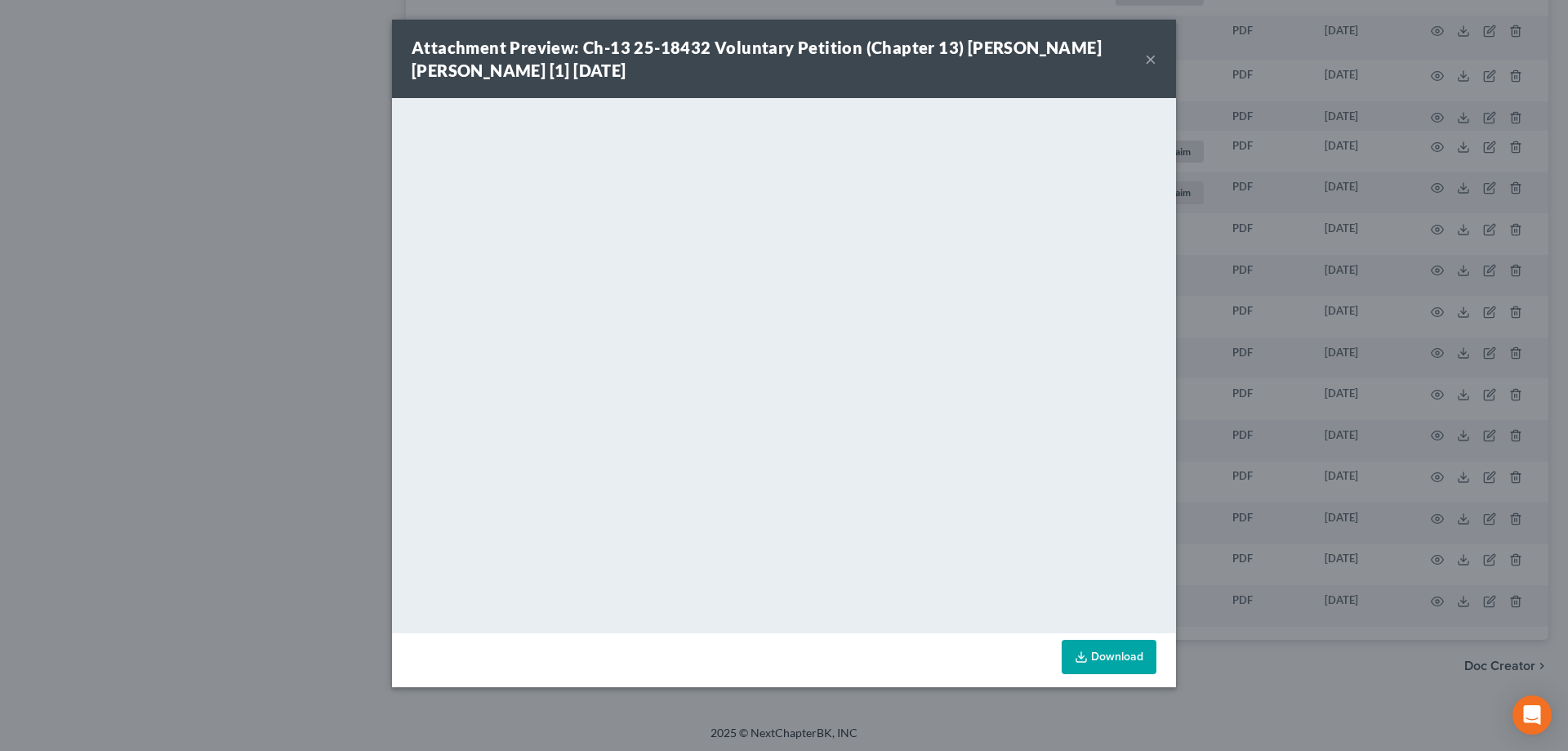
click at [247, 307] on div "Attachment Preview: Ch-13 25-18432 Voluntary Petition (Chapter 13) Richard John…" at bounding box center [784, 376] width 1568 height 751
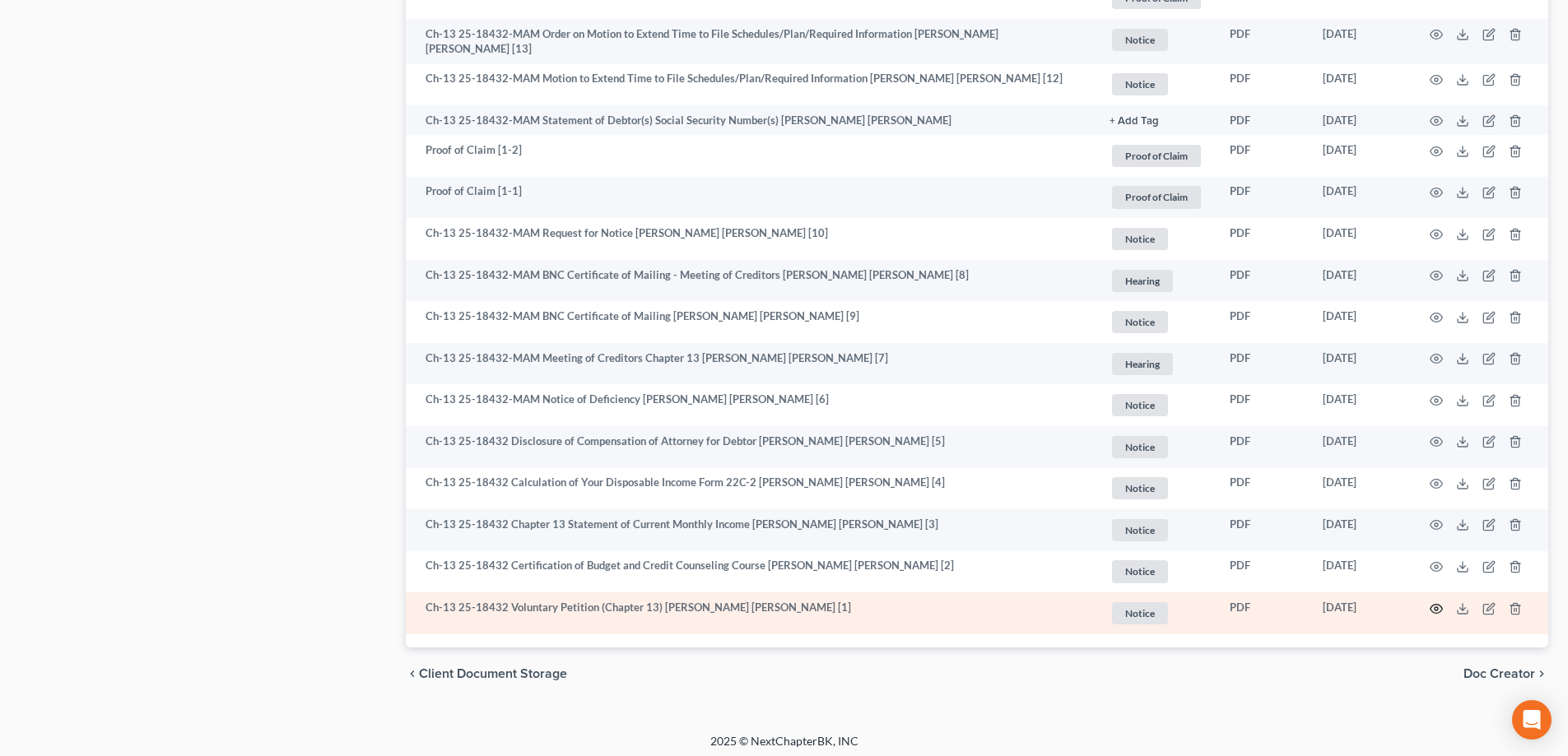
click at [1437, 602] on icon "button" at bounding box center [1436, 609] width 14 height 14
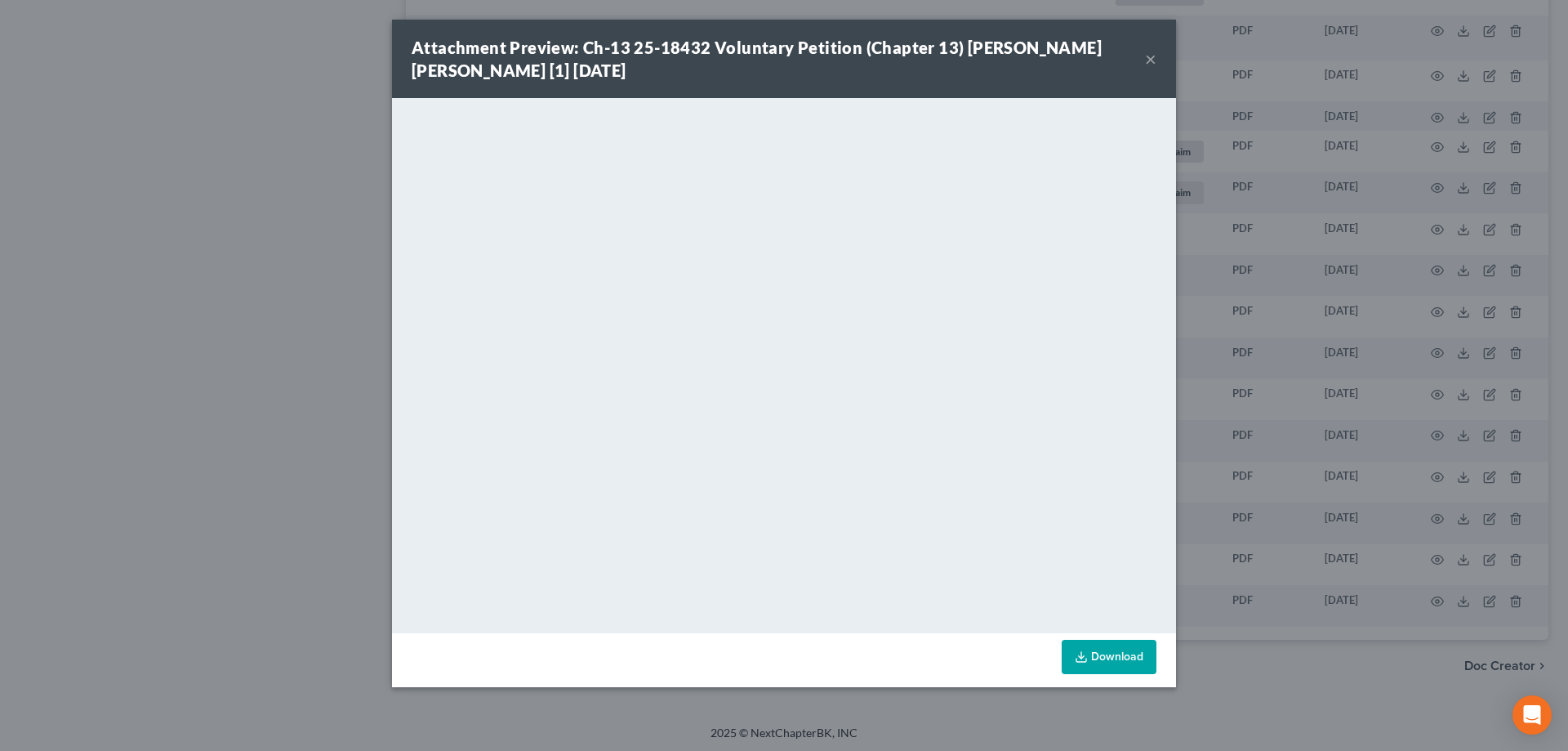
click at [1156, 63] on button "×" at bounding box center [1151, 59] width 12 height 19
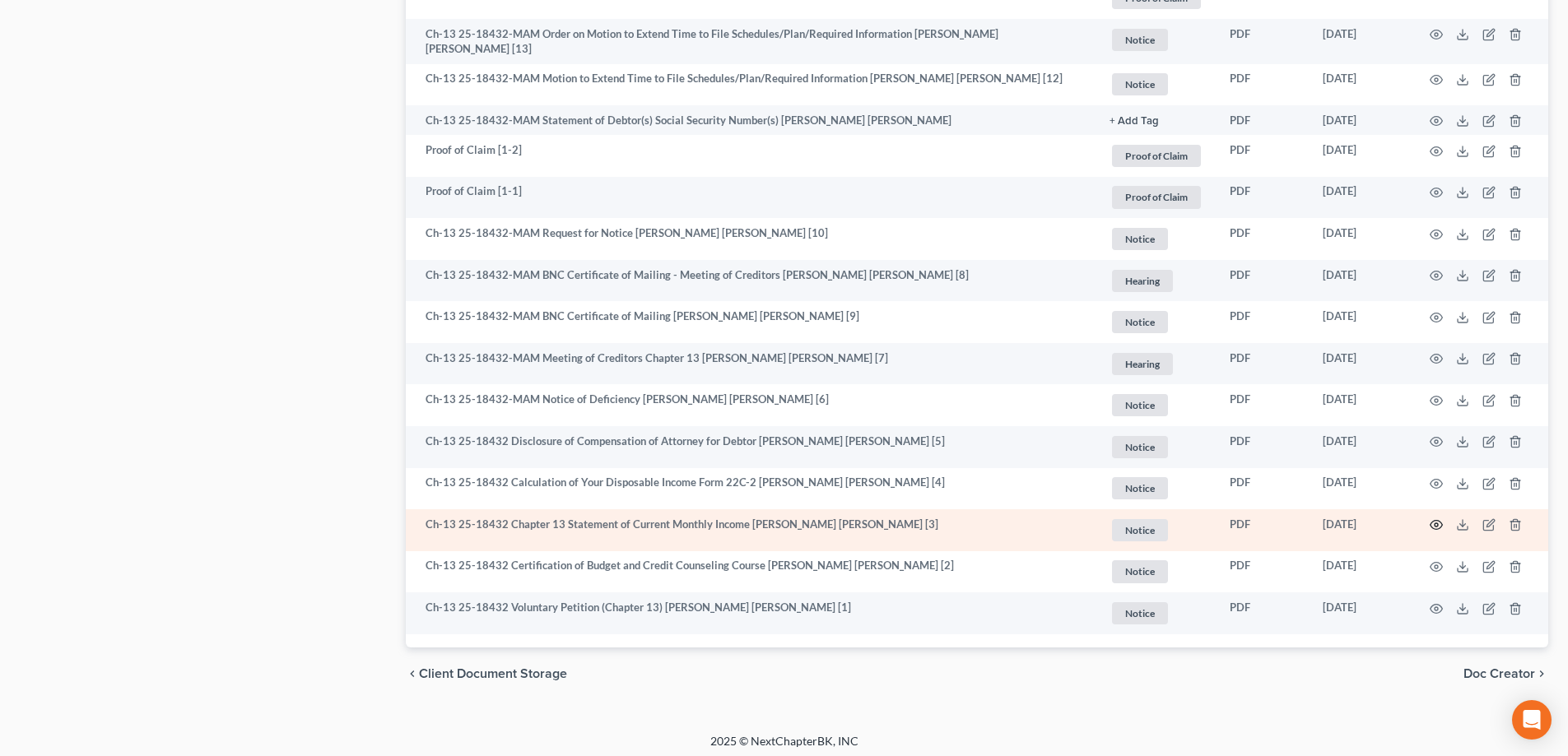
click at [1435, 523] on circle "button" at bounding box center [1435, 524] width 3 height 3
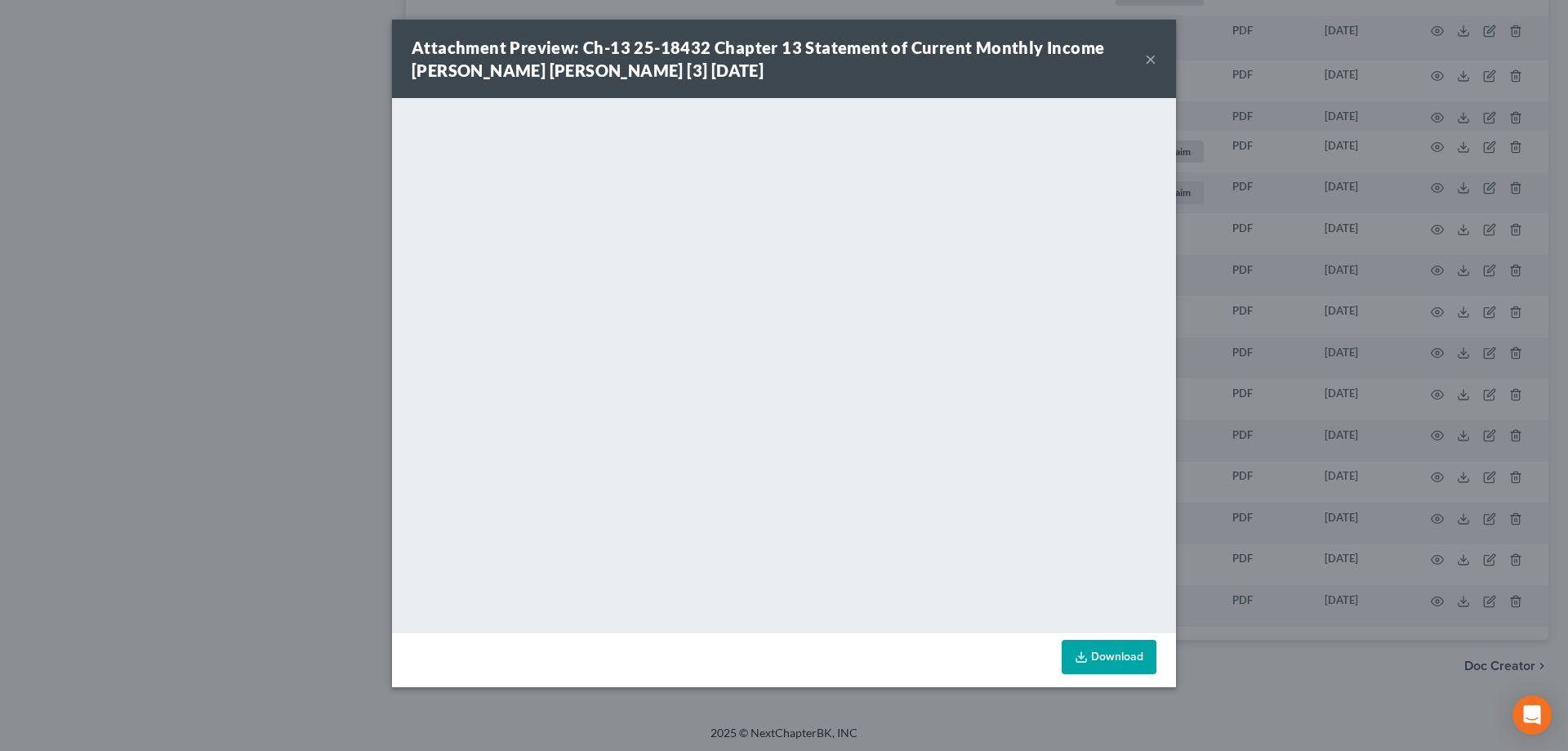
click at [1152, 57] on button "×" at bounding box center [1151, 59] width 12 height 19
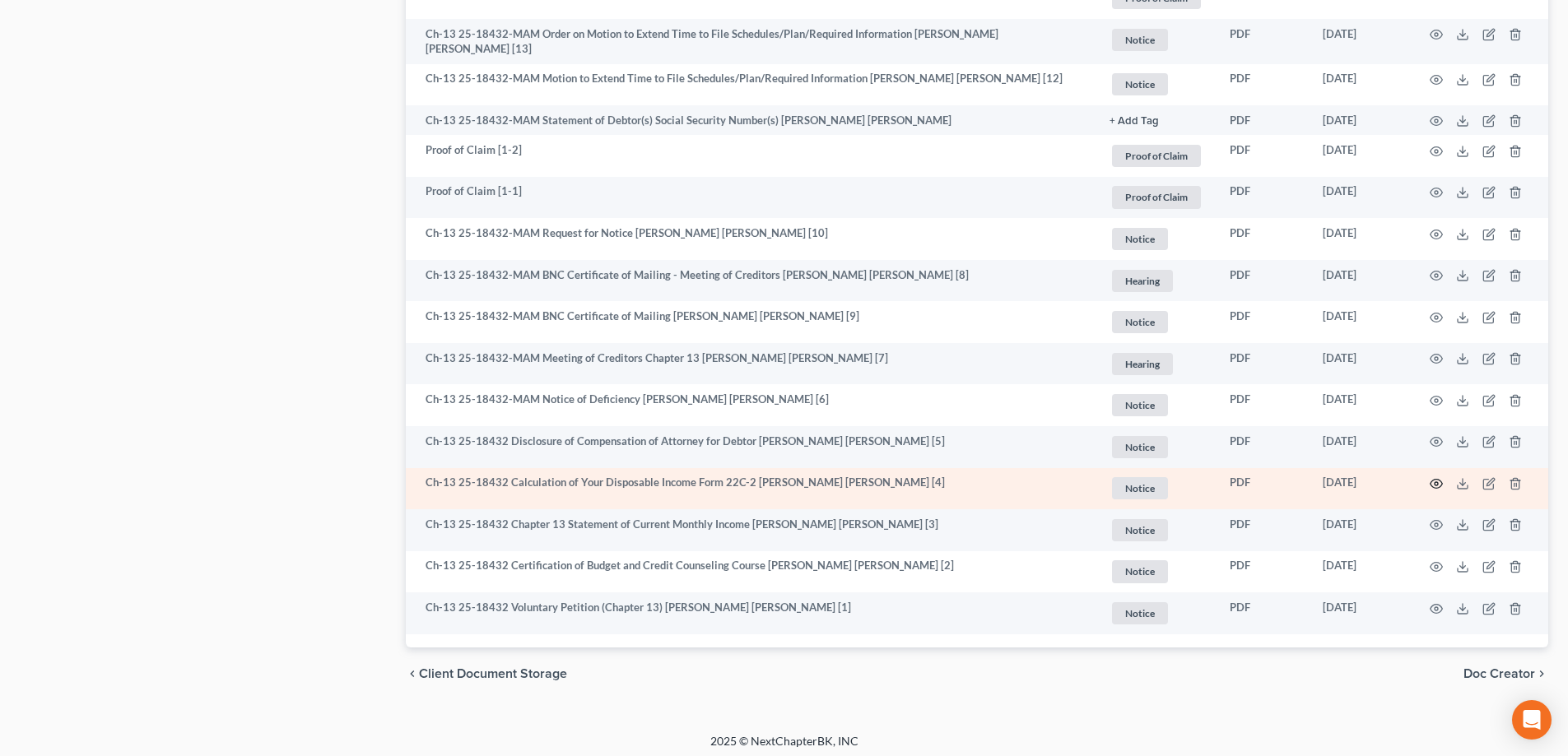
click at [1432, 477] on icon "button" at bounding box center [1436, 484] width 14 height 14
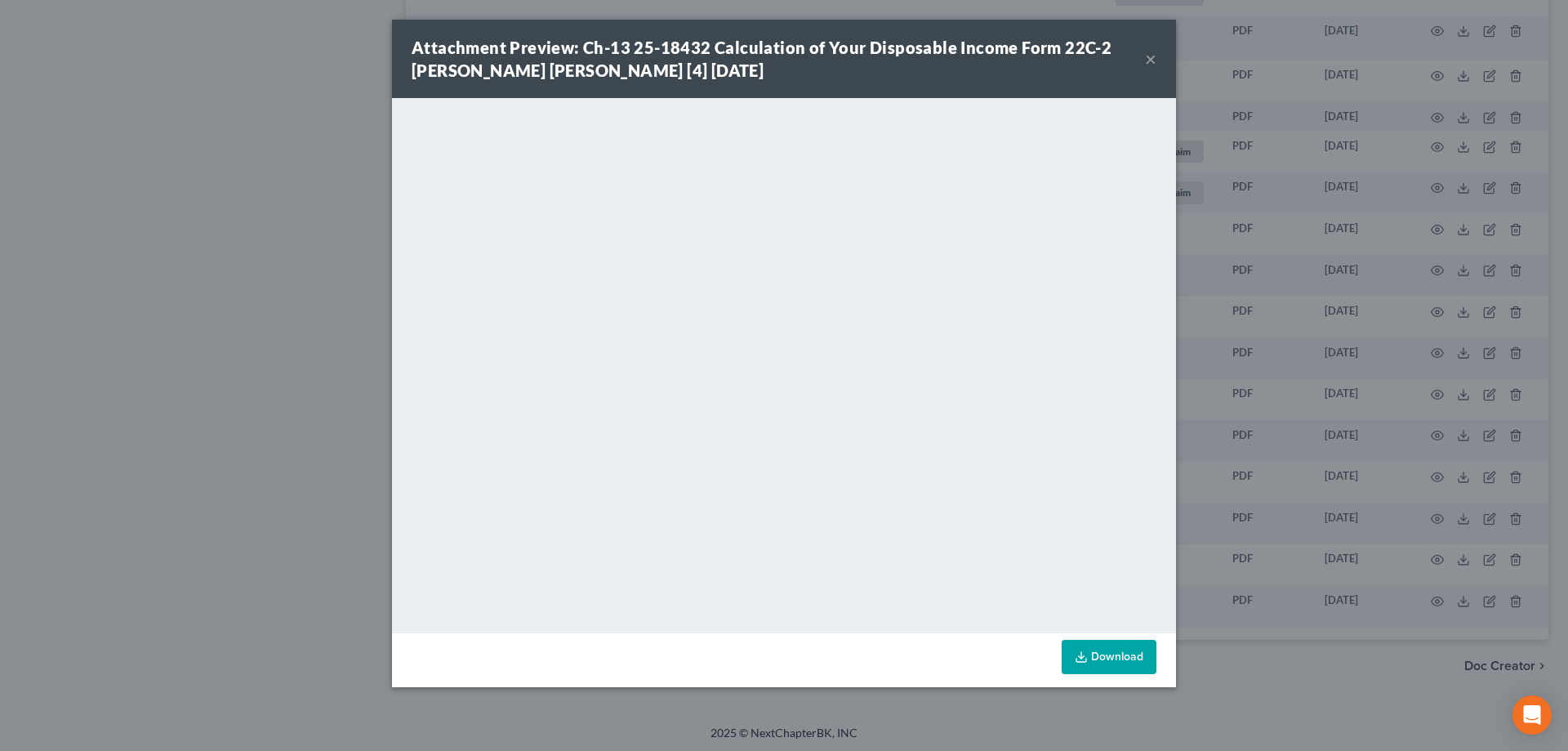
click at [1144, 59] on div "Attachment Preview: Ch-13 25-18432 Calculation of Your Disposable Income Form 2…" at bounding box center [779, 59] width 733 height 46
click at [1151, 58] on button "×" at bounding box center [1151, 59] width 12 height 19
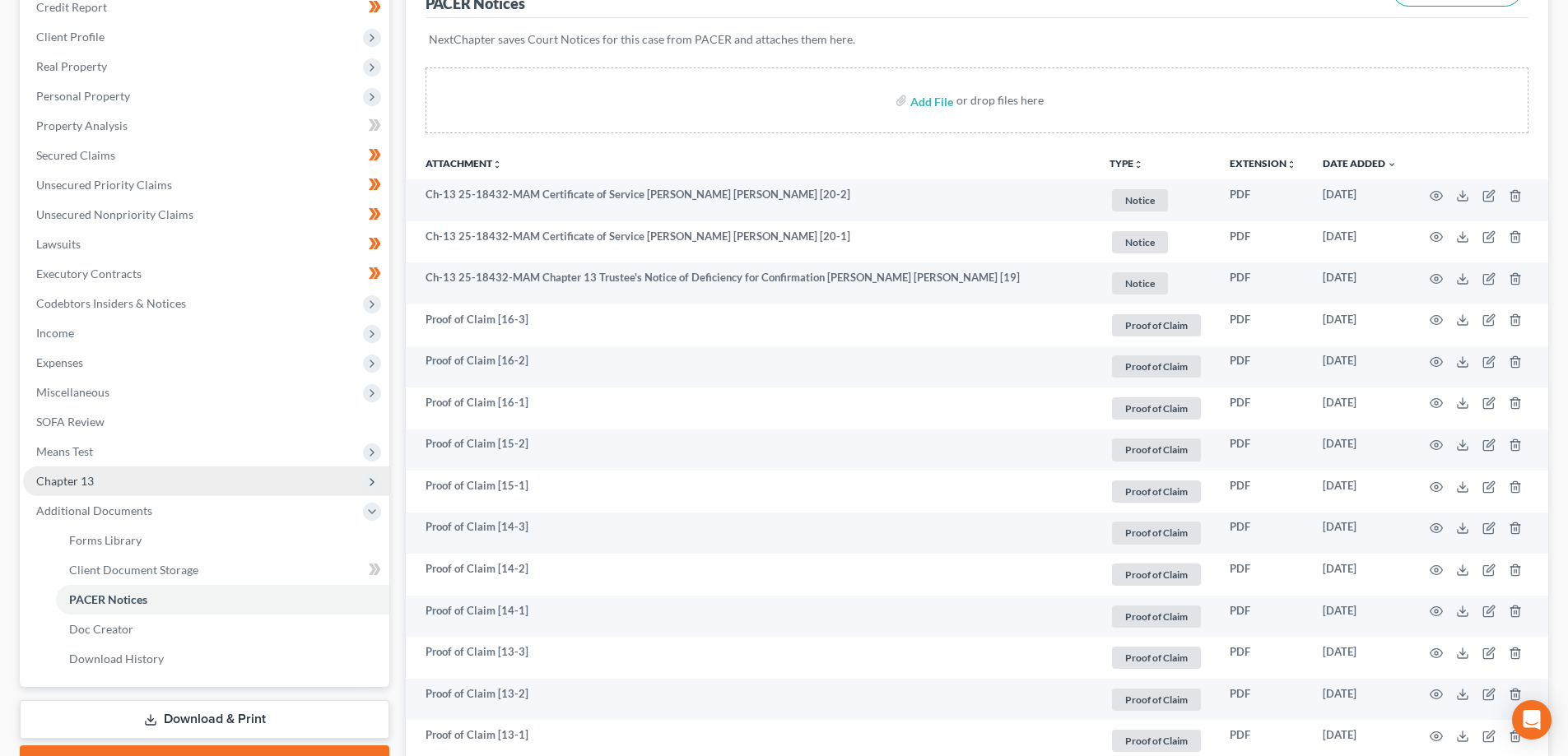
scroll to position [174, 0]
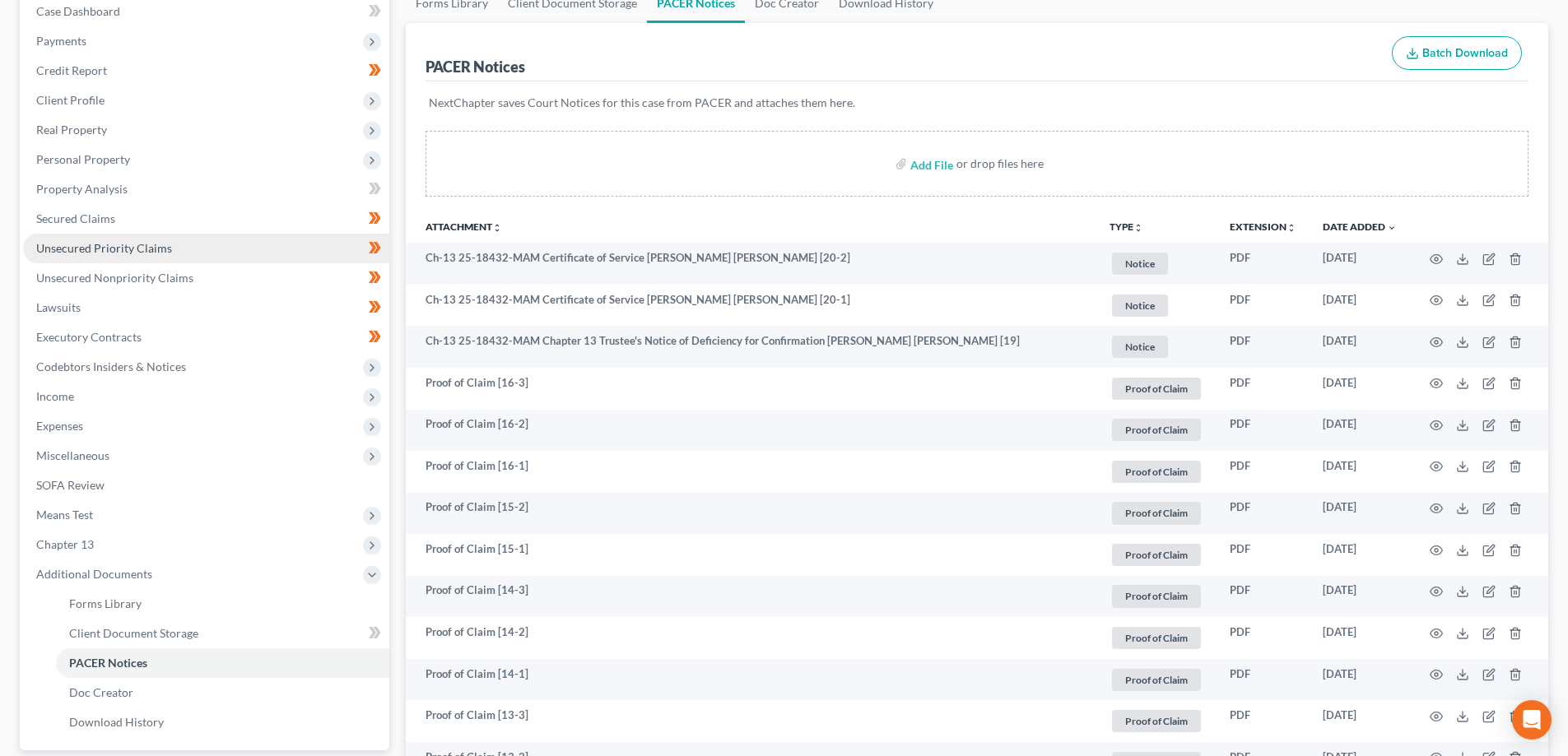
click at [130, 250] on span "Unsecured Priority Claims" at bounding box center [104, 248] width 136 height 14
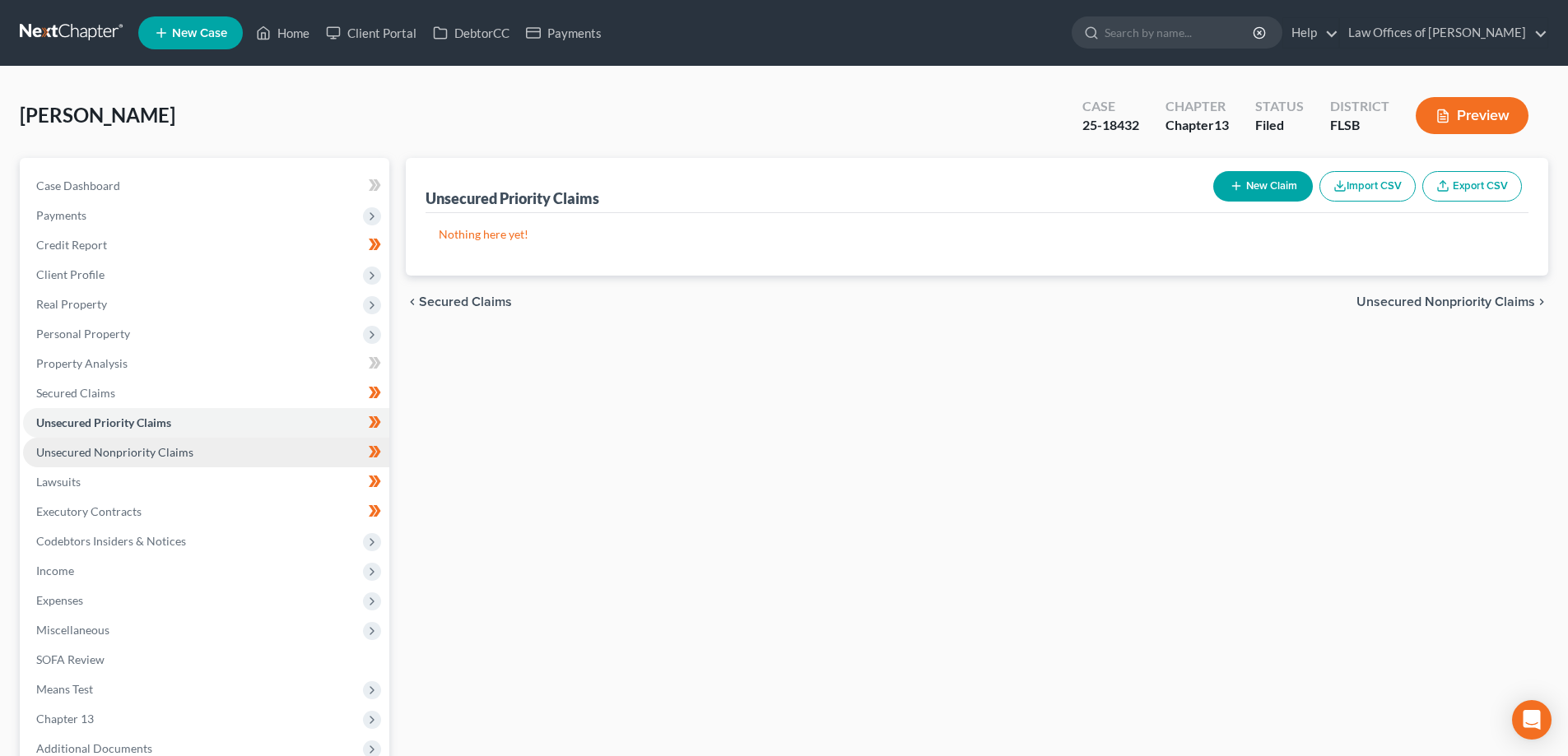
click at [107, 453] on span "Unsecured Nonpriority Claims" at bounding box center [114, 452] width 157 height 14
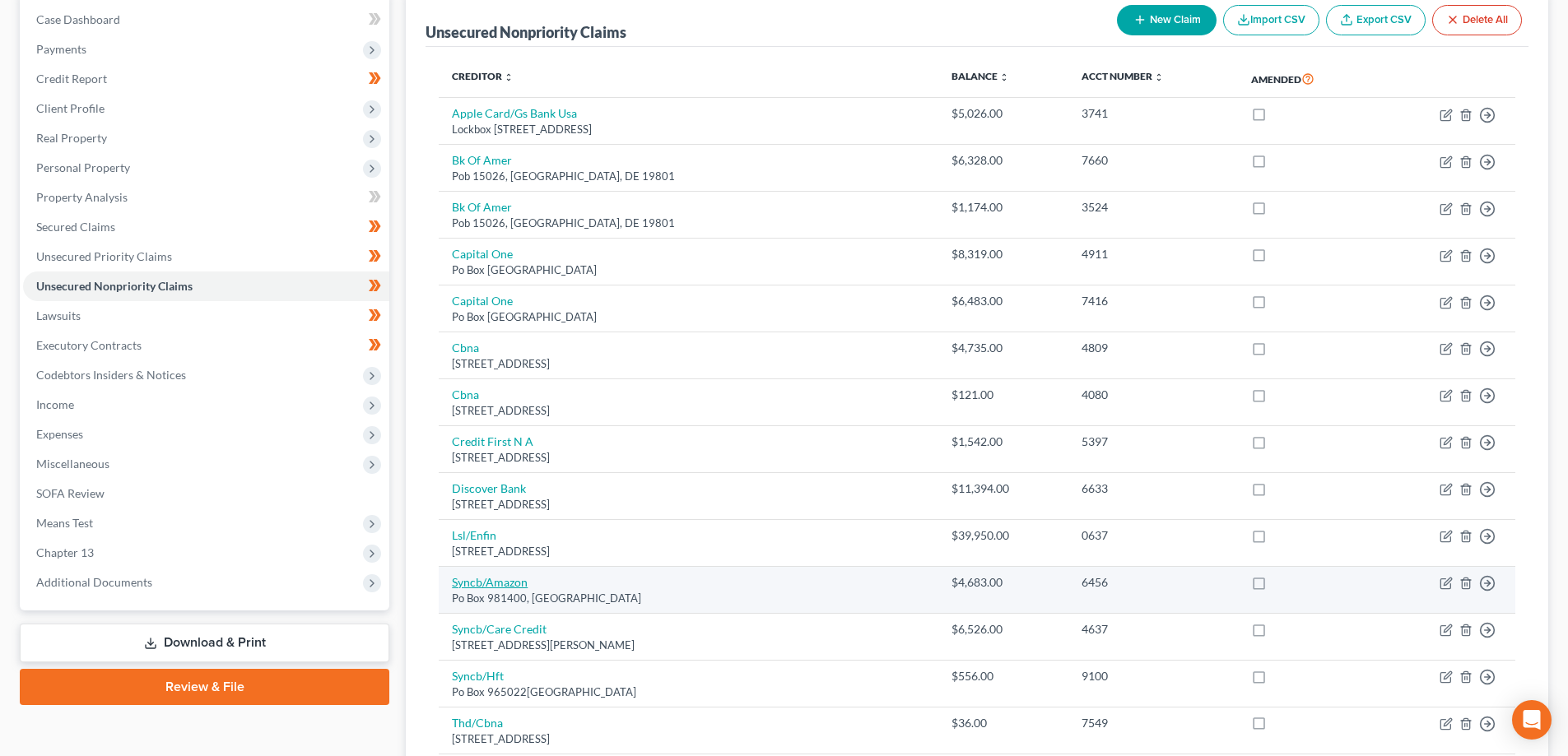
scroll to position [165, 0]
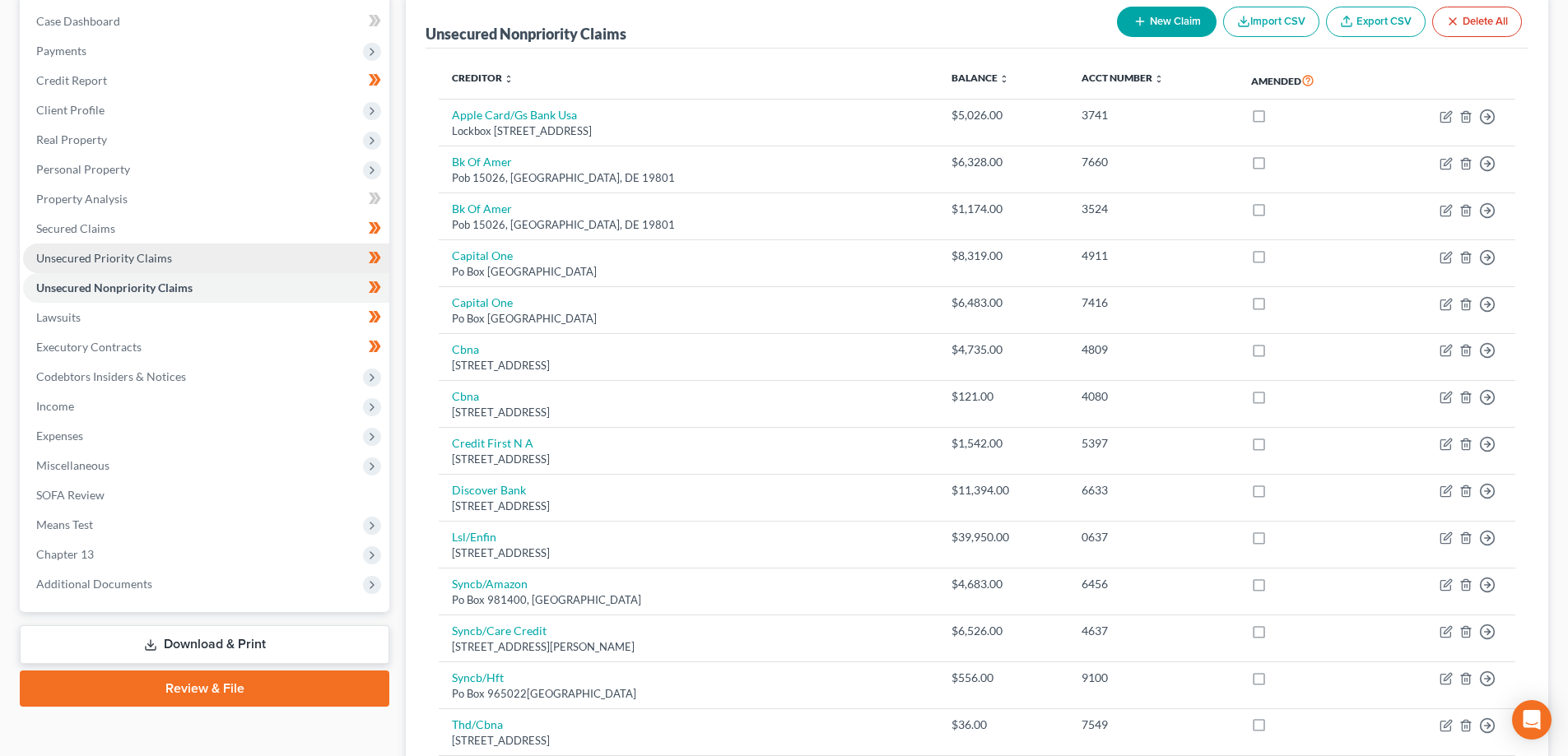
click at [127, 253] on span "Unsecured Priority Claims" at bounding box center [104, 258] width 136 height 14
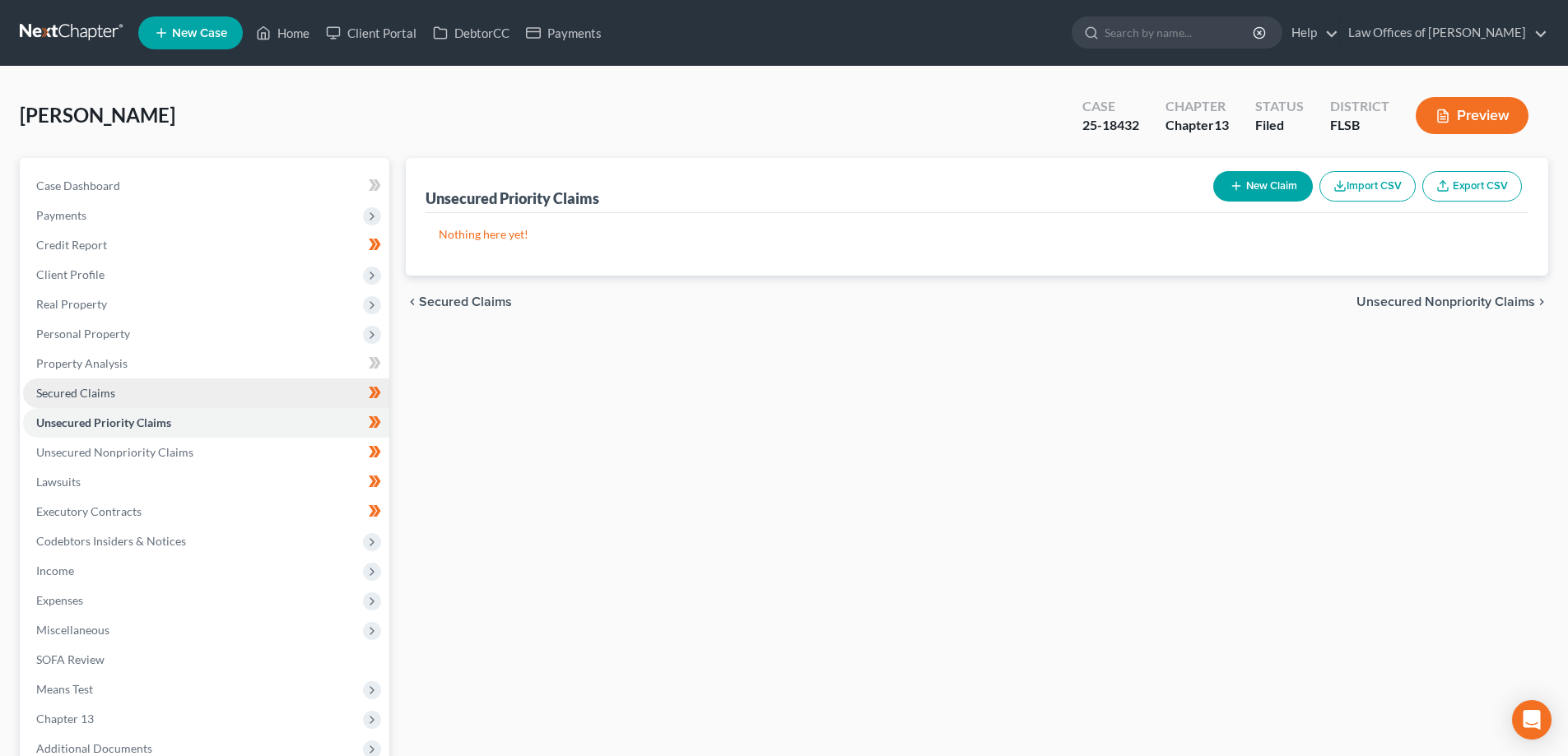
click at [126, 393] on link "Secured Claims" at bounding box center [207, 393] width 367 height 30
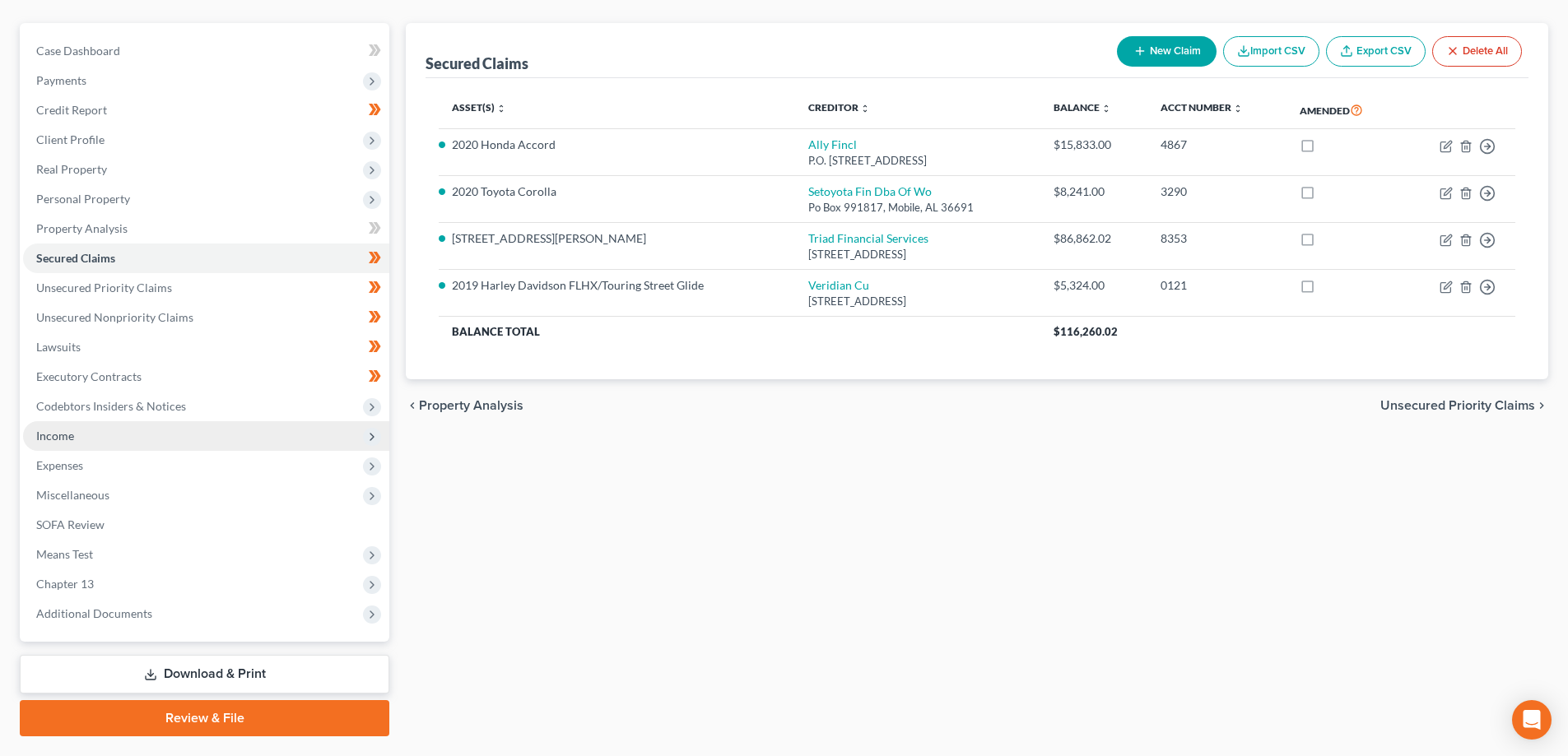
scroll to position [165, 0]
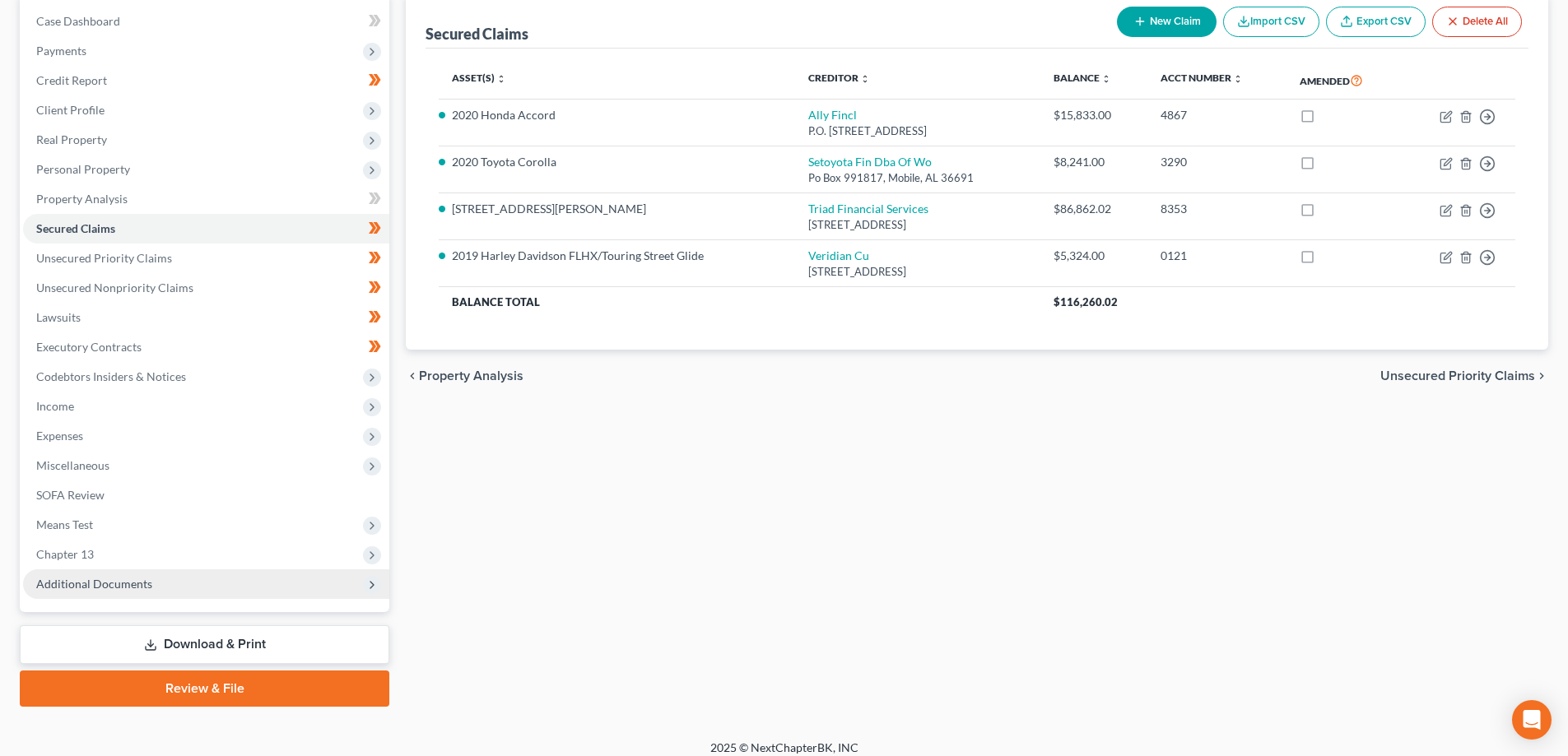
click at [111, 586] on span "Additional Documents" at bounding box center [94, 583] width 116 height 14
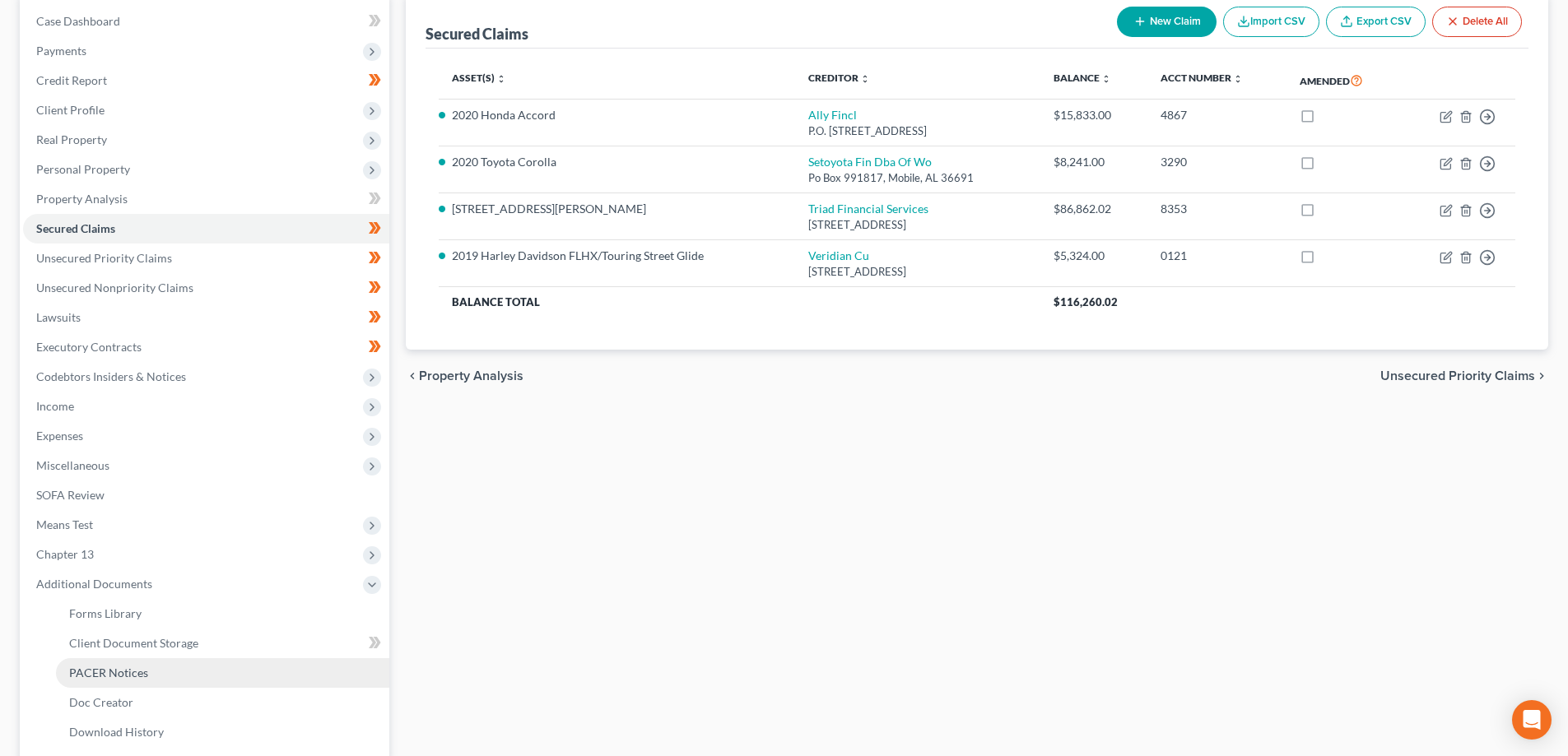
click at [131, 669] on span "PACER Notices" at bounding box center [108, 673] width 79 height 14
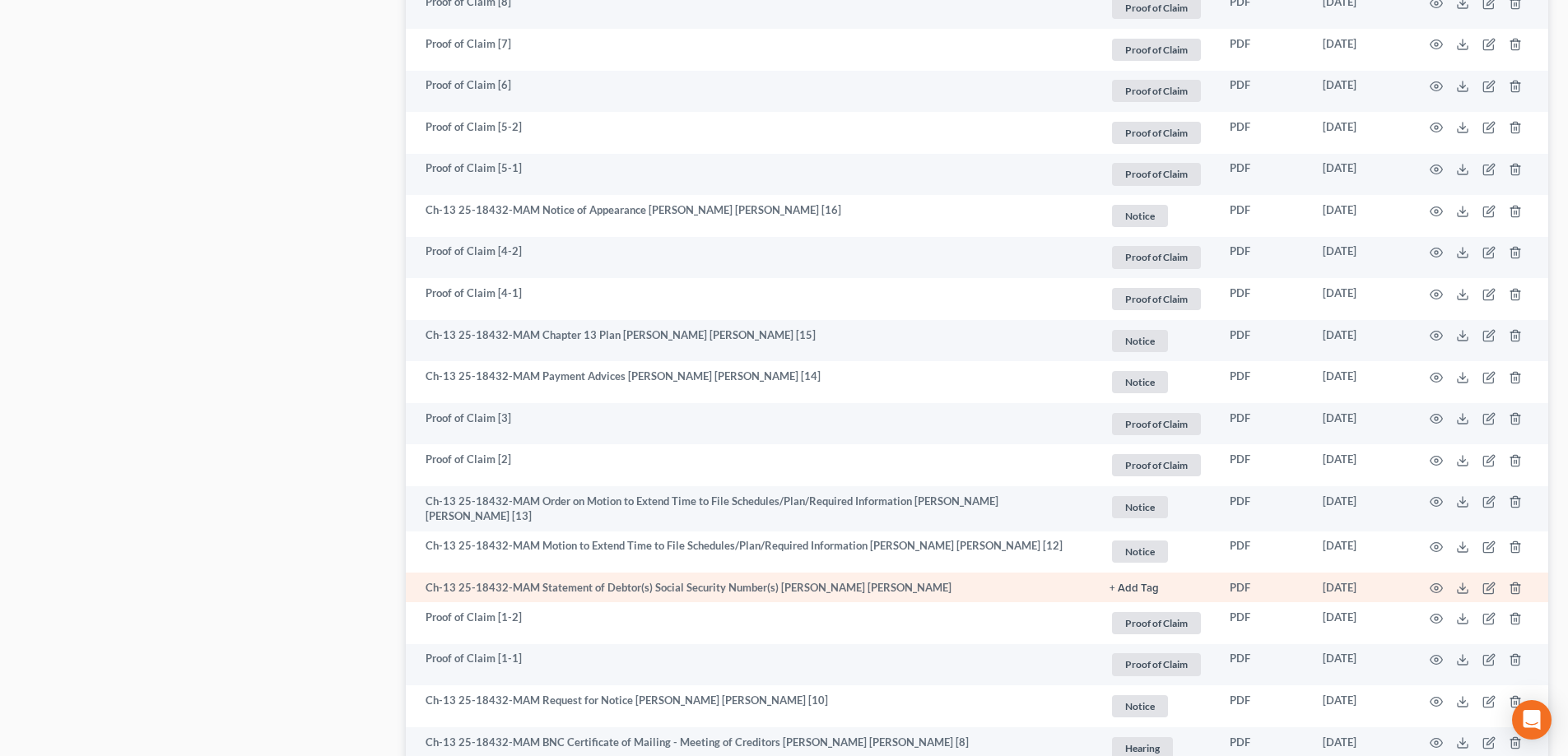
scroll to position [1481, 0]
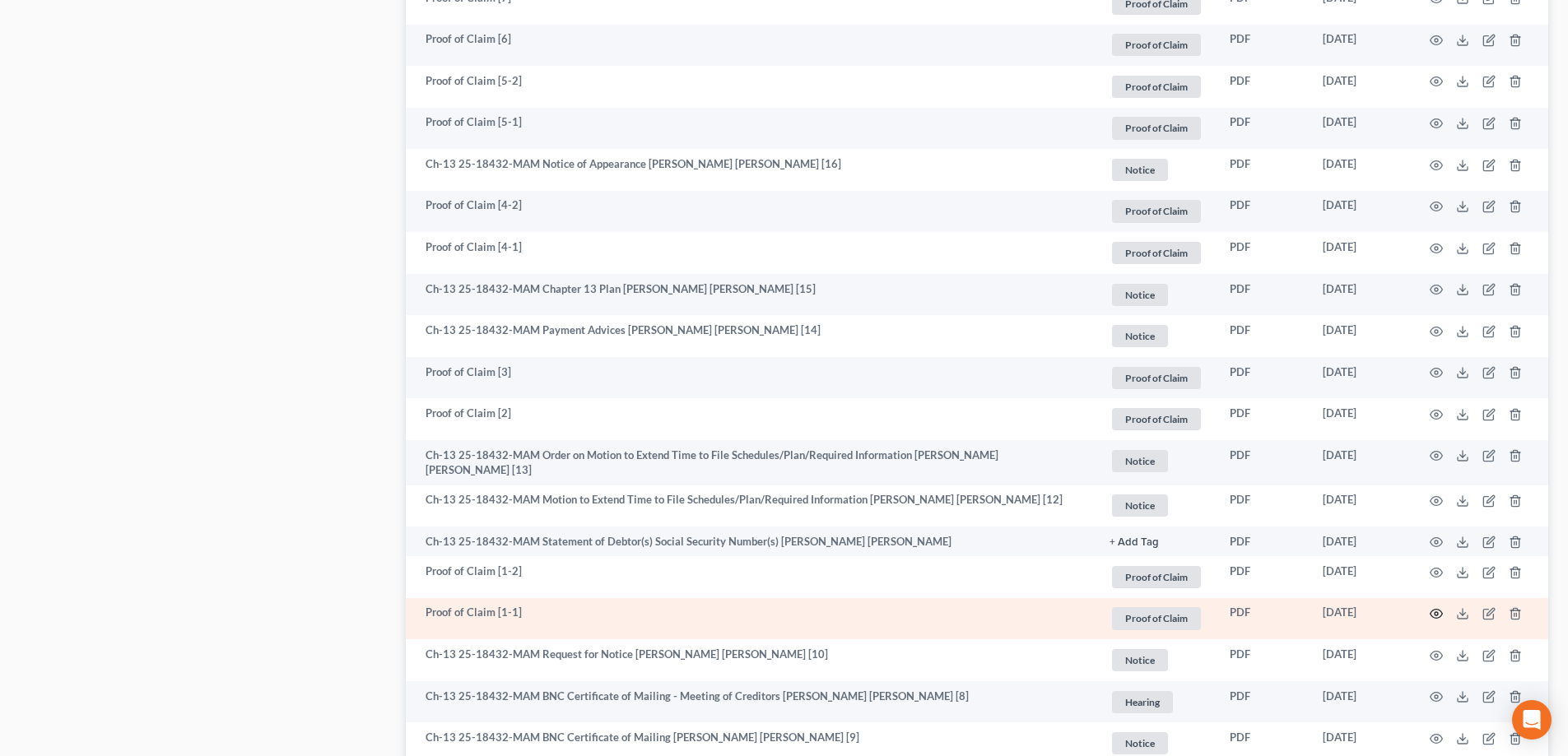
click at [1438, 610] on icon "button" at bounding box center [1436, 614] width 13 height 9
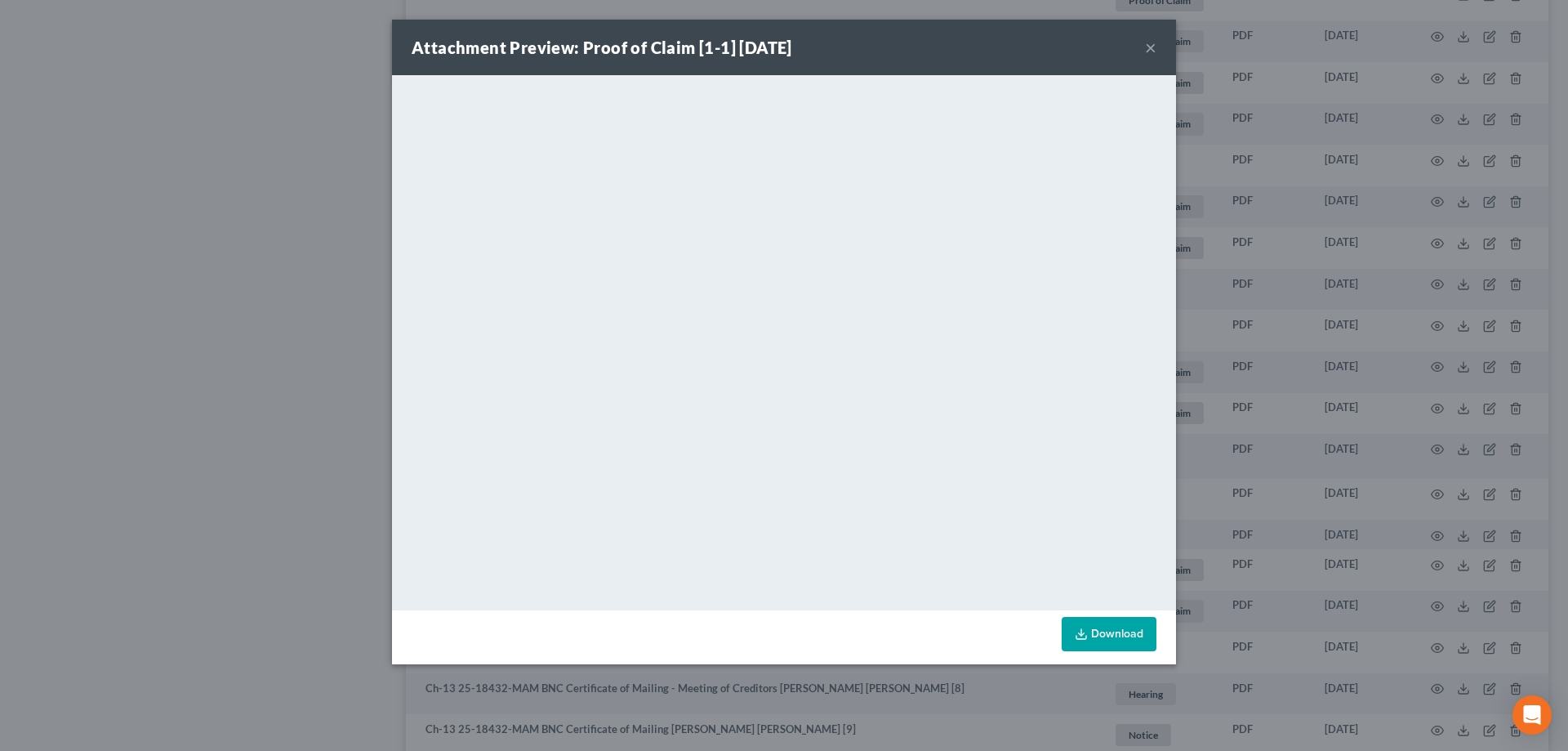
click at [1295, 261] on div "Attachment Preview: Proof of Claim [1-1] 07/30/2025 × <object ng-attr-data='htt…" at bounding box center [784, 376] width 1568 height 751
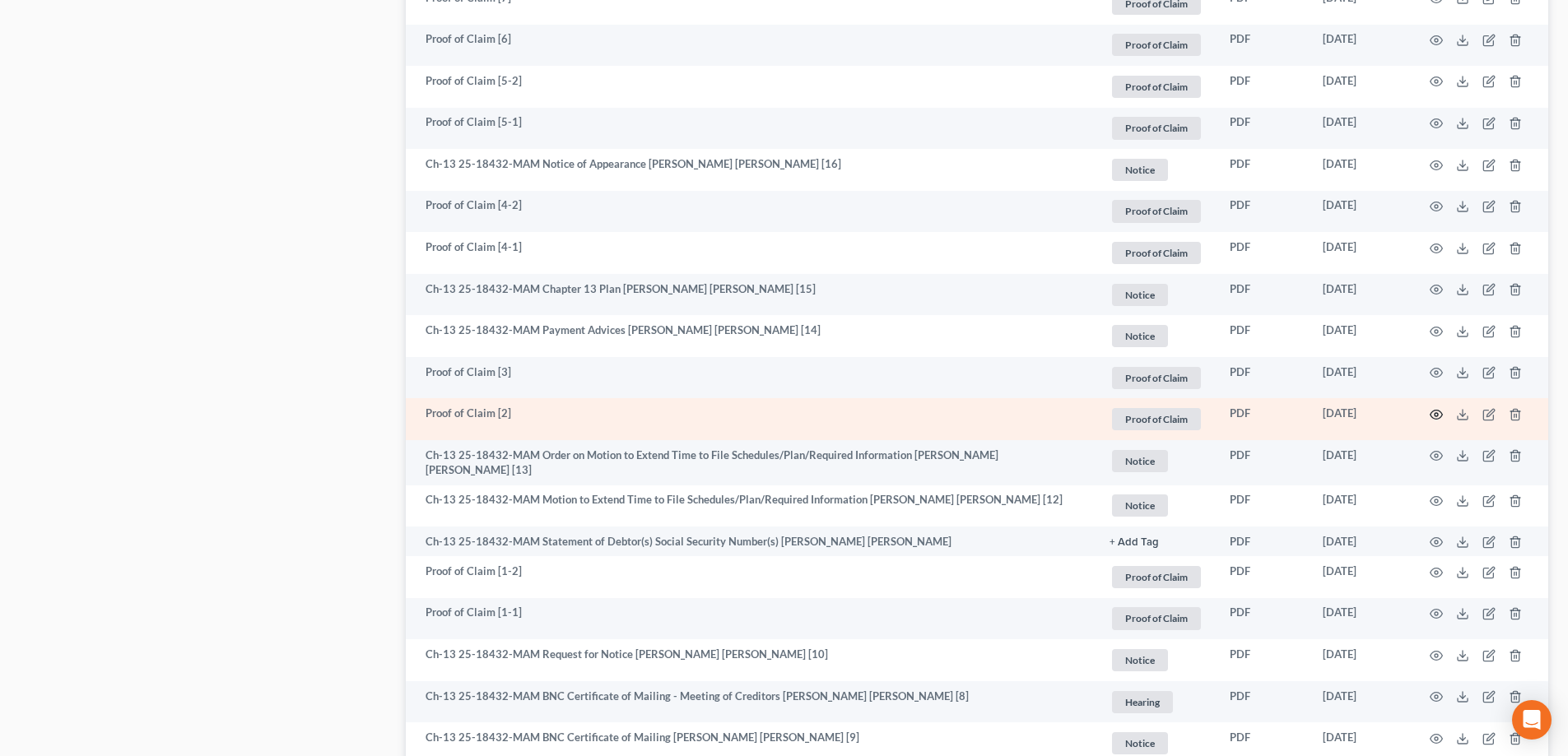
click at [1438, 408] on icon "button" at bounding box center [1436, 415] width 14 height 14
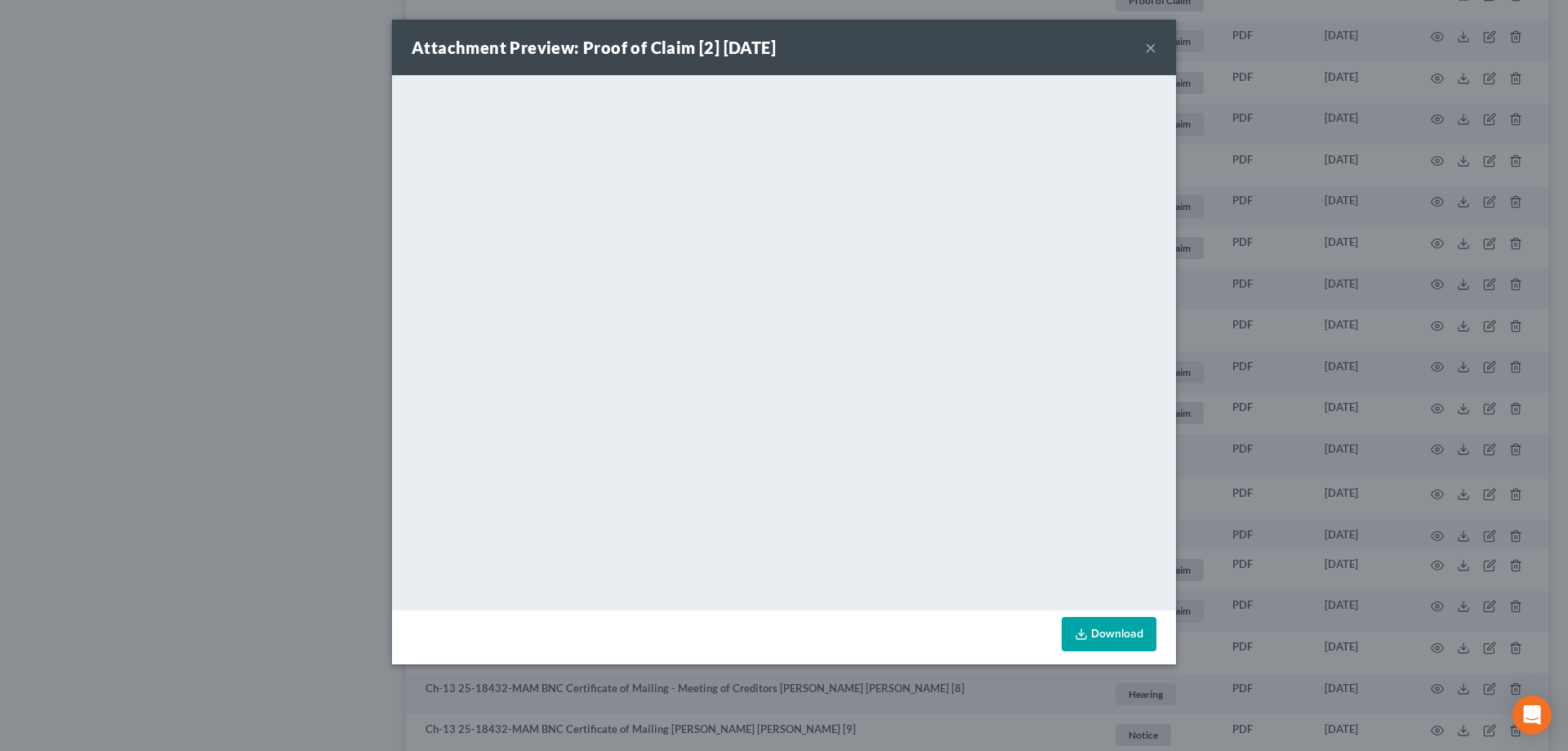
click at [1281, 330] on div "Attachment Preview: Proof of Claim [2] 08/12/2025 × <object ng-attr-data='https…" at bounding box center [784, 376] width 1568 height 751
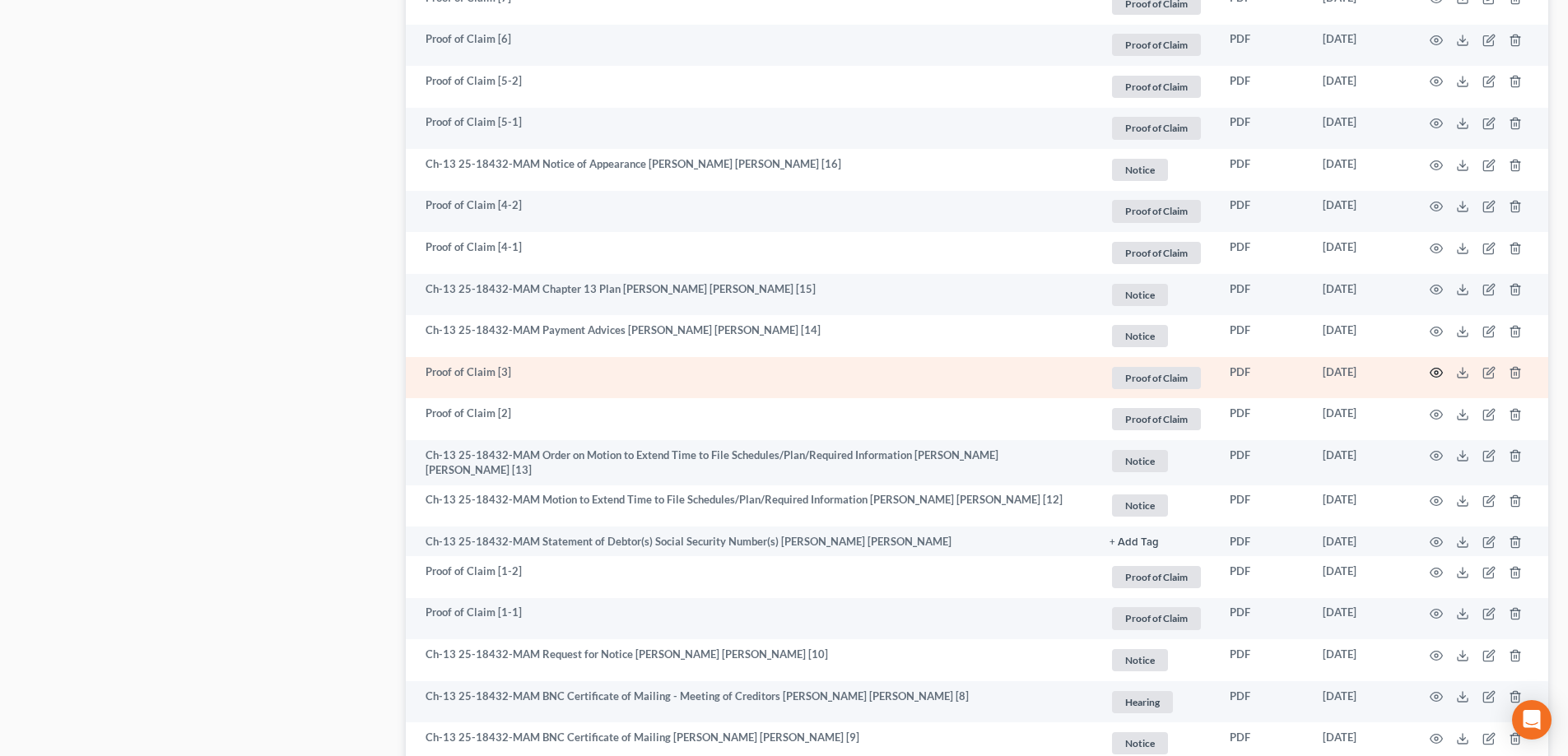
click at [1433, 367] on icon "button" at bounding box center [1436, 373] width 14 height 14
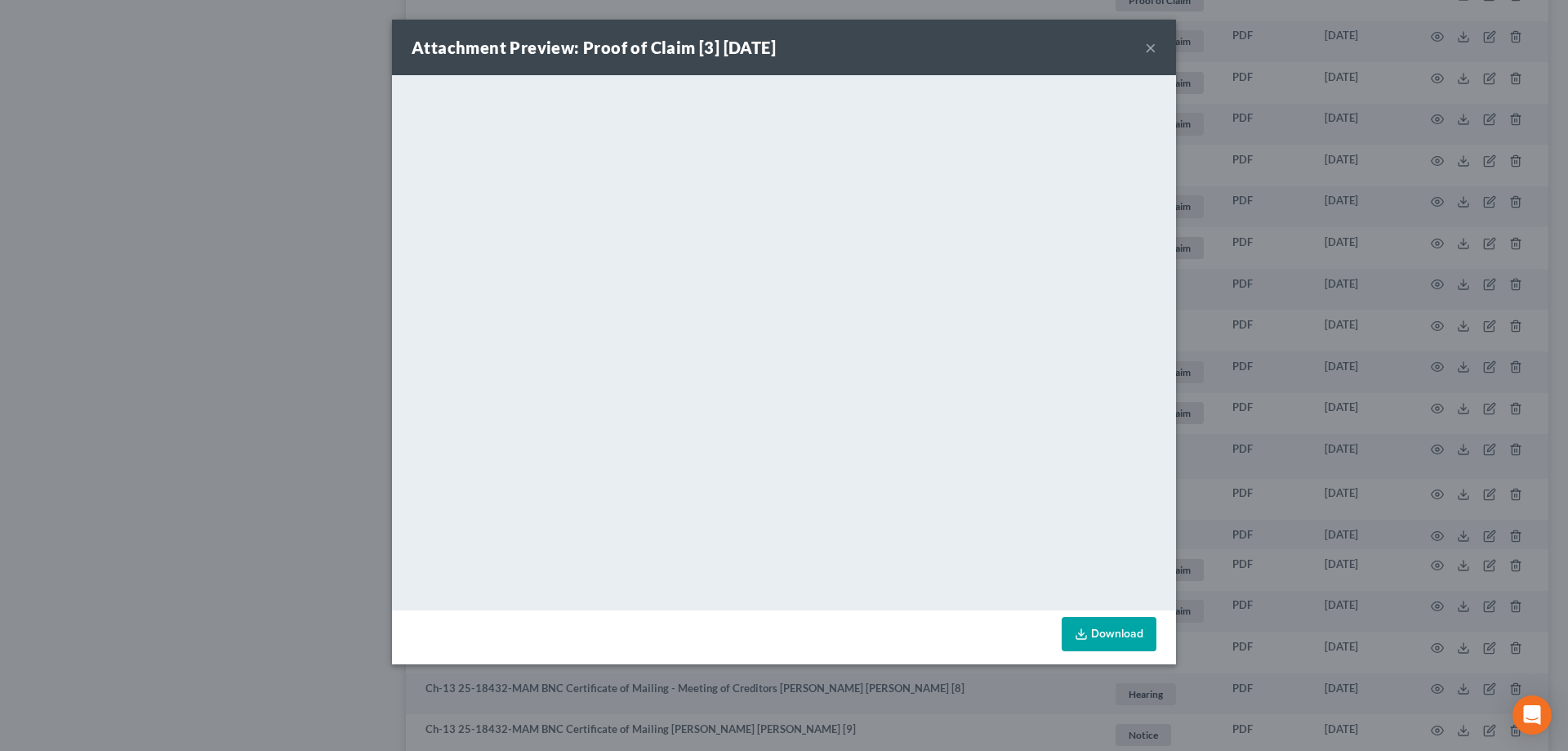
click at [1318, 243] on div "Attachment Preview: Proof of Claim [3] 08/13/2025 × <object ng-attr-data='https…" at bounding box center [784, 376] width 1568 height 751
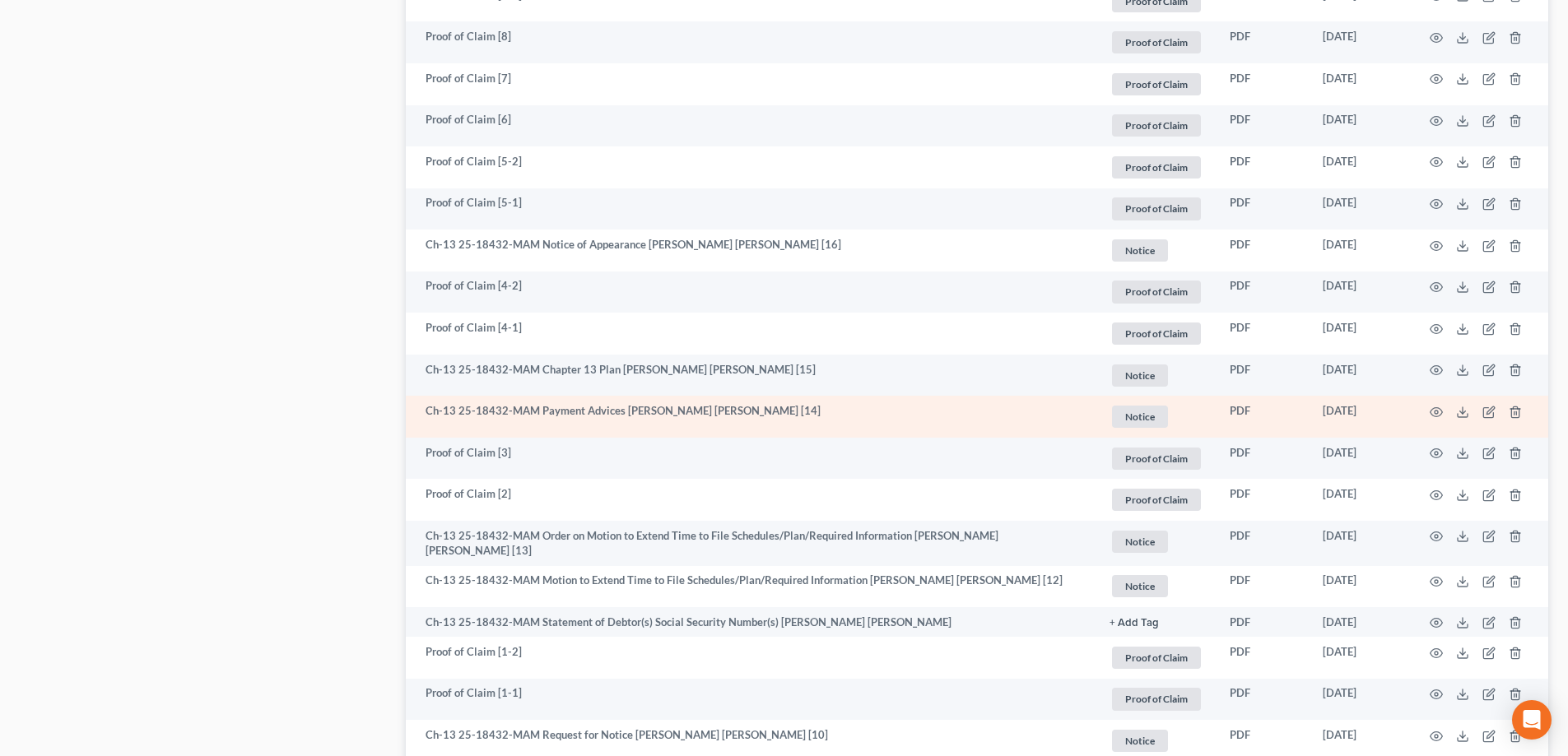
scroll to position [1399, 0]
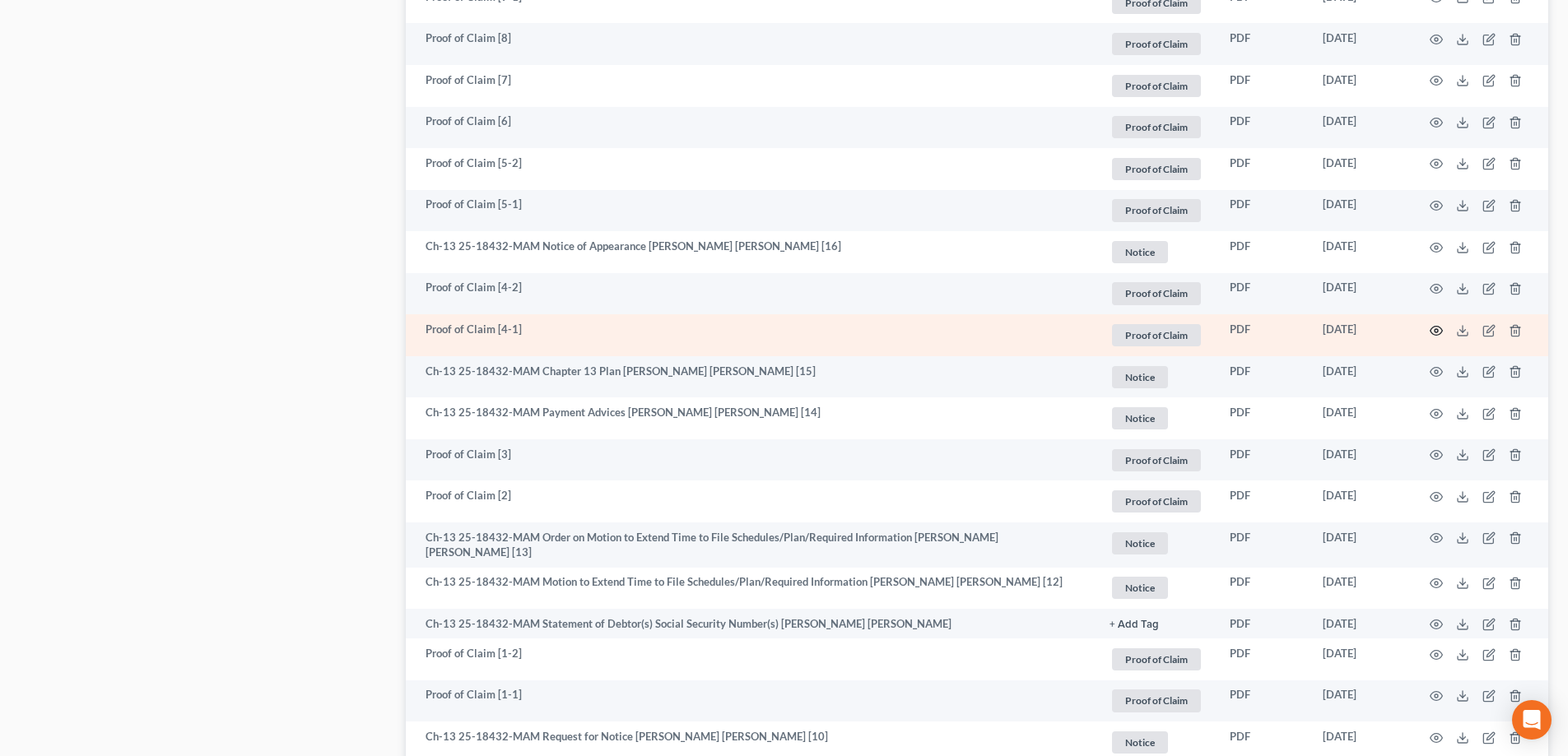
click at [1439, 327] on icon "button" at bounding box center [1436, 331] width 14 height 14
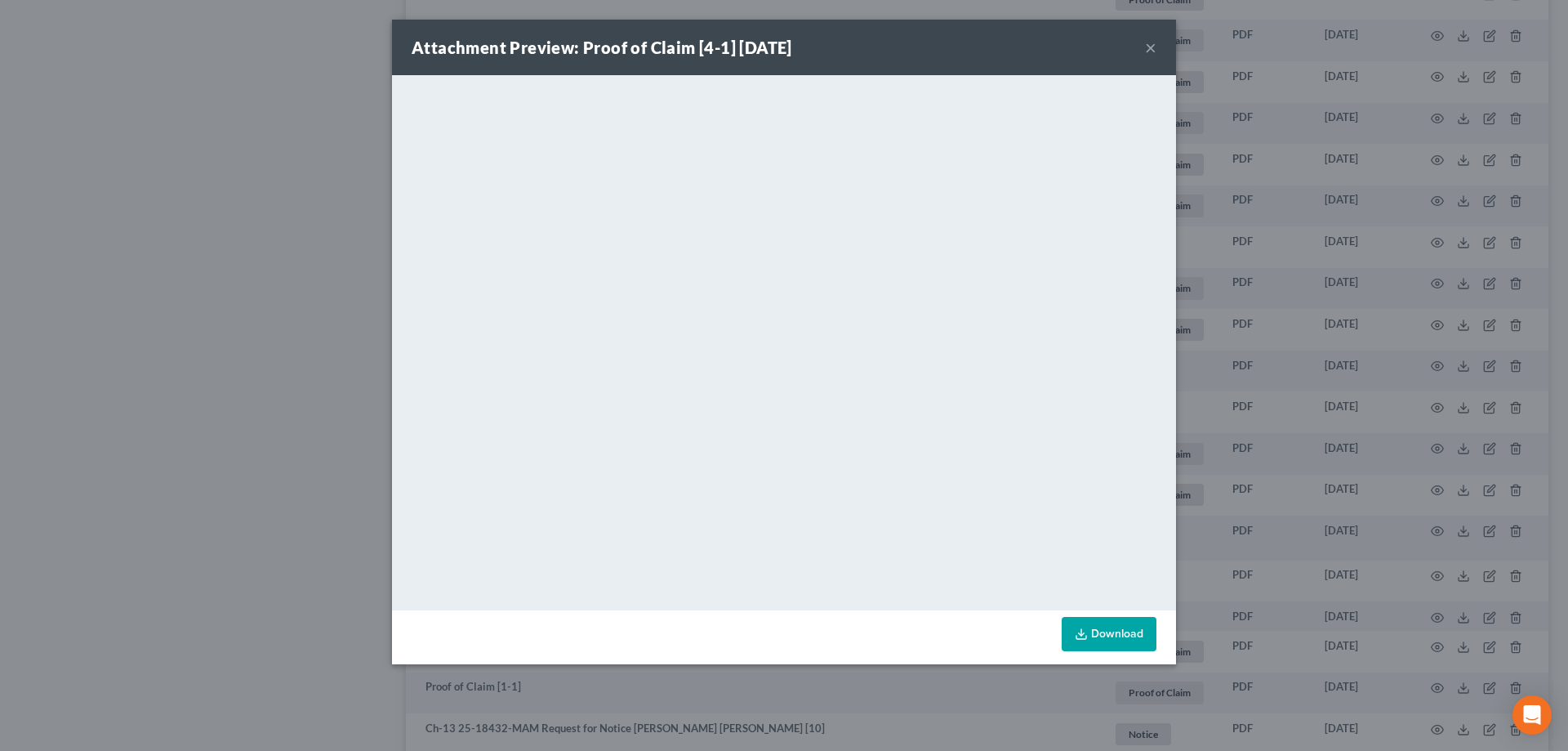
click at [1389, 350] on div "Attachment Preview: Proof of Claim [4-1] 08/15/2025 × <object ng-attr-data='htt…" at bounding box center [784, 376] width 1568 height 751
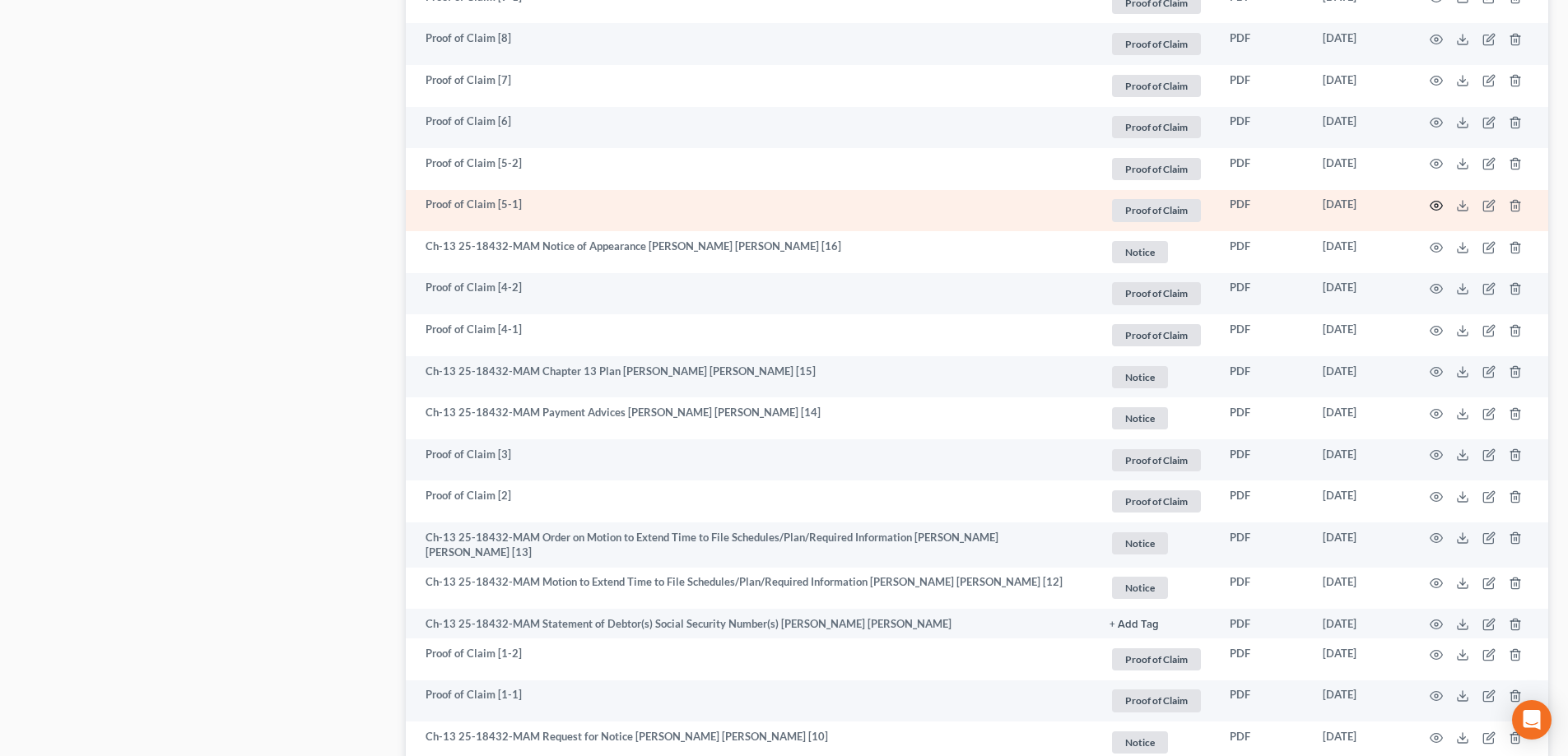
click at [1435, 199] on icon "button" at bounding box center [1436, 205] width 14 height 14
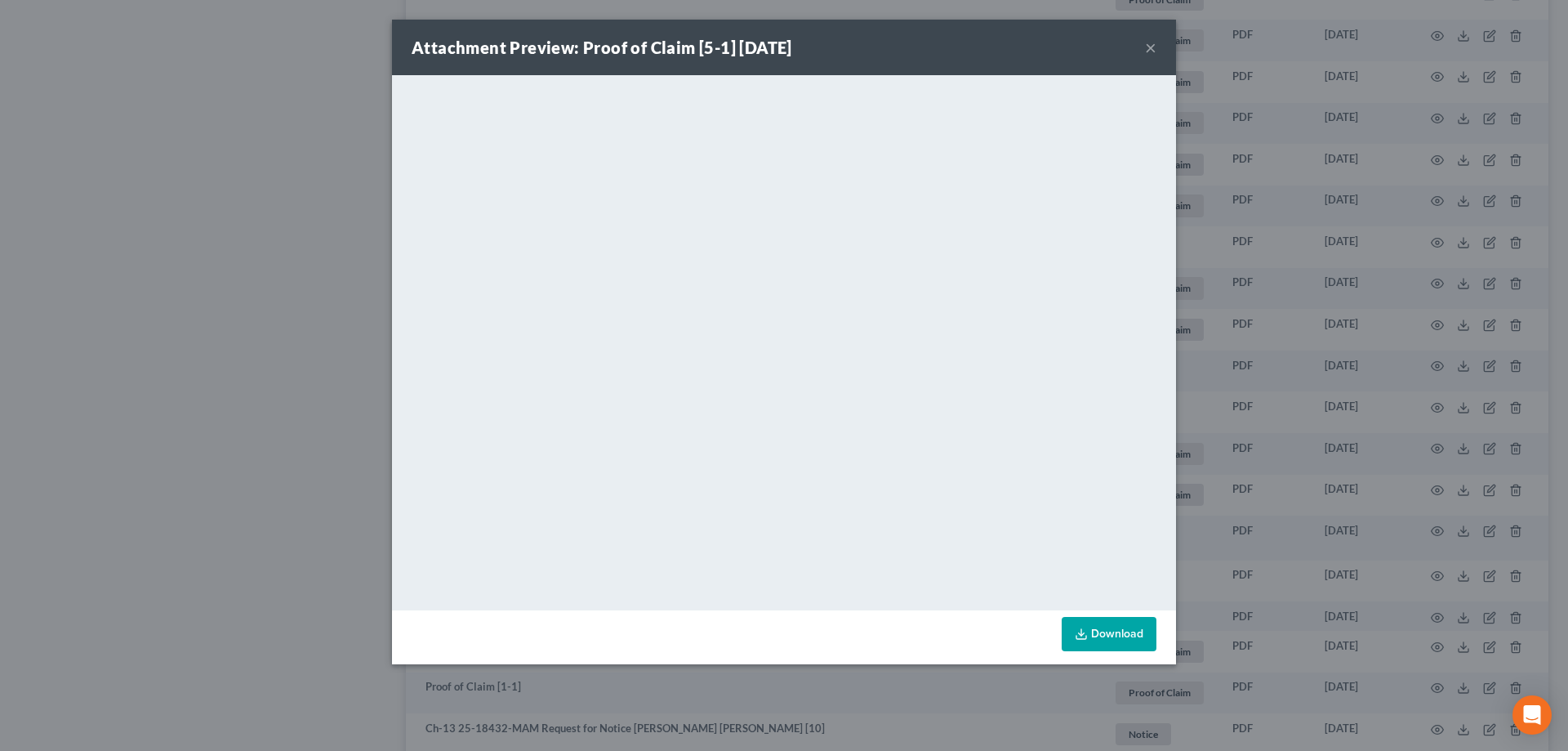
drag, startPoint x: 1298, startPoint y: 286, endPoint x: 1236, endPoint y: 256, distance: 68.9
click at [1295, 286] on div "Attachment Preview: Proof of Claim [5-1] 09/06/2025 × <object ng-attr-data='htt…" at bounding box center [784, 376] width 1568 height 751
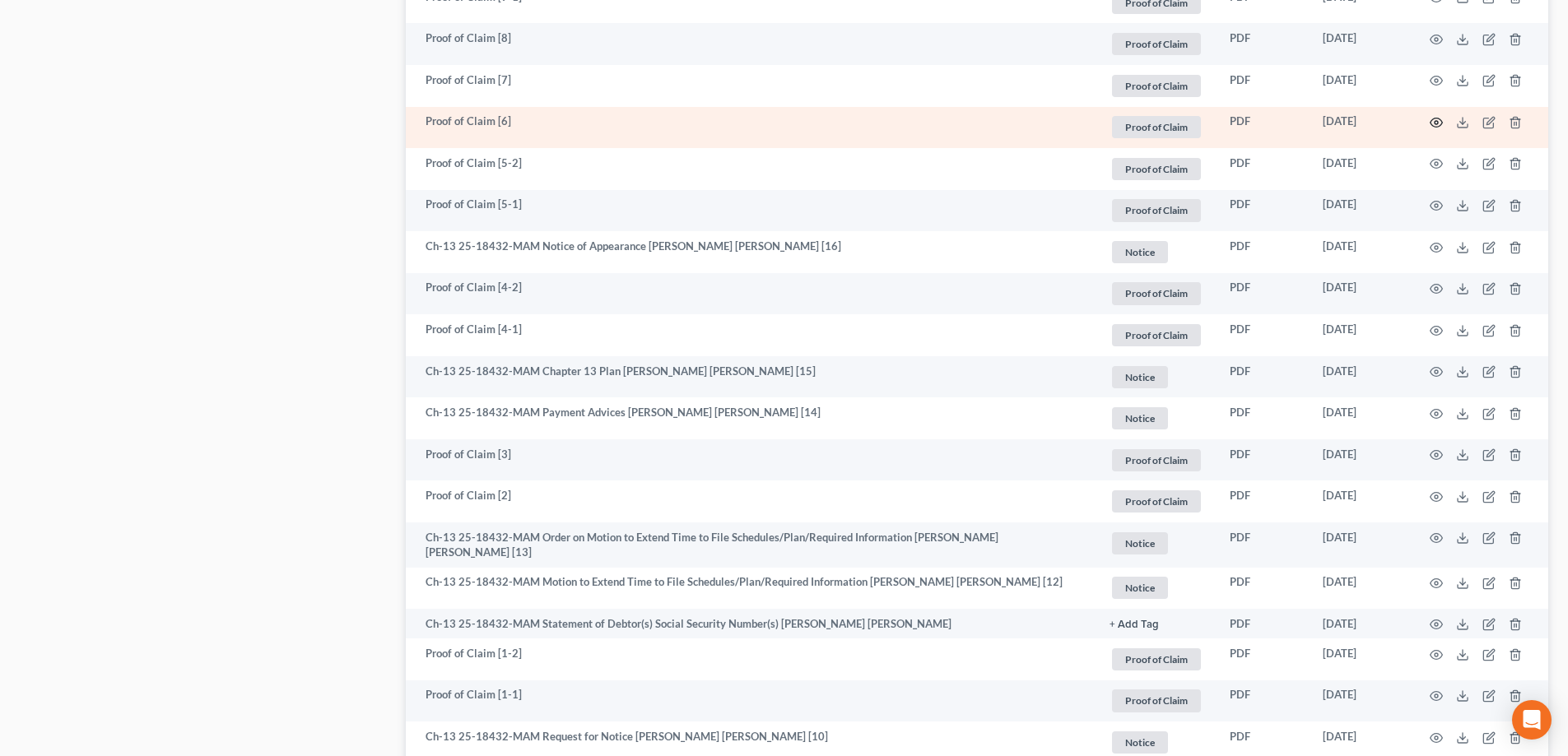
click at [1432, 118] on icon "button" at bounding box center [1436, 123] width 14 height 14
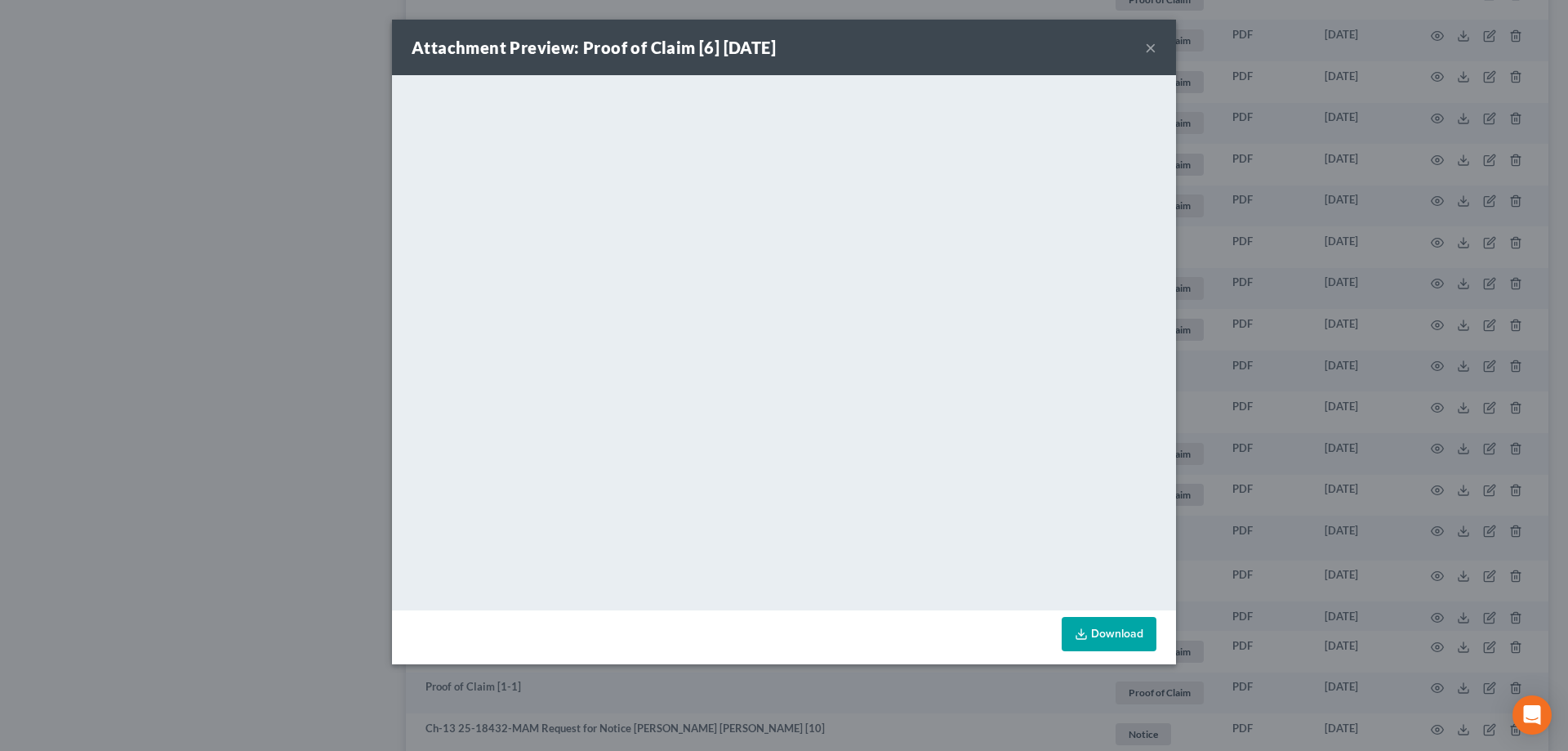
click at [1352, 283] on div "Attachment Preview: Proof of Claim [6] 09/10/2025 × <object ng-attr-data='https…" at bounding box center [784, 376] width 1568 height 751
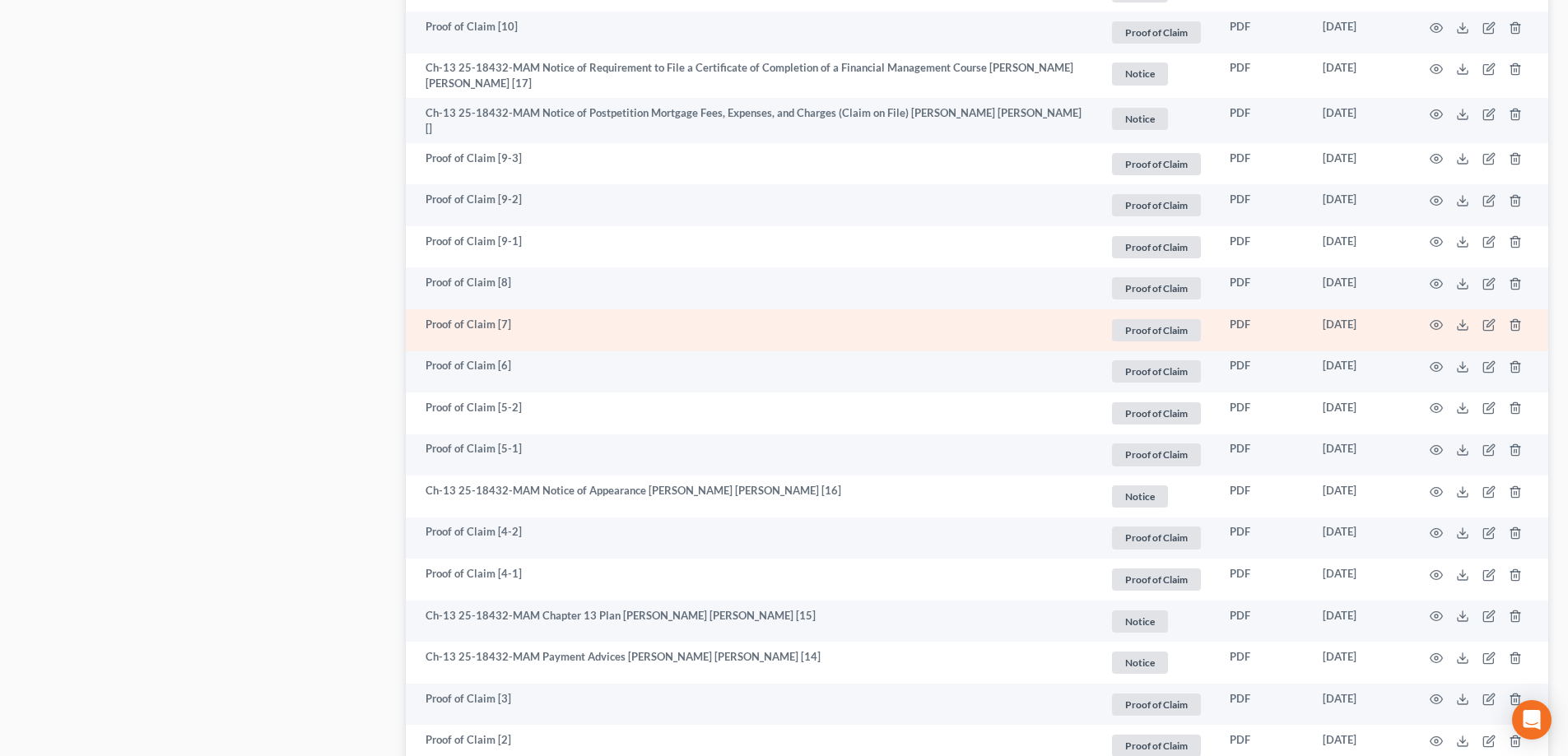
scroll to position [1151, 0]
click at [1433, 324] on icon "button" at bounding box center [1436, 328] width 14 height 14
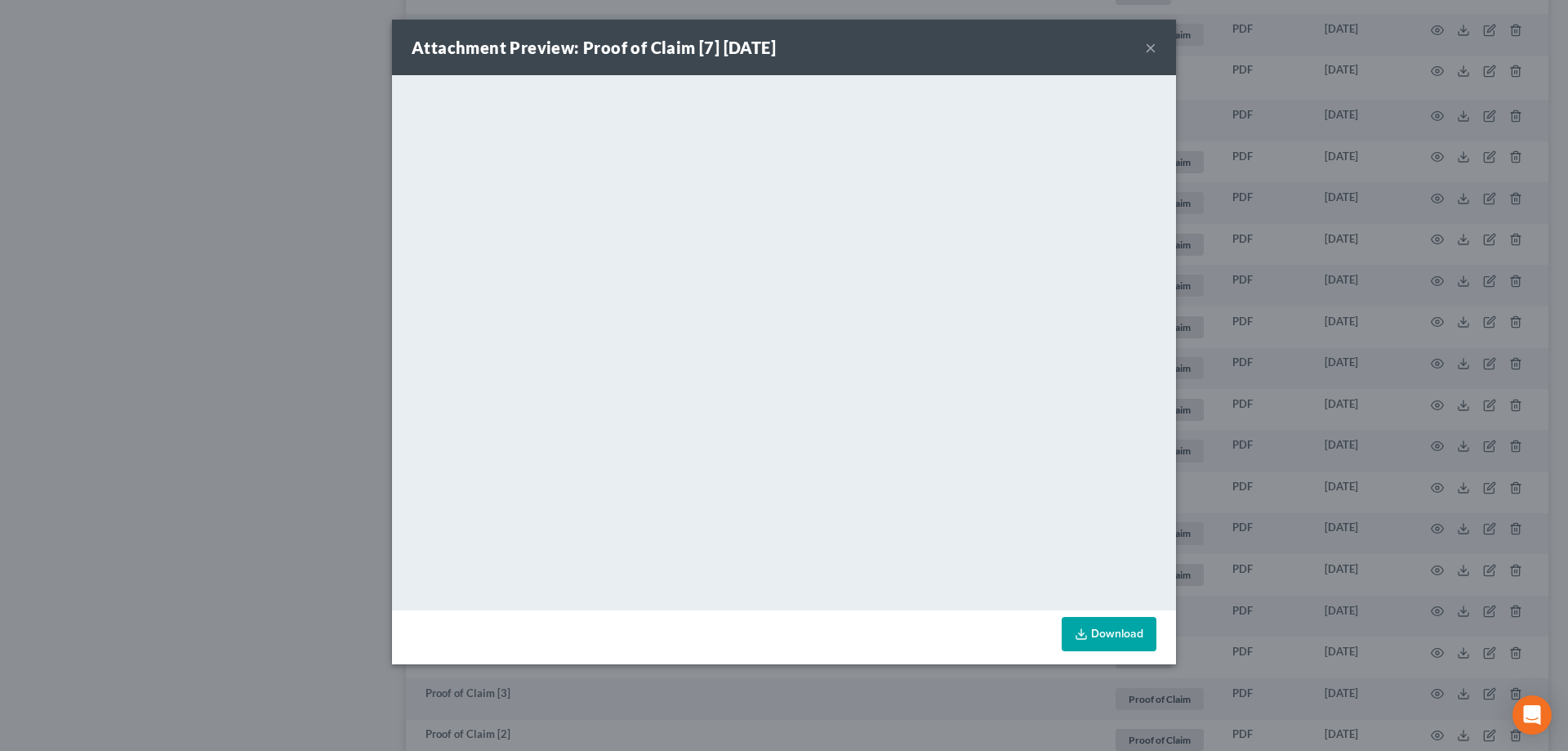
click at [1300, 299] on div "Attachment Preview: Proof of Claim [7] 09/10/2025 × <object ng-attr-data='https…" at bounding box center [784, 376] width 1568 height 751
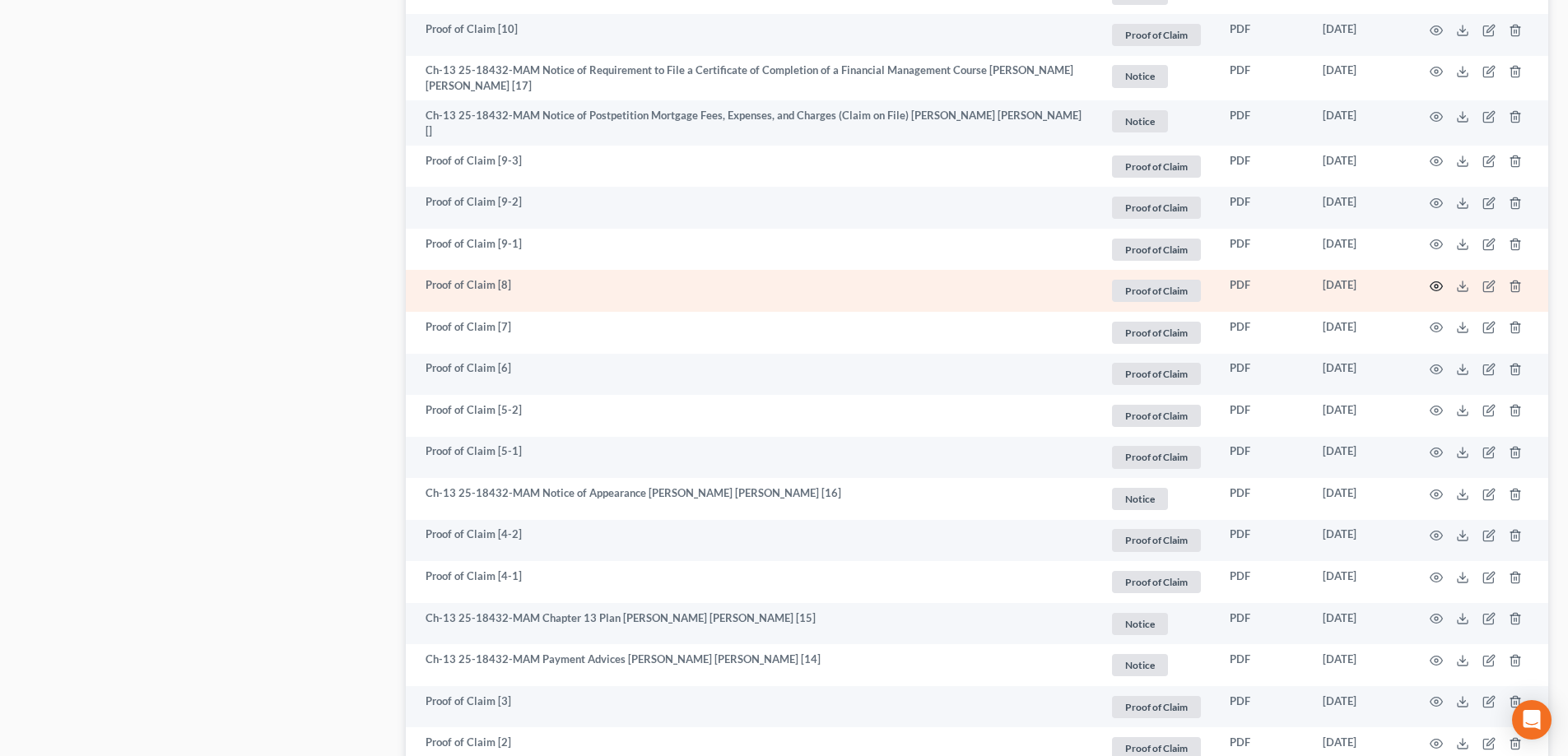
click at [1435, 282] on icon "button" at bounding box center [1436, 287] width 14 height 14
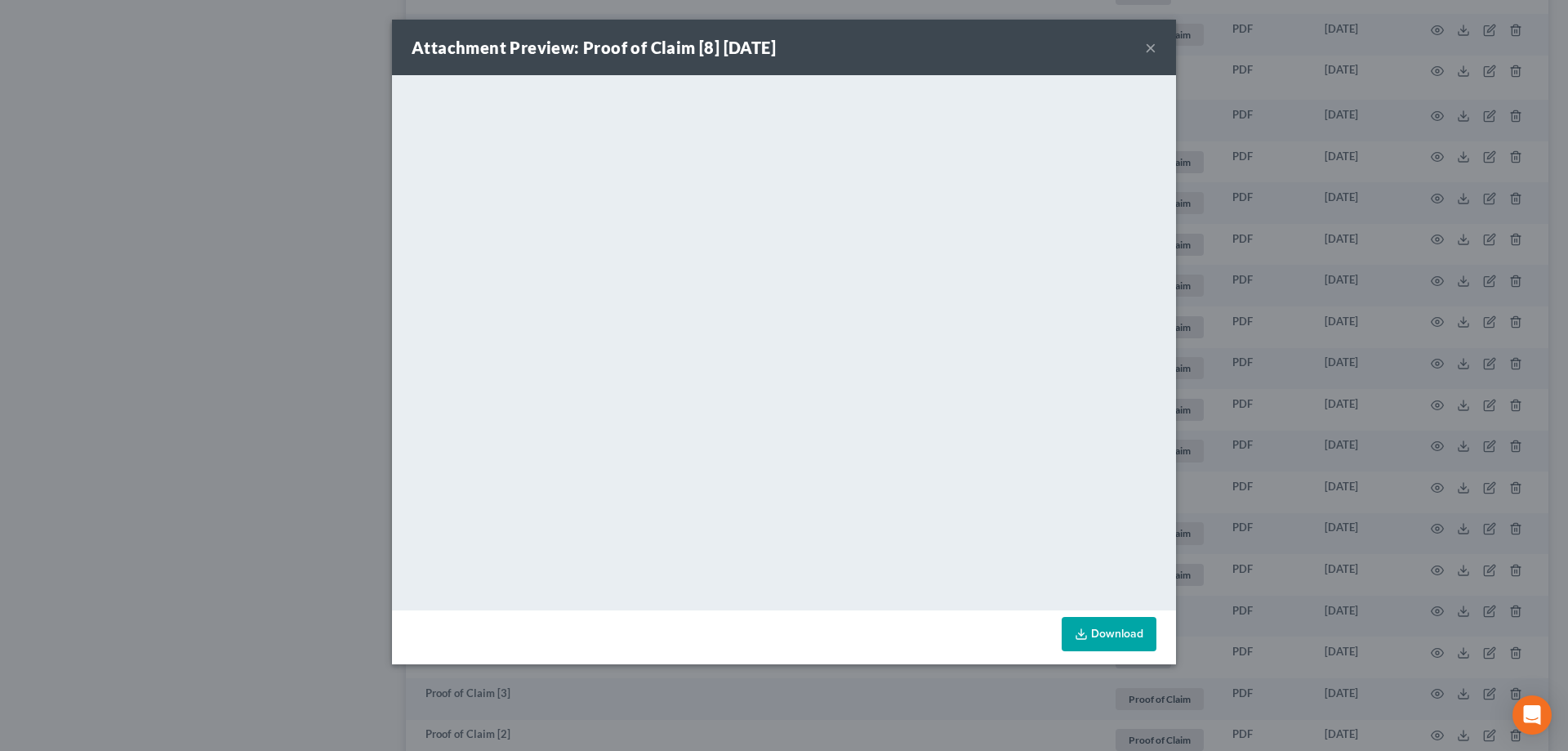
click at [1150, 46] on button "×" at bounding box center [1151, 47] width 12 height 19
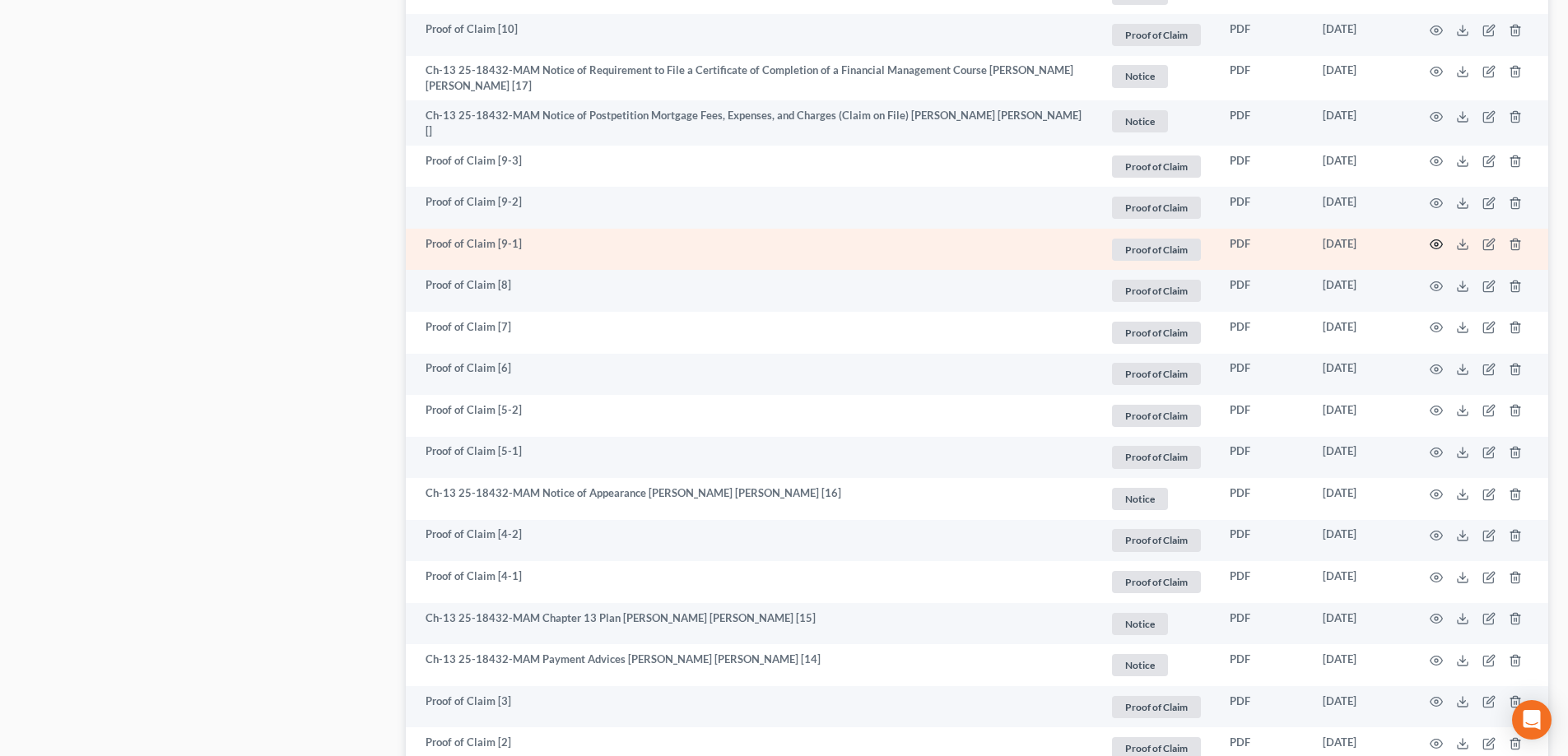
click at [1437, 241] on icon "button" at bounding box center [1436, 244] width 14 height 14
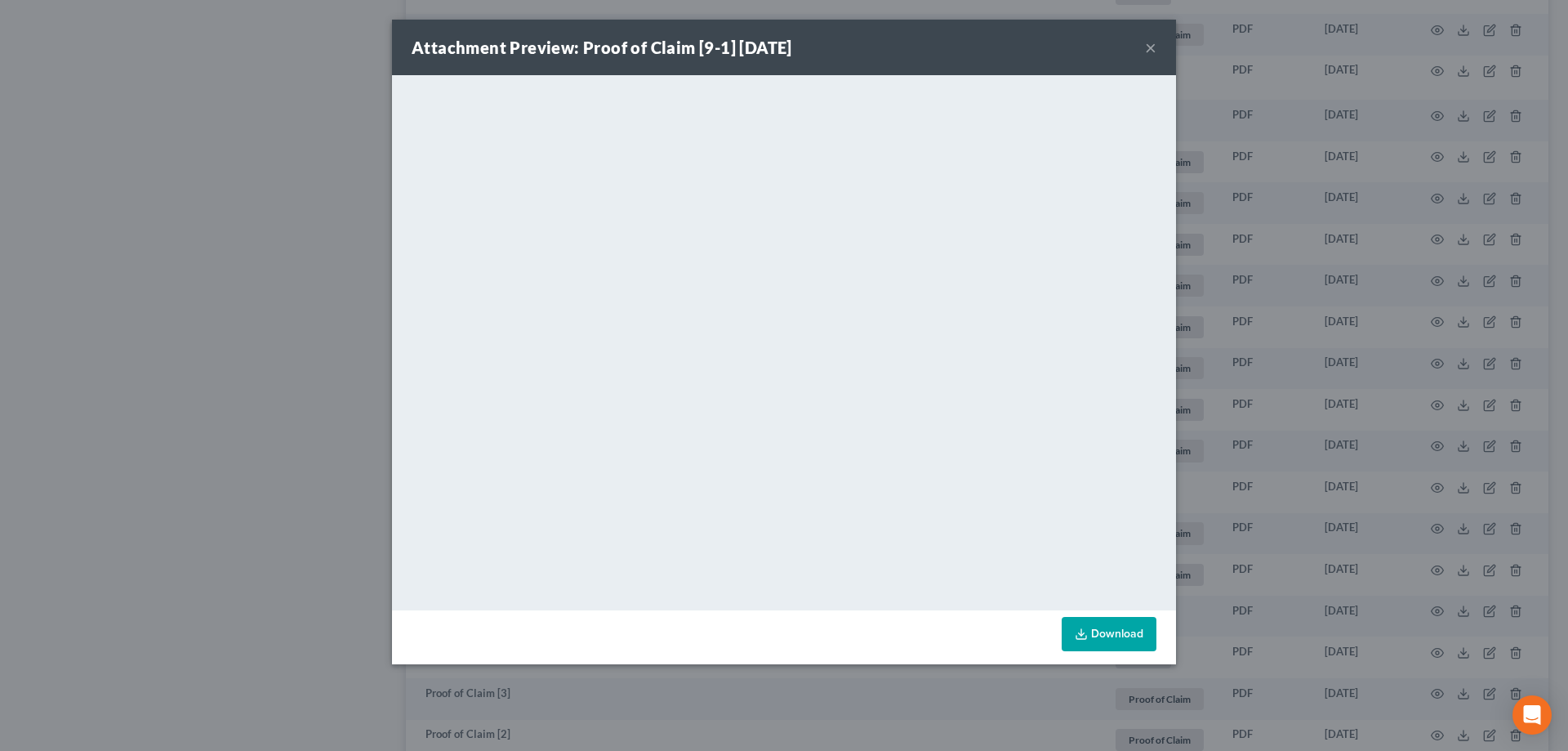
click at [1151, 48] on button "×" at bounding box center [1151, 47] width 12 height 19
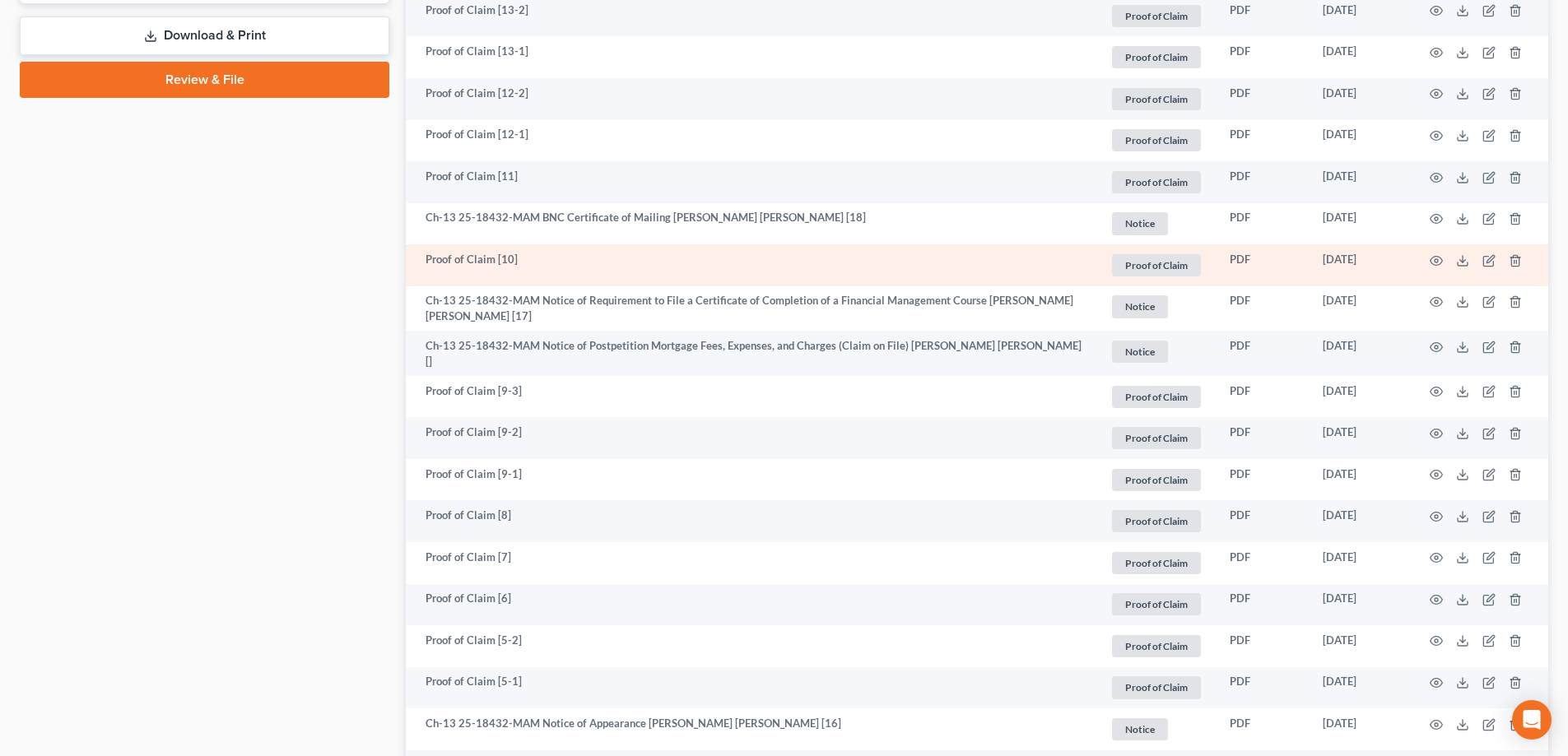
scroll to position [904, 0]
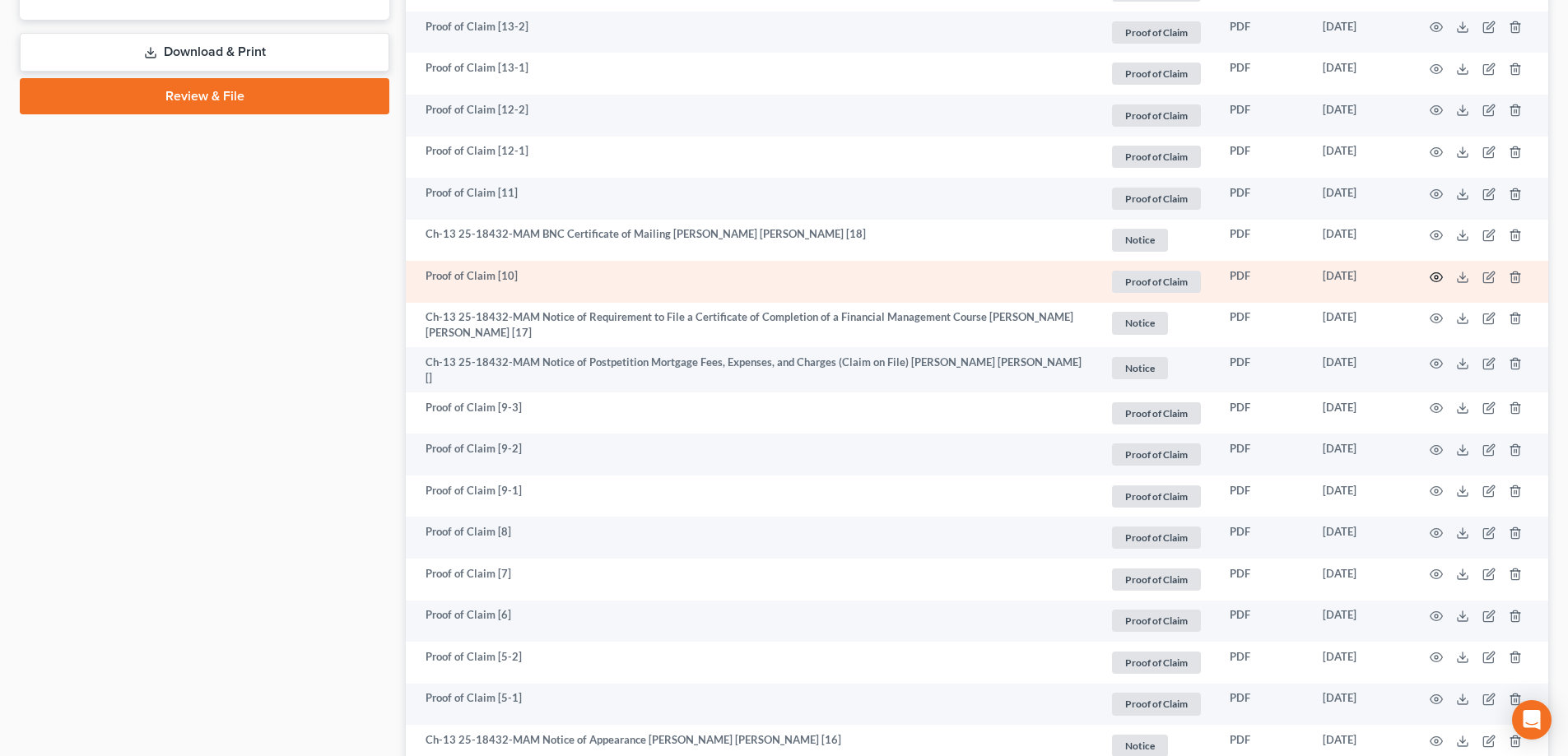
click at [1438, 278] on circle "button" at bounding box center [1435, 276] width 3 height 3
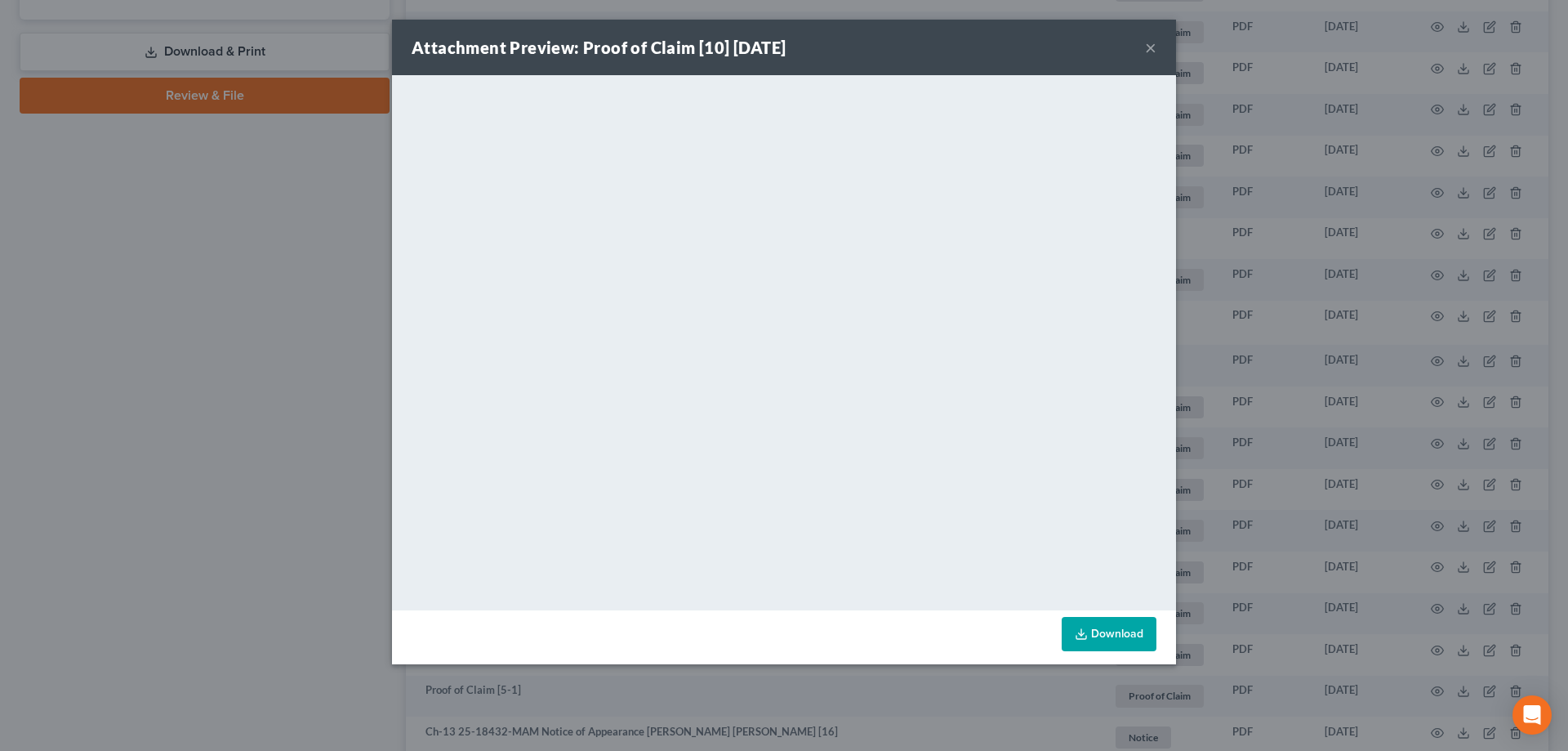
click at [1149, 46] on button "×" at bounding box center [1151, 47] width 12 height 19
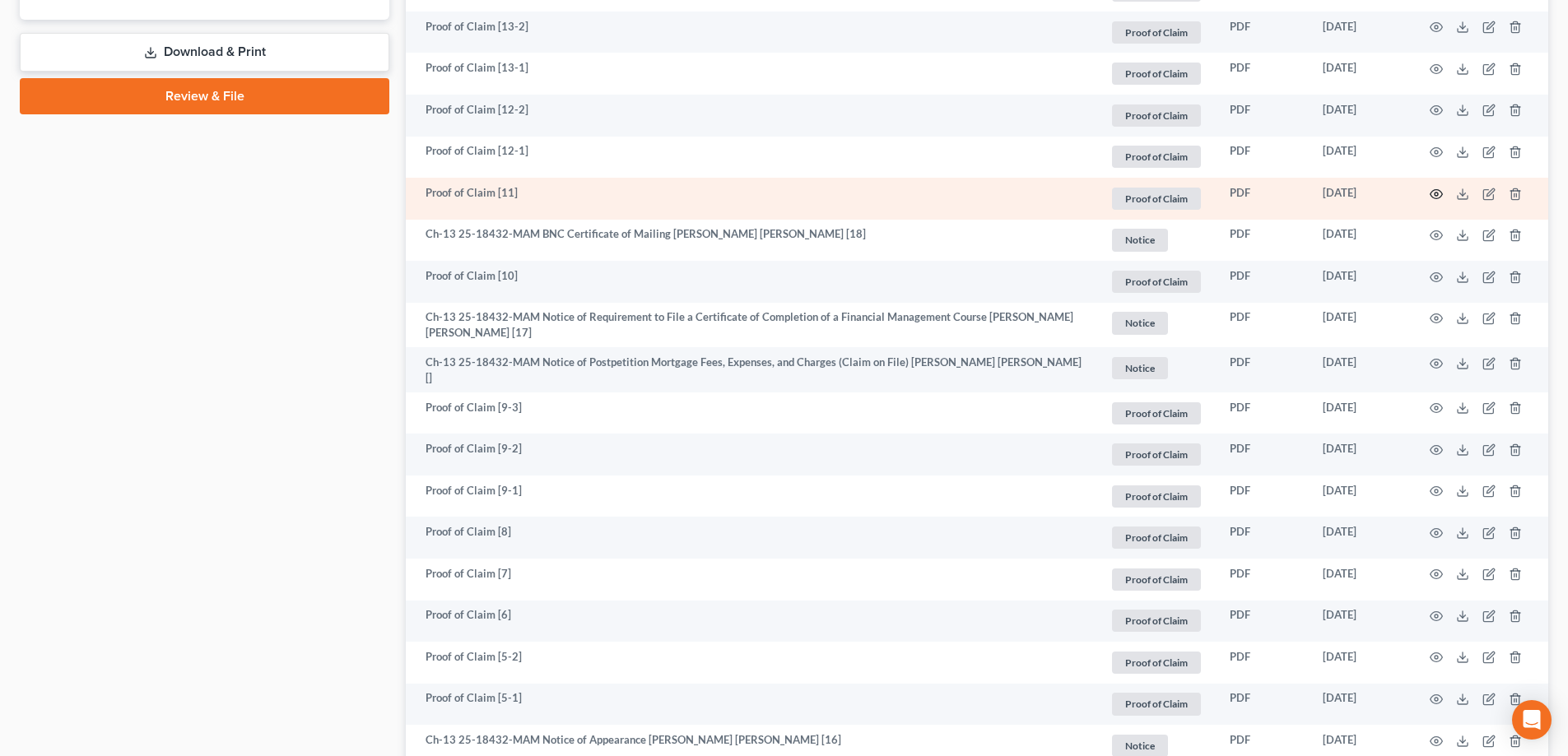
click at [1437, 192] on icon "button" at bounding box center [1436, 194] width 14 height 14
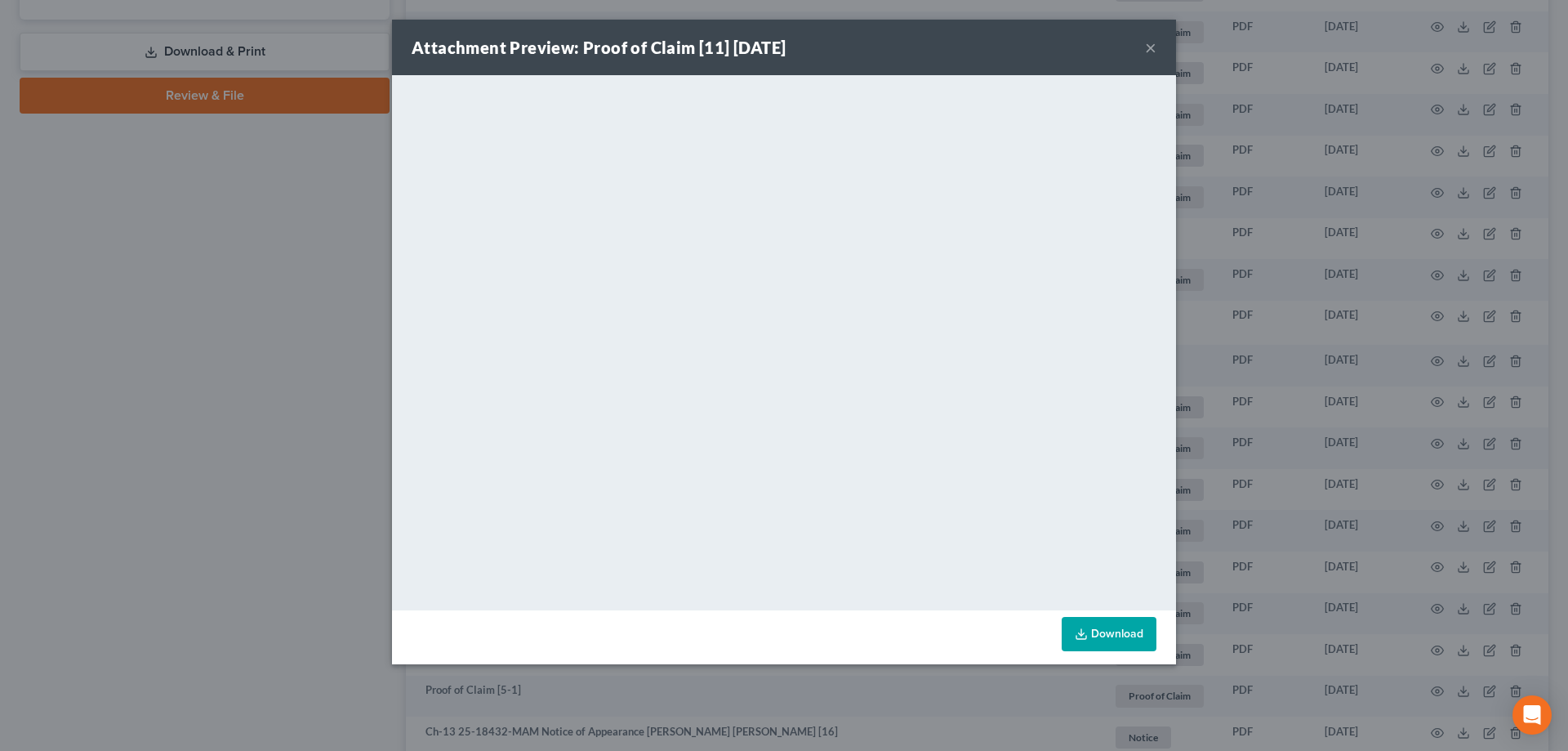
click at [1154, 40] on button "×" at bounding box center [1151, 47] width 12 height 19
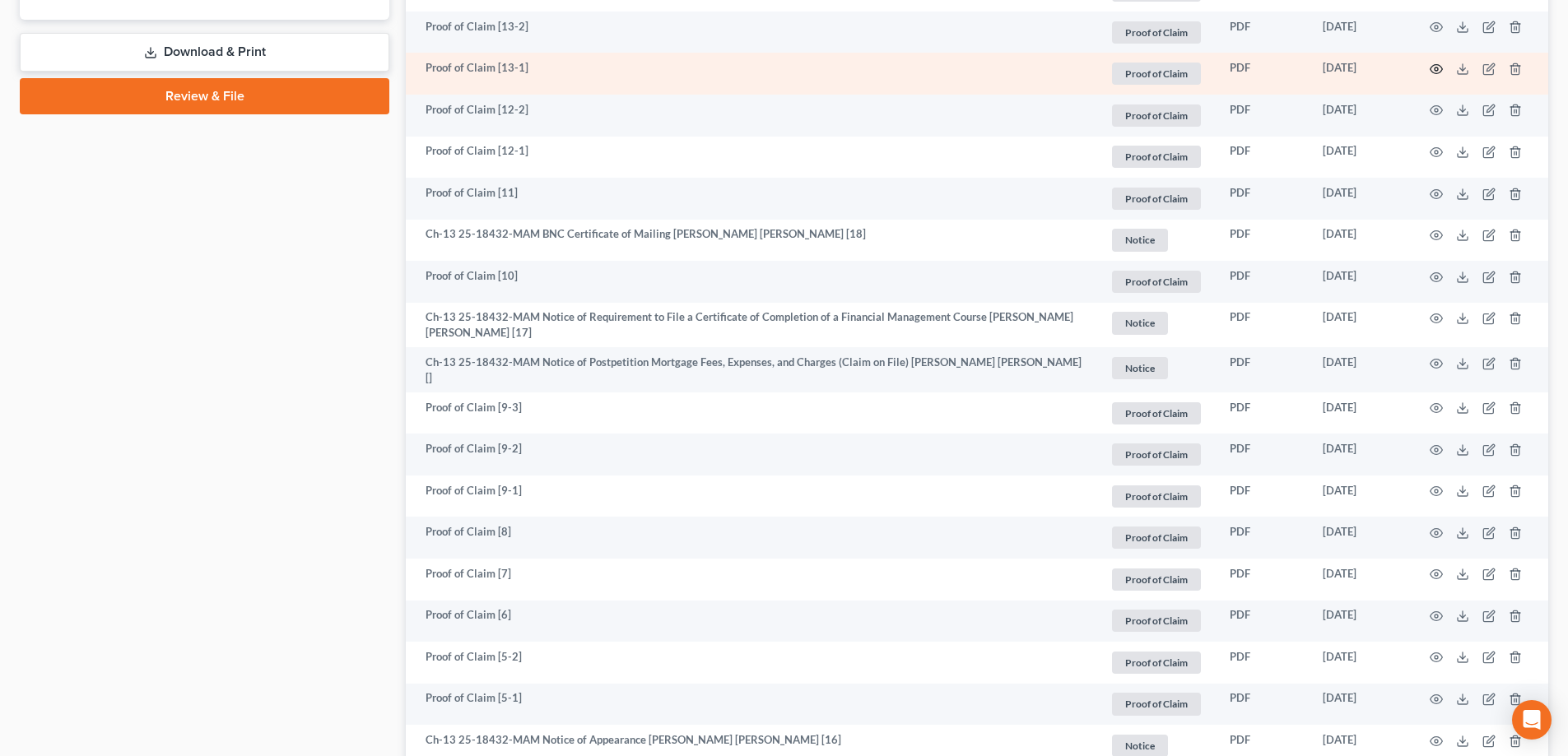
click at [1434, 62] on icon "button" at bounding box center [1436, 69] width 14 height 14
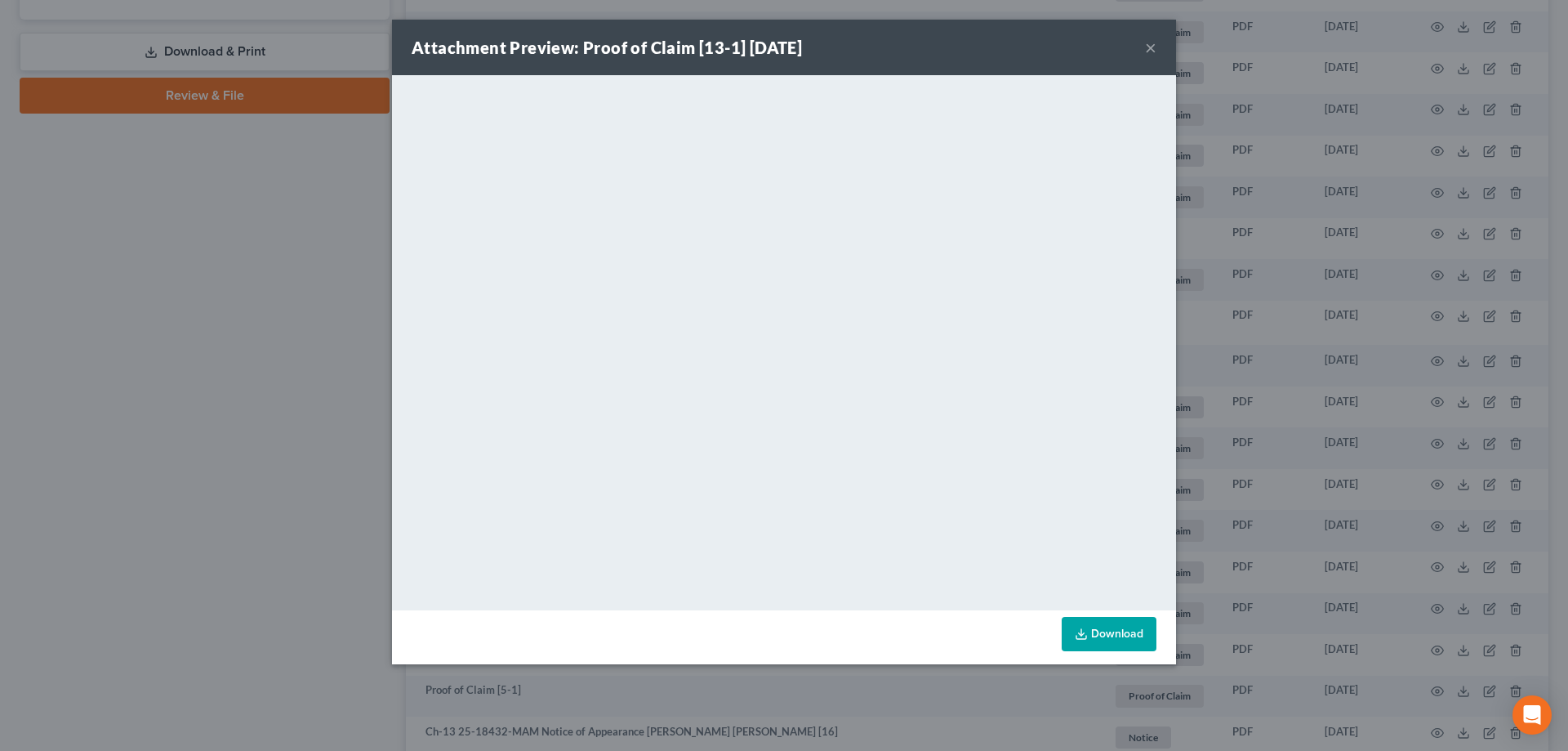
click at [1153, 42] on button "×" at bounding box center [1151, 47] width 12 height 19
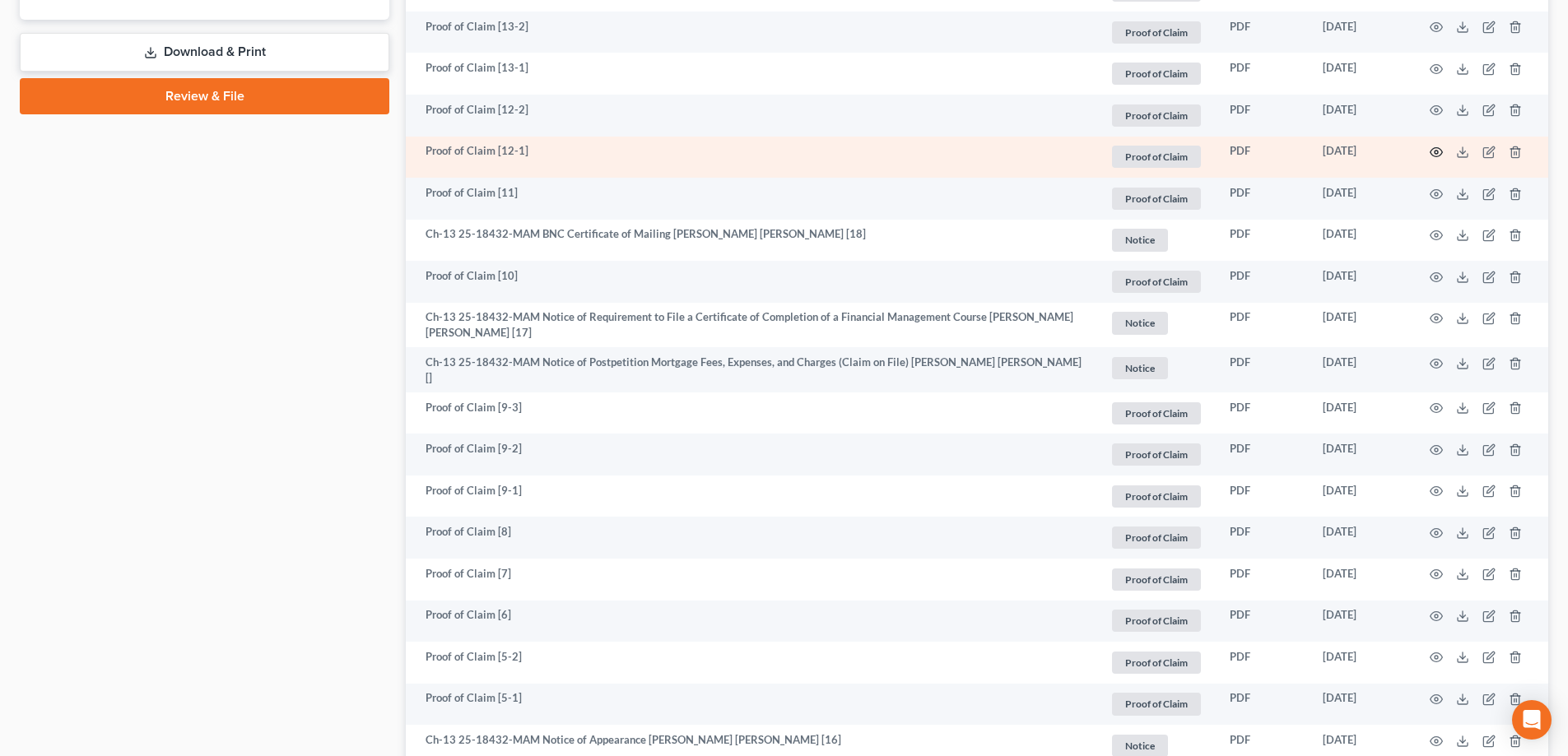
click at [1435, 147] on icon "button" at bounding box center [1436, 152] width 14 height 14
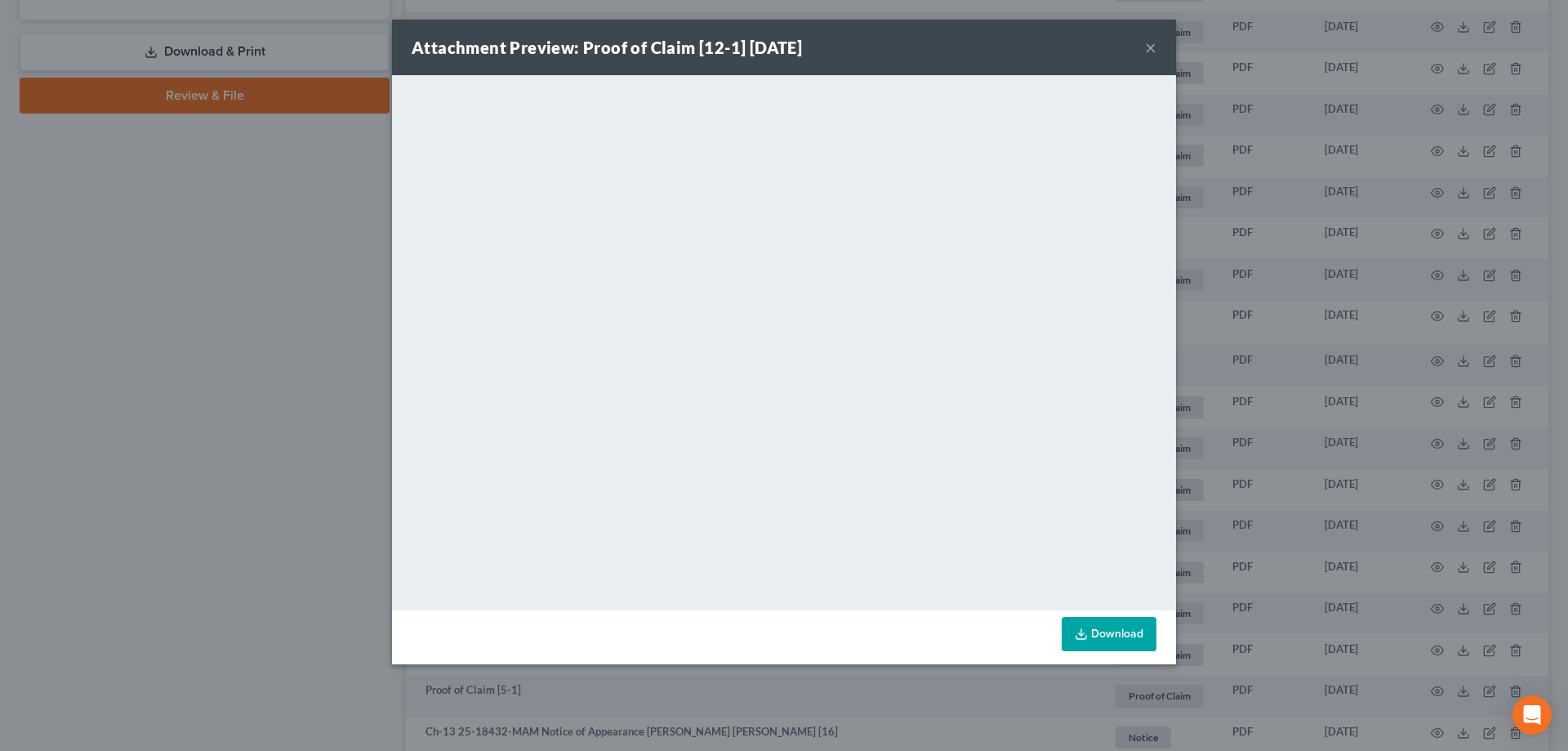
click at [1152, 48] on button "×" at bounding box center [1151, 47] width 12 height 19
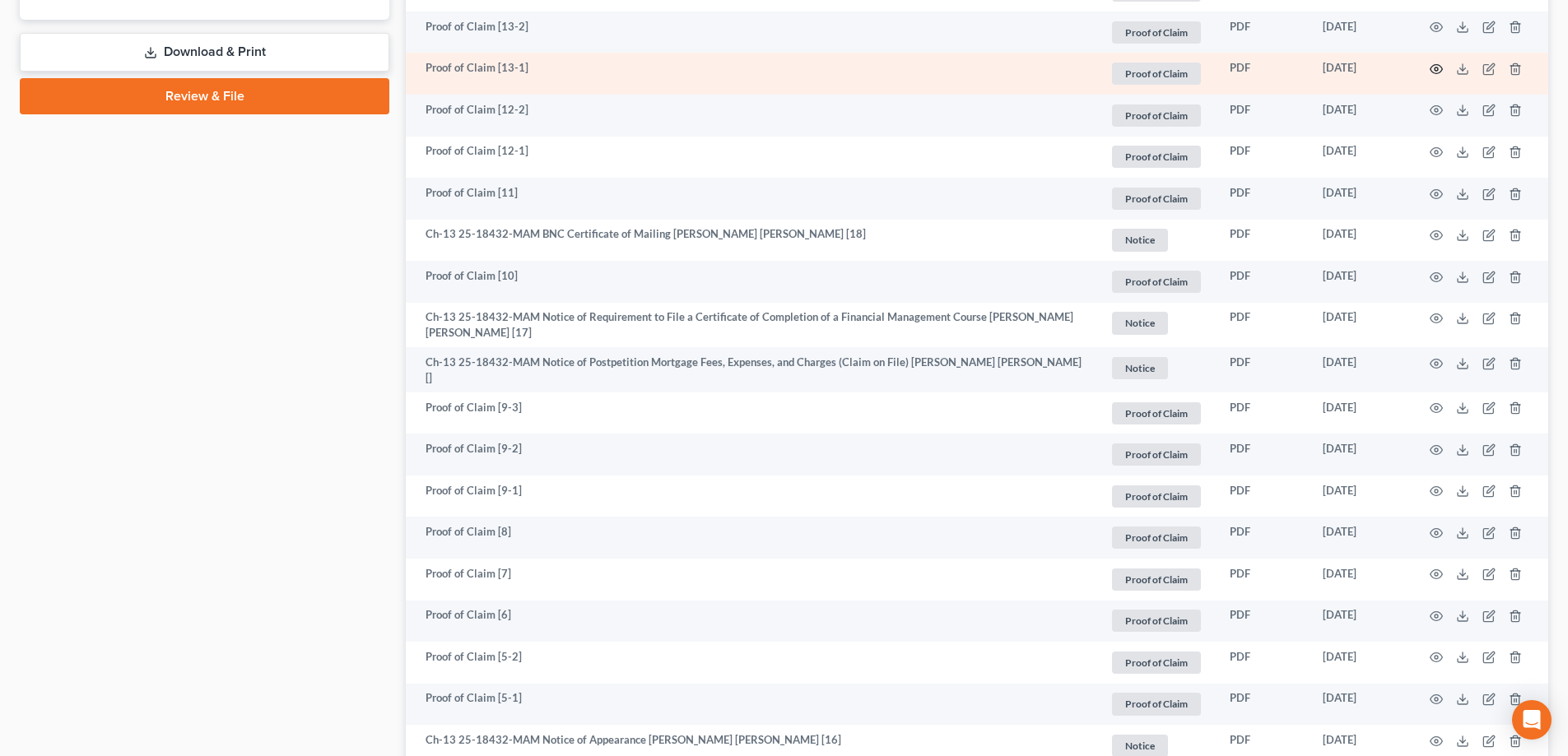
click at [1438, 63] on icon "button" at bounding box center [1436, 69] width 14 height 14
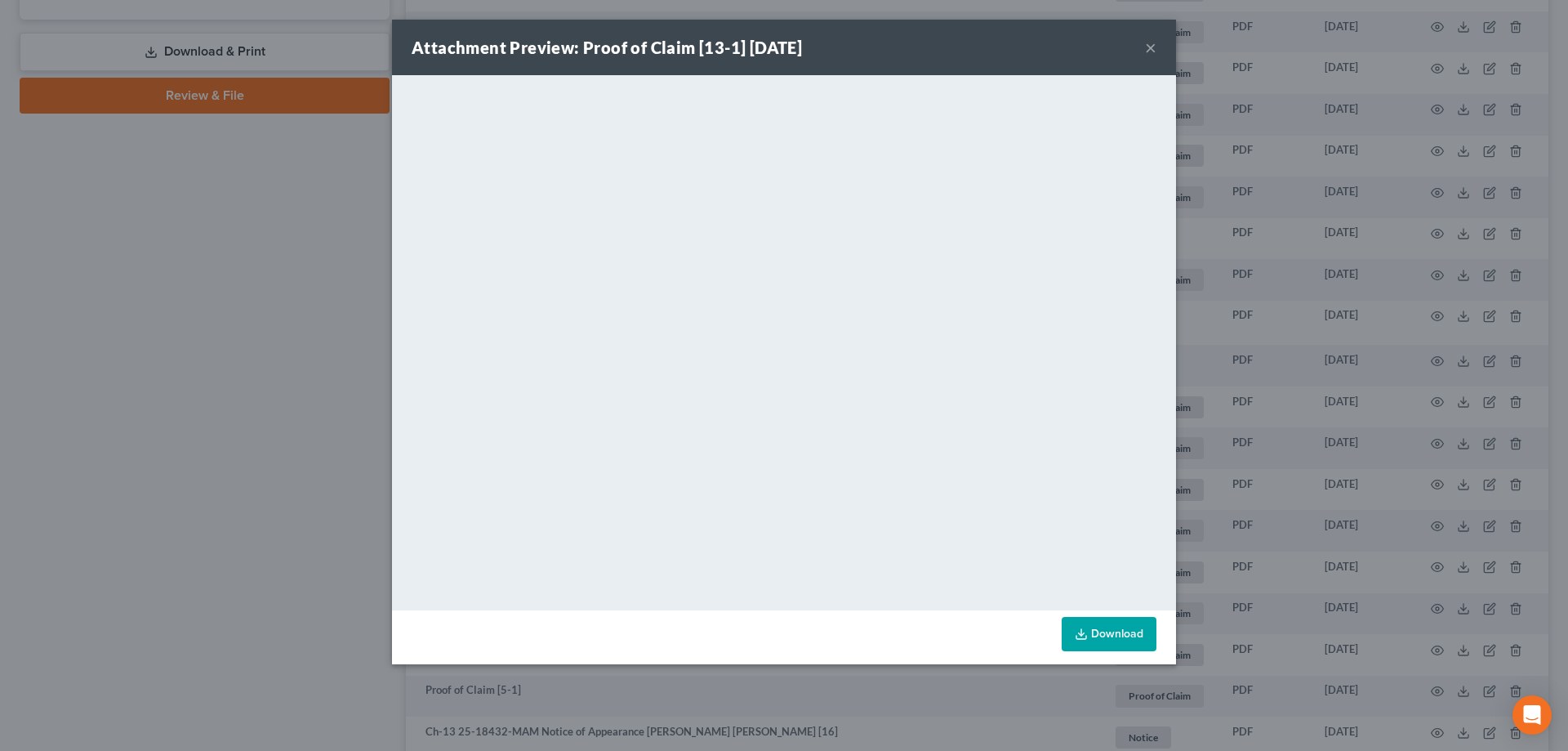
click at [1283, 251] on div "Attachment Preview: Proof of Claim [13-1] 09/29/2025 × <object ng-attr-data='ht…" at bounding box center [784, 376] width 1568 height 751
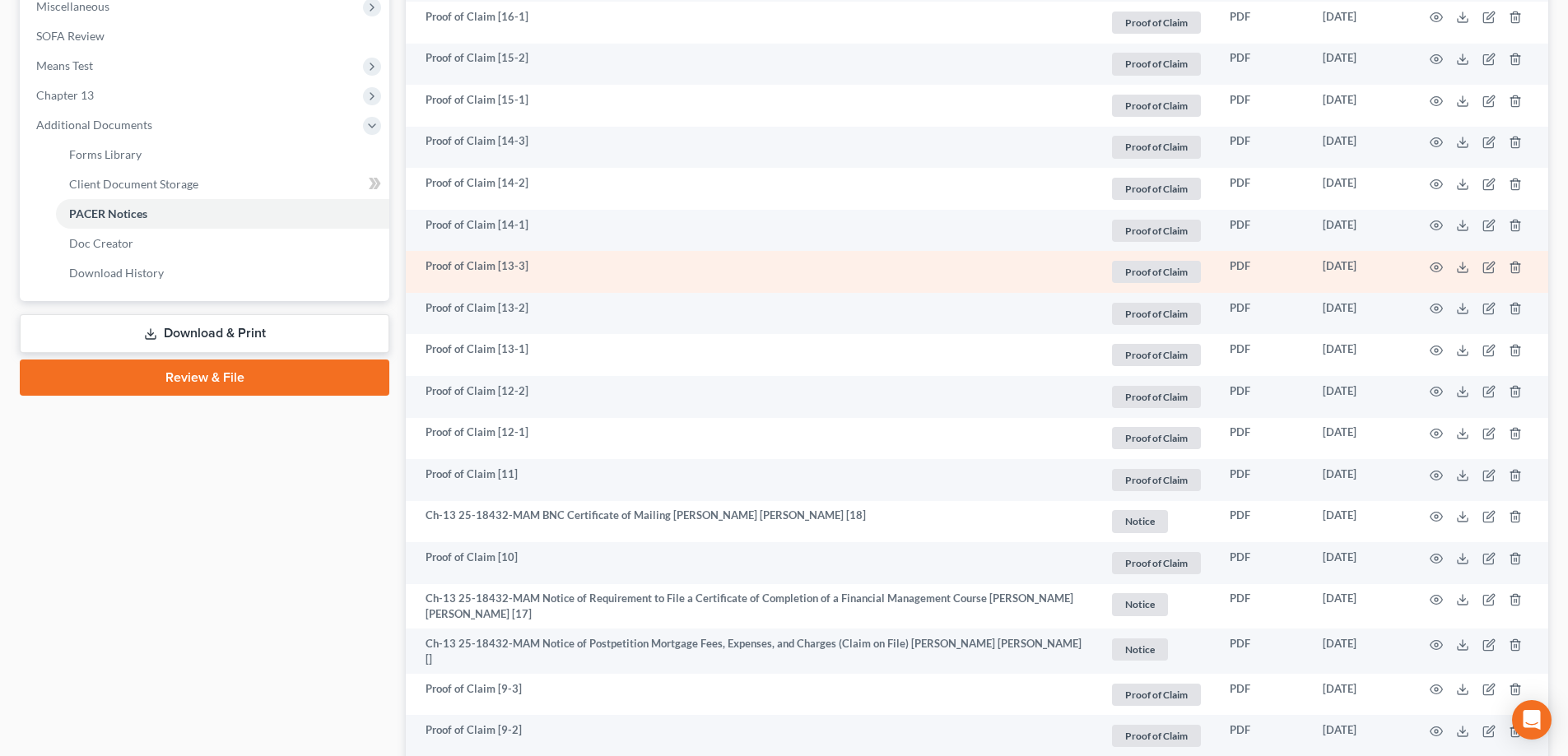
scroll to position [658, 0]
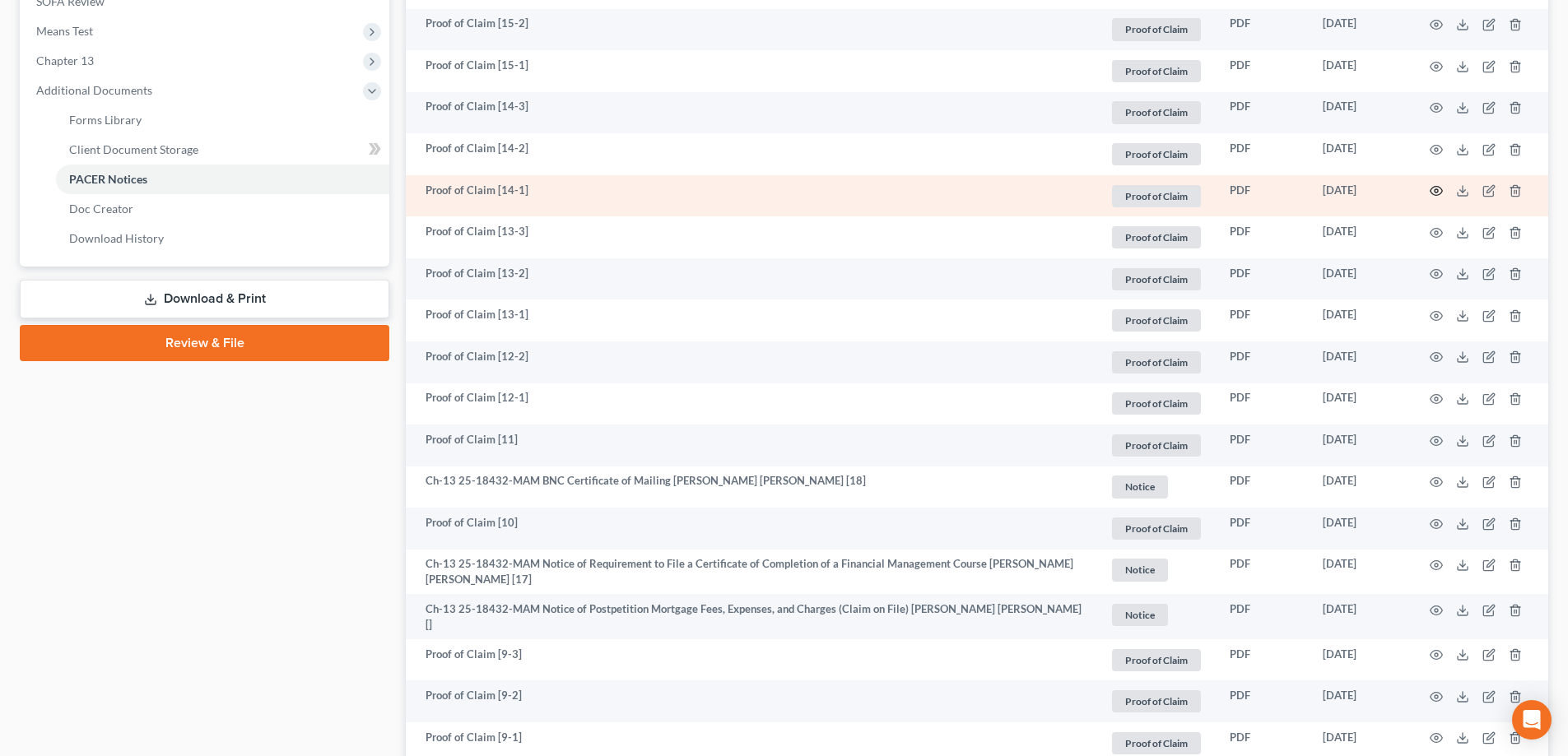
click at [1437, 189] on circle "button" at bounding box center [1435, 190] width 3 height 3
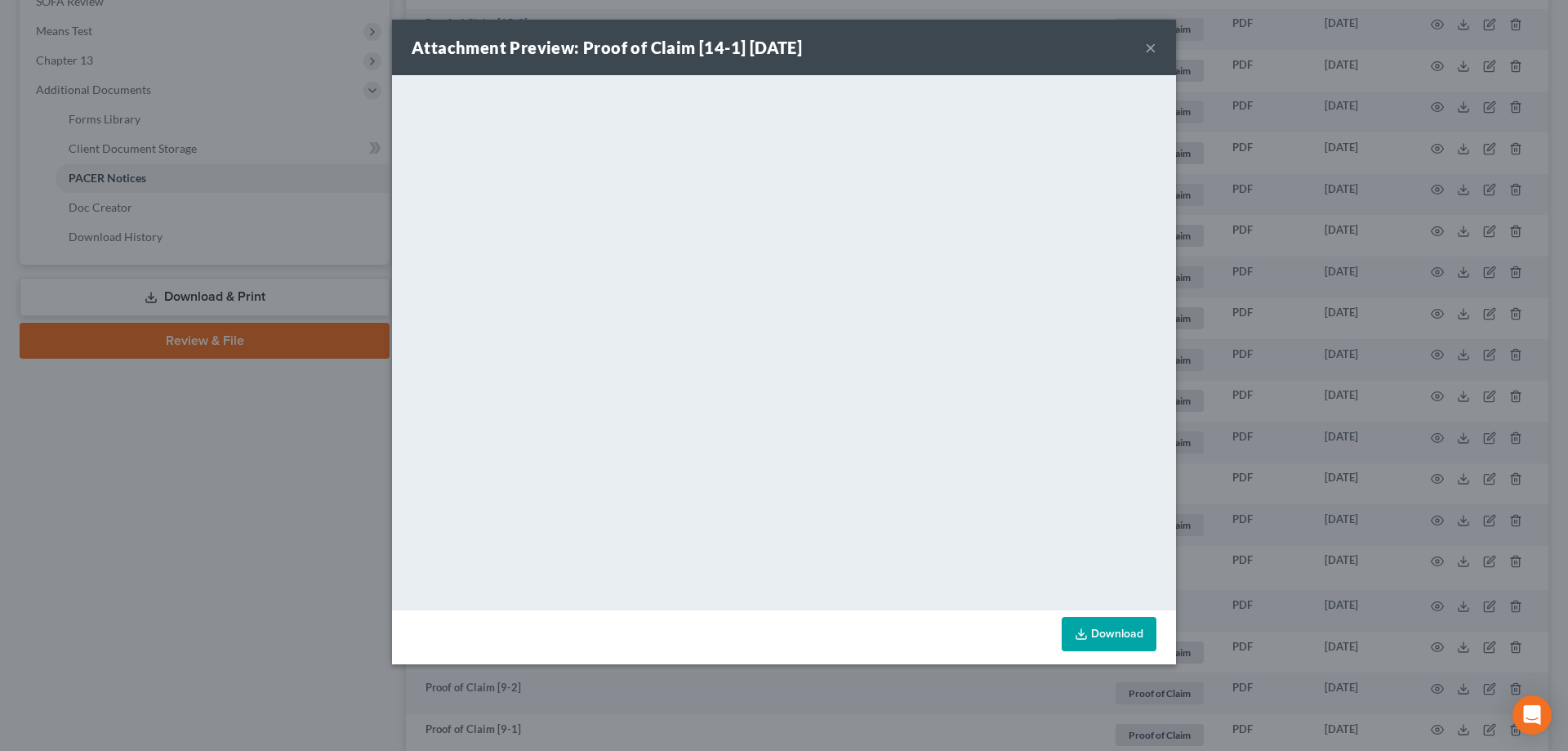
click at [1298, 244] on div "Attachment Preview: Proof of Claim [14-1] 09/29/2025 × <object ng-attr-data='ht…" at bounding box center [784, 376] width 1568 height 751
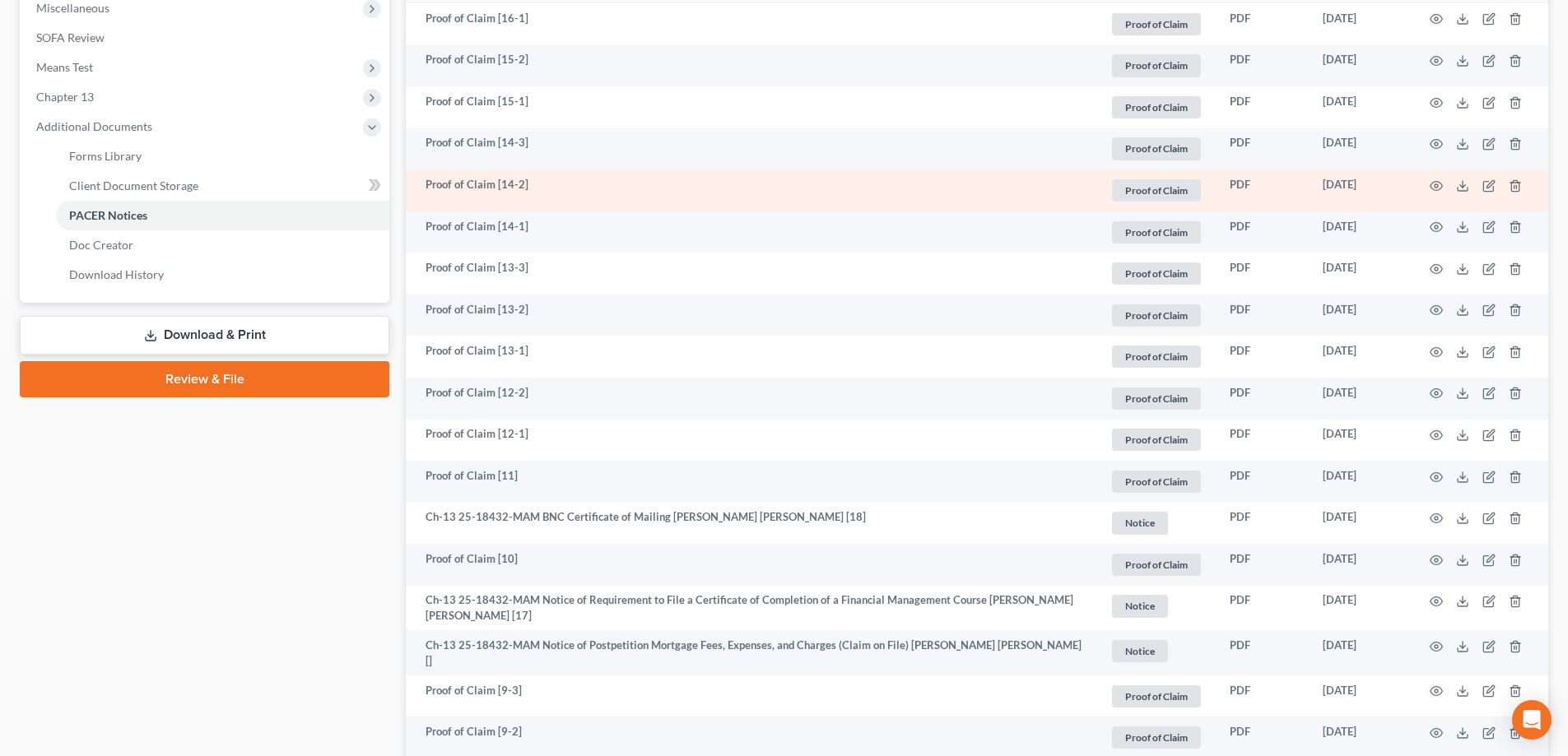
scroll to position [576, 0]
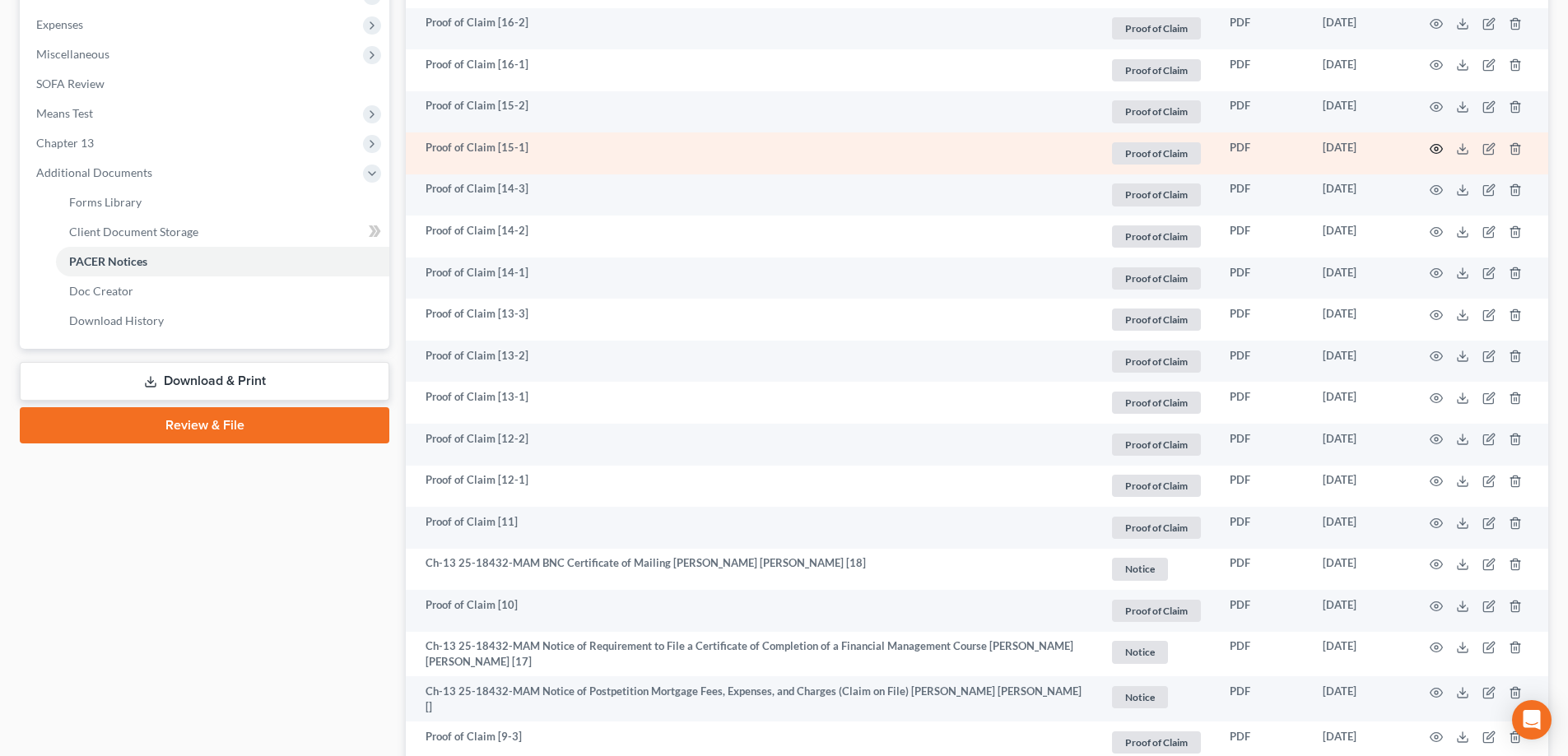
click at [1435, 145] on icon "button" at bounding box center [1436, 149] width 14 height 14
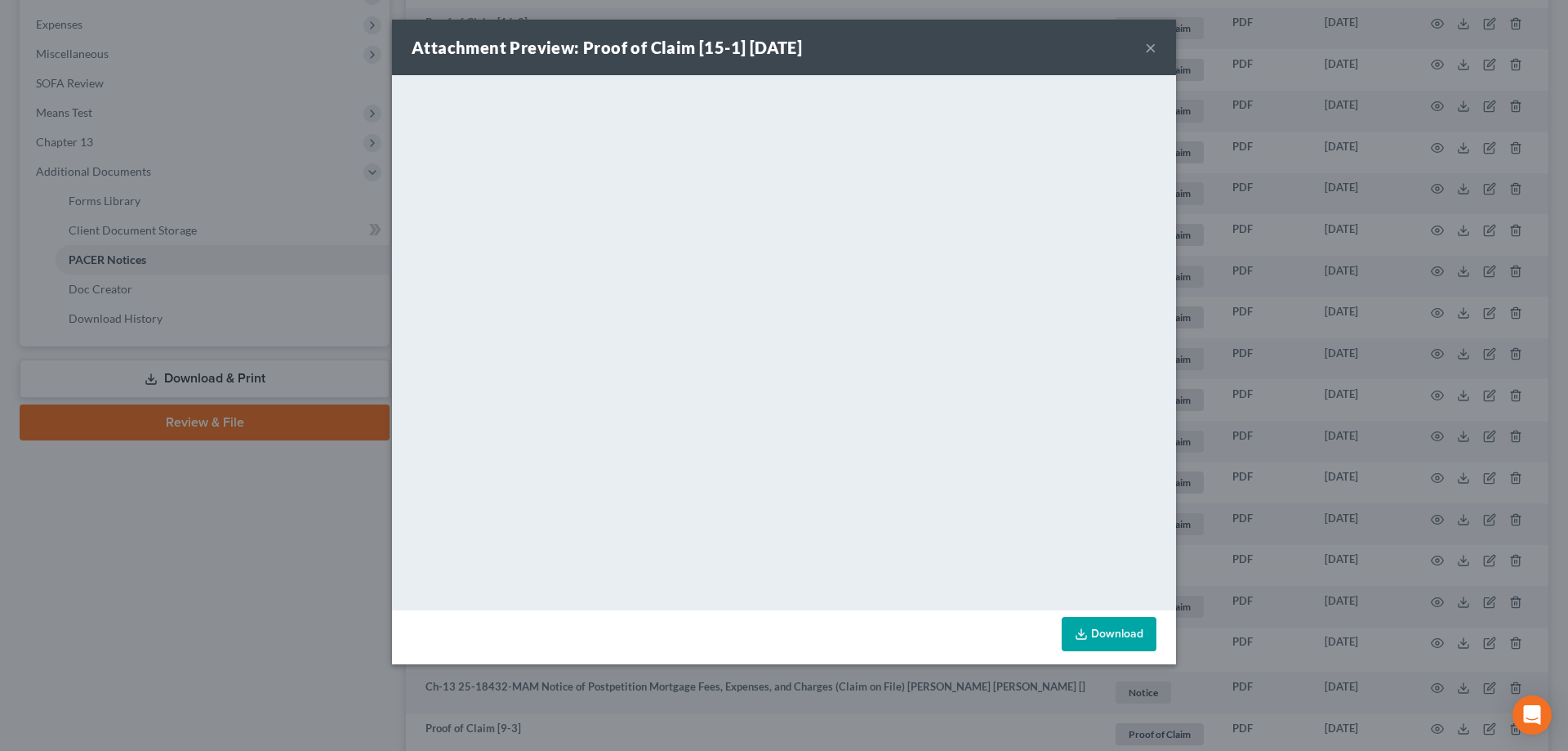
click at [1374, 242] on div "Attachment Preview: Proof of Claim [15-1] 10/02/2025 × <object ng-attr-data='ht…" at bounding box center [784, 376] width 1568 height 751
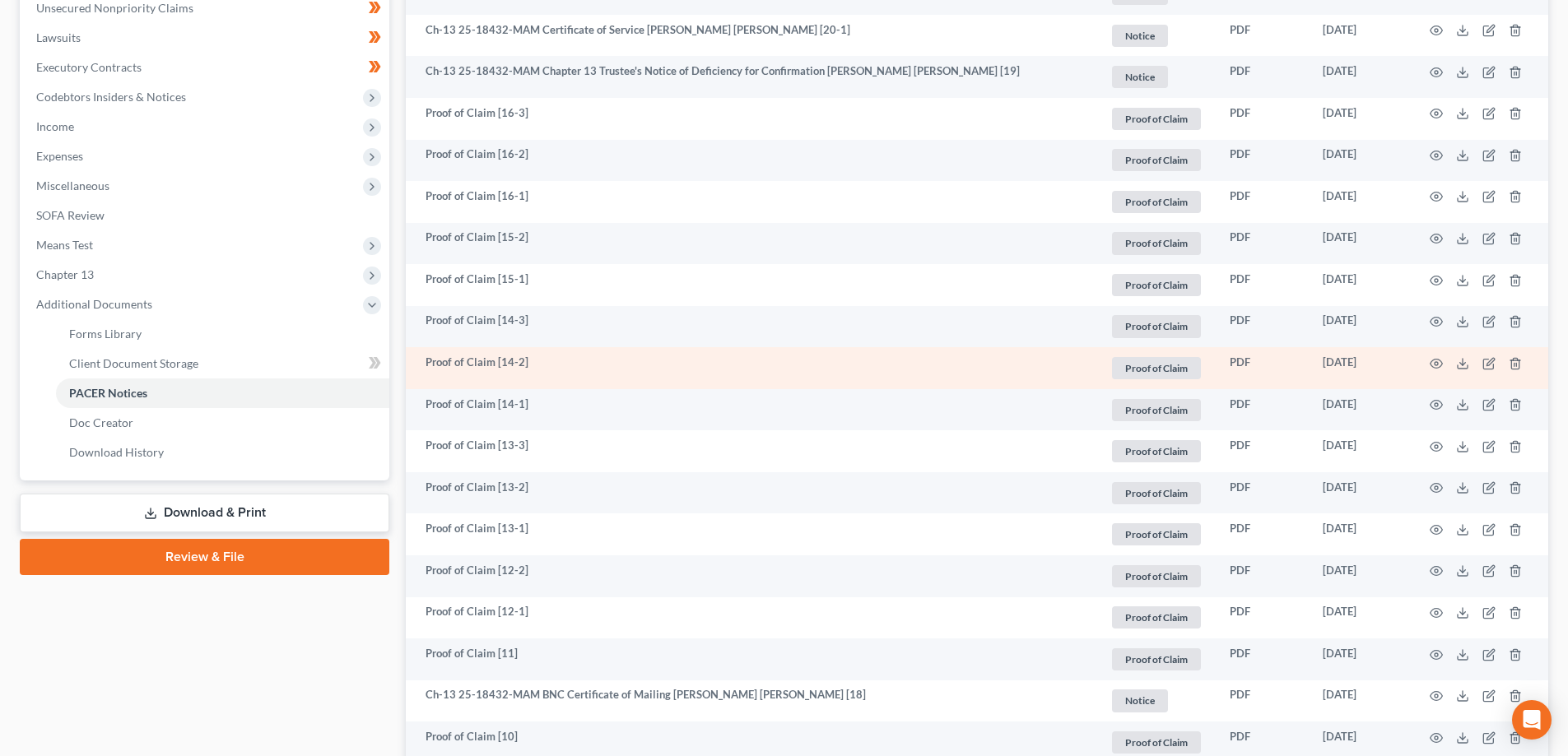
scroll to position [411, 0]
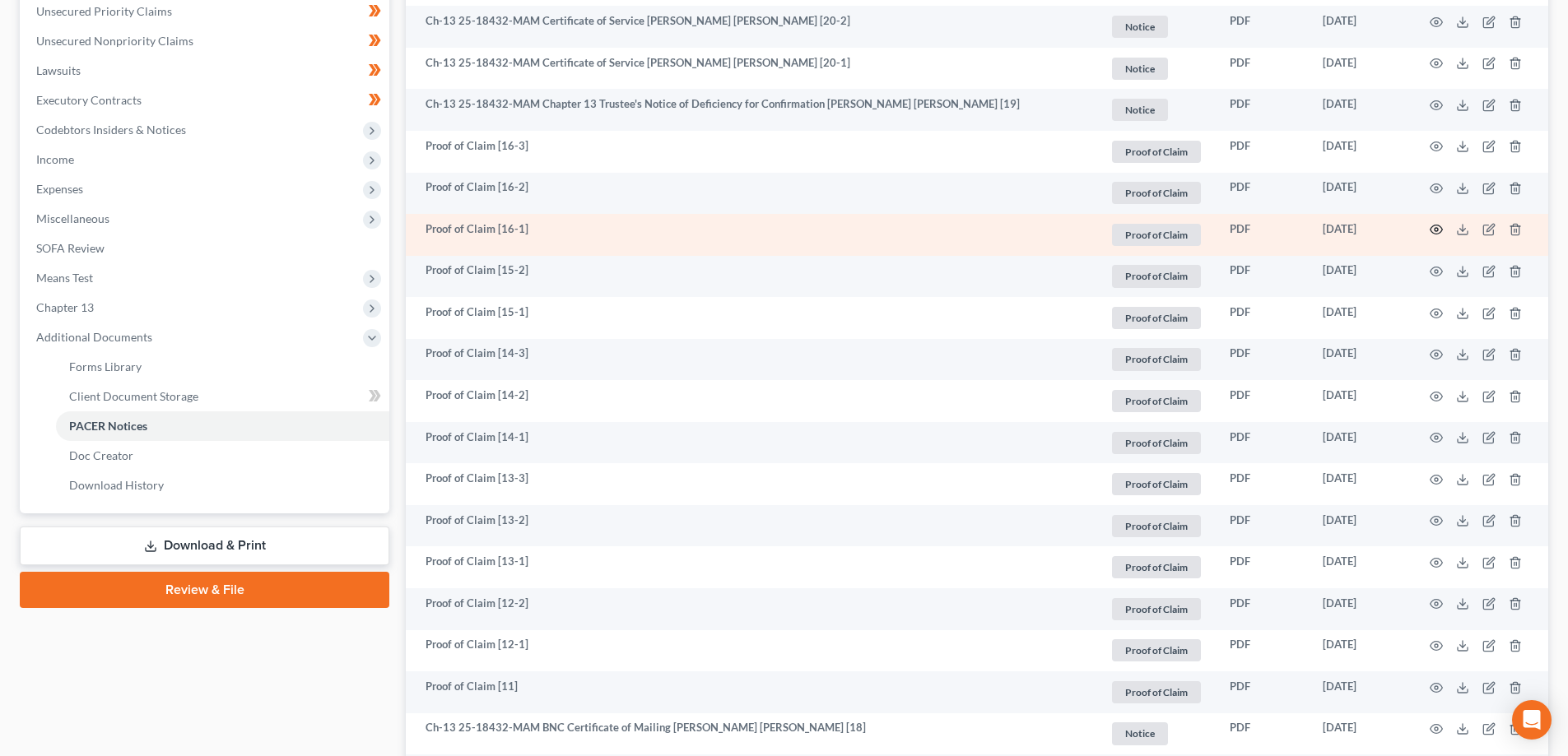
click at [1435, 230] on icon "button" at bounding box center [1436, 230] width 14 height 14
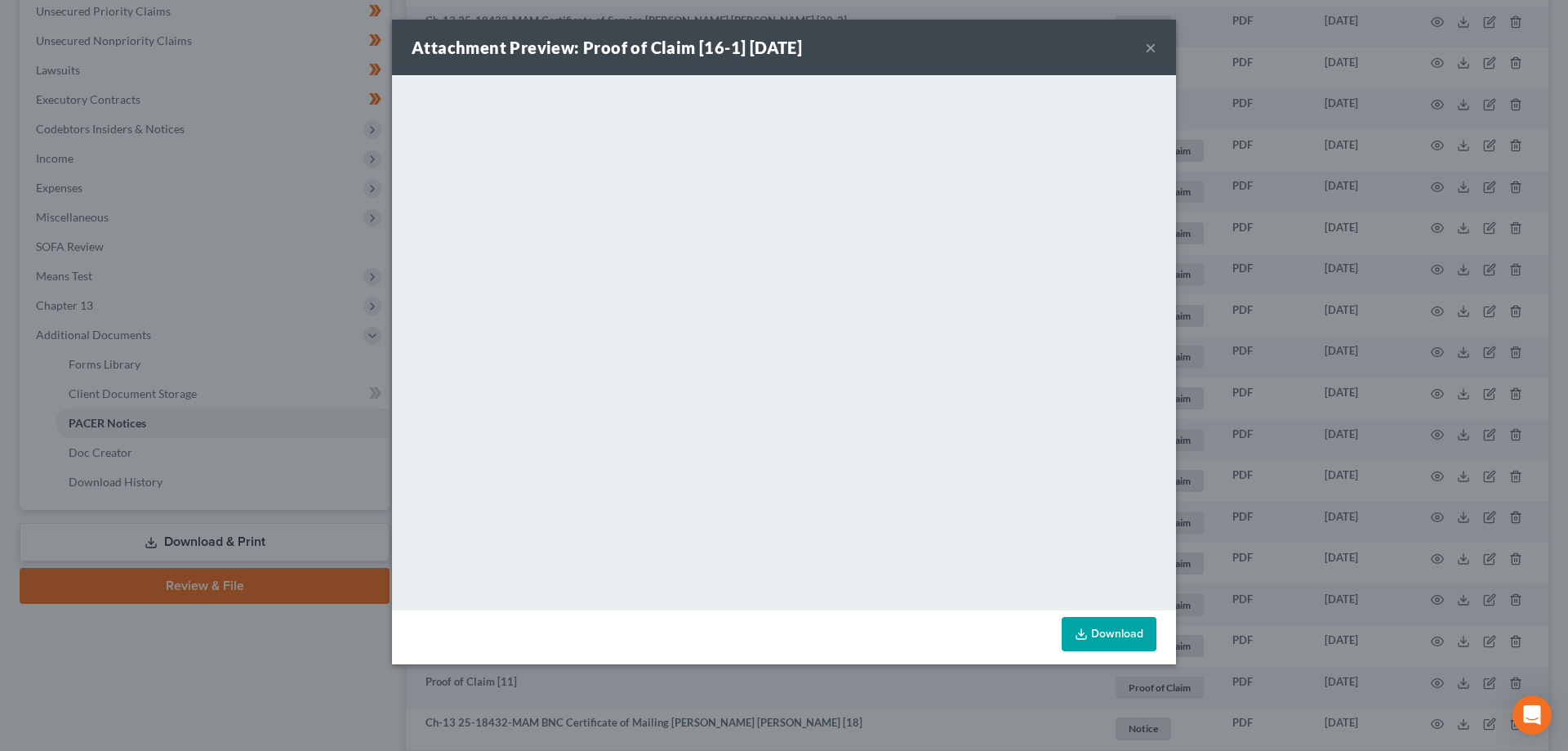
click at [1400, 337] on div "Attachment Preview: Proof of Claim [16-1] 10/02/2025 × <object ng-attr-data='ht…" at bounding box center [784, 376] width 1568 height 751
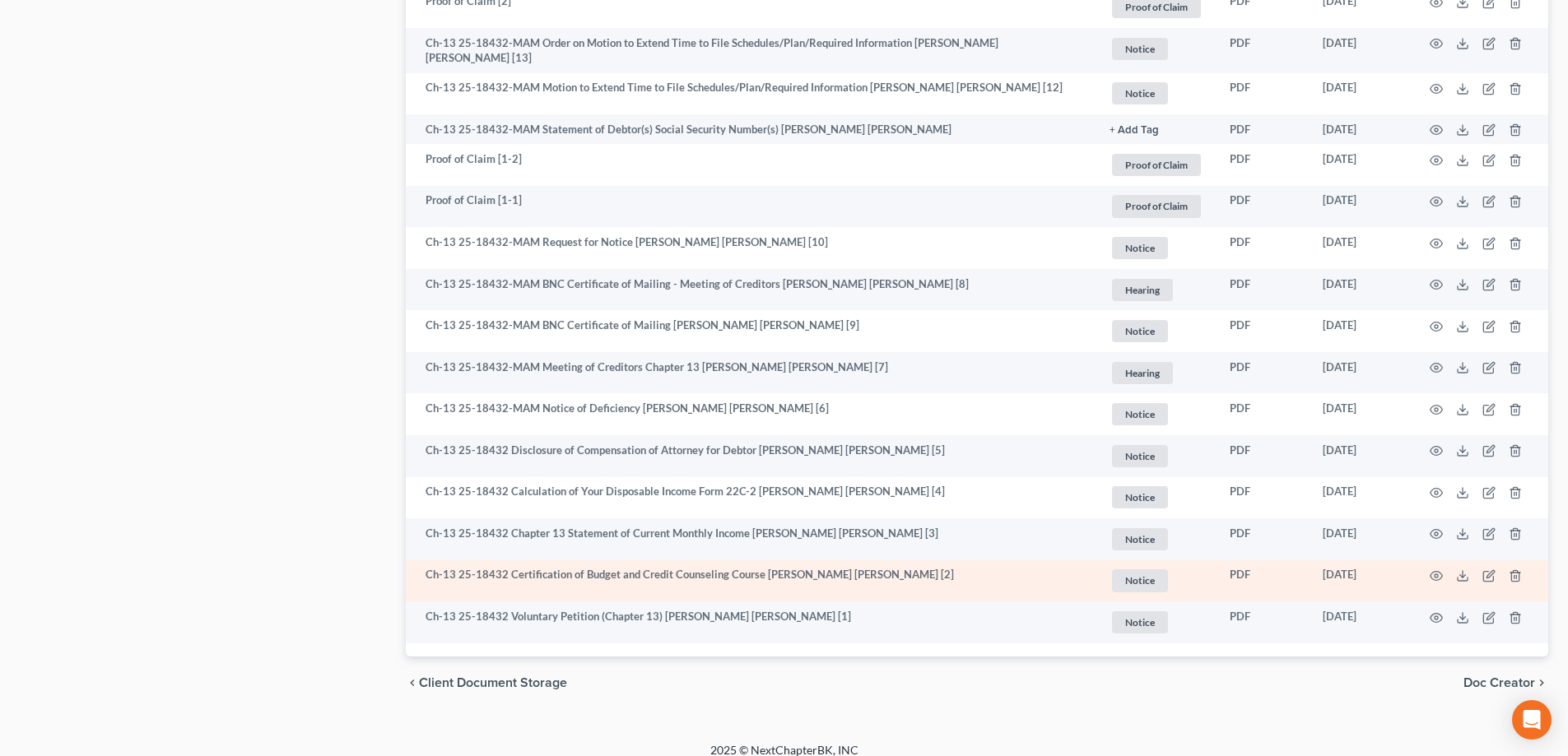
scroll to position [1902, 0]
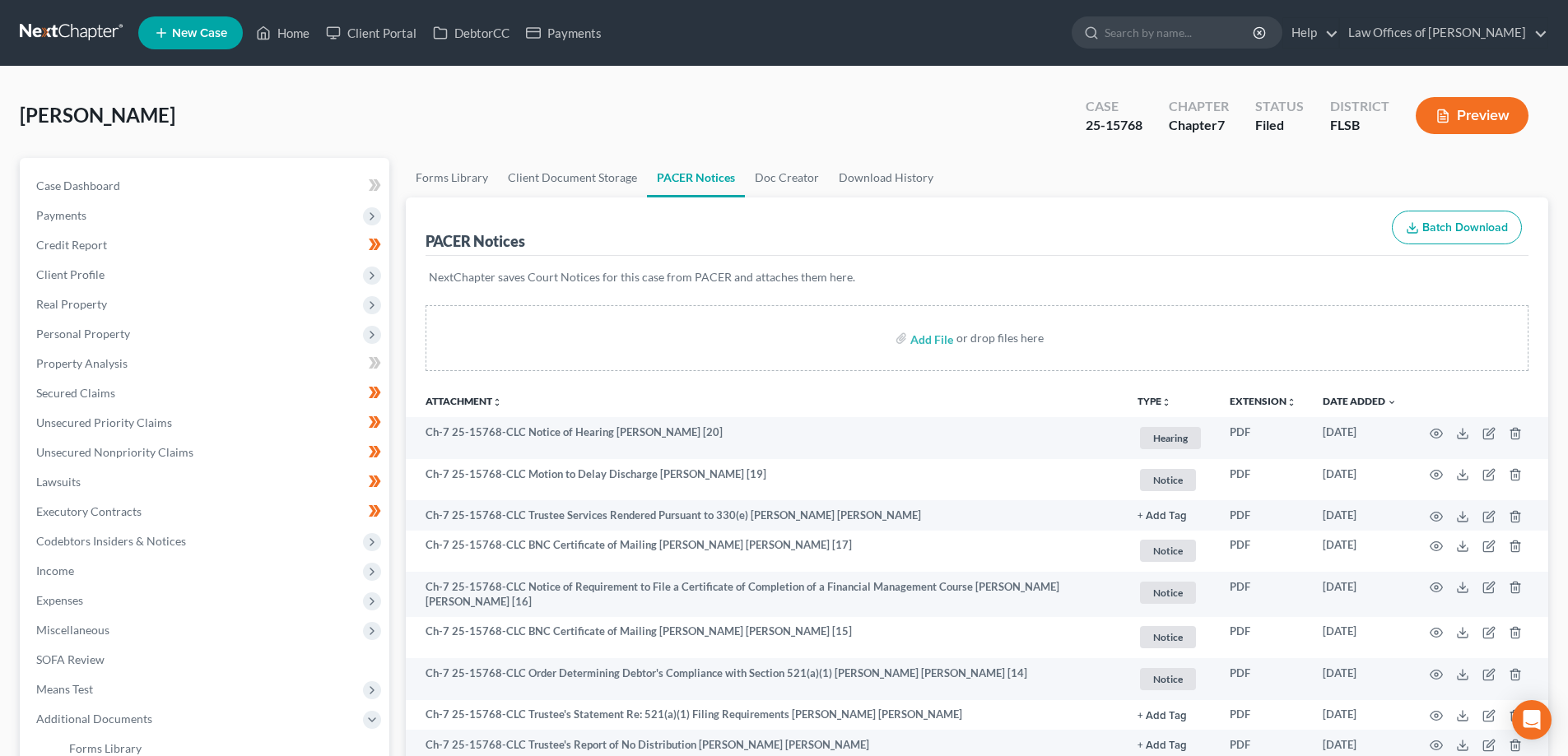
click at [63, 30] on link at bounding box center [72, 33] width 106 height 30
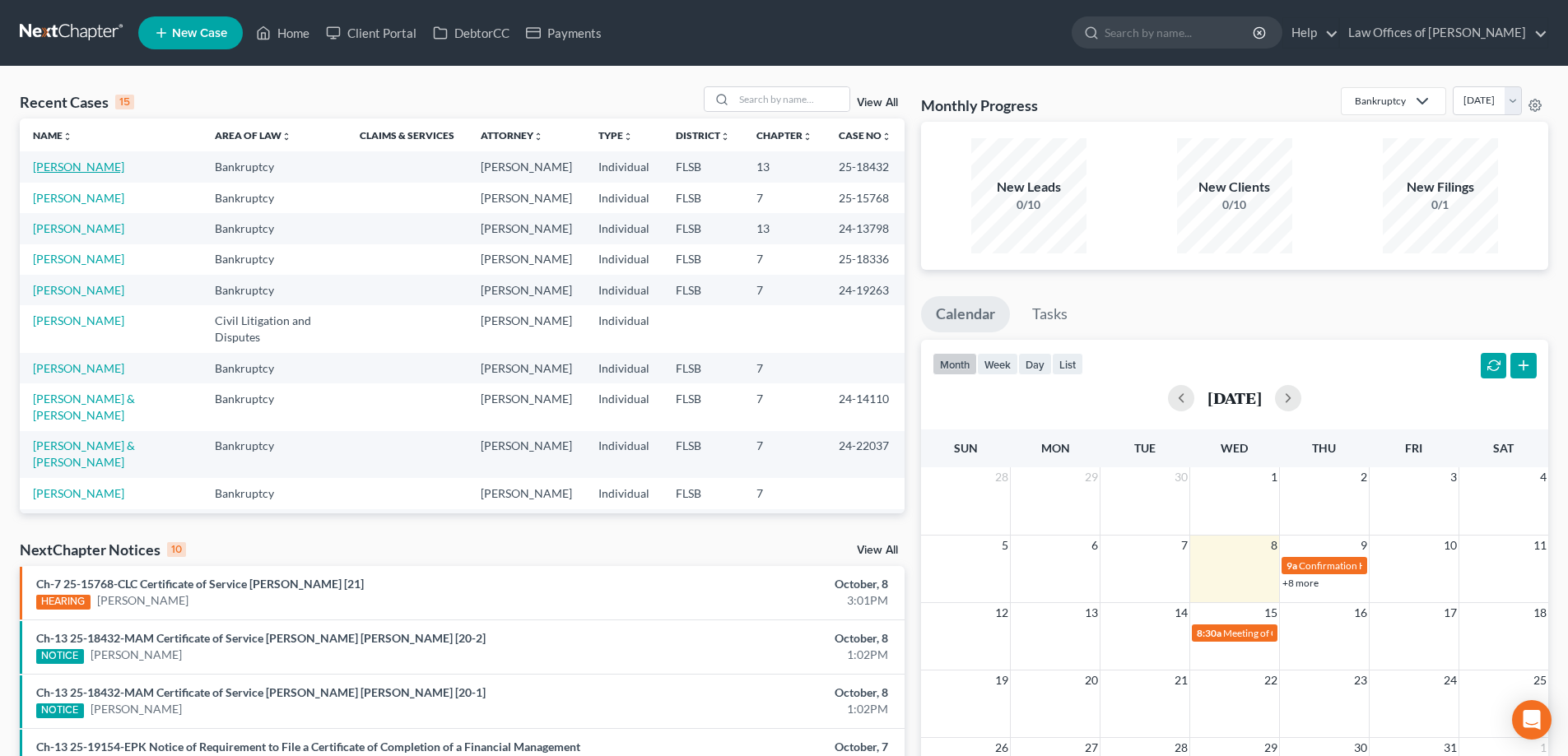
click at [68, 166] on link "[PERSON_NAME]" at bounding box center [79, 167] width 91 height 14
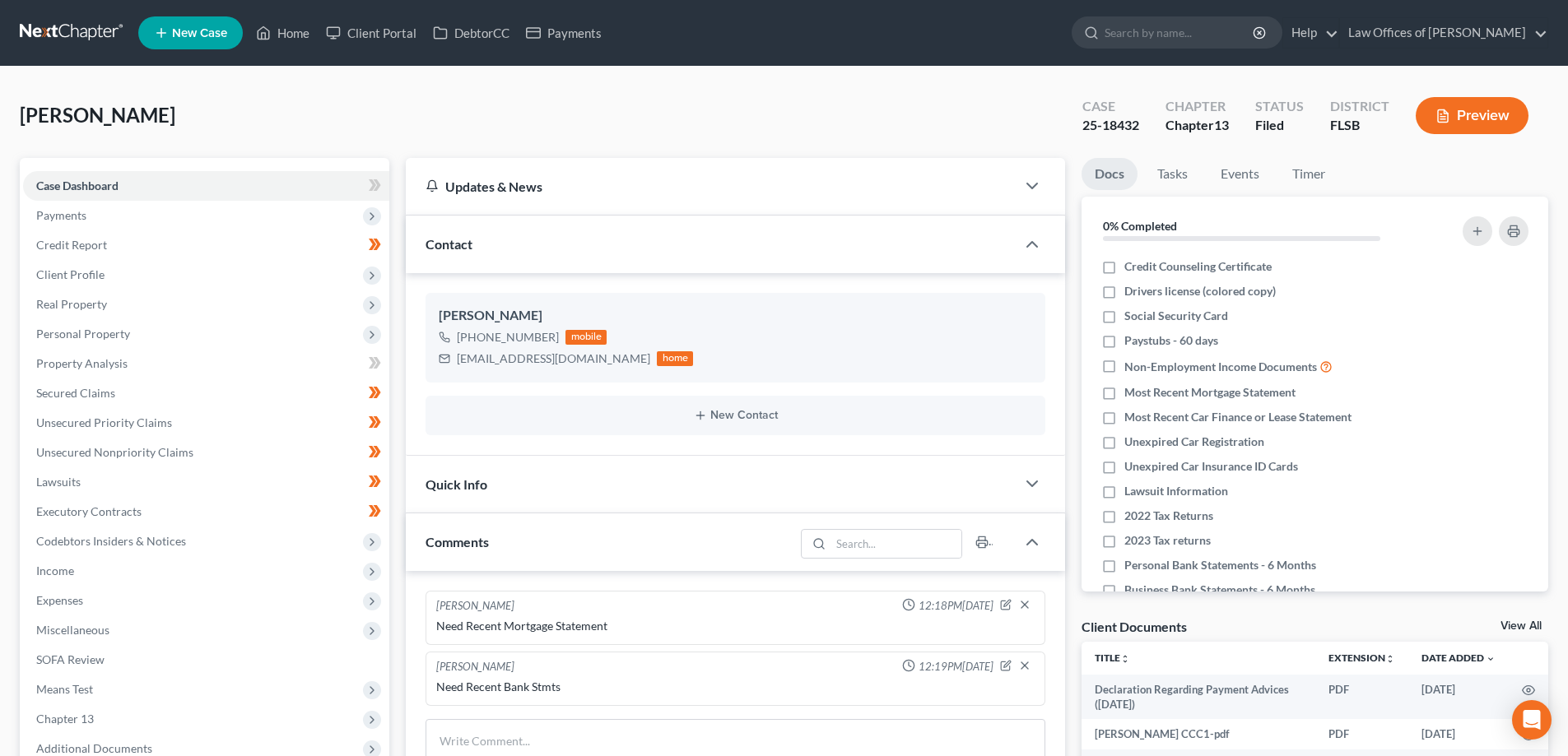
click at [1483, 114] on button "Preview" at bounding box center [1472, 115] width 112 height 37
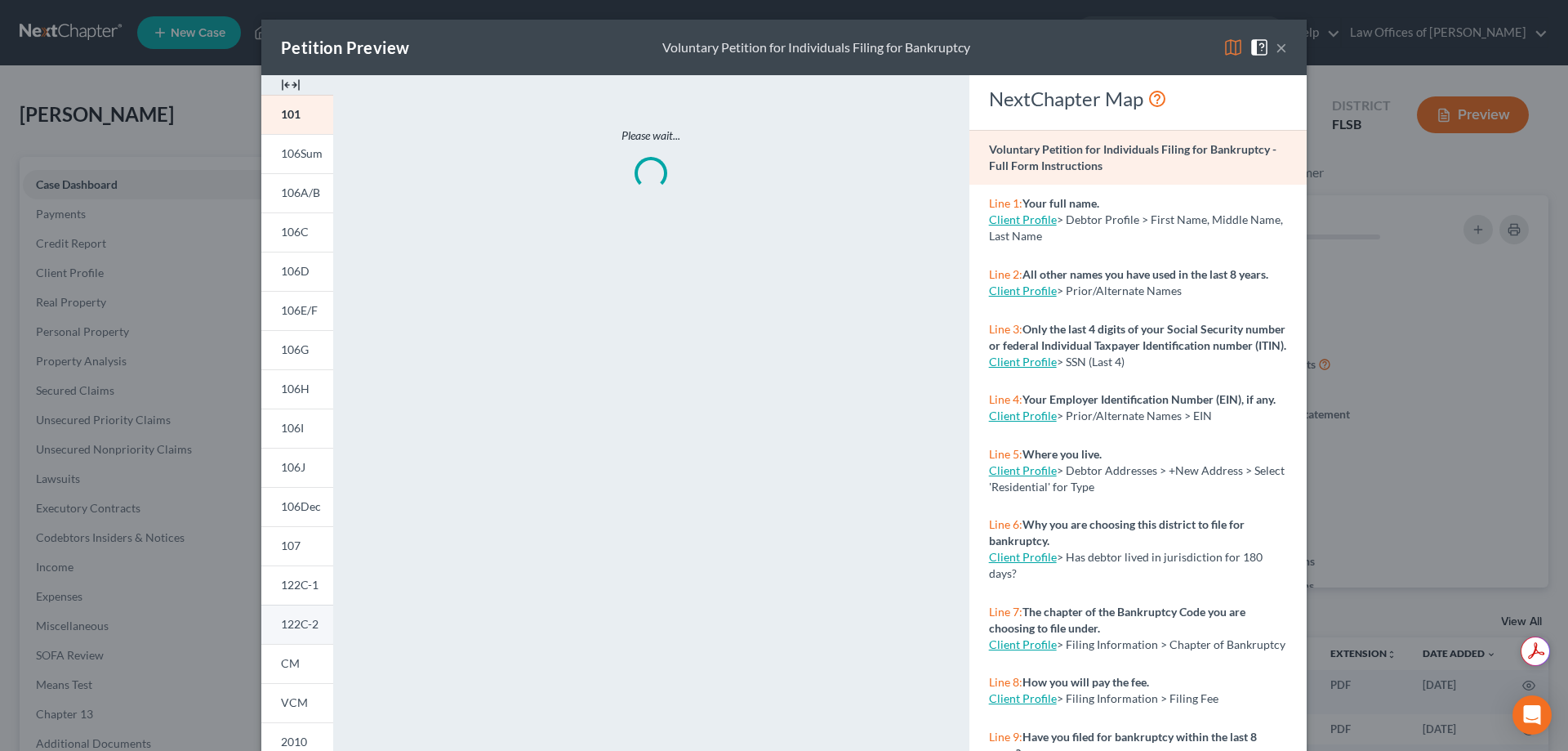
click at [282, 619] on span "122C-2" at bounding box center [299, 624] width 38 height 13
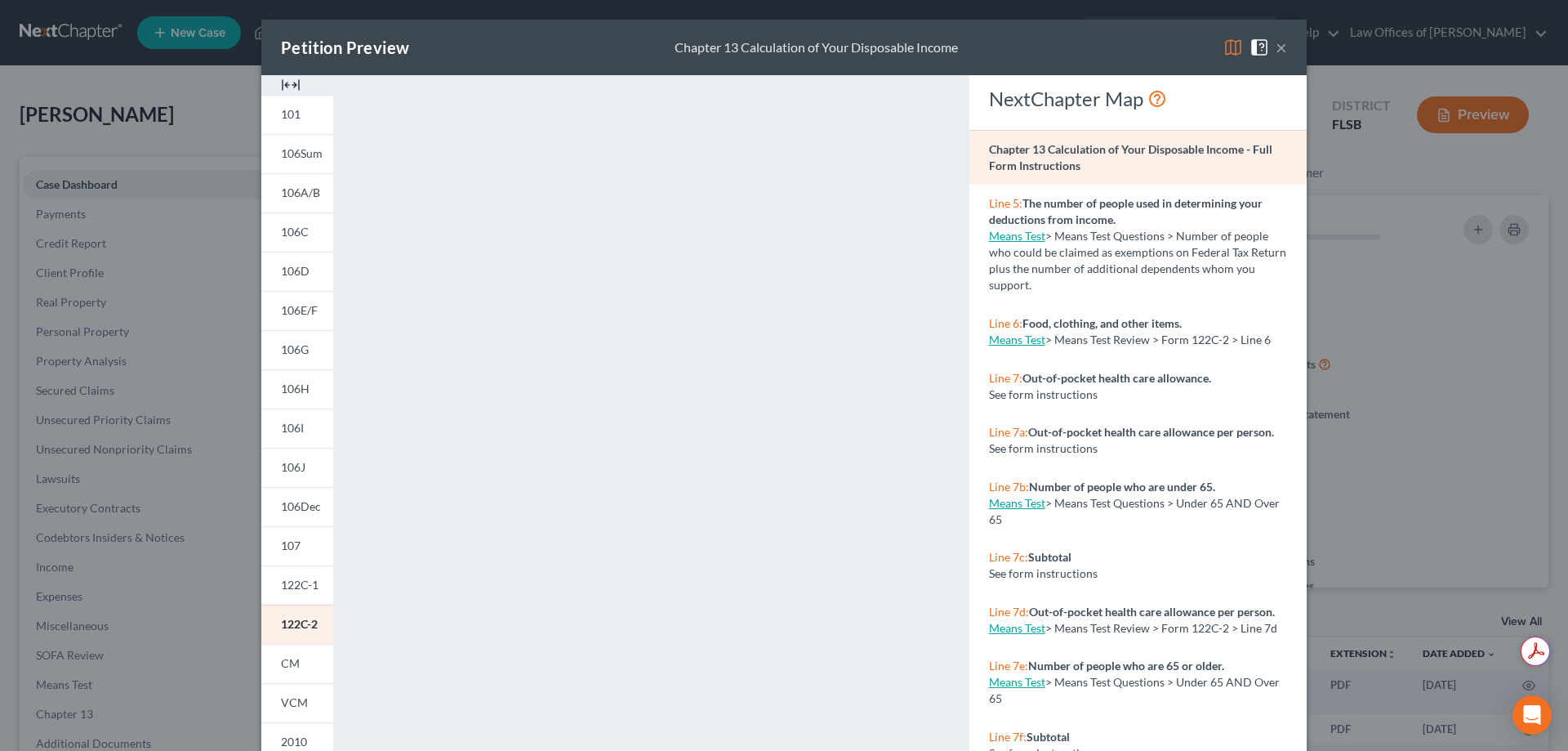
click at [1414, 267] on div "Petition Preview Chapter 13 Calculation of Your Disposable Income × 101 106Sum …" at bounding box center [784, 376] width 1568 height 751
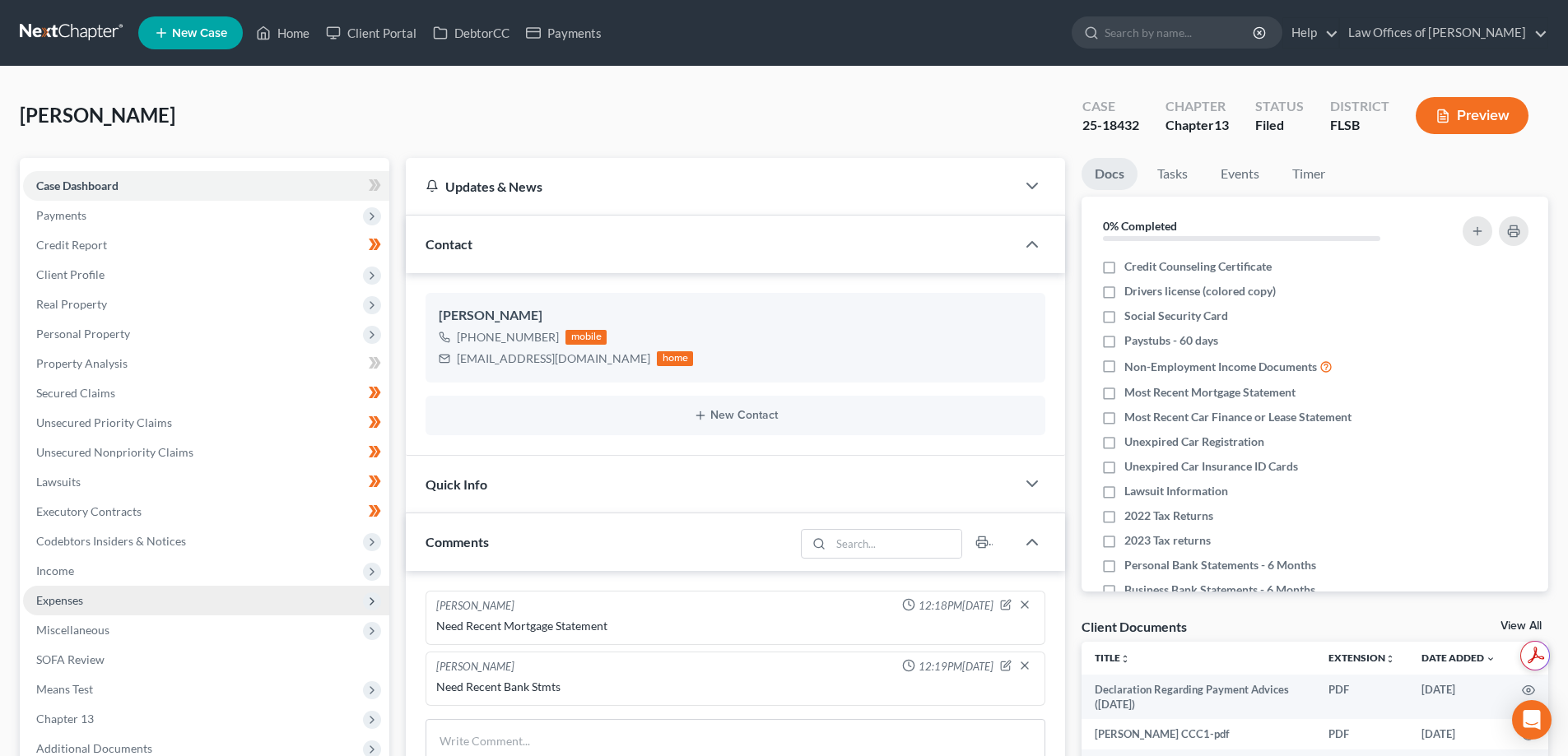
click at [76, 600] on span "Expenses" at bounding box center [59, 600] width 47 height 14
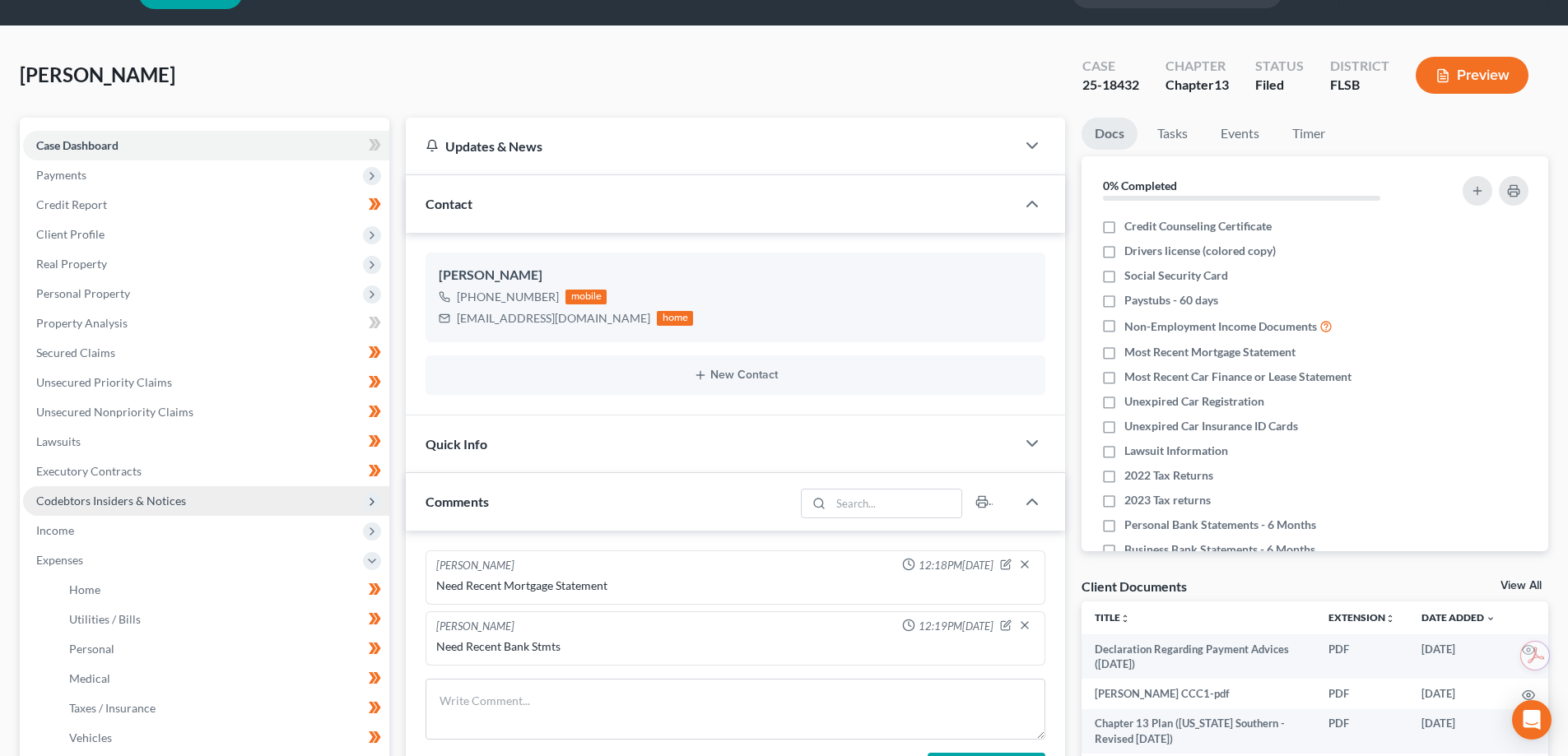
scroll to position [165, 0]
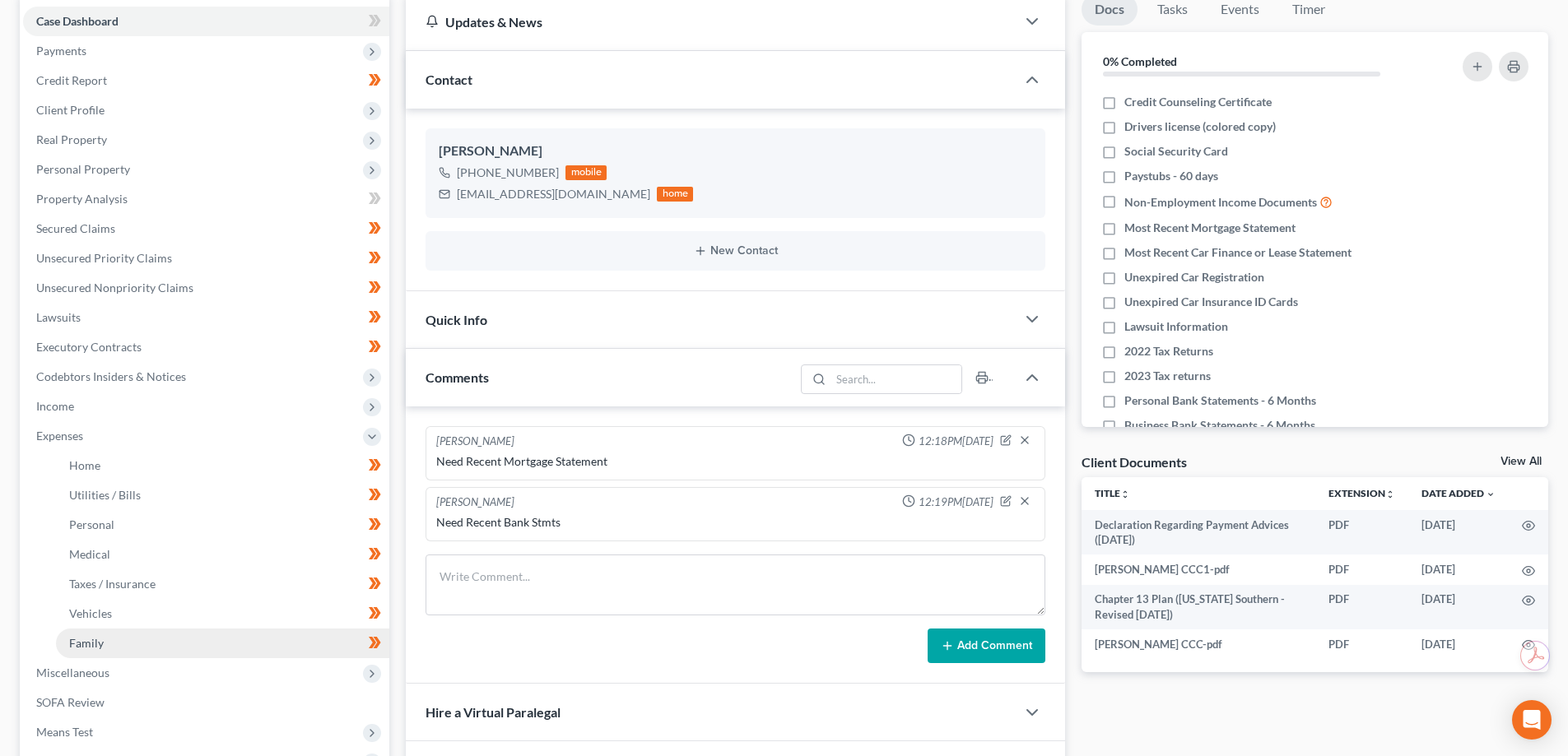
click at [84, 643] on span "Family" at bounding box center [86, 643] width 35 height 14
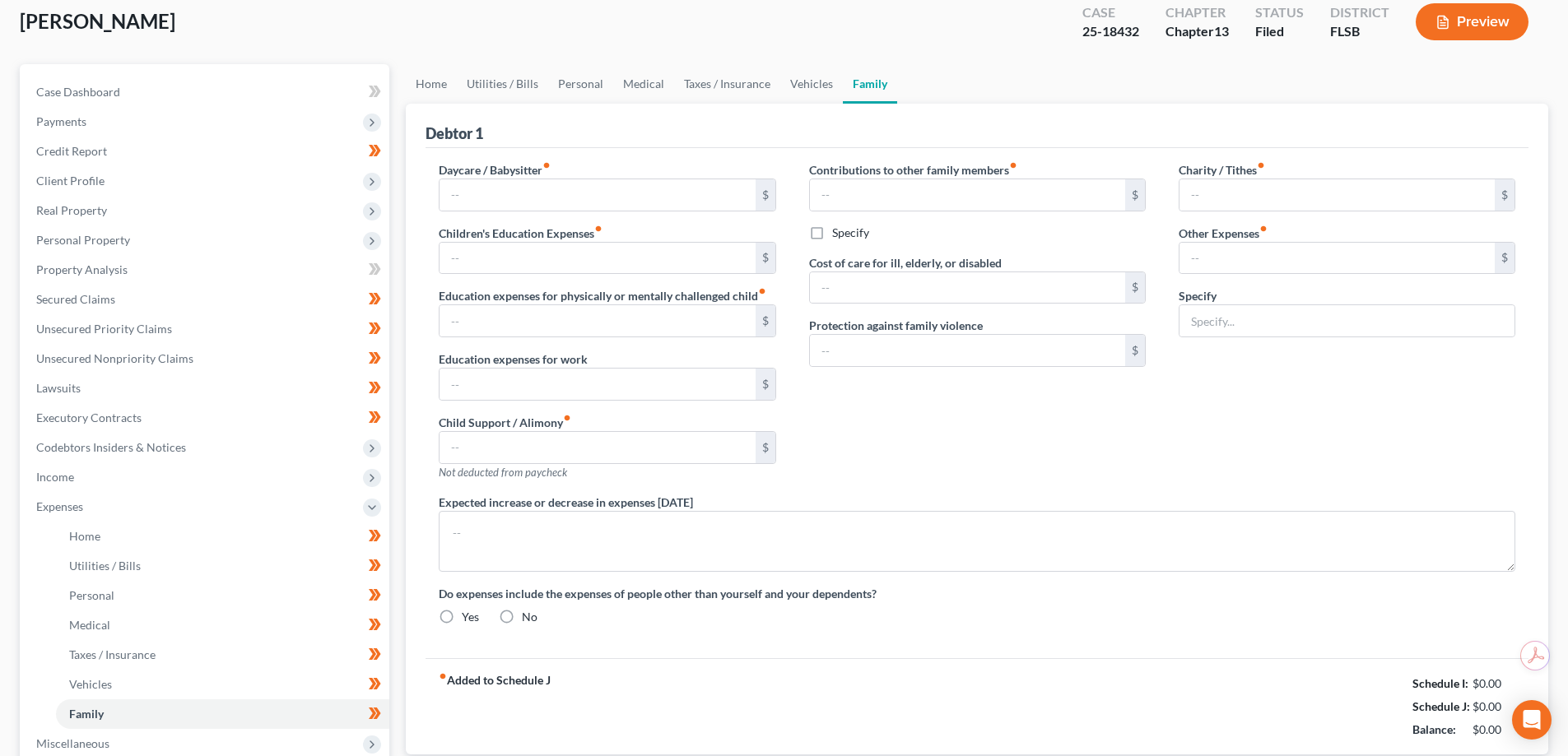
type input "0.00"
type input "13.33"
type input "0.00"
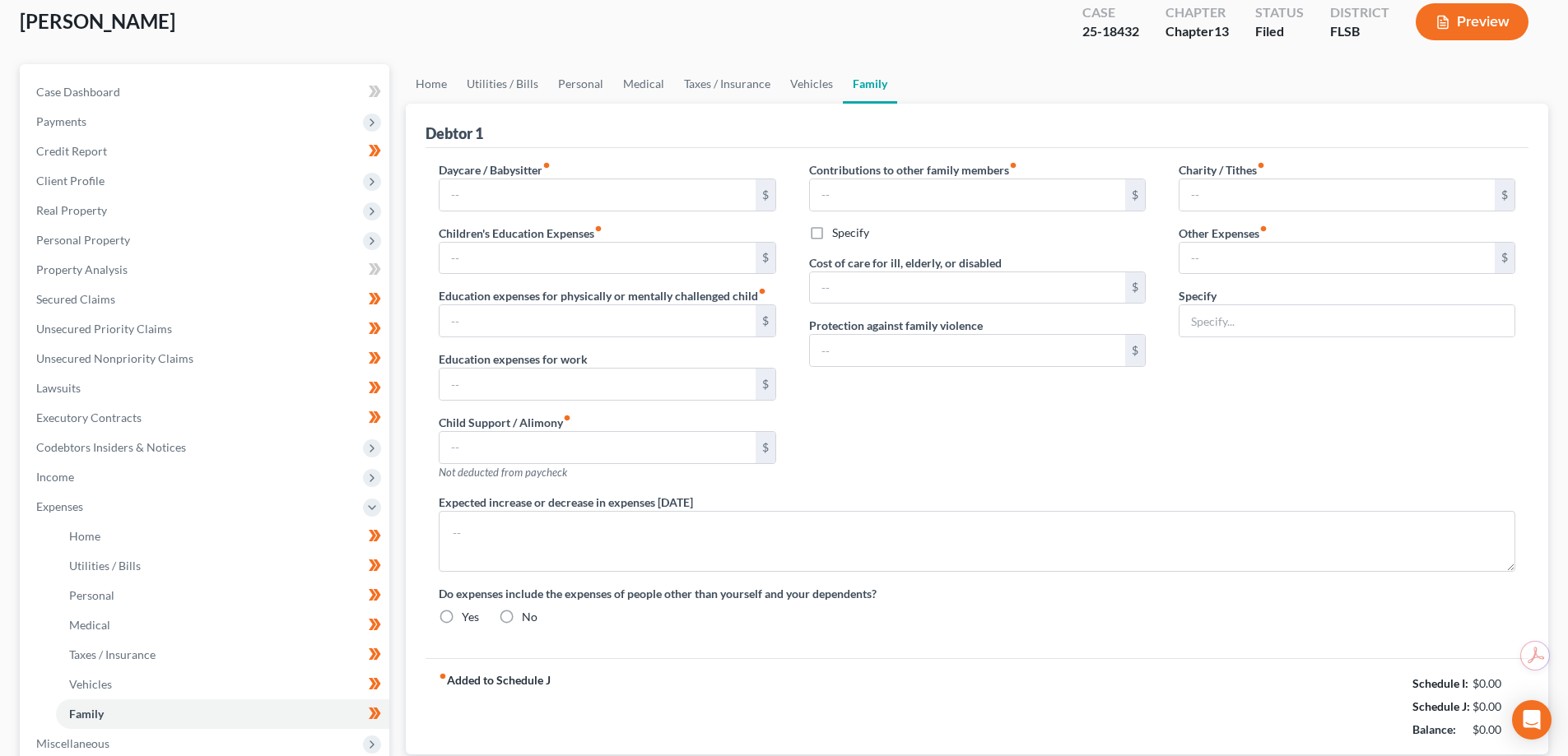
type input "0.00"
type input "100.00"
type input "132.81"
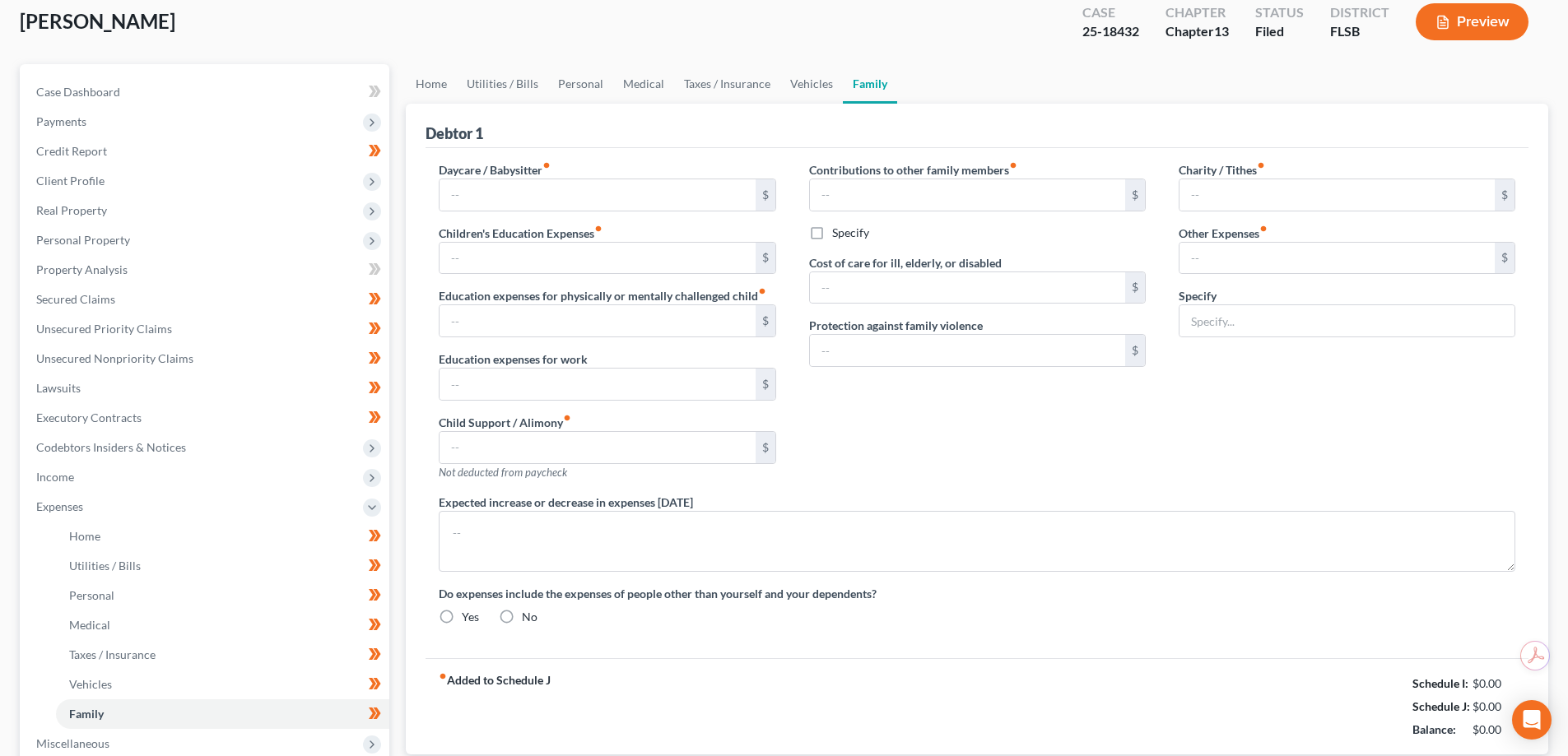
type input "Payments for shed and financing"
radio input "true"
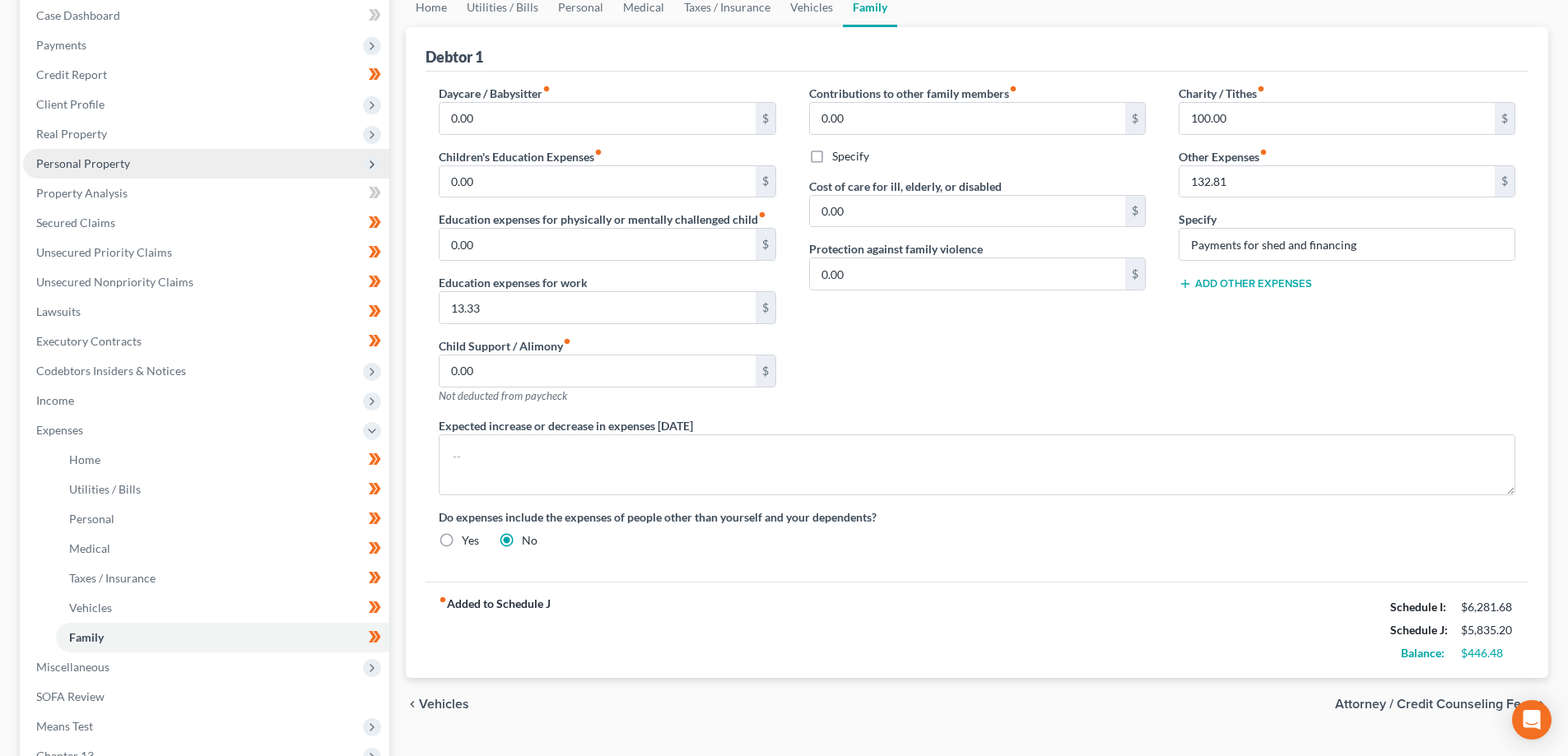
scroll to position [329, 0]
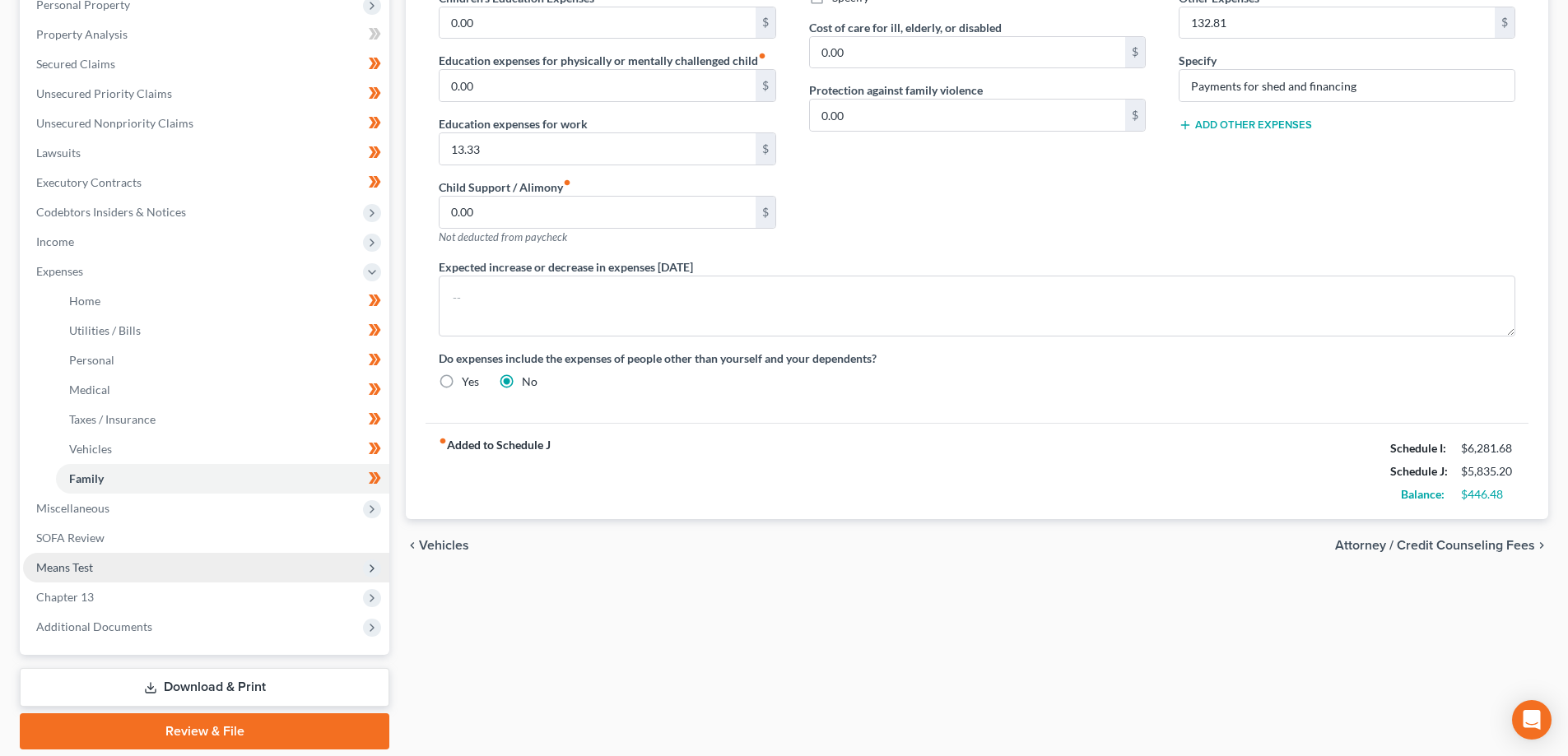
click at [97, 566] on span "Means Test" at bounding box center [207, 567] width 367 height 30
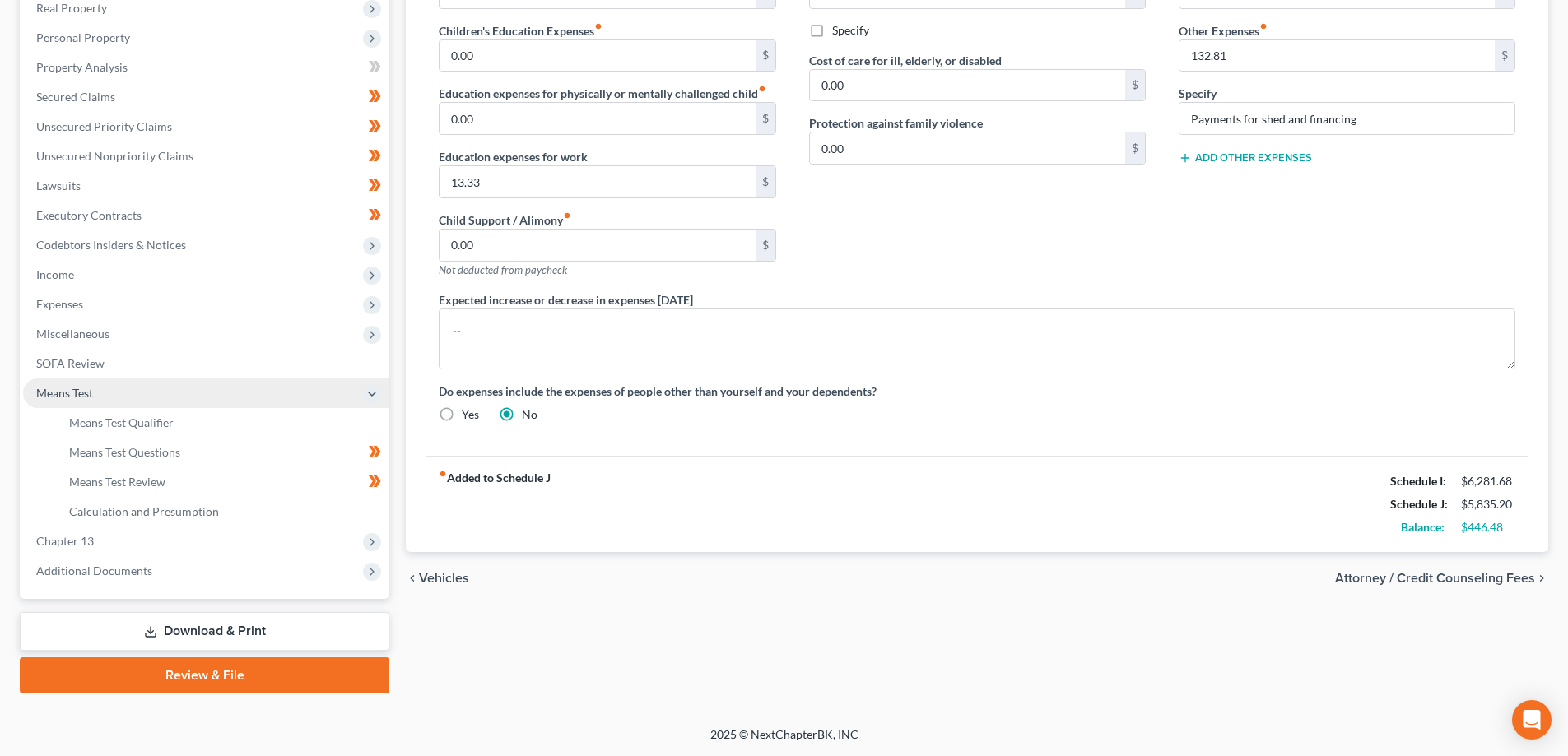
scroll to position [297, 0]
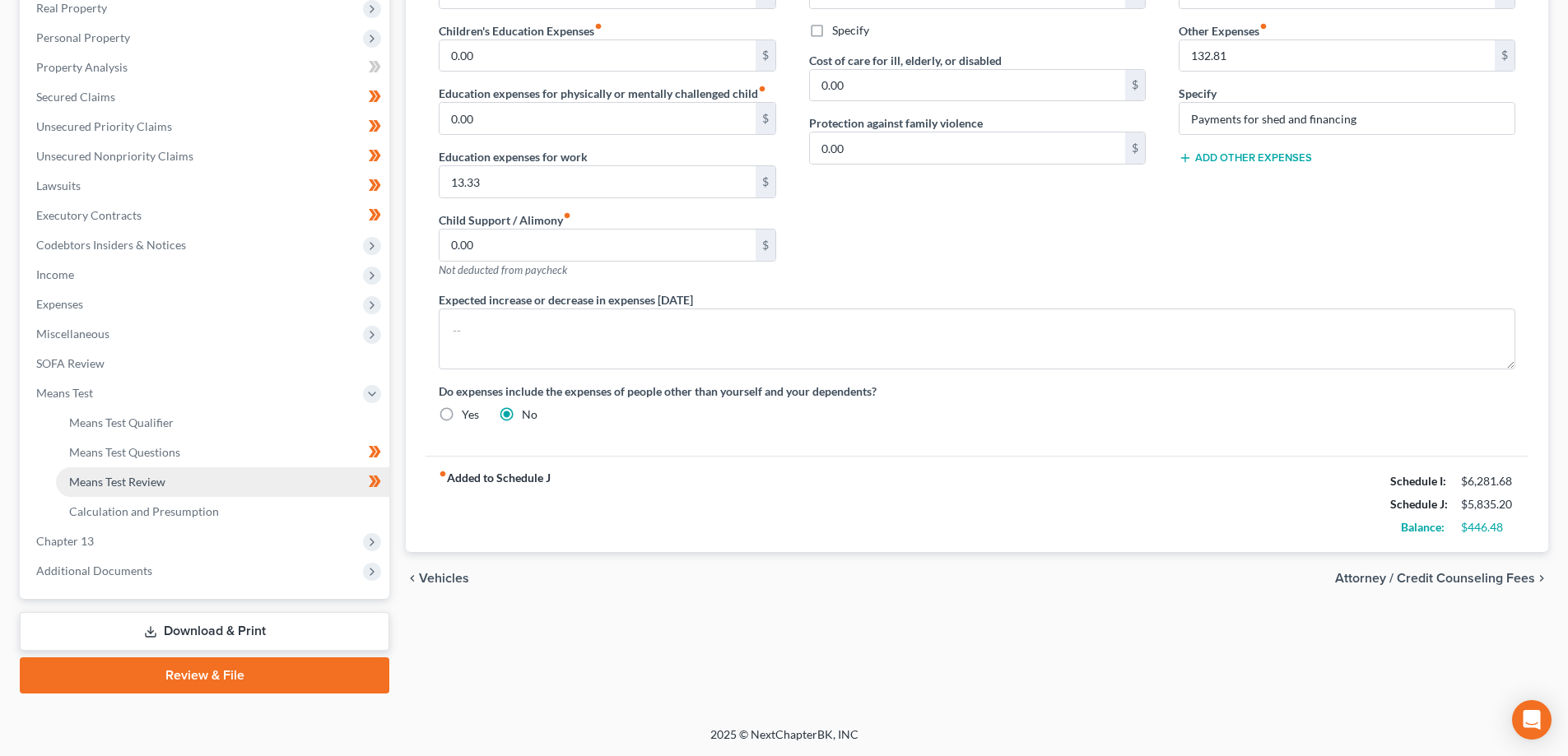
click at [125, 482] on span "Means Test Review" at bounding box center [116, 482] width 96 height 14
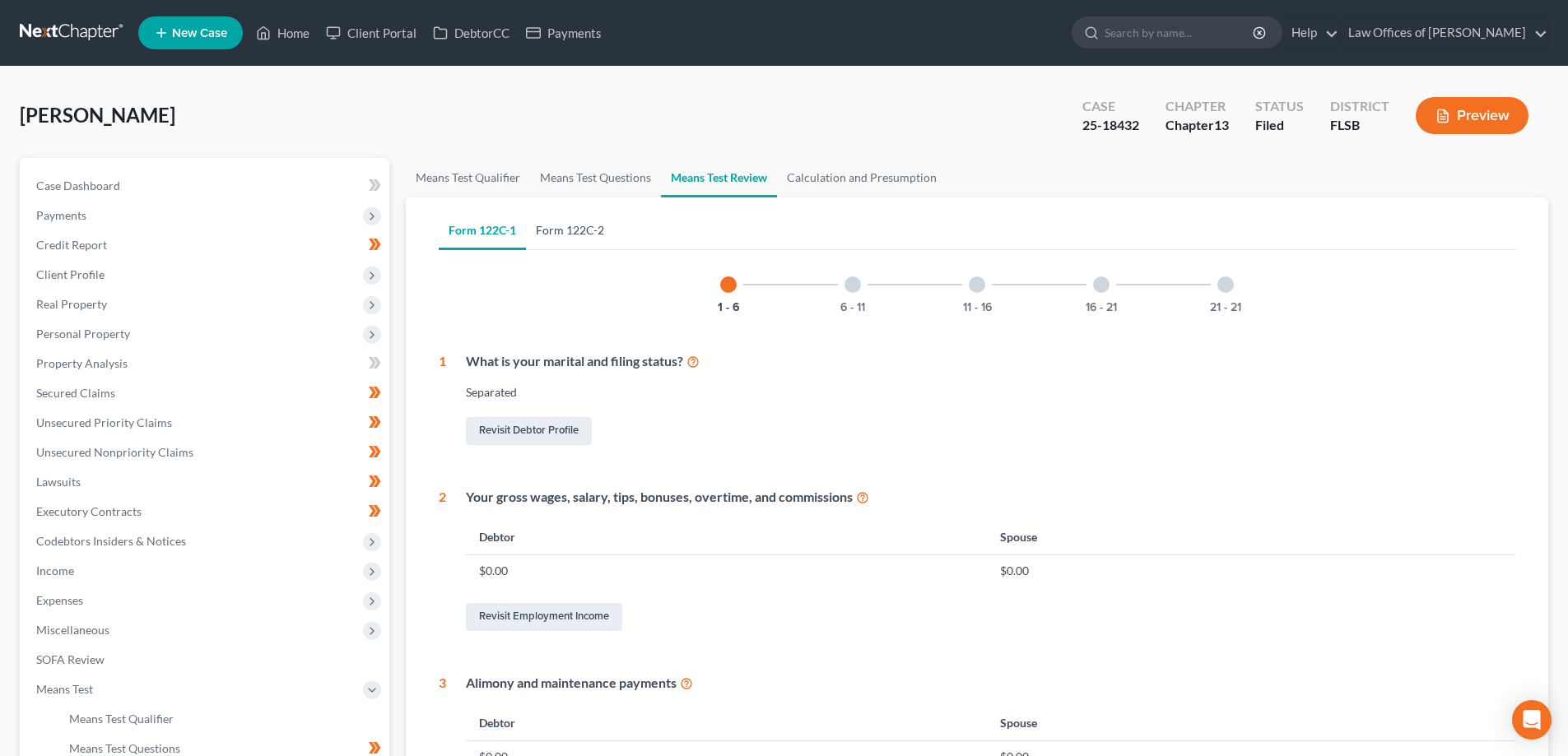
click at [584, 231] on link "Form 122C-2" at bounding box center [569, 230] width 88 height 40
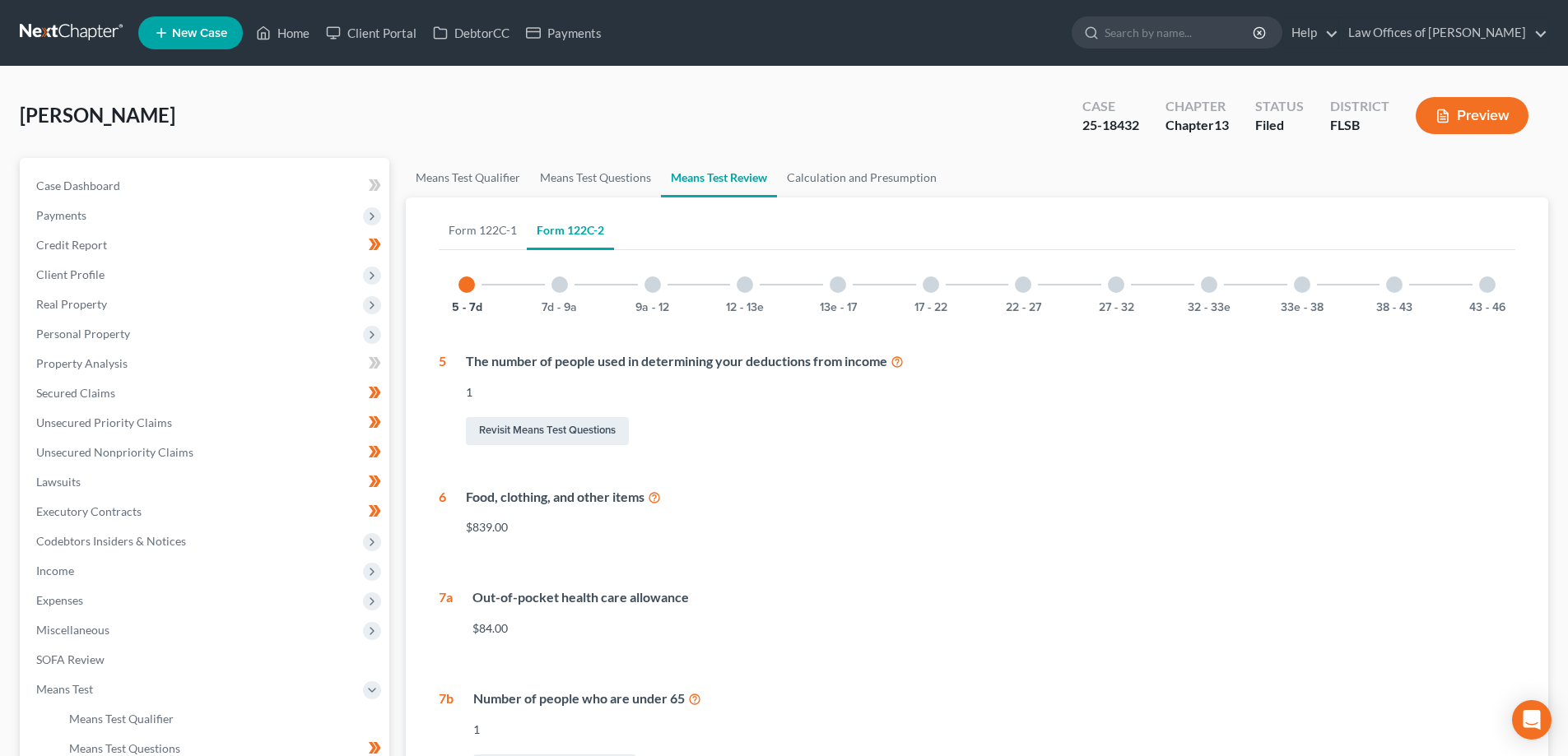
click at [1215, 288] on div at bounding box center [1208, 284] width 16 height 16
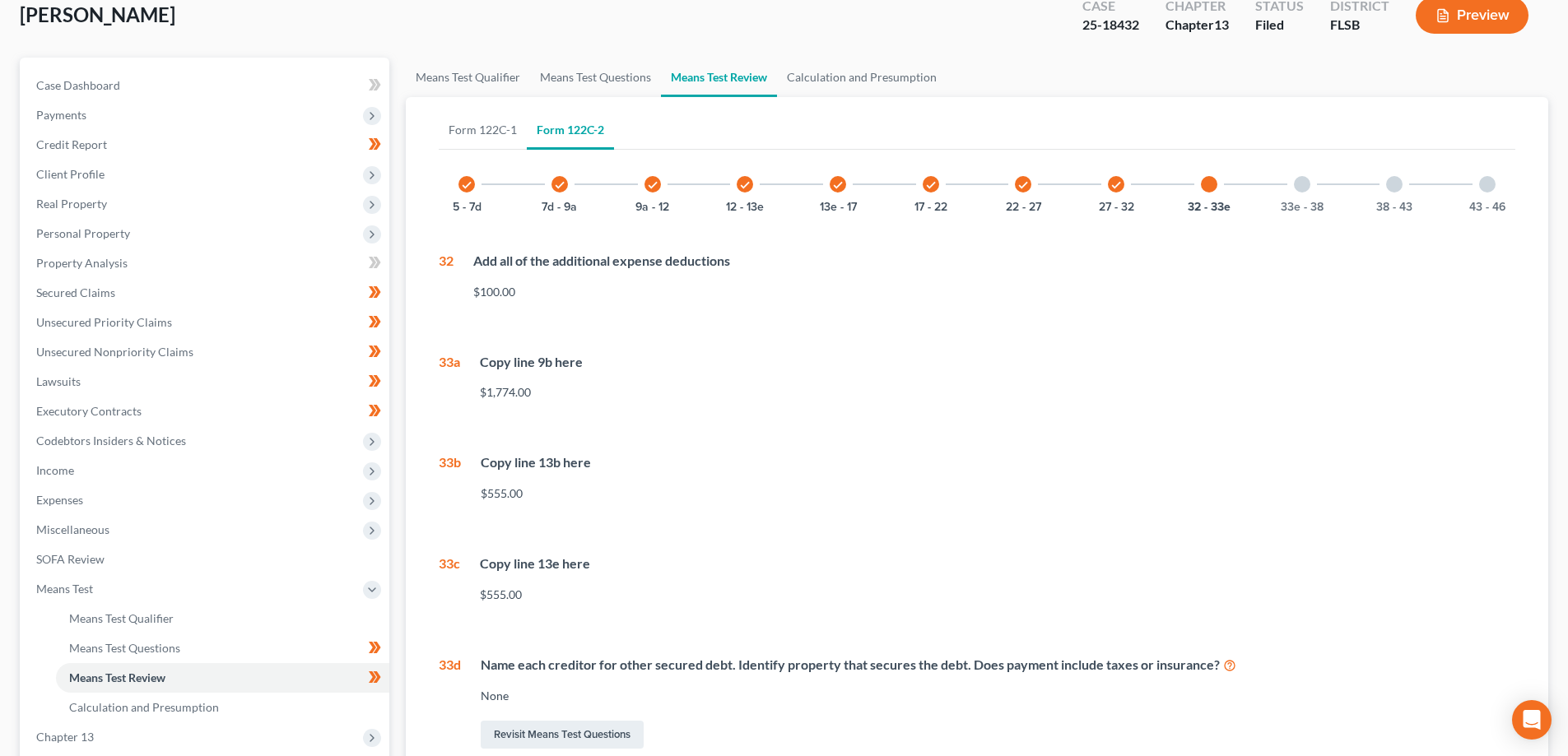
scroll to position [82, 0]
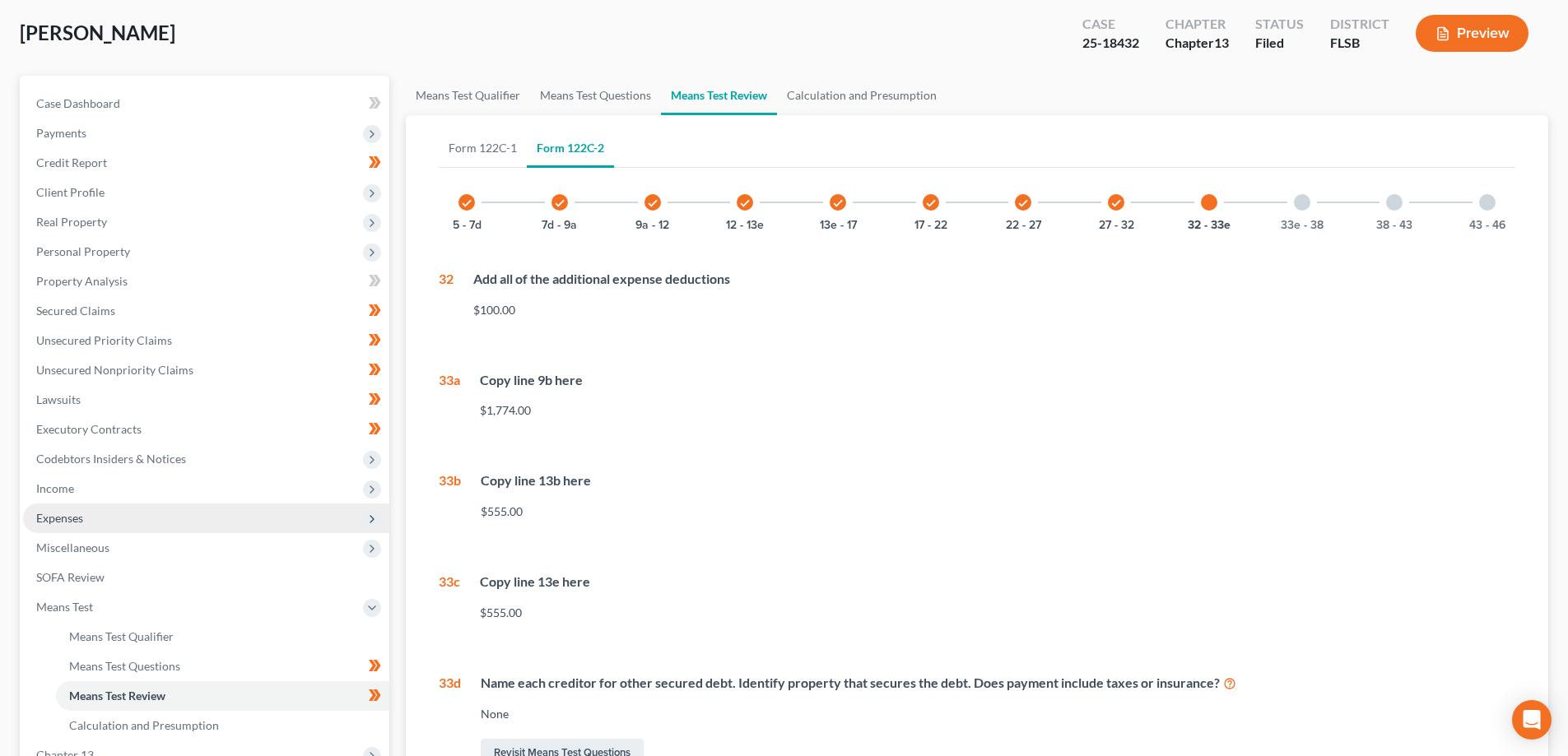
click at [74, 519] on span "Expenses" at bounding box center [59, 518] width 47 height 14
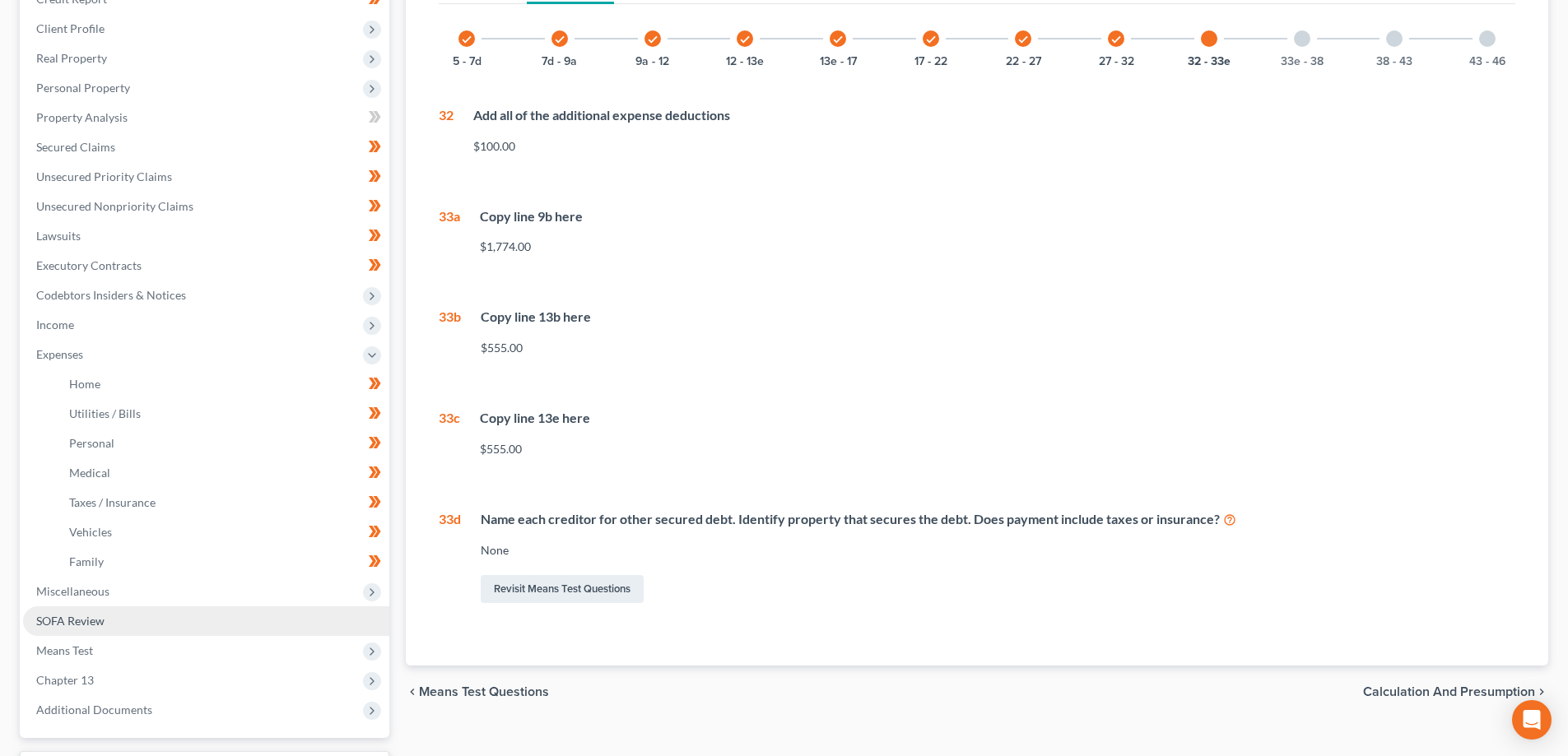
scroll to position [247, 0]
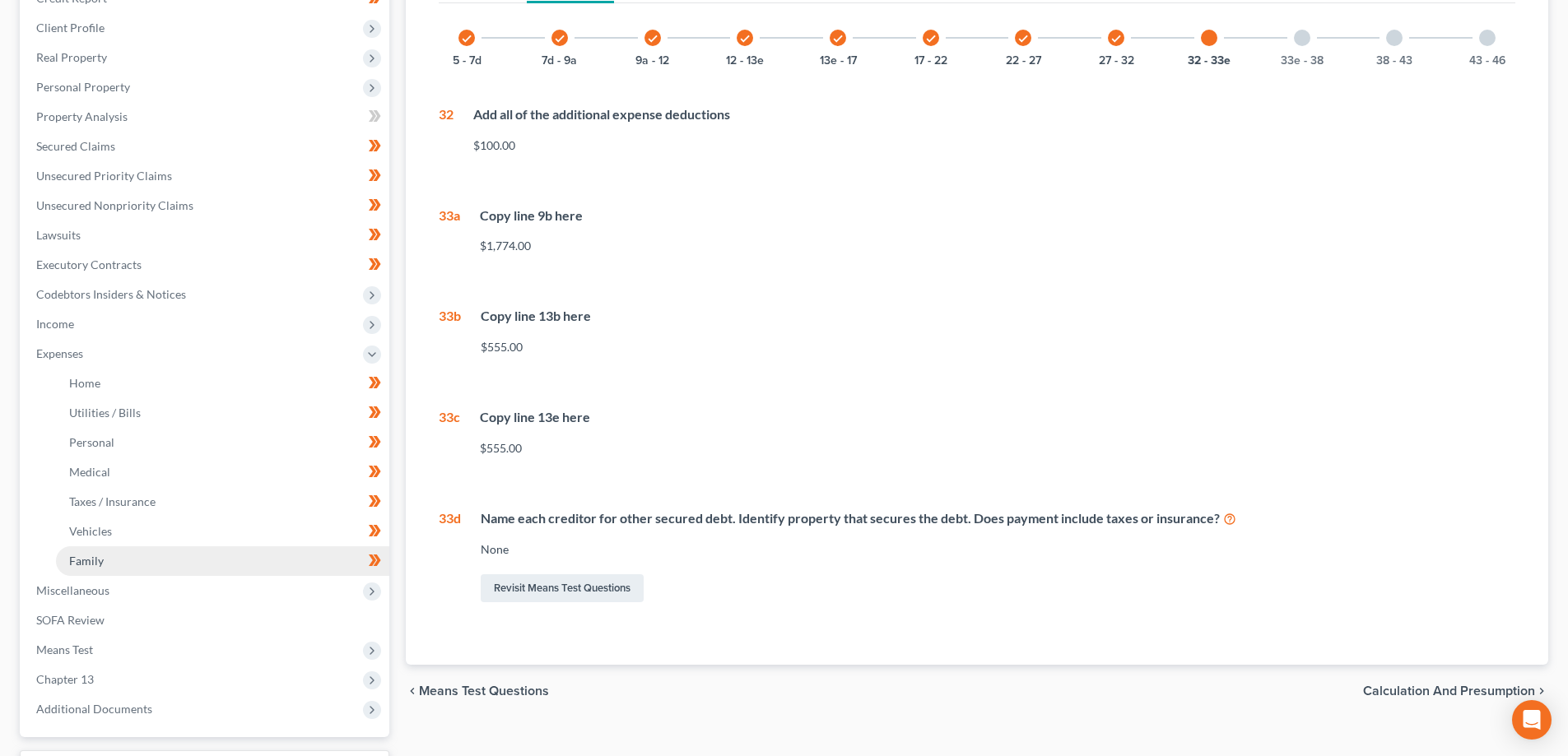
click at [95, 551] on link "Family" at bounding box center [223, 560] width 334 height 30
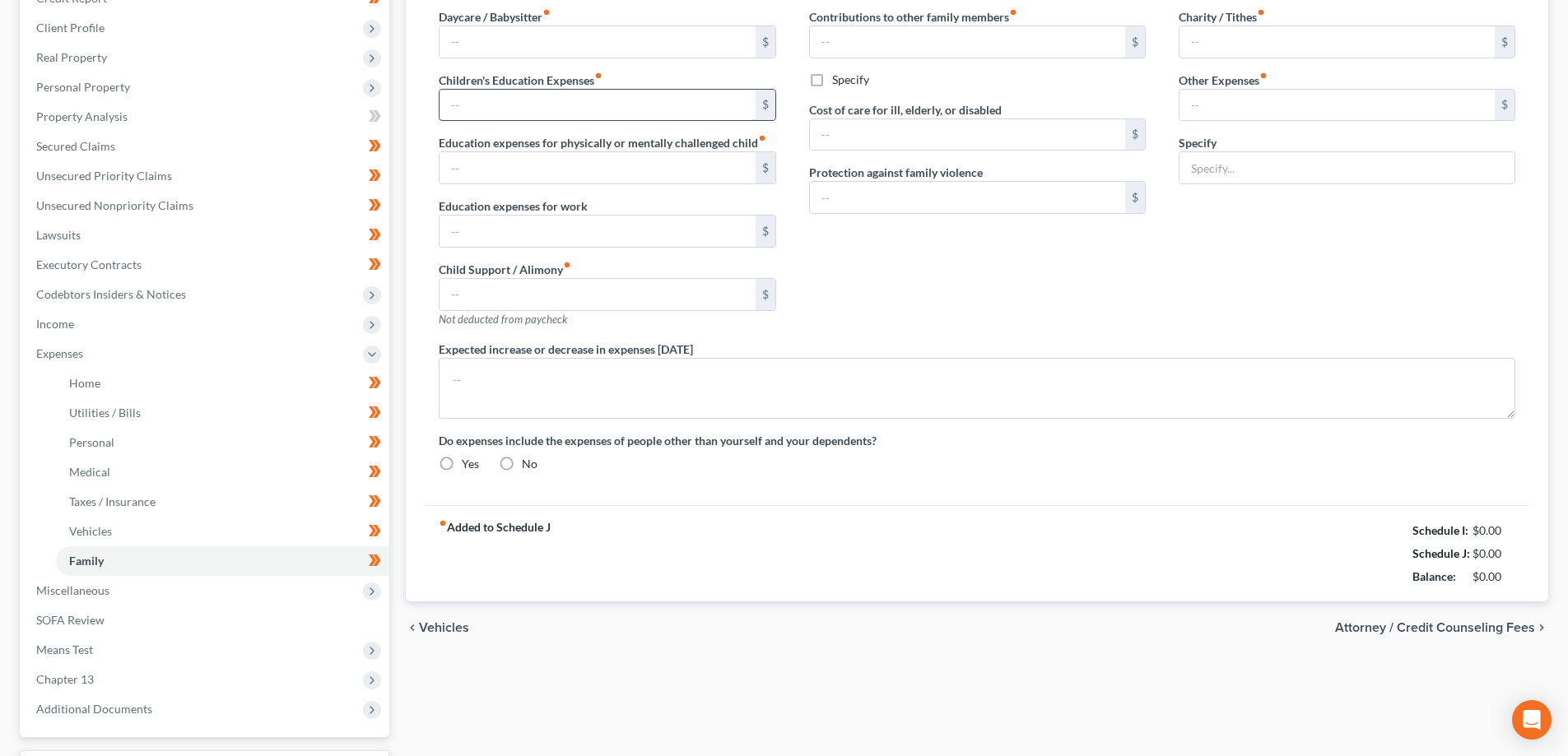
scroll to position [79, 0]
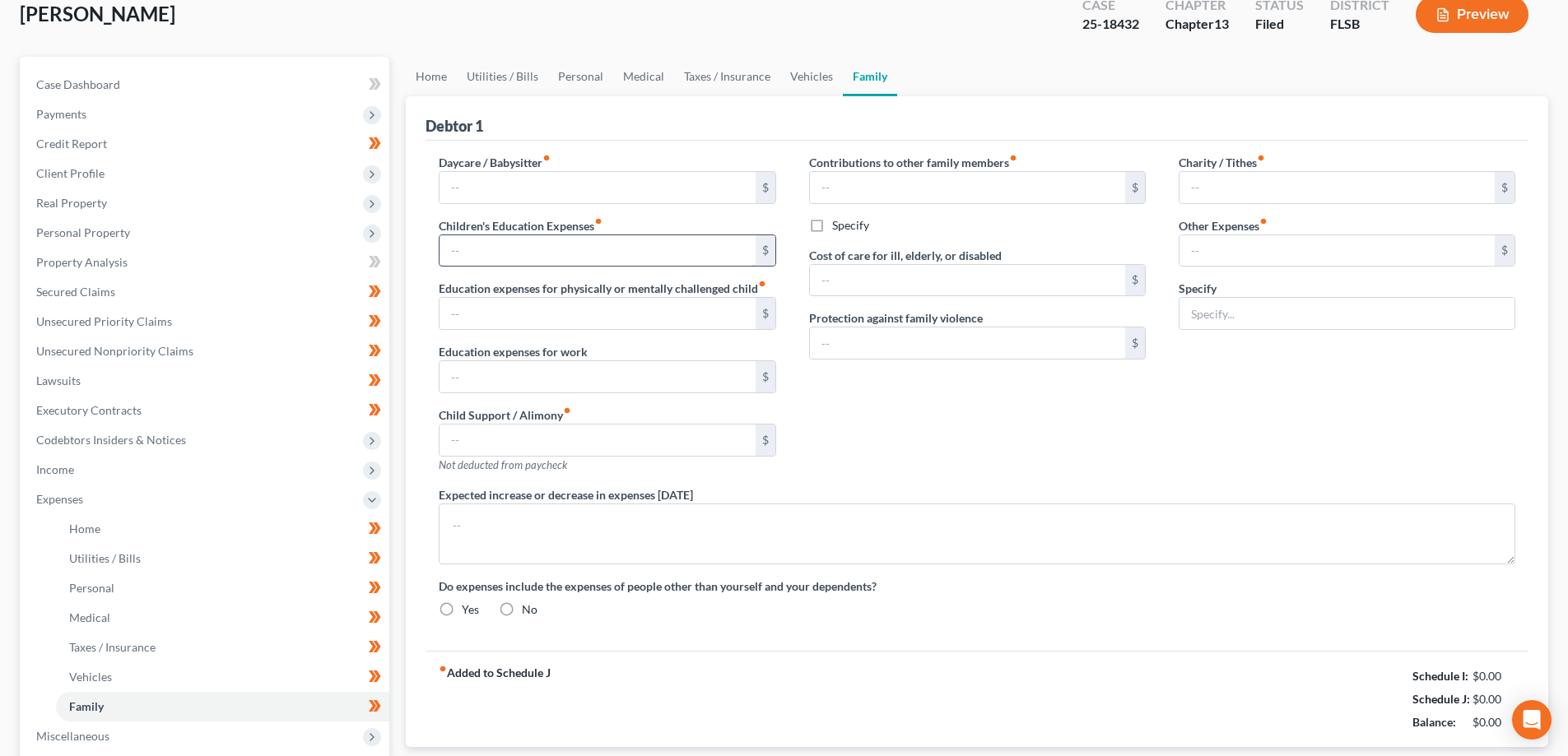
type input "0.00"
type input "13.33"
type input "0.00"
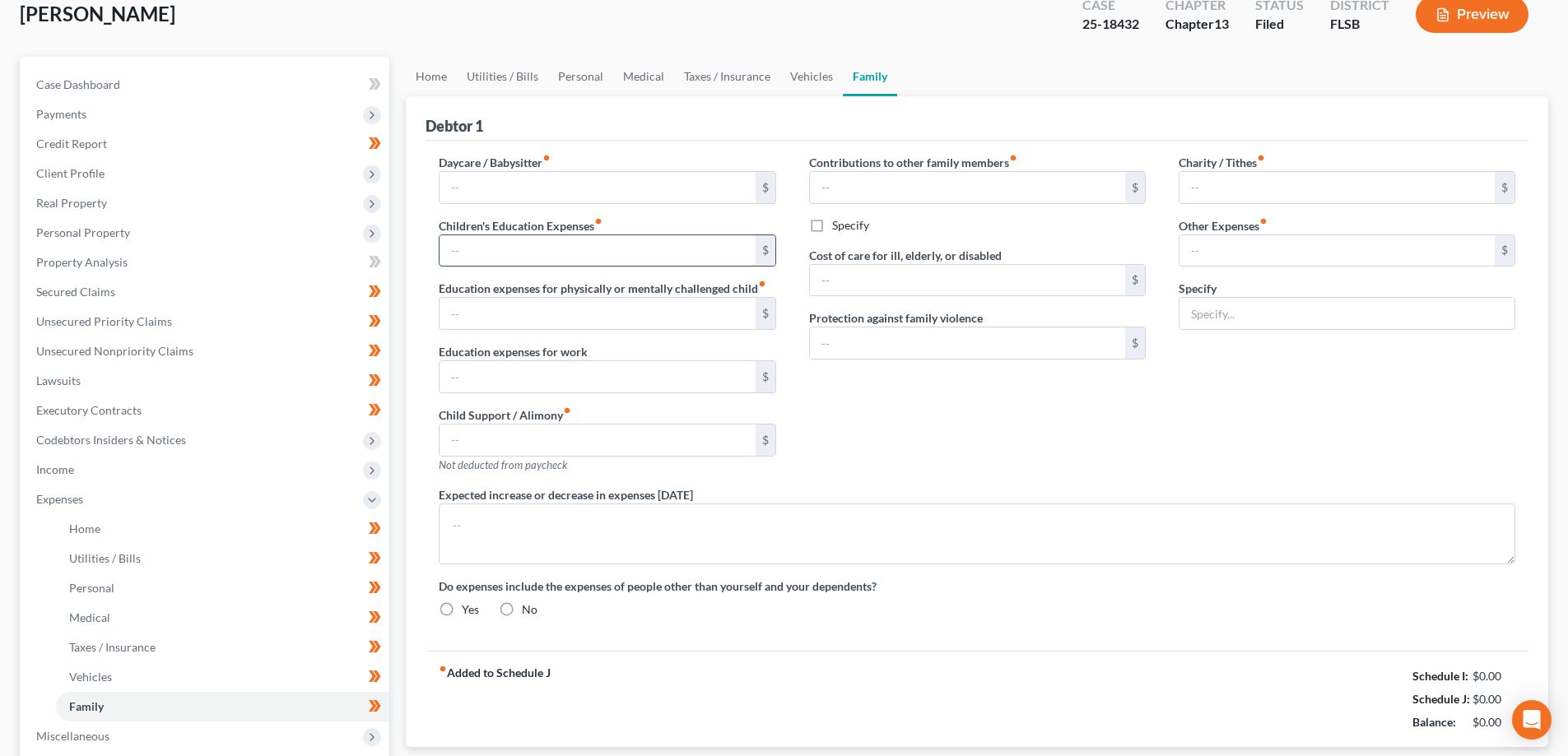
type input "0.00"
type input "100.00"
type input "132.81"
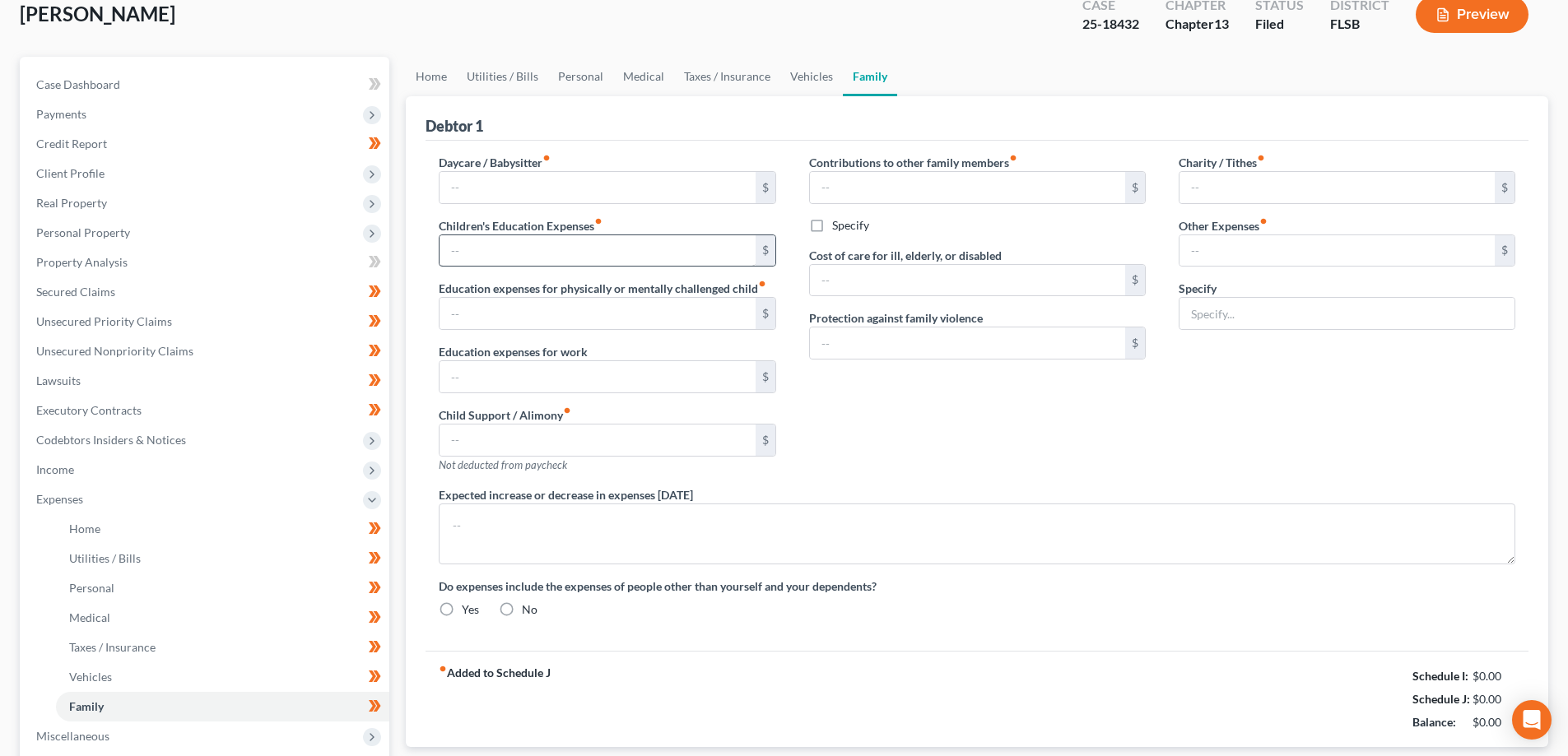
type input "Payments for shed and financing"
radio input "true"
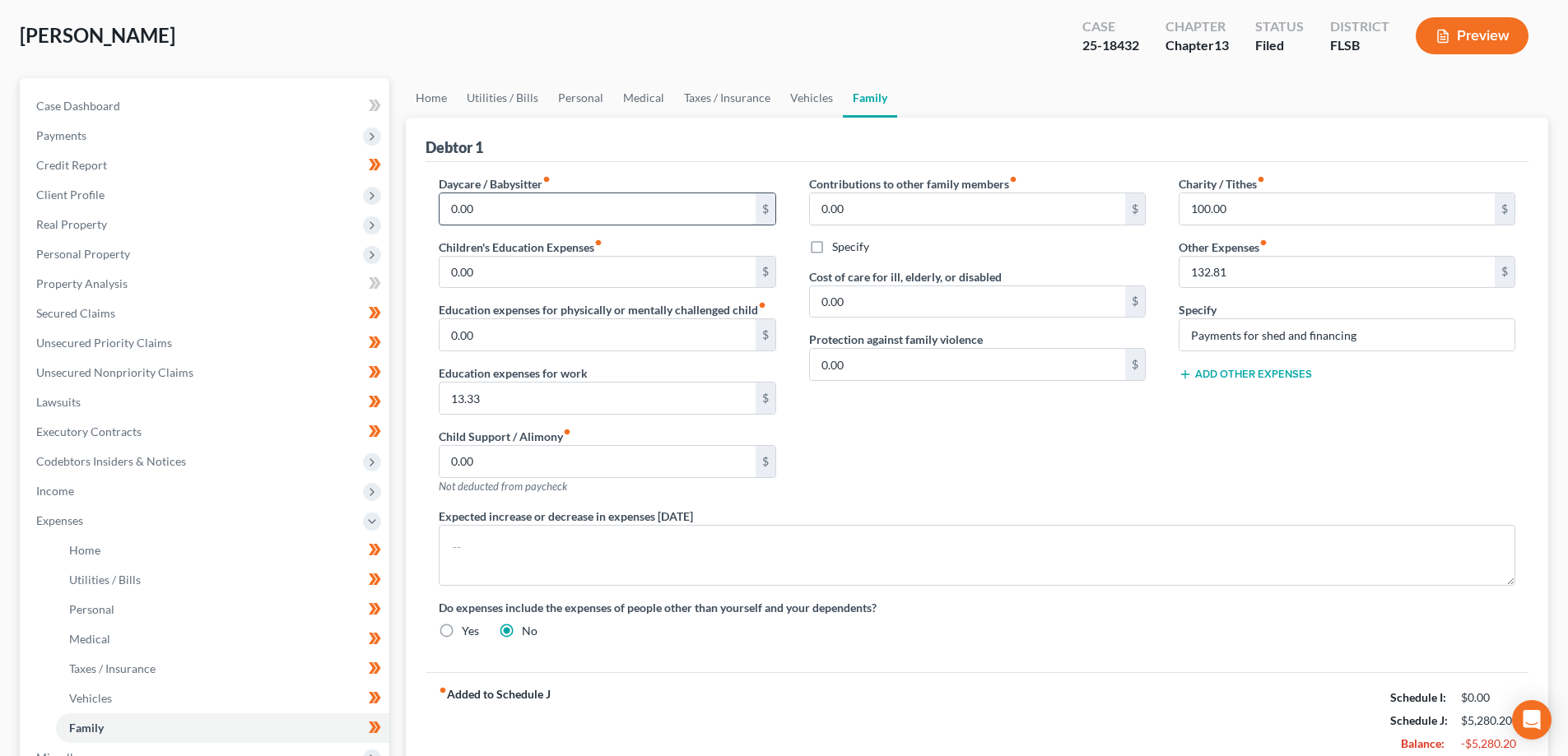
scroll to position [0, 0]
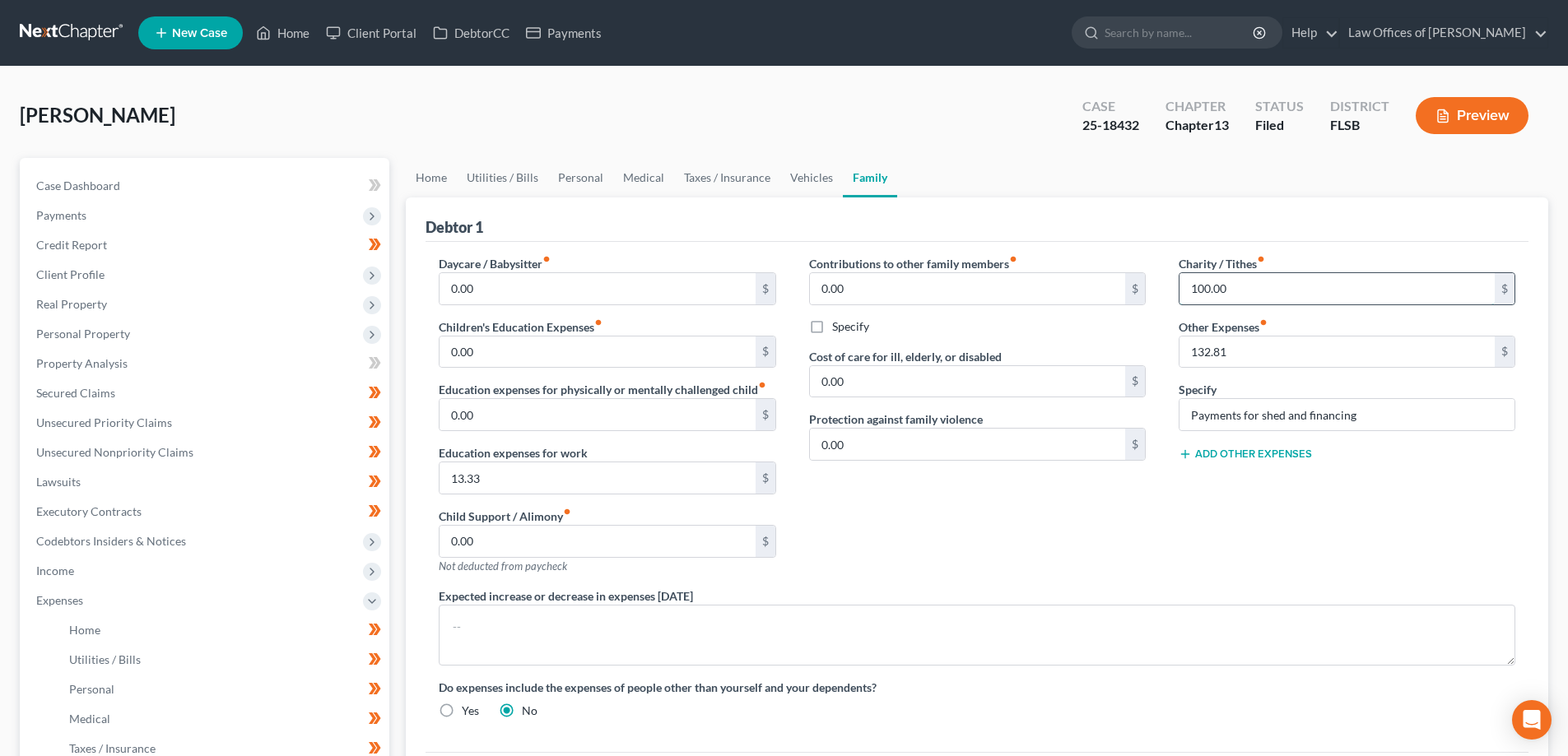
click at [1268, 284] on input "100.00" at bounding box center [1336, 289] width 315 height 31
type input "600.00"
click at [911, 562] on div "Contributions to other family members fiber_manual_record 0.00 $ Specify Cost o…" at bounding box center [976, 421] width 369 height 332
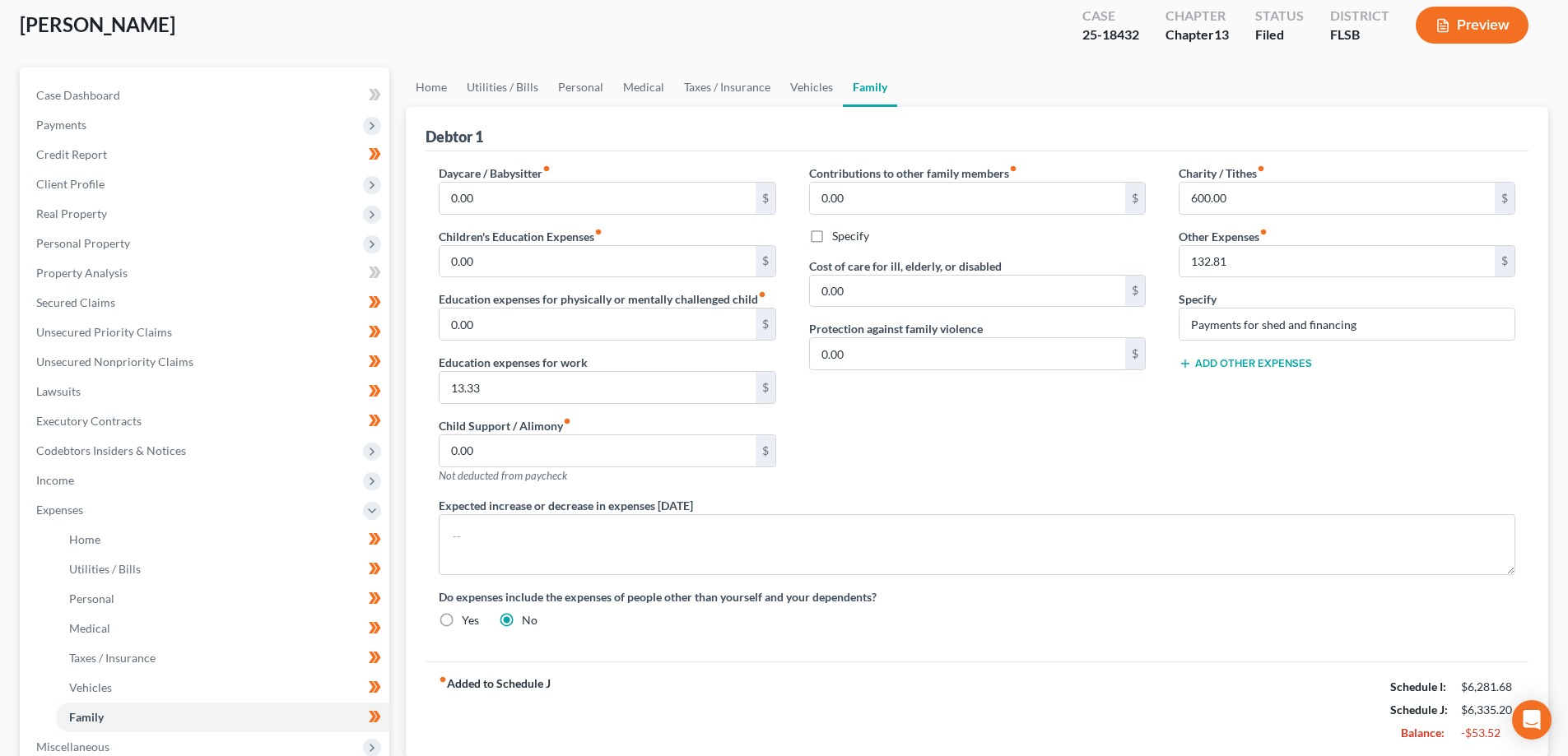
scroll to position [82, 0]
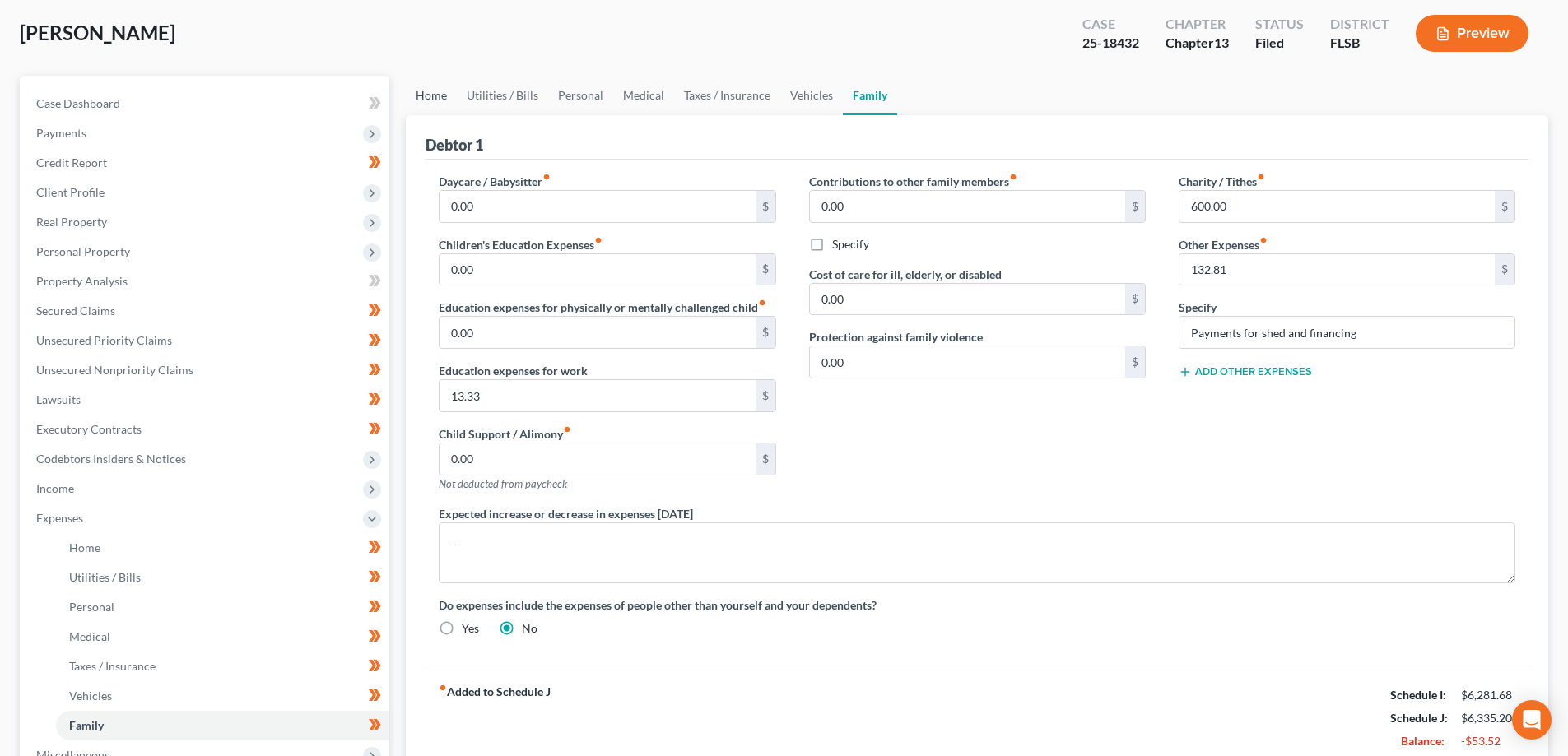
click at [428, 90] on link "Home" at bounding box center [431, 95] width 51 height 40
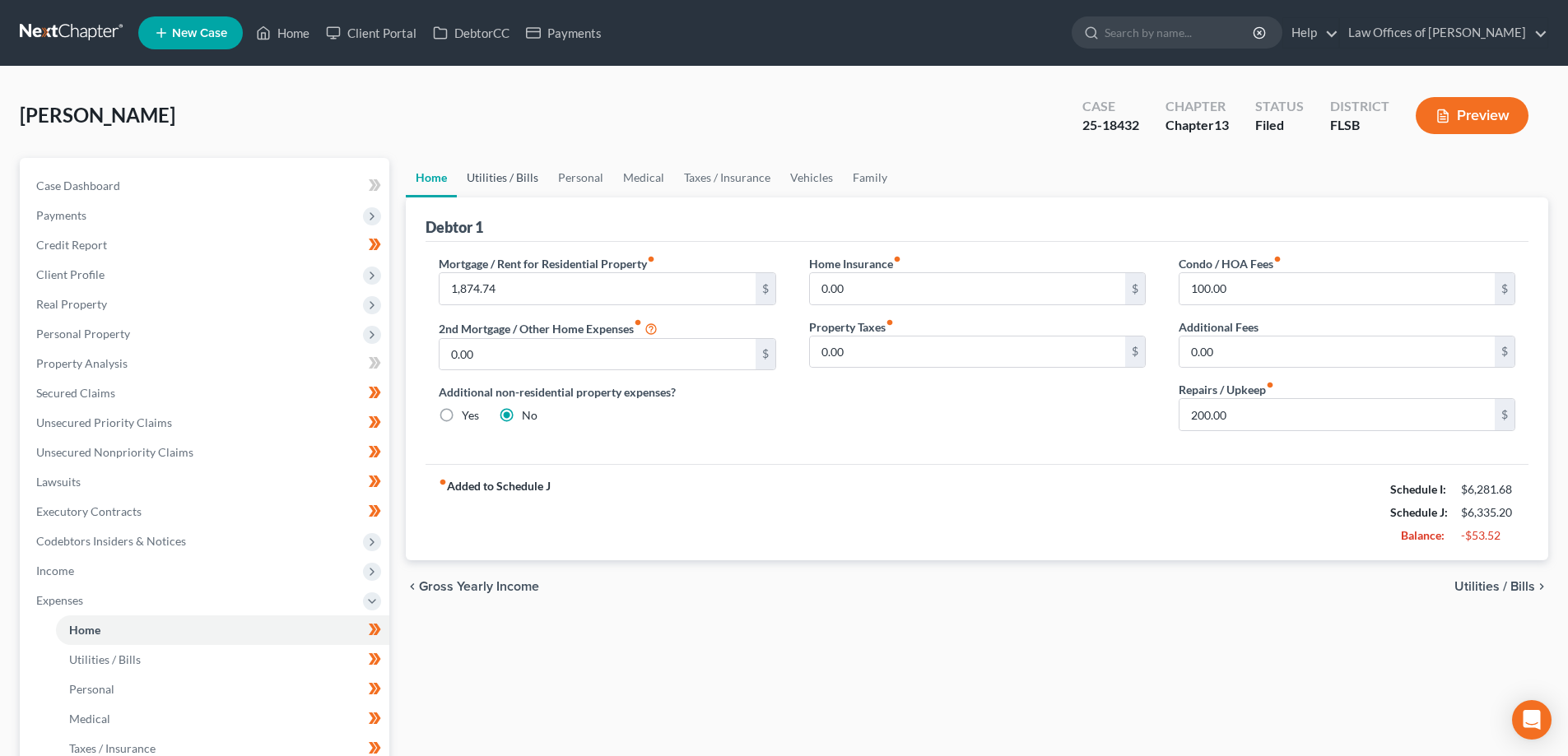
click at [520, 173] on link "Utilities / Bills" at bounding box center [502, 177] width 91 height 40
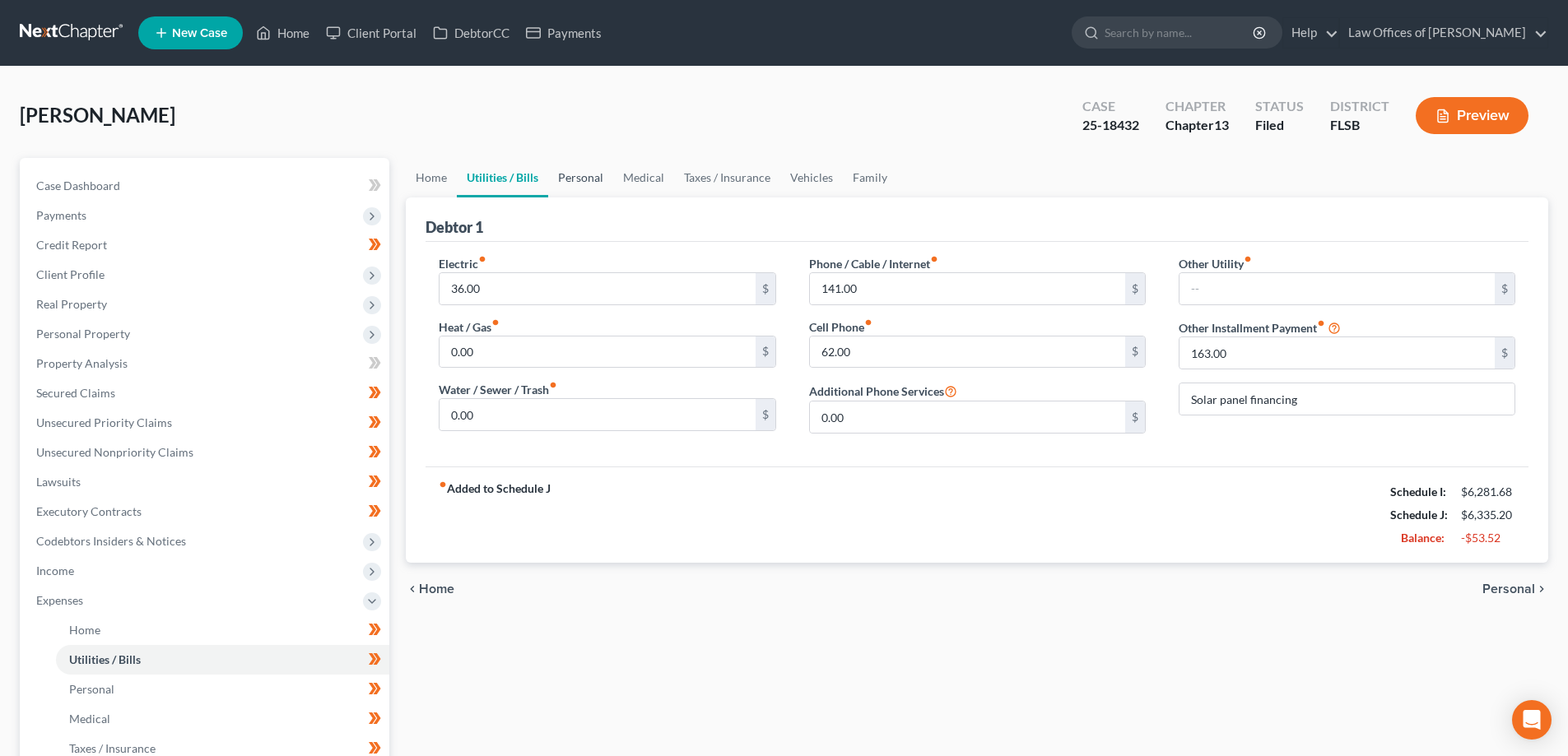
click at [590, 180] on link "Personal" at bounding box center [580, 177] width 65 height 40
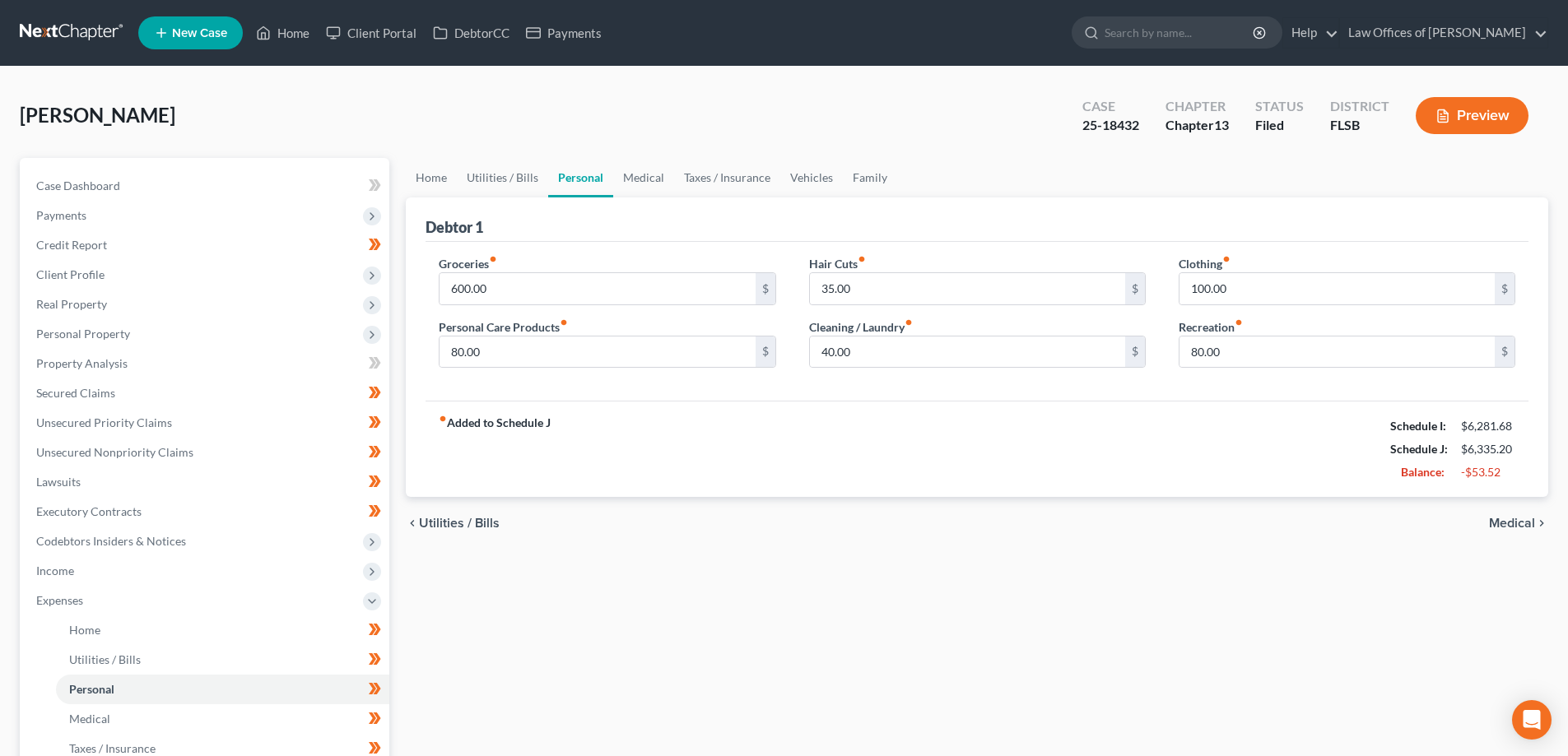
click at [1486, 109] on button "Preview" at bounding box center [1472, 115] width 112 height 37
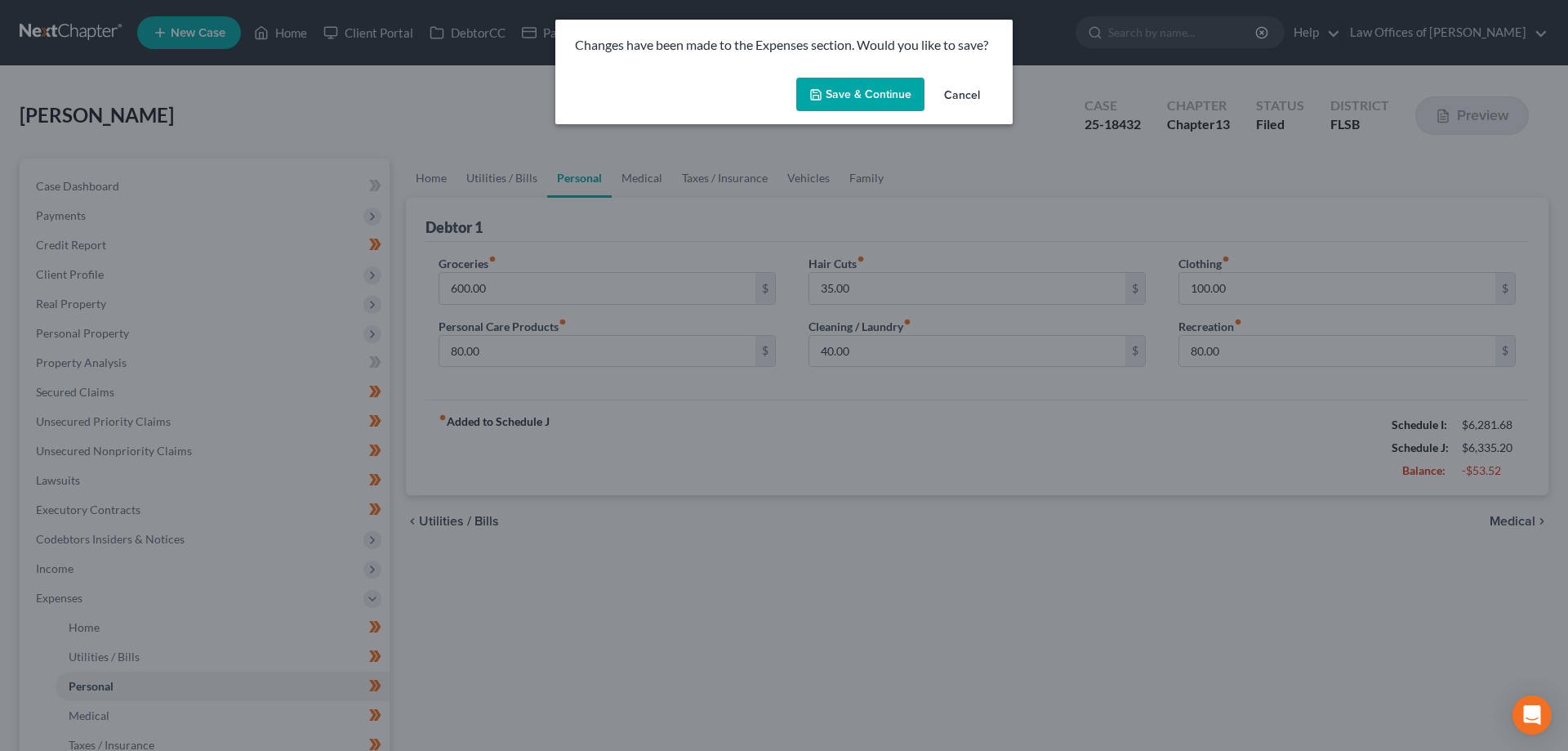
click at [893, 98] on button "Save & Continue" at bounding box center [860, 95] width 128 height 35
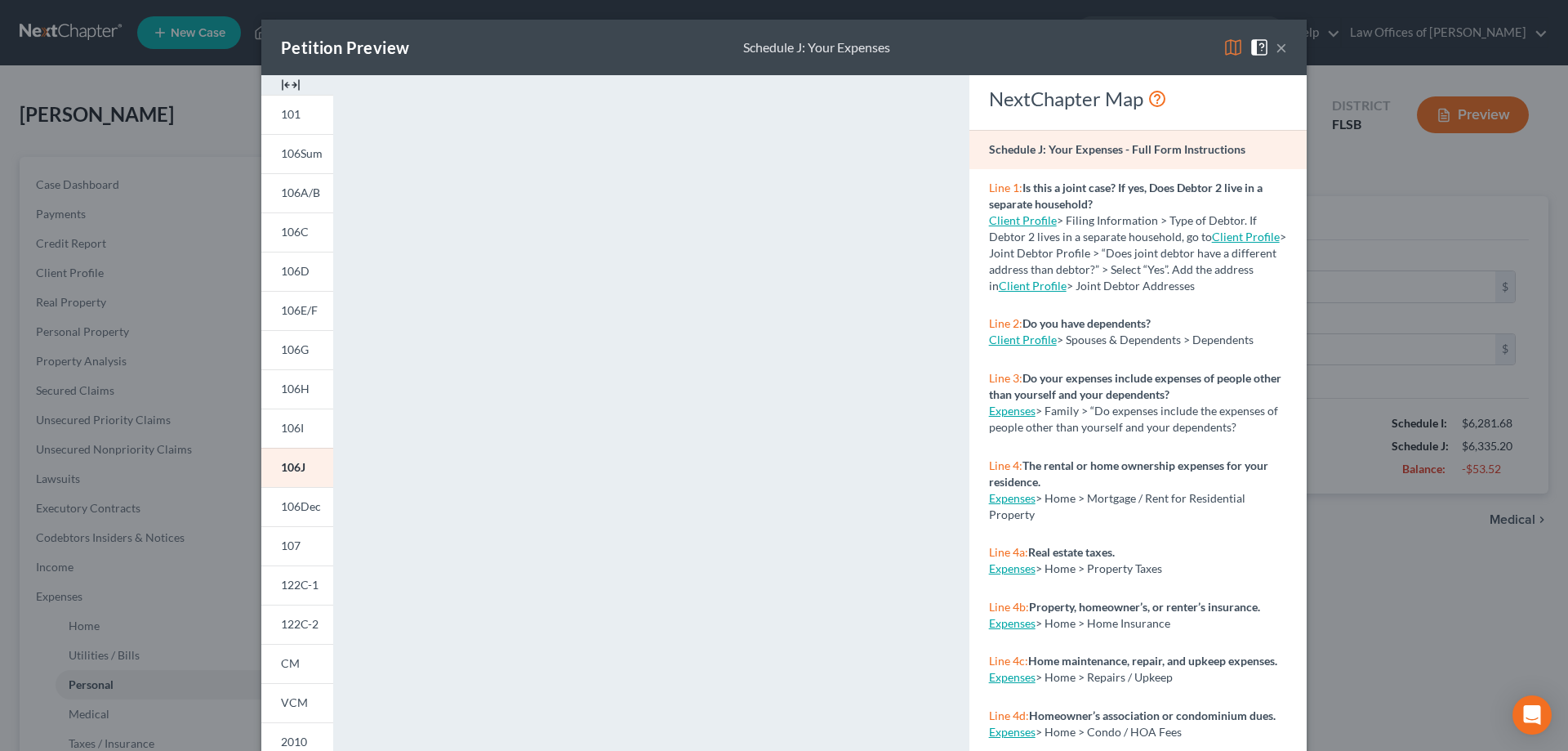
click at [1353, 282] on div "Petition Preview Schedule J: Your Expenses × 101 106Sum 106A/B 106C 106D 106E/F…" at bounding box center [784, 376] width 1568 height 751
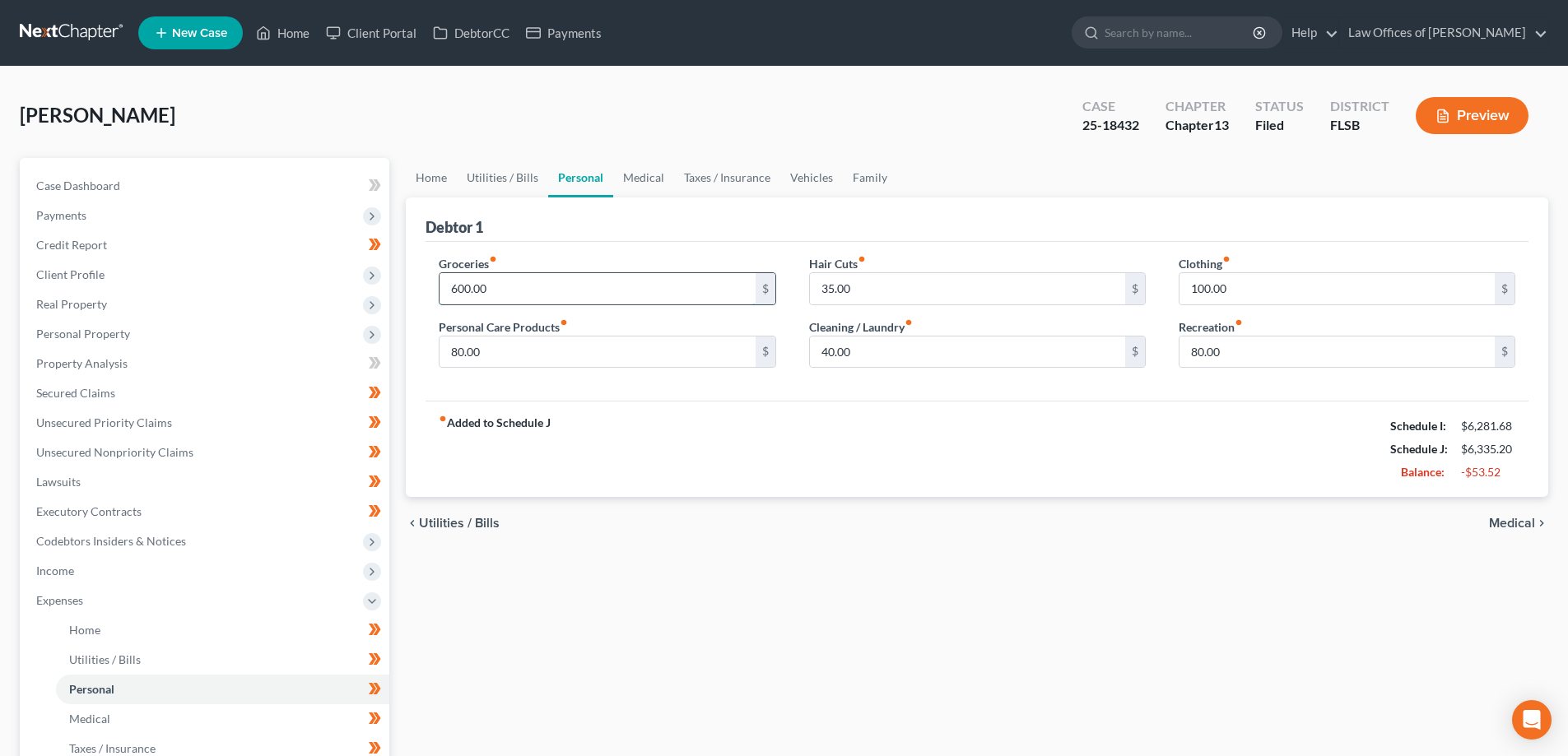
click at [572, 293] on input "600.00" at bounding box center [596, 289] width 315 height 31
type input "750.00"
click at [976, 449] on div "fiber_manual_record Added to Schedule J Schedule I: $6,281.68 Schedule J: $6,48…" at bounding box center [976, 448] width 1103 height 96
click at [1463, 130] on button "Preview" at bounding box center [1472, 115] width 112 height 37
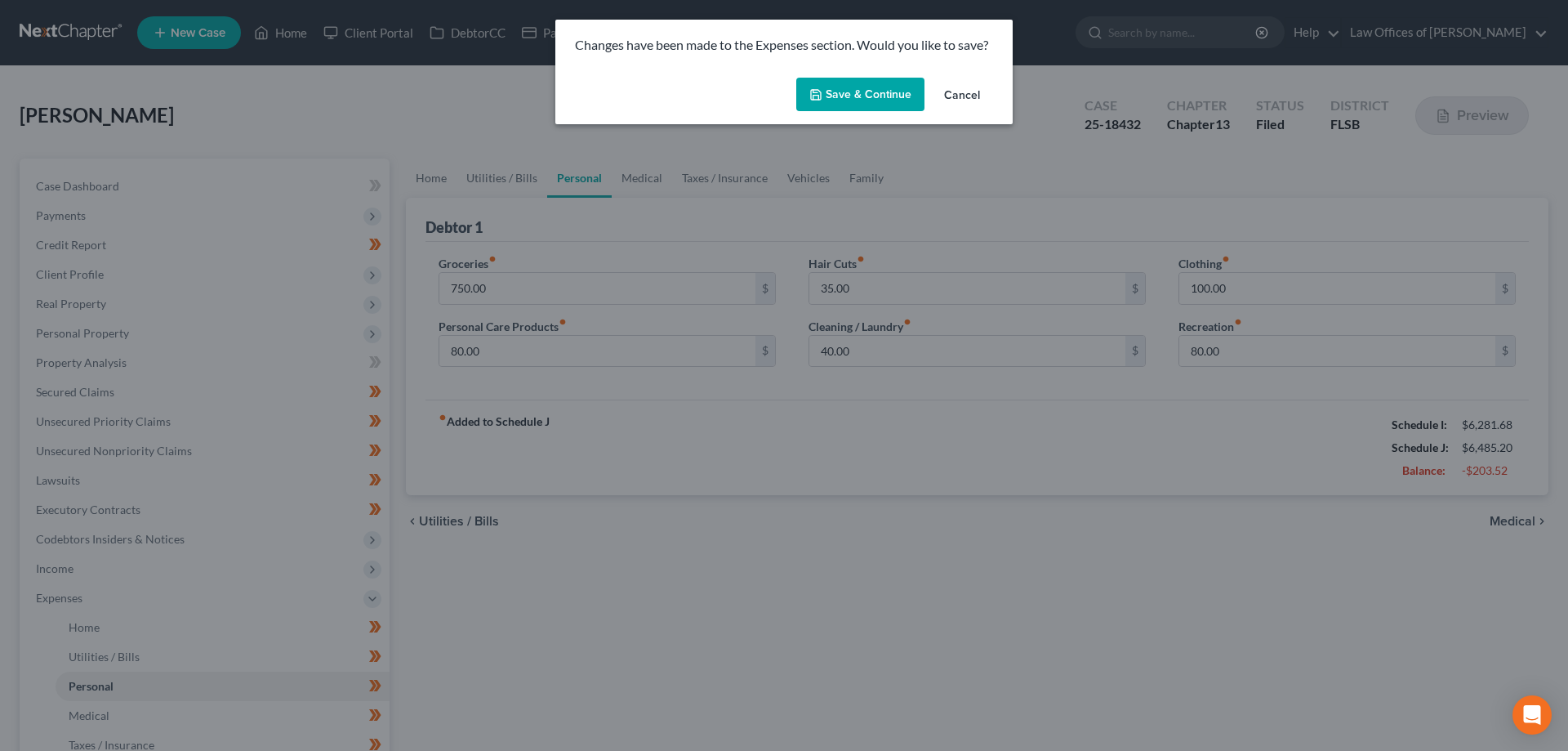
click at [880, 100] on button "Save & Continue" at bounding box center [860, 95] width 128 height 35
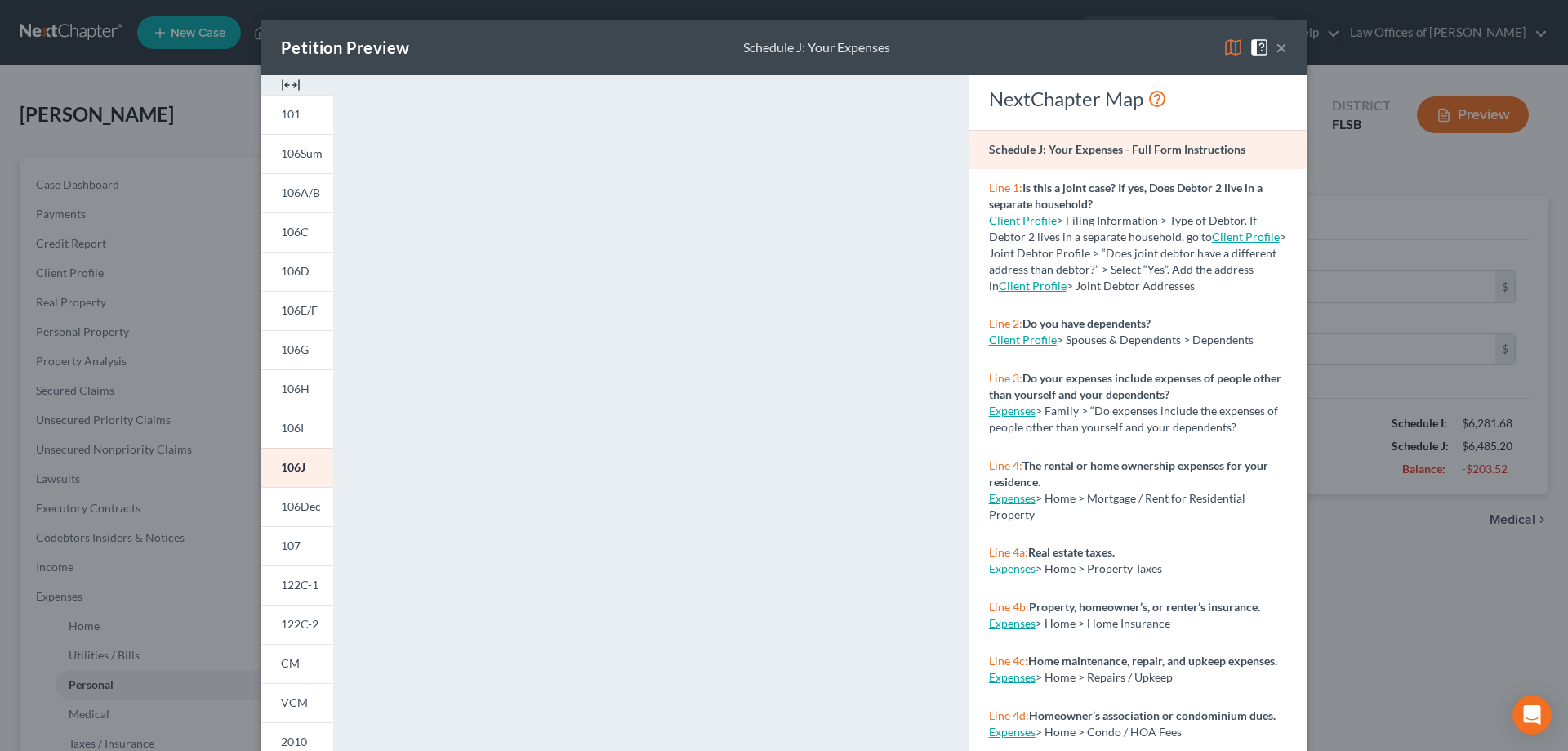
click at [1276, 47] on button "×" at bounding box center [1282, 47] width 12 height 19
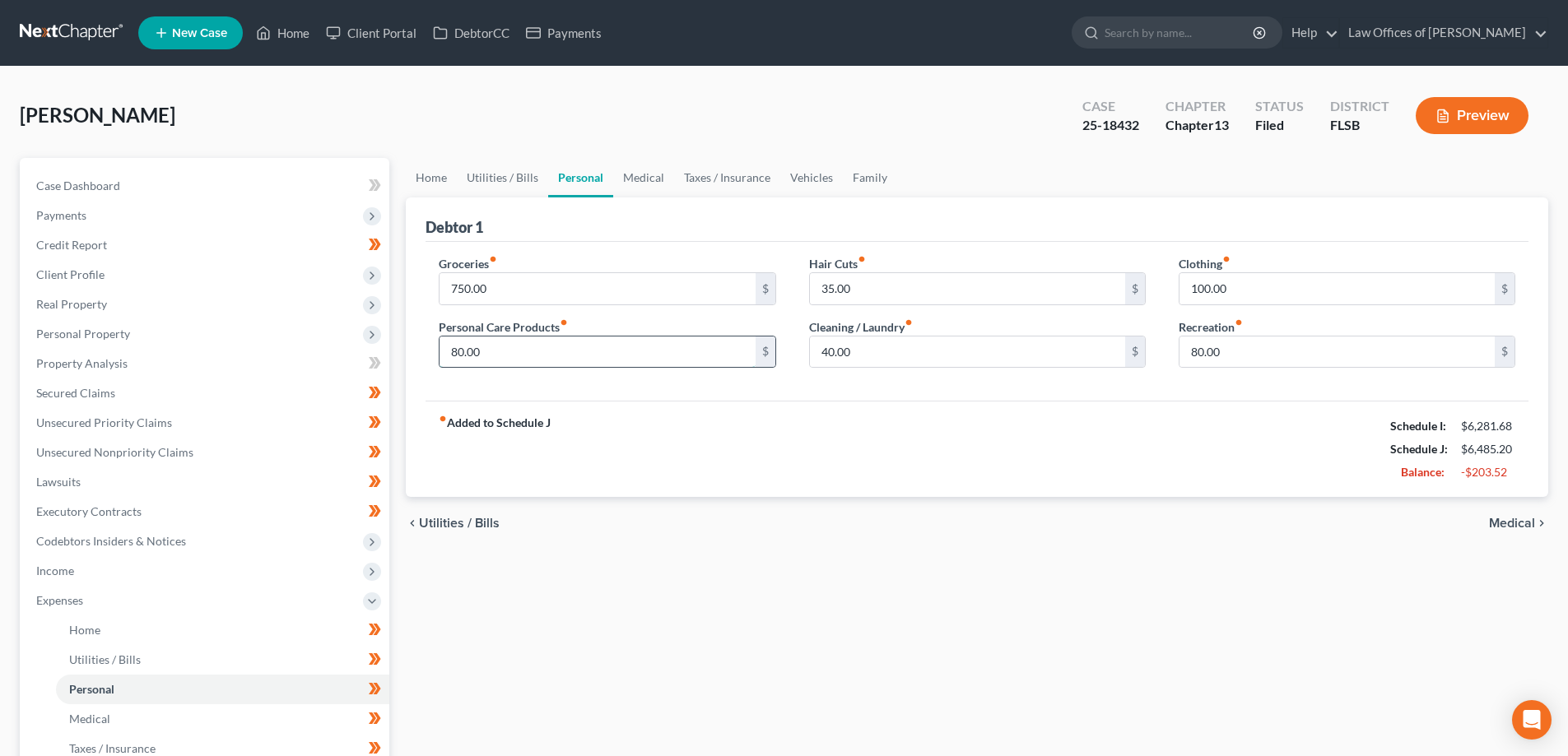
click at [570, 349] on input "80.00" at bounding box center [596, 352] width 315 height 31
click at [923, 417] on div "fiber_manual_record Added to Schedule J Schedule I: $6,281.68 Schedule J: $6,54…" at bounding box center [976, 448] width 1103 height 96
click at [581, 356] on input "135" at bounding box center [596, 352] width 315 height 31
click at [1472, 111] on button "Preview" at bounding box center [1472, 115] width 112 height 37
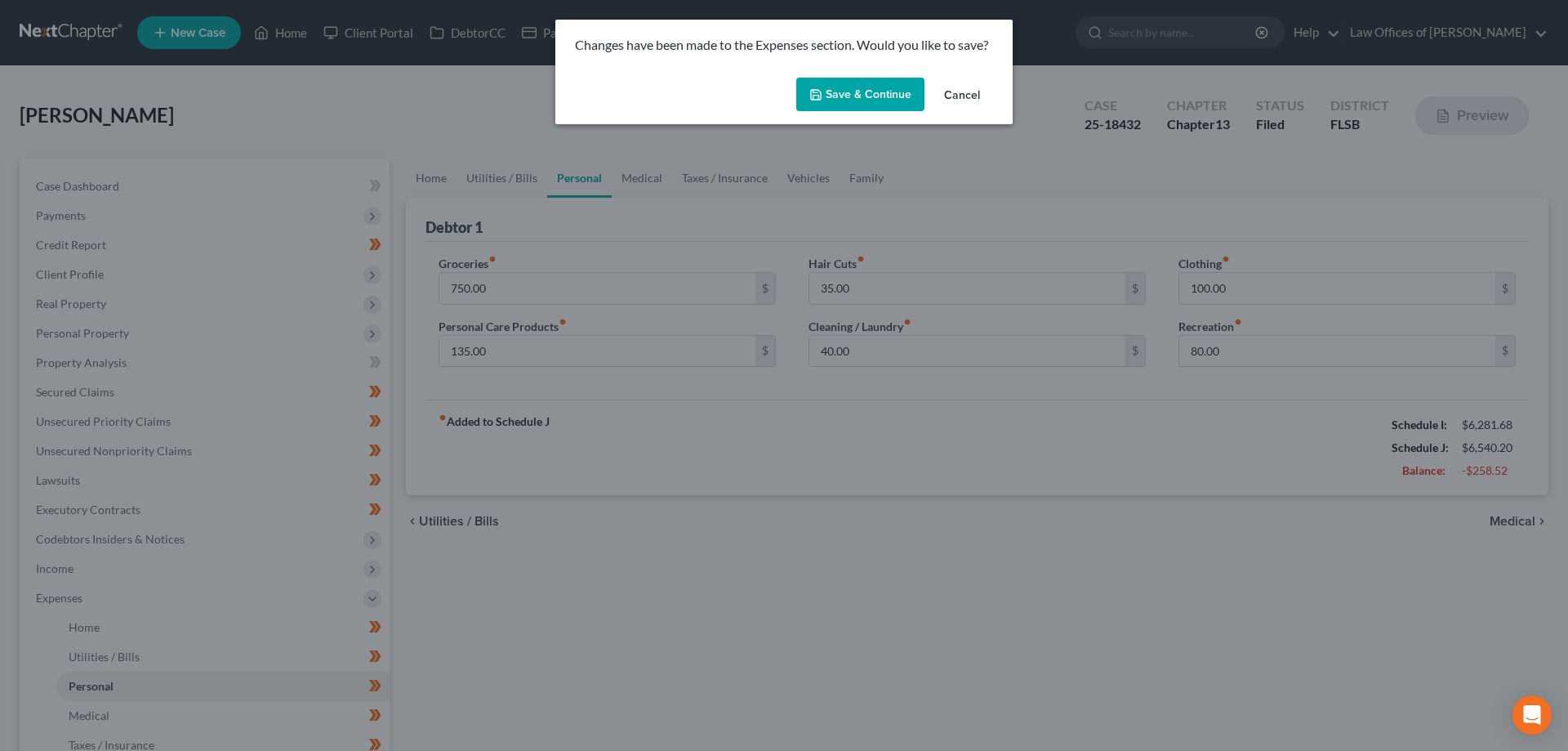
click at [856, 87] on button "Save & Continue" at bounding box center [860, 95] width 128 height 35
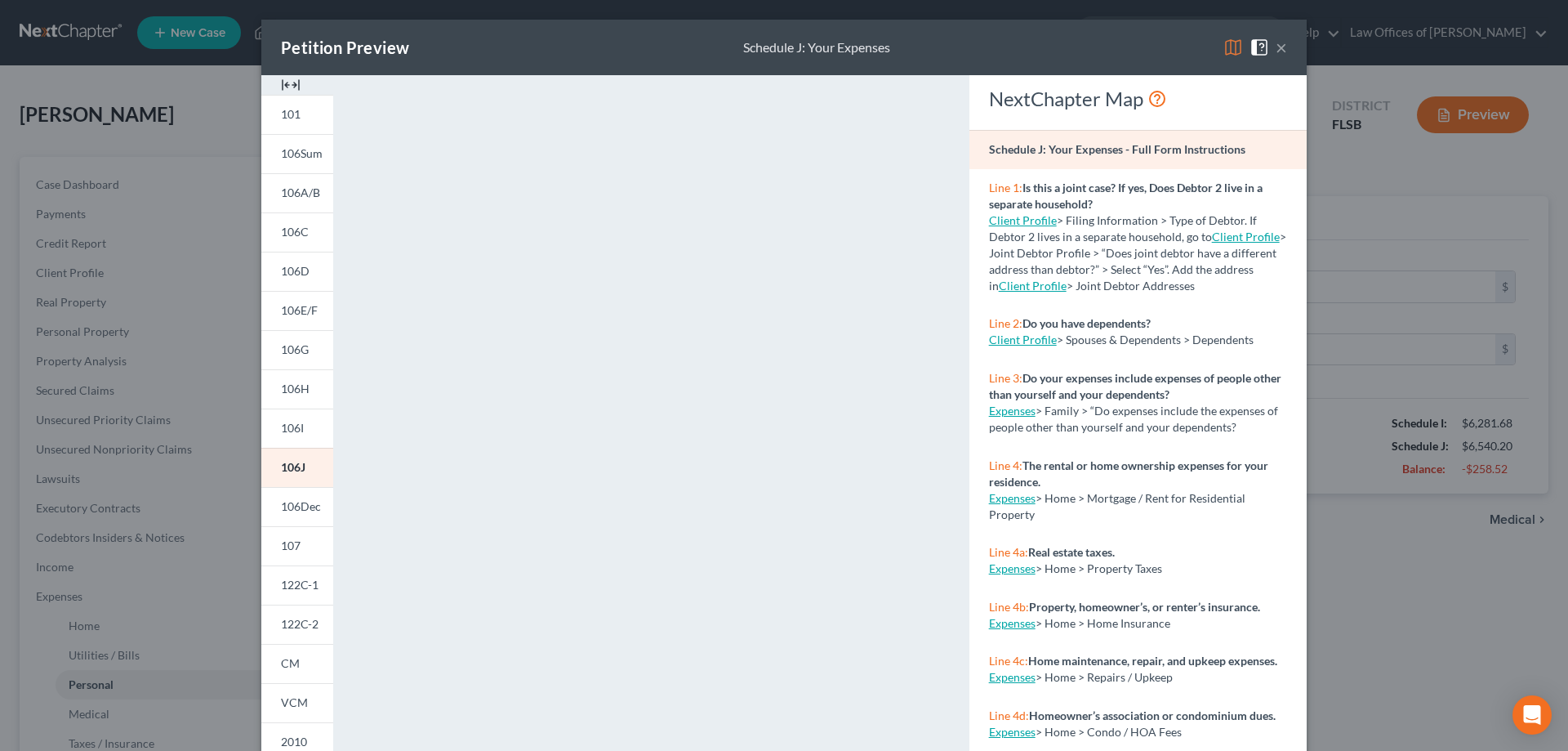
click at [1277, 46] on button "×" at bounding box center [1282, 47] width 12 height 19
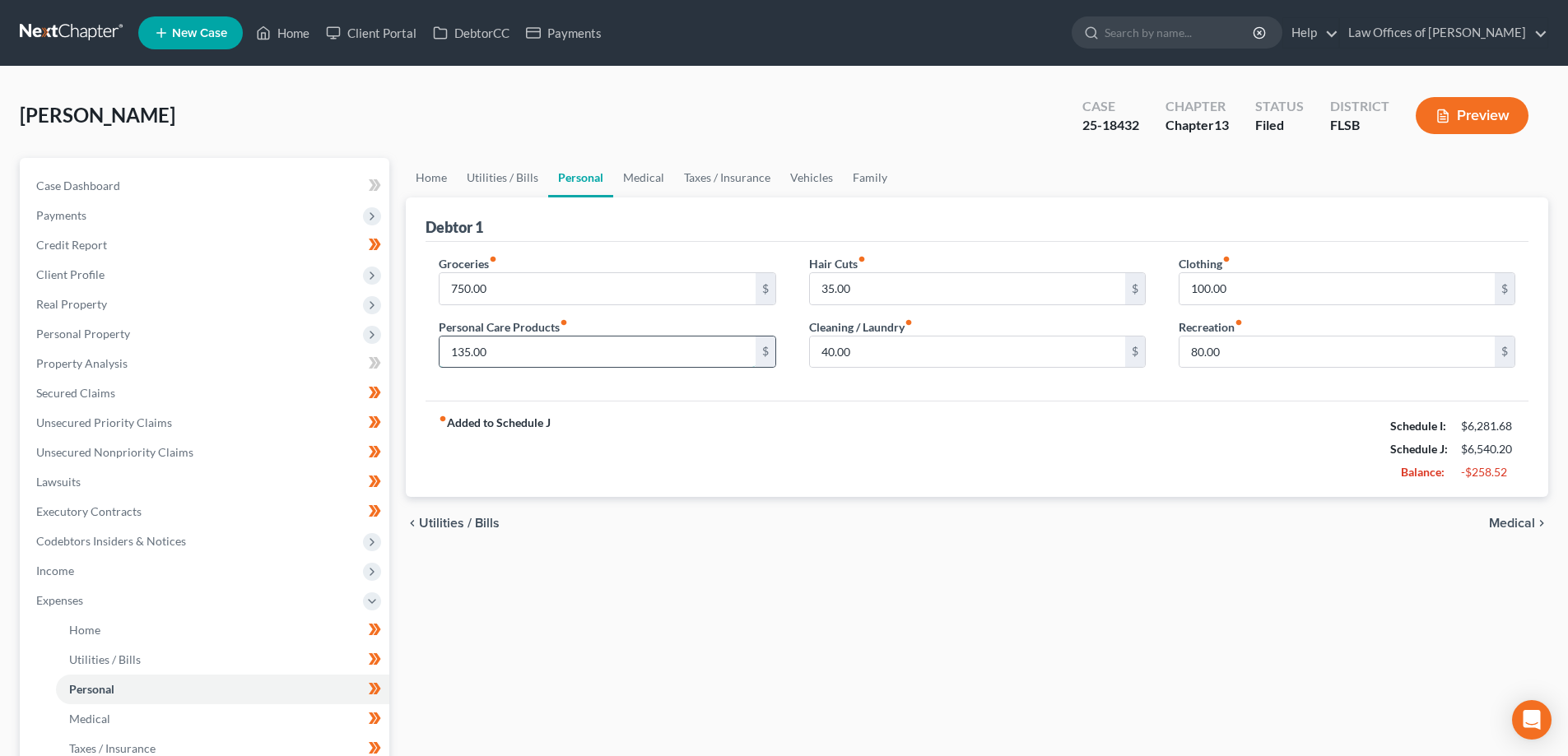
click at [579, 359] on input "135.00" at bounding box center [596, 352] width 315 height 31
type input "100.00"
click at [867, 432] on div "fiber_manual_record Added to Schedule J Schedule I: $6,281.68 Schedule J: $6,50…" at bounding box center [976, 448] width 1103 height 96
click at [1455, 114] on button "Preview" at bounding box center [1472, 115] width 112 height 37
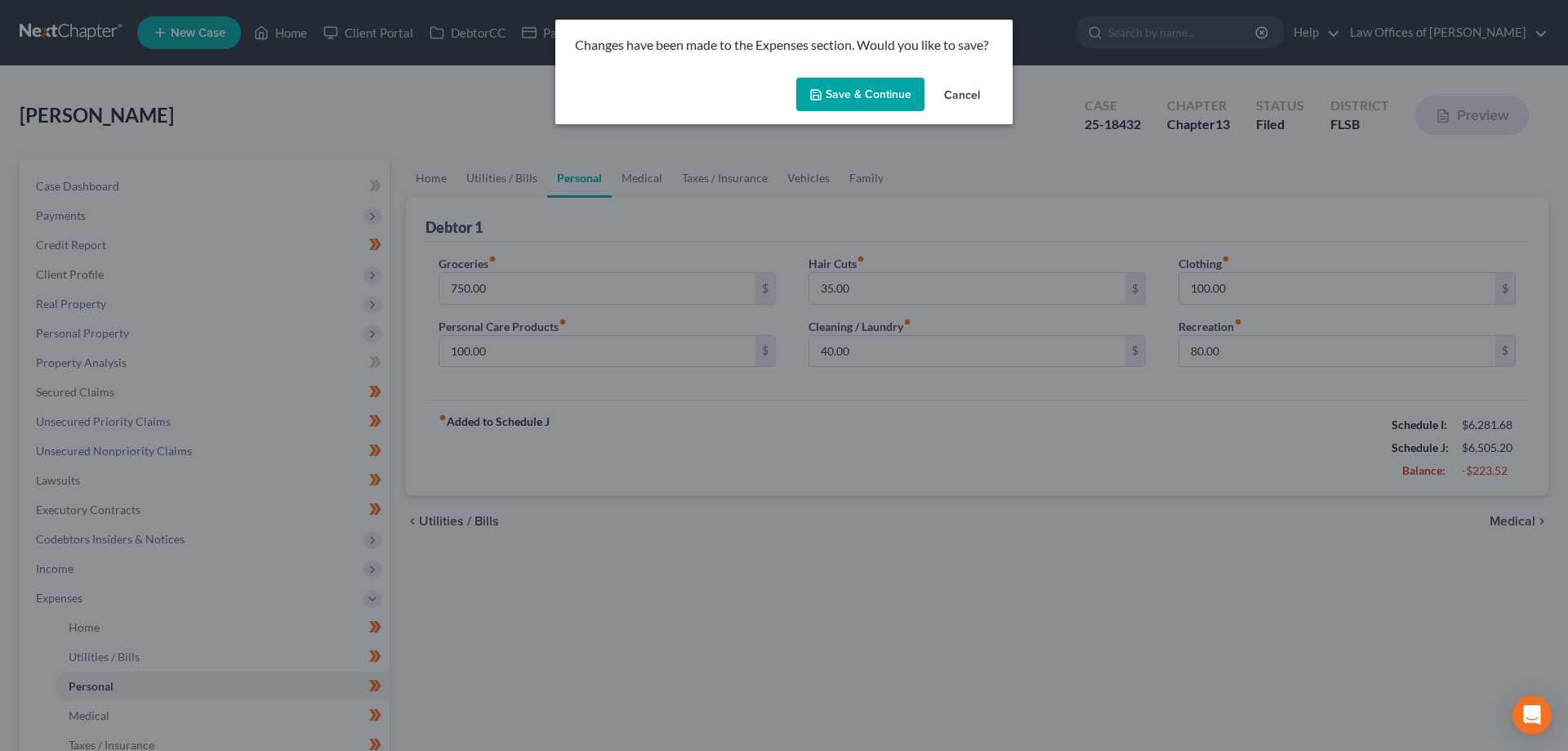
click at [875, 89] on button "Save & Continue" at bounding box center [860, 95] width 128 height 35
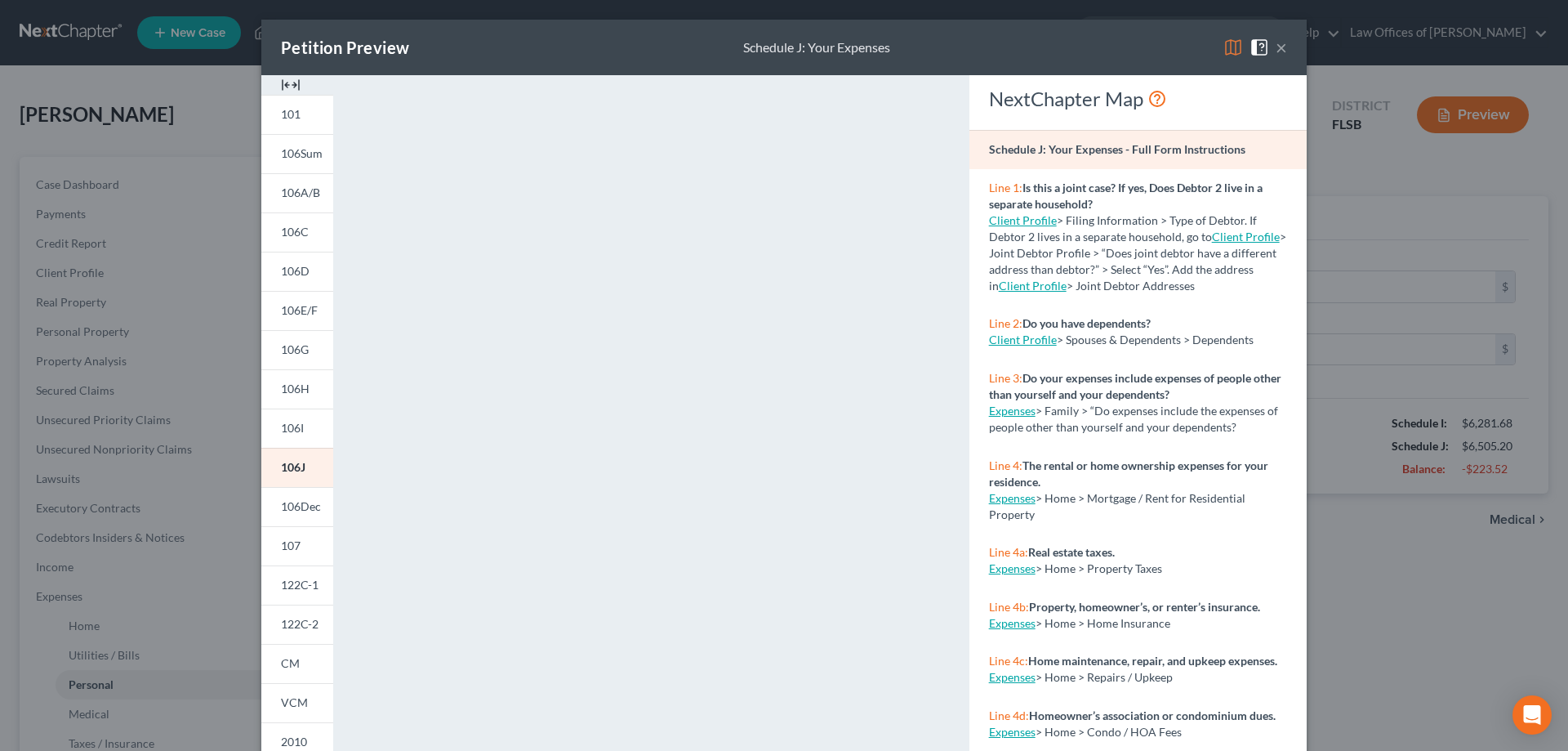
click at [1347, 544] on div "Petition Preview Schedule J: Your Expenses × 101 106Sum 106A/B 106C 106D 106E/F…" at bounding box center [784, 376] width 1568 height 751
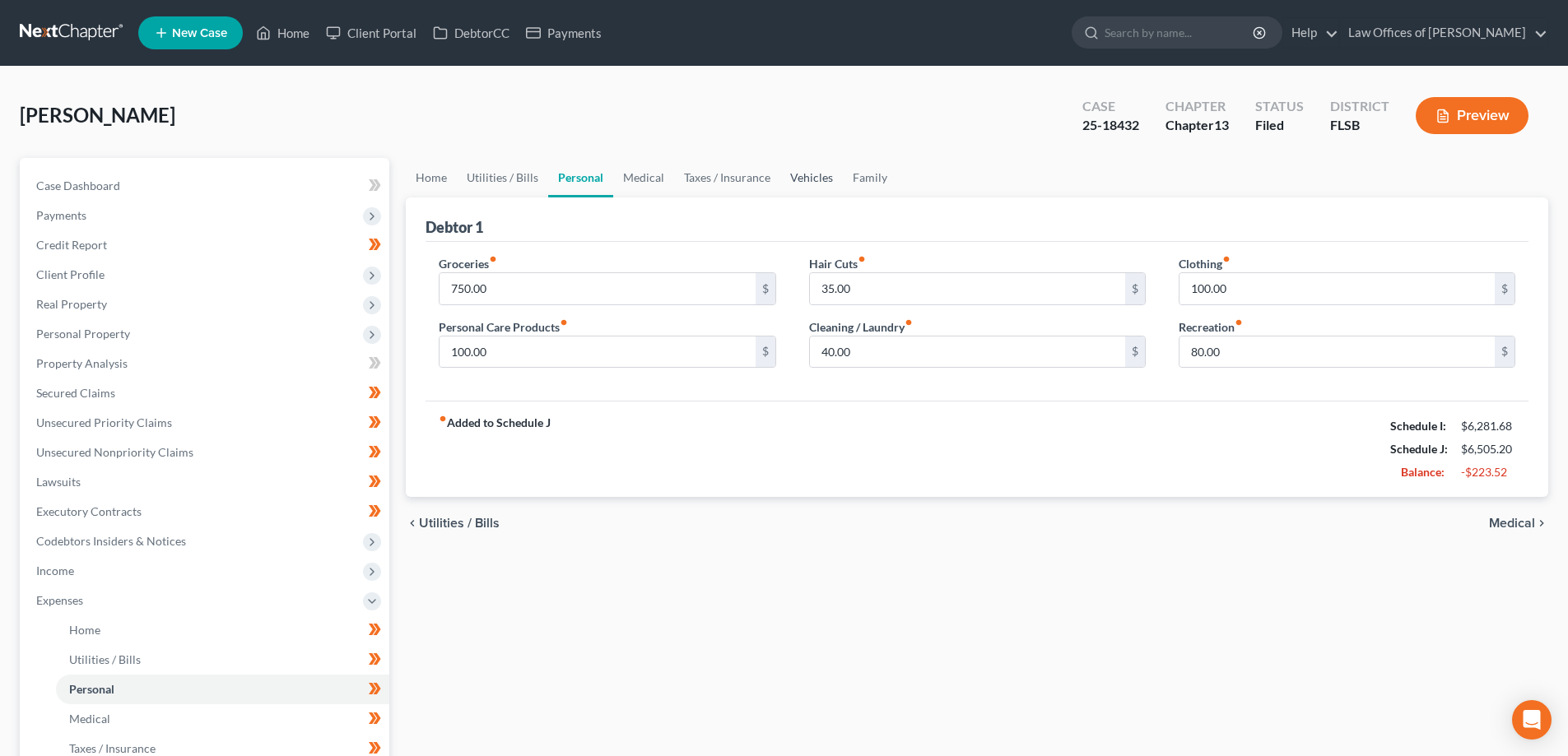
click at [813, 176] on link "Vehicles" at bounding box center [811, 177] width 62 height 40
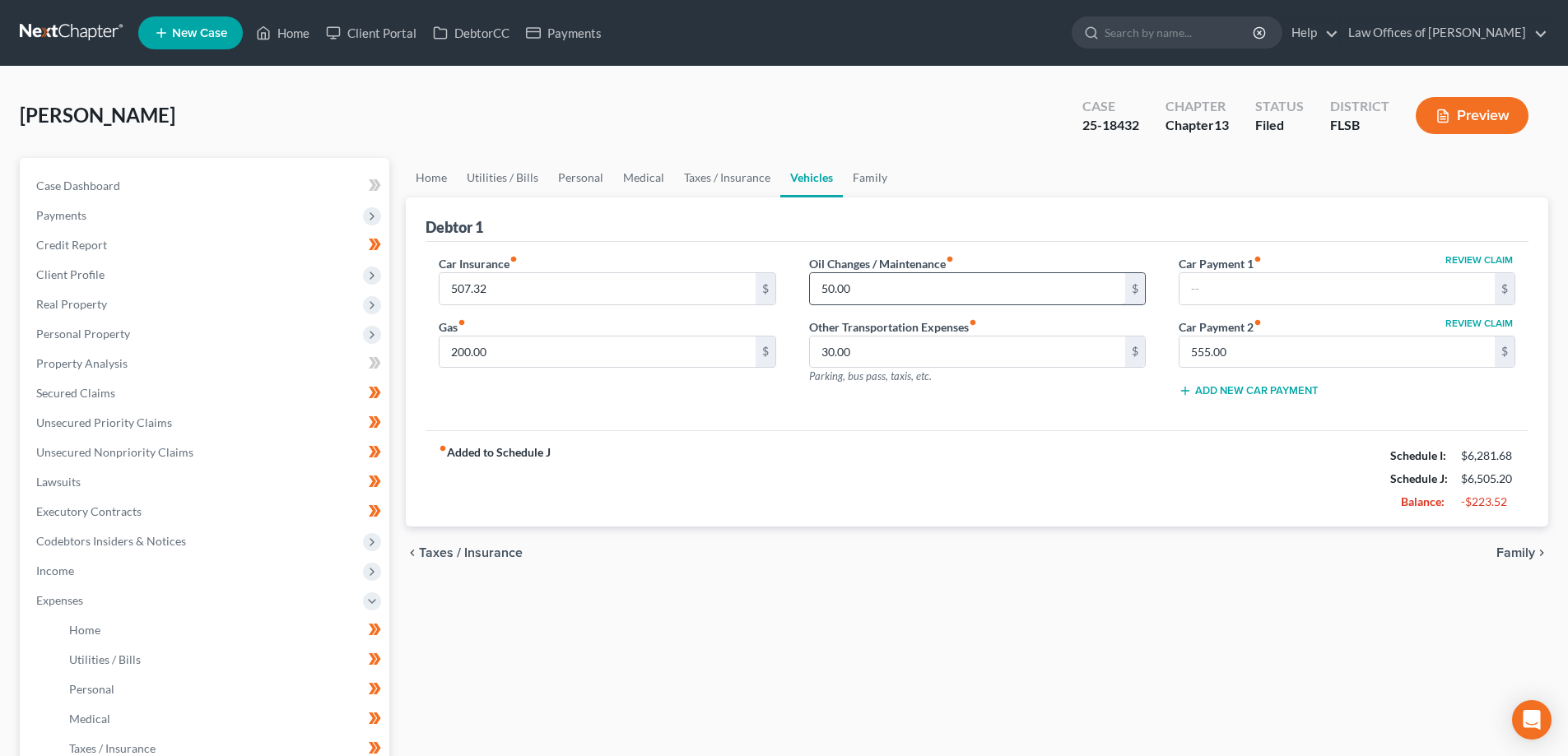
click at [877, 291] on input "50.00" at bounding box center [967, 289] width 315 height 31
click at [1053, 386] on div "Oil Changes / Maintenance fiber_manual_record 16.33 $ Other Transportation Expe…" at bounding box center [976, 332] width 369 height 156
click at [1476, 121] on button "Preview" at bounding box center [1472, 115] width 112 height 37
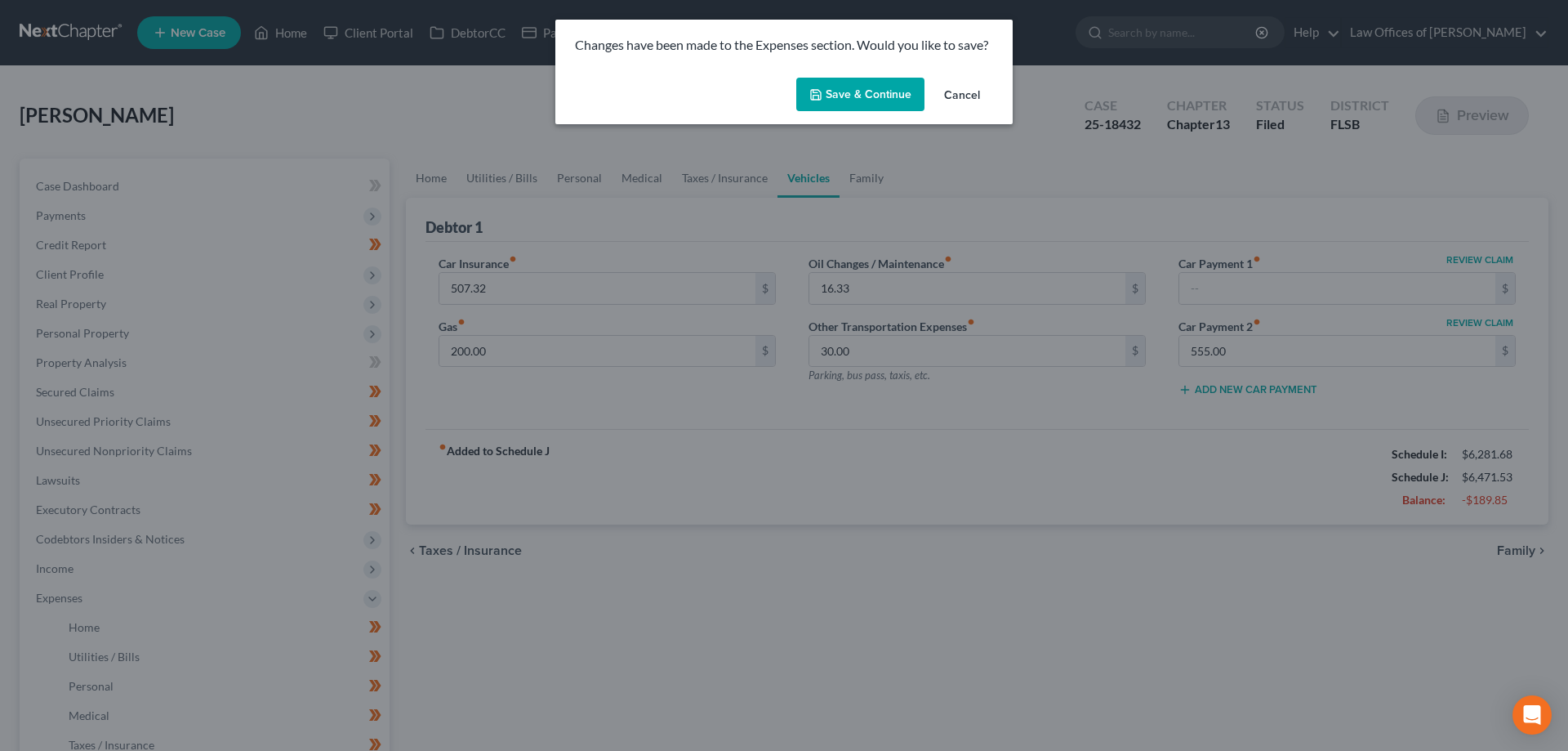
click at [883, 84] on button "Save & Continue" at bounding box center [860, 95] width 128 height 35
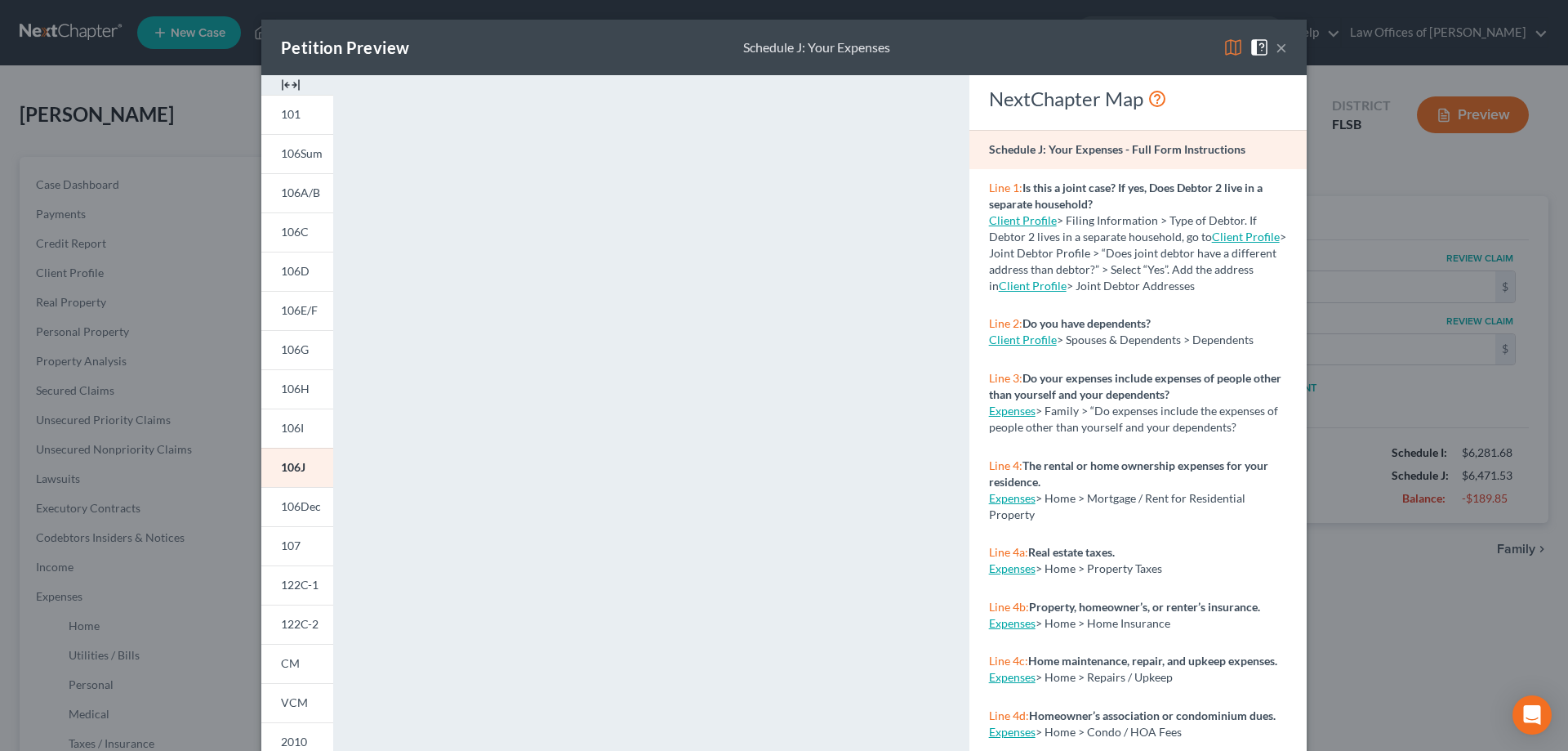
click at [1372, 203] on div "Petition Preview Schedule J: Your Expenses × 101 106Sum 106A/B 106C 106D 106E/F…" at bounding box center [784, 376] width 1568 height 751
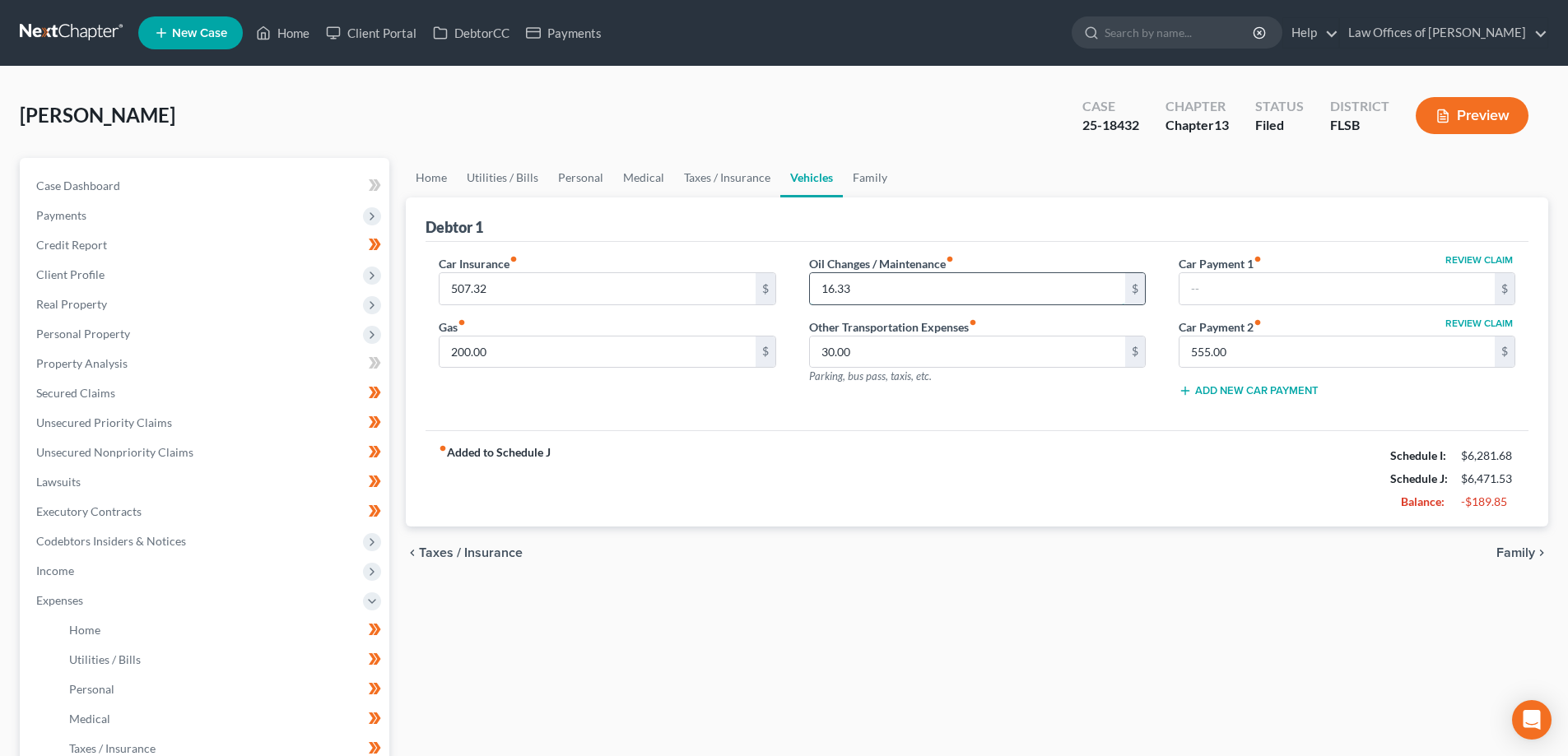
click at [900, 280] on input "16.33" at bounding box center [967, 289] width 315 height 31
type input "16.50"
click at [1342, 228] on div "Debtor 1" at bounding box center [976, 220] width 1103 height 45
click at [1482, 109] on button "Preview" at bounding box center [1472, 115] width 112 height 37
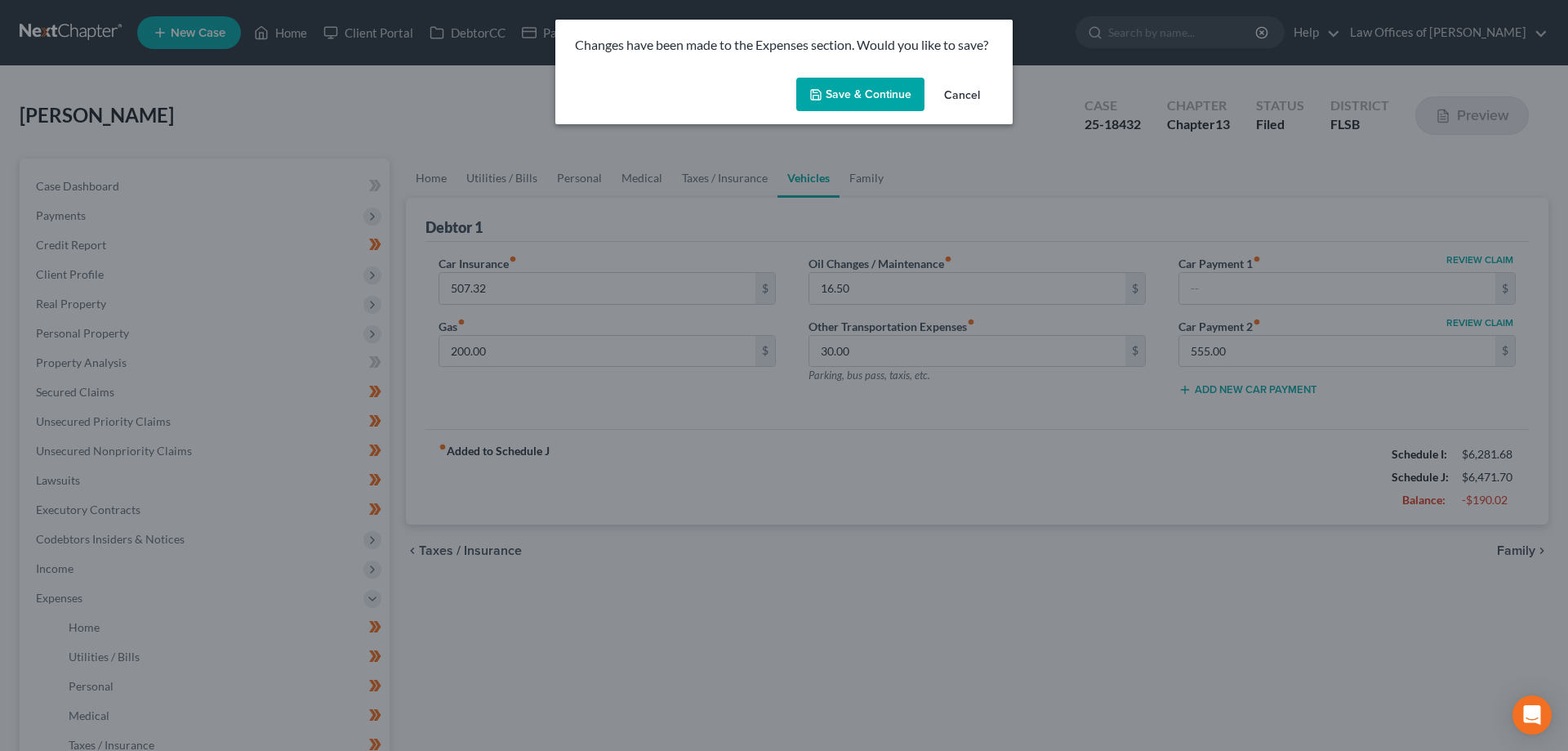
click at [851, 84] on button "Save & Continue" at bounding box center [860, 95] width 128 height 35
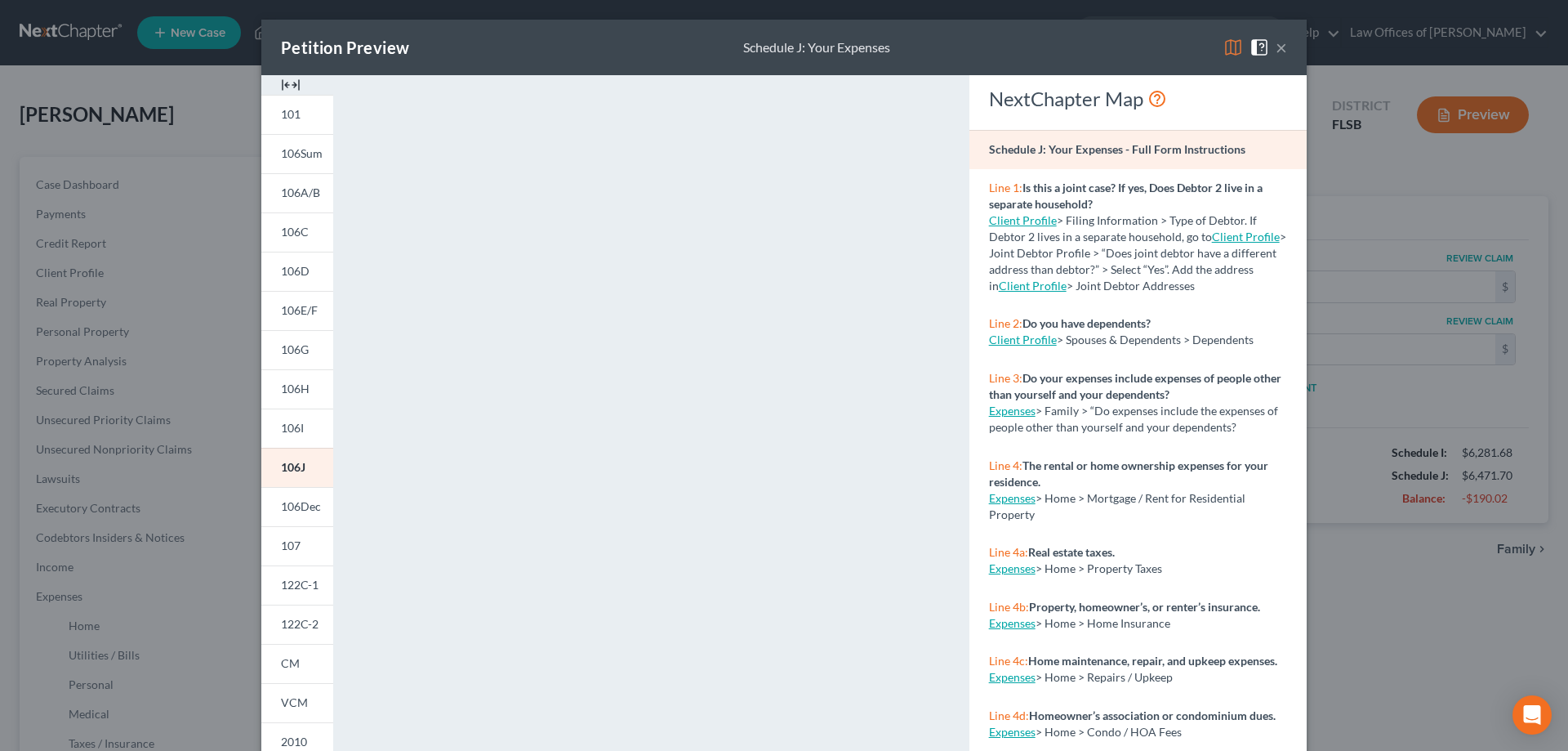
click at [1375, 194] on div "Petition Preview Schedule J: Your Expenses × 101 106Sum 106A/B 106C 106D 106E/F…" at bounding box center [784, 376] width 1568 height 751
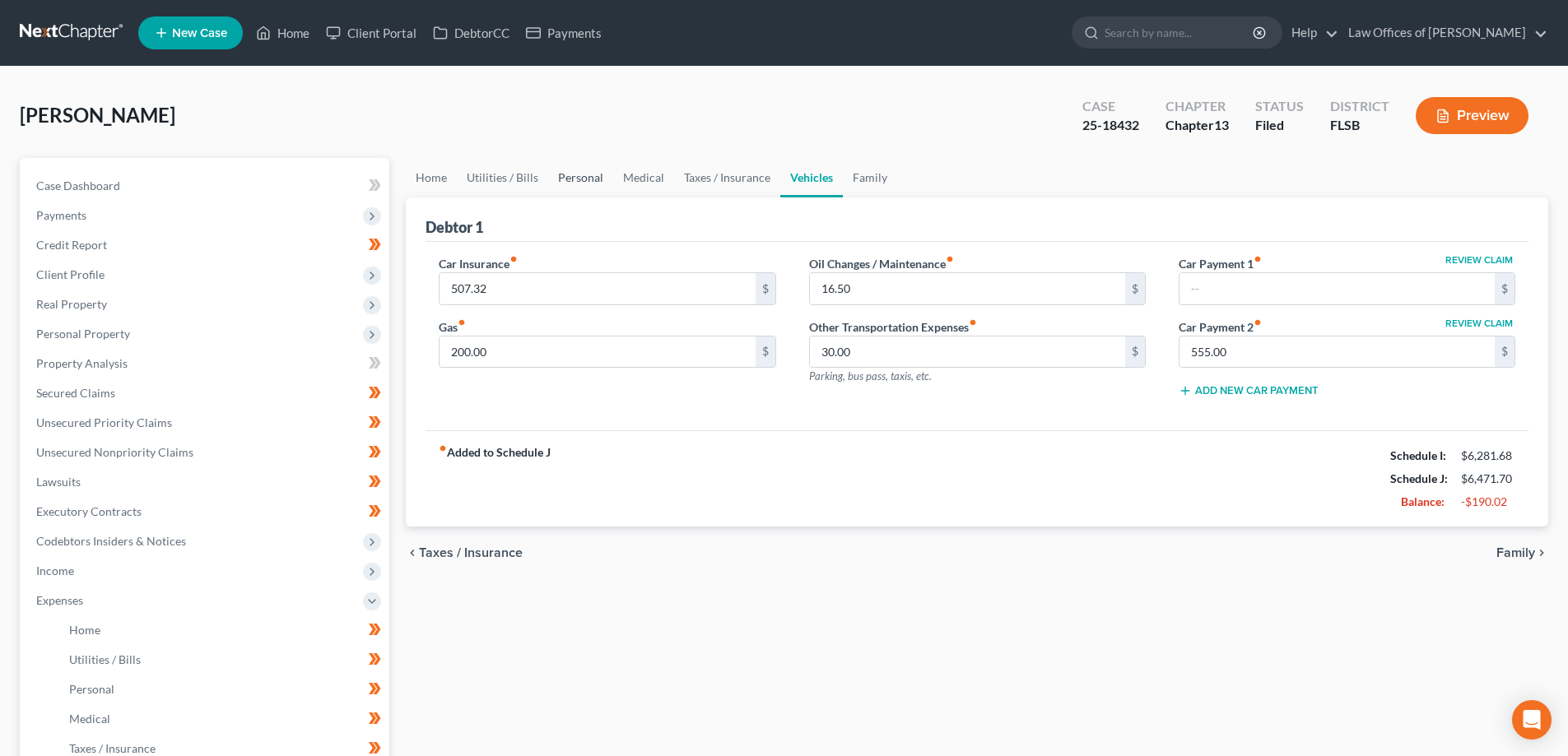
click at [565, 177] on link "Personal" at bounding box center [580, 177] width 65 height 40
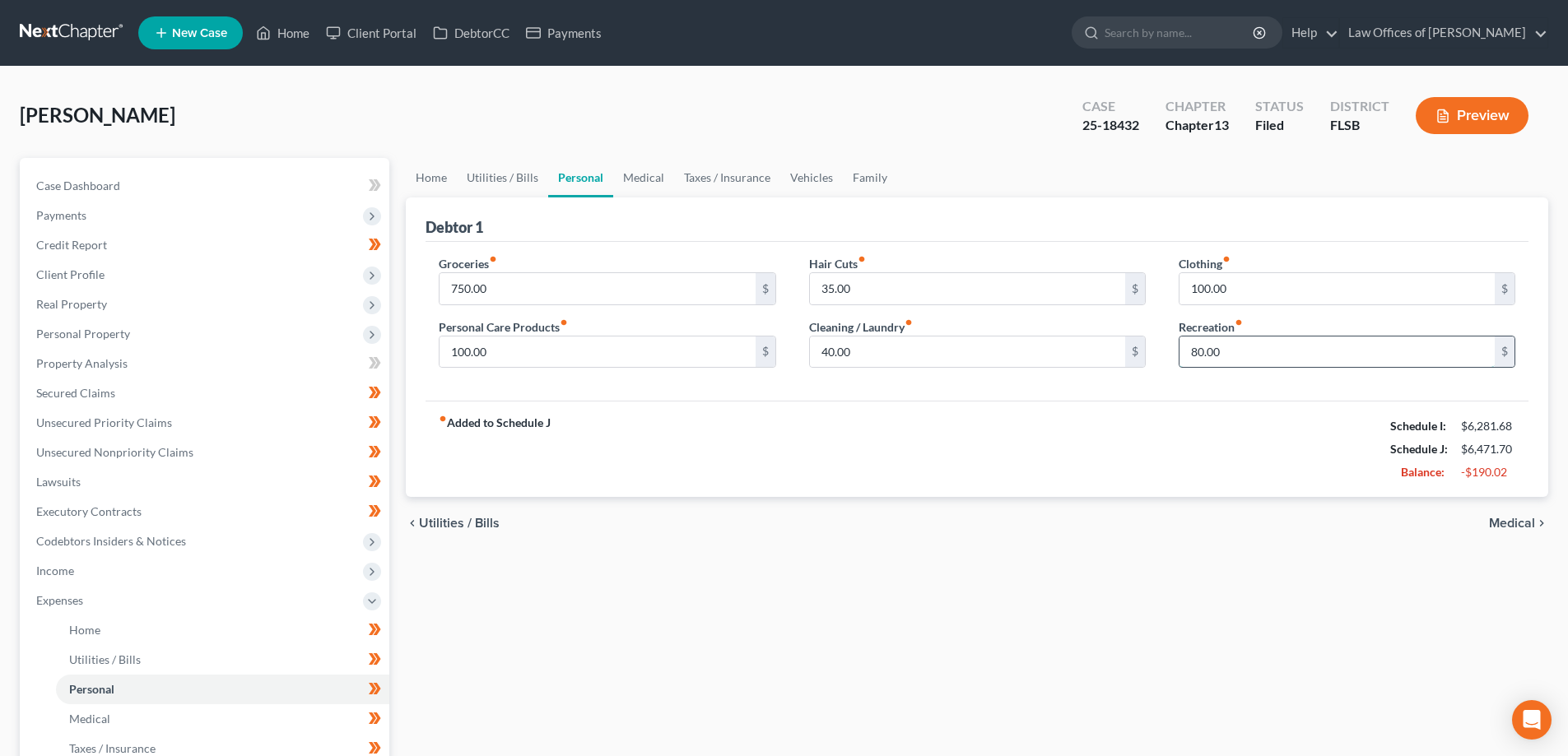
click at [1232, 347] on input "80.00" at bounding box center [1336, 352] width 315 height 31
type input "100.00"
click at [874, 421] on div "fiber_manual_record Added to Schedule J Schedule I: $6,281.68 Schedule J: $6,49…" at bounding box center [976, 448] width 1103 height 96
click at [1470, 115] on button "Preview" at bounding box center [1472, 115] width 112 height 37
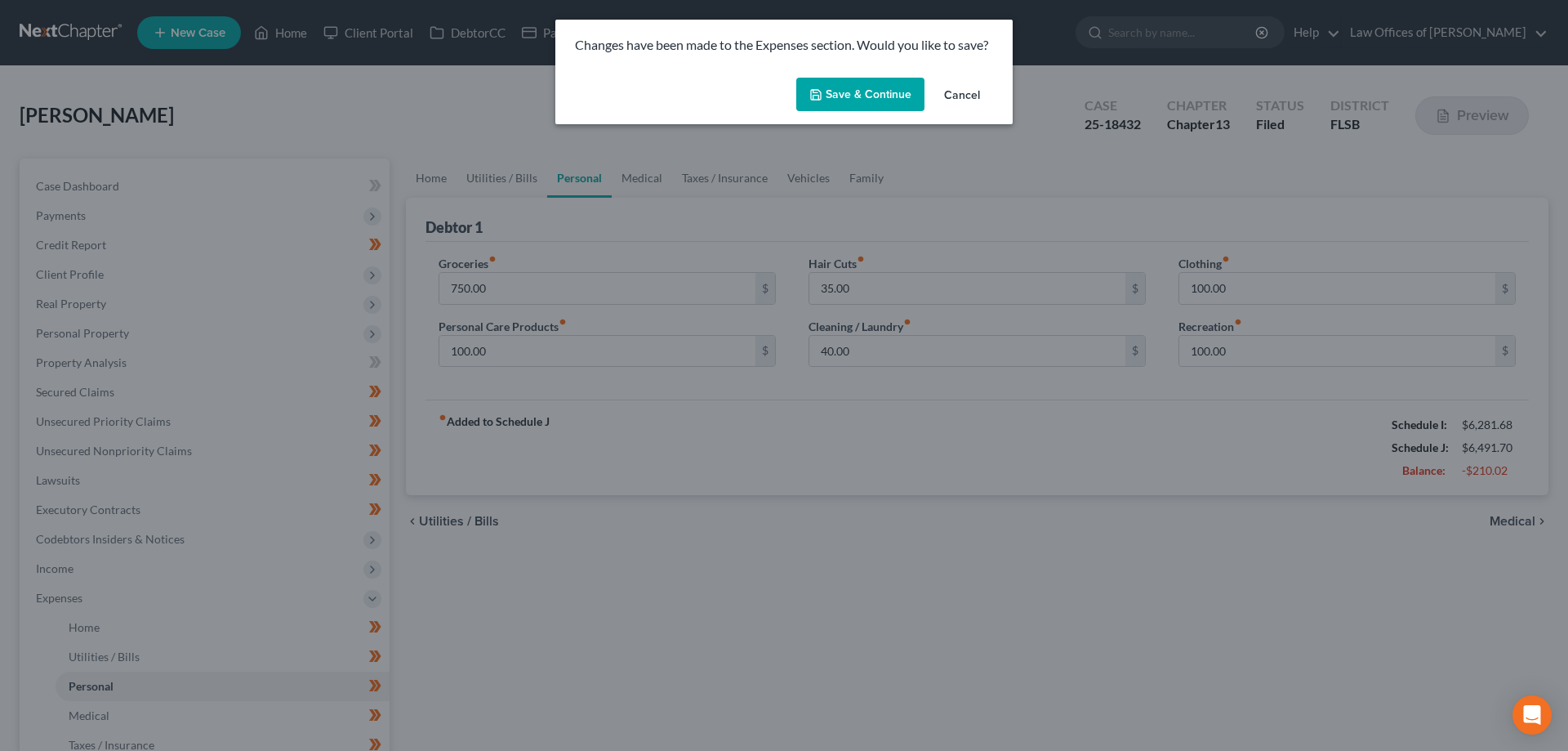
click at [873, 88] on button "Save & Continue" at bounding box center [860, 95] width 128 height 35
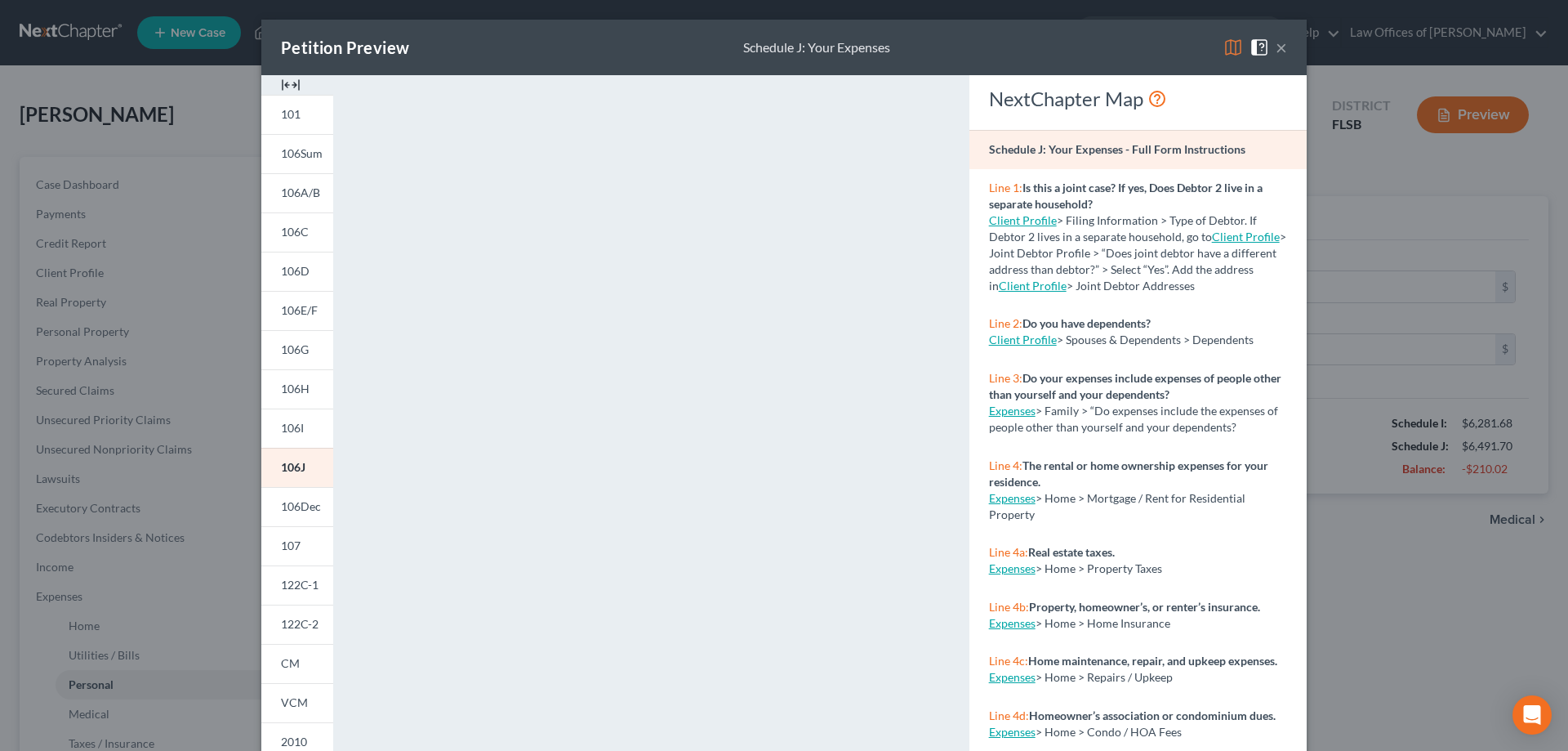
click at [1390, 185] on div "Petition Preview Schedule J: Your Expenses × 101 106Sum 106A/B 106C 106D 106E/F…" at bounding box center [784, 376] width 1568 height 751
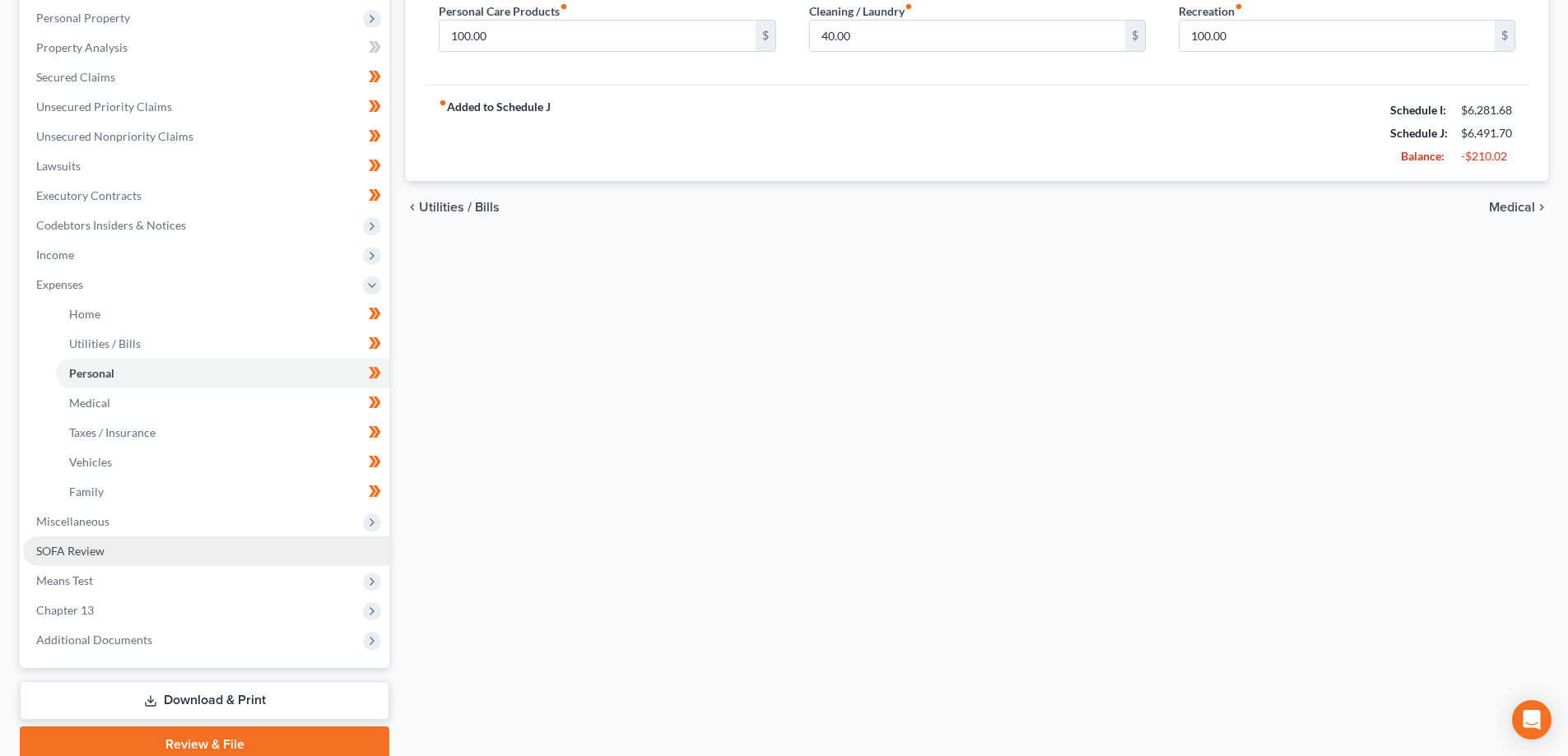
scroll to position [329, 0]
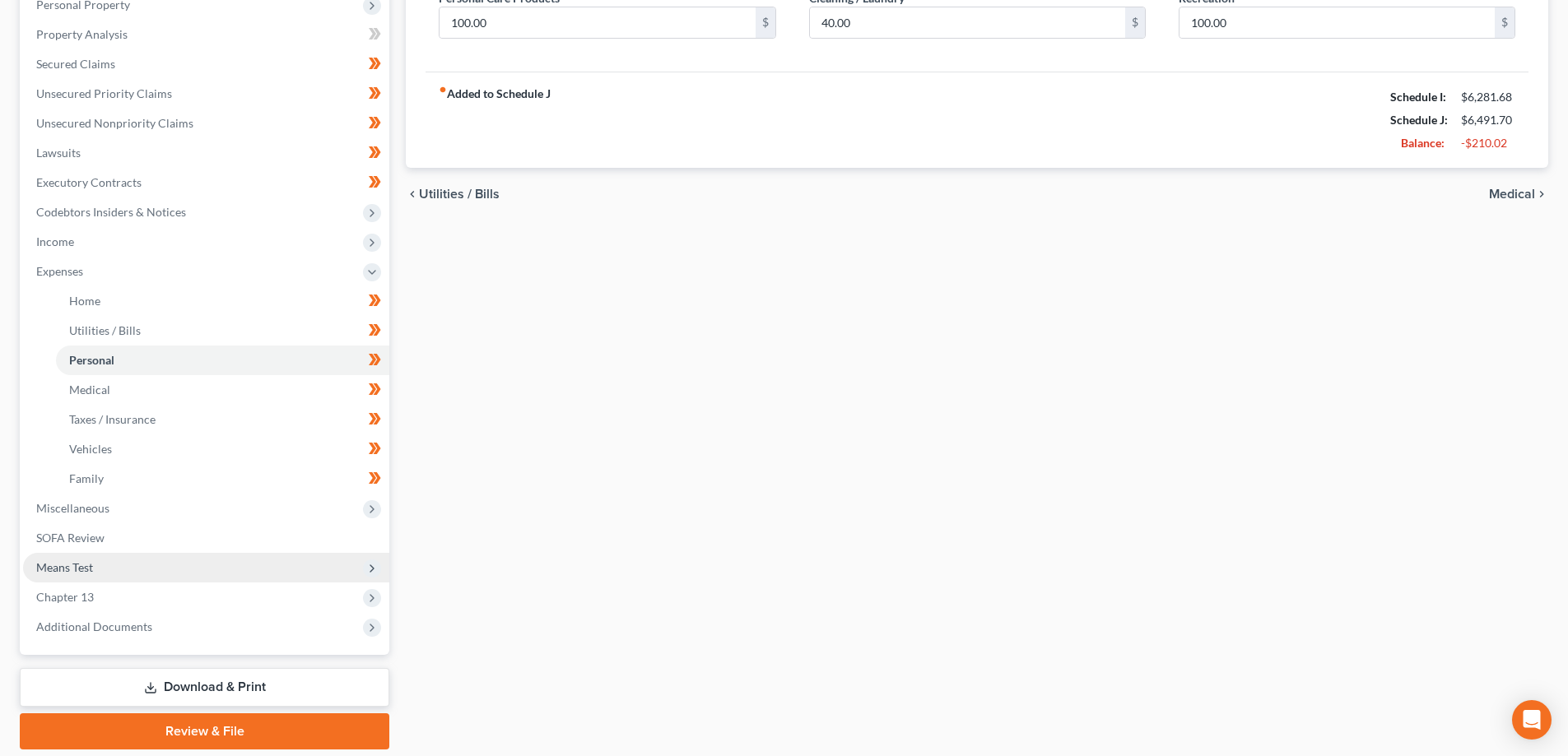
click at [68, 564] on span "Means Test" at bounding box center [64, 567] width 57 height 14
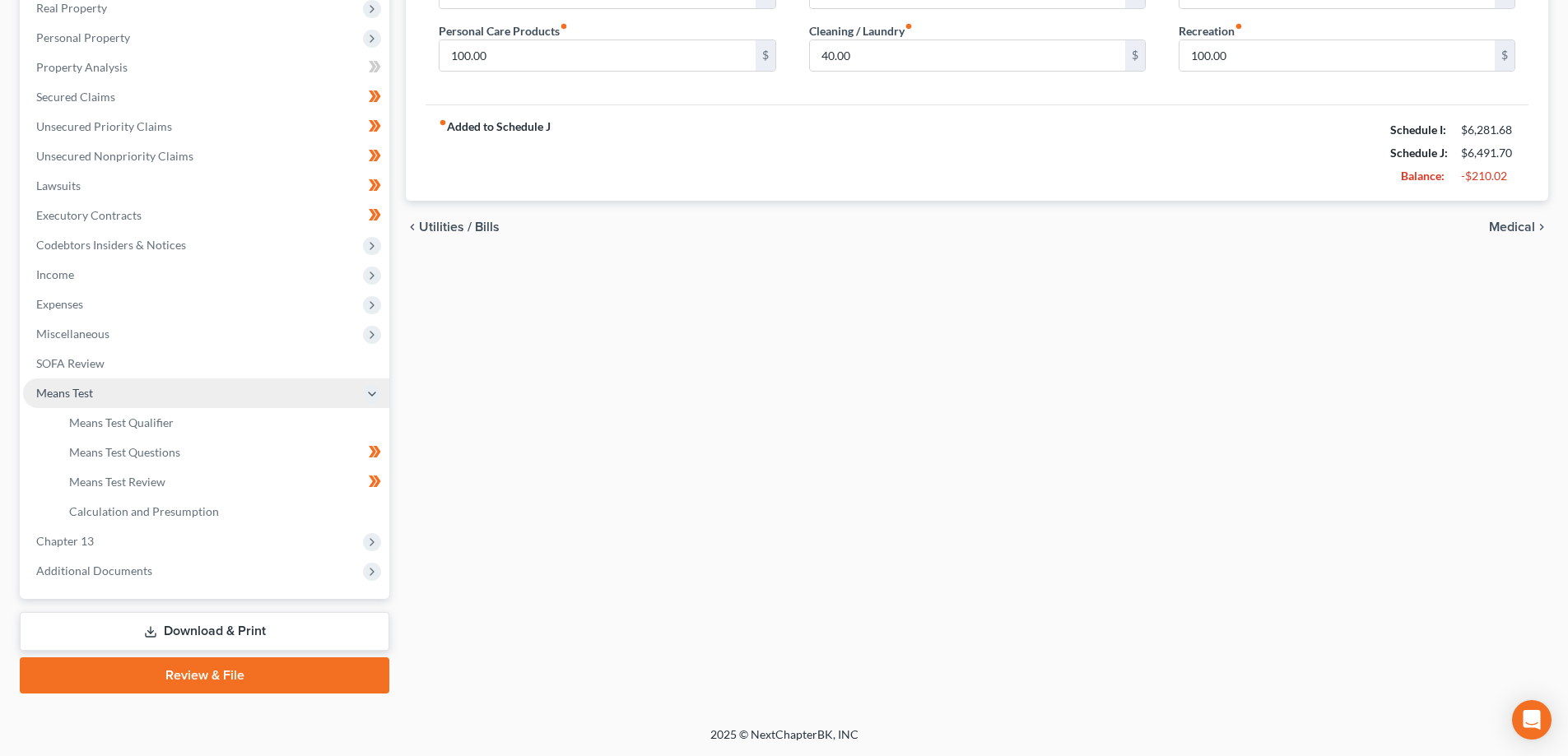
scroll to position [297, 0]
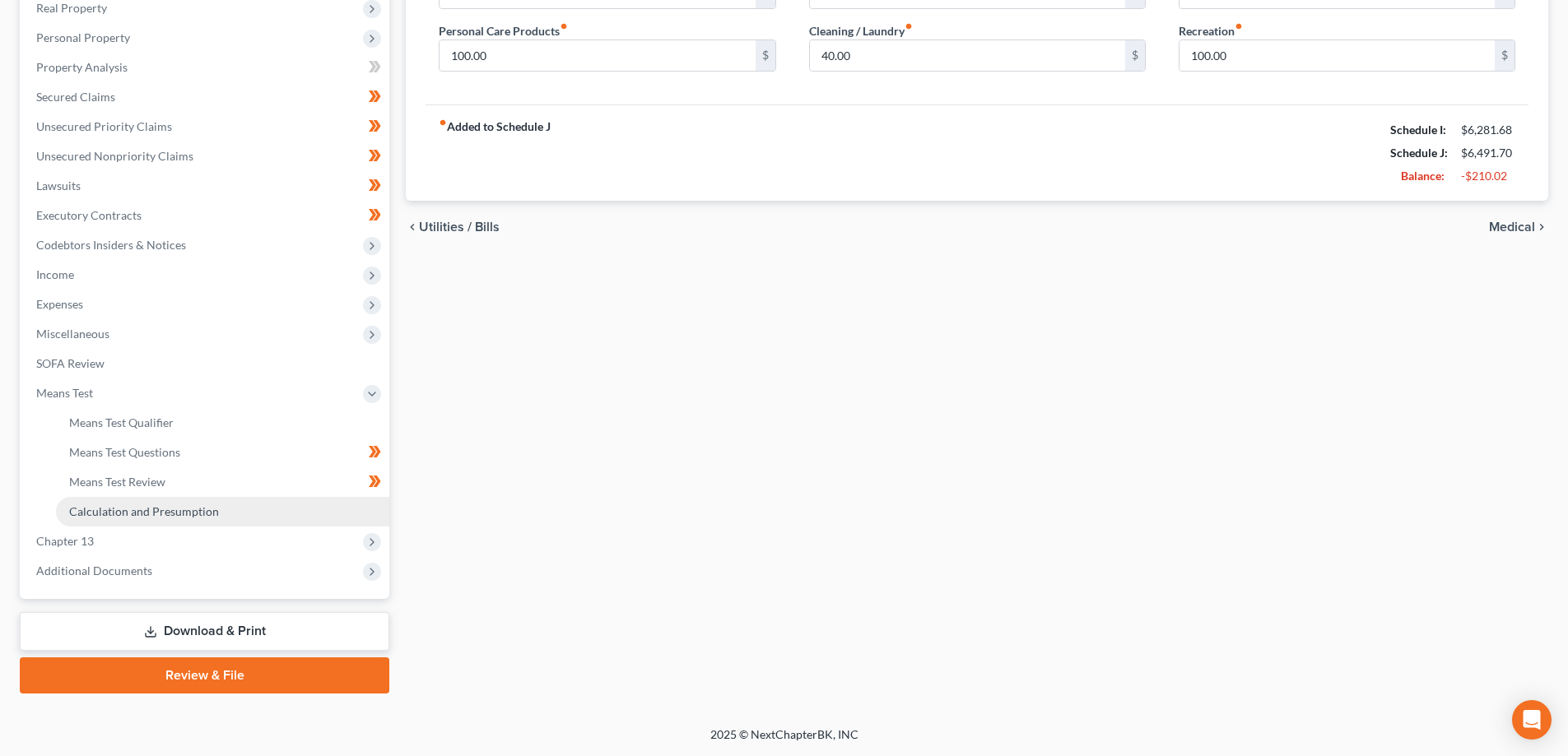
click at [129, 509] on span "Calculation and Presumption" at bounding box center [144, 511] width 149 height 14
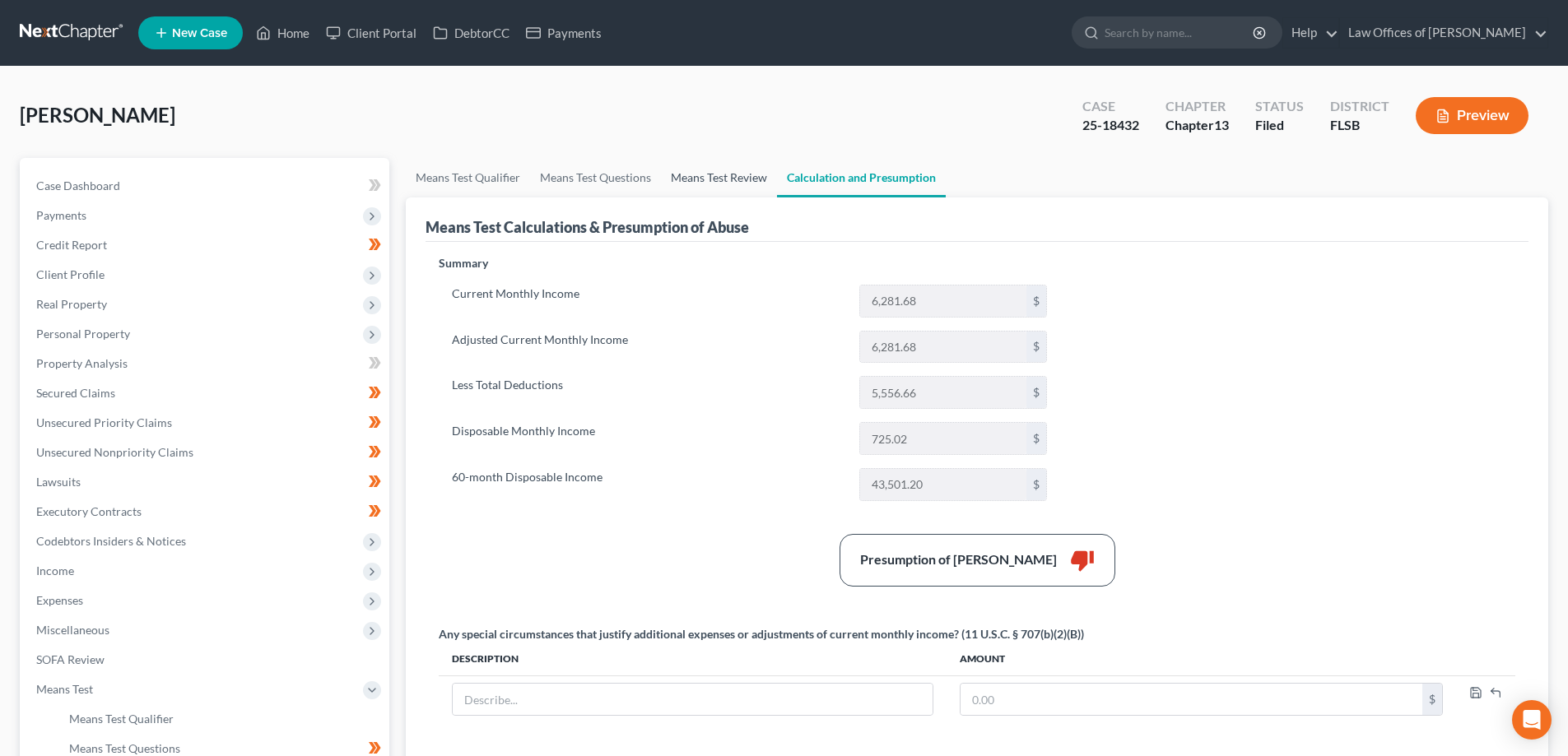
click at [713, 176] on link "Means Test Review" at bounding box center [719, 177] width 116 height 40
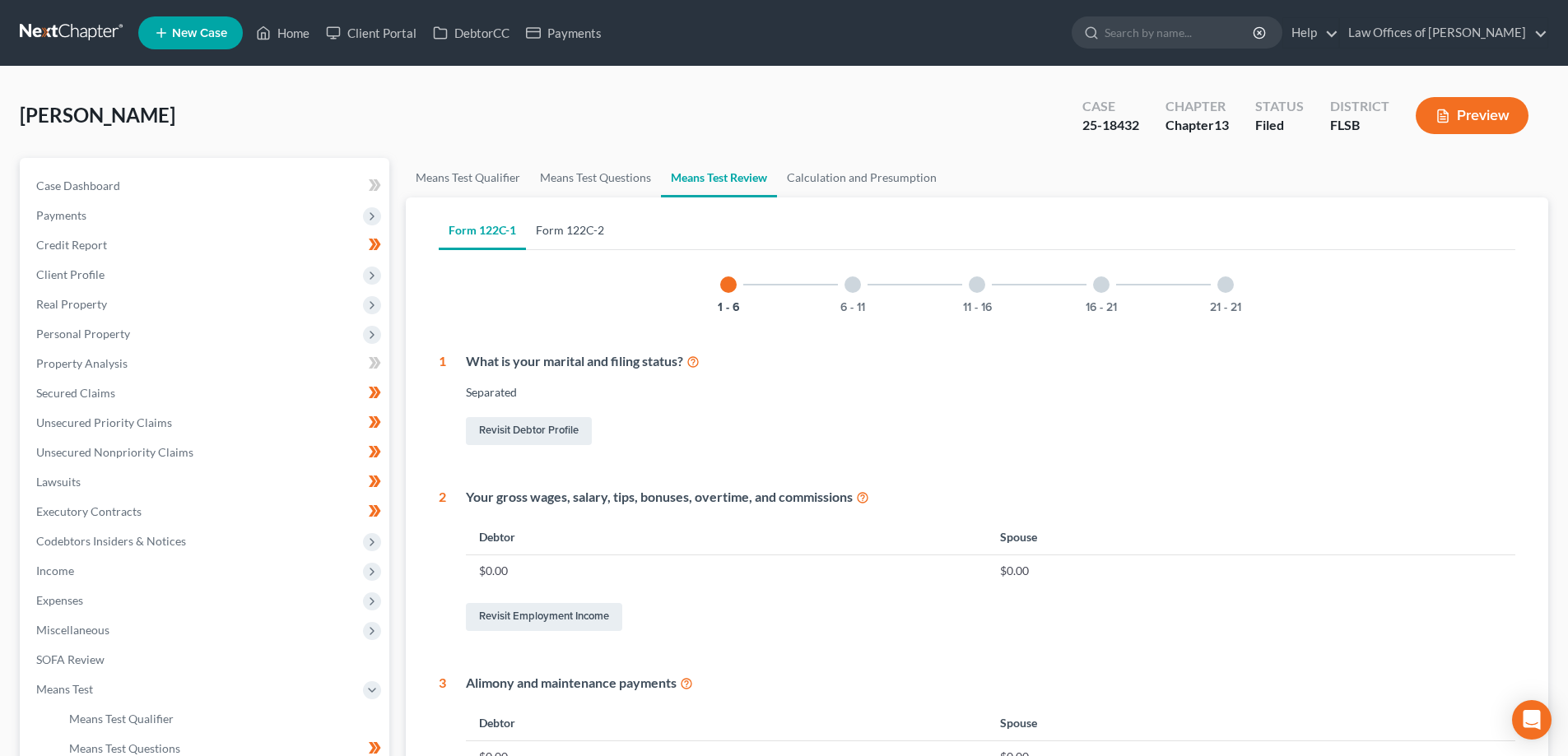
click at [564, 231] on link "Form 122C-2" at bounding box center [569, 230] width 88 height 40
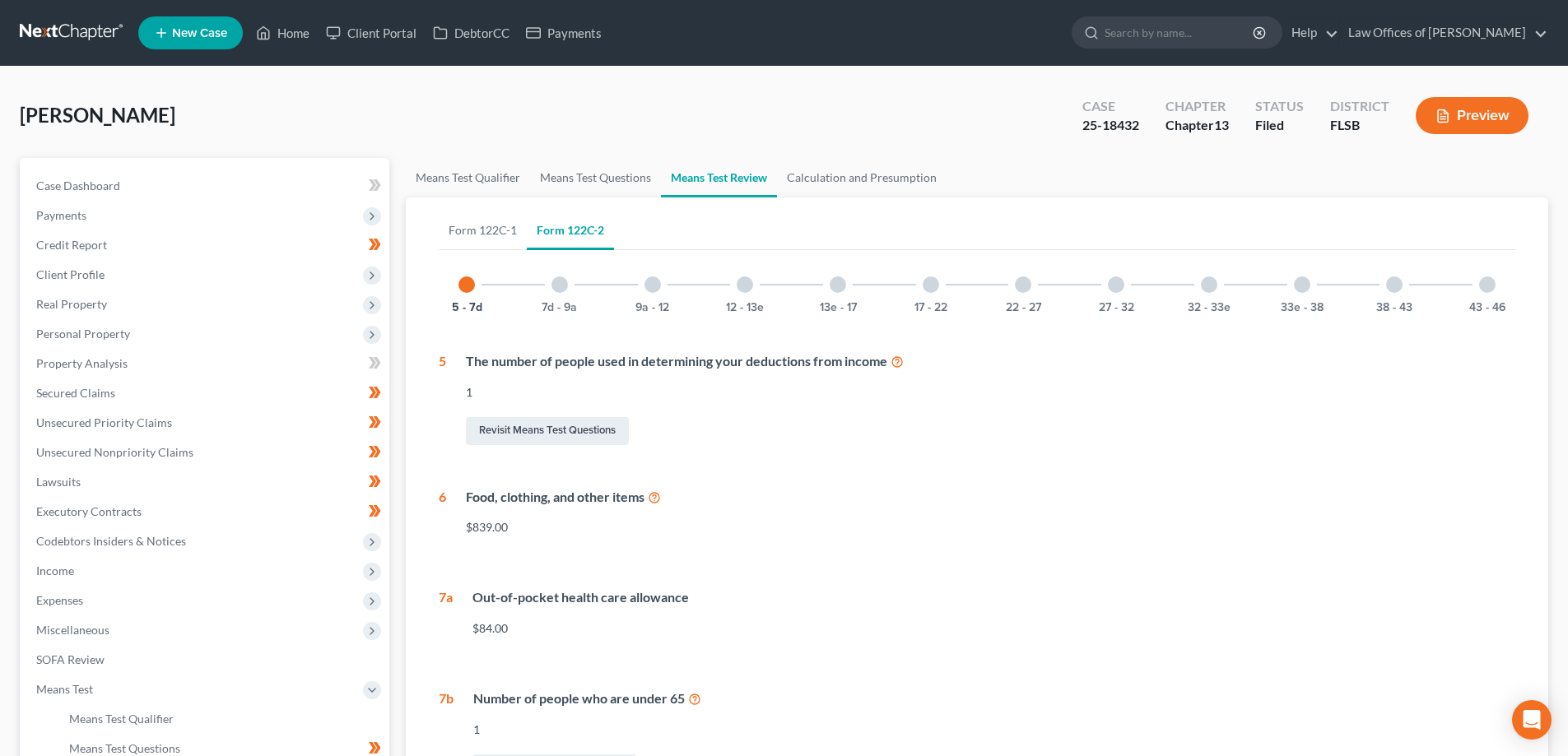
click at [1487, 284] on div at bounding box center [1487, 284] width 16 height 16
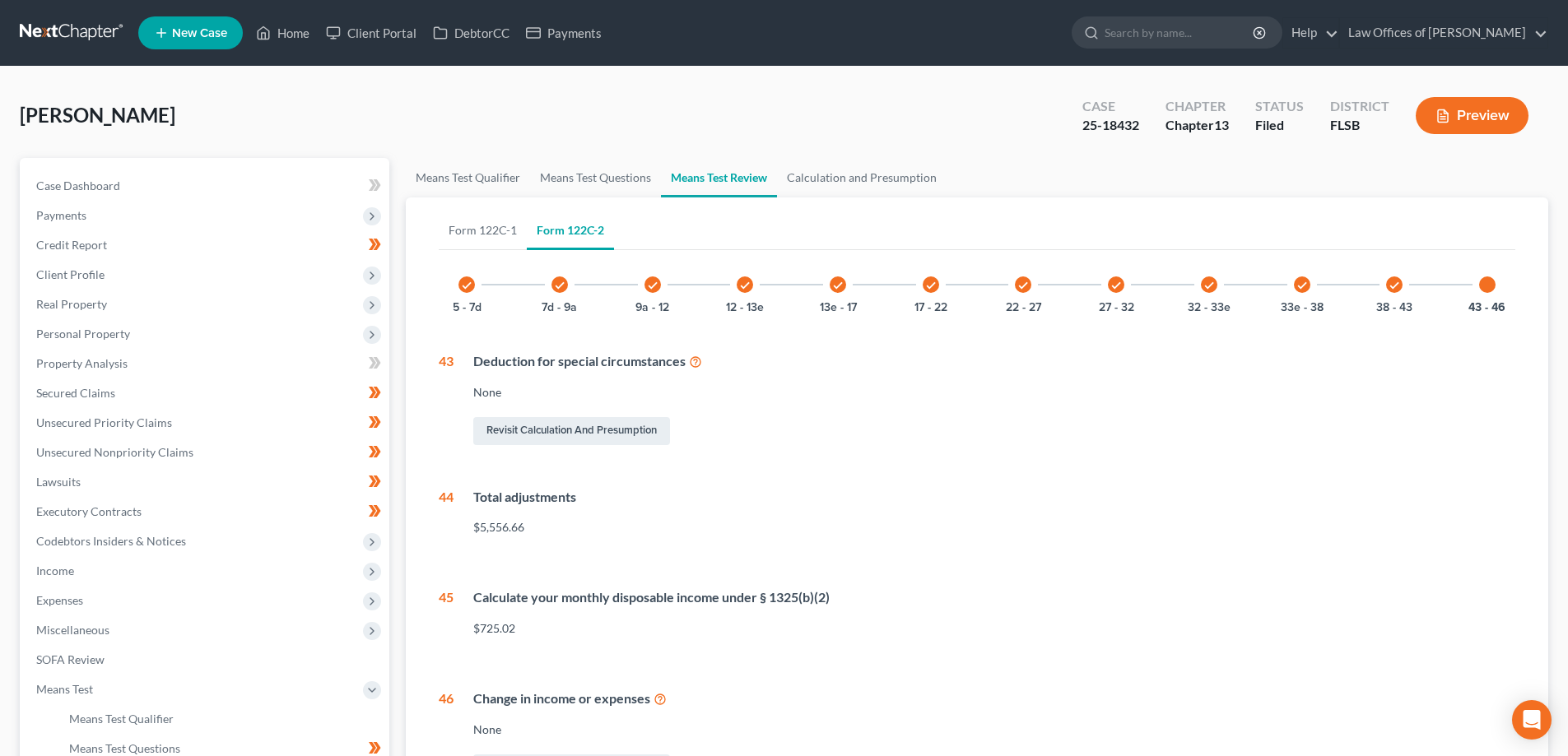
click at [1391, 286] on icon "check" at bounding box center [1394, 286] width 12 height 12
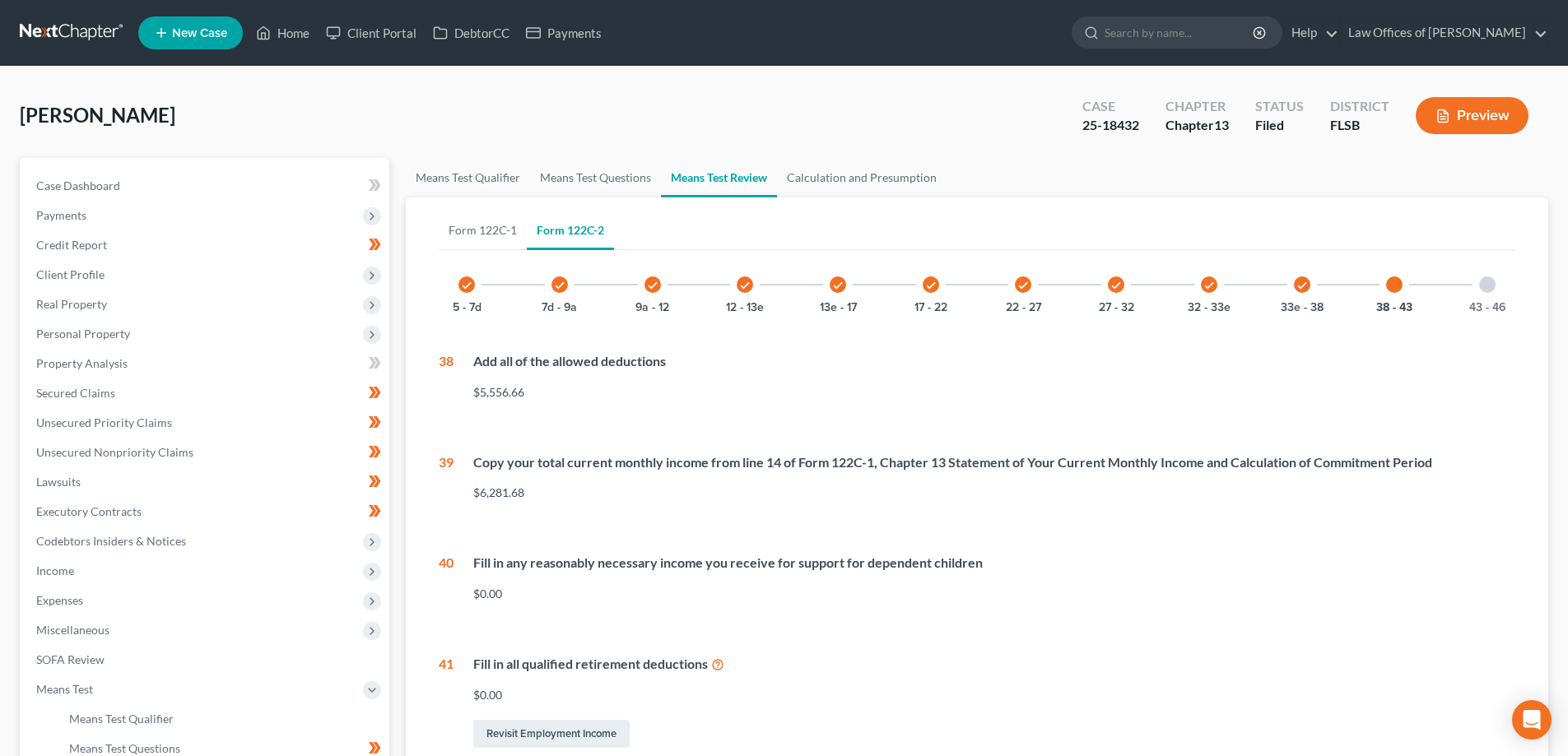
click at [1307, 289] on icon "check" at bounding box center [1302, 286] width 12 height 12
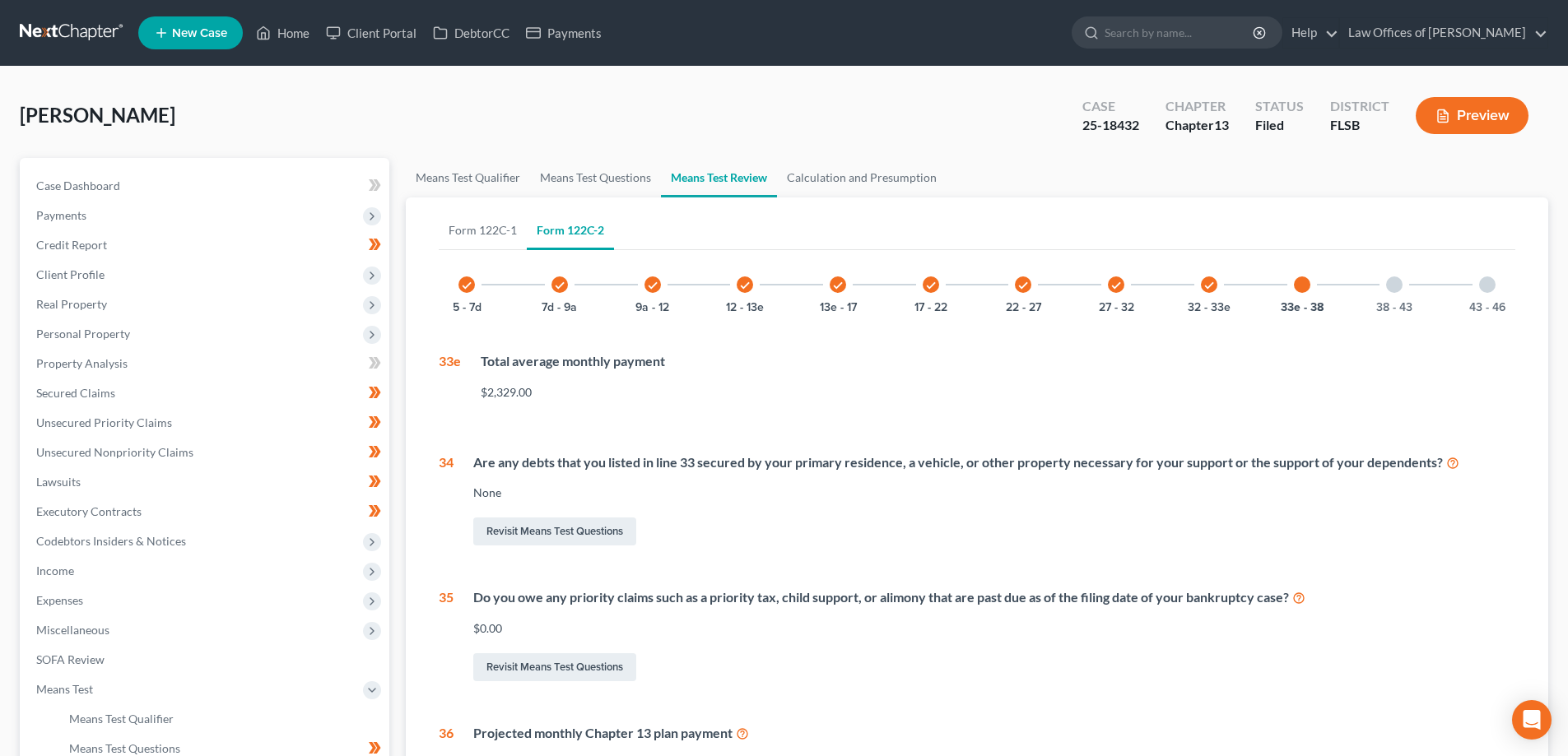
click at [1391, 281] on div at bounding box center [1393, 284] width 16 height 16
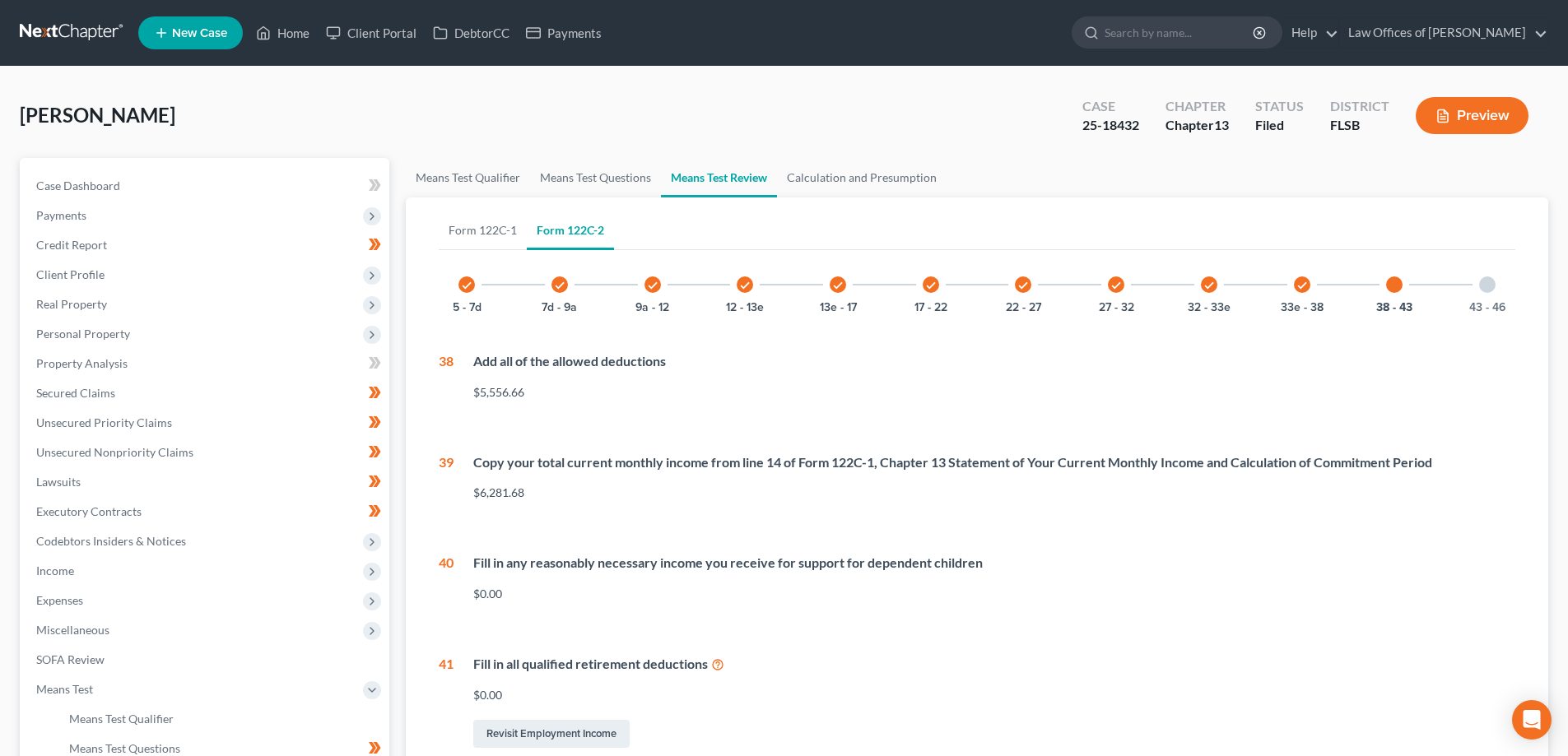
click at [1486, 286] on div at bounding box center [1487, 284] width 16 height 16
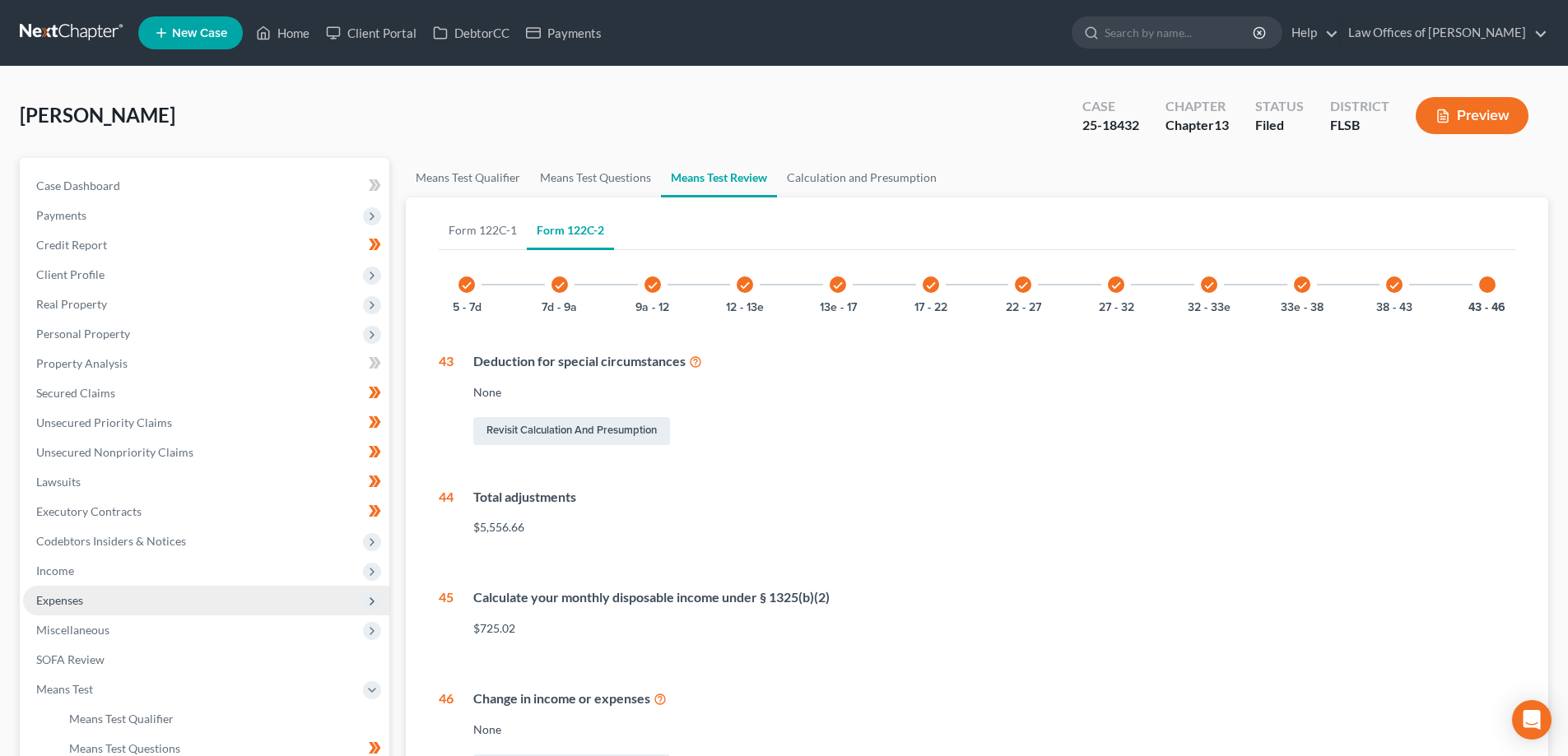
click at [172, 598] on span "Expenses" at bounding box center [207, 600] width 367 height 30
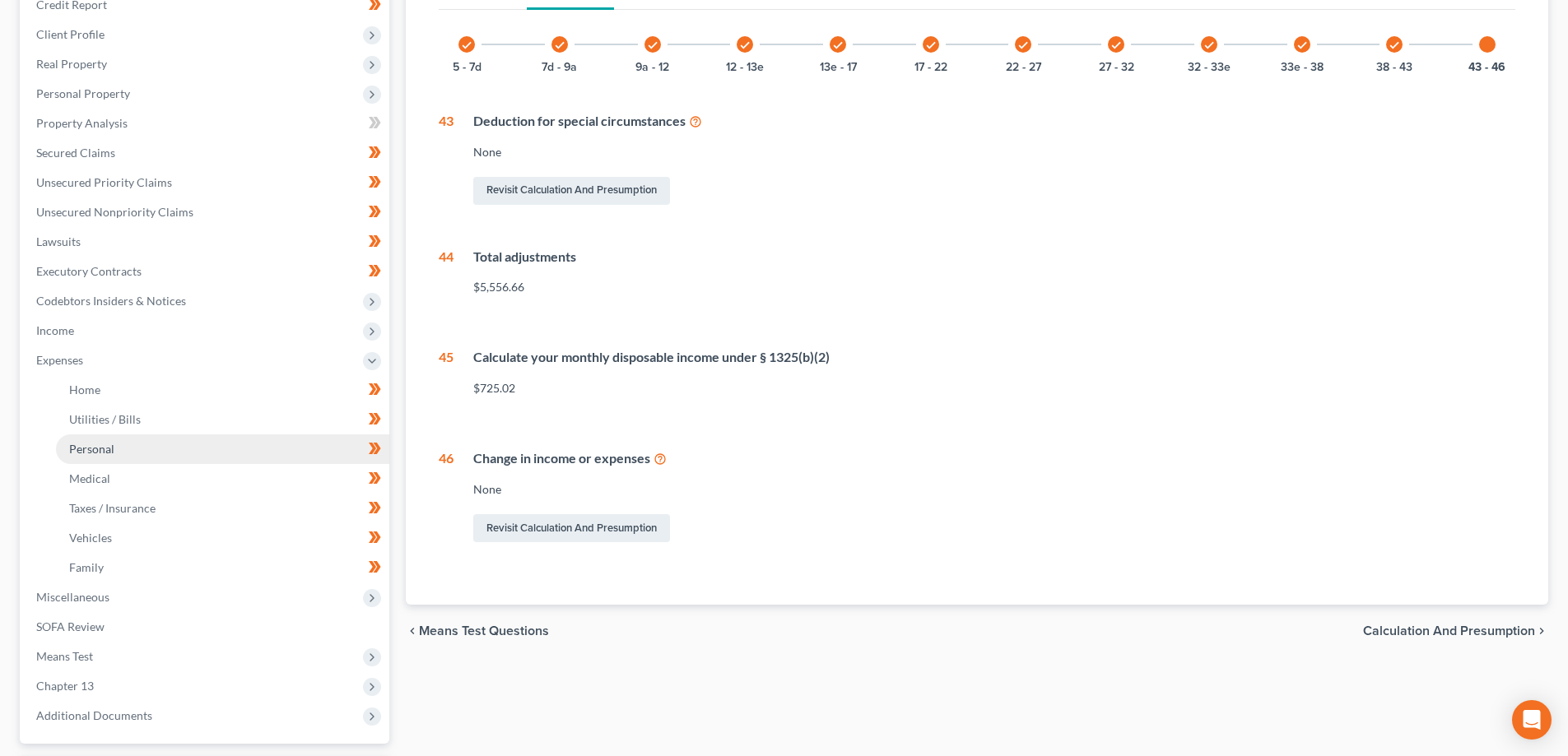
scroll to position [247, 0]
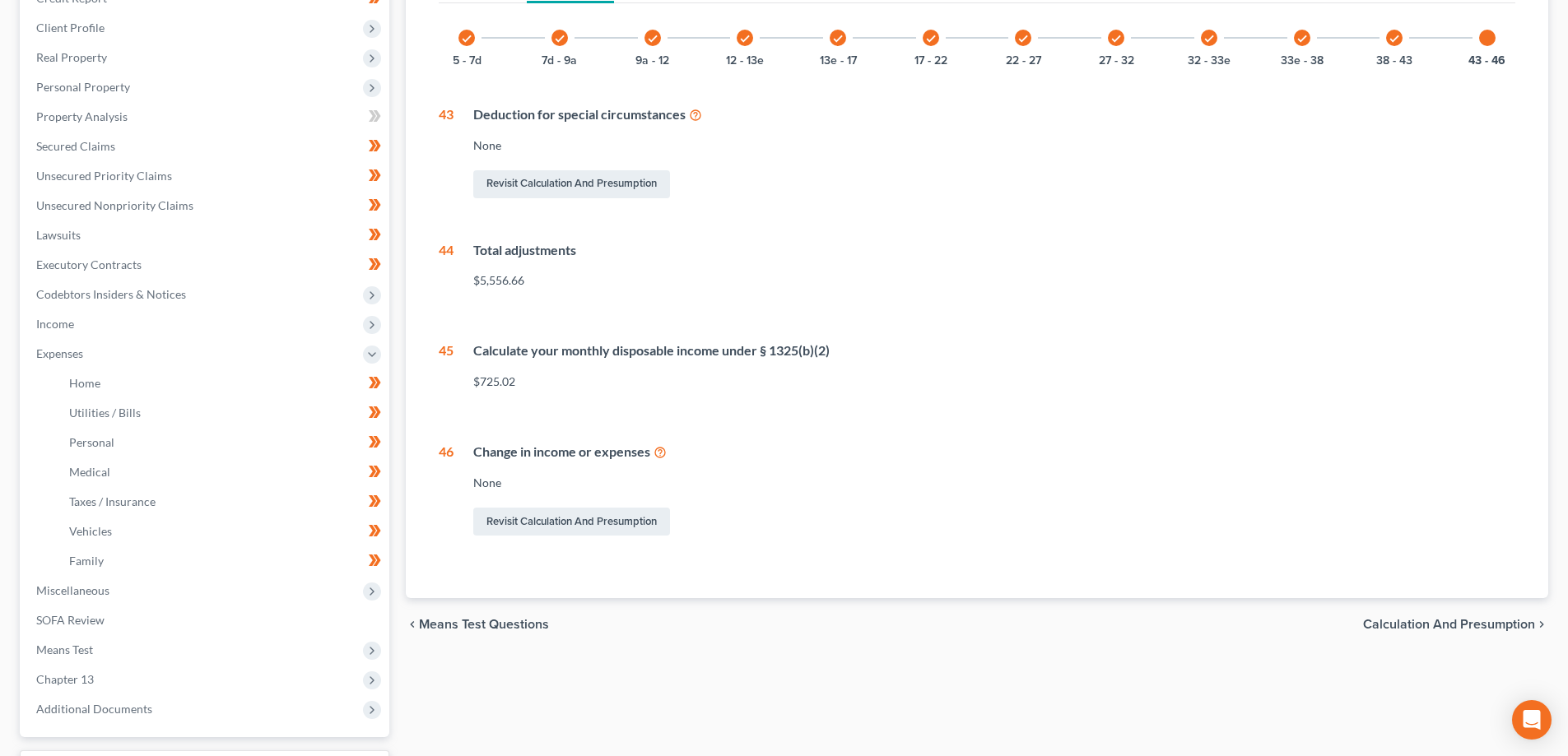
drag, startPoint x: 1033, startPoint y: 304, endPoint x: 1025, endPoint y: 305, distance: 8.1
click at [1030, 304] on div "check 5 - 7d check 7d - 9a check 9a - 12 check 12 - 13e check 13e - 17 check 17…" at bounding box center [976, 274] width 1076 height 529
click at [960, 293] on div "Total adjustments $5,556.66" at bounding box center [984, 272] width 1062 height 62
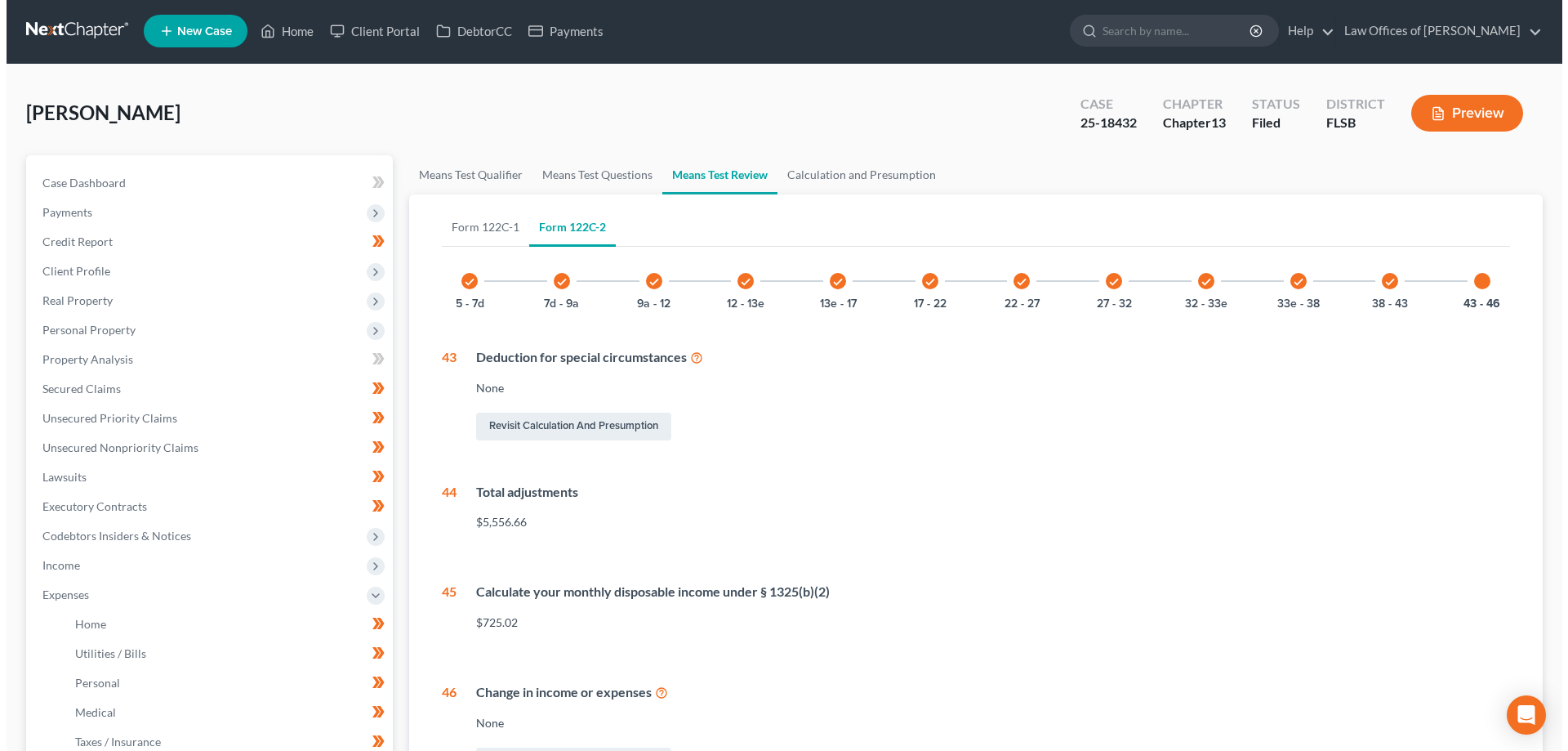
scroll to position [0, 0]
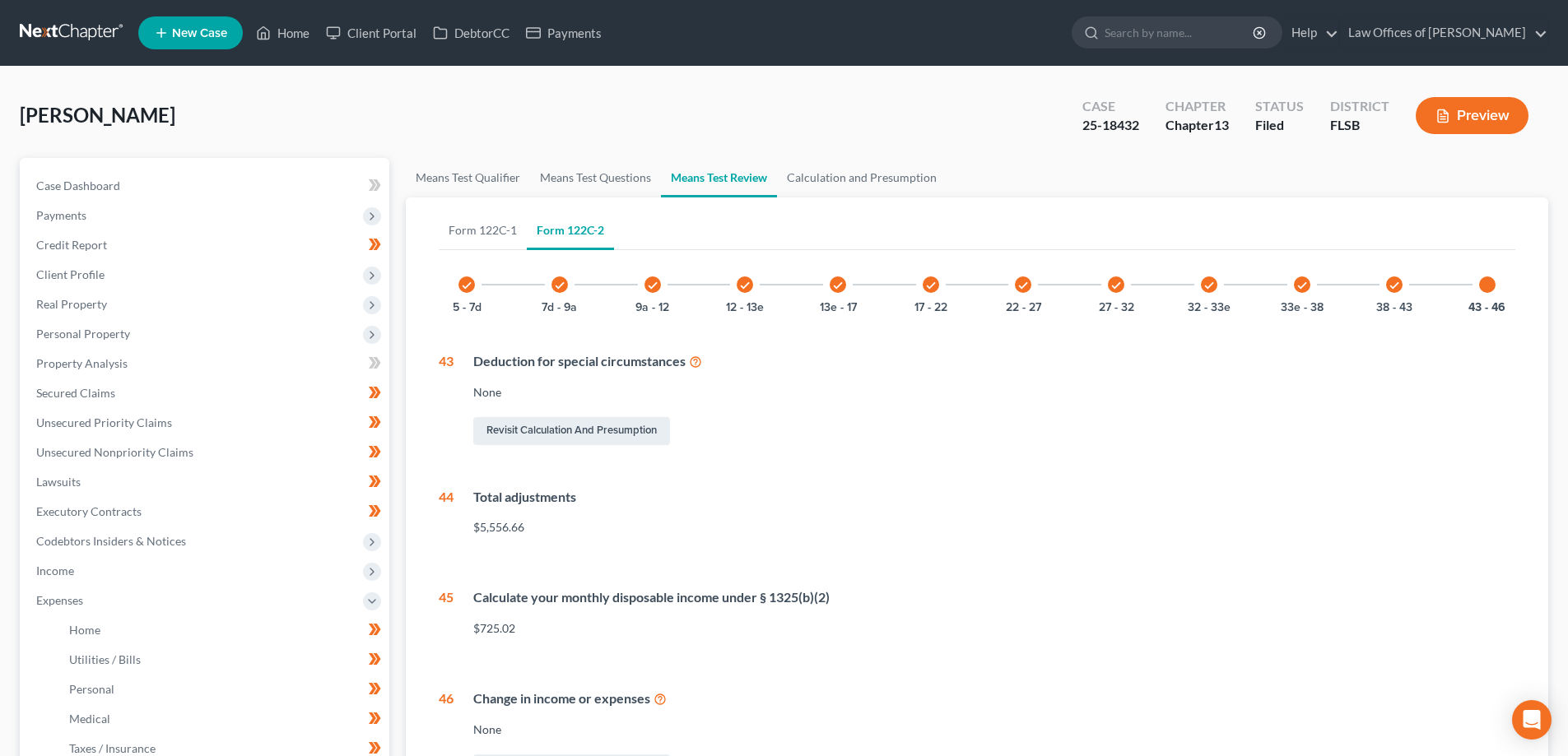
click at [1459, 117] on button "Preview" at bounding box center [1472, 115] width 112 height 37
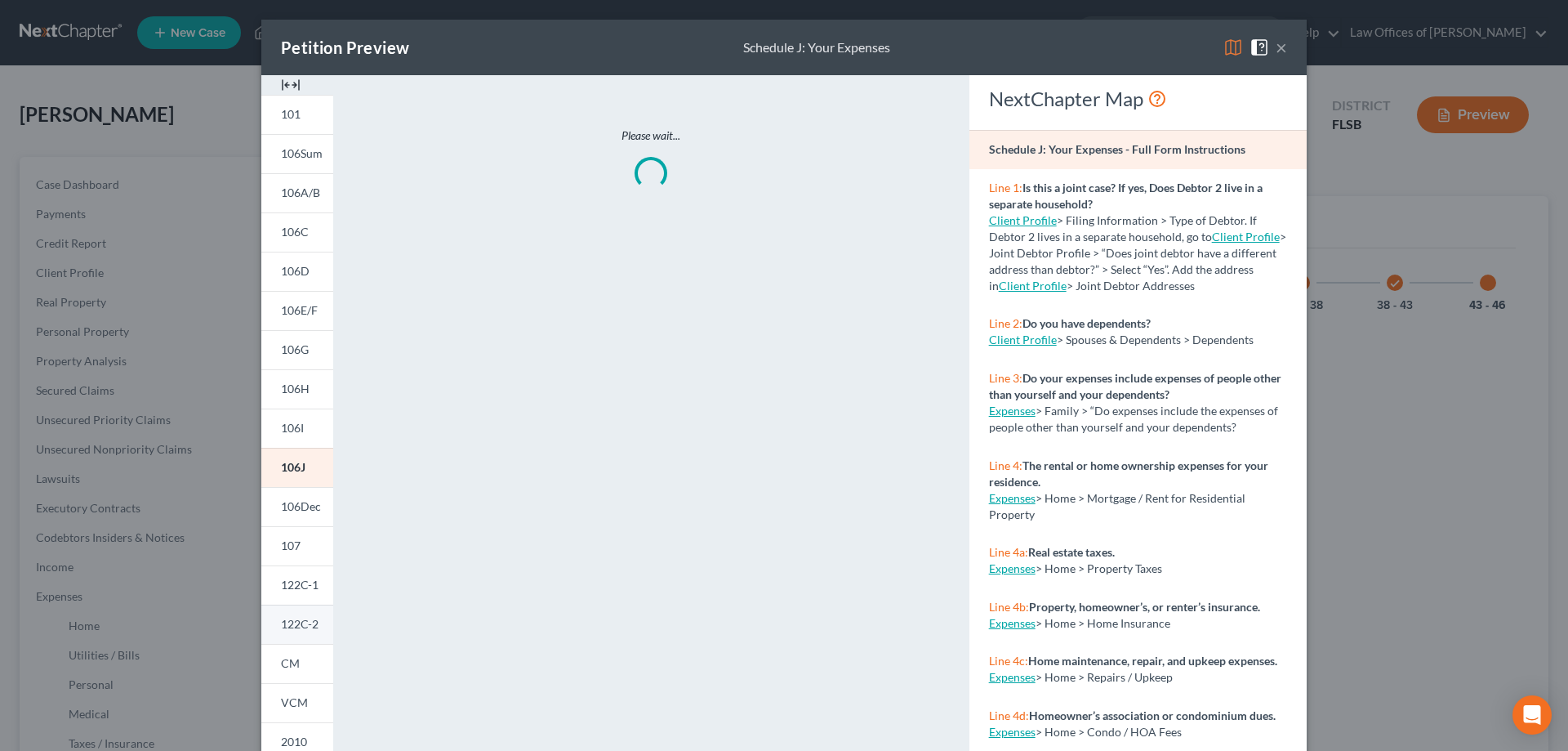
click at [291, 623] on span "122C-2" at bounding box center [299, 624] width 38 height 13
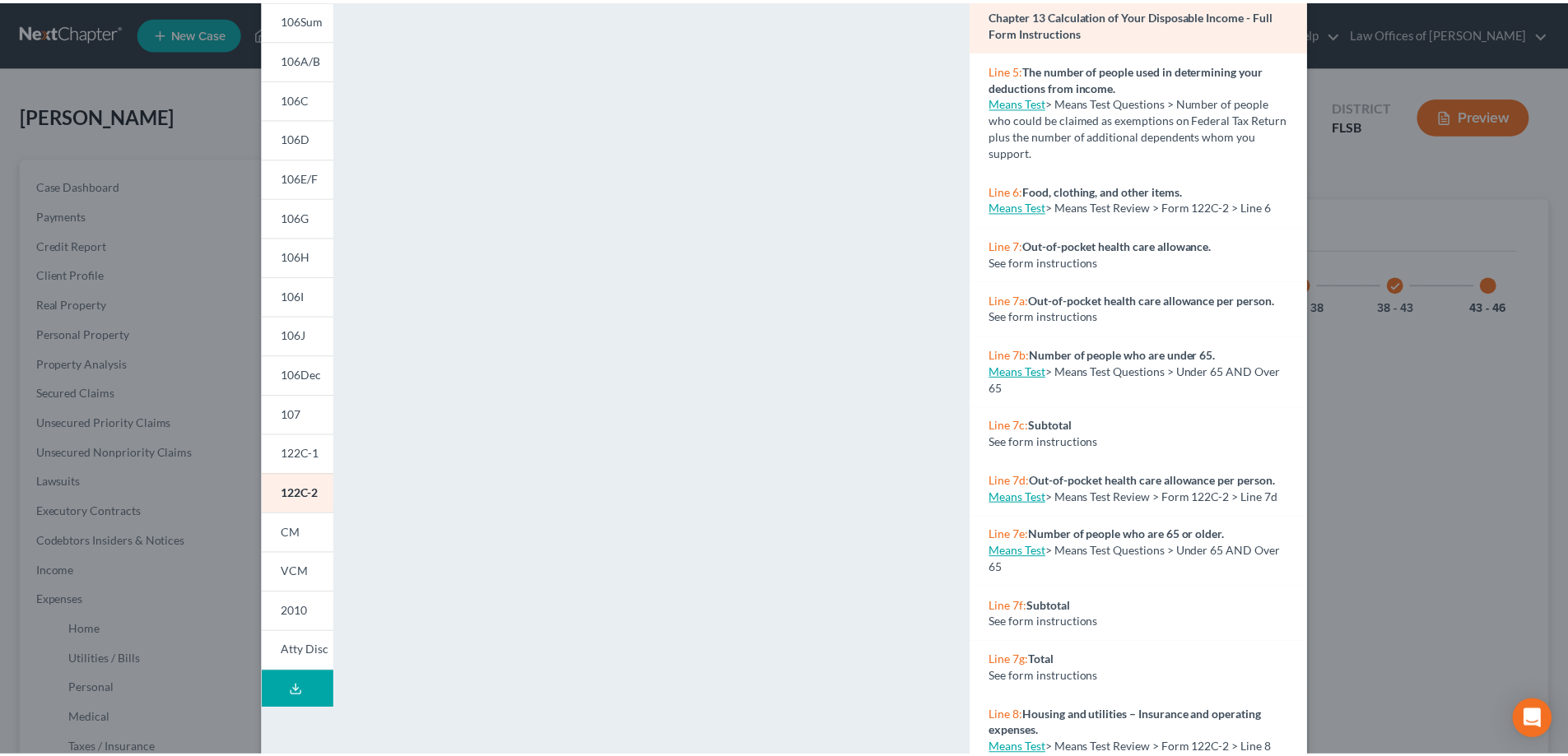
scroll to position [89, 0]
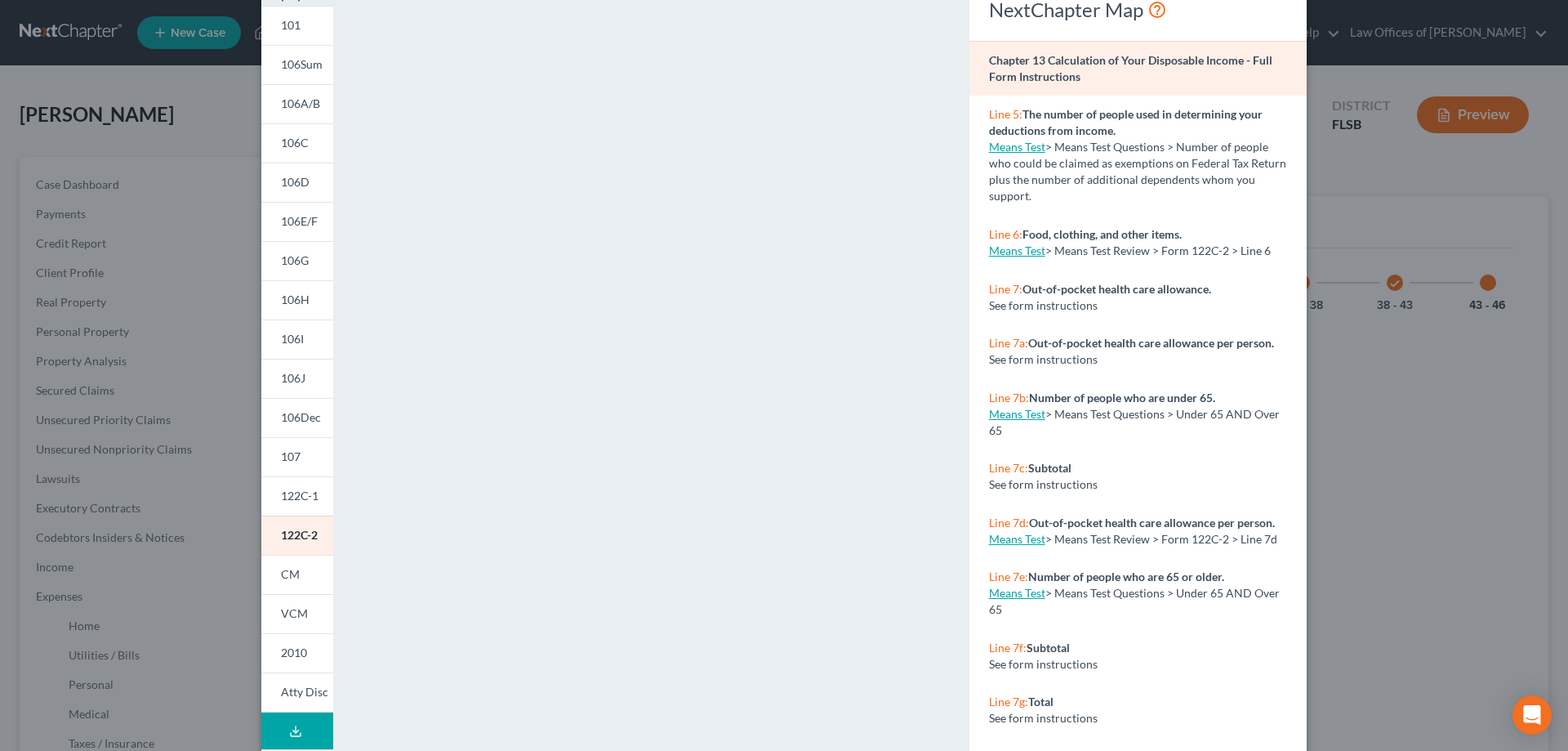
click at [1388, 376] on div "Petition Preview Chapter 13 Calculation of Your Disposable Income × 101 106Sum …" at bounding box center [784, 376] width 1568 height 751
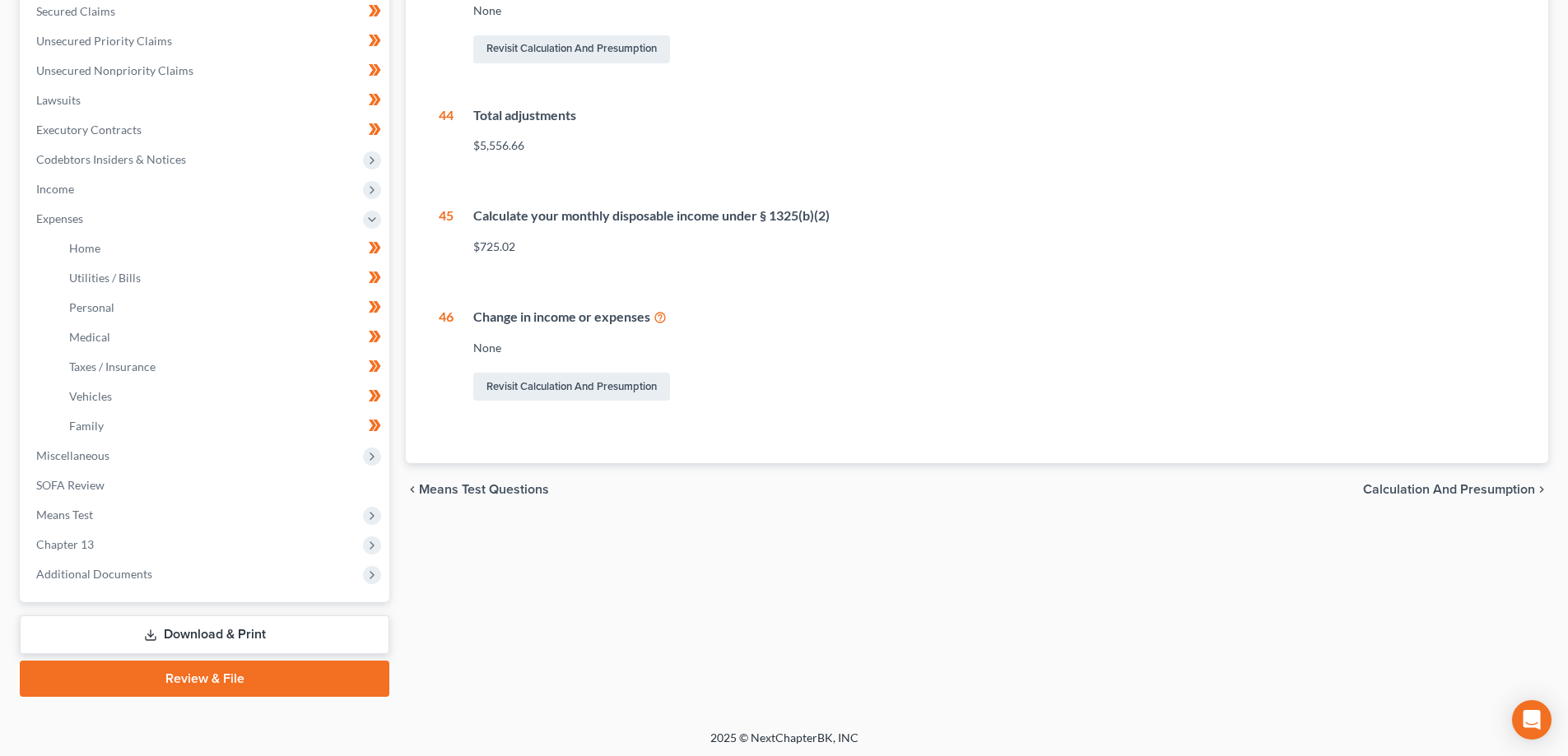
scroll to position [385, 0]
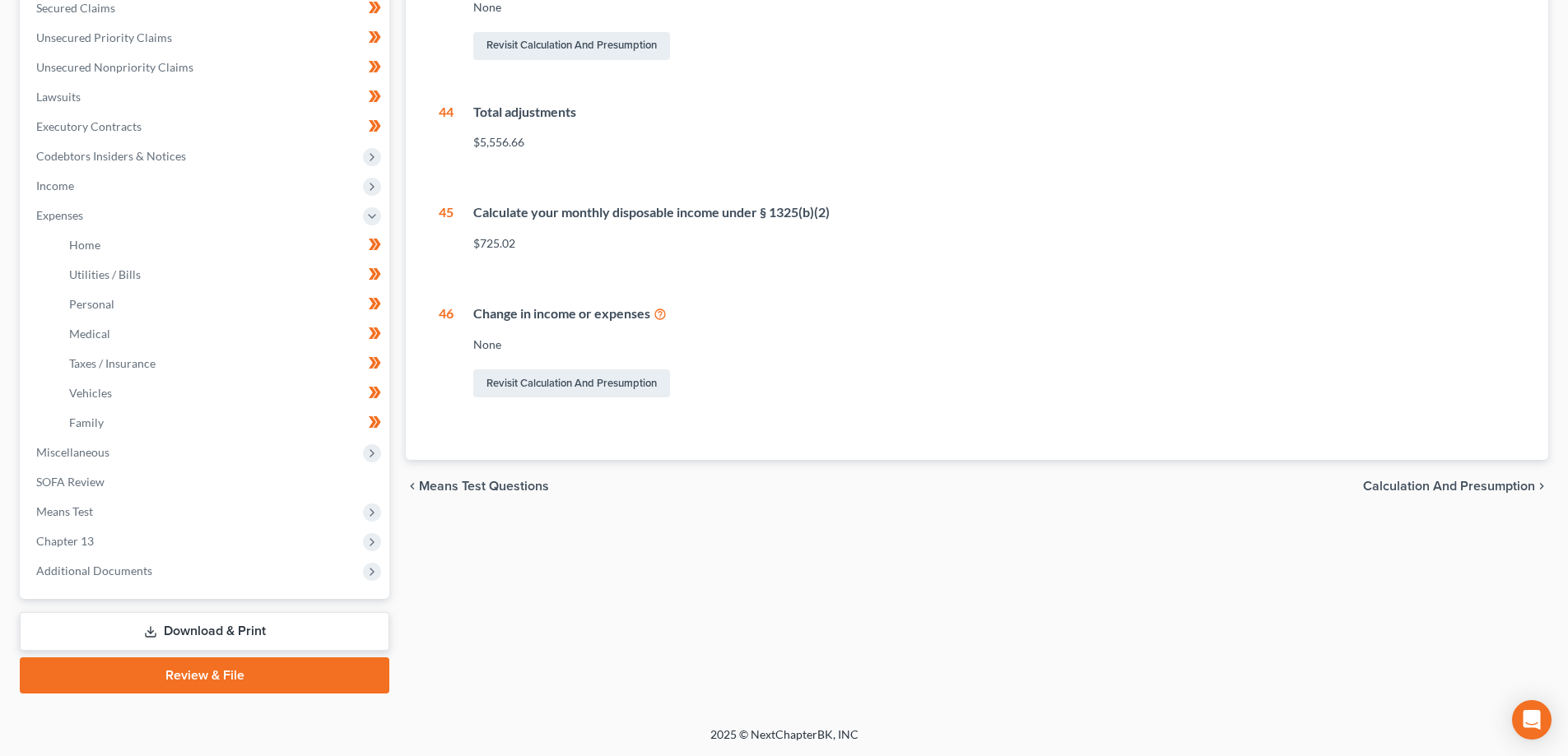
click at [220, 633] on link "Download & Print" at bounding box center [204, 631] width 369 height 39
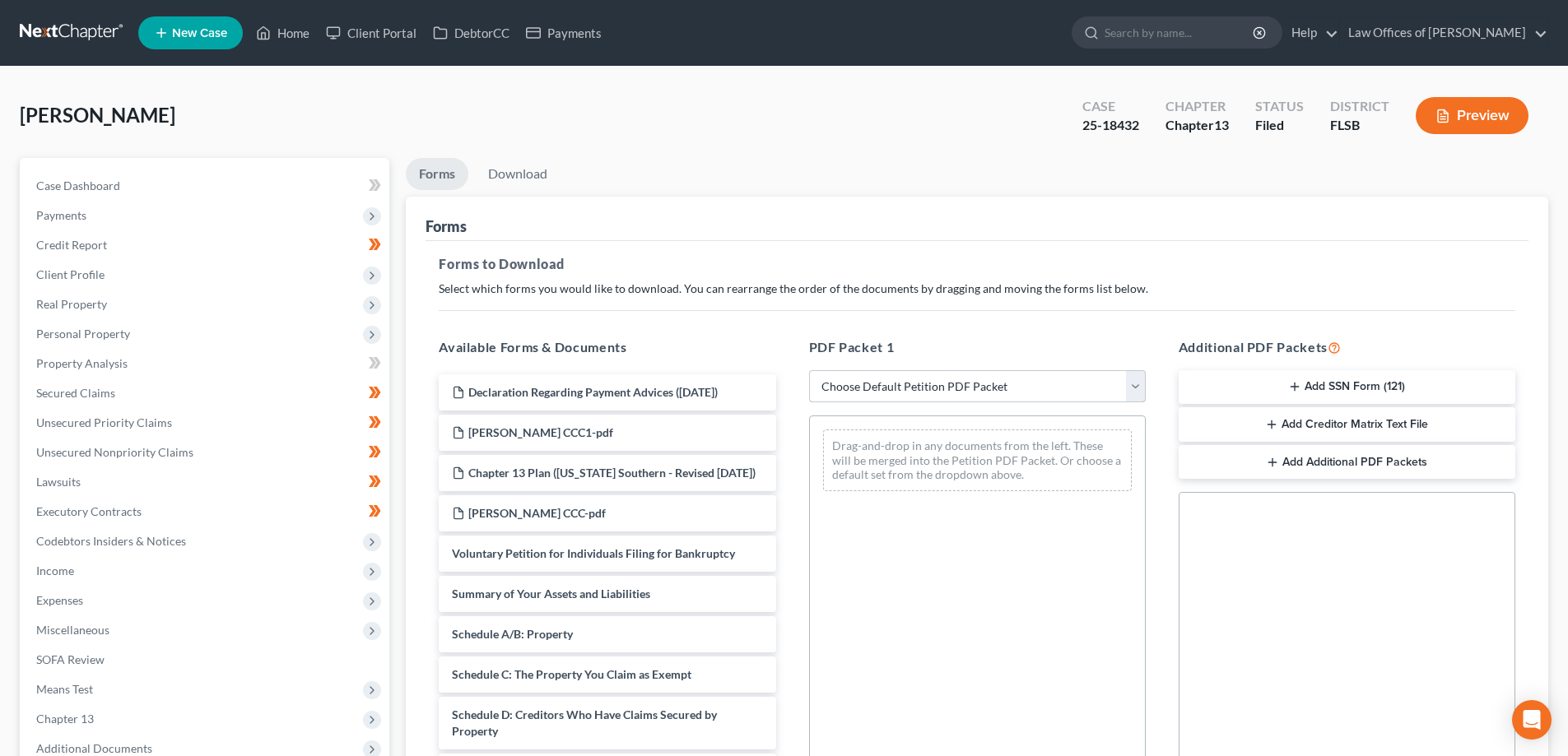
drag, startPoint x: 979, startPoint y: 388, endPoint x: 977, endPoint y: 399, distance: 11.2
click at [978, 388] on select "Choose Default Petition PDF Packet Complete Bankruptcy Petition (all forms and …" at bounding box center [976, 387] width 336 height 33
select select "2"
click at [809, 370] on select "Choose Default Petition PDF Packet Complete Bankruptcy Petition (all forms and …" at bounding box center [976, 387] width 336 height 33
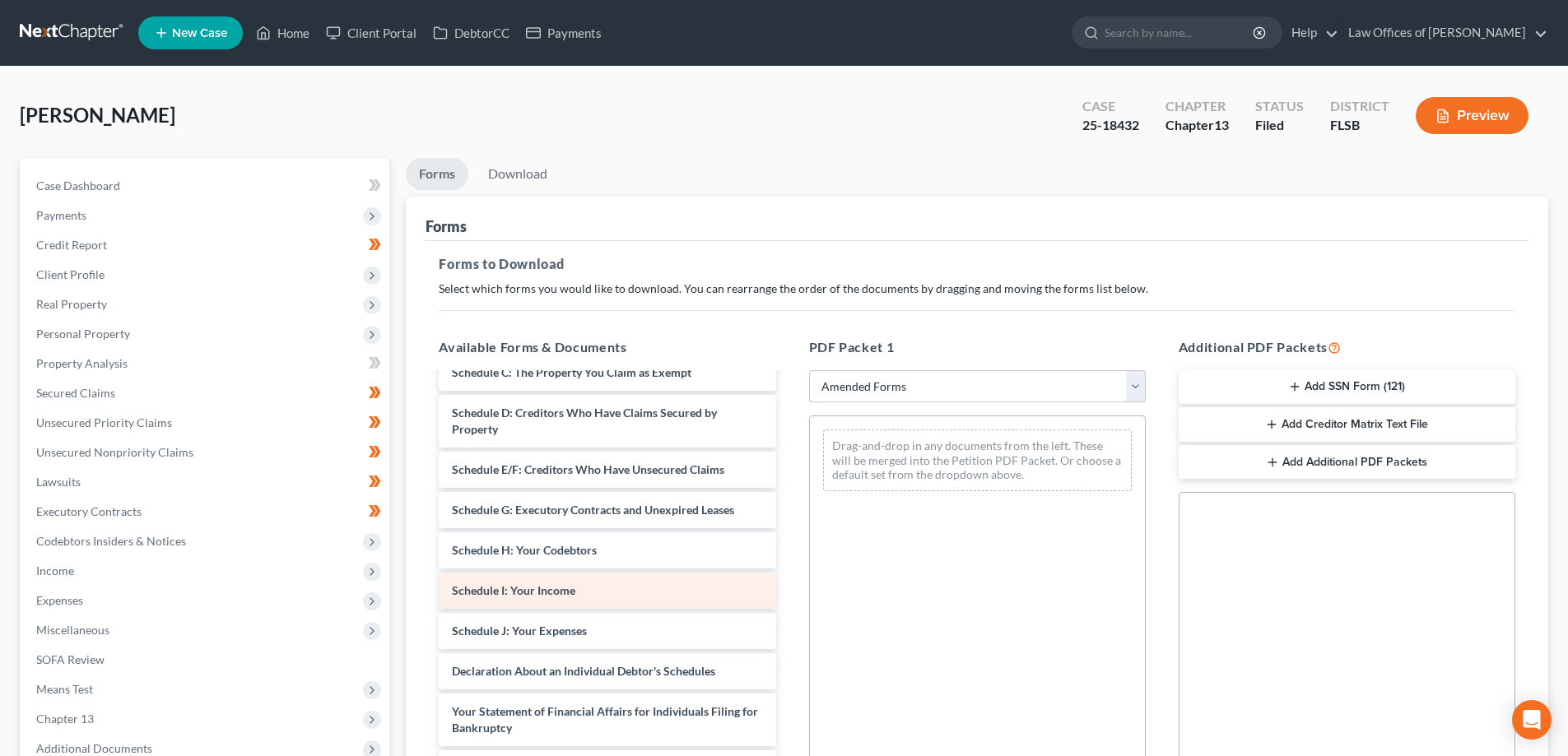
scroll to position [165, 0]
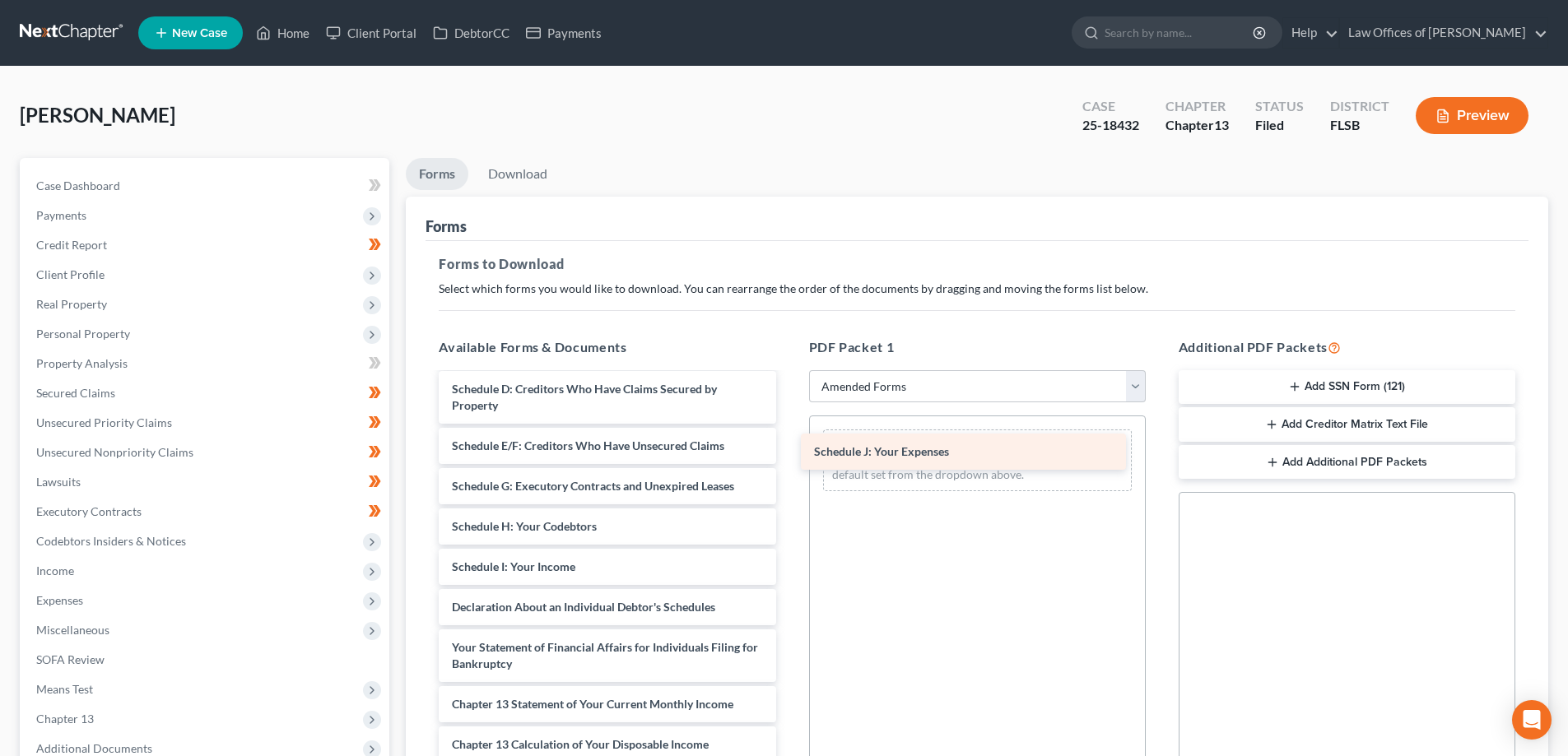
drag, startPoint x: 514, startPoint y: 612, endPoint x: 887, endPoint y: 459, distance: 403.2
click at [788, 459] on div "Schedule J: Your Expenses Voluntary Petition for Individuals Filing for Bankrup…" at bounding box center [607, 575] width 363 height 731
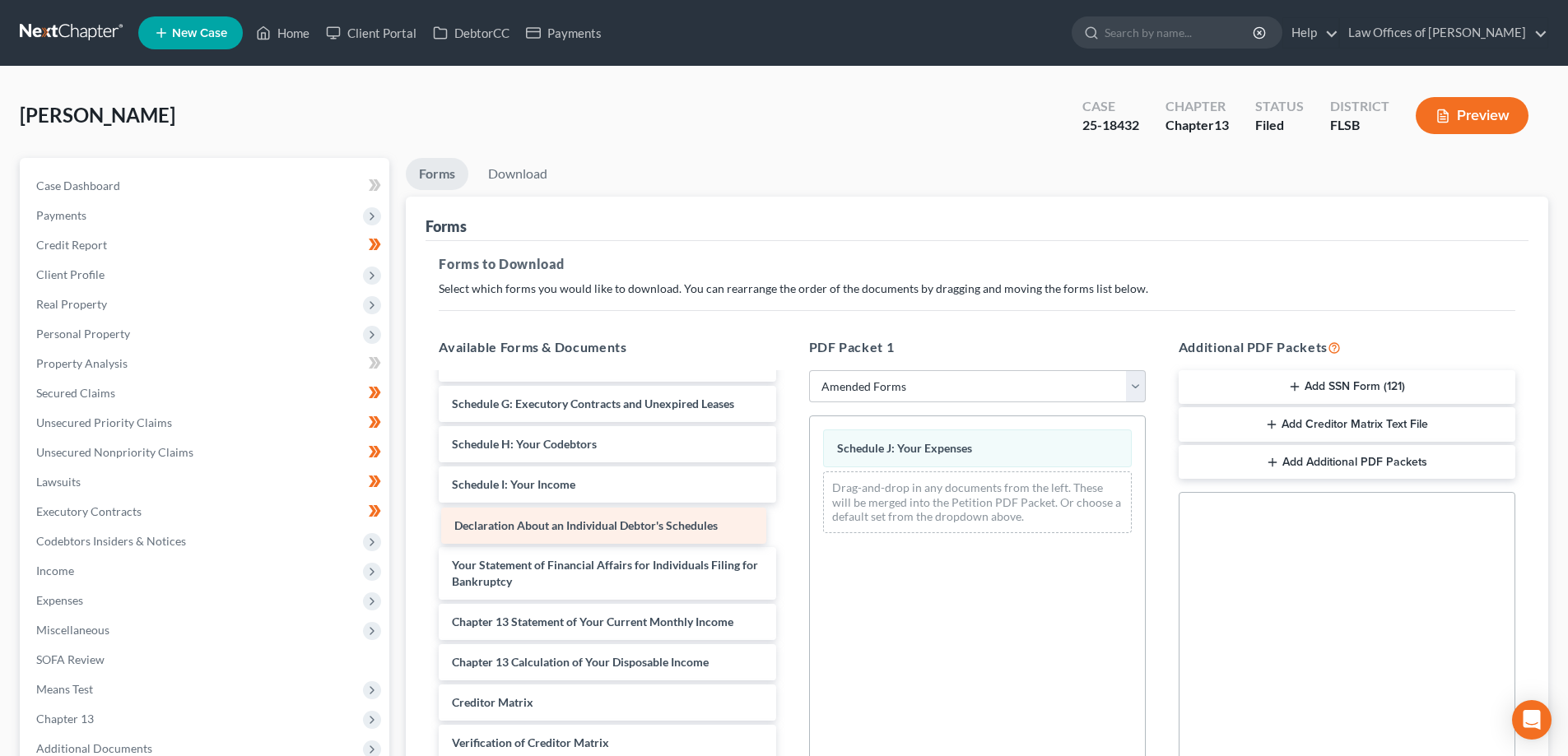
scroll to position [246, 0]
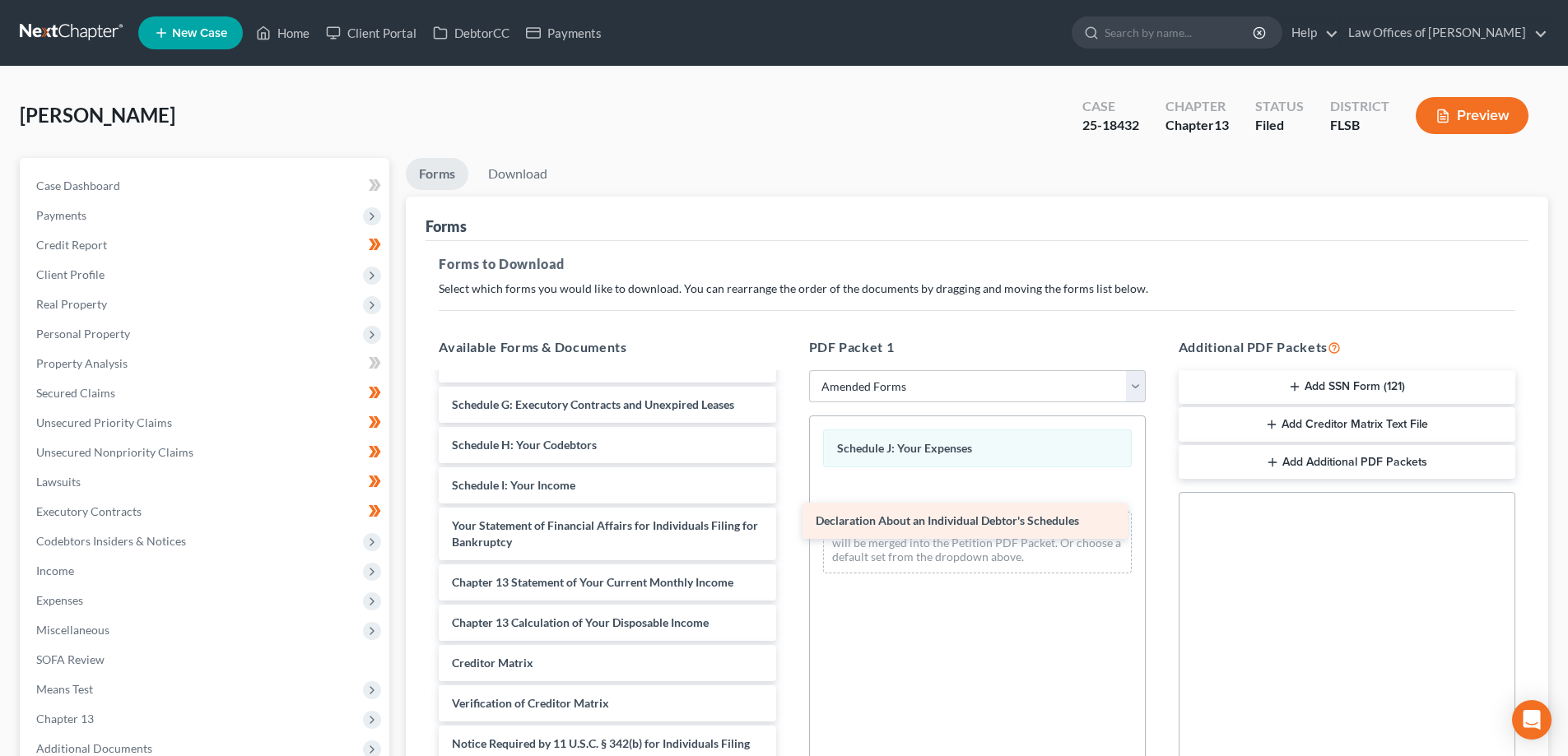
drag, startPoint x: 530, startPoint y: 530, endPoint x: 901, endPoint y: 508, distance: 371.7
click at [788, 508] on div "Declaration About an Individual Debtor's Schedules Voluntary Petition for Indiv…" at bounding box center [607, 473] width 363 height 690
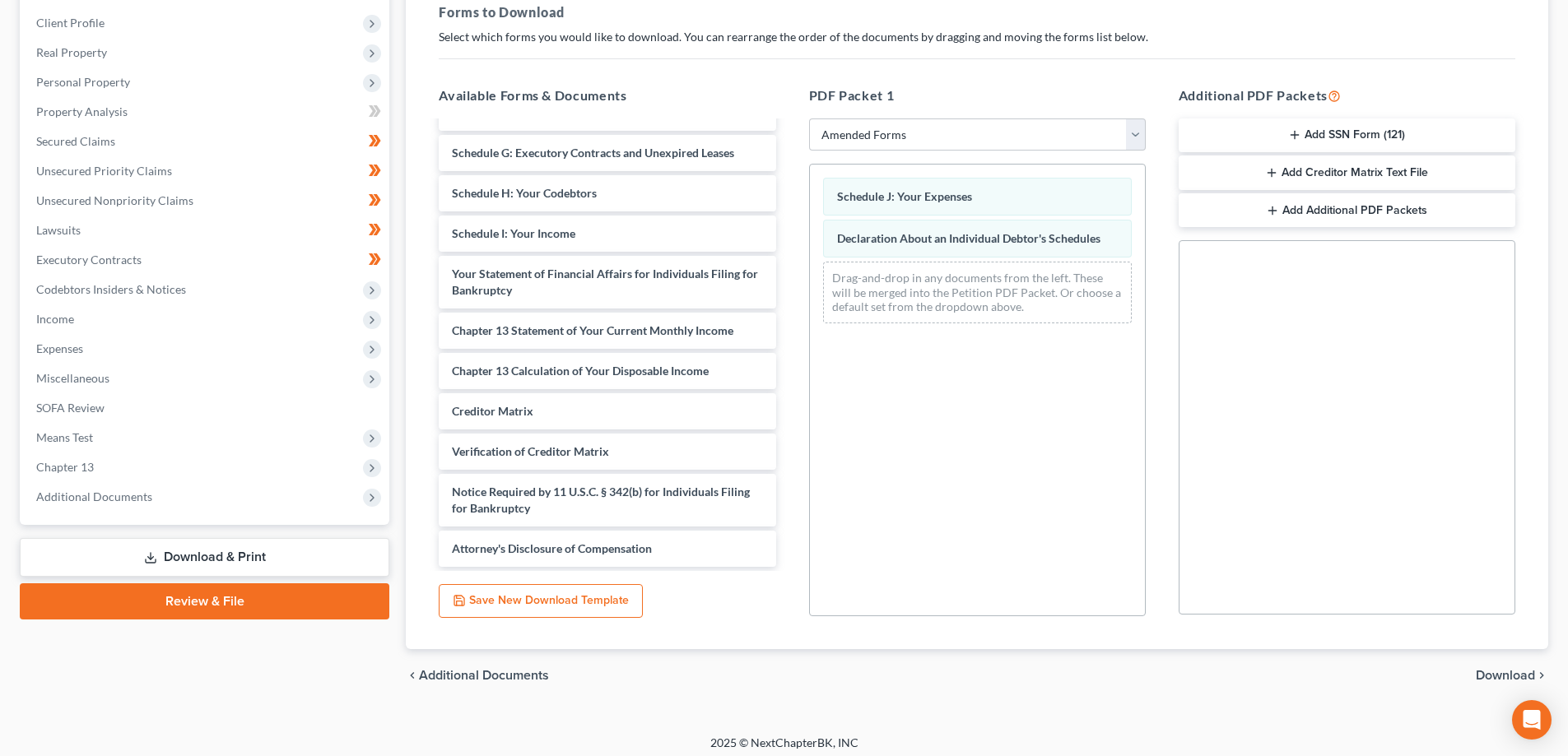
scroll to position [260, 0]
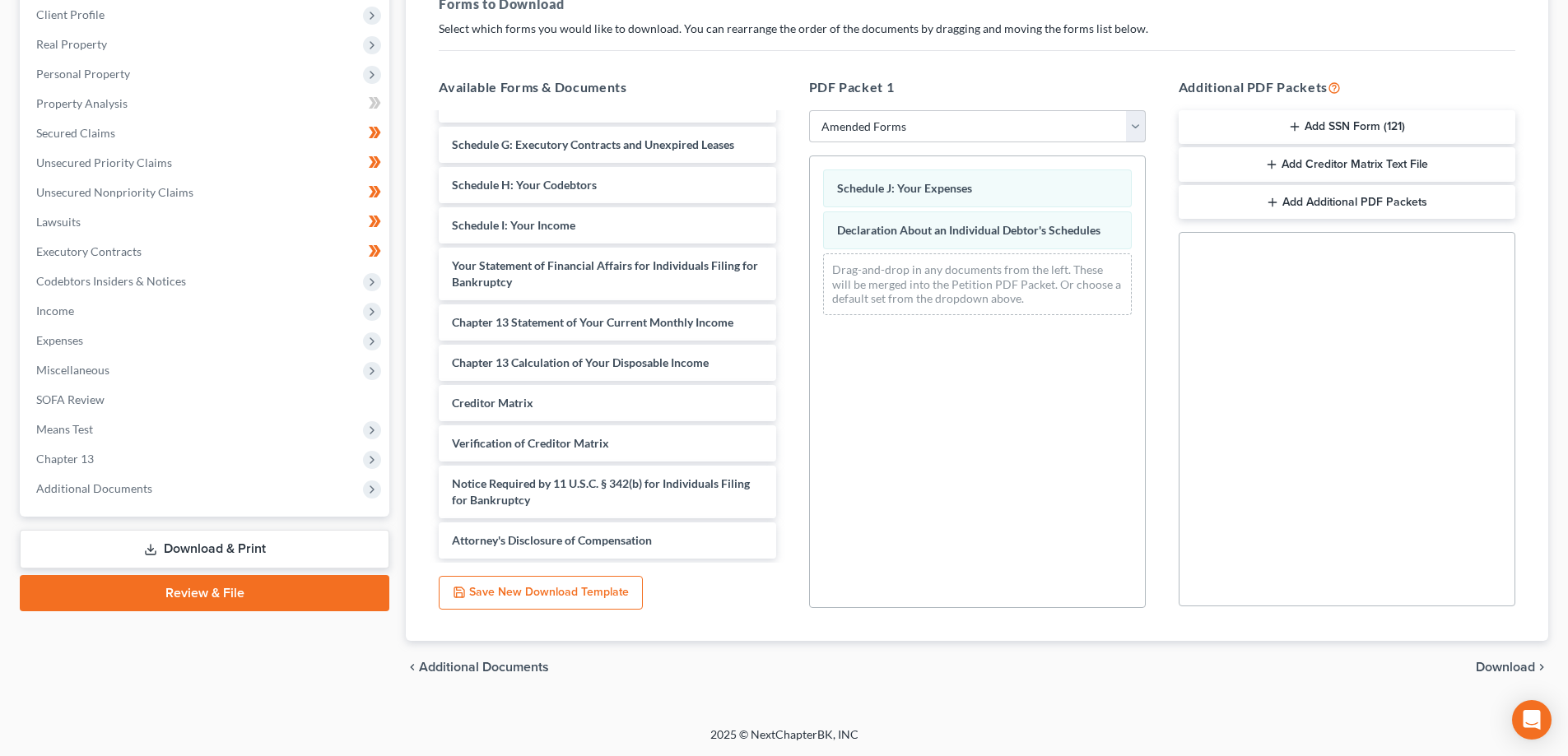
click at [1524, 669] on span "Download" at bounding box center [1505, 667] width 59 height 14
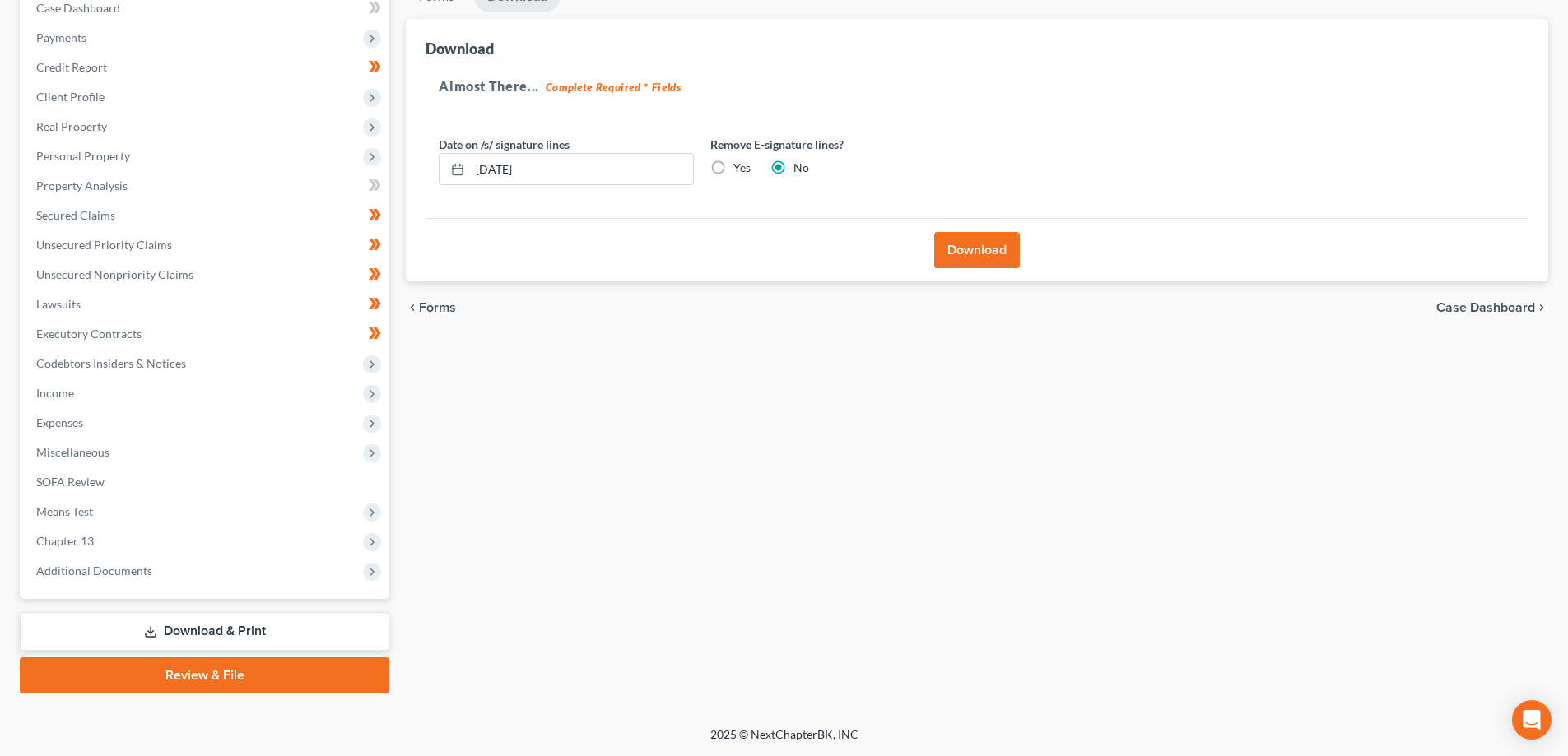
scroll to position [177, 0]
click at [967, 255] on button "Download" at bounding box center [976, 249] width 85 height 36
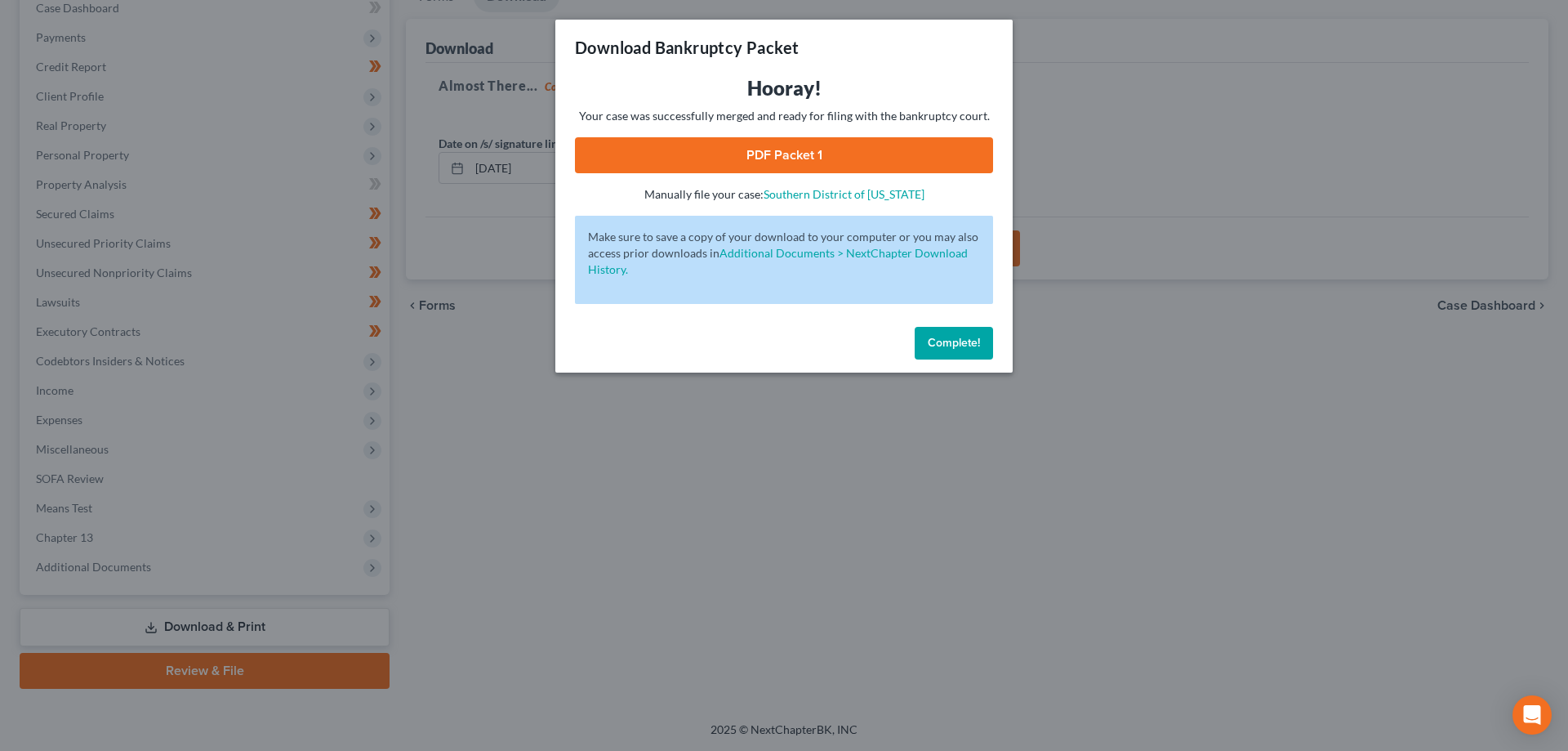
click at [881, 163] on link "PDF Packet 1" at bounding box center [784, 155] width 418 height 36
click at [948, 331] on button "Complete!" at bounding box center [953, 343] width 78 height 33
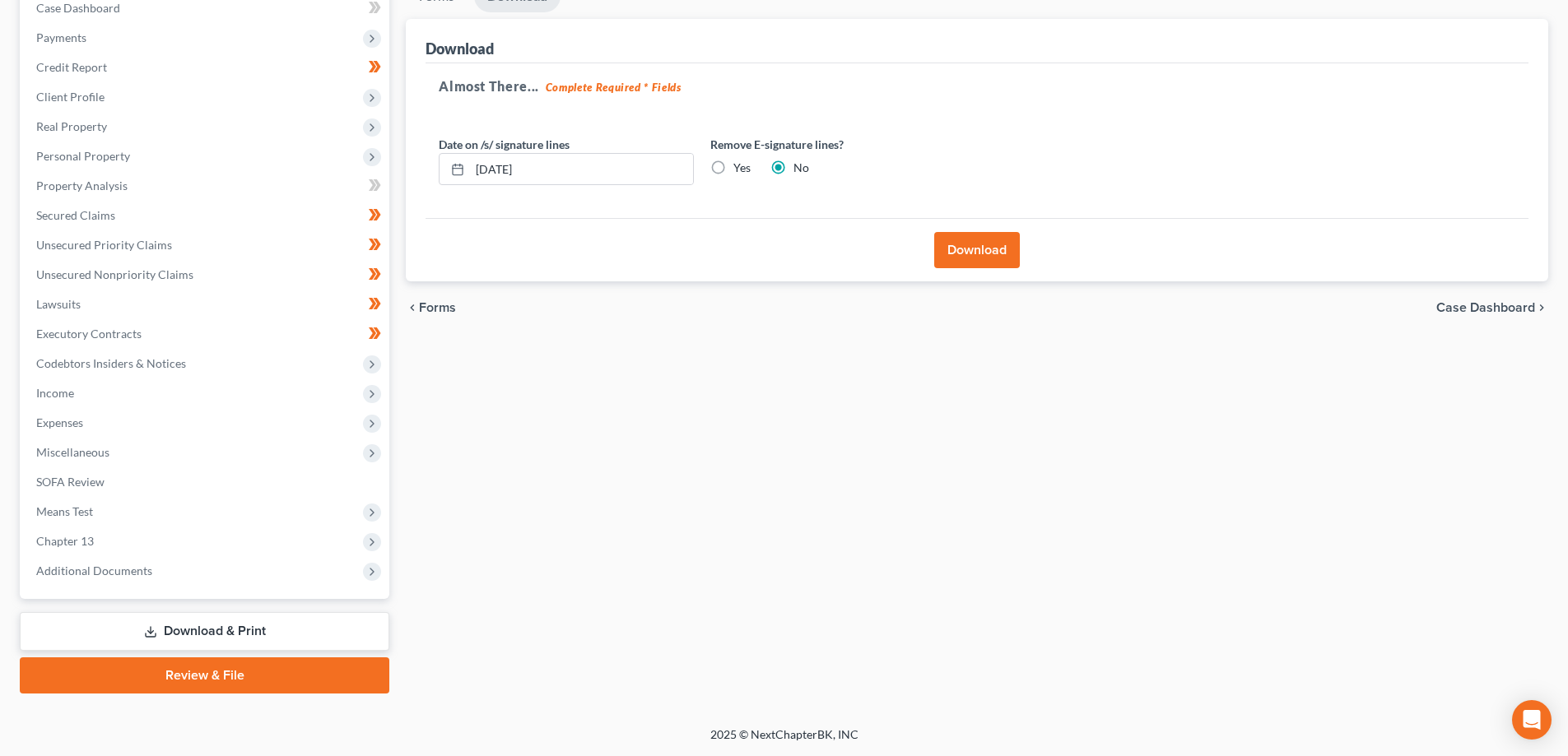
click at [220, 628] on link "Download & Print" at bounding box center [204, 631] width 369 height 39
click at [136, 579] on span "Additional Documents" at bounding box center [207, 571] width 367 height 30
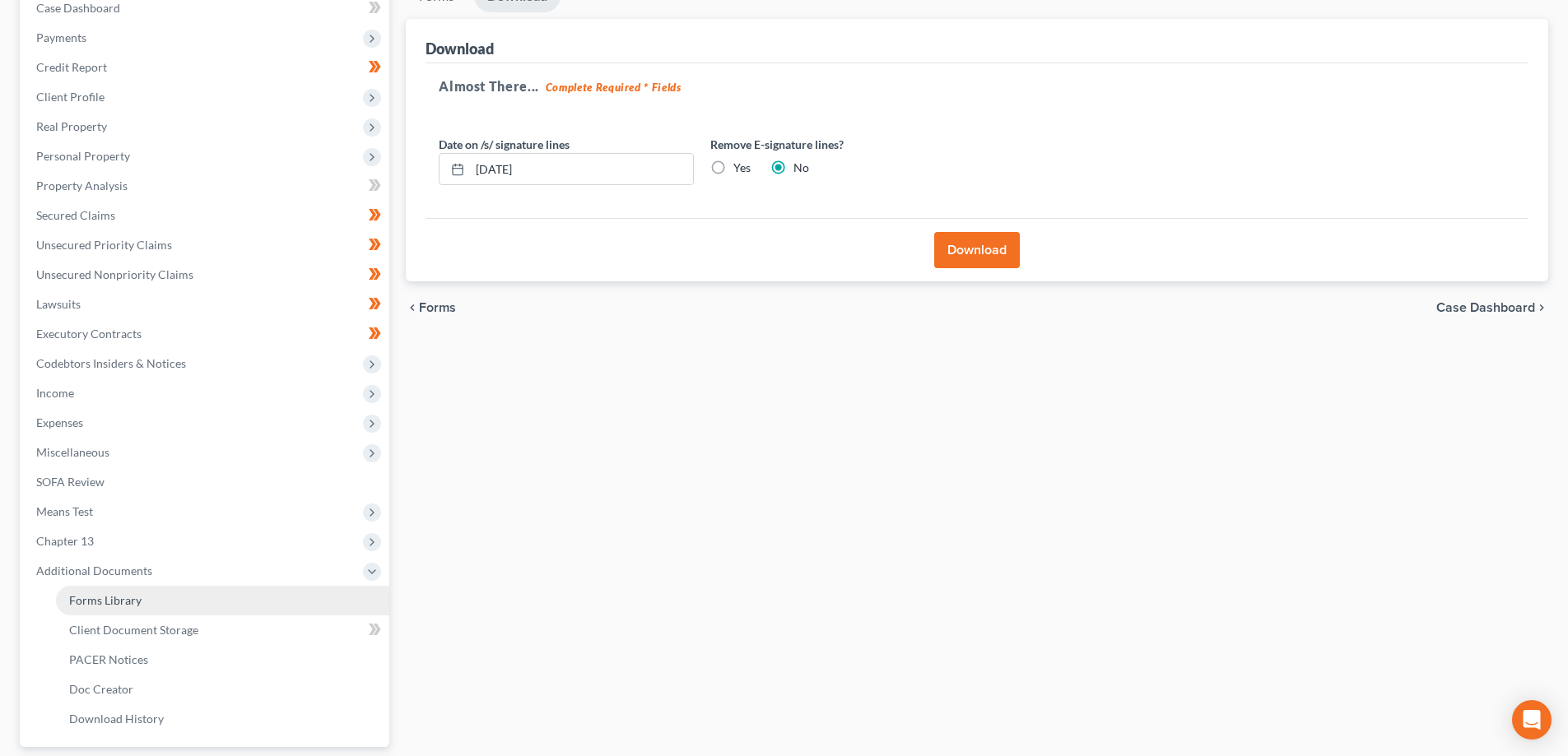
click at [121, 604] on span "Forms Library" at bounding box center [105, 600] width 73 height 14
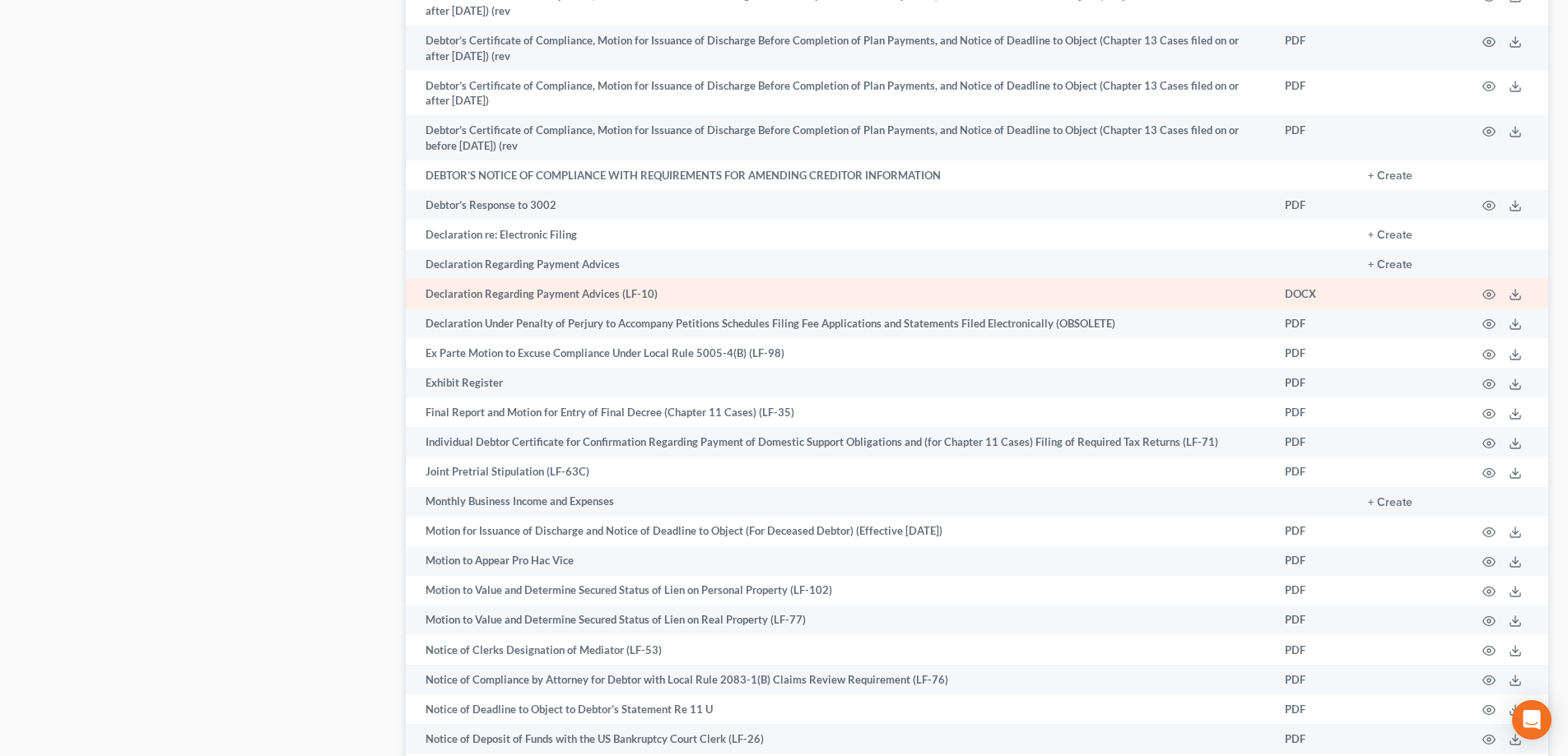
scroll to position [2053, 0]
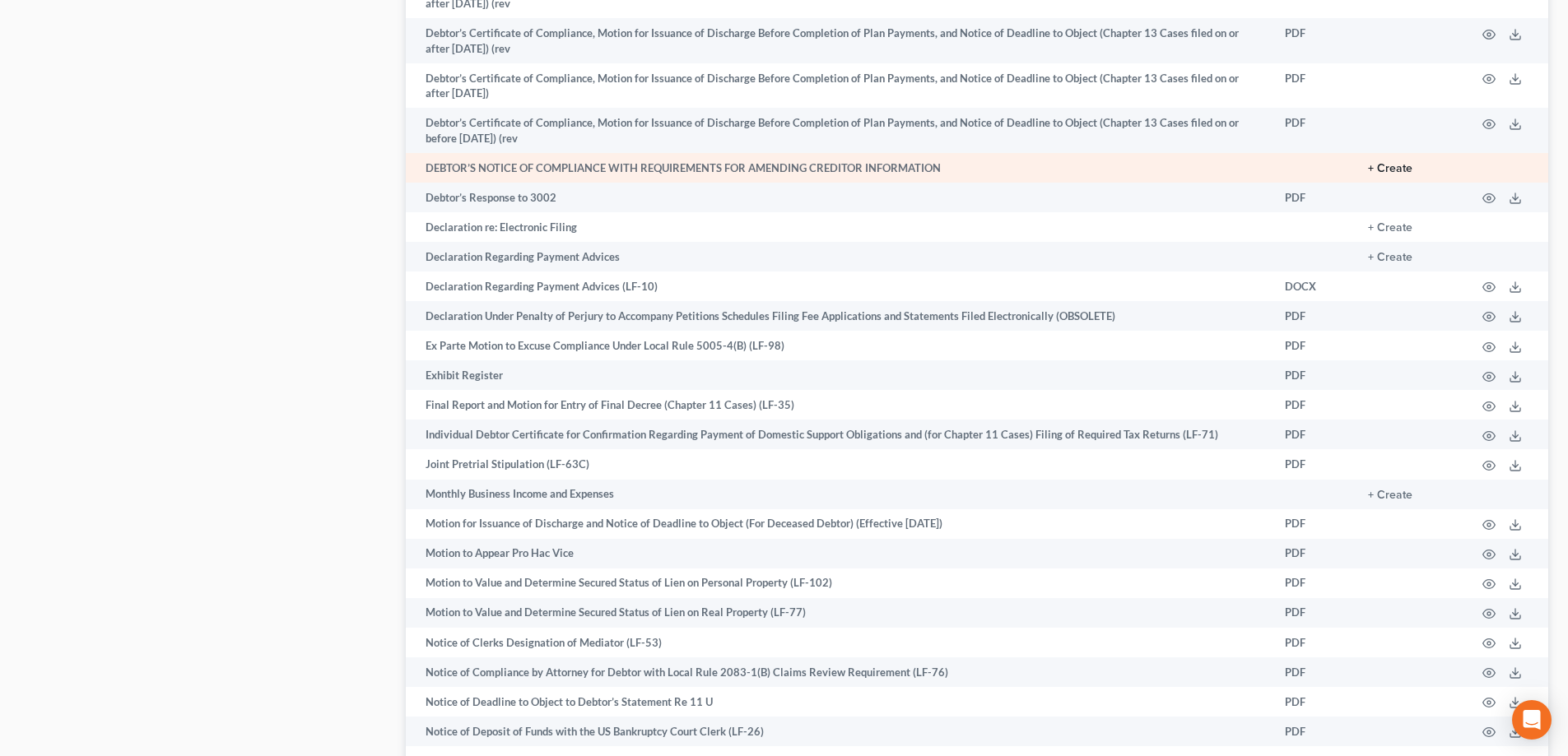
click at [1392, 166] on button "+ Create" at bounding box center [1390, 169] width 45 height 12
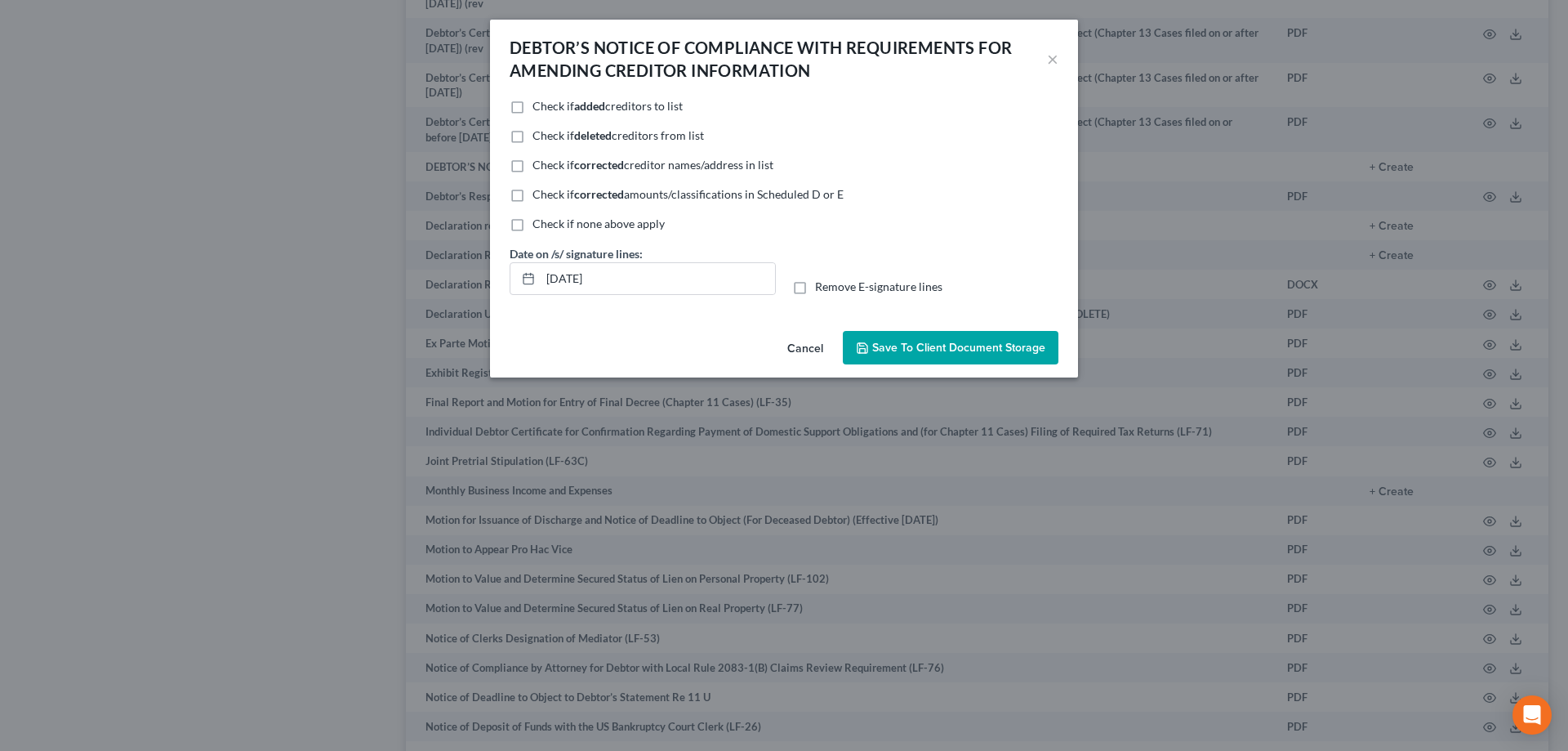
click at [532, 224] on label "Check if none above apply" at bounding box center [598, 223] width 132 height 16
click at [539, 224] on input "Check if none above apply" at bounding box center [544, 220] width 11 height 11
checkbox input "true"
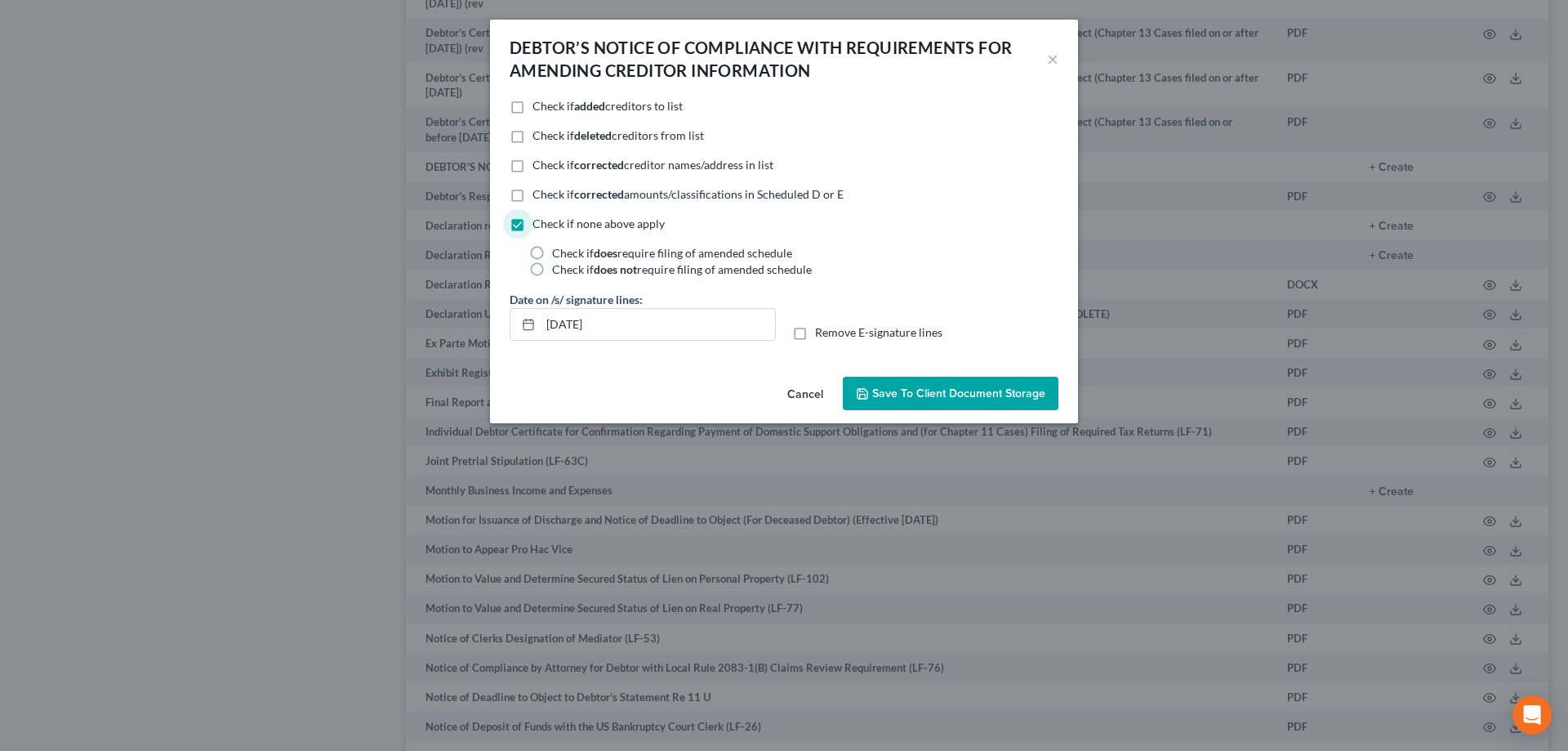
click at [553, 266] on label "Check if does not require filing of amended schedule" at bounding box center [682, 270] width 260 height 16
click at [558, 266] on input "Check if does not require filing of amended schedule" at bounding box center [563, 267] width 11 height 11
radio input "true"
click at [553, 252] on label "Check if does require filing of amended schedule" at bounding box center [672, 253] width 240 height 16
click at [558, 252] on input "Check if does require filing of amended schedule" at bounding box center [563, 250] width 11 height 11
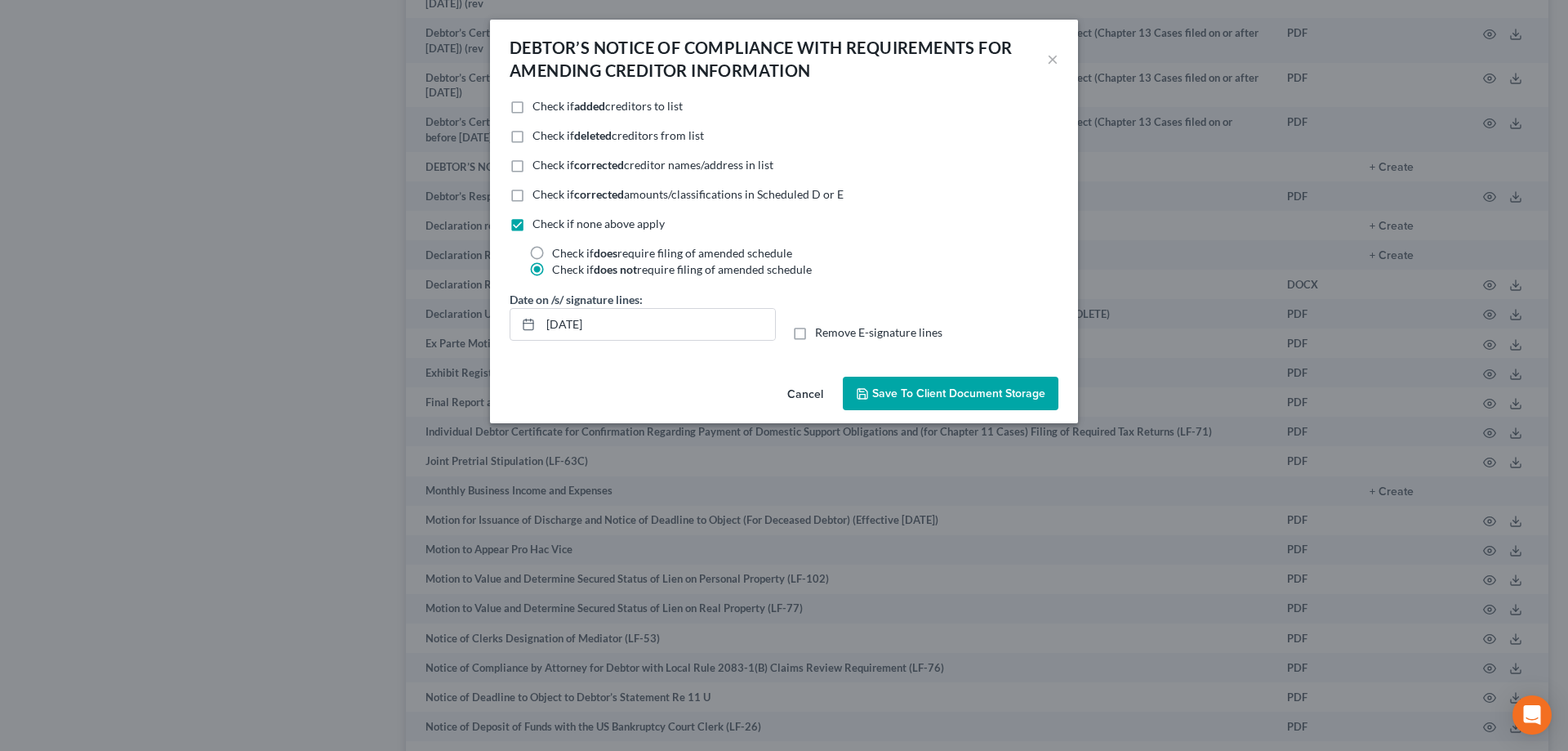
radio input "true"
radio input "false"
click at [979, 397] on span "Save to Client Document Storage" at bounding box center [959, 393] width 173 height 13
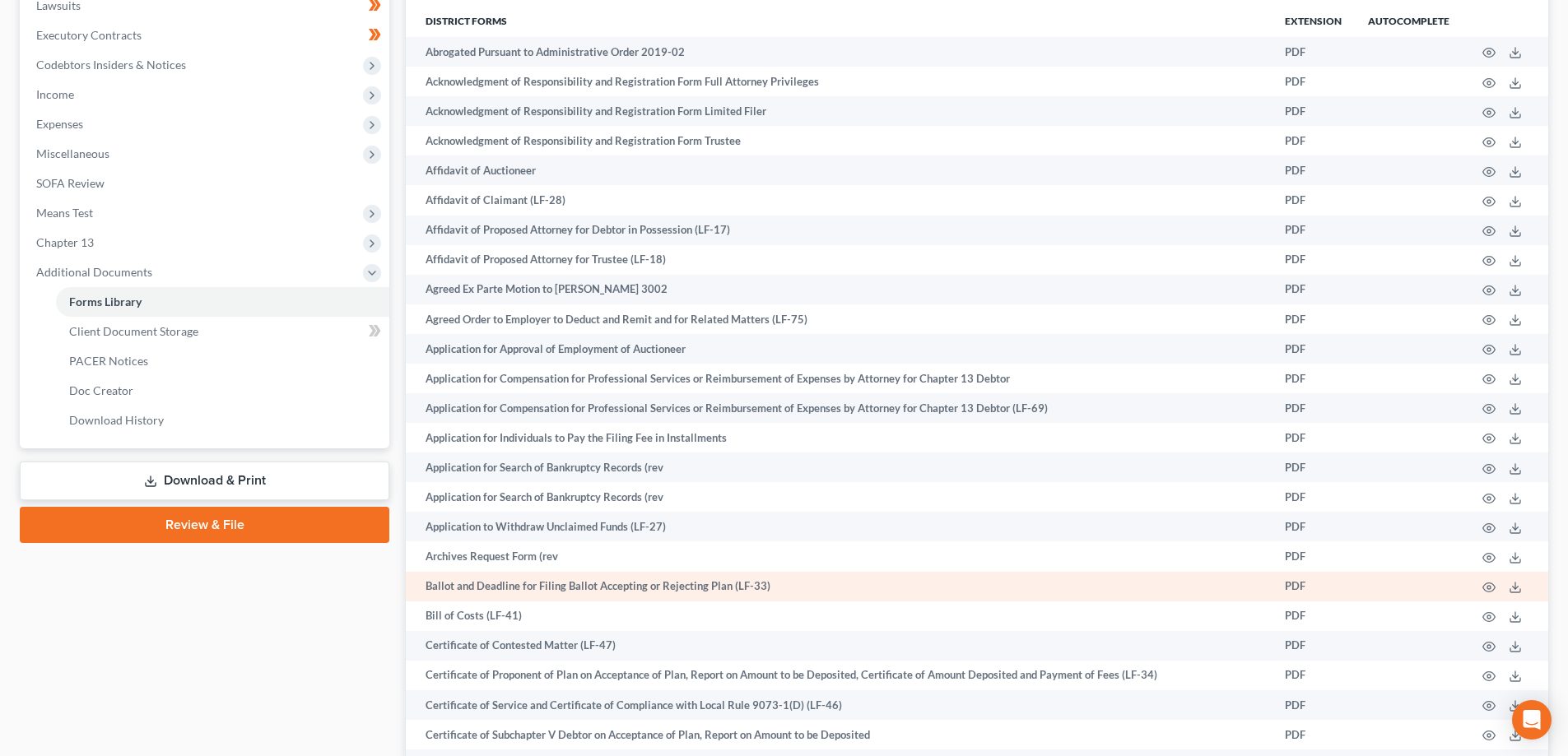
scroll to position [654, 0]
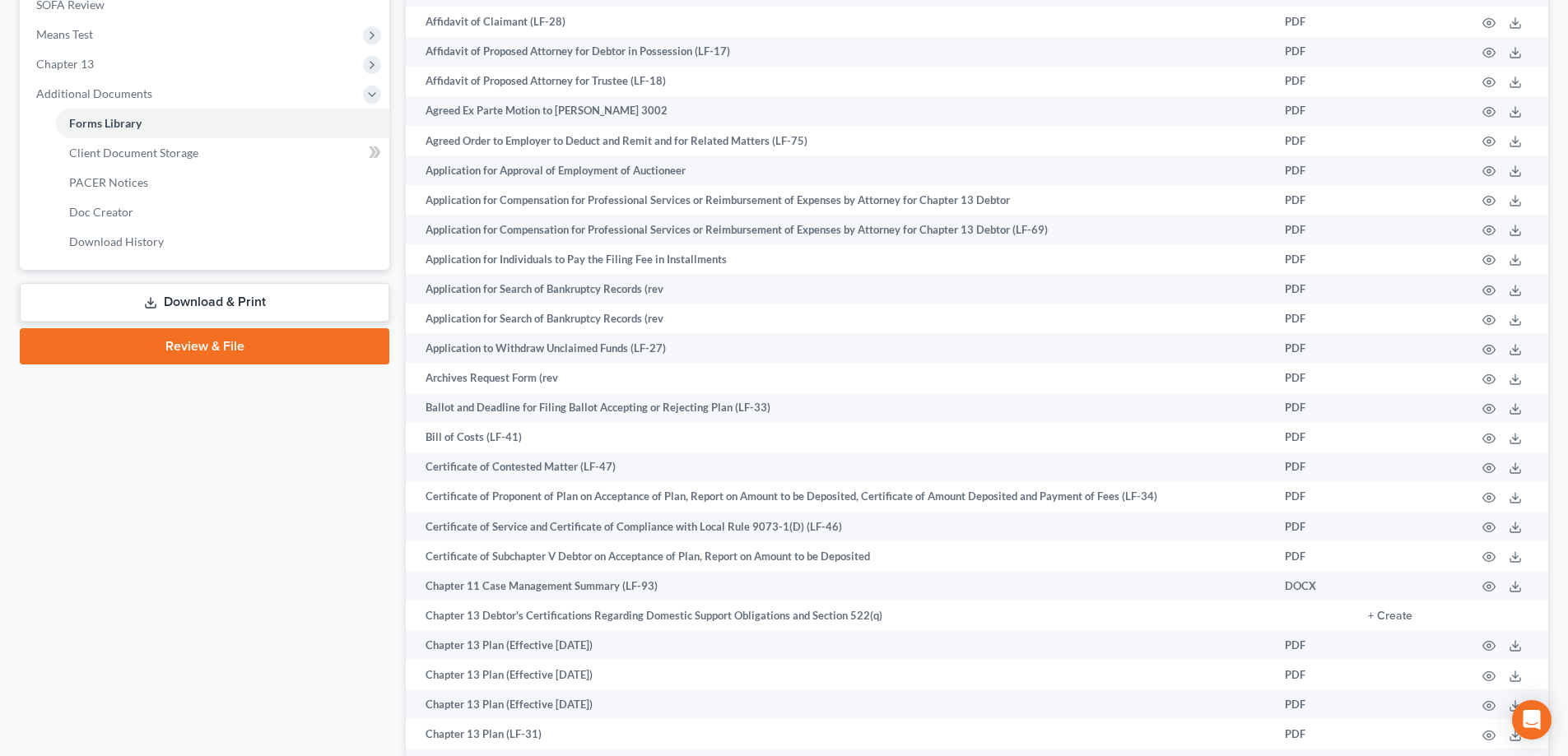
click at [247, 298] on link "Download & Print" at bounding box center [204, 302] width 369 height 39
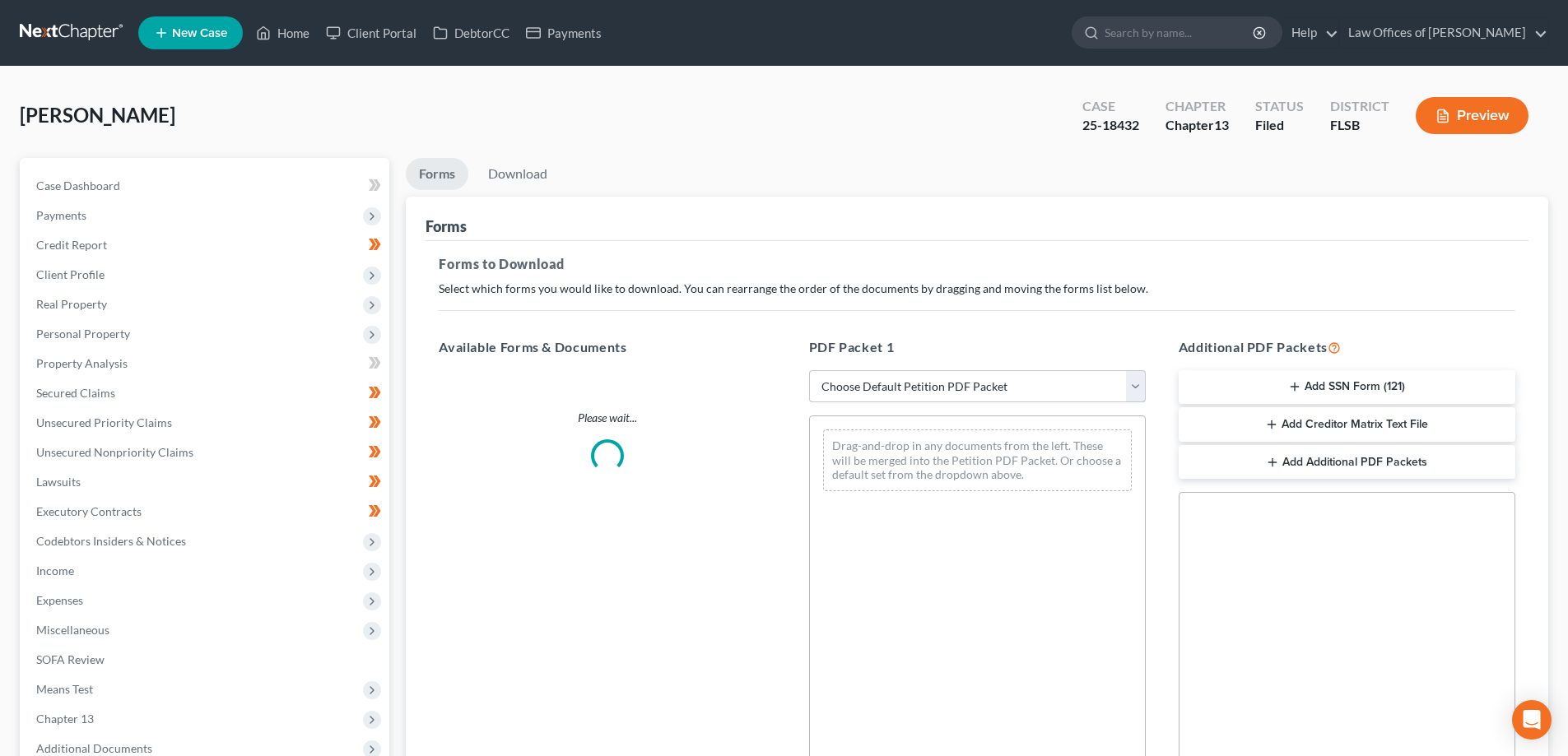
click at [993, 393] on select "Choose Default Petition PDF Packet Complete Bankruptcy Petition (all forms and …" at bounding box center [976, 387] width 336 height 33
select select "2"
click at [809, 370] on select "Choose Default Petition PDF Packet Complete Bankruptcy Petition (all forms and …" at bounding box center [976, 387] width 336 height 33
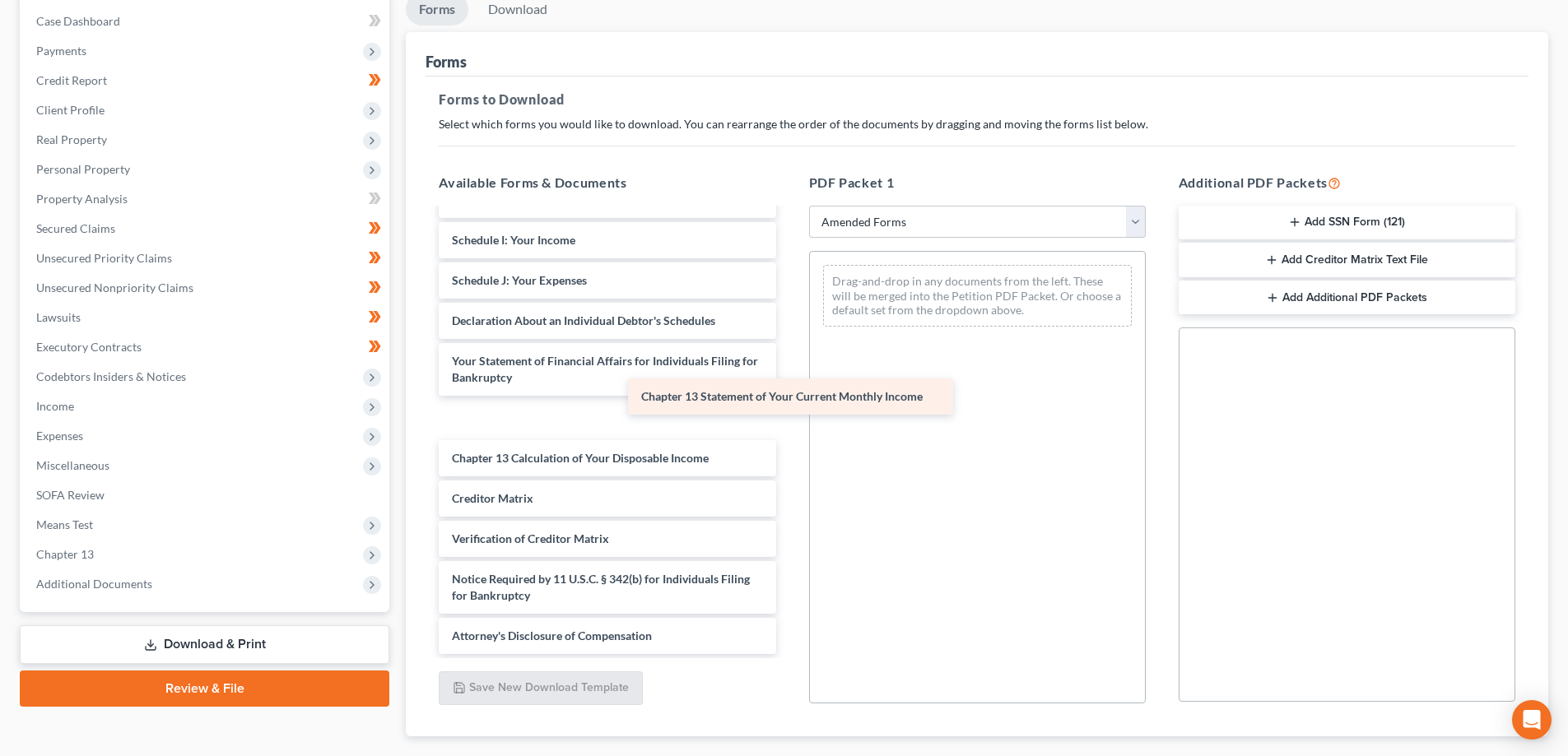
scroll to position [537, 0]
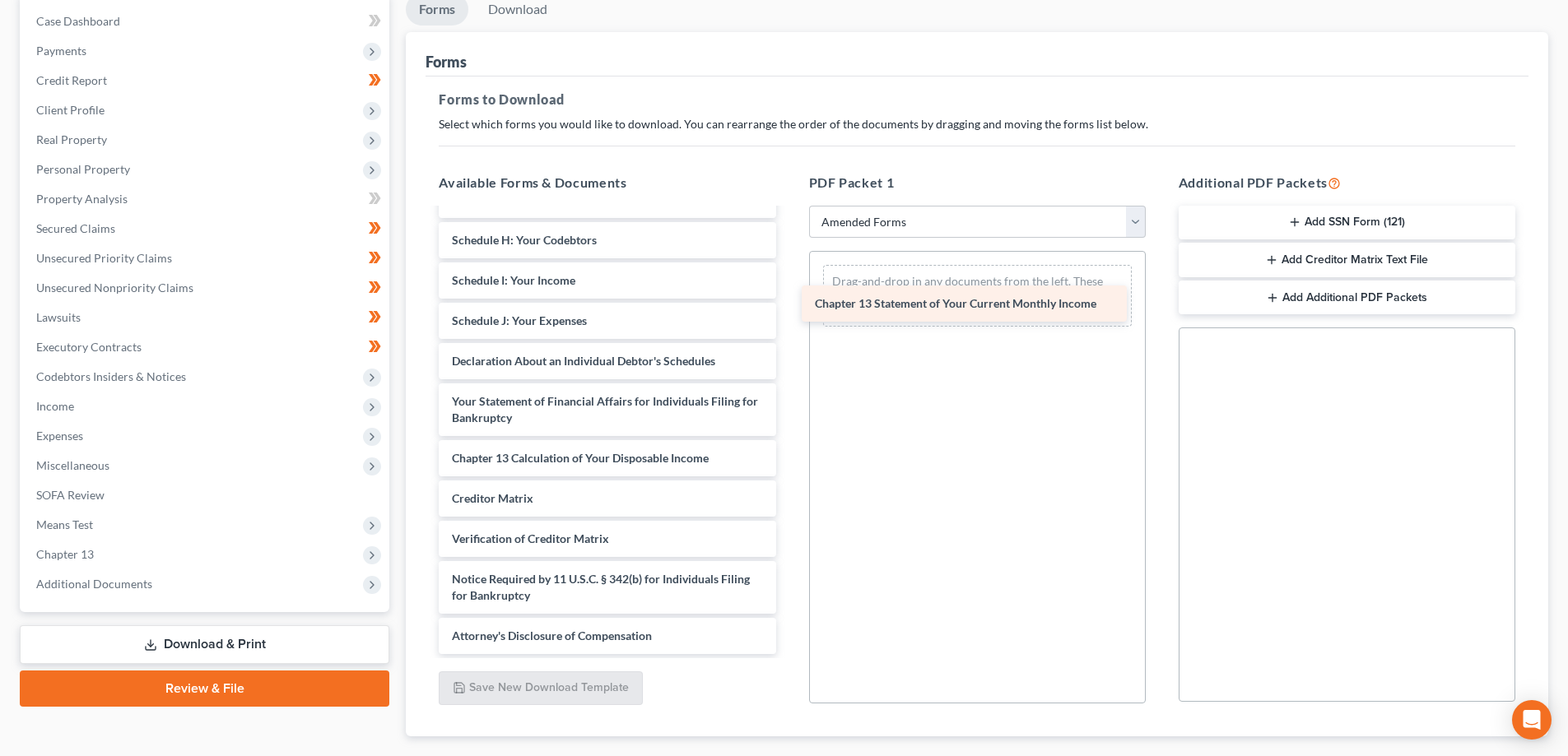
drag, startPoint x: 535, startPoint y: 419, endPoint x: 899, endPoint y: 304, distance: 381.7
click at [788, 304] on div "Chapter 13 Statement of Your Current Monthly Income DEBTOR’S NOTICE OF COMPLIAN…" at bounding box center [607, 171] width 363 height 964
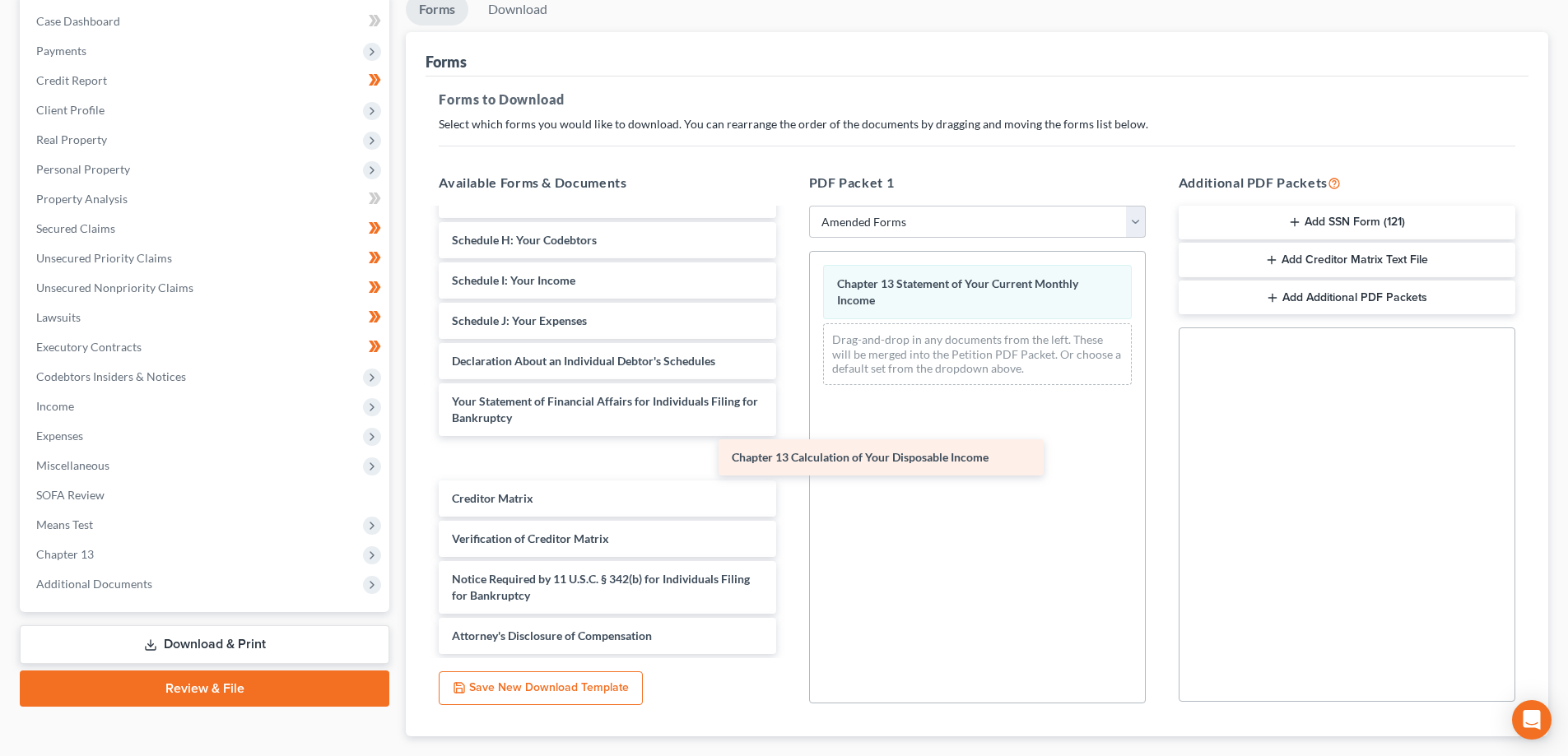
scroll to position [497, 0]
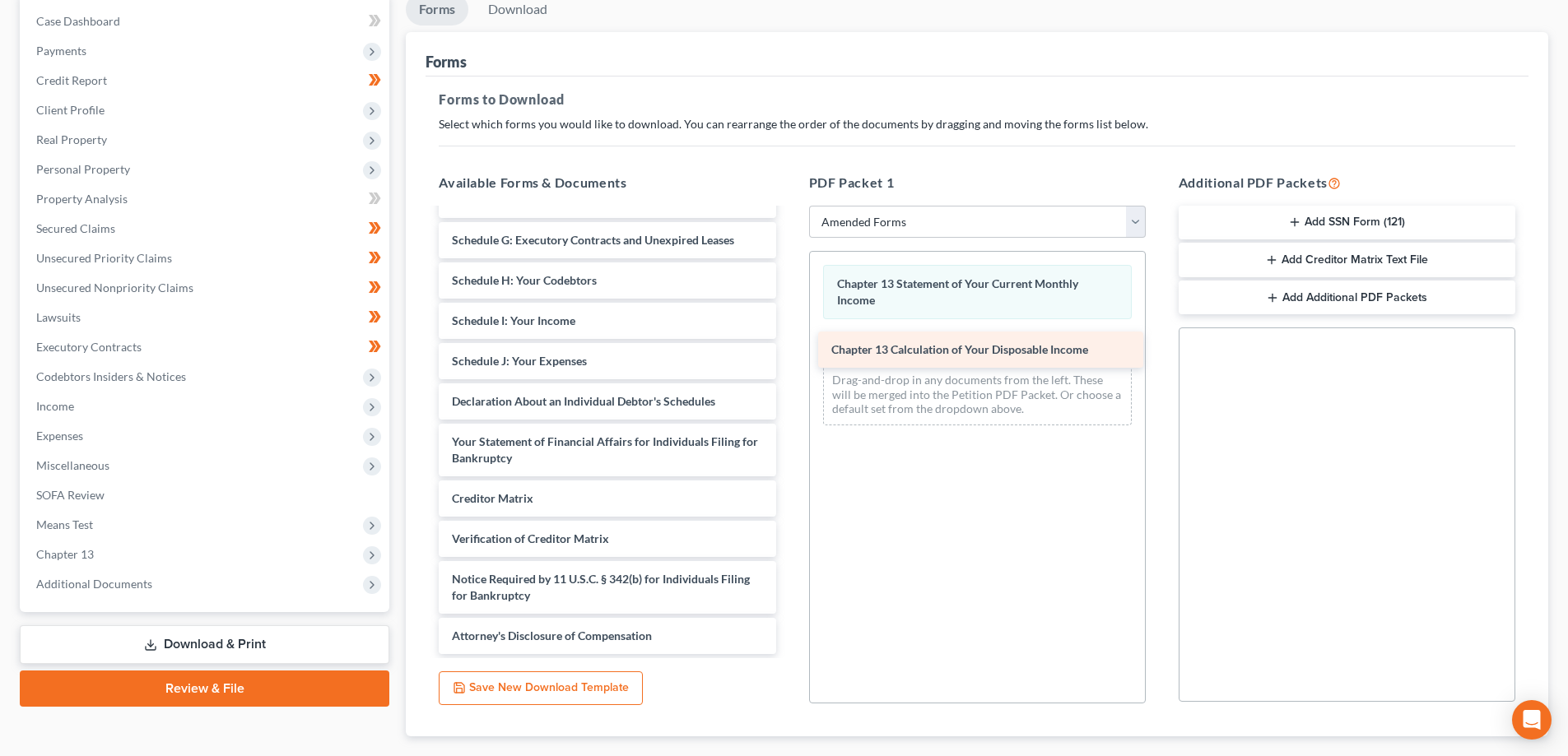
drag, startPoint x: 506, startPoint y: 454, endPoint x: 885, endPoint y: 345, distance: 394.4
click at [788, 345] on div "Chapter 13 Calculation of Your Disposable Income DEBTOR’S NOTICE OF COMPLIANCE …" at bounding box center [607, 192] width 363 height 925
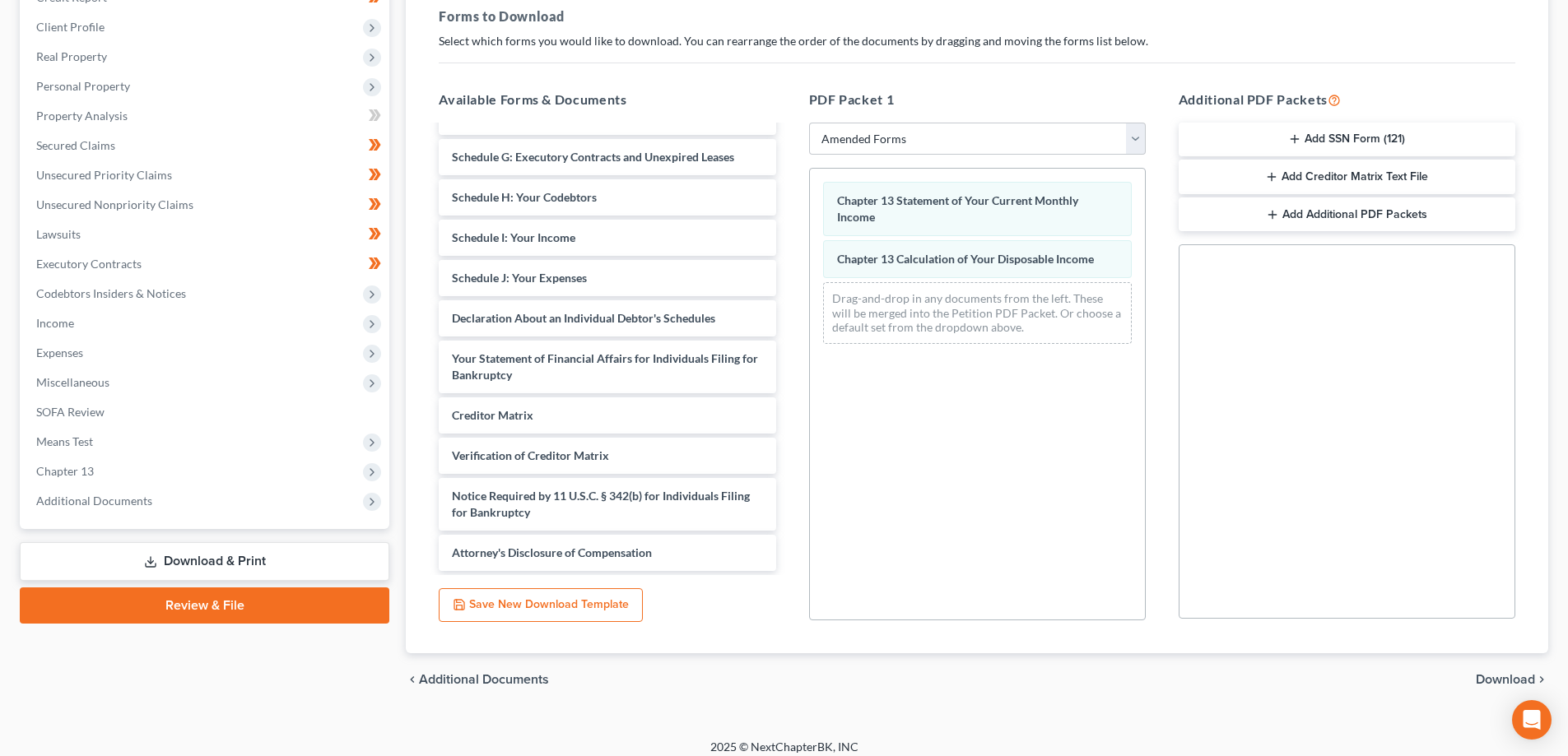
scroll to position [260, 0]
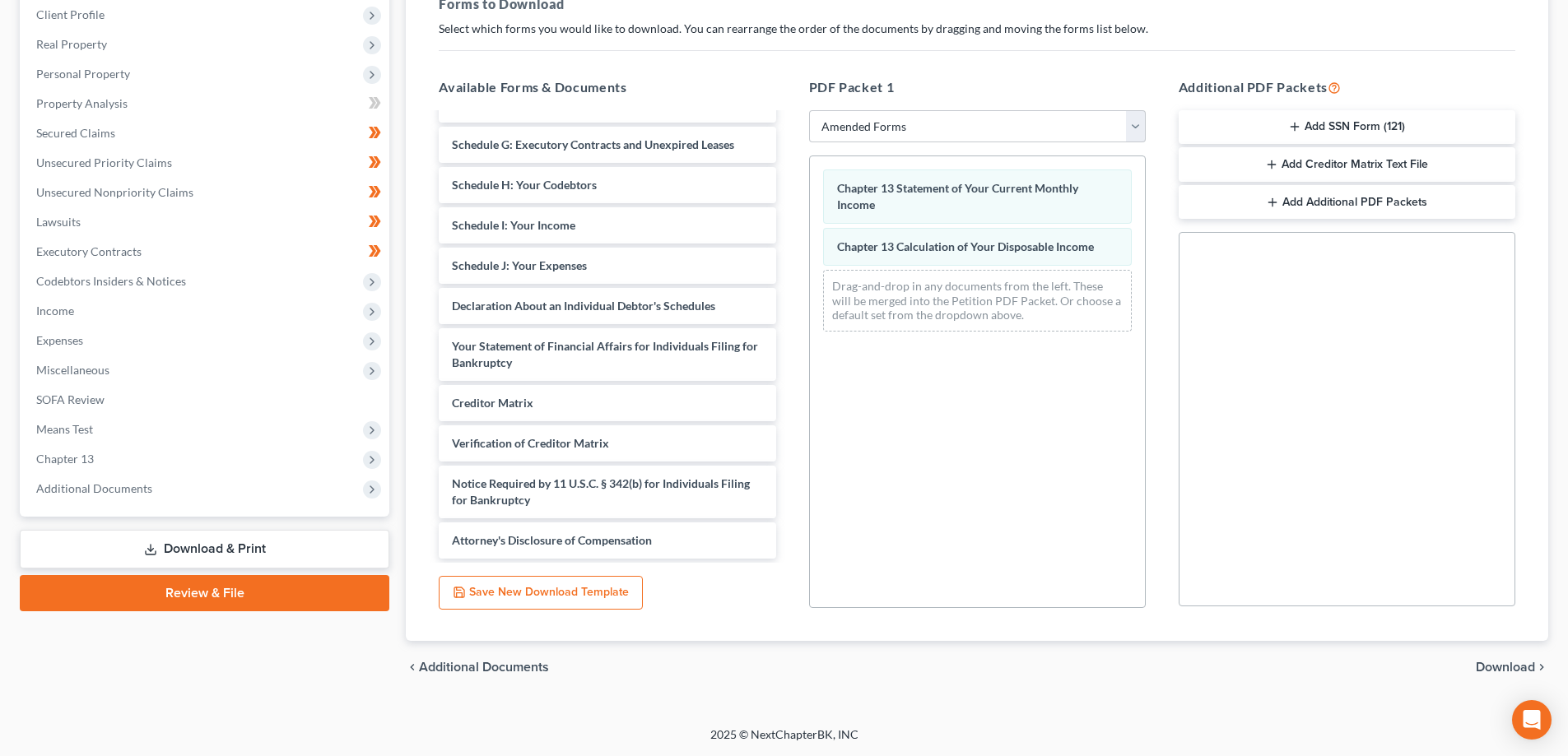
click at [1506, 666] on span "Download" at bounding box center [1505, 667] width 59 height 14
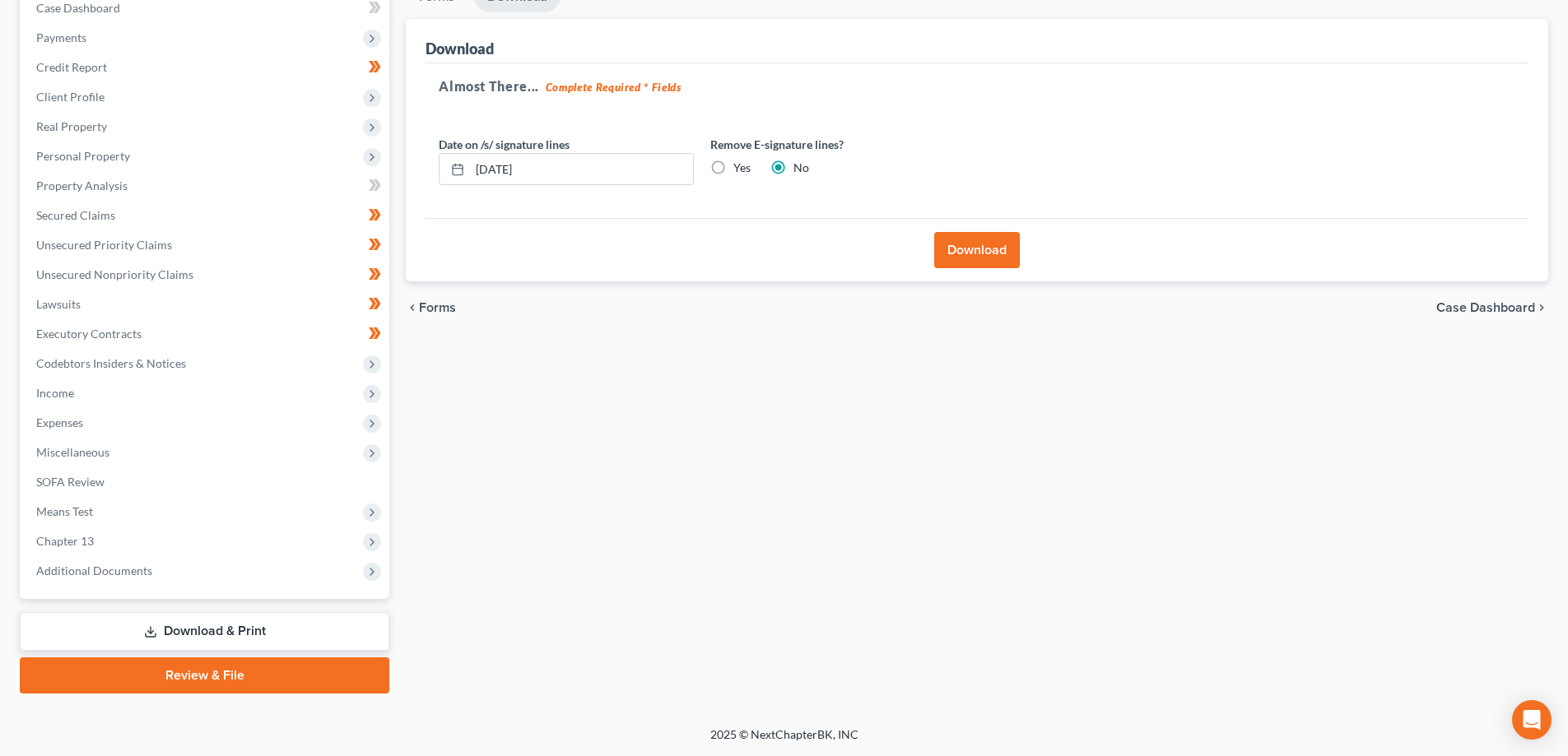
click at [435, 313] on span "Forms" at bounding box center [437, 308] width 37 height 14
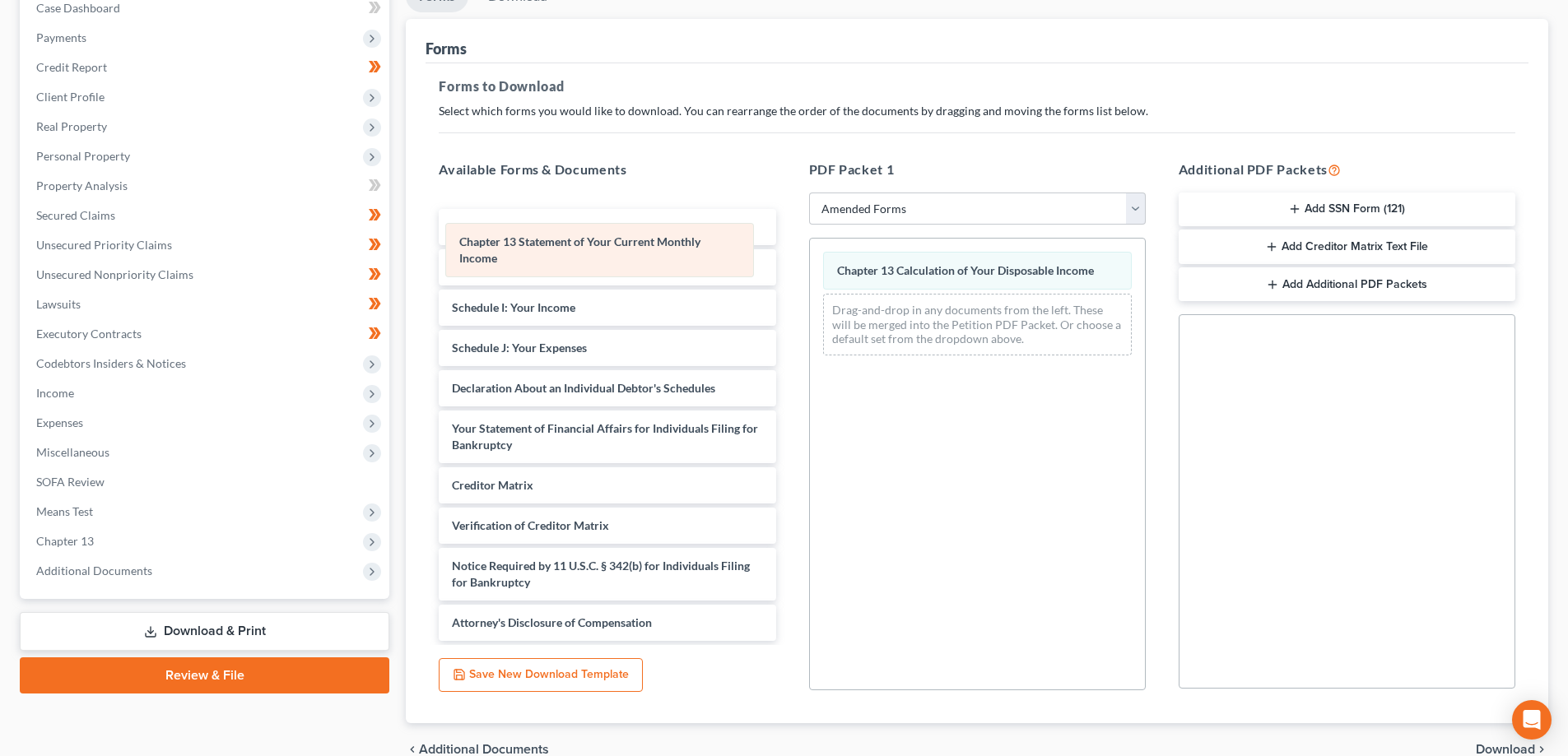
scroll to position [497, 0]
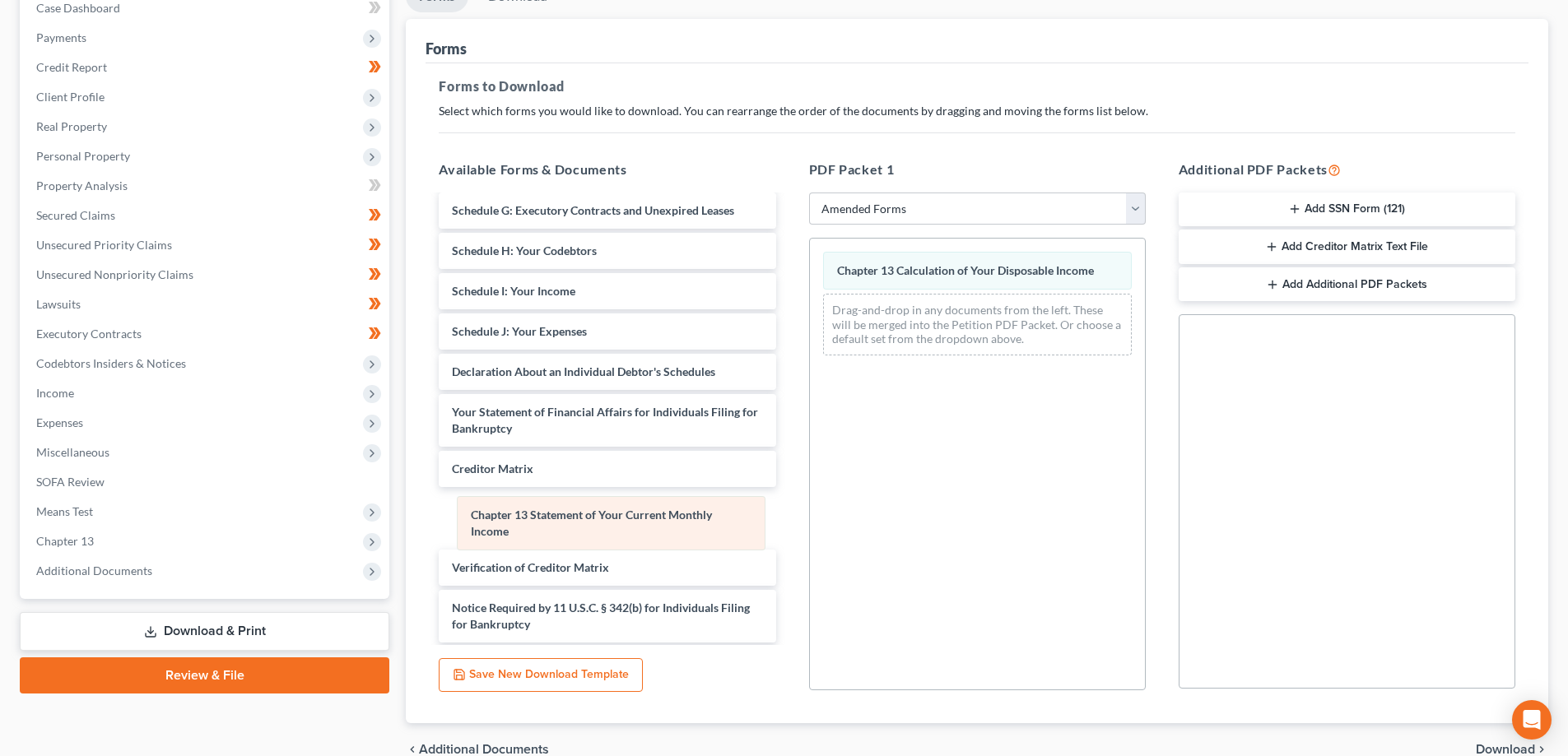
drag, startPoint x: 1003, startPoint y: 268, endPoint x: 637, endPoint y: 514, distance: 441.0
click at [810, 368] on div "Chapter 13 Statement of Your Current Monthly Income Chapter 13 Statement of You…" at bounding box center [976, 303] width 335 height 130
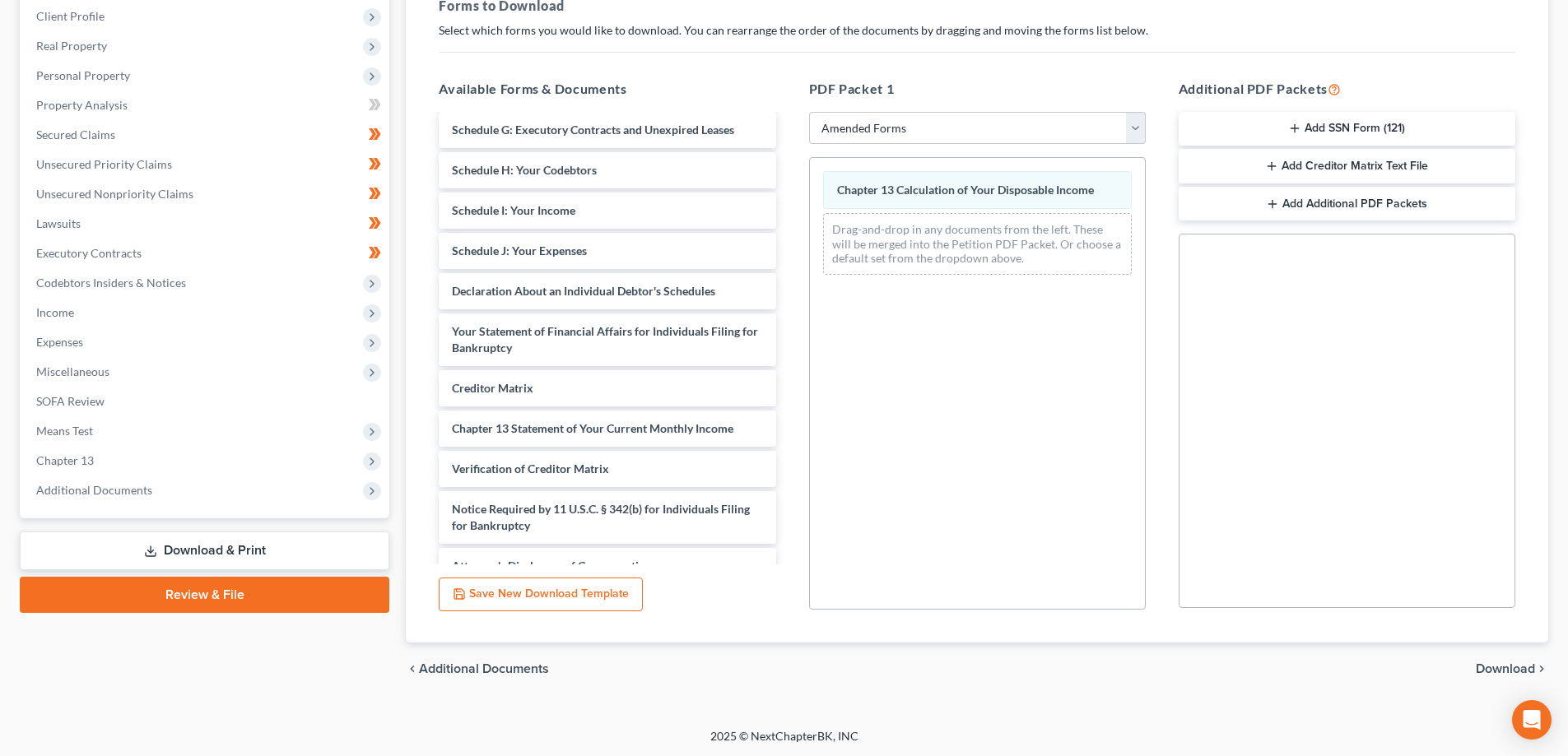
scroll to position [260, 0]
click at [1512, 668] on span "Download" at bounding box center [1505, 667] width 59 height 14
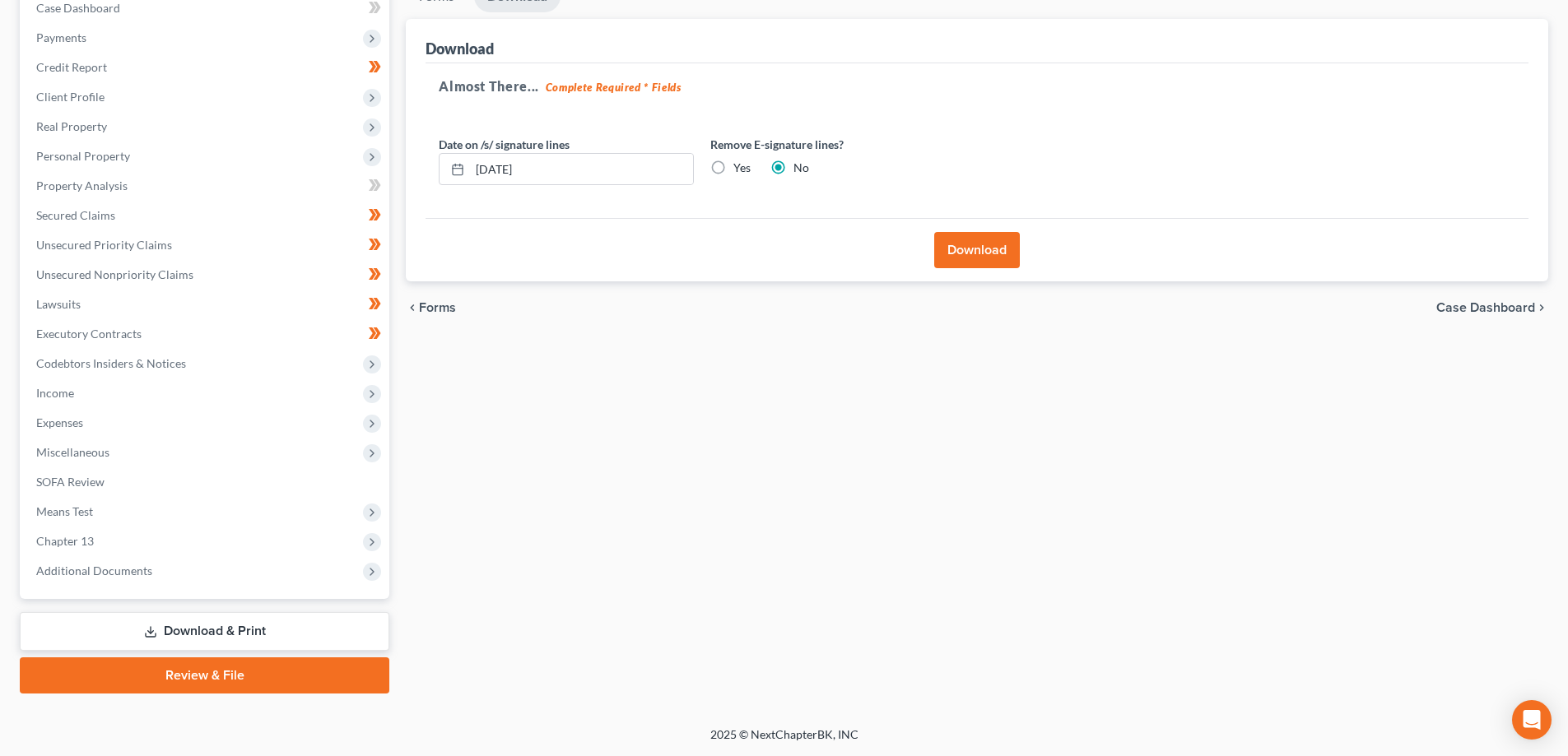
scroll to position [177, 0]
click at [974, 257] on button "Download" at bounding box center [976, 249] width 85 height 36
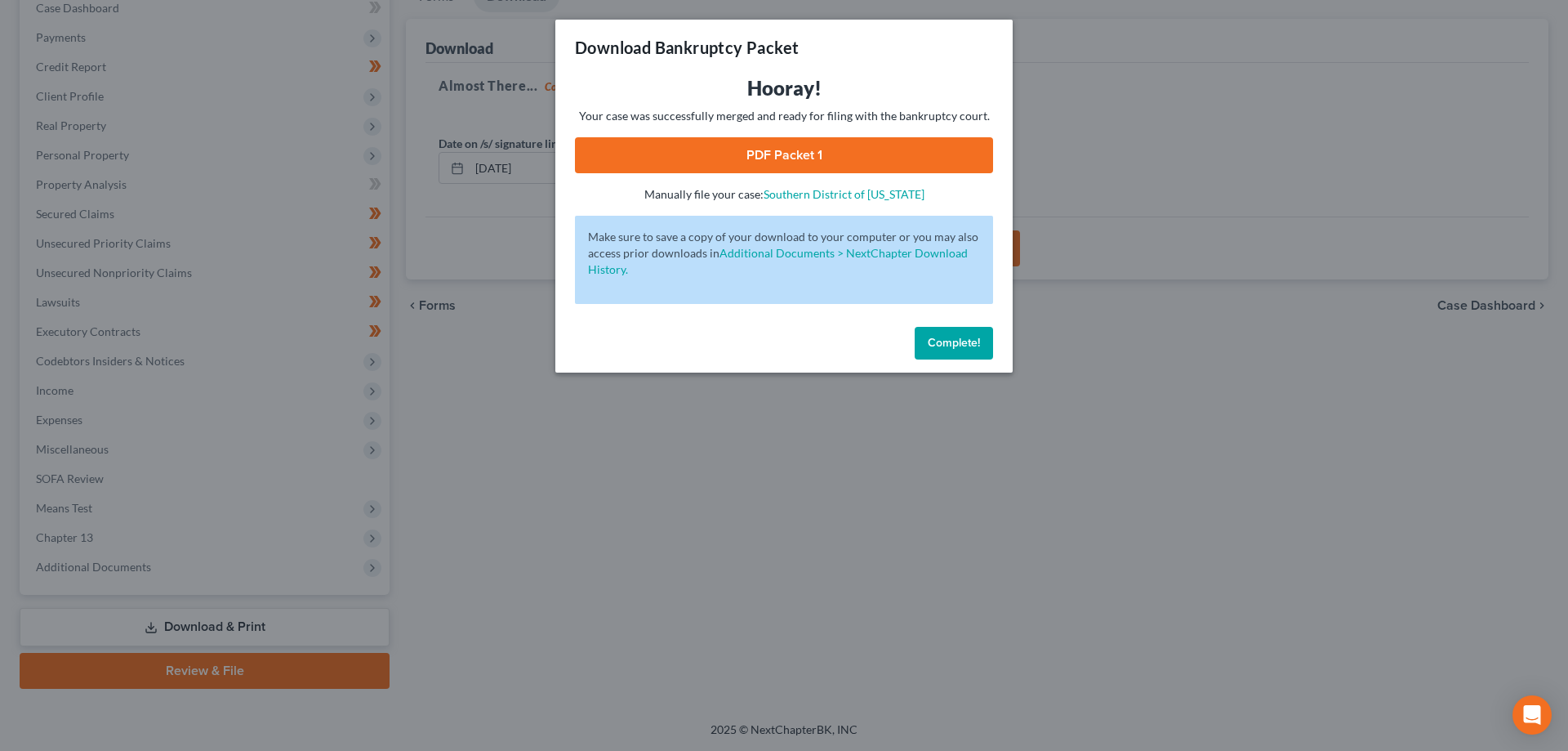
click at [784, 159] on link "PDF Packet 1" at bounding box center [784, 155] width 418 height 36
click at [959, 337] on span "Complete!" at bounding box center [954, 343] width 52 height 13
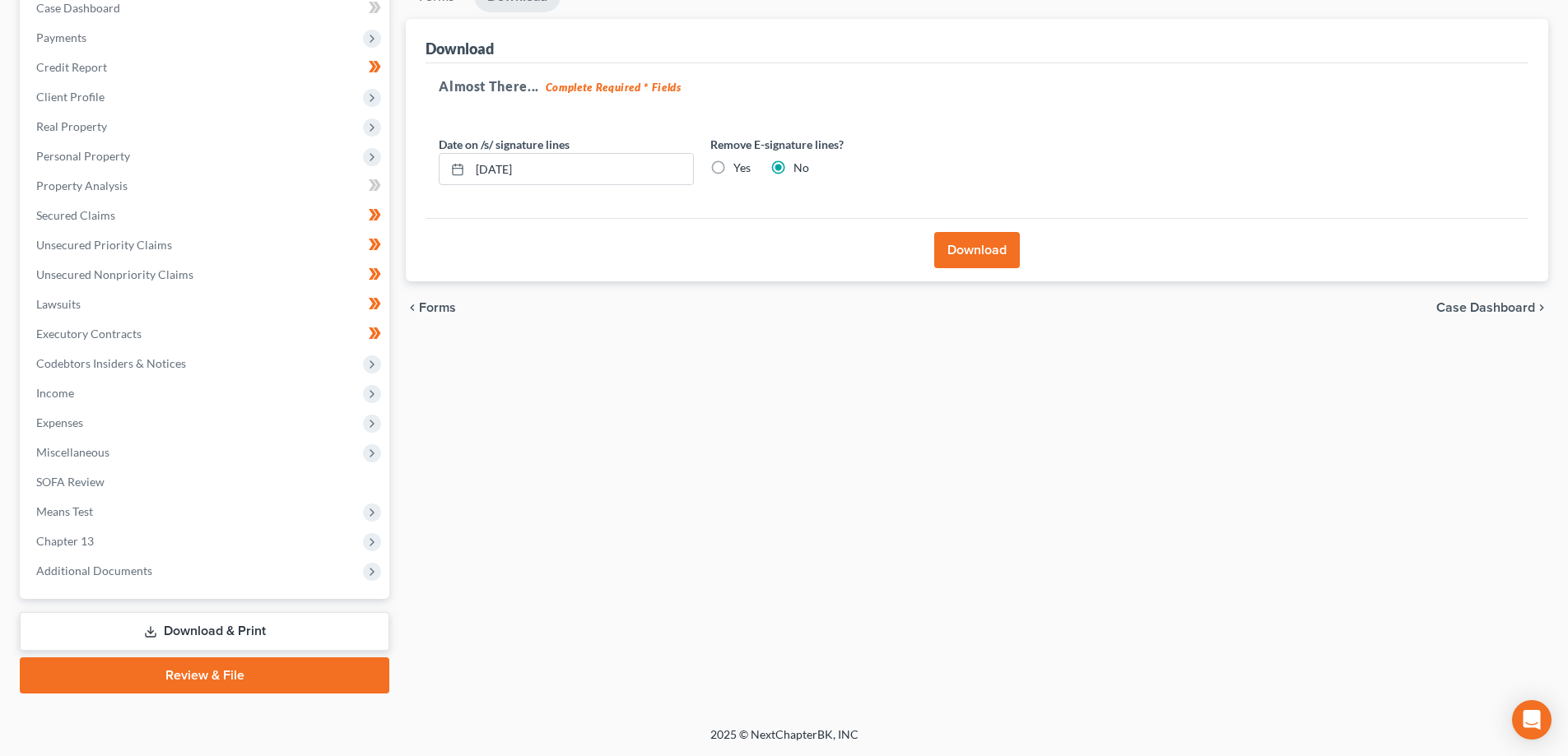
click at [252, 627] on link "Download & Print" at bounding box center [204, 631] width 369 height 39
click at [171, 631] on link "Download & Print" at bounding box center [204, 631] width 369 height 39
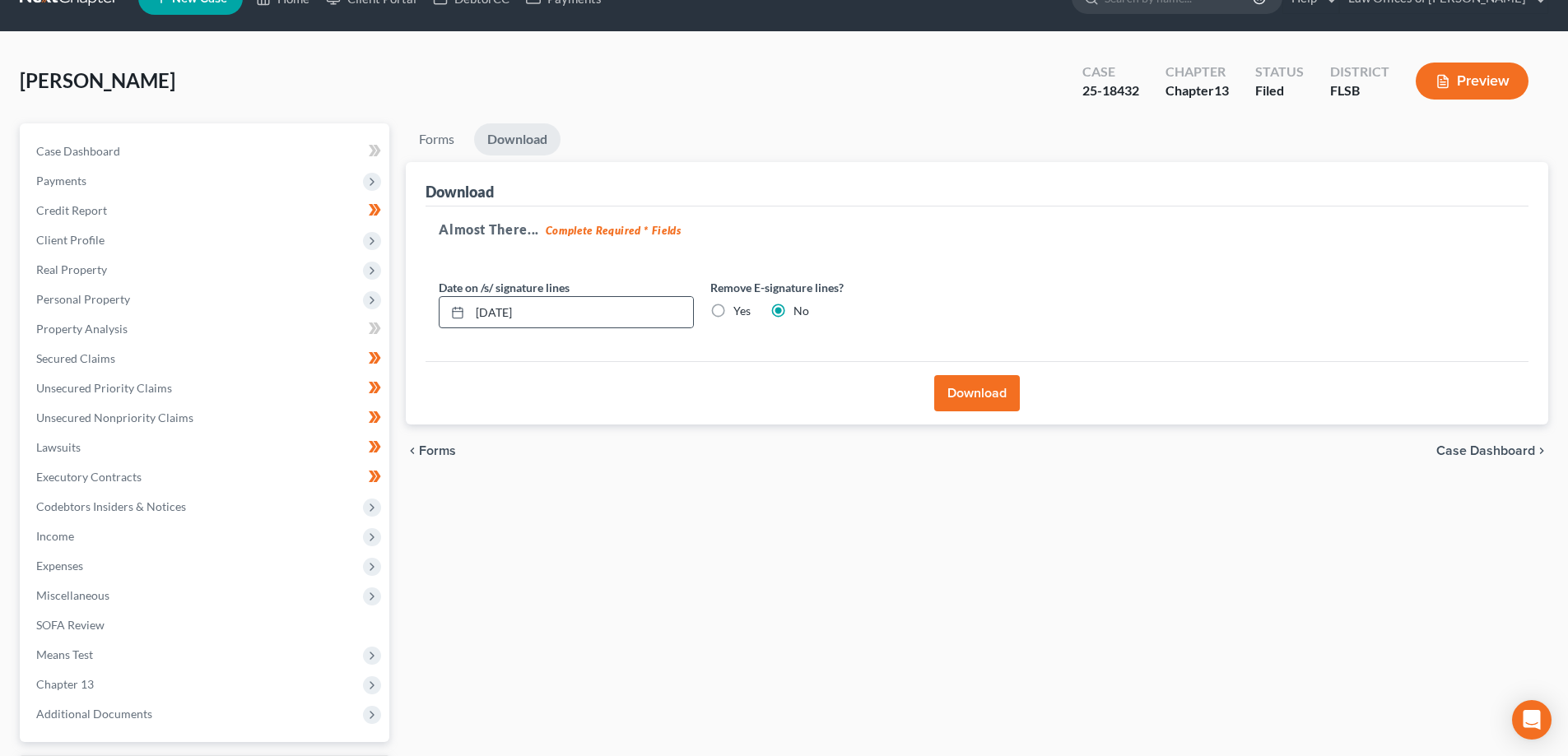
scroll to position [0, 0]
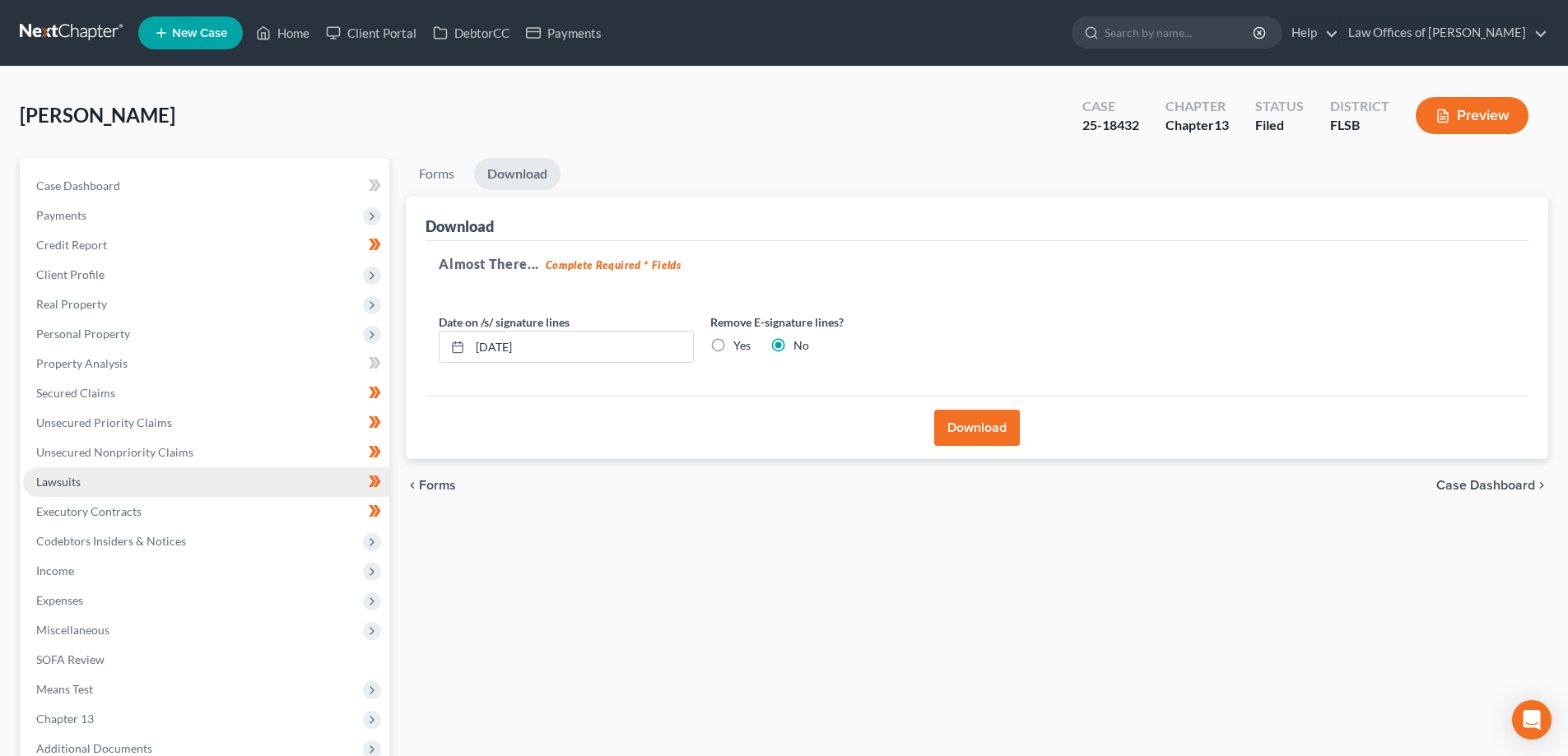
click at [132, 473] on link "Lawsuits" at bounding box center [207, 482] width 367 height 30
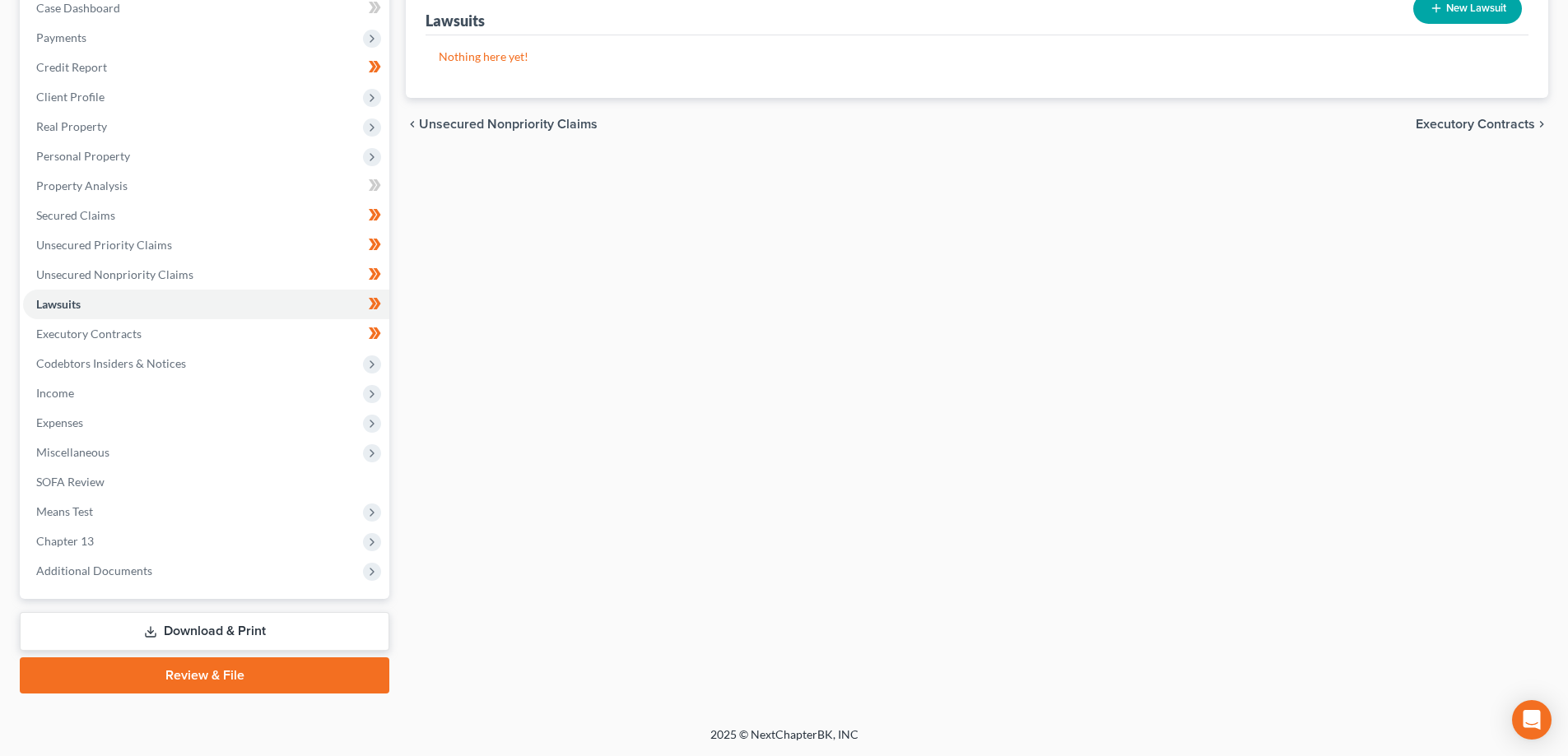
click at [202, 635] on link "Download & Print" at bounding box center [204, 631] width 369 height 39
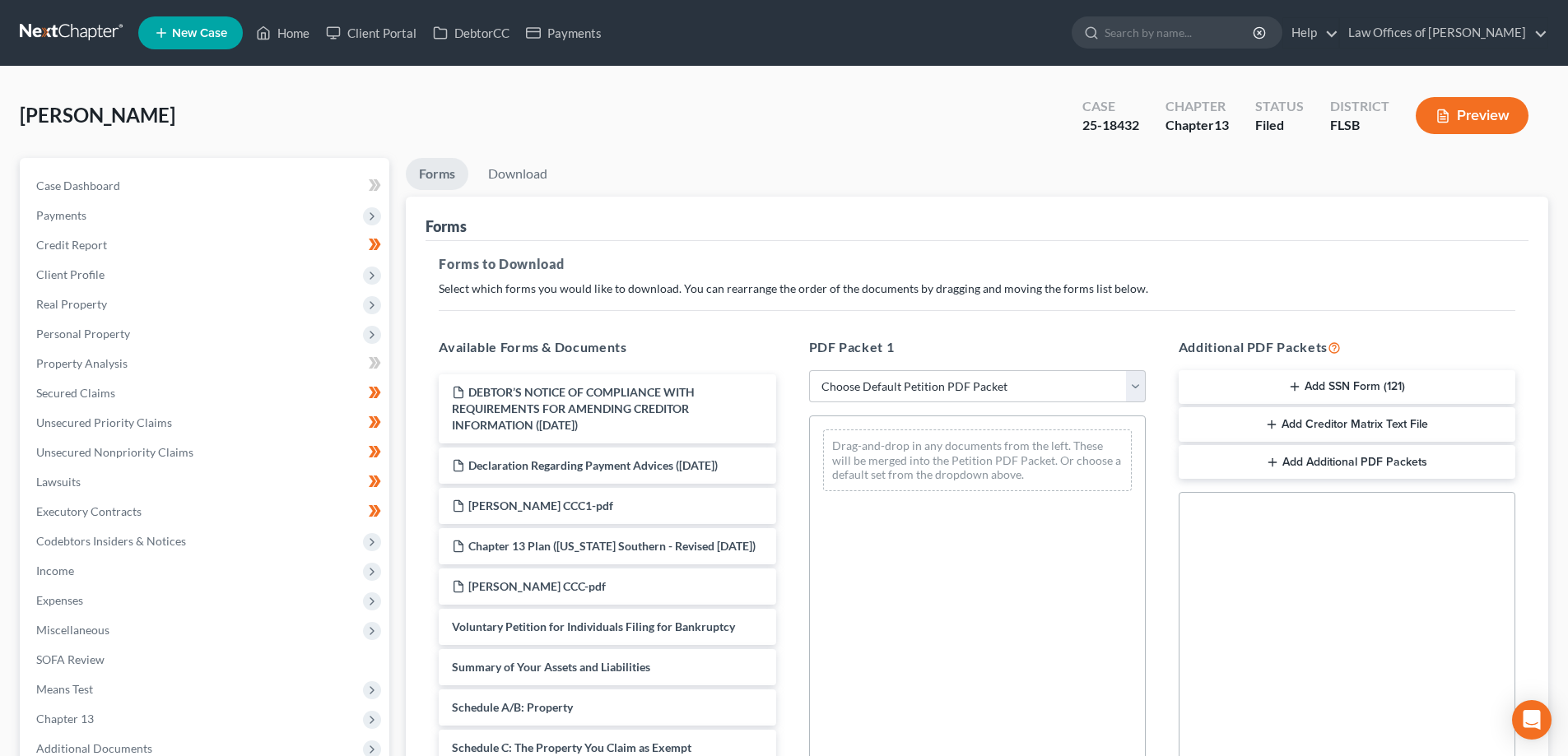
click at [1489, 118] on button "Preview" at bounding box center [1472, 115] width 112 height 37
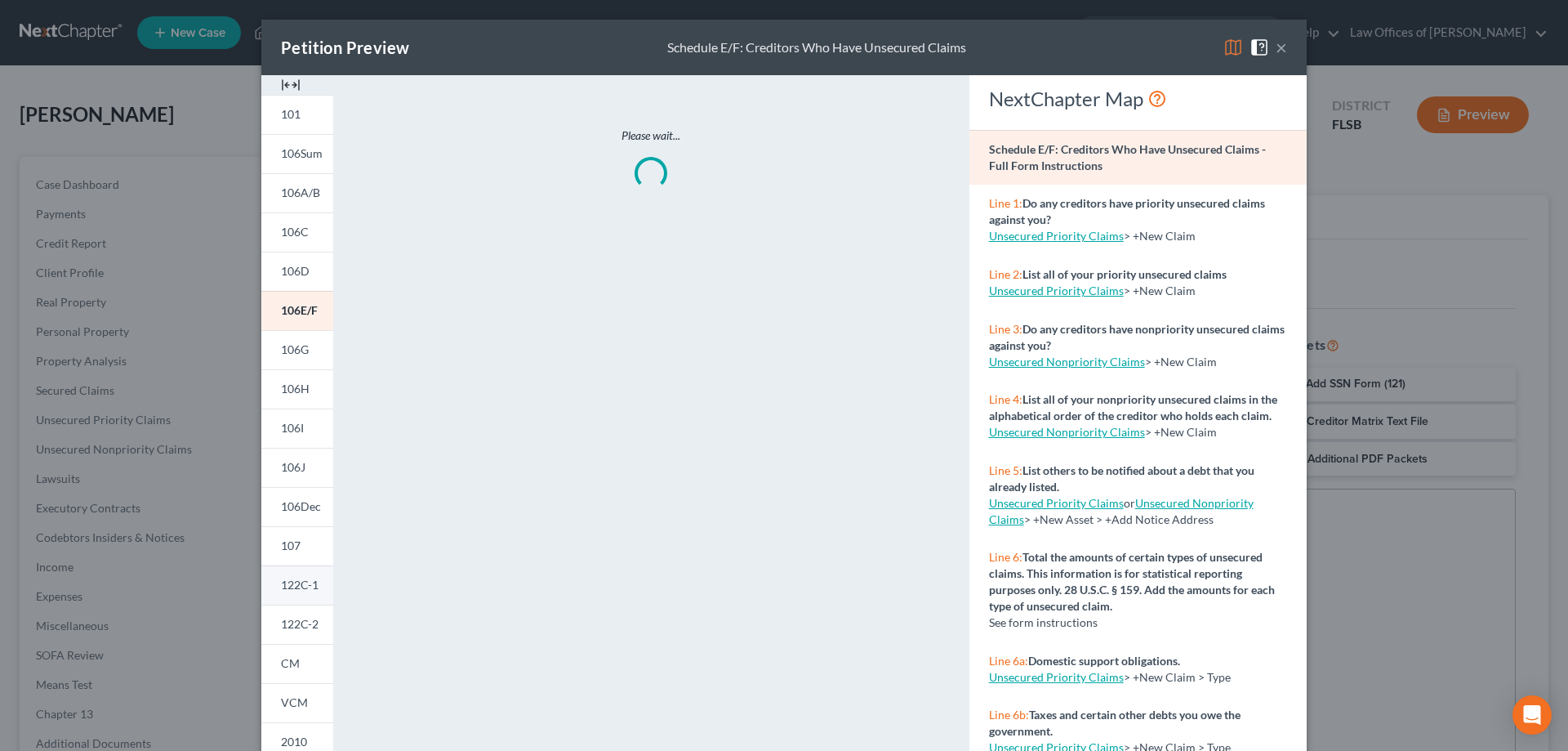
click at [295, 580] on span "122C-1" at bounding box center [299, 584] width 38 height 13
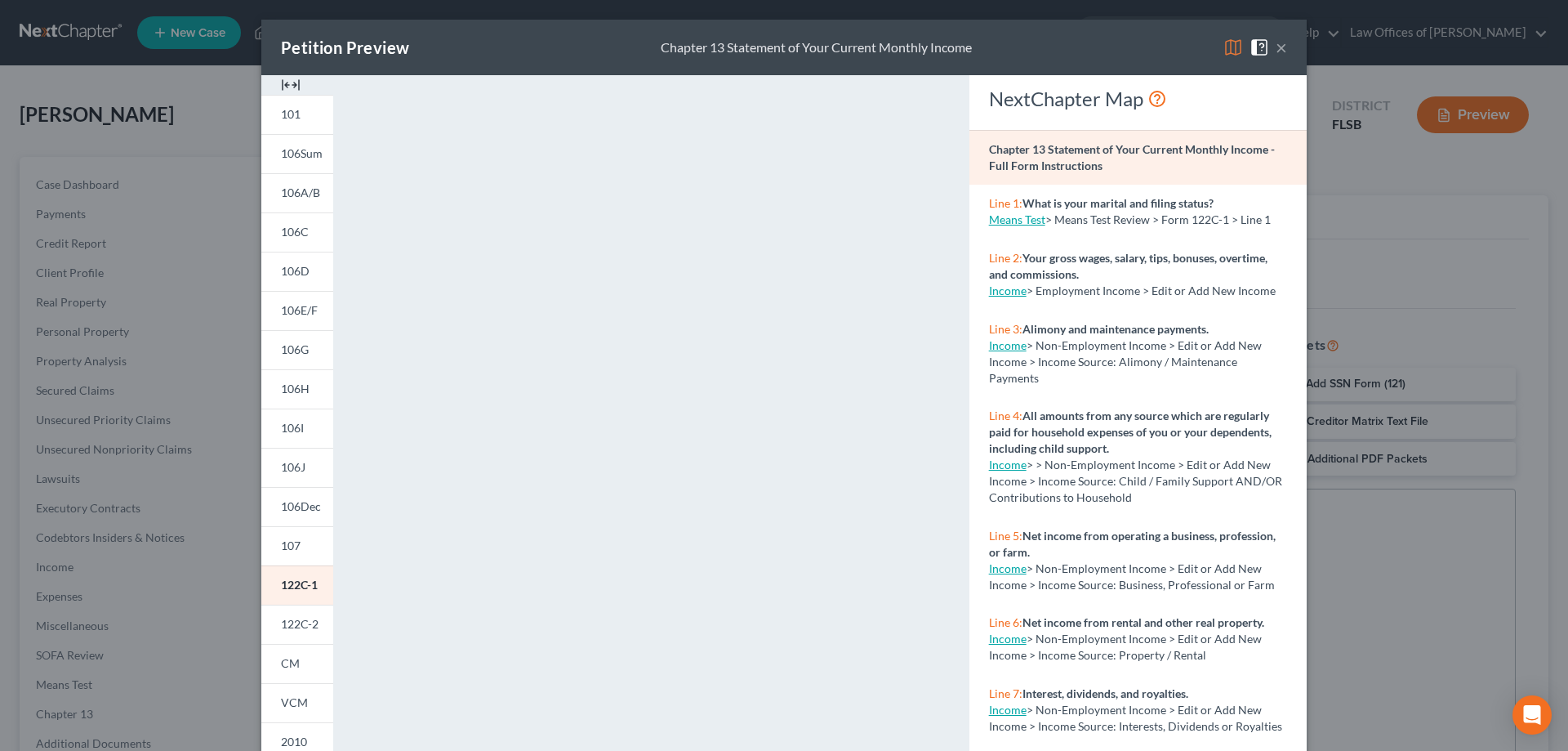
click at [1277, 46] on button "×" at bounding box center [1282, 47] width 12 height 19
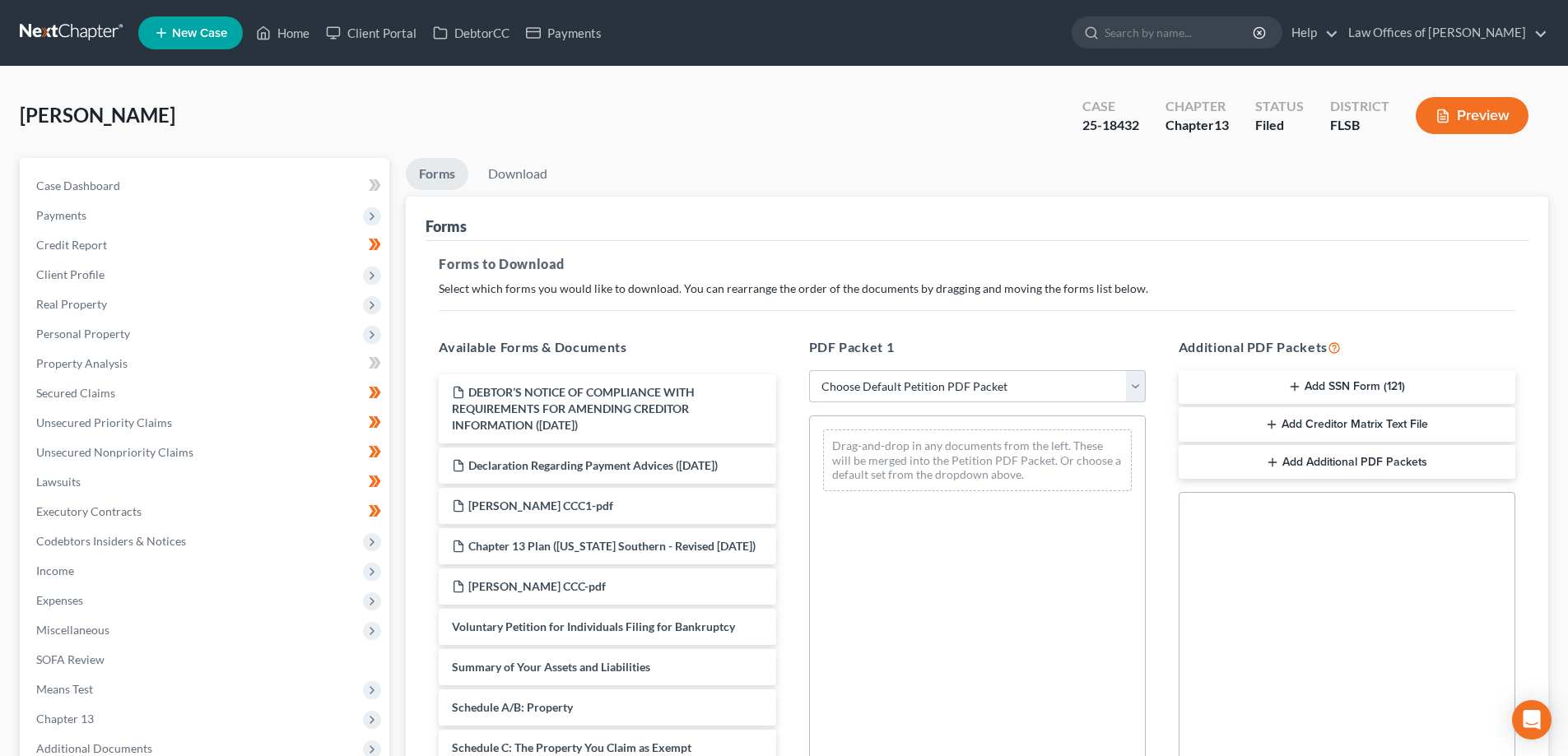
click at [1462, 113] on button "Preview" at bounding box center [1472, 115] width 112 height 37
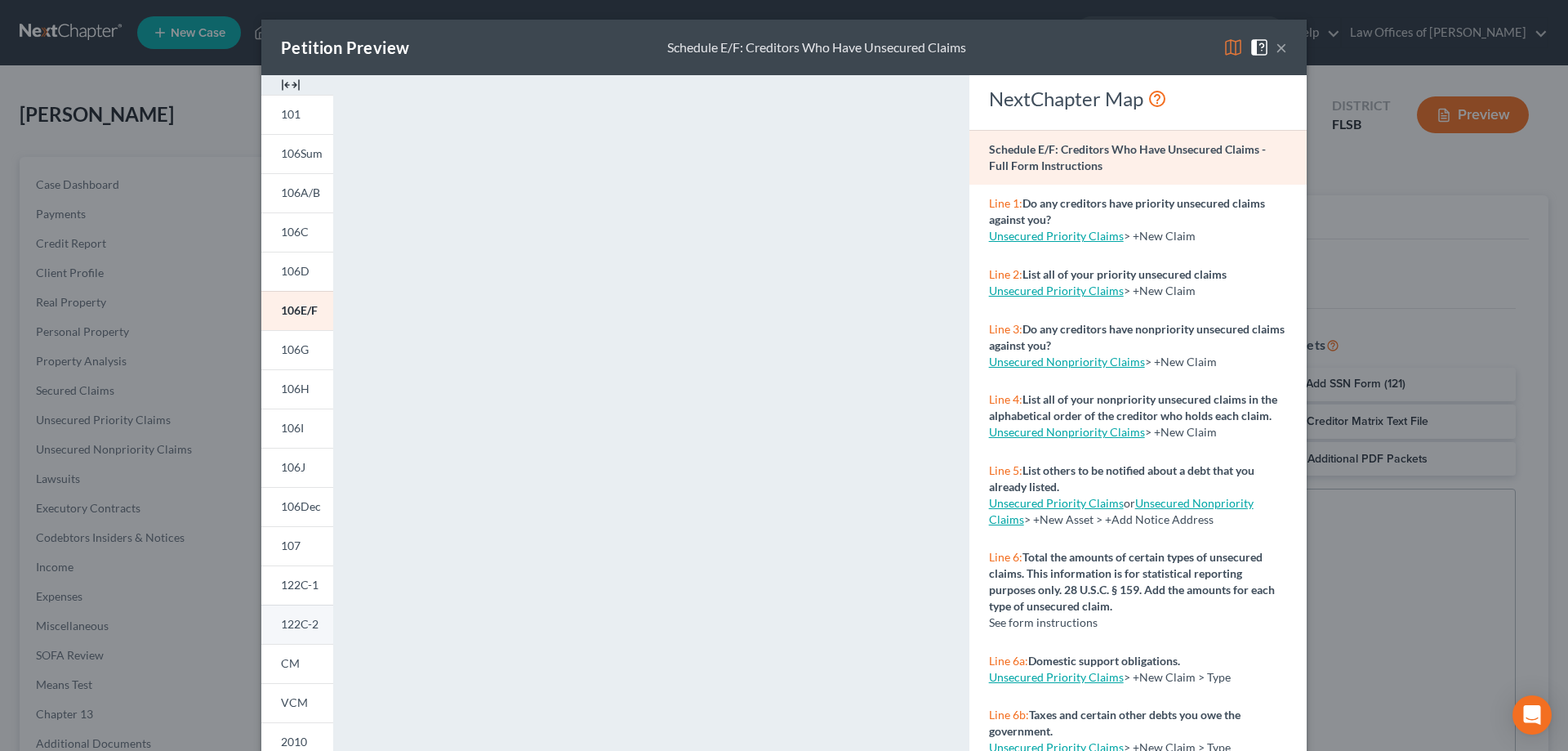
click at [292, 635] on link "122C-2" at bounding box center [297, 624] width 72 height 39
